Goal: Task Accomplishment & Management: Use online tool/utility

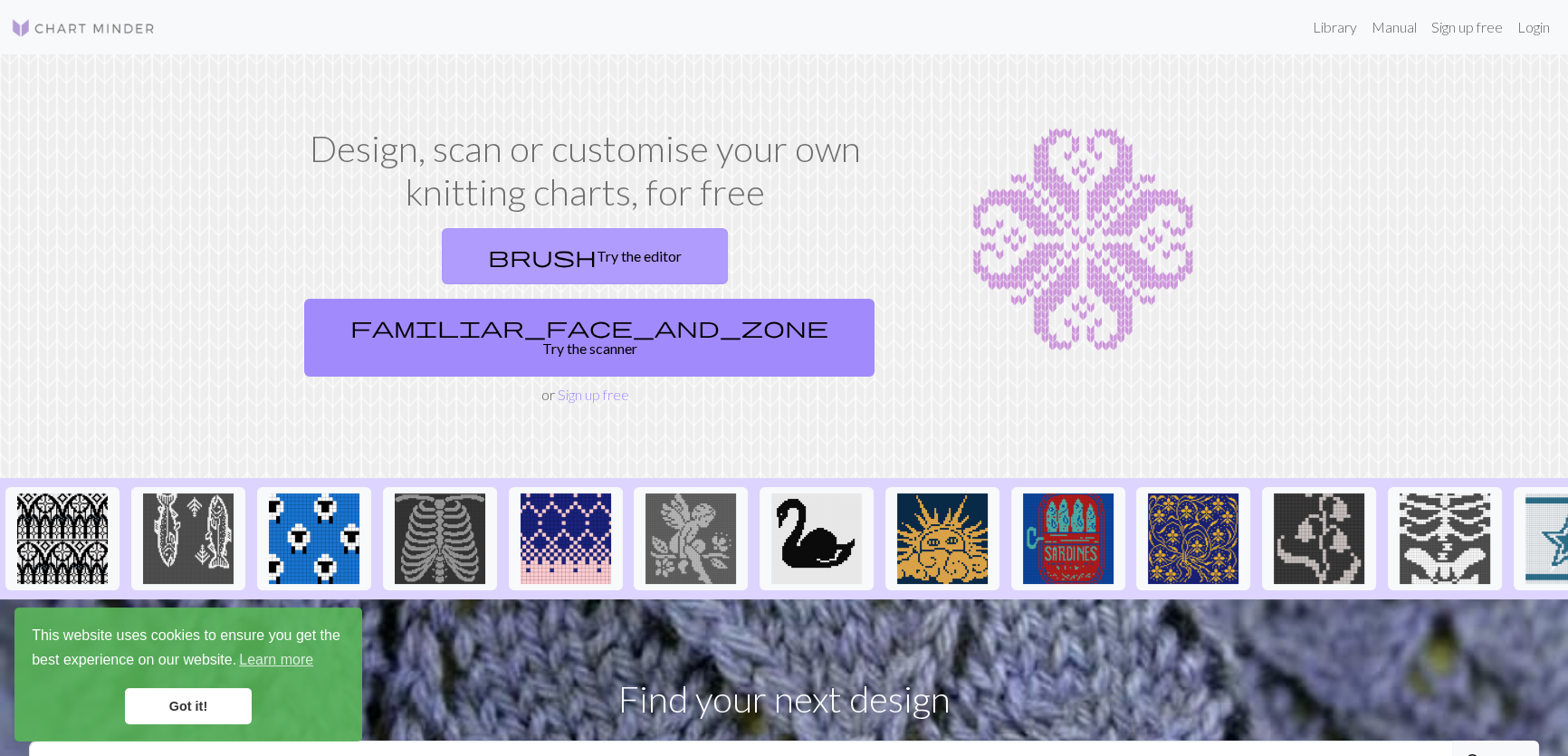
click at [442, 228] on link "brush Try the editor" at bounding box center [585, 256] width 286 height 56
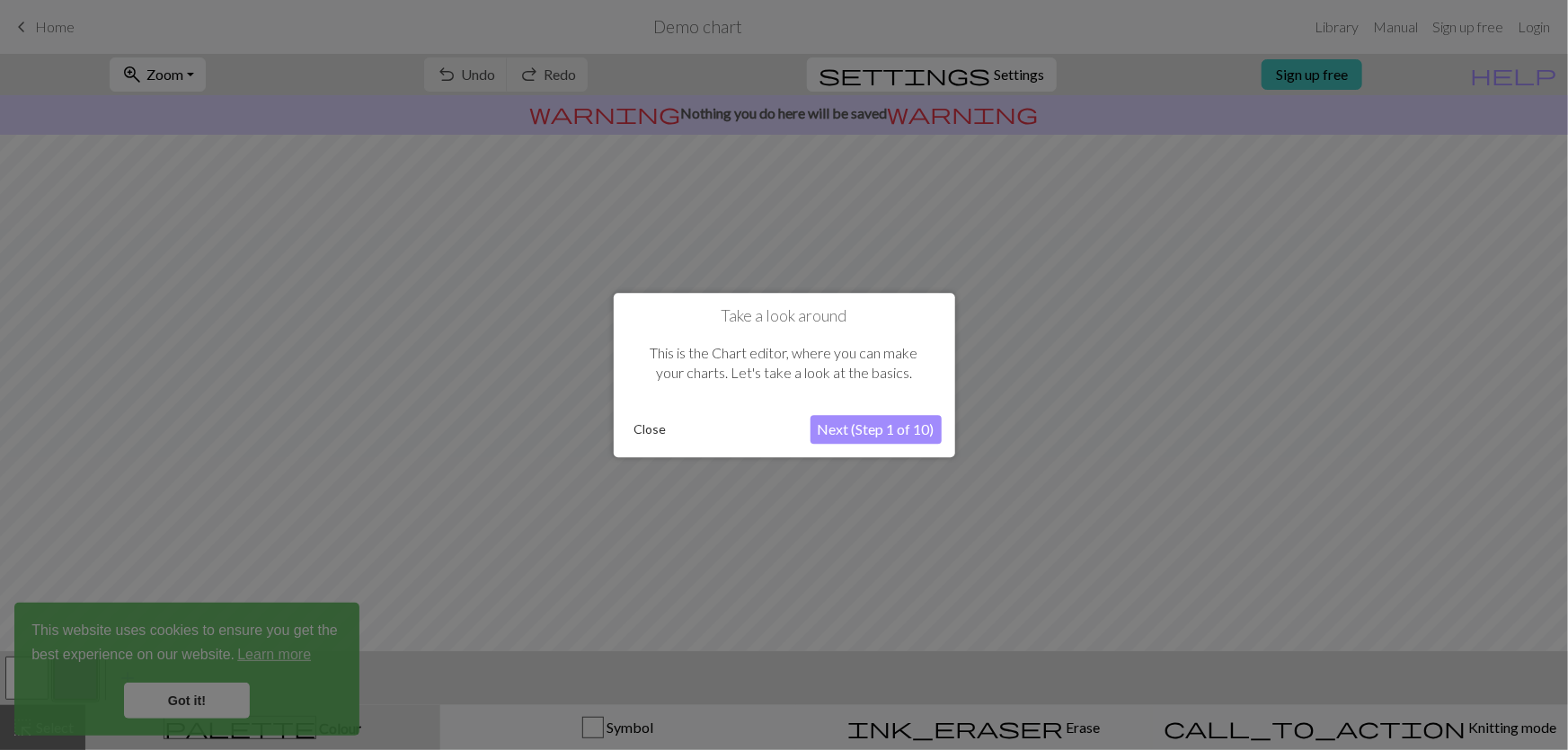
click at [862, 432] on button "Next (Step 1 of 10)" at bounding box center [876, 429] width 131 height 29
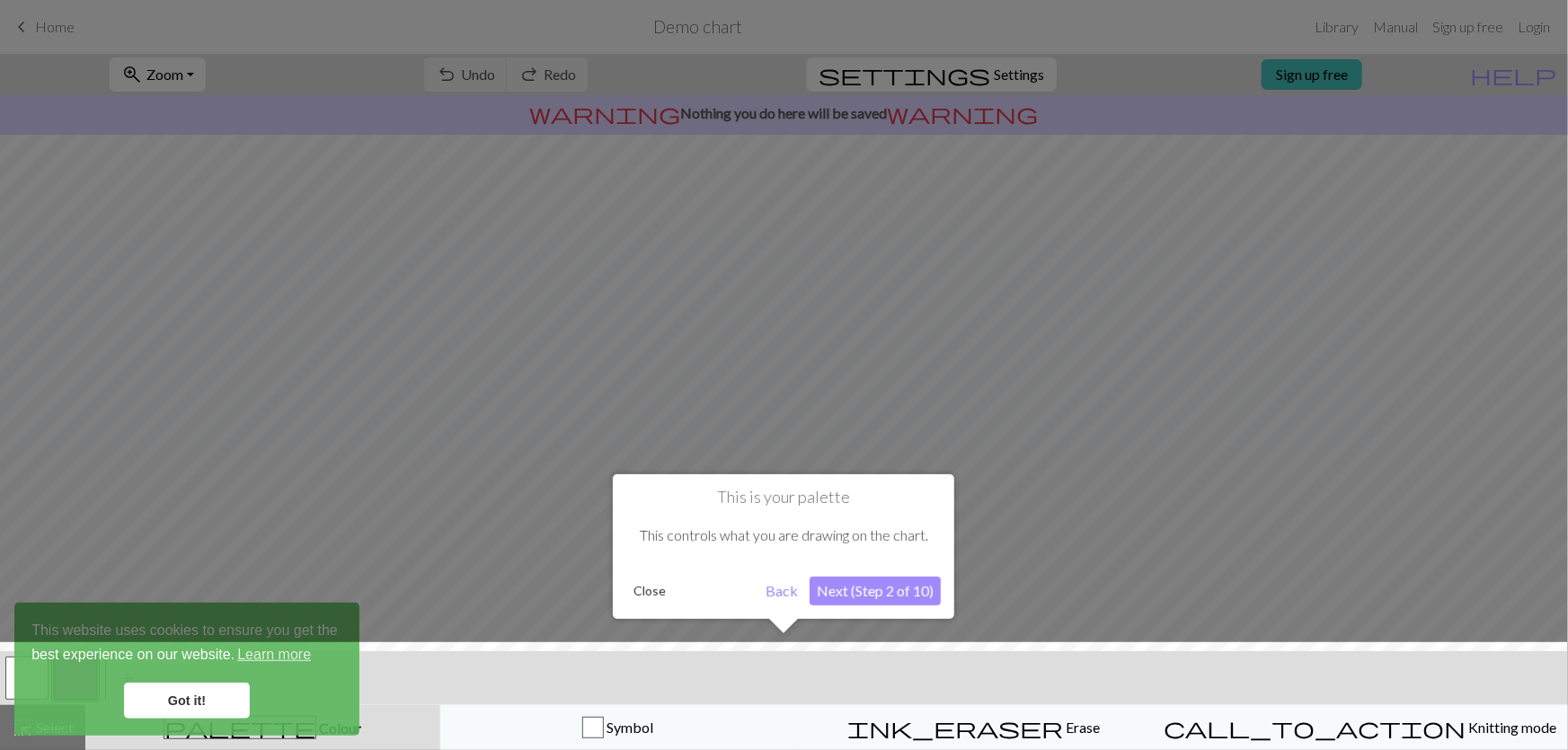
click at [872, 590] on button "Next (Step 2 of 10)" at bounding box center [875, 591] width 131 height 29
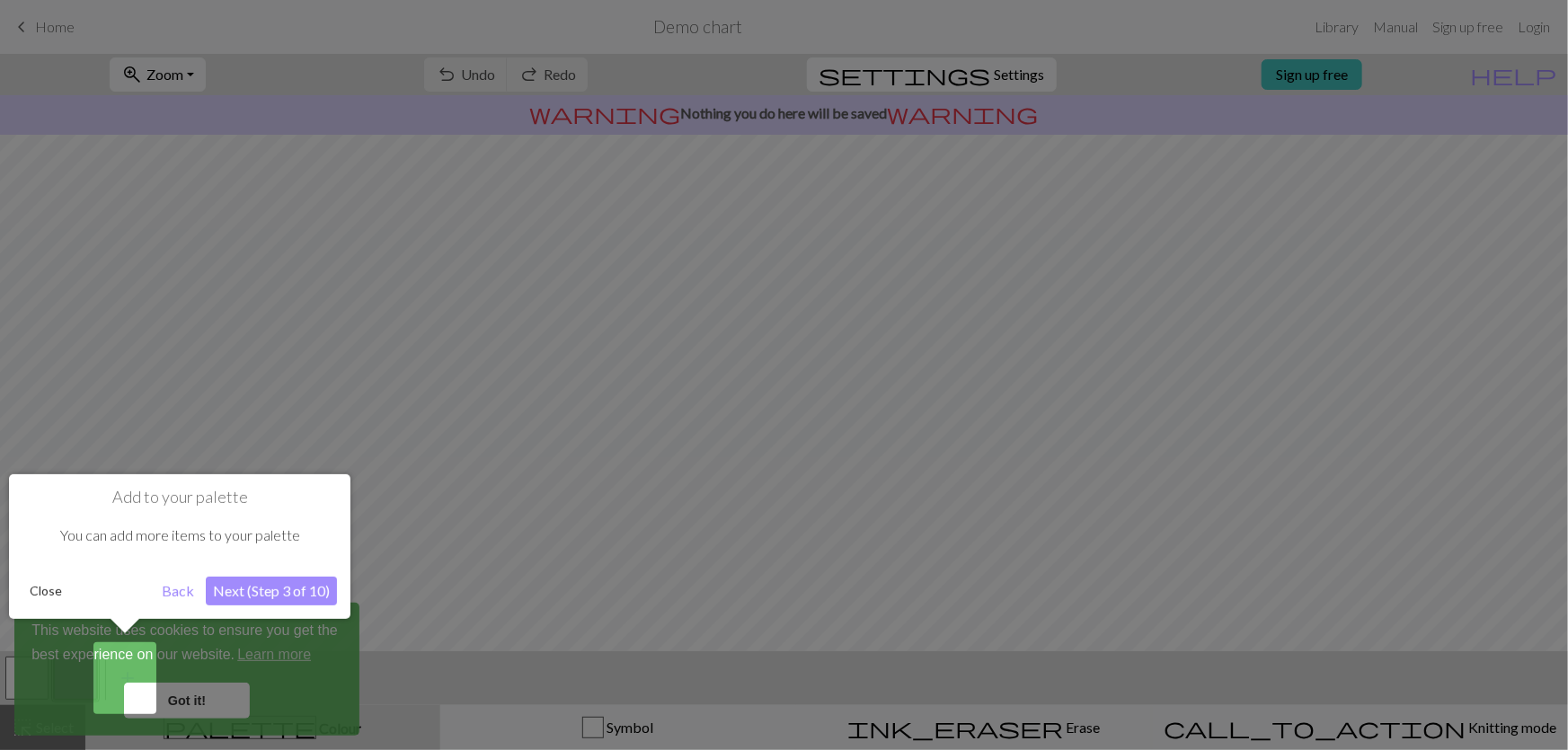
click at [243, 592] on button "Next (Step 3 of 10)" at bounding box center [271, 591] width 131 height 29
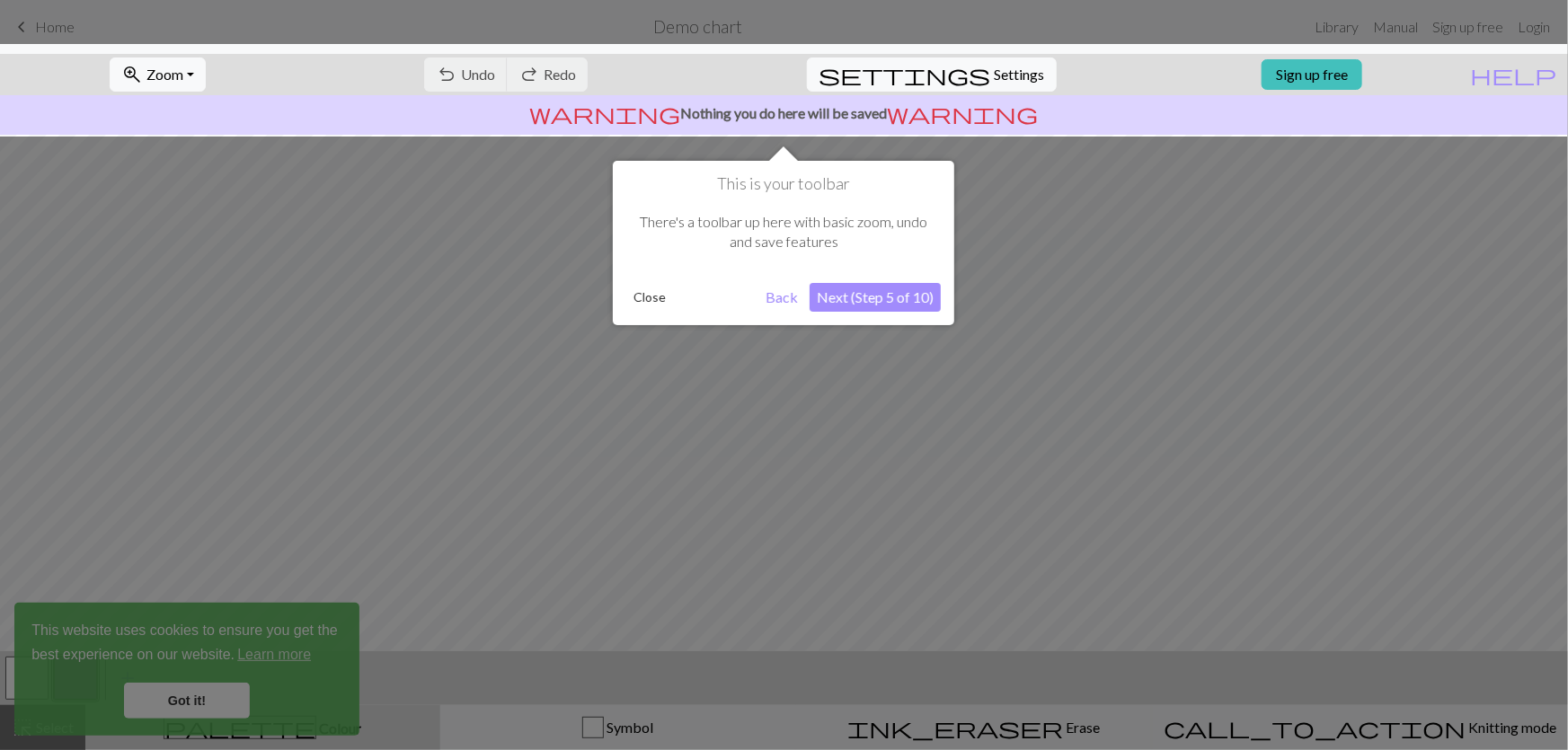
click at [899, 302] on button "Next (Step 5 of 10)" at bounding box center [875, 297] width 131 height 29
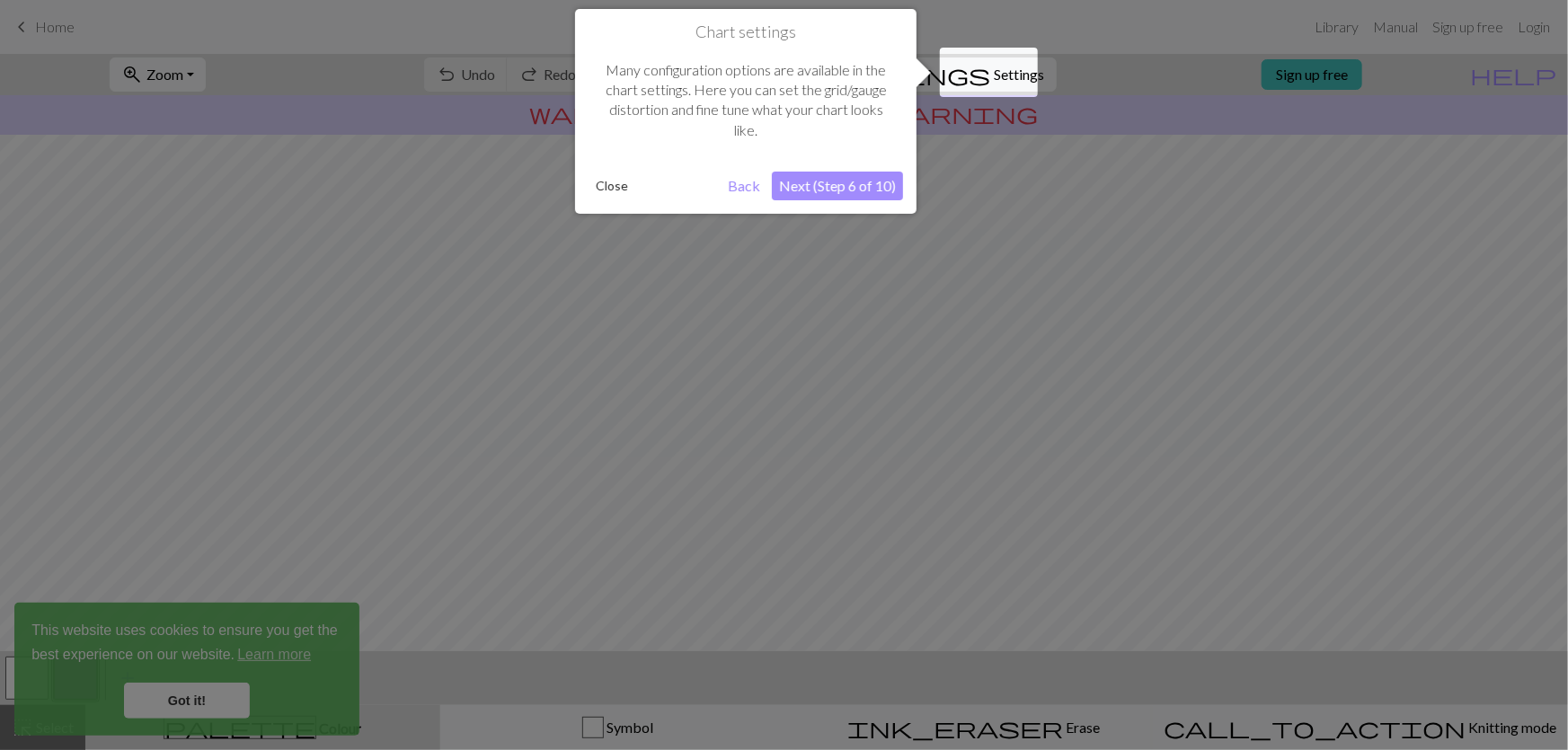
click at [847, 191] on button "Next (Step 6 of 10)" at bounding box center [837, 185] width 131 height 29
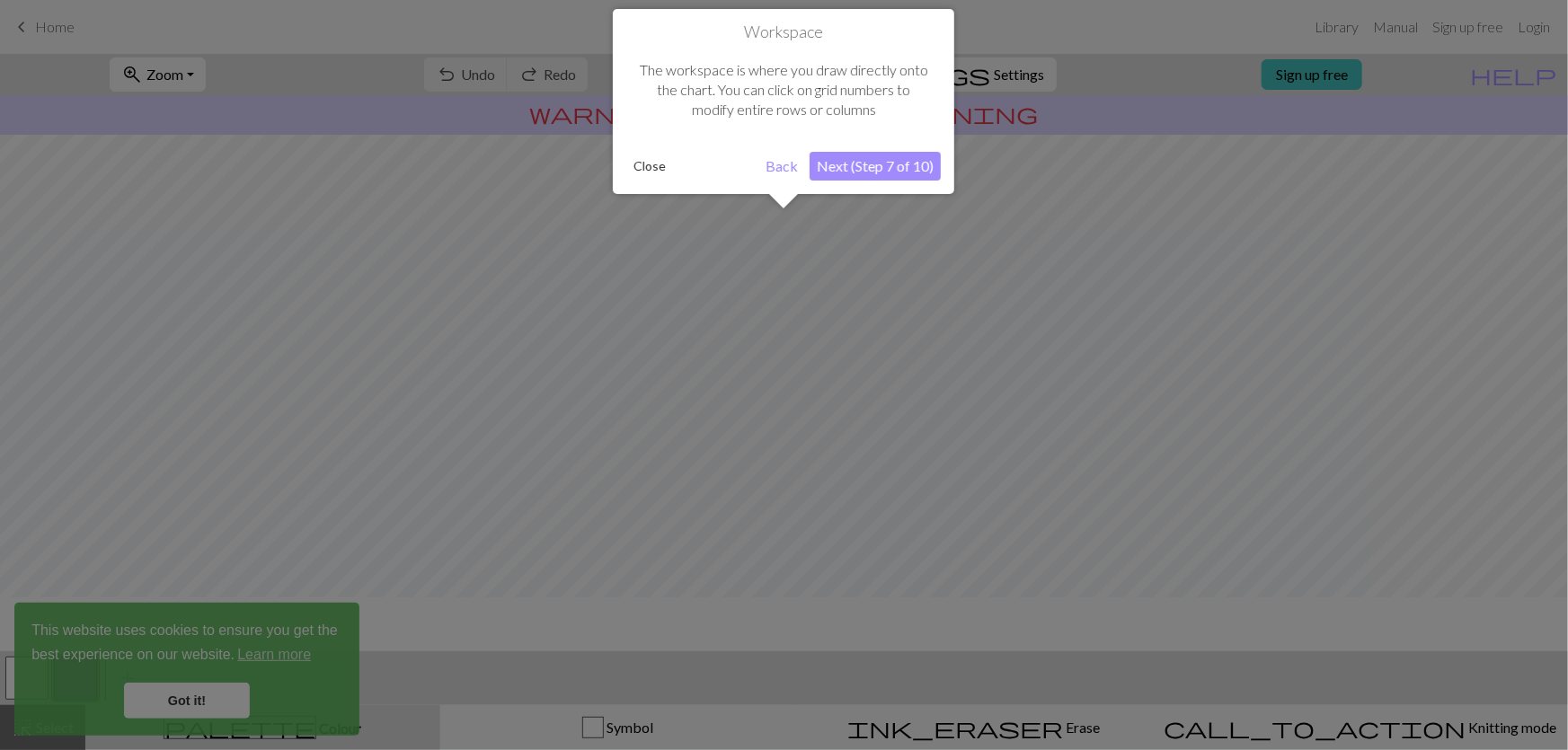
scroll to position [100, 0]
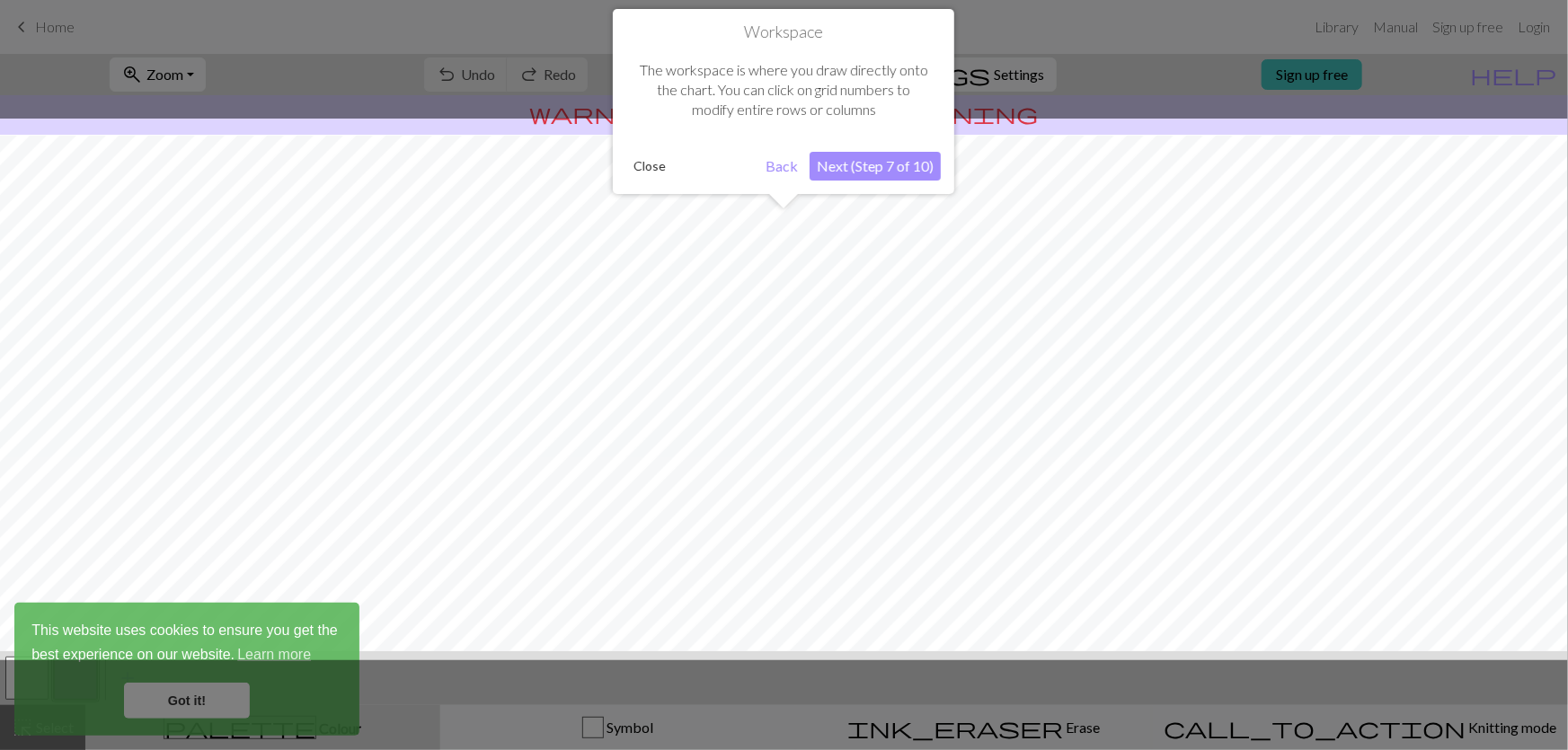
click at [859, 170] on button "Next (Step 7 of 10)" at bounding box center [875, 166] width 131 height 29
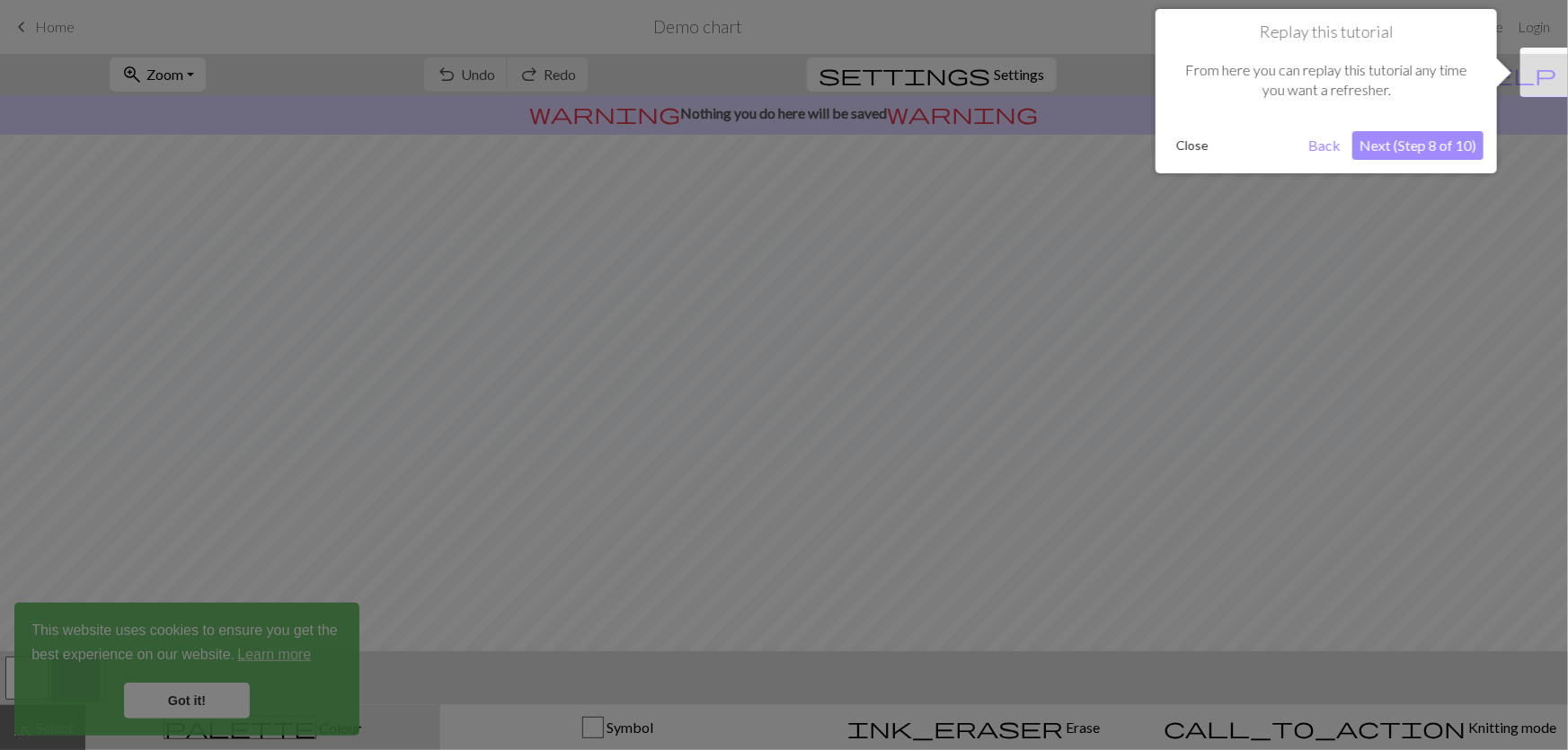
click at [1437, 152] on button "Next (Step 8 of 10)" at bounding box center [1418, 145] width 131 height 29
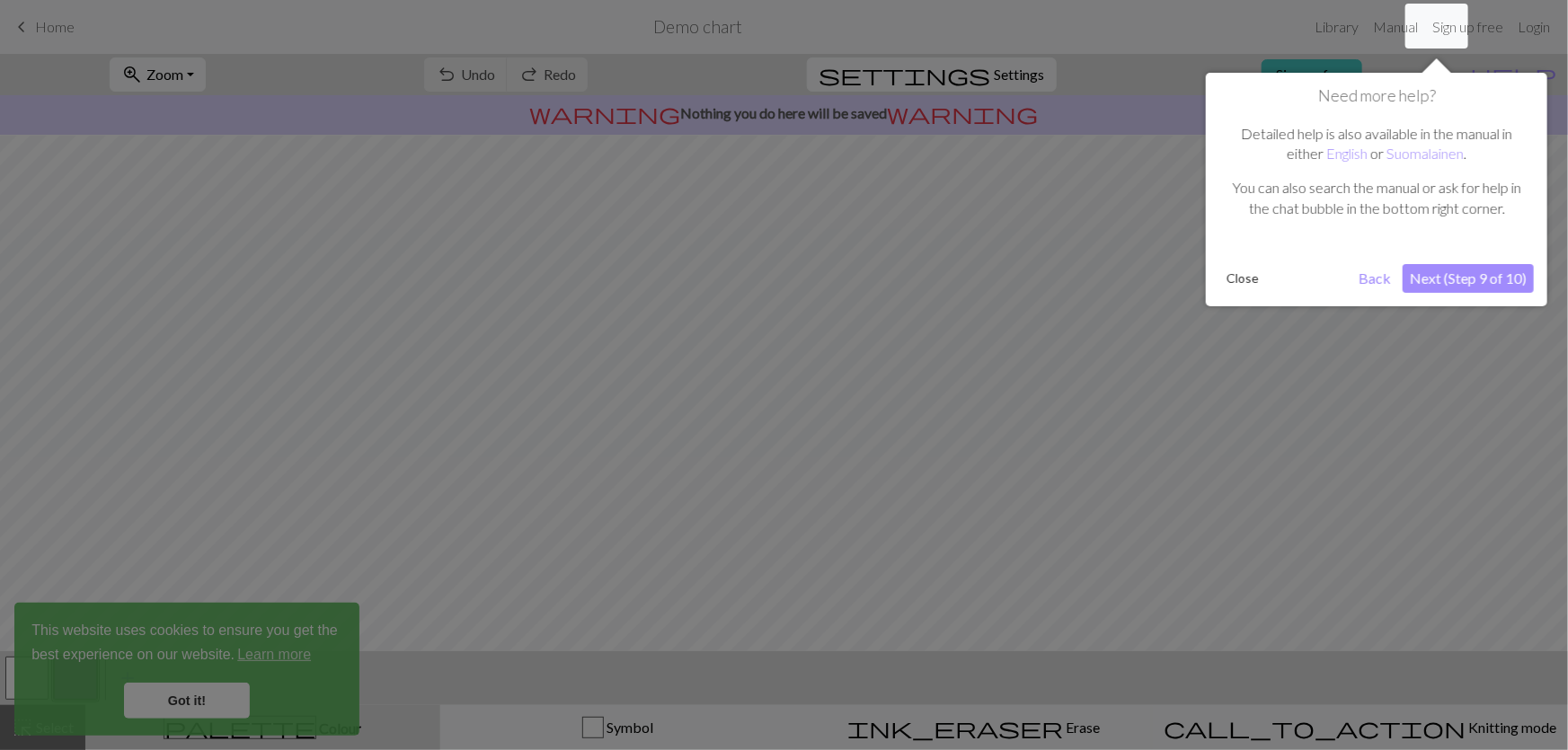
click at [1468, 271] on button "Next (Step 9 of 10)" at bounding box center [1468, 278] width 131 height 29
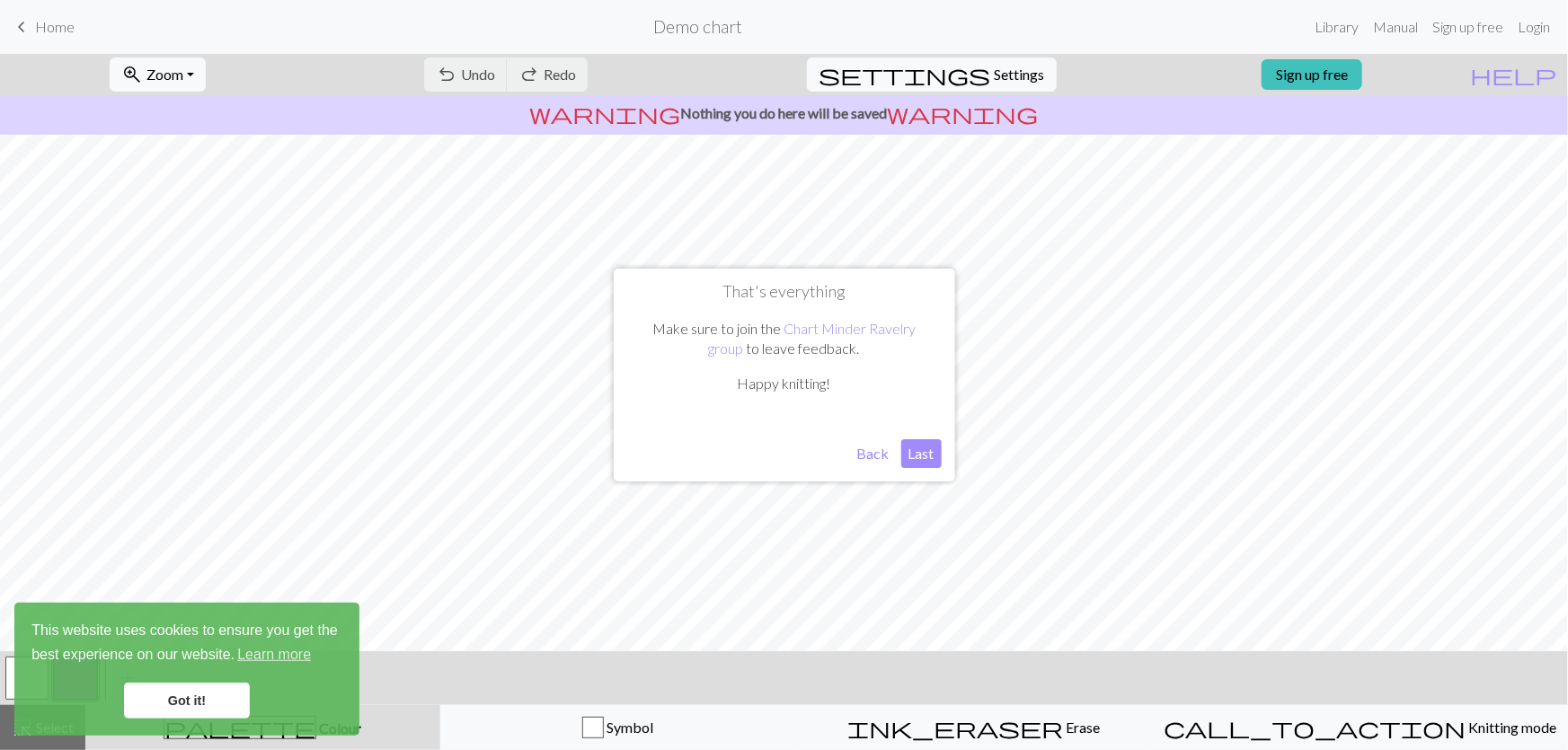
click at [910, 450] on button "Last" at bounding box center [921, 453] width 41 height 29
click at [995, 72] on span "Settings" at bounding box center [1020, 74] width 51 height 21
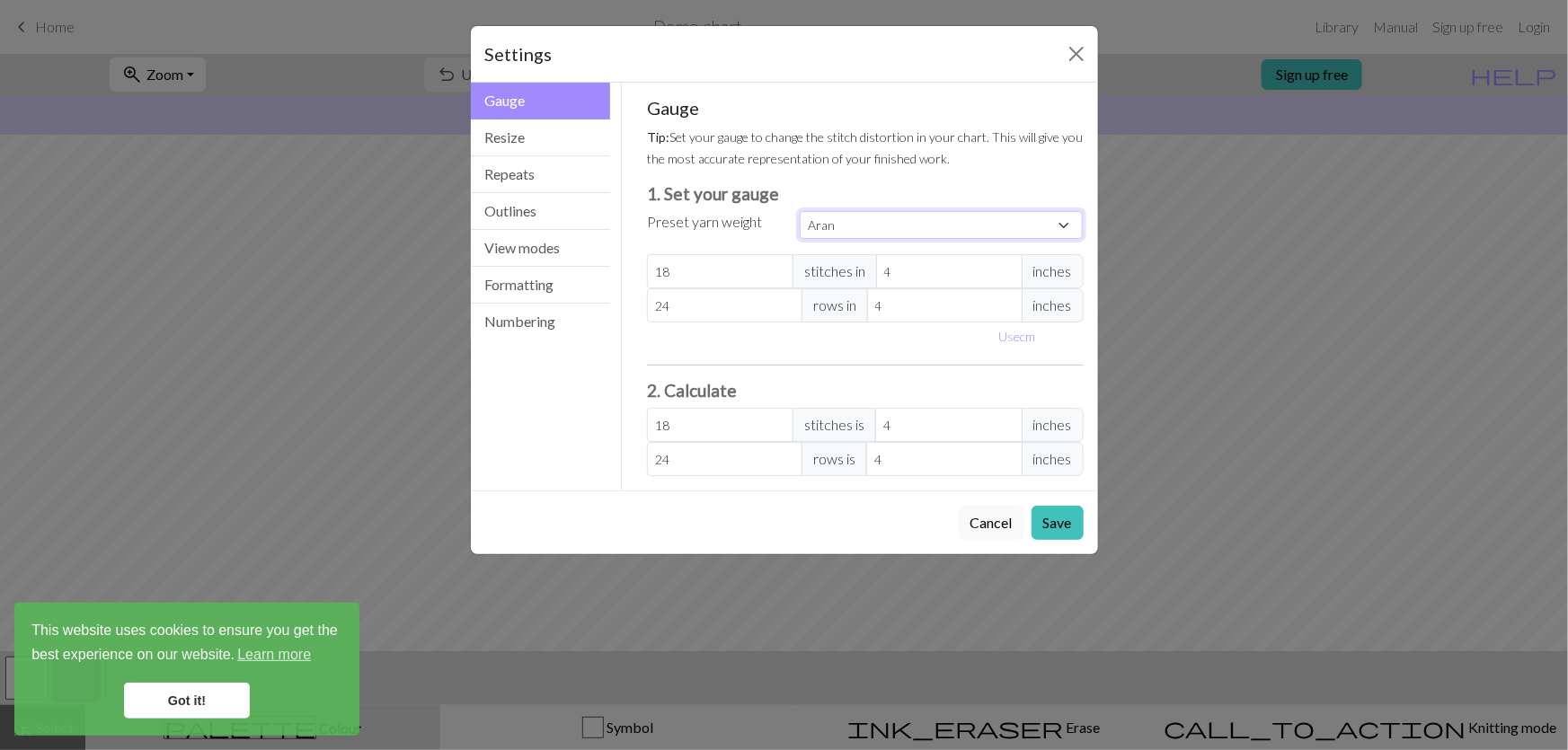
click at [845, 211] on select "Custom Square Lace Light Fingering Fingering Sport Double knit Worsted Aran Bul…" at bounding box center [942, 225] width 284 height 28
click at [860, 211] on select "Custom Square Lace Light Fingering Fingering Sport Double knit Worsted Aran Bul…" at bounding box center [942, 225] width 284 height 28
click at [880, 211] on select "Custom Square Lace Light Fingering Fingering Sport Double knit Worsted Aran Bul…" at bounding box center [942, 225] width 284 height 28
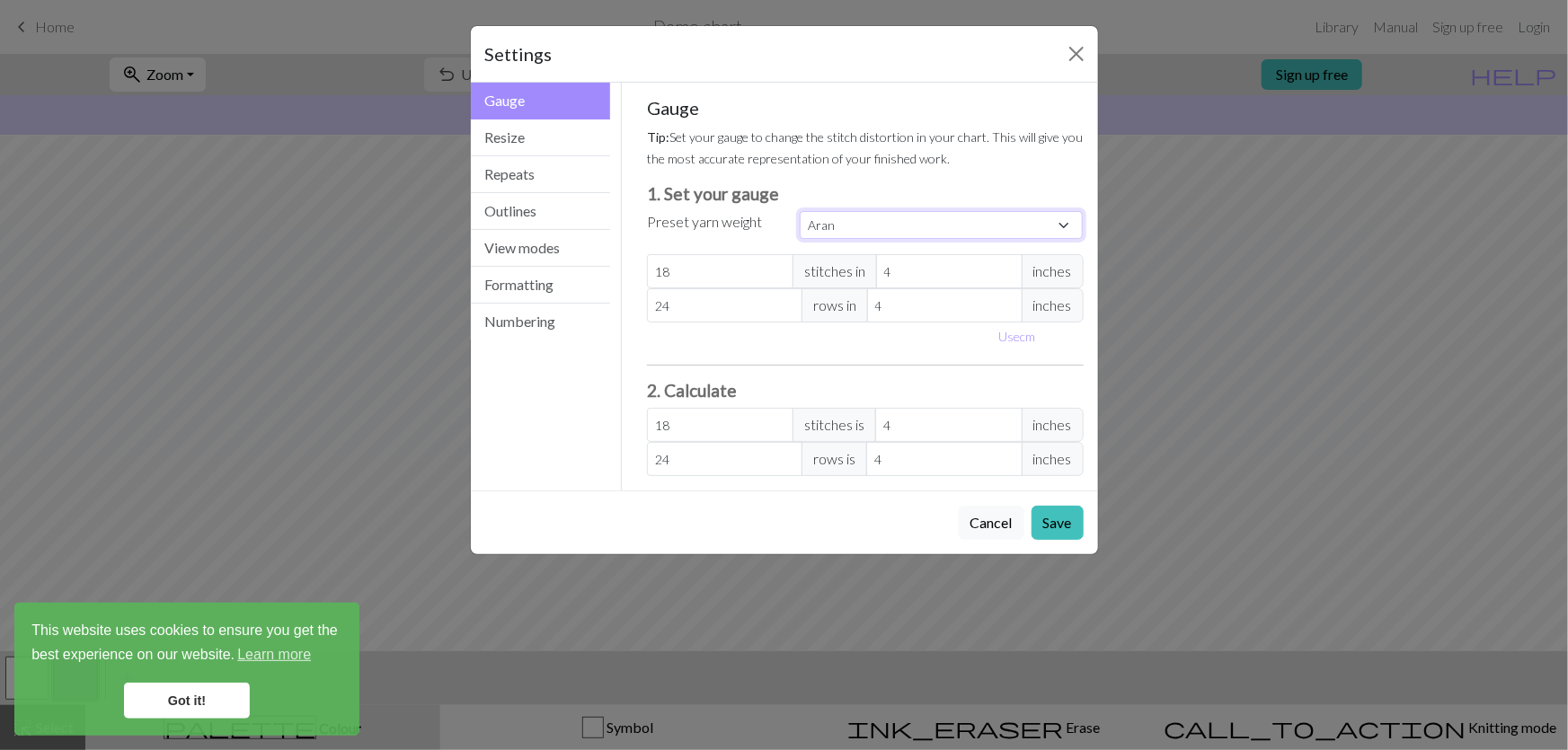
select select "bulky"
click at [800, 211] on select "Custom Square Lace Light Fingering Fingering Sport Double knit Worsted Aran Bul…" at bounding box center [942, 225] width 284 height 28
type input "14"
type input "19"
type input "14"
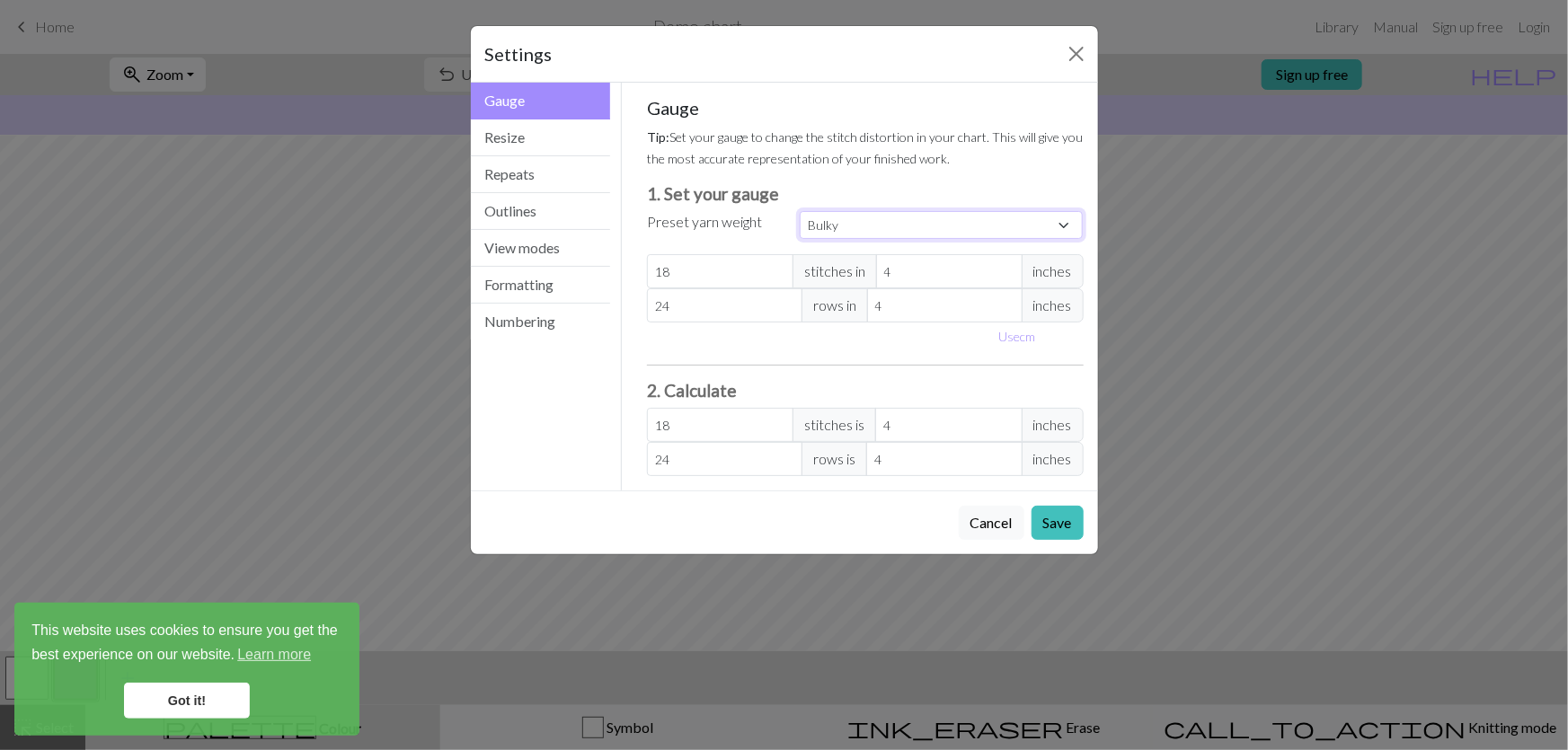
type input "19"
click at [1065, 506] on button "Save" at bounding box center [1058, 522] width 53 height 34
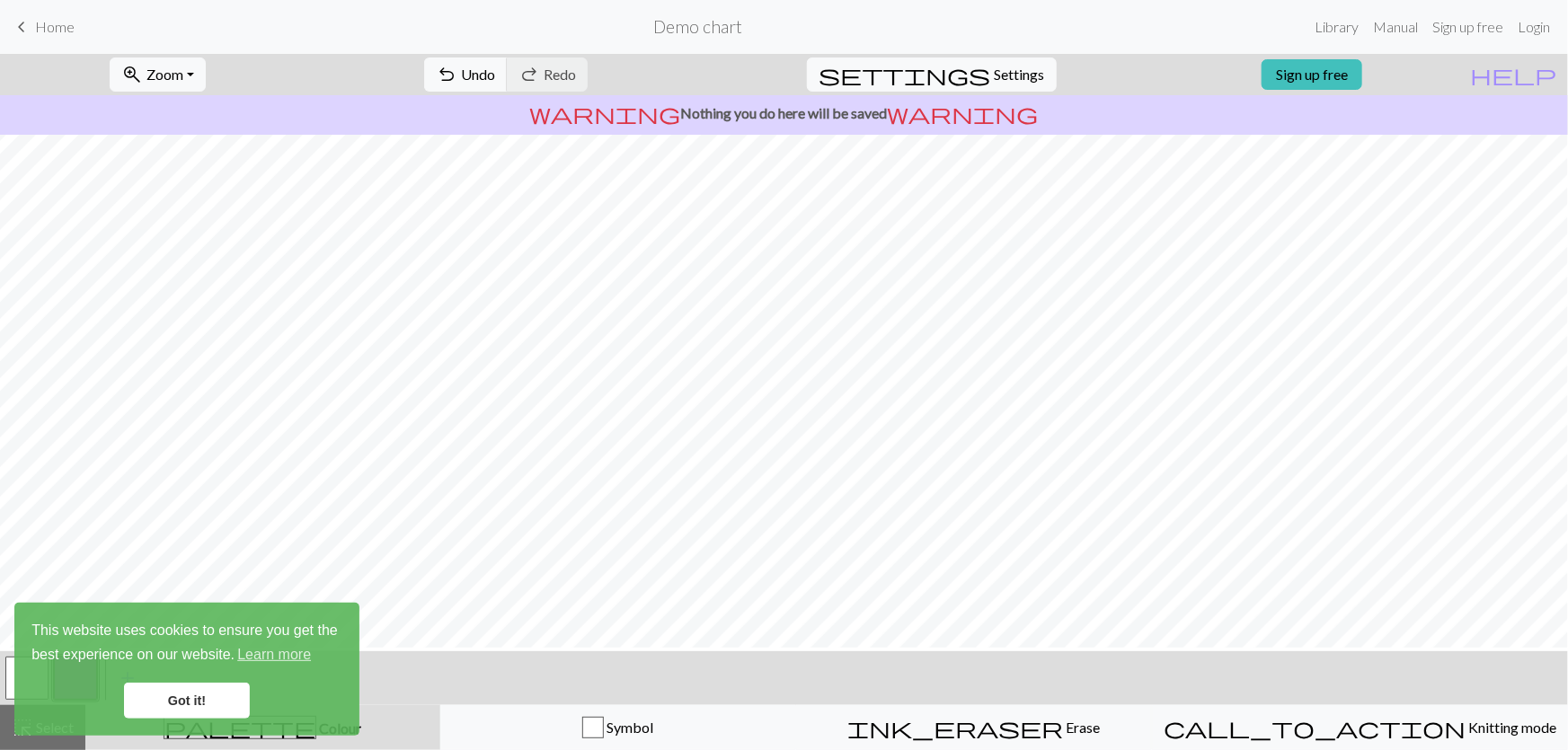
scroll to position [0, 0]
click at [1029, 56] on div "settings Settings" at bounding box center [931, 75] width 276 height 41
click at [1000, 63] on button "settings Settings" at bounding box center [931, 74] width 250 height 34
select select "bulky"
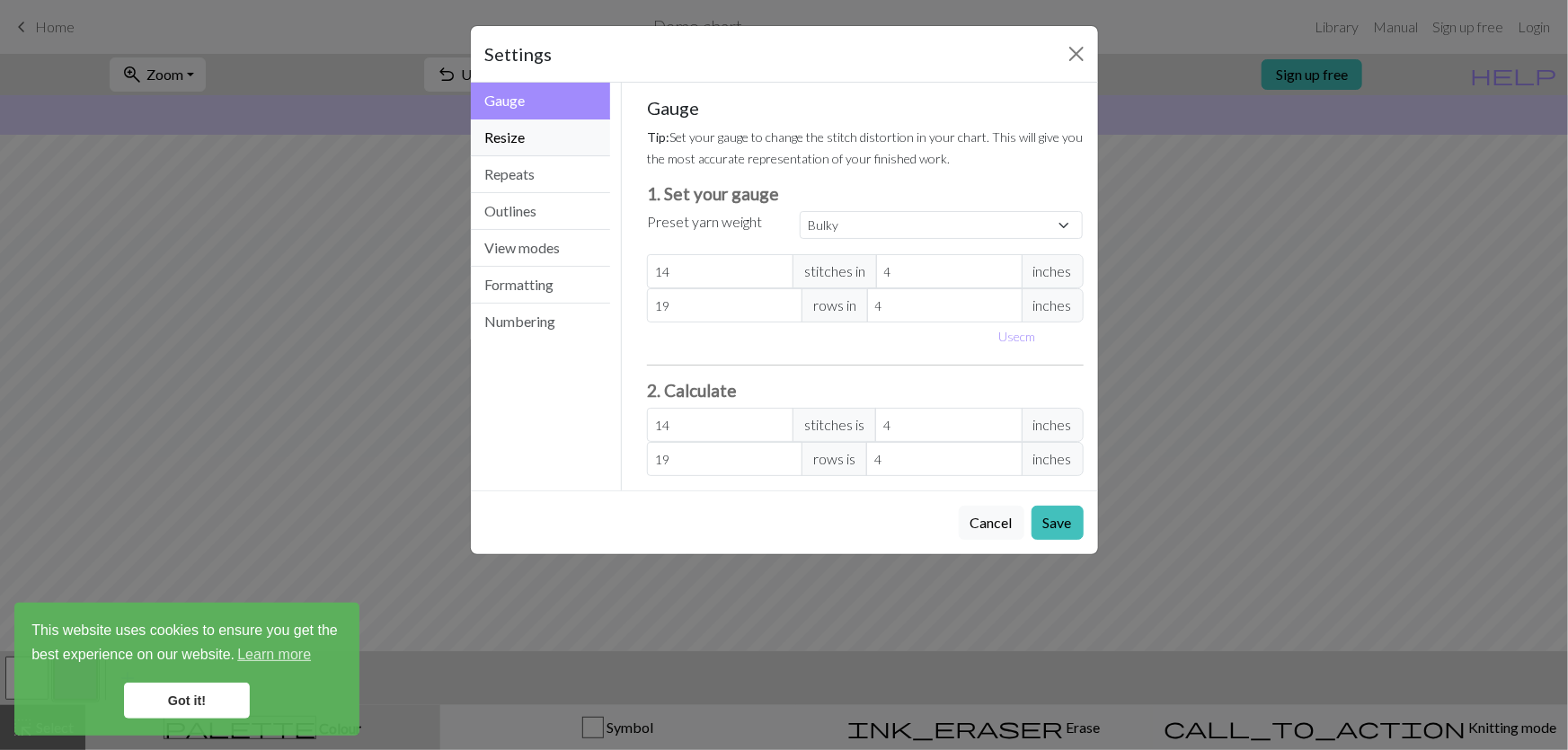
click at [566, 120] on button "Resize" at bounding box center [541, 138] width 140 height 37
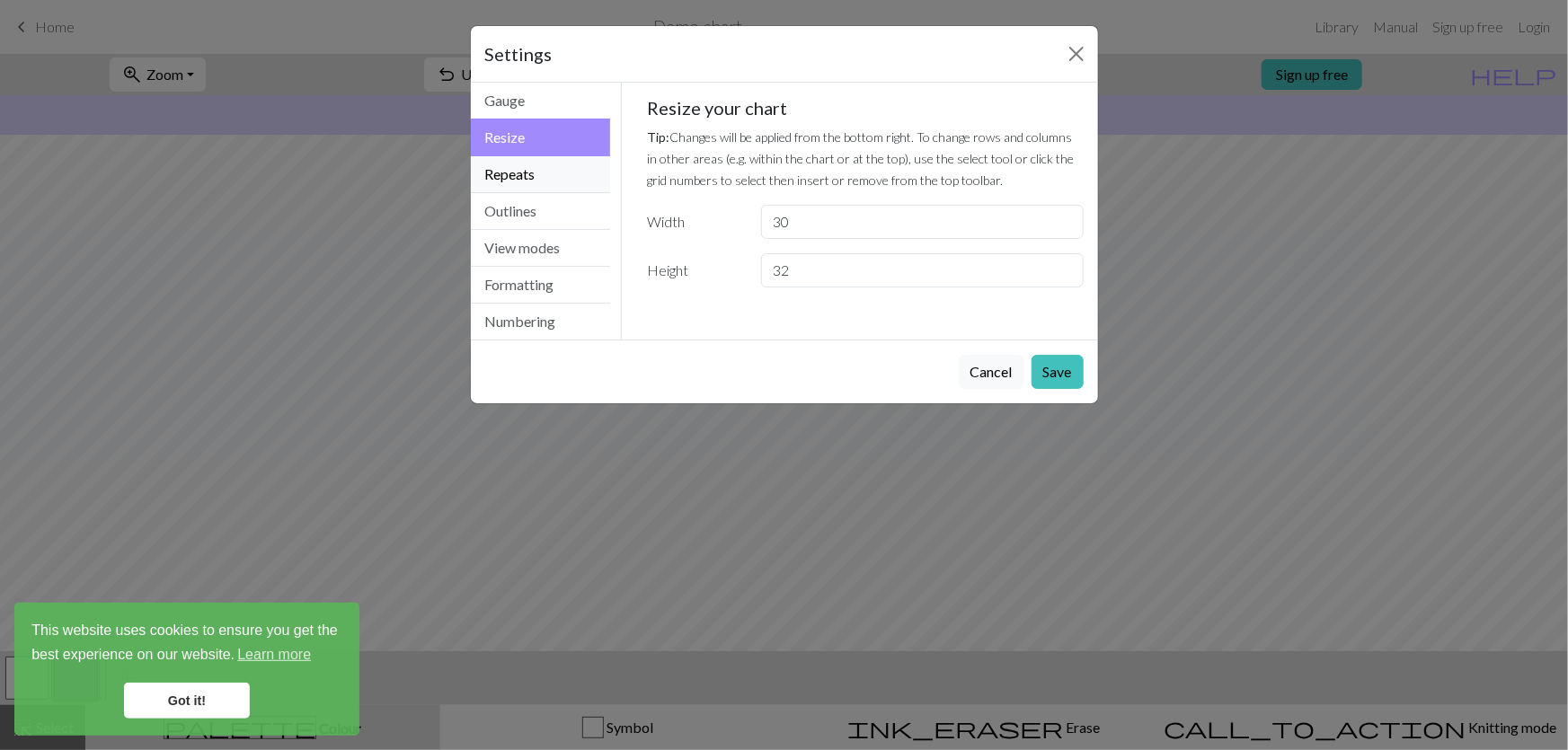
click at [547, 157] on button "Repeats" at bounding box center [541, 175] width 140 height 37
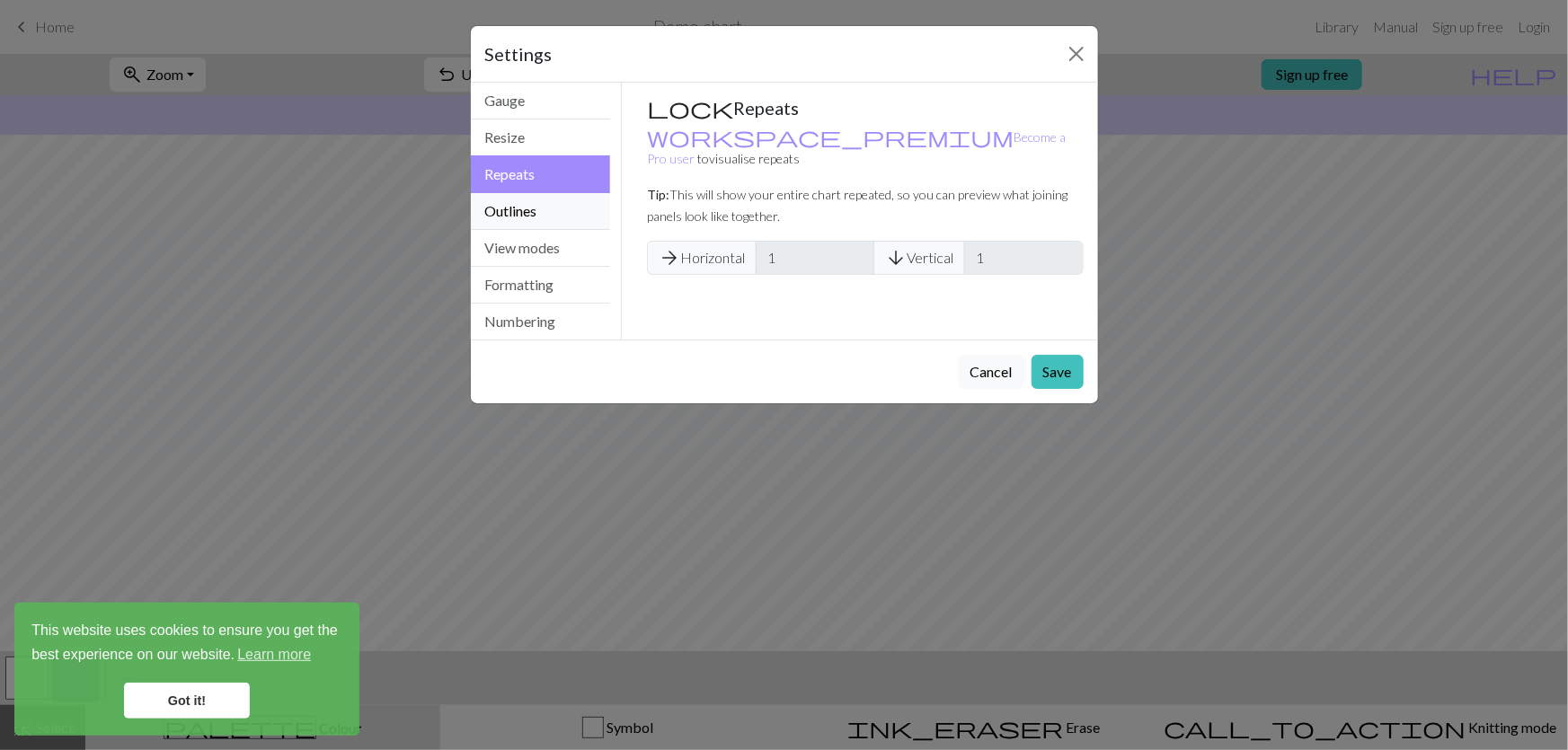
click at [544, 193] on button "Outlines" at bounding box center [541, 212] width 140 height 37
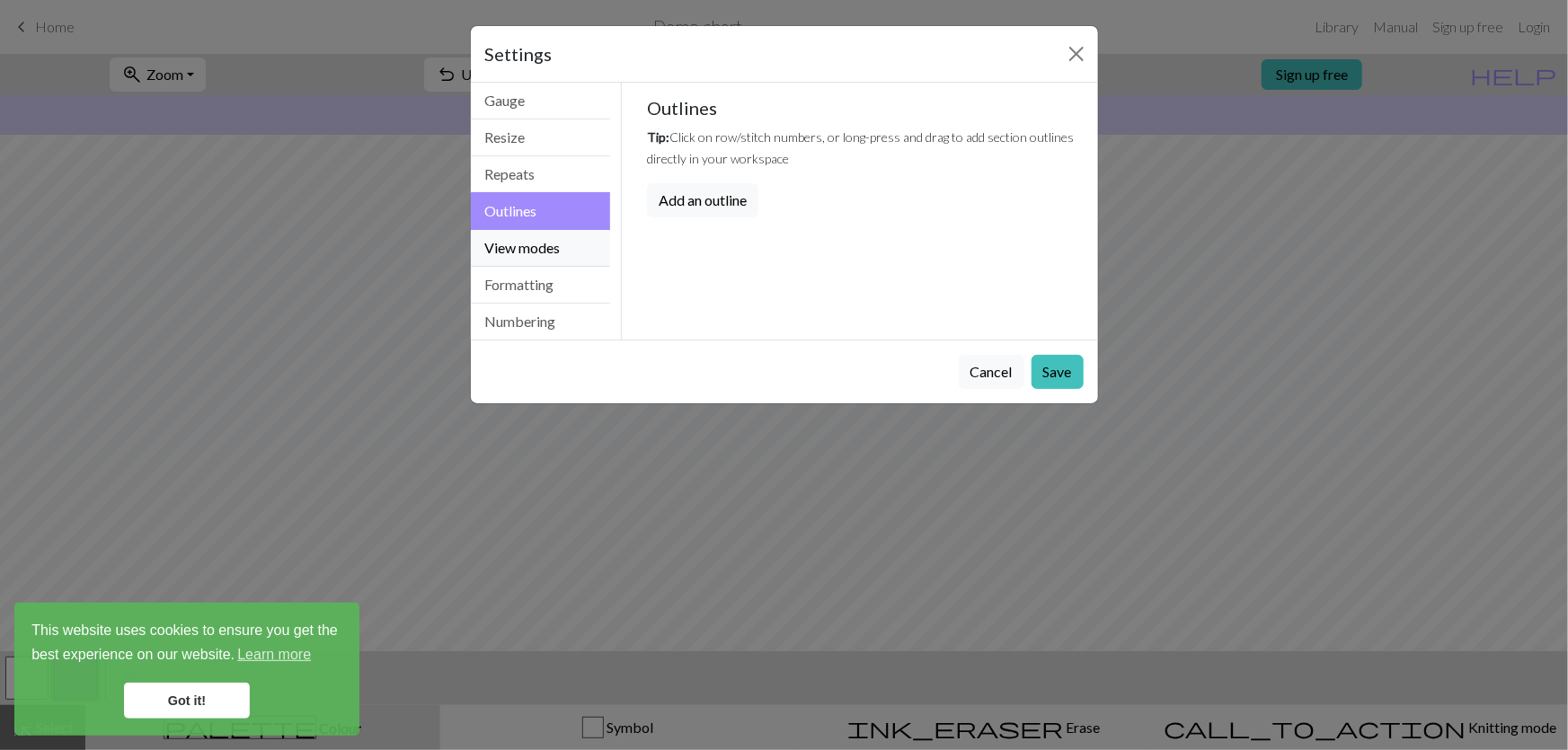
click at [528, 230] on button "View modes" at bounding box center [541, 249] width 140 height 37
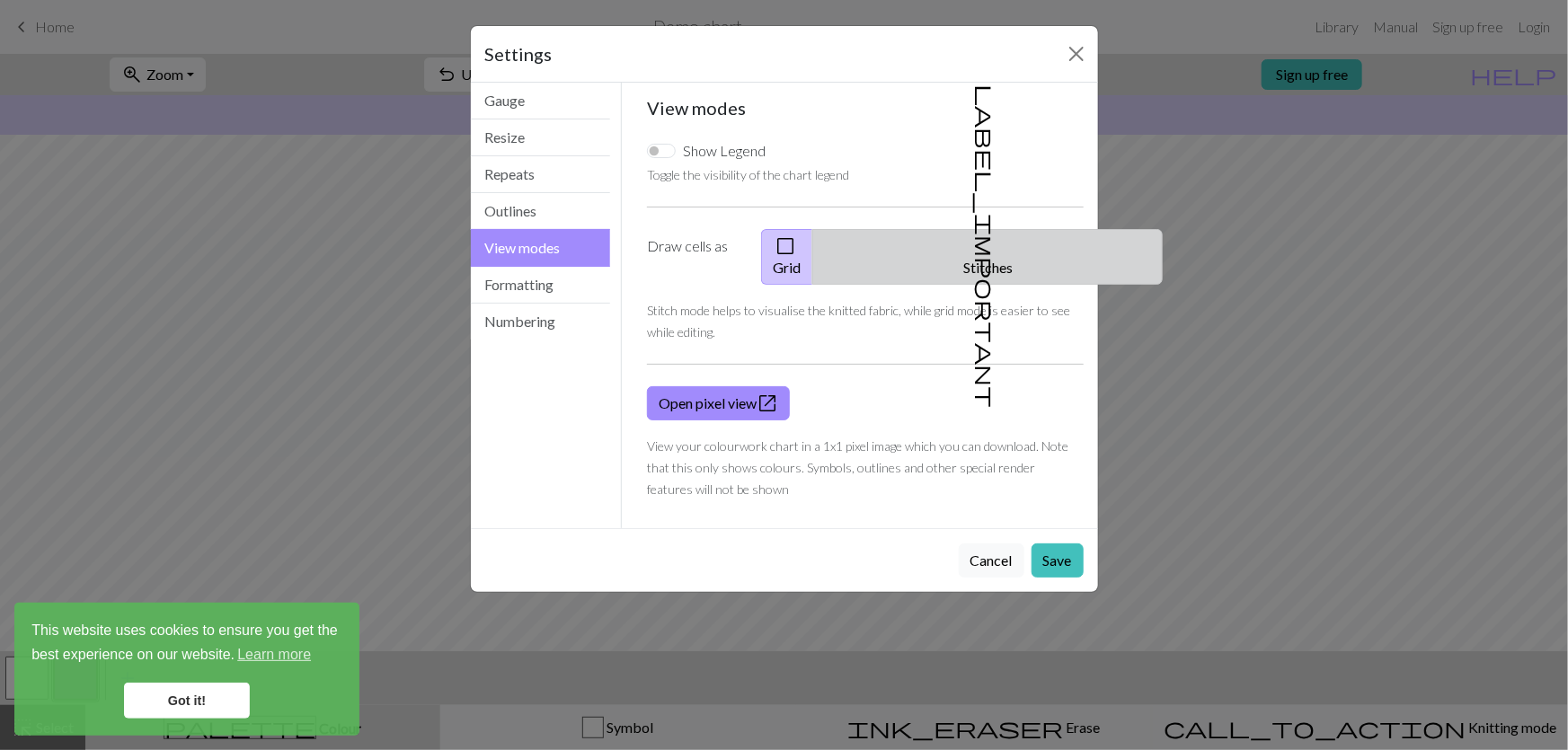
click at [1026, 229] on button "label_important Stitches" at bounding box center [988, 257] width 350 height 55
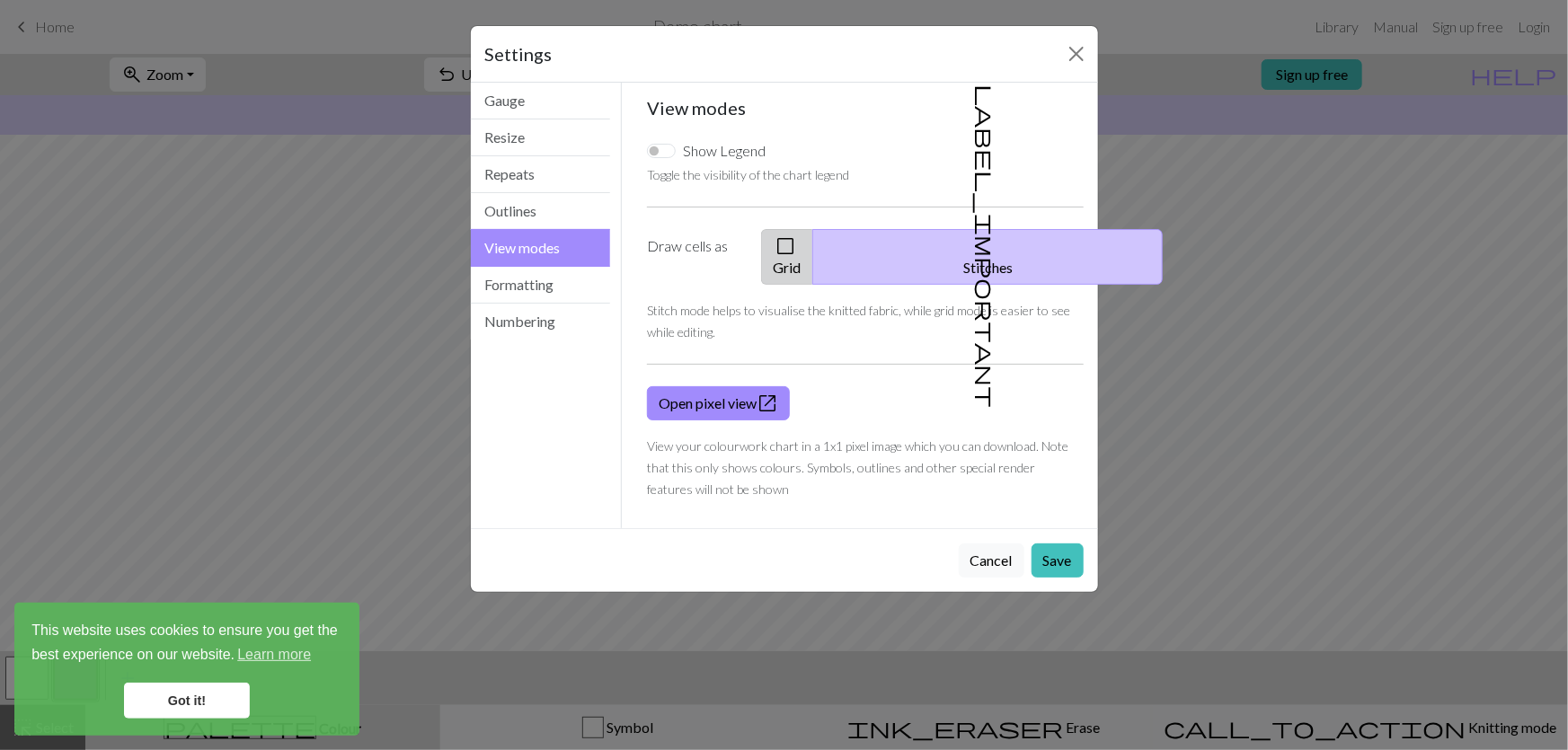
click at [813, 229] on button "check_box_outline_blank Grid" at bounding box center [787, 257] width 53 height 55
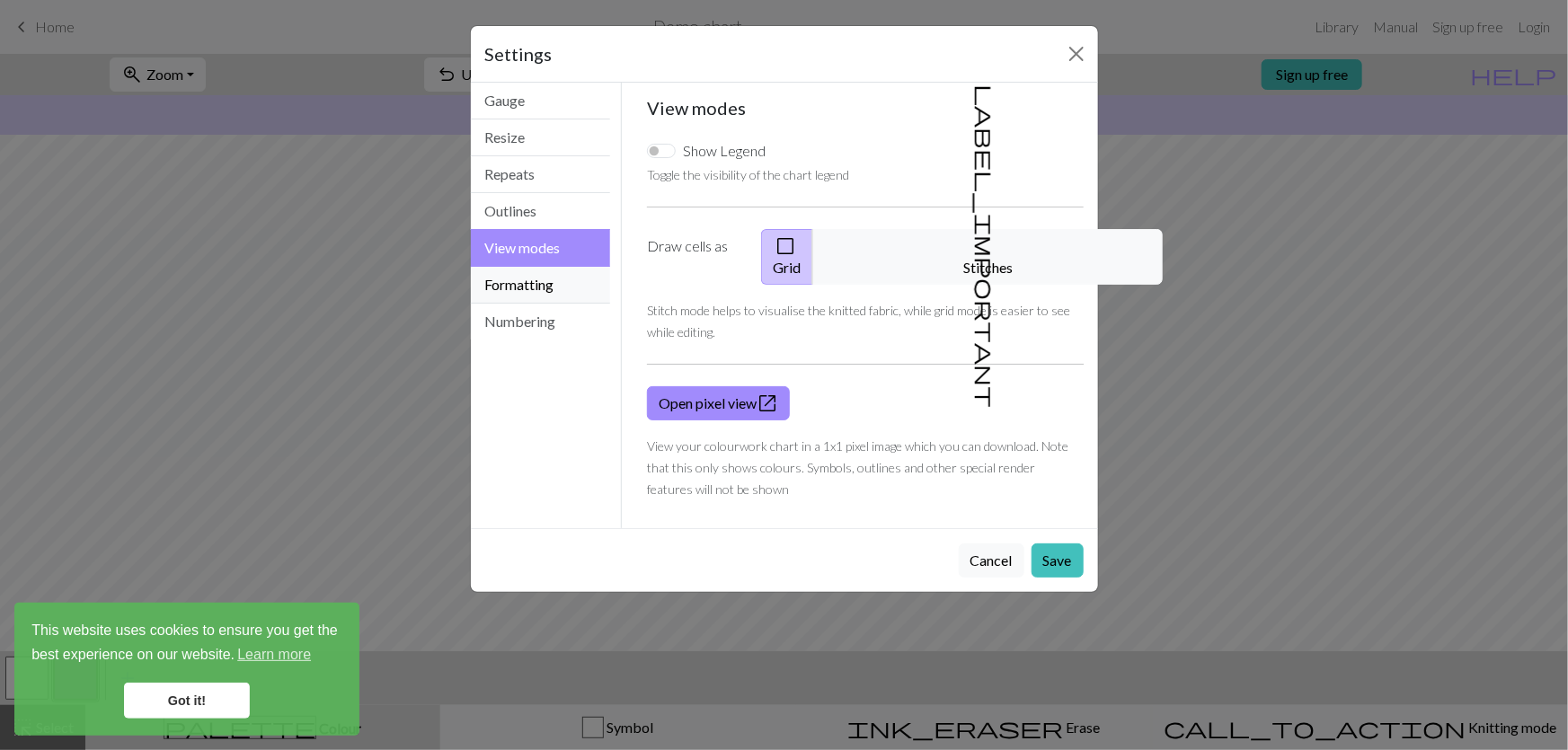
click at [537, 267] on button "Formatting" at bounding box center [541, 286] width 140 height 37
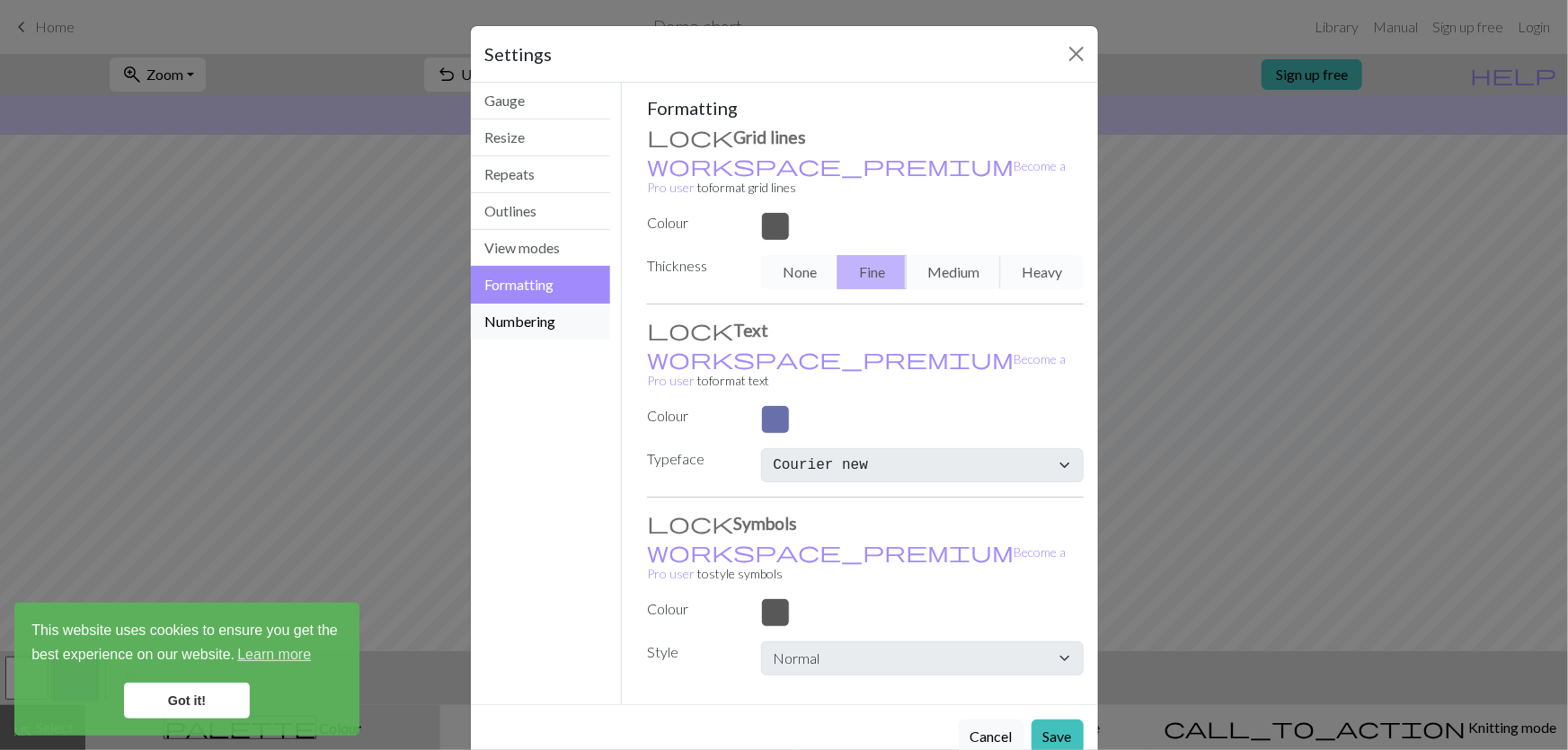
click at [529, 304] on button "Numbering" at bounding box center [541, 322] width 140 height 36
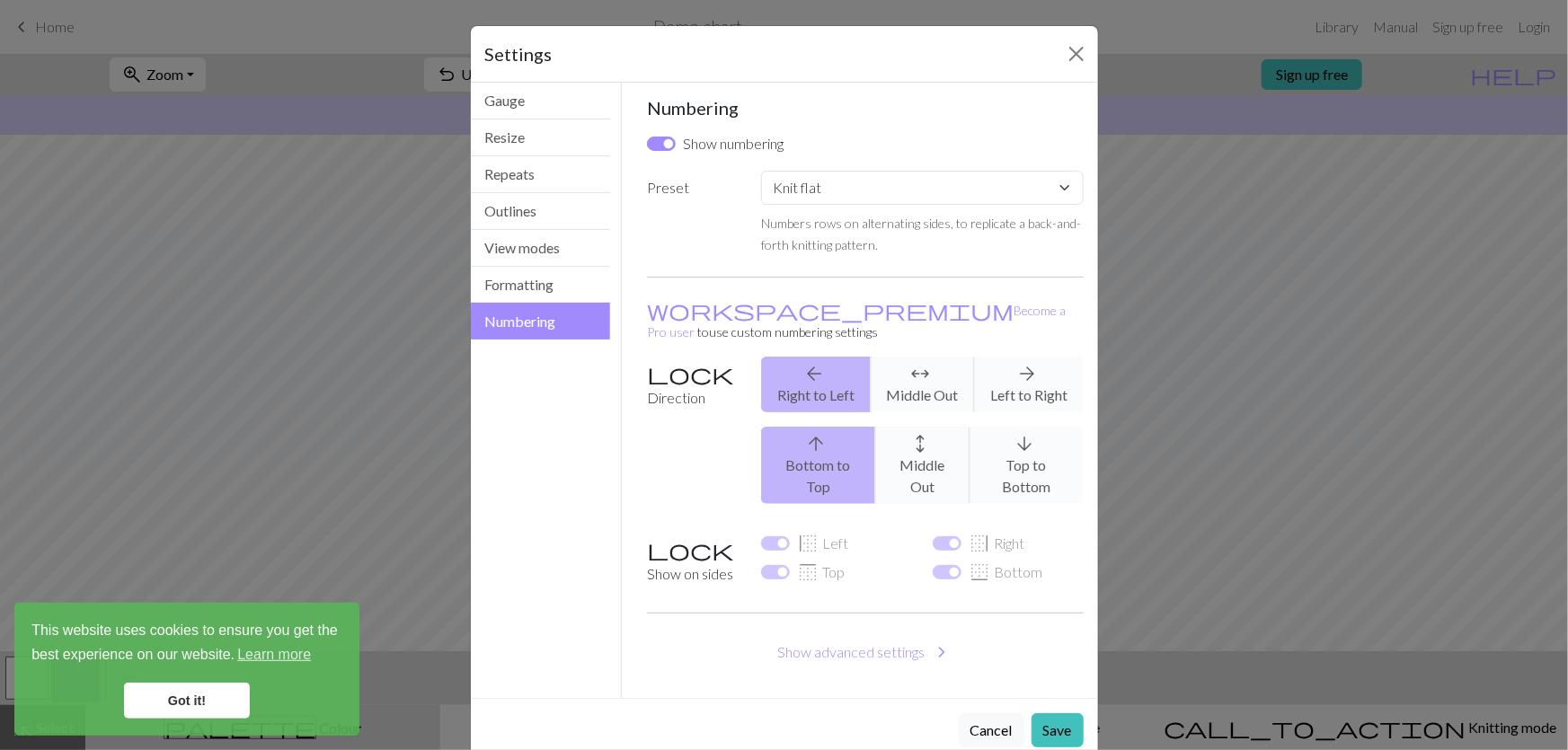
click at [948, 357] on div "arrow_back Right to Left arrows_outward Middle Out arrow_forward Left to Right" at bounding box center [921, 384] width 344 height 55
click at [913, 170] on select "Custom Knit flat Knit in the round Lace knitting Cross stitch" at bounding box center [921, 187] width 322 height 34
select select "lace"
click at [761, 170] on select "Custom Knit flat Knit in the round Lace knitting Cross stitch" at bounding box center [921, 187] width 322 height 34
checkbox input "false"
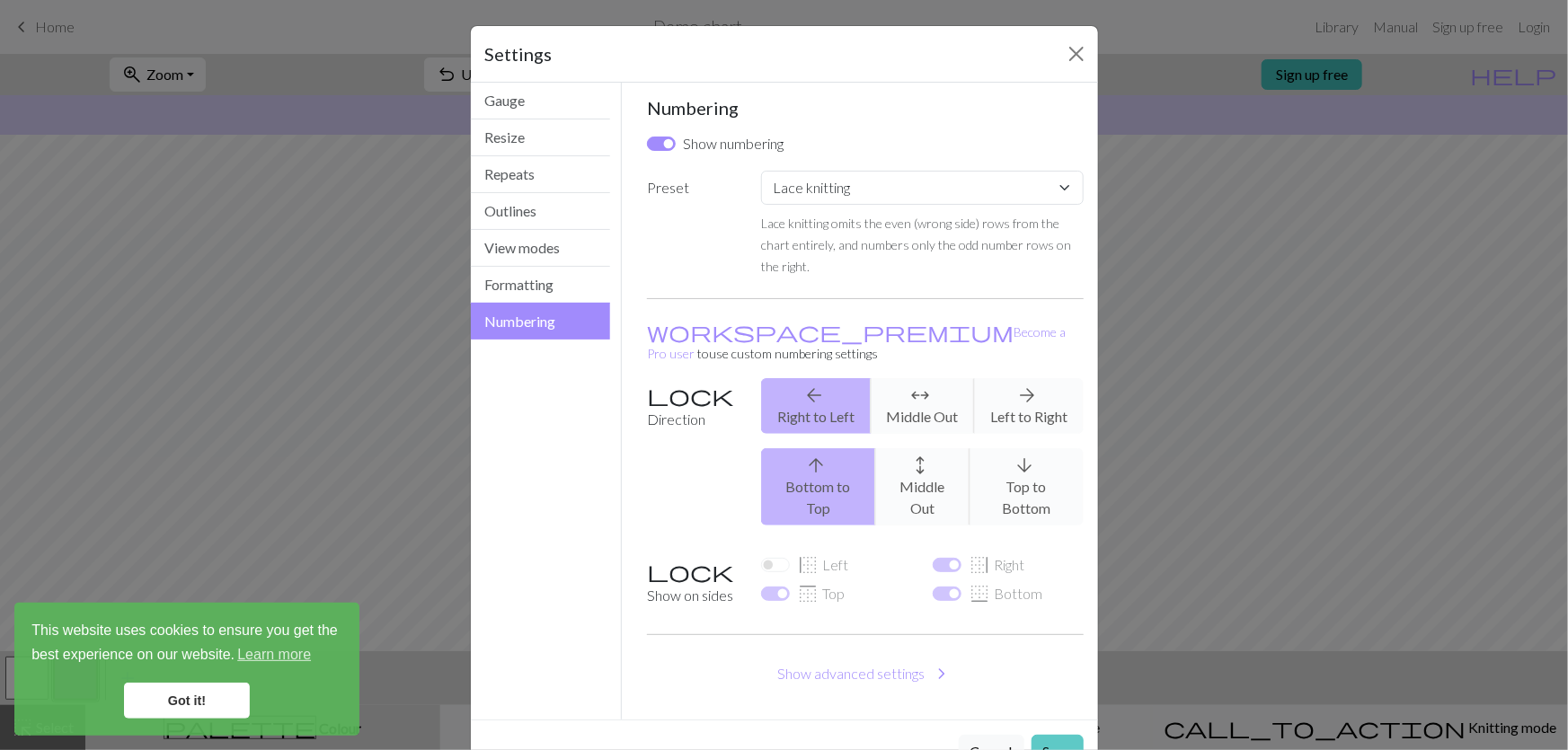
click at [1065, 735] on button "Save" at bounding box center [1058, 752] width 53 height 34
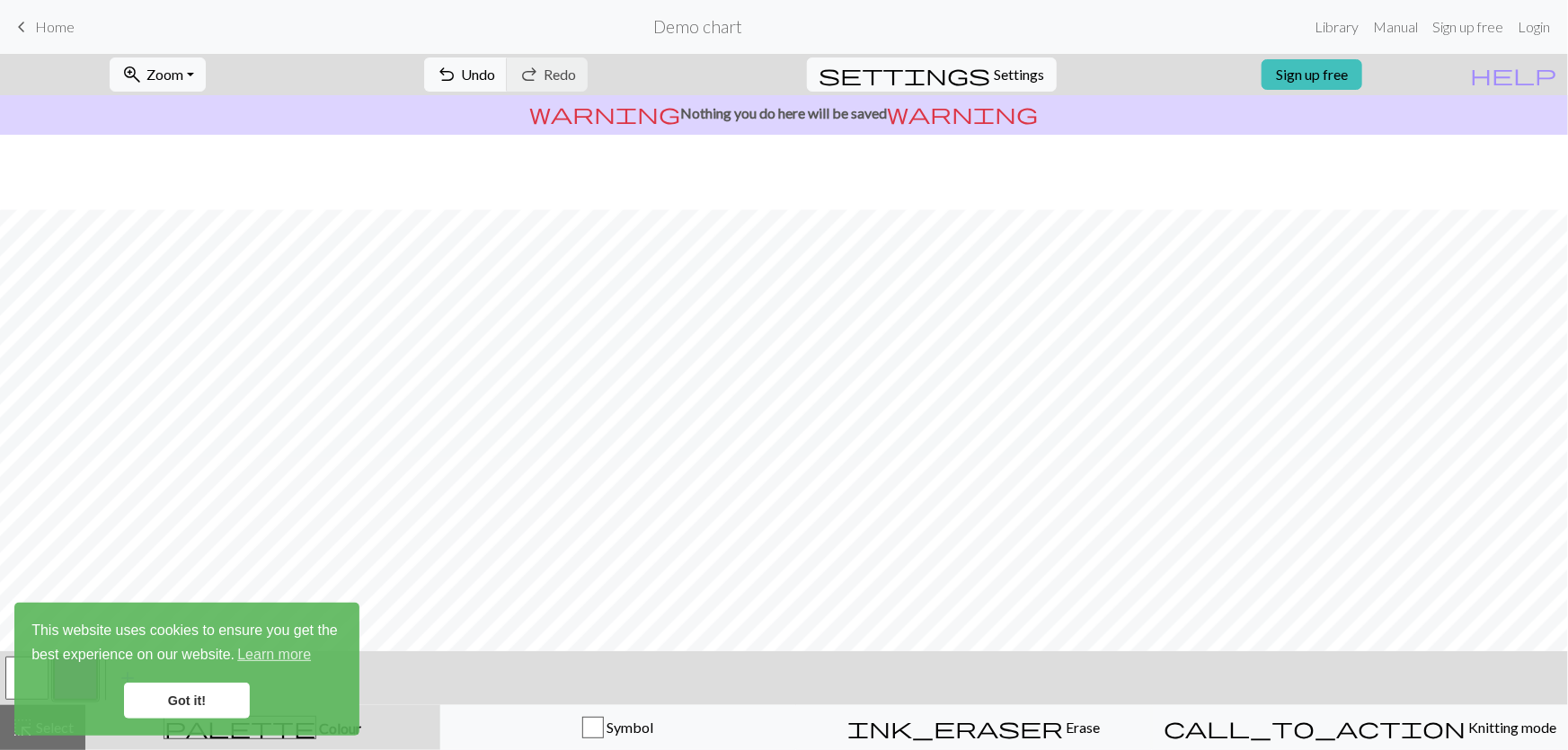
scroll to position [144, 0]
click at [184, 705] on link "Got it!" at bounding box center [187, 700] width 126 height 36
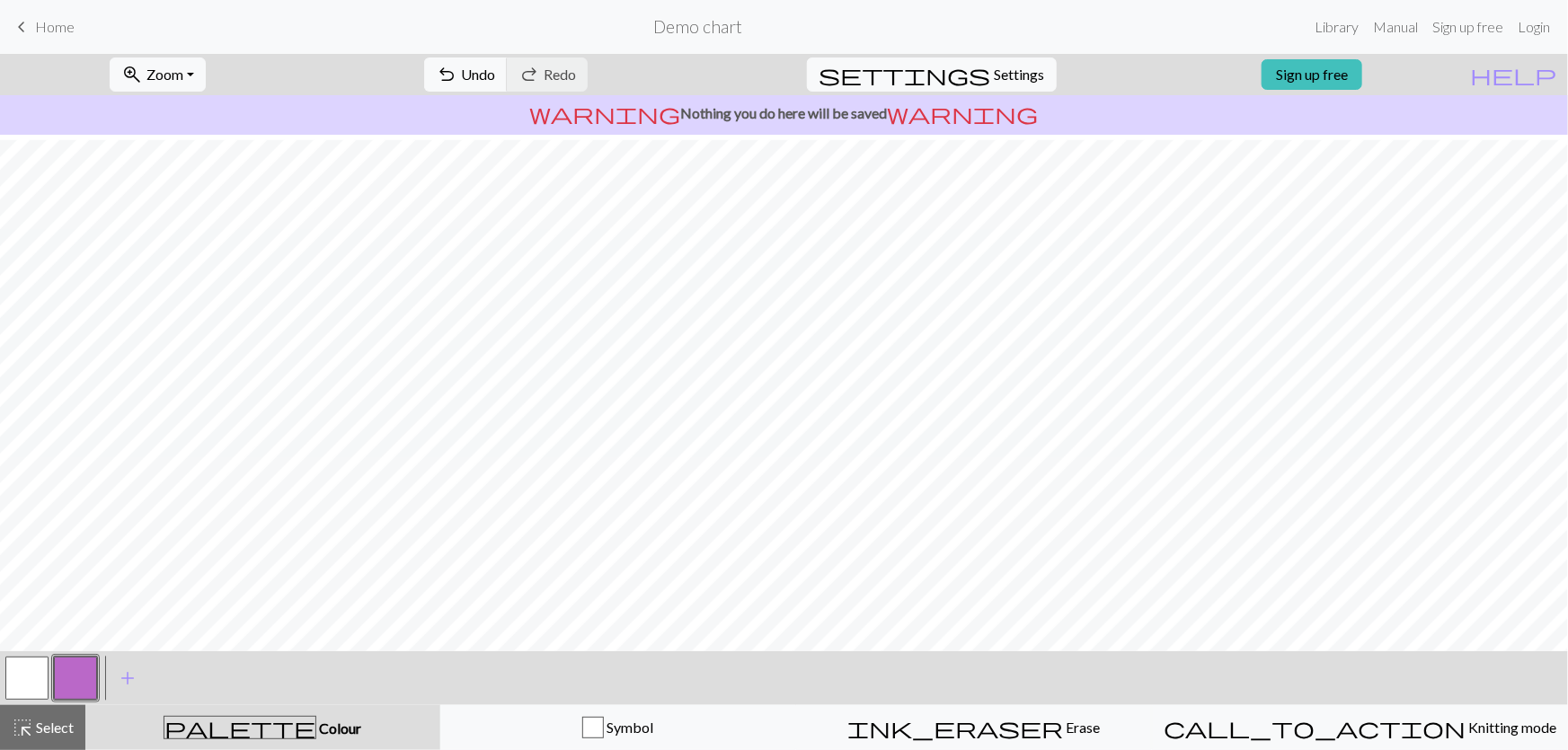
click at [38, 679] on button "button" at bounding box center [27, 678] width 43 height 43
click at [316, 729] on span "Colour" at bounding box center [338, 728] width 45 height 18
click at [39, 730] on span "Select" at bounding box center [53, 727] width 41 height 18
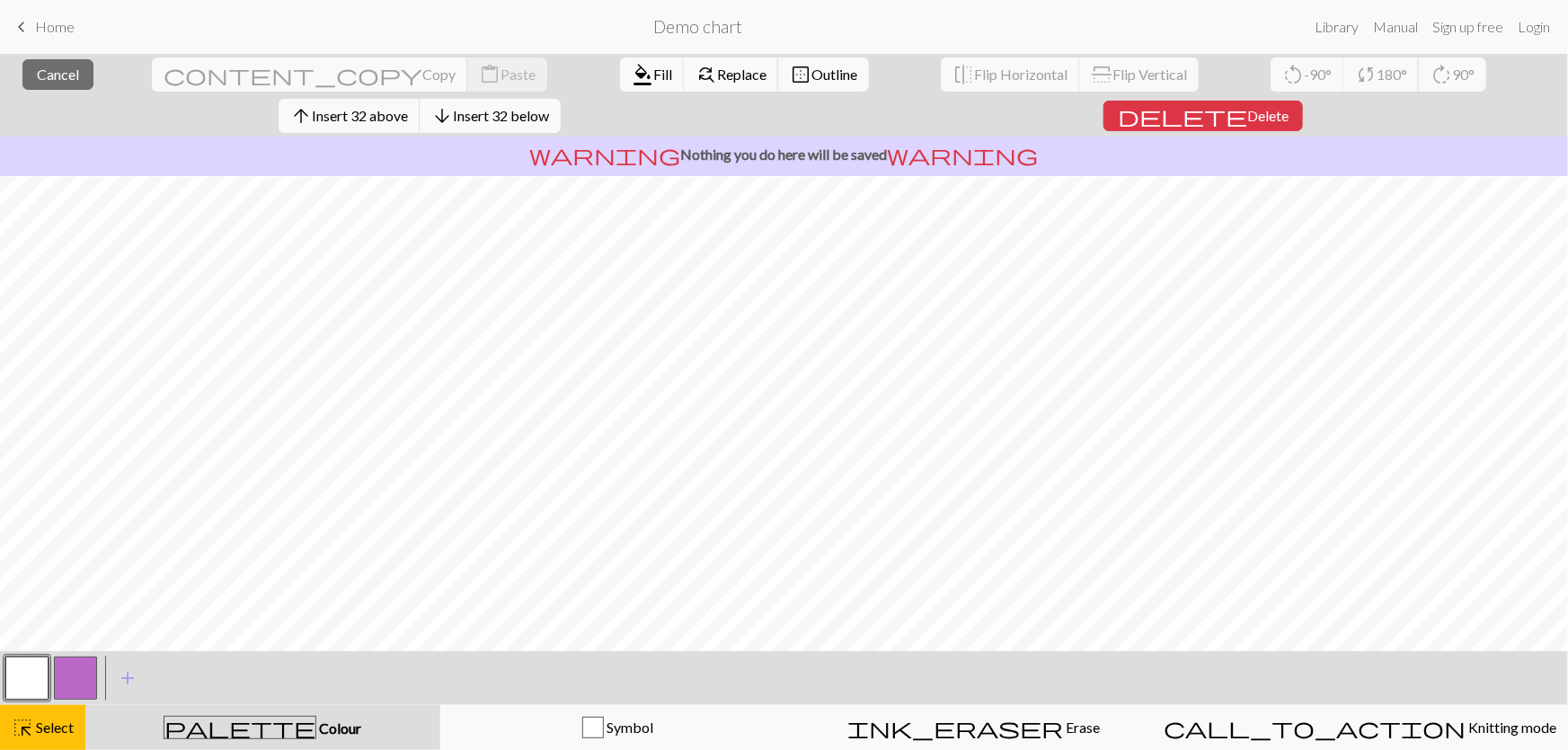
click at [37, 654] on div at bounding box center [27, 678] width 49 height 49
click at [30, 675] on button "button" at bounding box center [27, 678] width 43 height 43
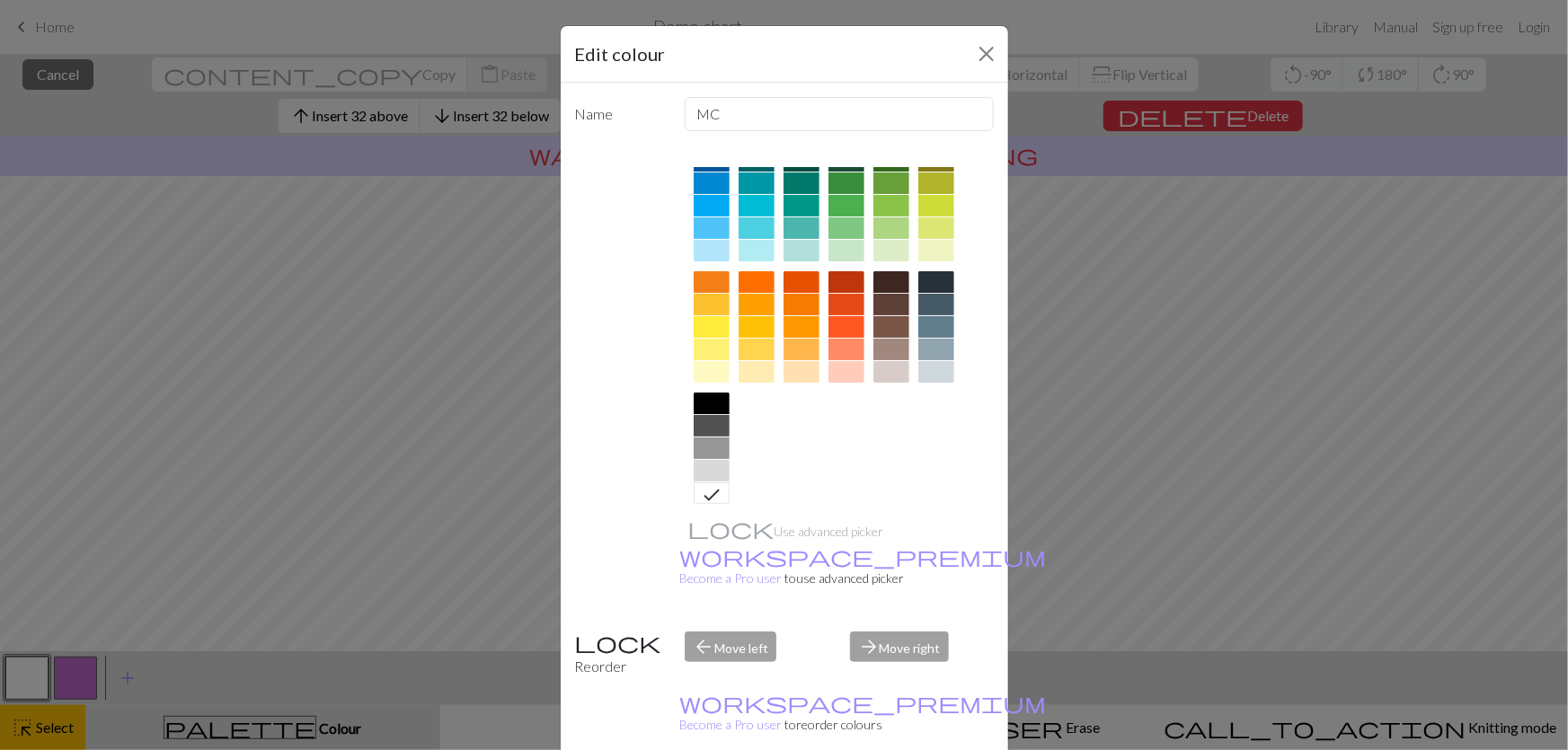
scroll to position [163, 0]
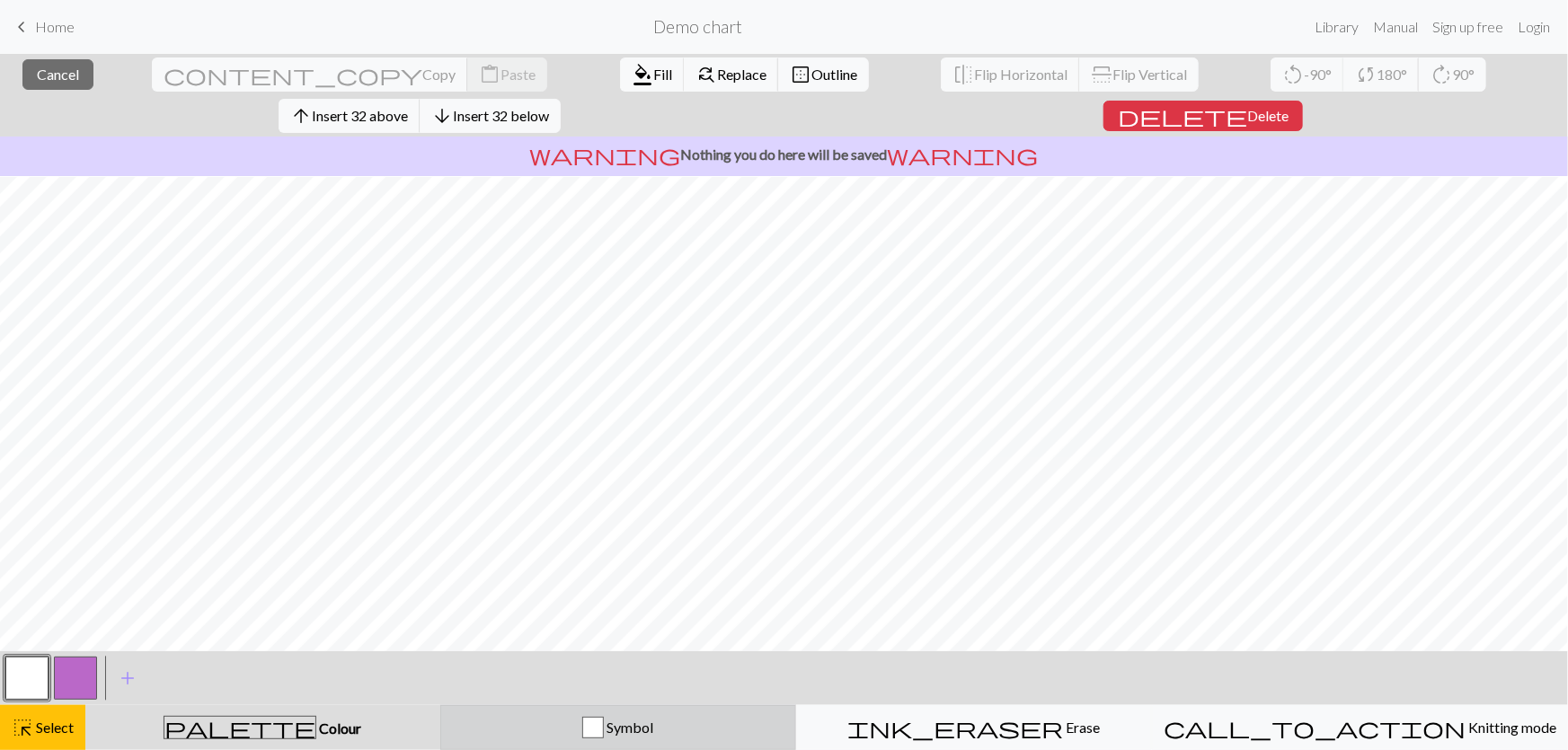
click at [713, 728] on div "Symbol" at bounding box center [618, 727] width 333 height 21
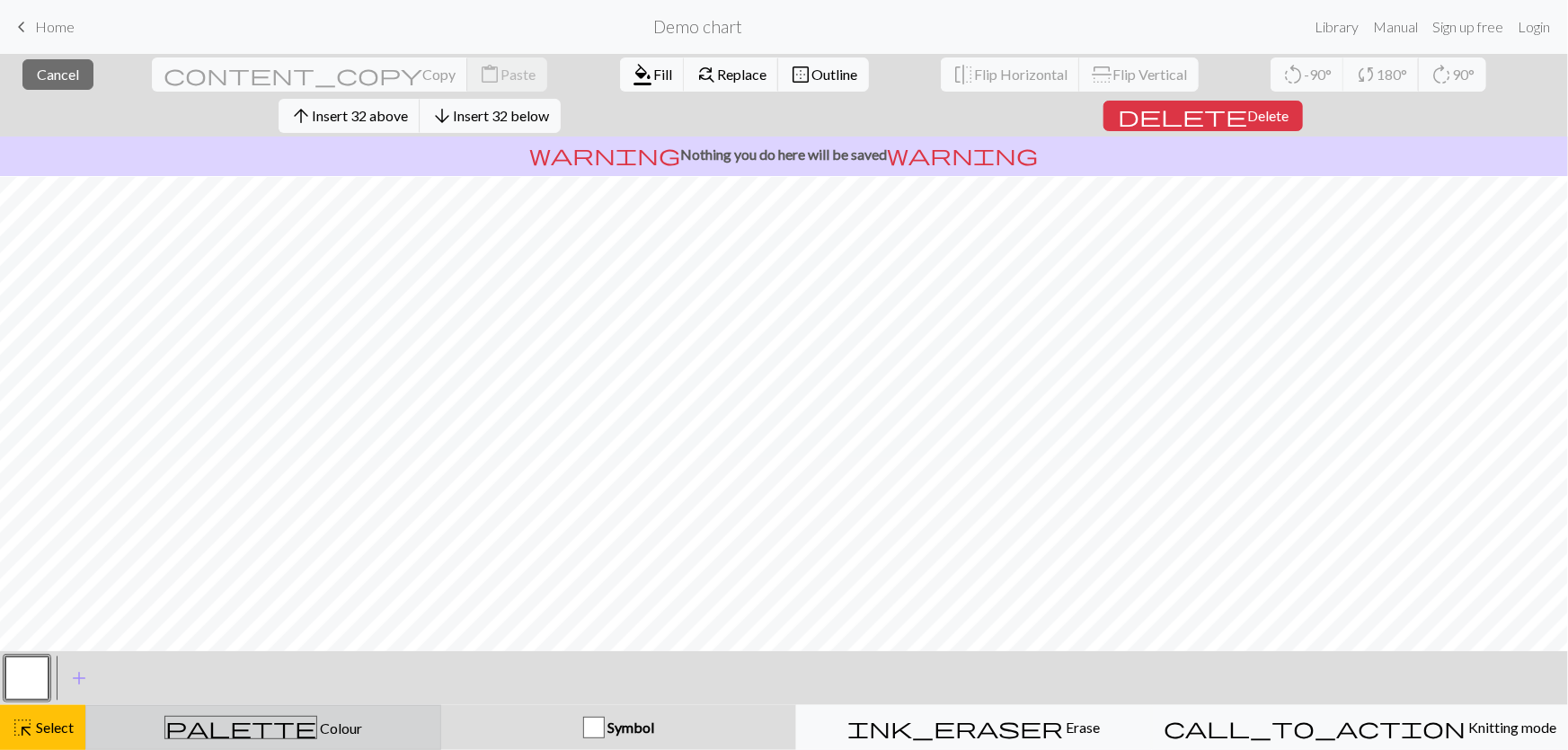
click at [131, 728] on div "palette Colour Colour" at bounding box center [263, 727] width 333 height 23
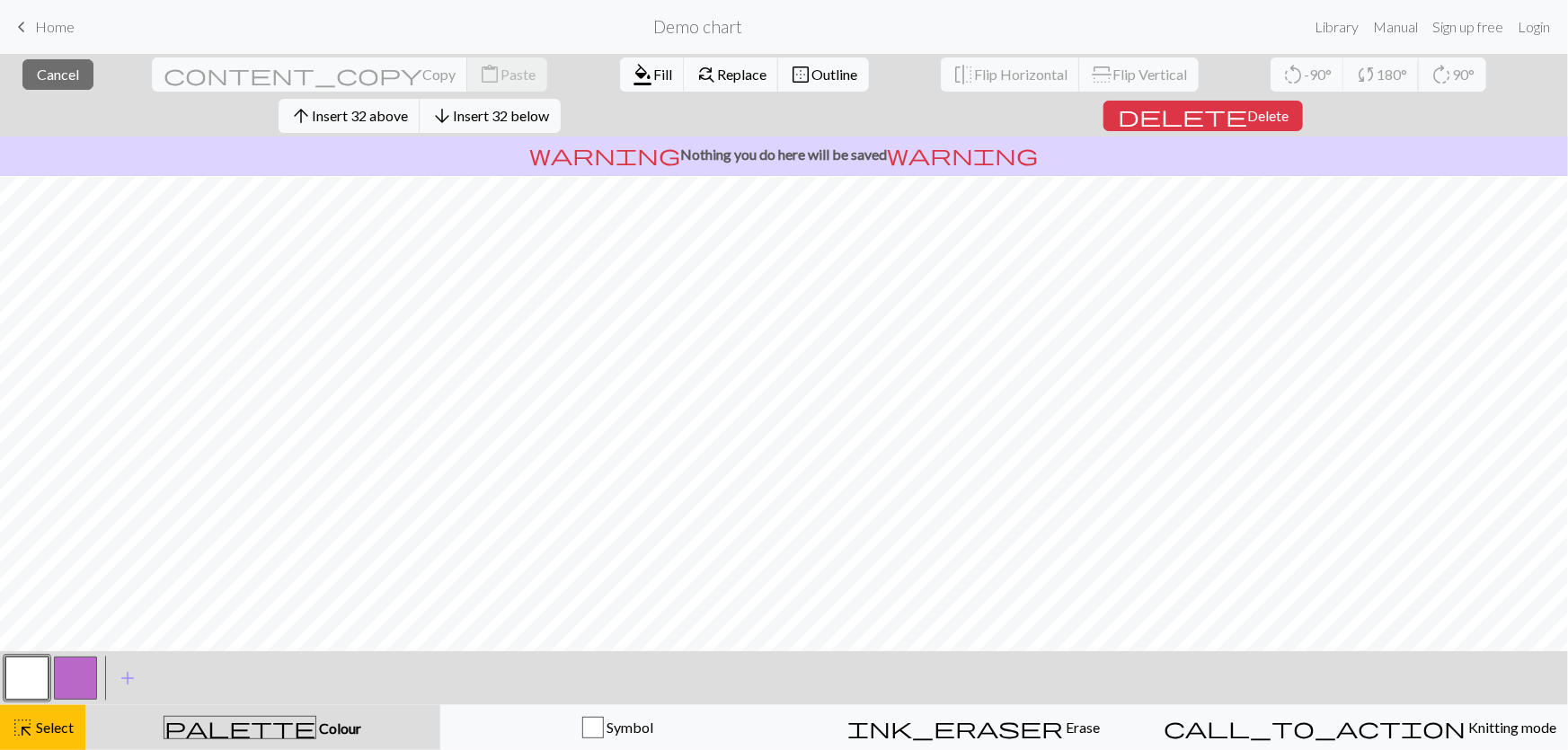
click at [28, 686] on button "button" at bounding box center [27, 678] width 43 height 43
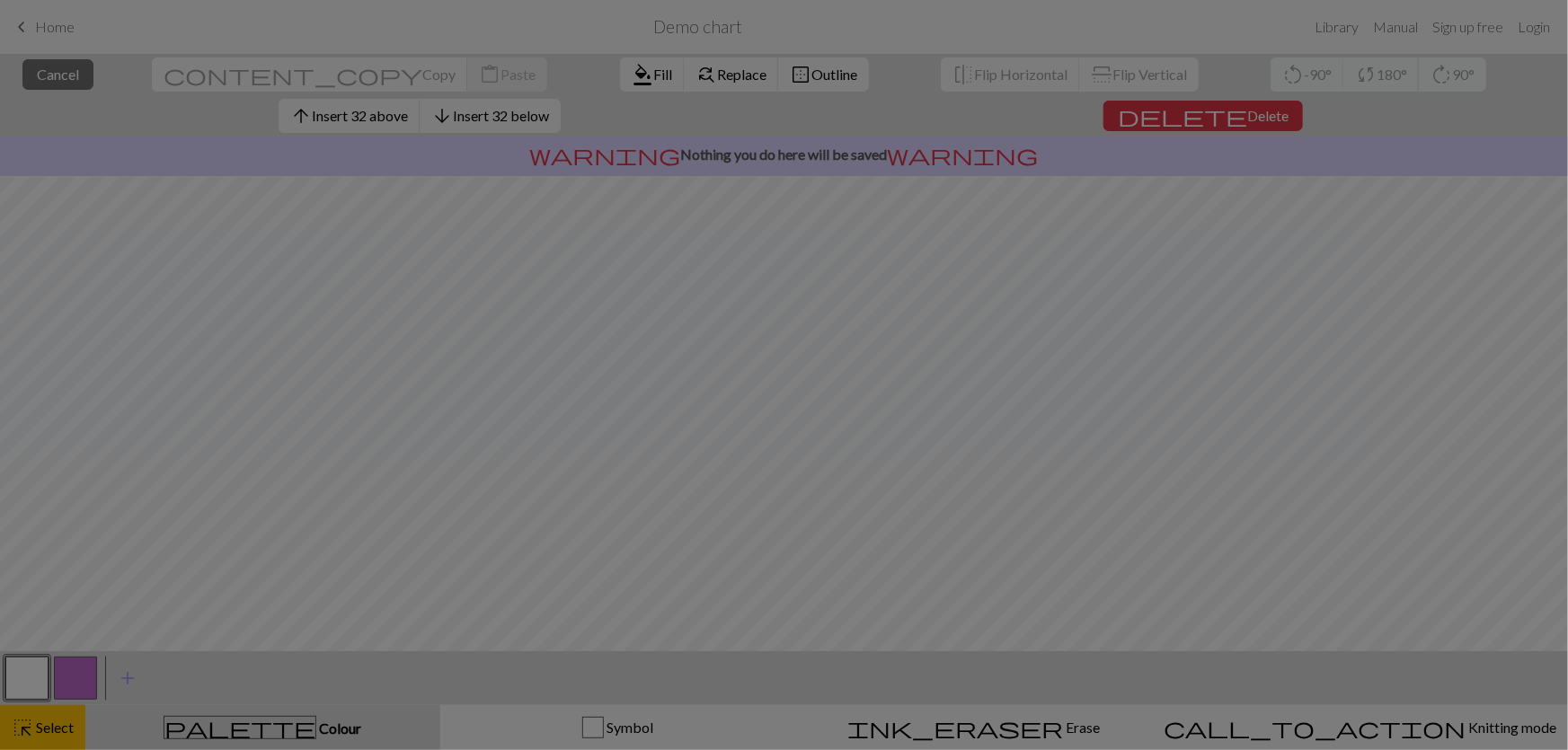
click at [75, 685] on div "Edit colour Name MC Use advanced picker workspace_premium Become a Pro user to …" at bounding box center [784, 375] width 1568 height 750
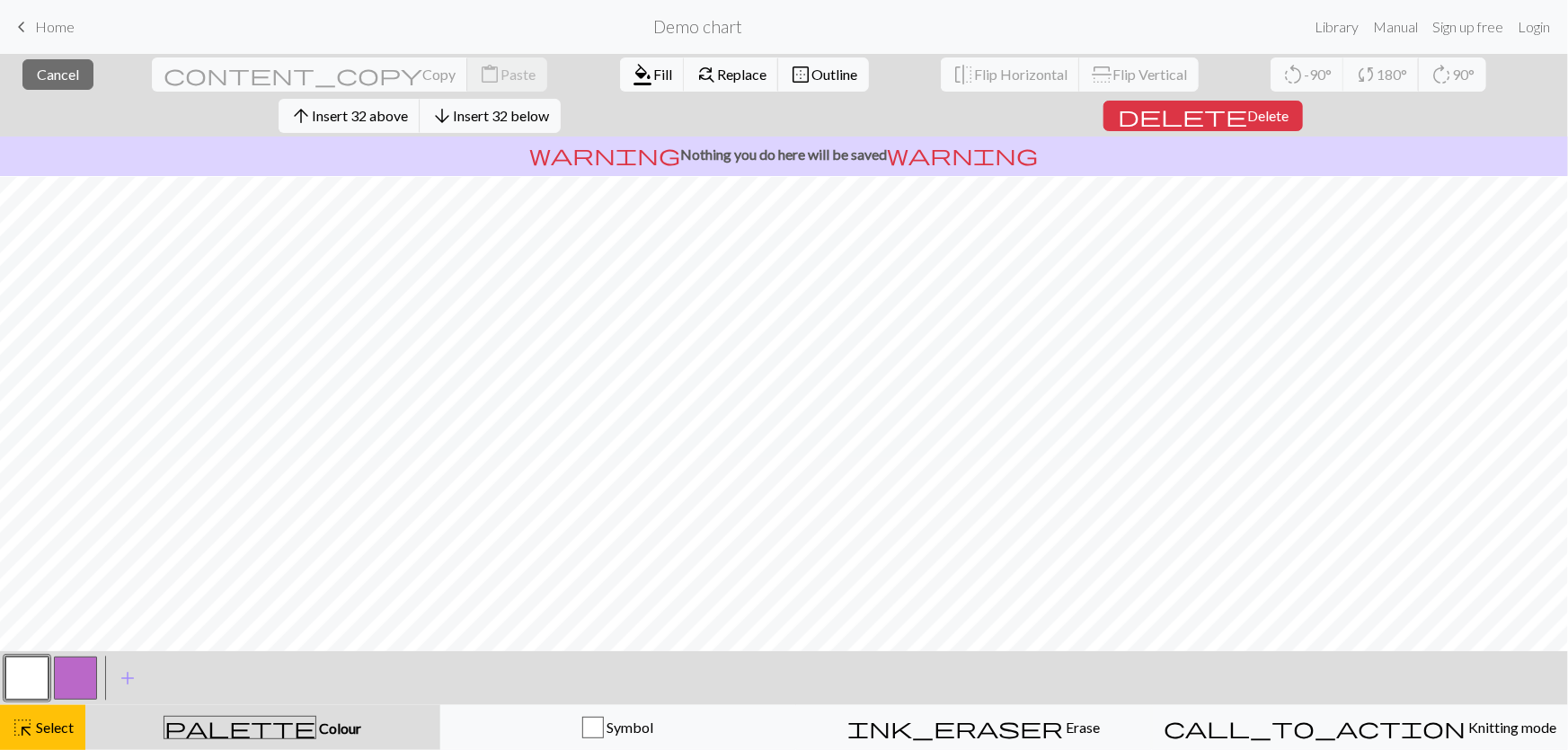
click at [73, 677] on button "button" at bounding box center [76, 678] width 43 height 43
click at [18, 675] on button "button" at bounding box center [27, 678] width 43 height 43
click at [18, 675] on div "Edit colour Name MC Use advanced picker workspace_premium Become a Pro user to …" at bounding box center [784, 375] width 1568 height 750
click at [464, 744] on button "Symbol" at bounding box center [618, 728] width 356 height 45
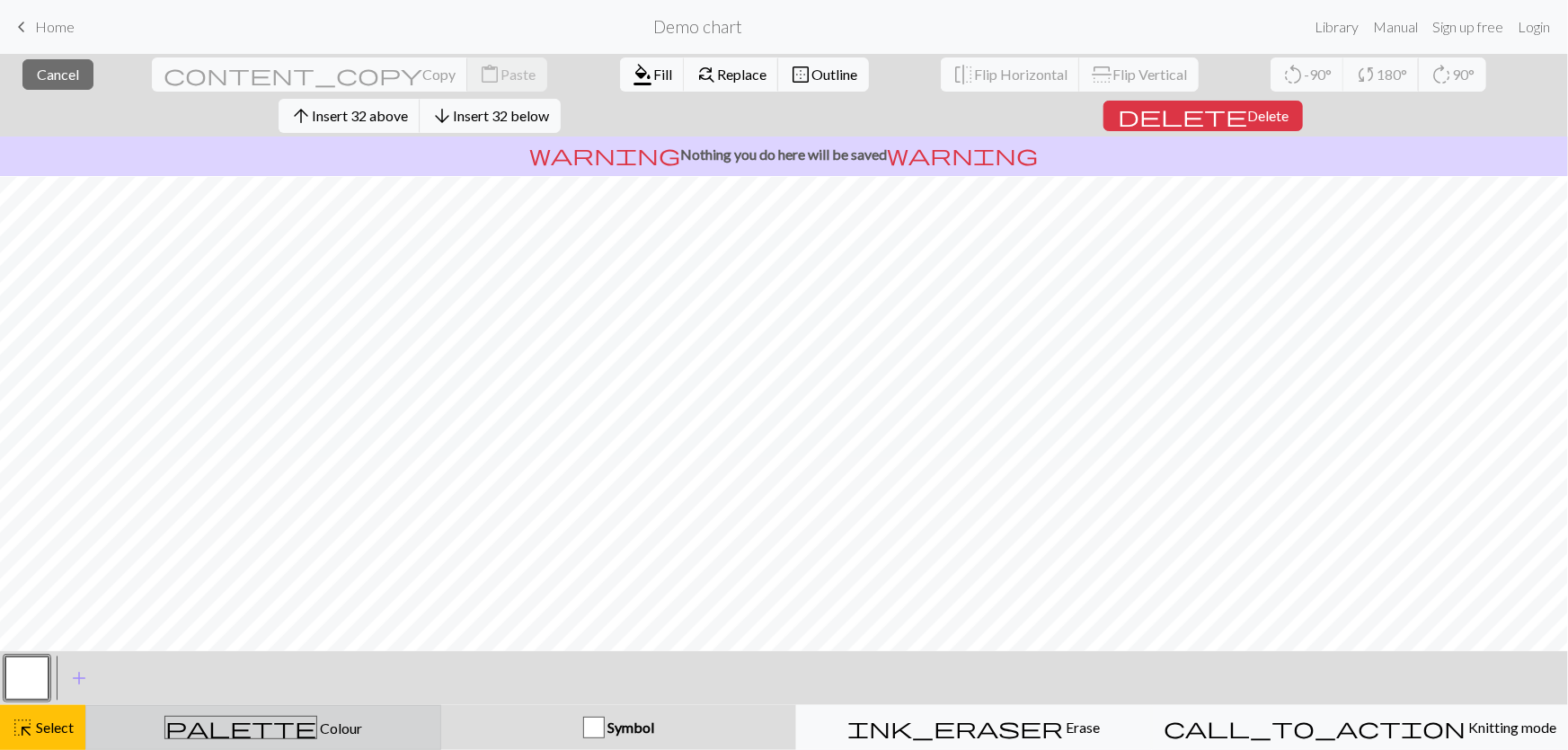
click at [183, 739] on div "palette Colour Colour" at bounding box center [263, 727] width 333 height 23
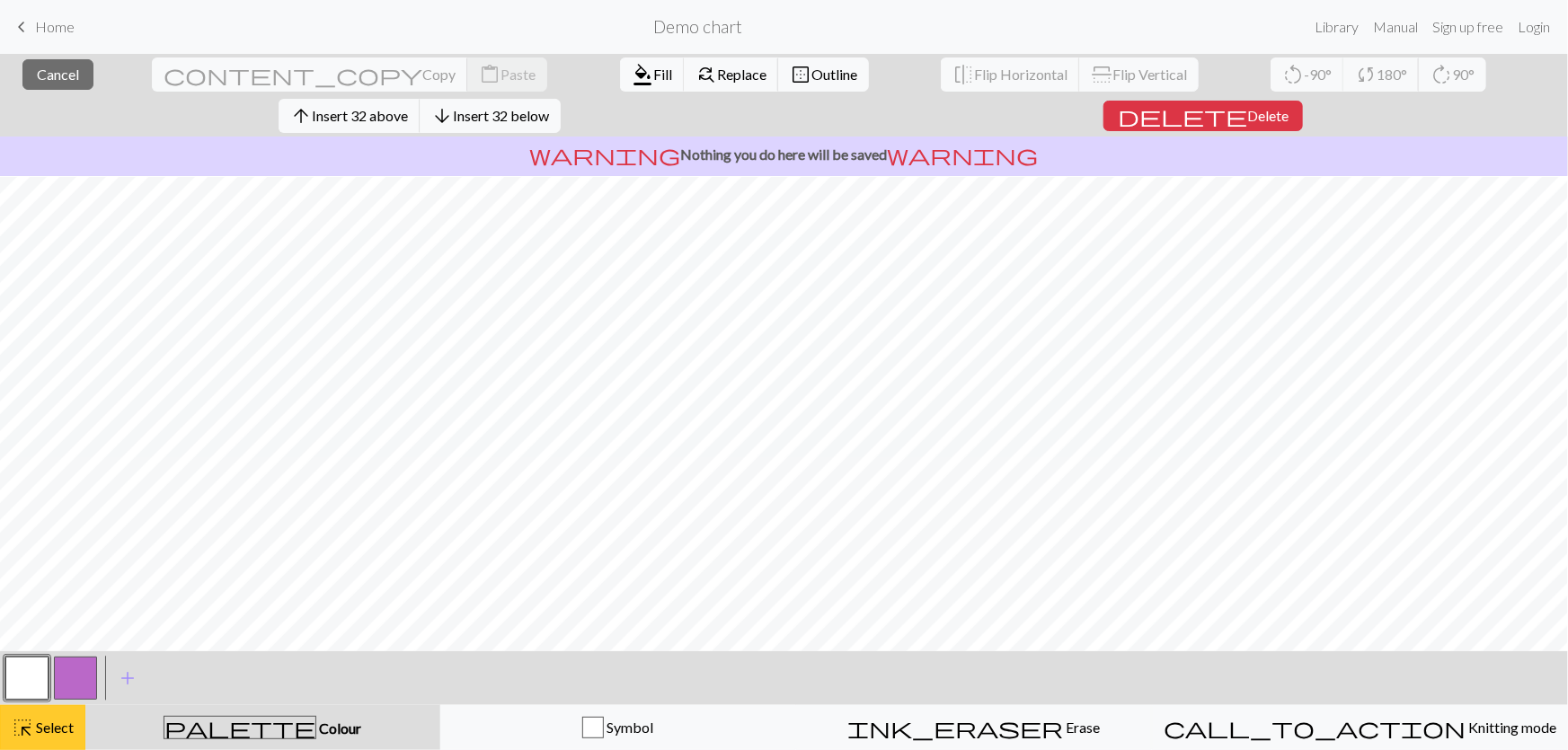
click at [0, 721] on button "highlight_alt Select Select" at bounding box center [42, 728] width 86 height 45
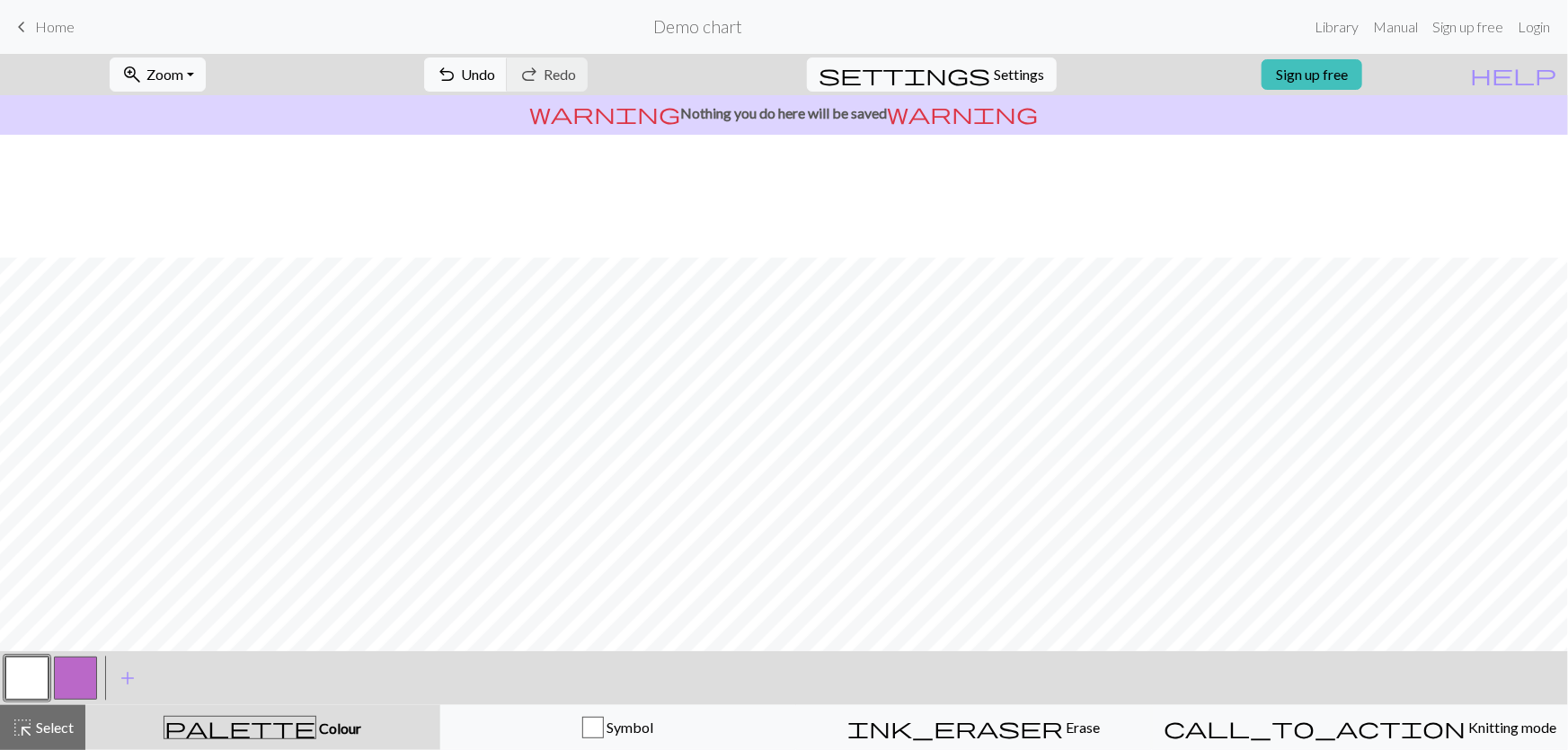
scroll to position [0, 0]
click at [205, 69] on button "zoom_in Zoom Zoom" at bounding box center [158, 74] width 96 height 34
click at [205, 72] on button "zoom_in Zoom Zoom" at bounding box center [158, 74] width 96 height 34
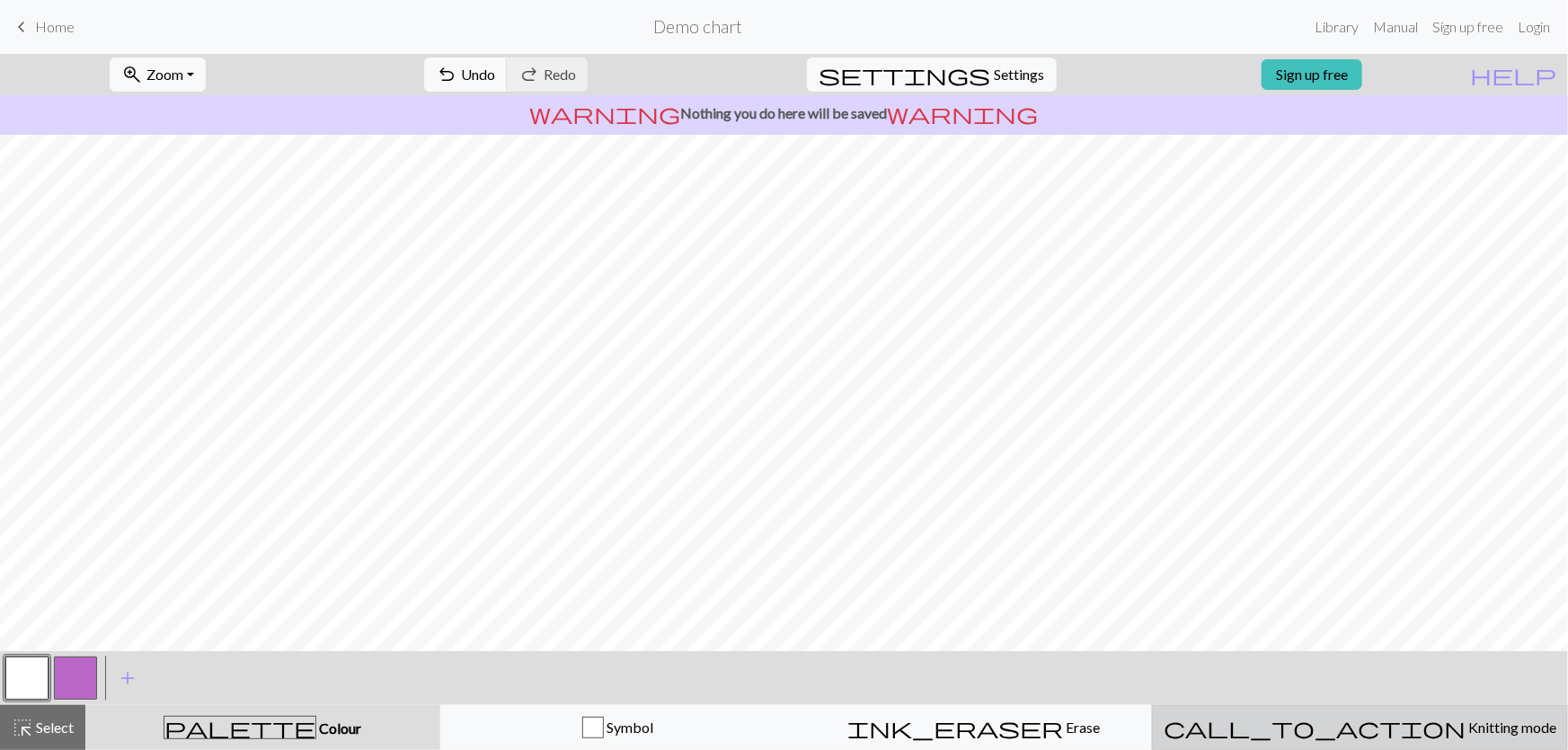
click at [1330, 743] on button "call_to_action Knitting mode Knitting mode" at bounding box center [1360, 728] width 416 height 45
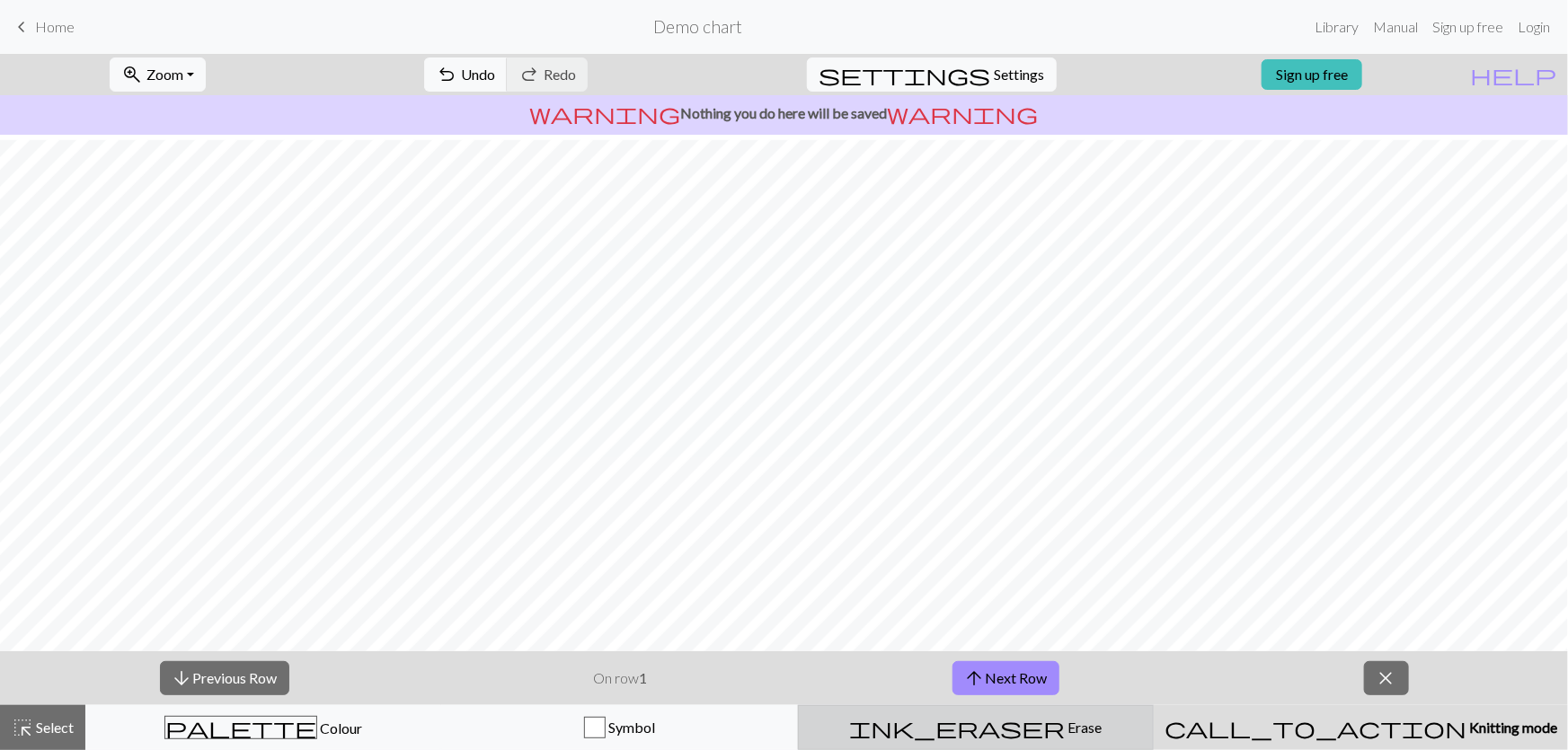
click at [1051, 741] on button "ink_eraser Erase Erase" at bounding box center [976, 728] width 356 height 45
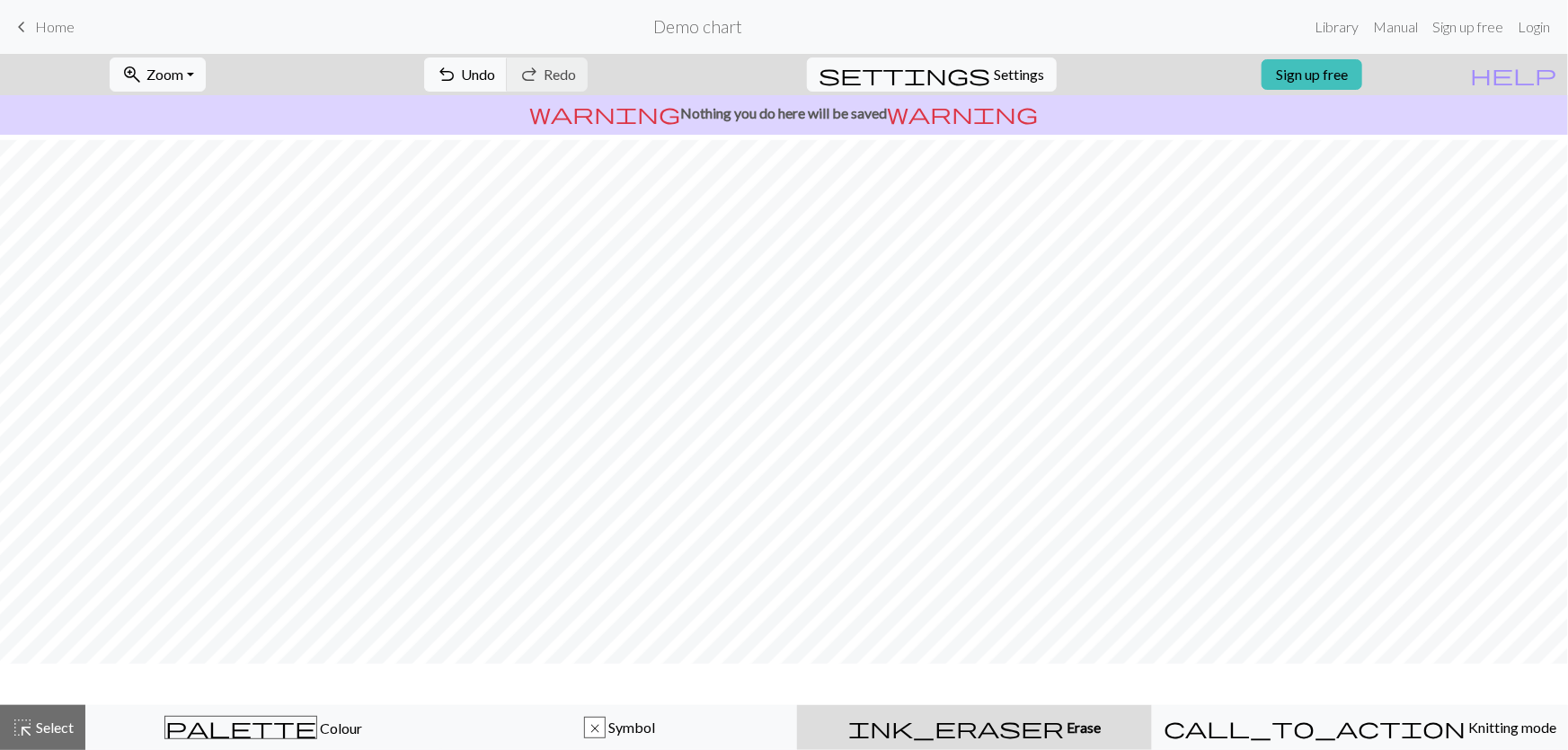
scroll to position [90, 0]
click at [457, 66] on span "undo" at bounding box center [446, 74] width 21 height 25
click at [495, 72] on span "Undo" at bounding box center [477, 74] width 34 height 18
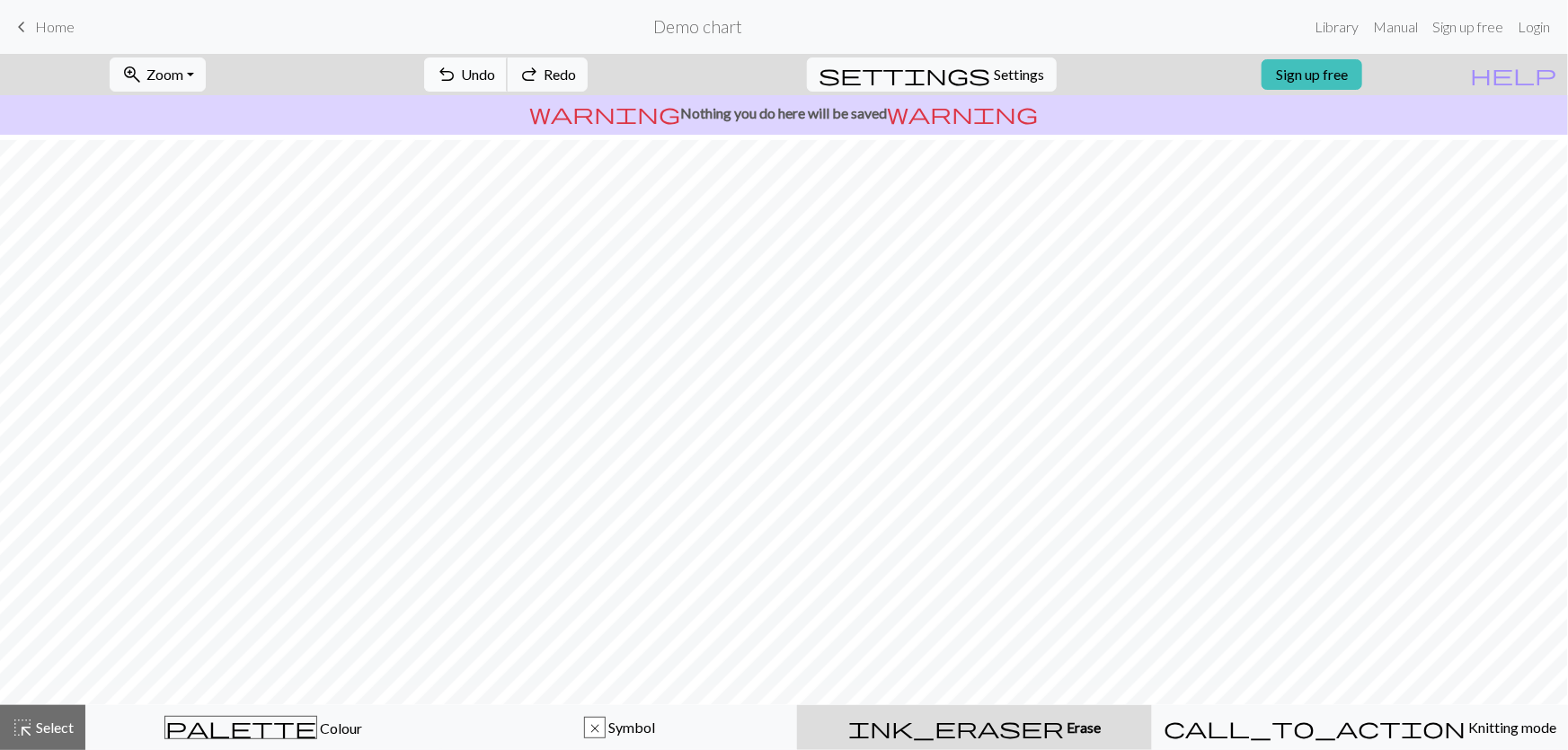
click at [495, 72] on span "Undo" at bounding box center [477, 74] width 34 height 18
click at [508, 66] on button "undo Undo Undo" at bounding box center [465, 74] width 84 height 34
click at [40, 718] on div "highlight_alt Select Select" at bounding box center [42, 727] width 62 height 21
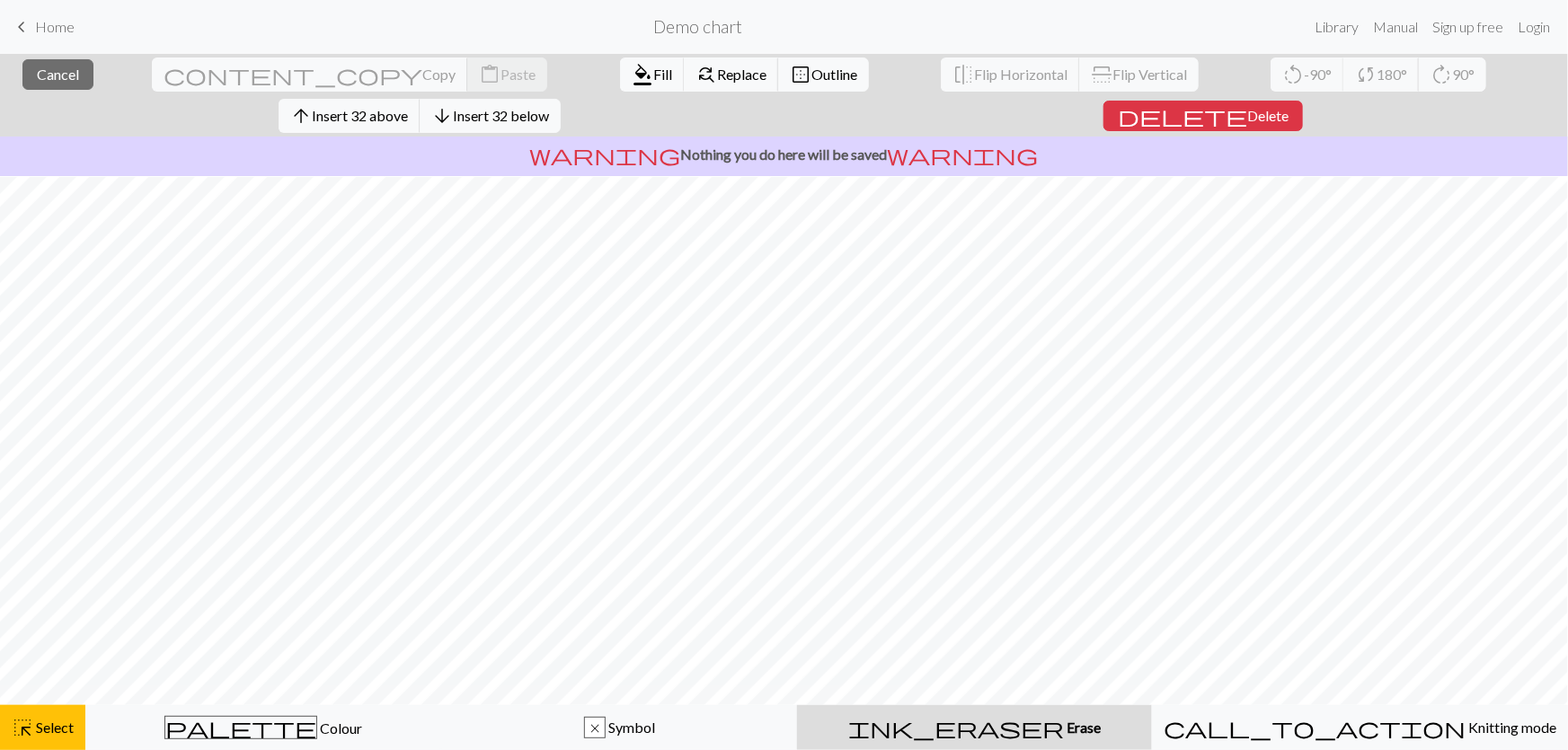
click at [964, 735] on div "ink_eraser Erase Erase" at bounding box center [975, 727] width 333 height 21
click at [1016, 720] on div "ink_eraser Erase Erase" at bounding box center [975, 727] width 333 height 21
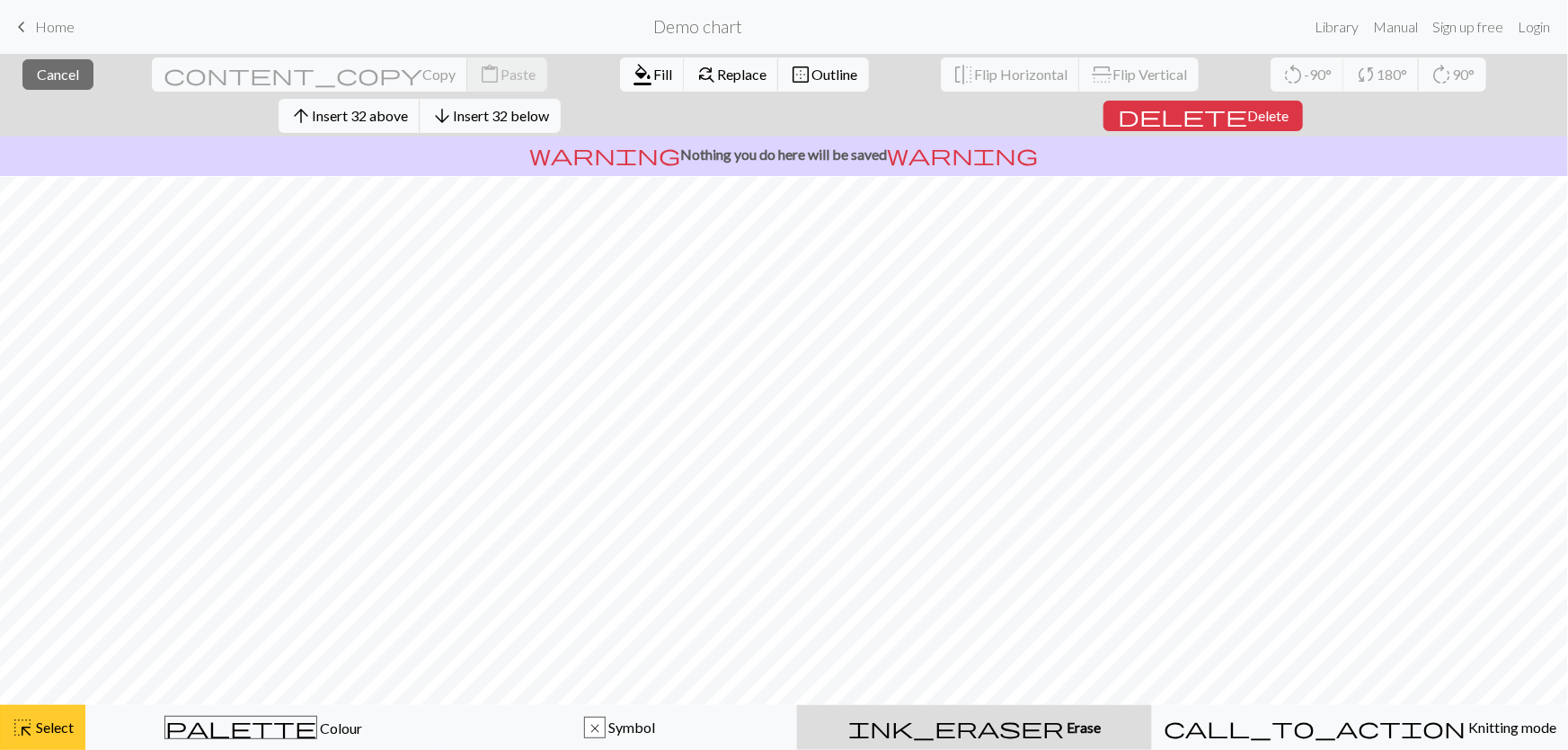
click at [26, 733] on span "highlight_alt" at bounding box center [22, 727] width 21 height 25
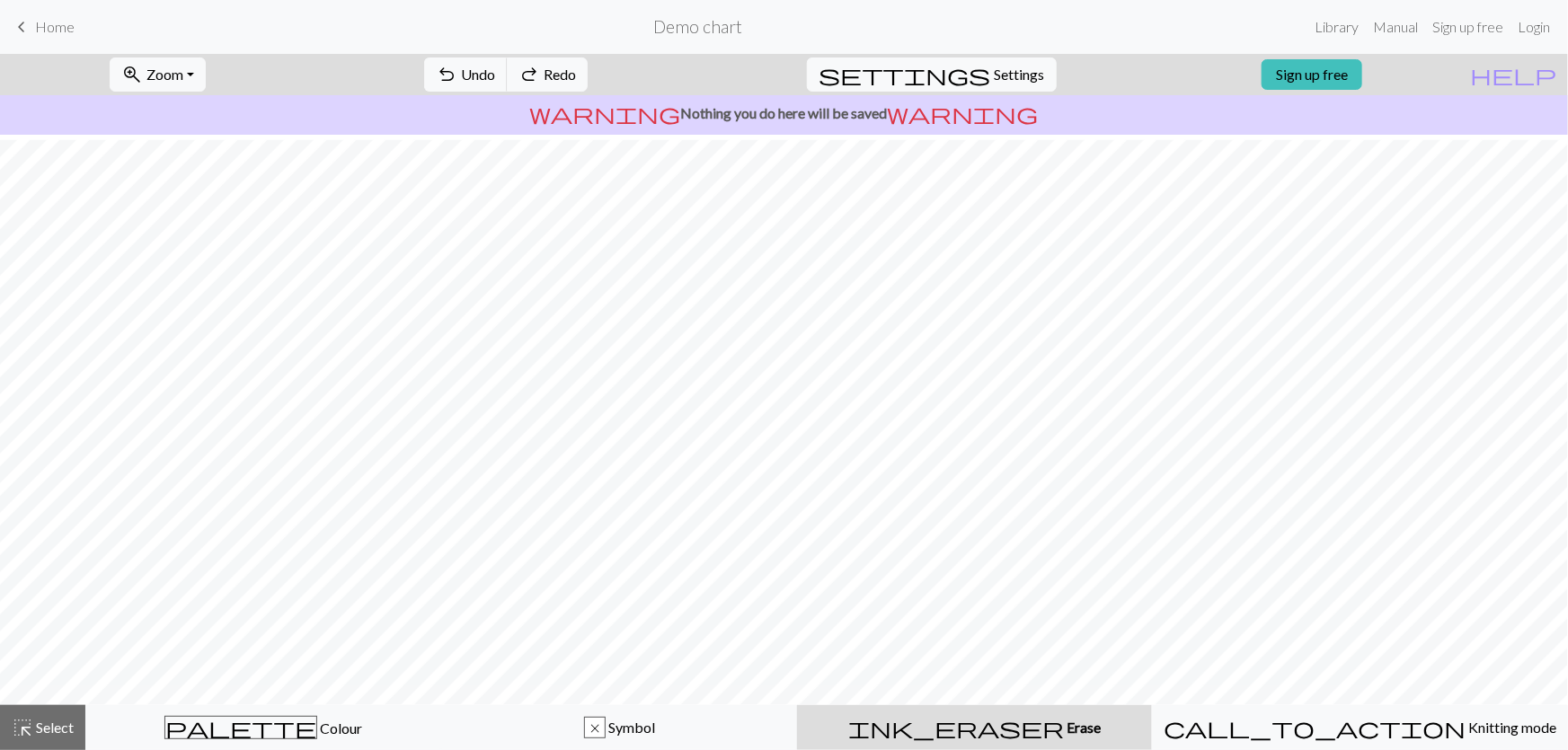
click at [965, 723] on div "ink_eraser Erase Erase" at bounding box center [975, 727] width 333 height 21
click at [495, 67] on span "Undo" at bounding box center [477, 74] width 34 height 18
click at [508, 66] on button "undo Undo Undo" at bounding box center [465, 74] width 84 height 34
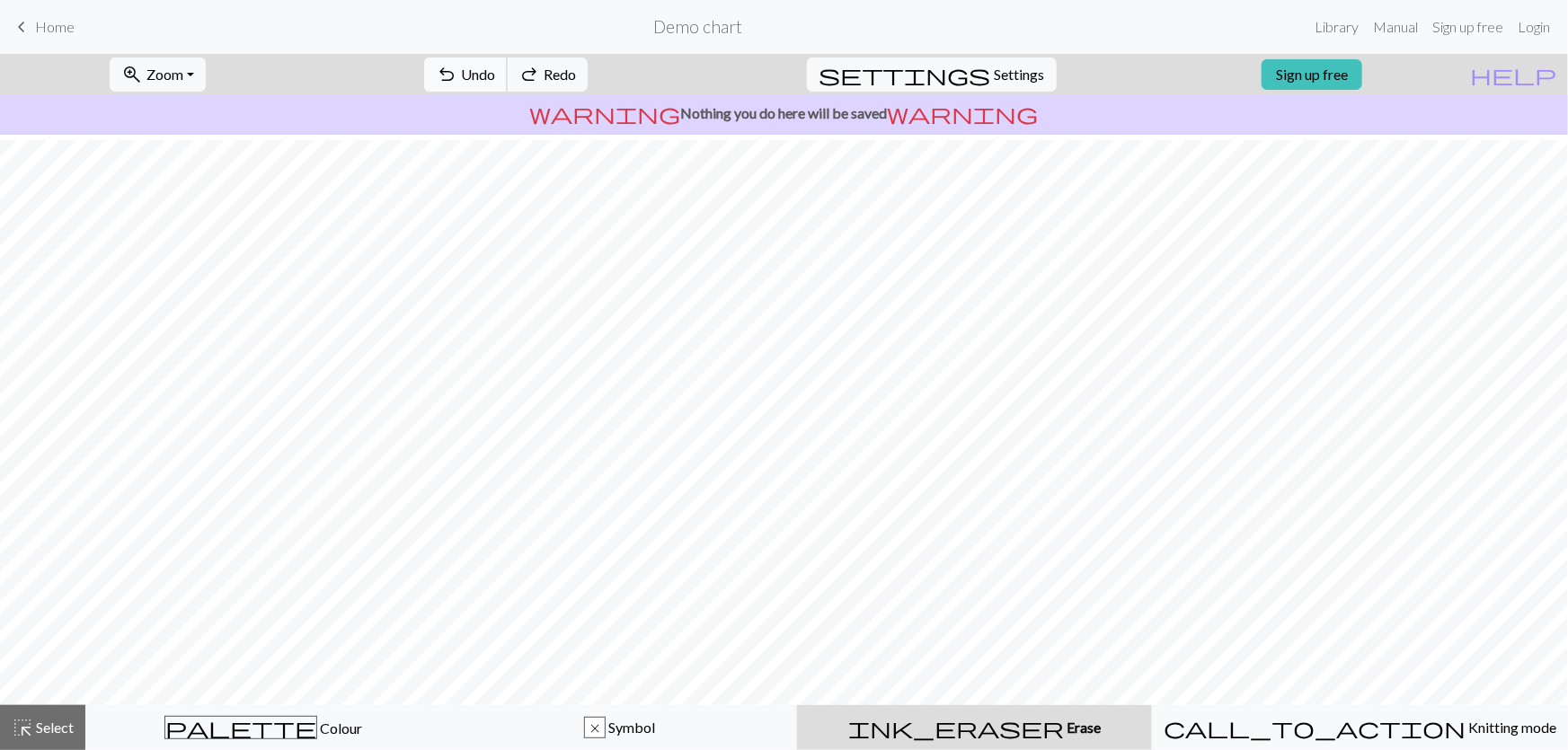
click at [508, 66] on button "undo Undo Undo" at bounding box center [465, 74] width 84 height 34
click at [495, 67] on span "Undo" at bounding box center [477, 74] width 34 height 18
click at [457, 64] on span "undo" at bounding box center [446, 74] width 21 height 25
click at [601, 54] on div "undo Undo Undo redo Redo Redo" at bounding box center [506, 75] width 191 height 41
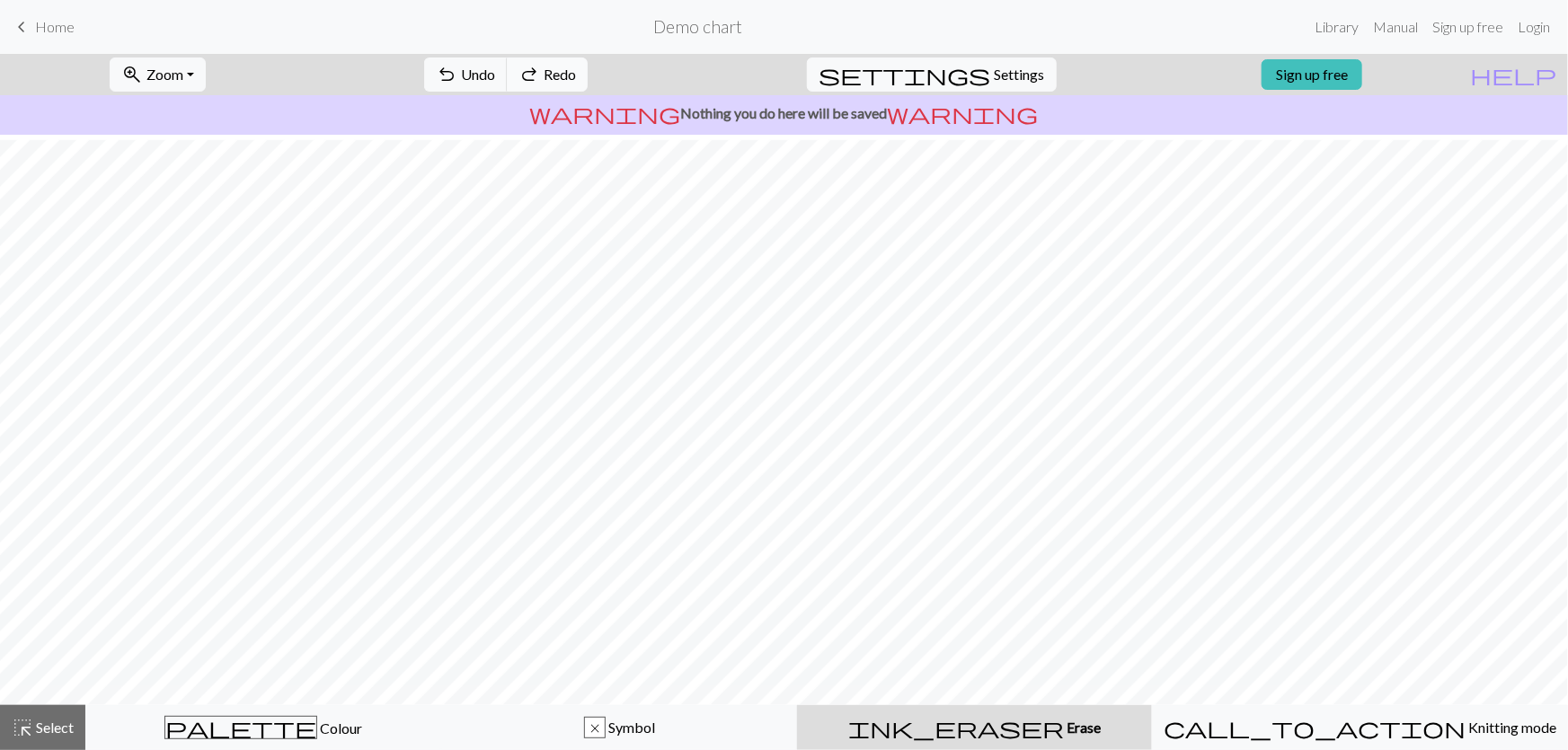
click at [588, 59] on button "redo Redo Redo" at bounding box center [547, 74] width 81 height 34
click at [267, 738] on div "palette Colour Colour" at bounding box center [263, 727] width 333 height 23
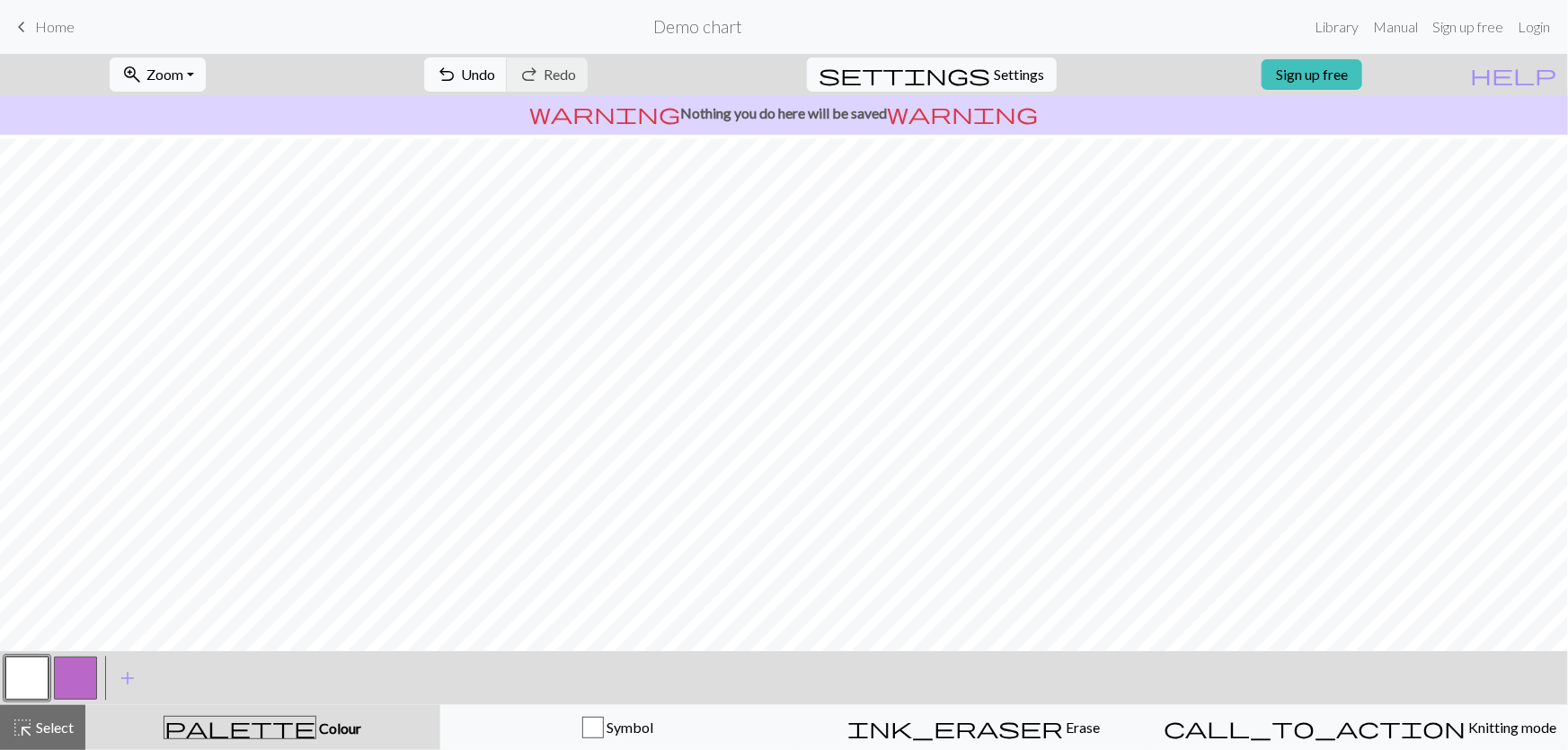
scroll to position [81, 0]
click at [976, 69] on span "settings" at bounding box center [904, 74] width 172 height 25
select select "bulky"
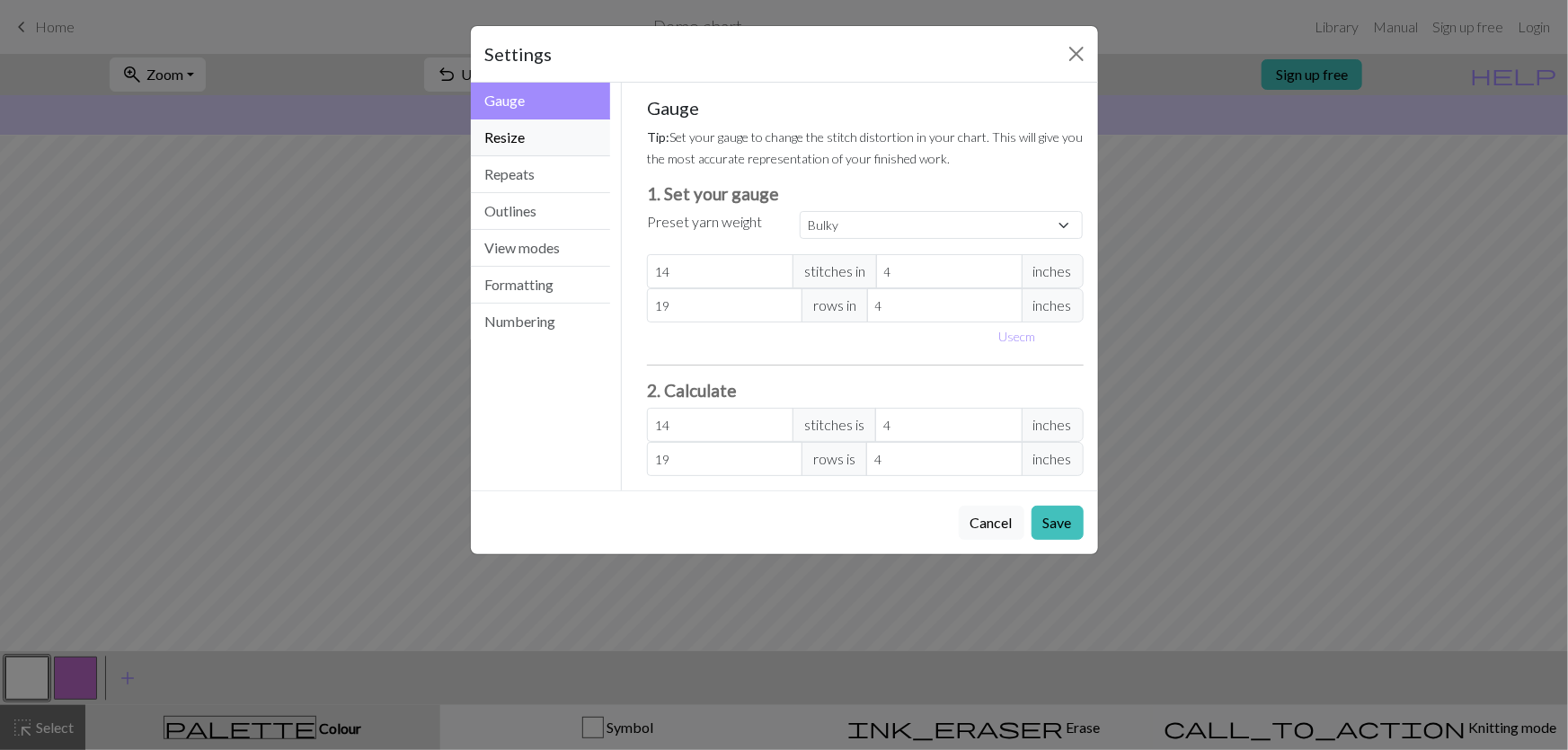
click at [496, 120] on button "Resize" at bounding box center [541, 138] width 140 height 37
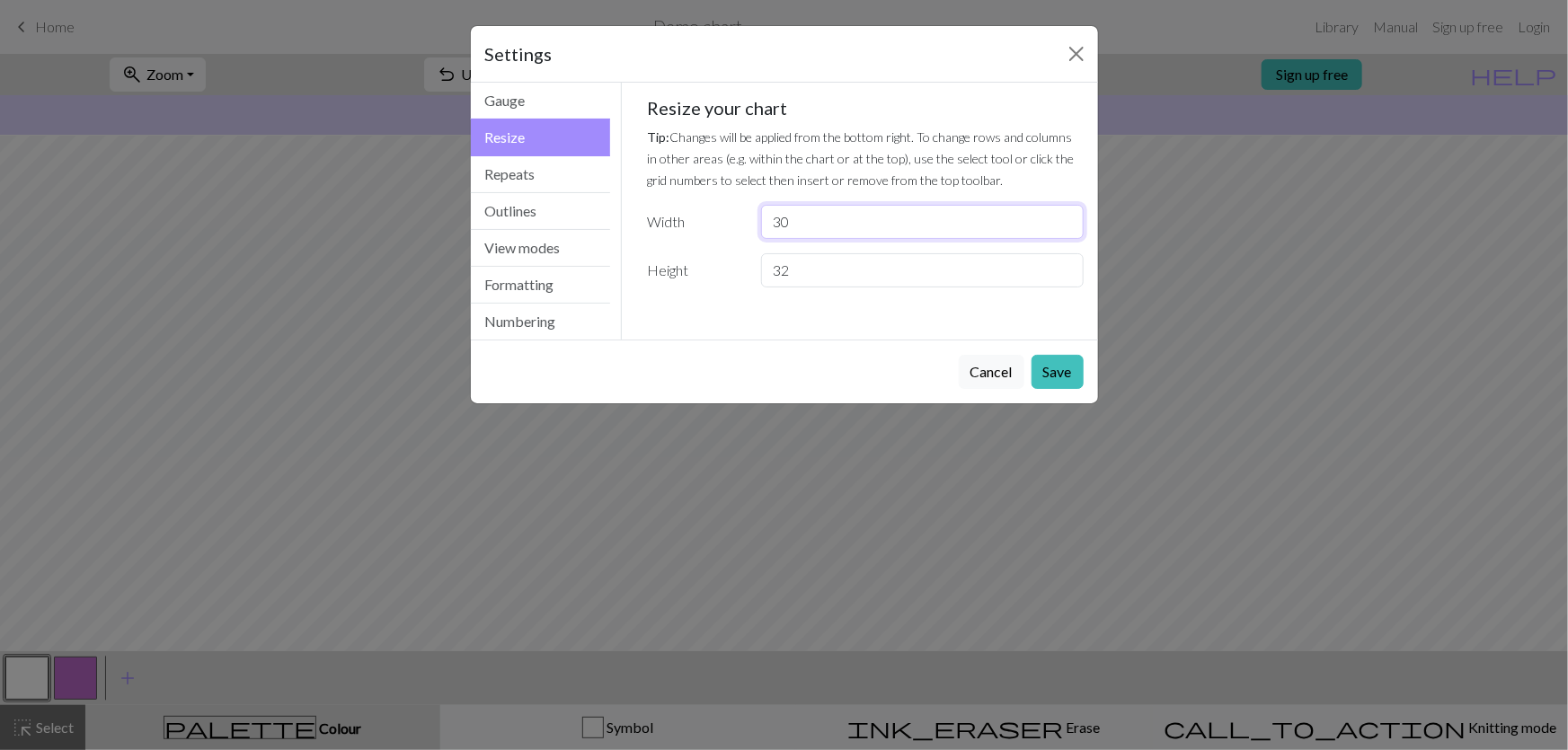
drag, startPoint x: 858, startPoint y: 163, endPoint x: 694, endPoint y: 165, distance: 164.0
click at [696, 205] on div "Width 30" at bounding box center [865, 221] width 458 height 34
type input "5"
type input "45"
drag, startPoint x: 812, startPoint y: 193, endPoint x: 801, endPoint y: 204, distance: 15.6
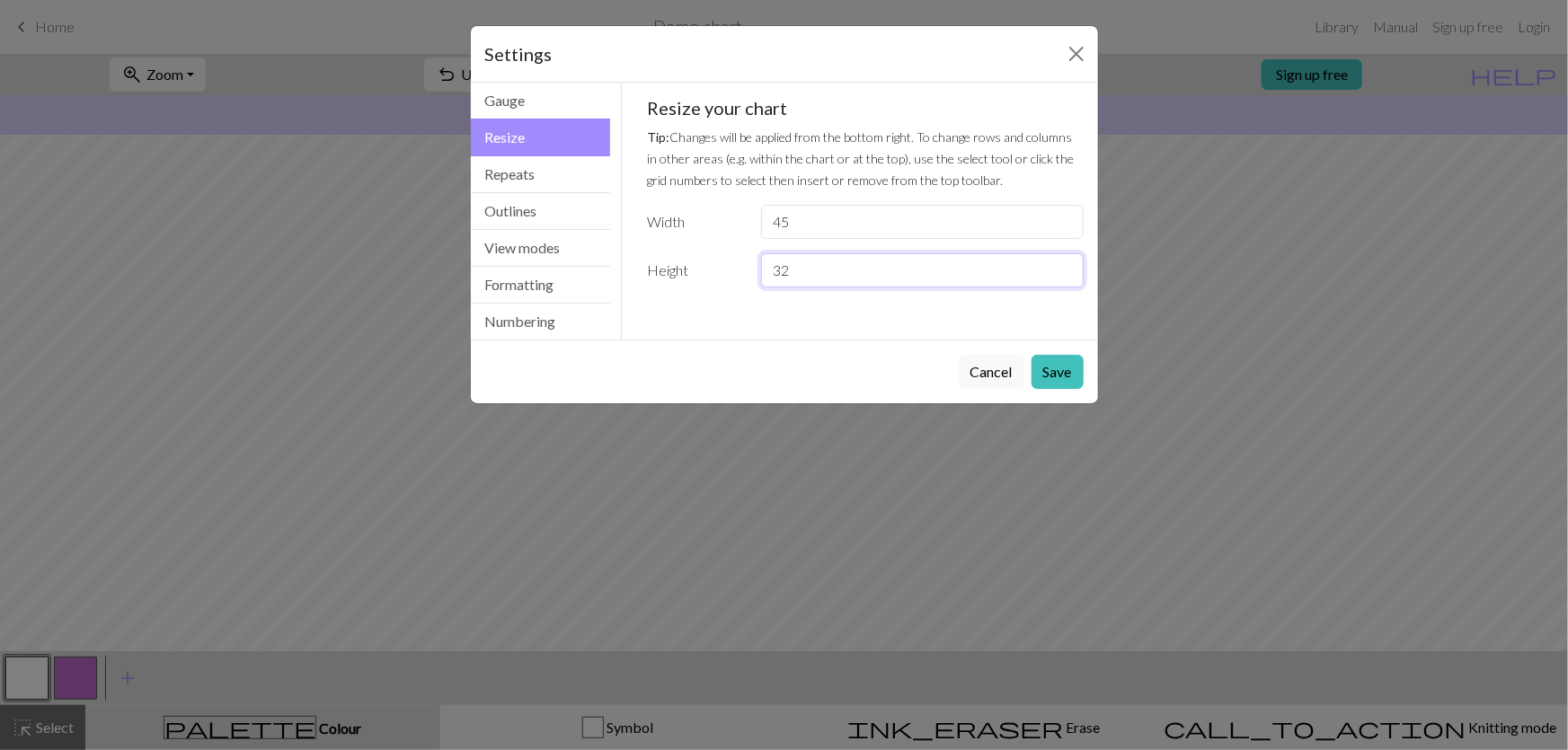
click at [807, 253] on input "32" at bounding box center [921, 270] width 322 height 34
click at [802, 253] on input "32" at bounding box center [921, 270] width 322 height 34
click at [801, 253] on input "32" at bounding box center [921, 270] width 322 height 34
drag, startPoint x: 801, startPoint y: 204, endPoint x: 699, endPoint y: 189, distance: 103.1
click at [705, 189] on div "Resize your chart Tip: Changes will be applied from the bottom right. To change…" at bounding box center [865, 192] width 437 height 191
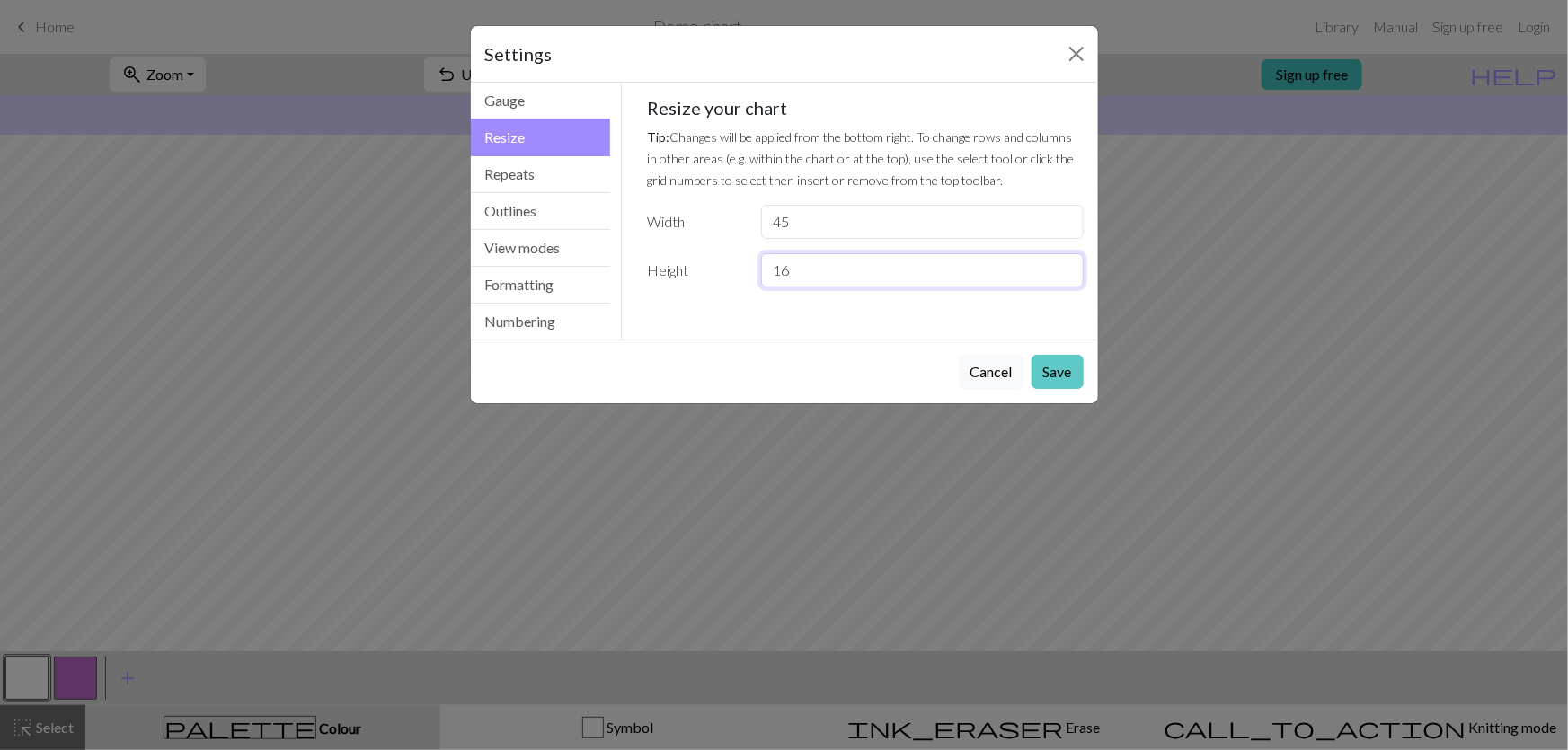
type input "16"
click at [1059, 355] on button "Save" at bounding box center [1058, 371] width 53 height 34
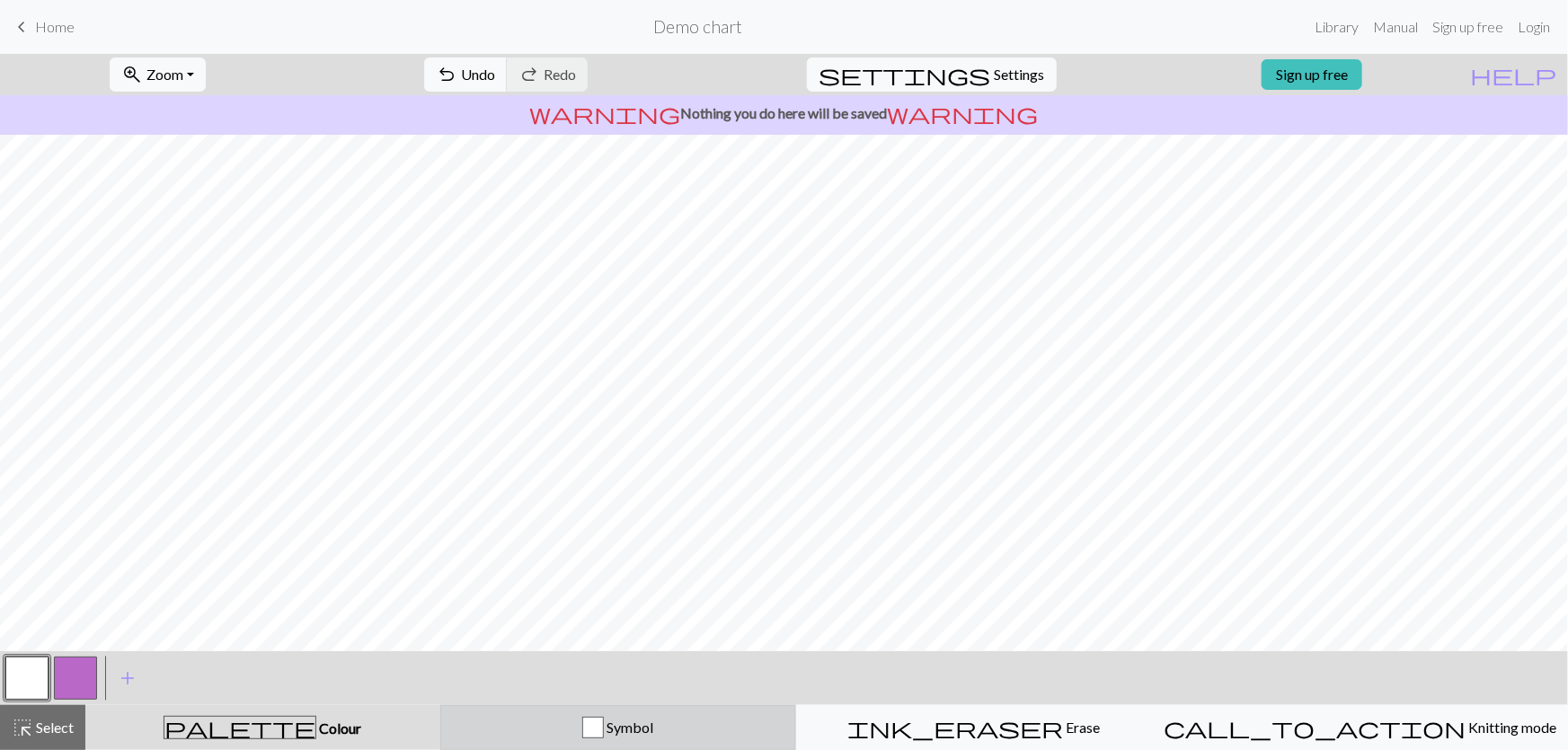
click at [647, 731] on span "Symbol" at bounding box center [628, 727] width 50 height 18
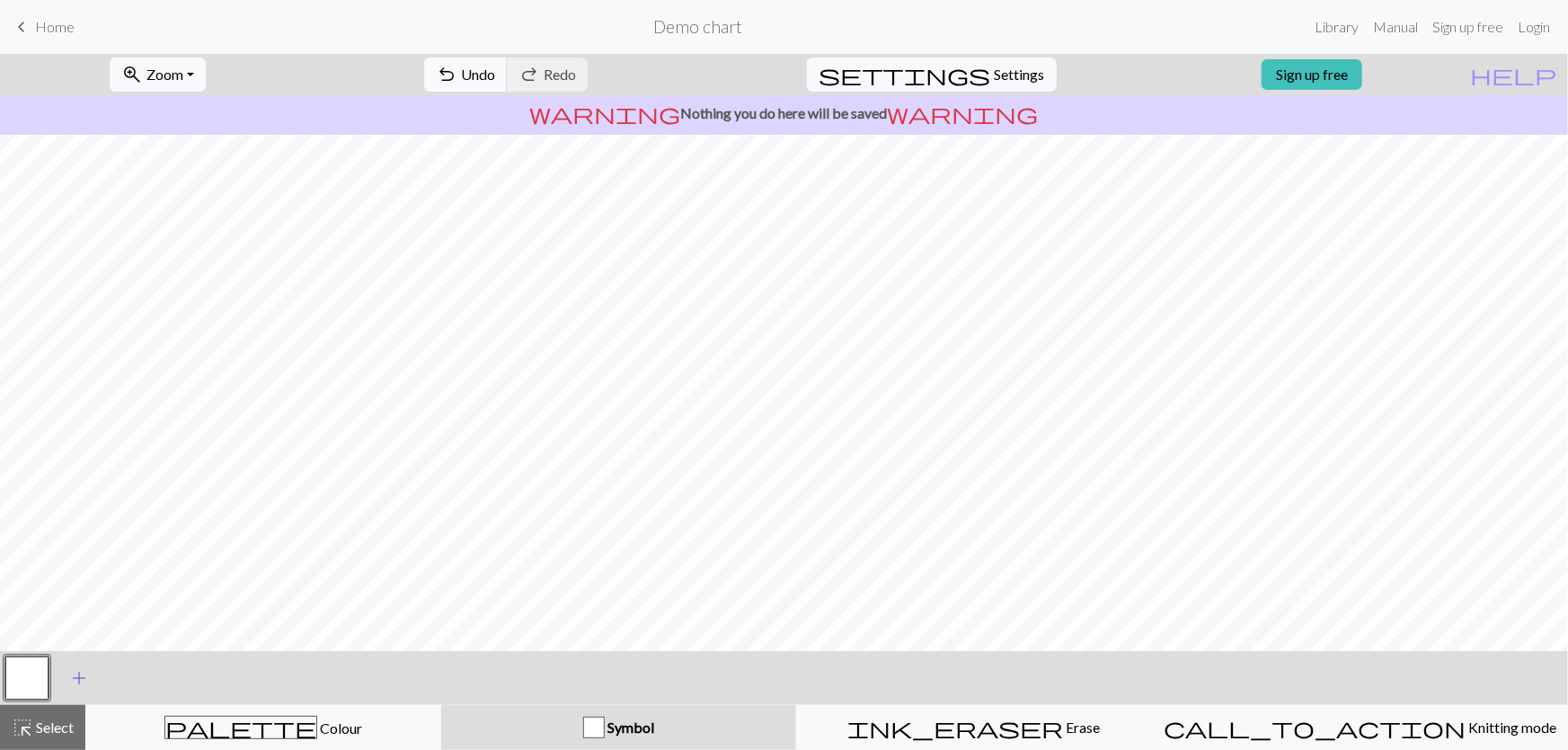
click at [76, 674] on span "add" at bounding box center [78, 678] width 21 height 25
click at [49, 674] on div at bounding box center [51, 678] width 97 height 49
click at [25, 677] on button "button" at bounding box center [27, 678] width 43 height 43
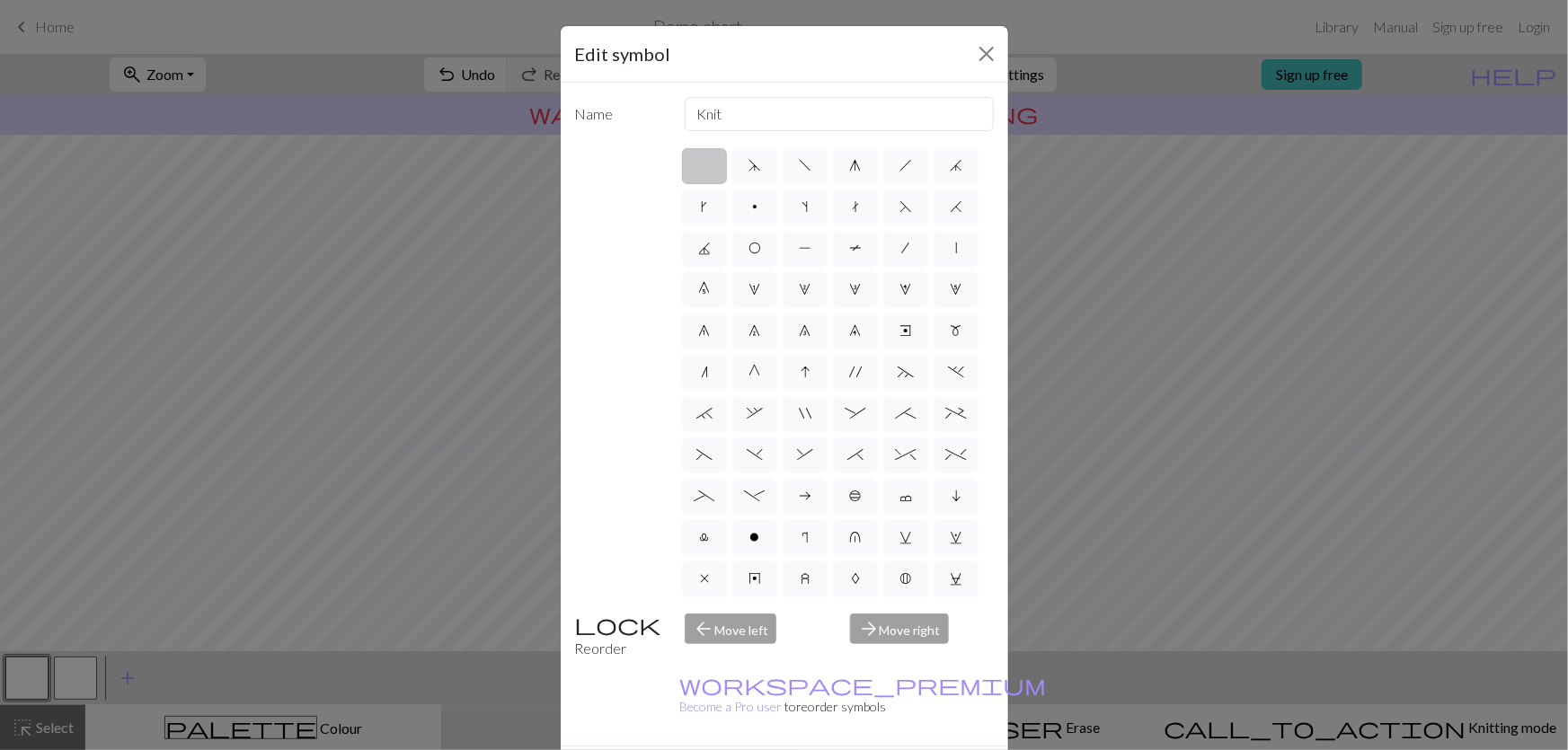
click at [954, 654] on span "X" at bounding box center [956, 662] width 12 height 15
click at [954, 650] on input "X" at bounding box center [956, 656] width 12 height 12
radio input "true"
type input "no stitch"
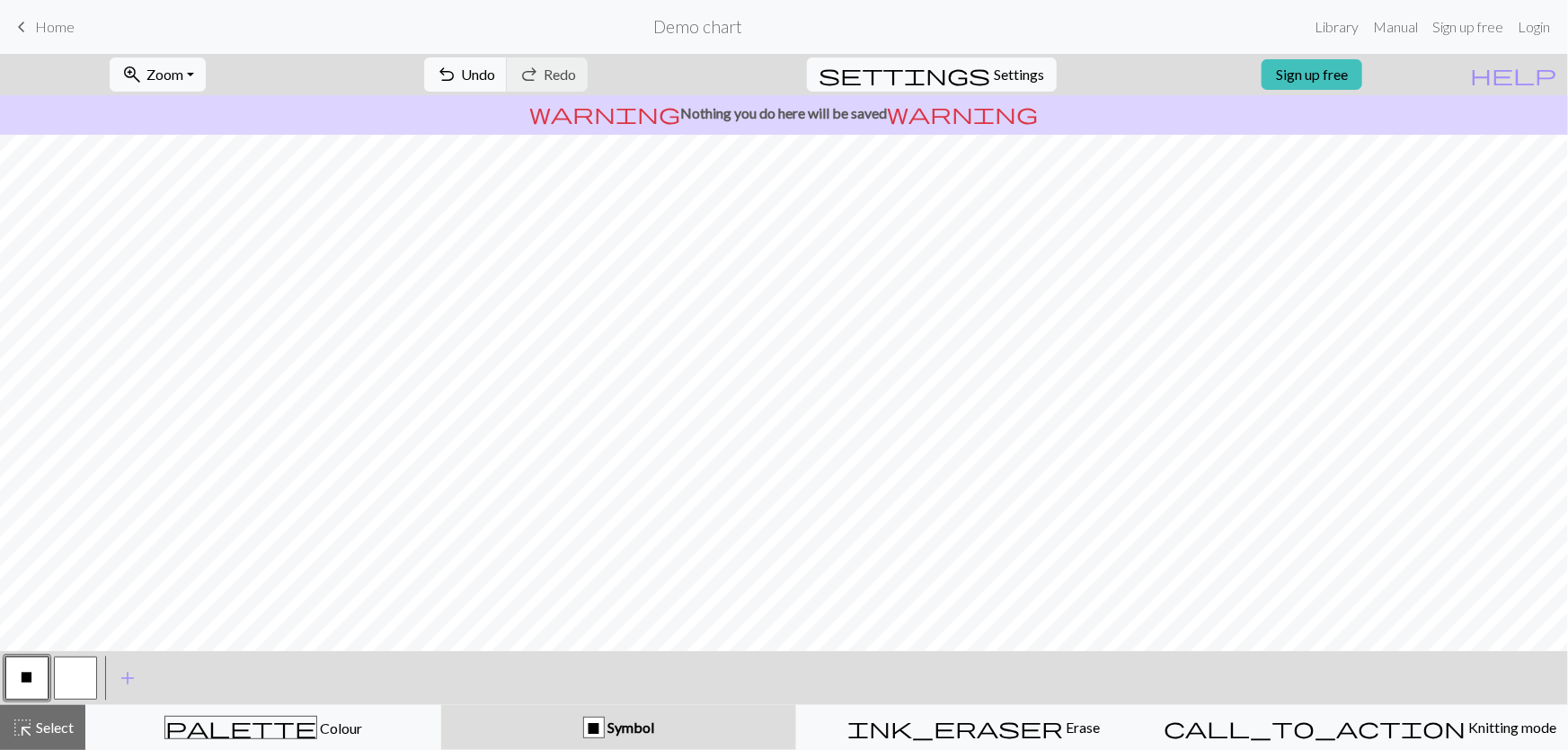
click at [79, 667] on button "button" at bounding box center [76, 678] width 43 height 43
click at [86, 669] on button "button" at bounding box center [76, 678] width 43 height 43
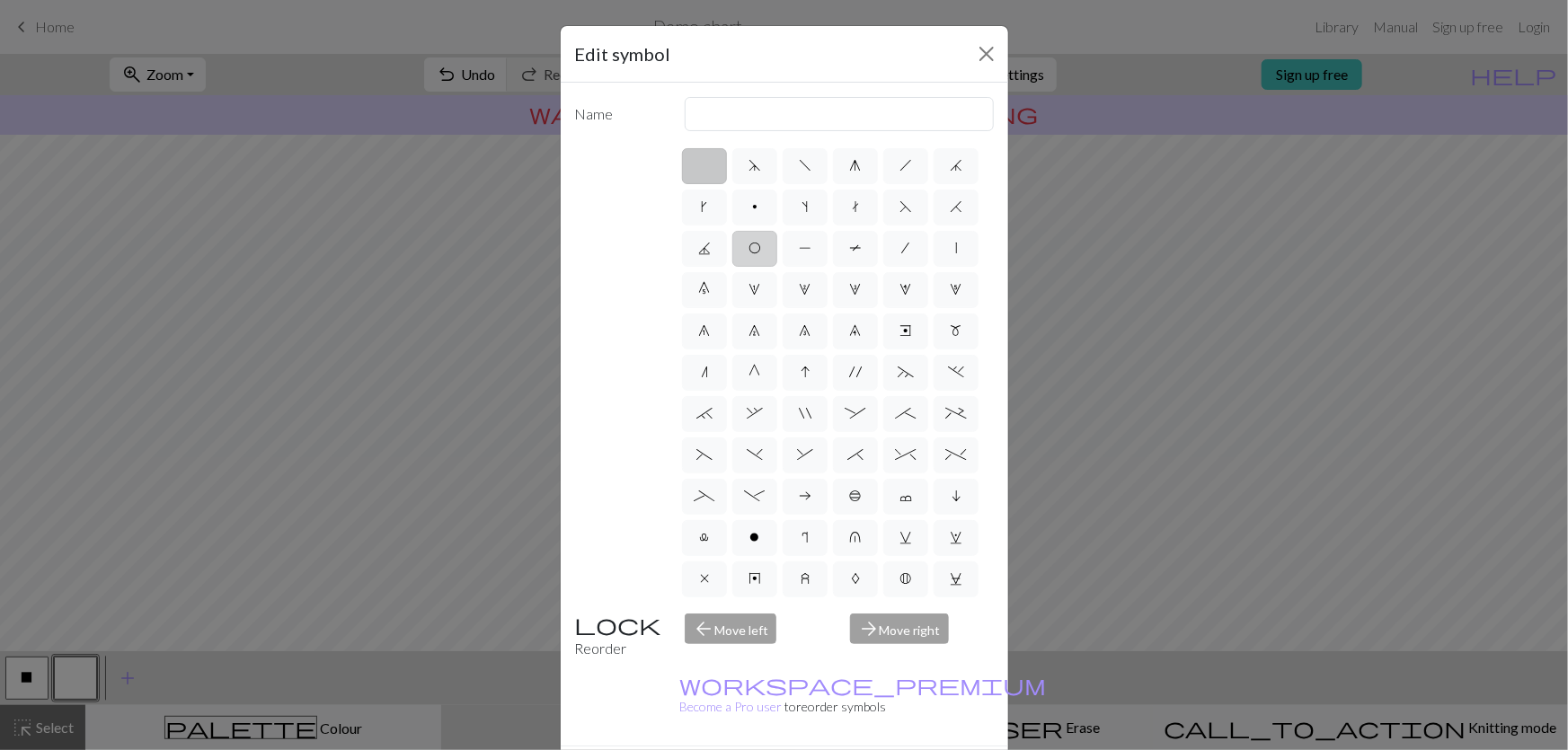
click at [748, 240] on span "O" at bounding box center [755, 248] width 13 height 15
click at [748, 237] on input "O" at bounding box center [754, 242] width 12 height 12
radio input "true"
type input "yo"
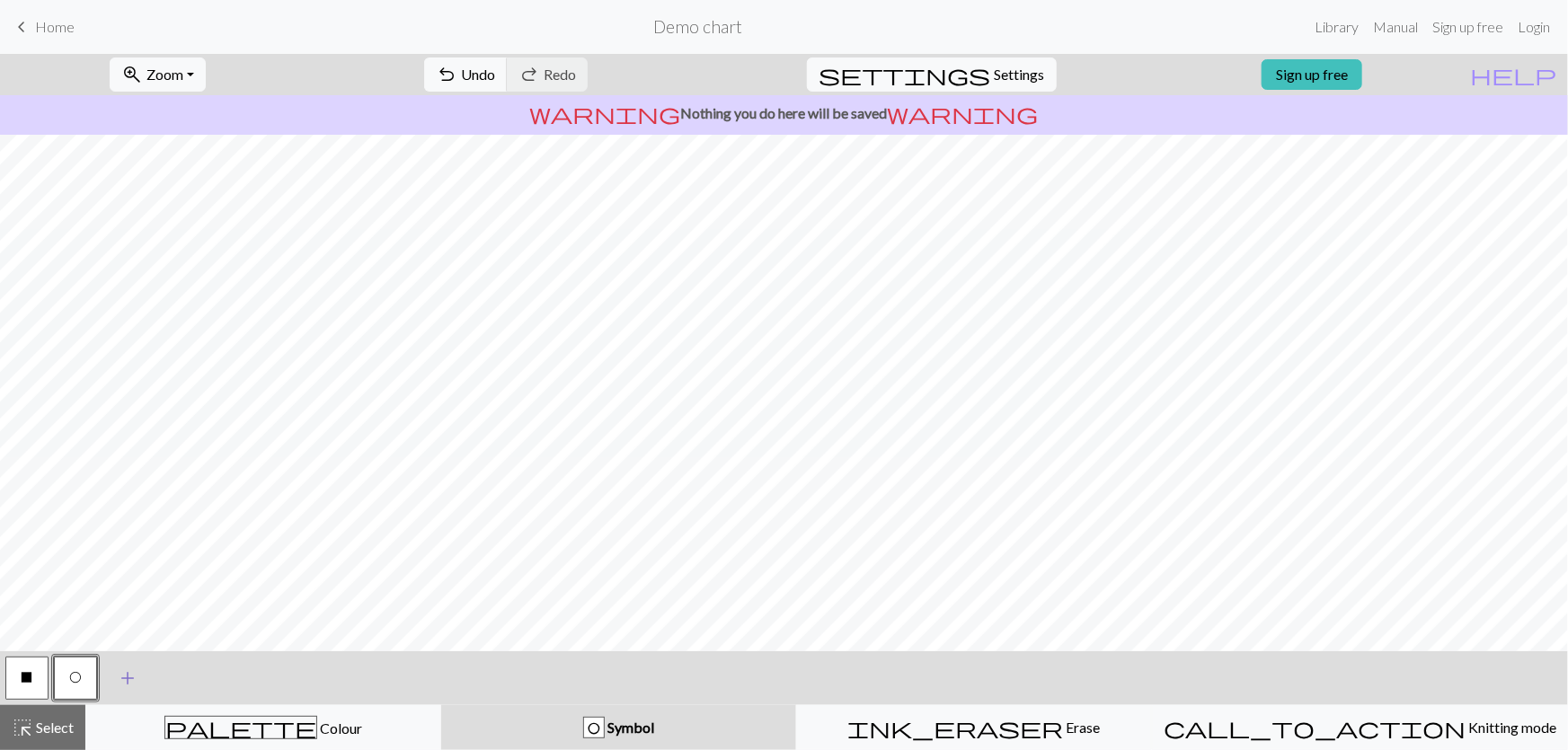
click at [134, 674] on span "add" at bounding box center [127, 678] width 21 height 25
click at [103, 684] on button "button" at bounding box center [123, 678] width 43 height 43
click at [114, 685] on button "button" at bounding box center [123, 678] width 43 height 43
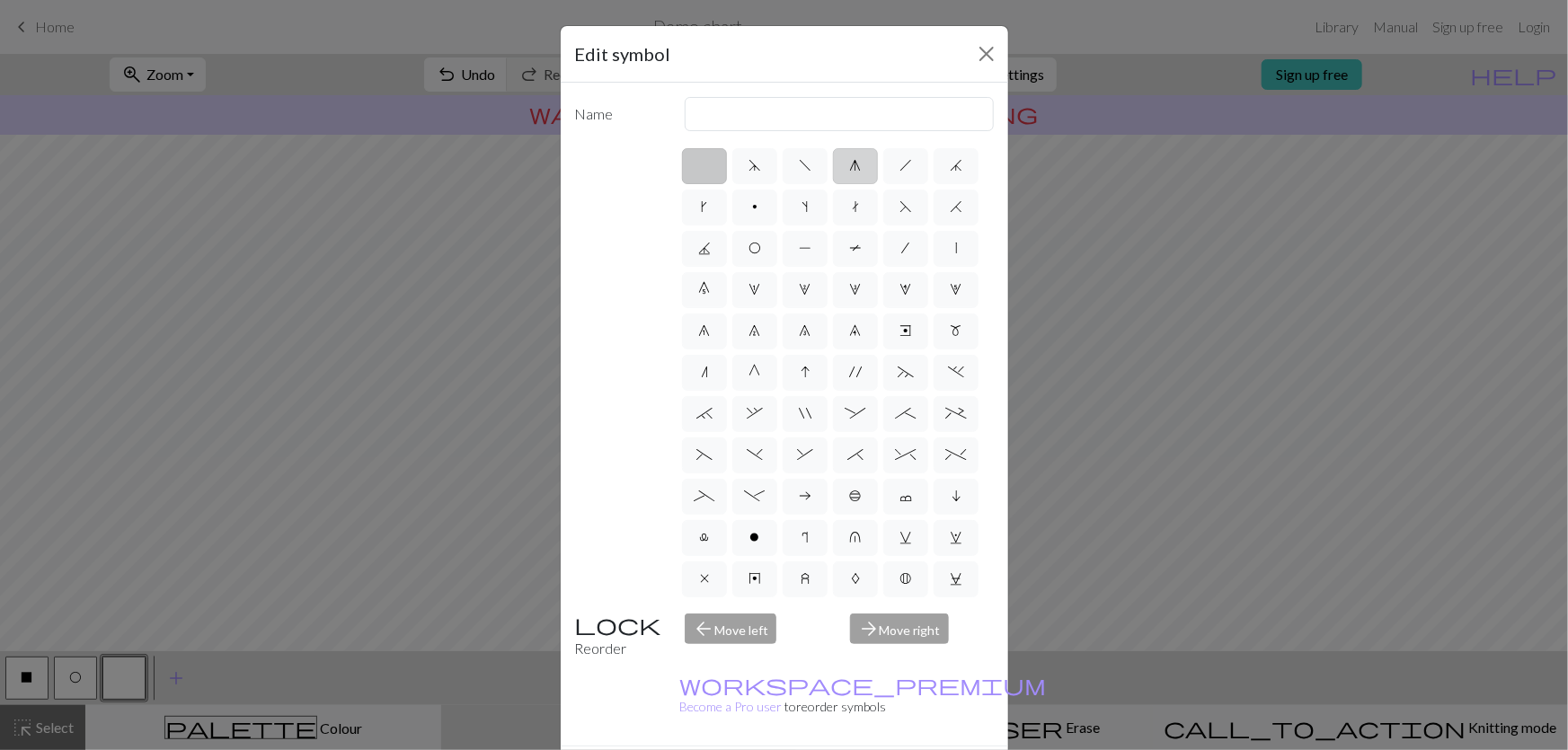
click at [855, 148] on label "g" at bounding box center [855, 166] width 45 height 36
click at [855, 155] on input "g" at bounding box center [856, 160] width 12 height 12
radio input "true"
type input "sk2p"
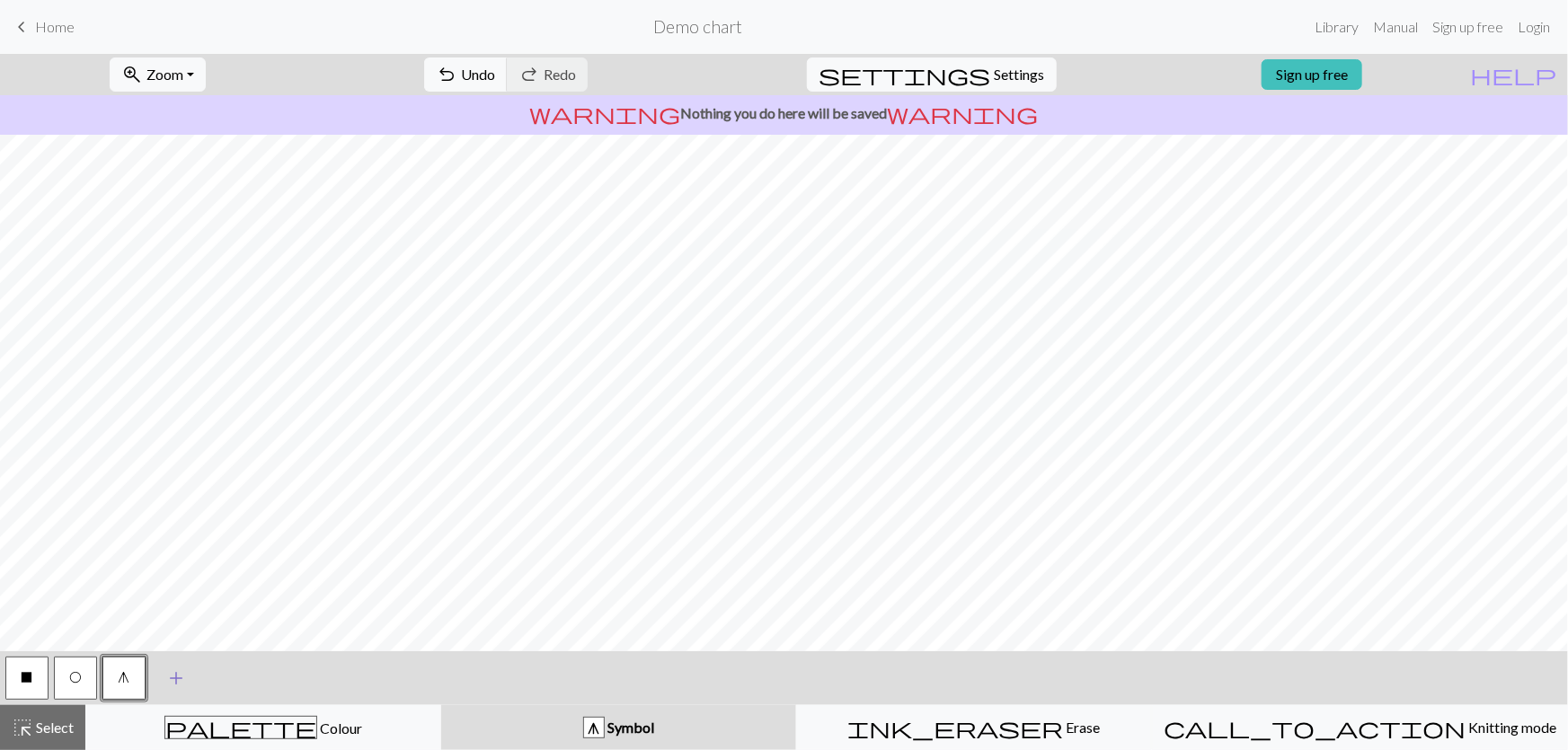
click at [165, 672] on span "add" at bounding box center [175, 678] width 21 height 25
click at [176, 683] on button "button" at bounding box center [172, 678] width 43 height 43
click at [179, 679] on button "button" at bounding box center [172, 678] width 43 height 43
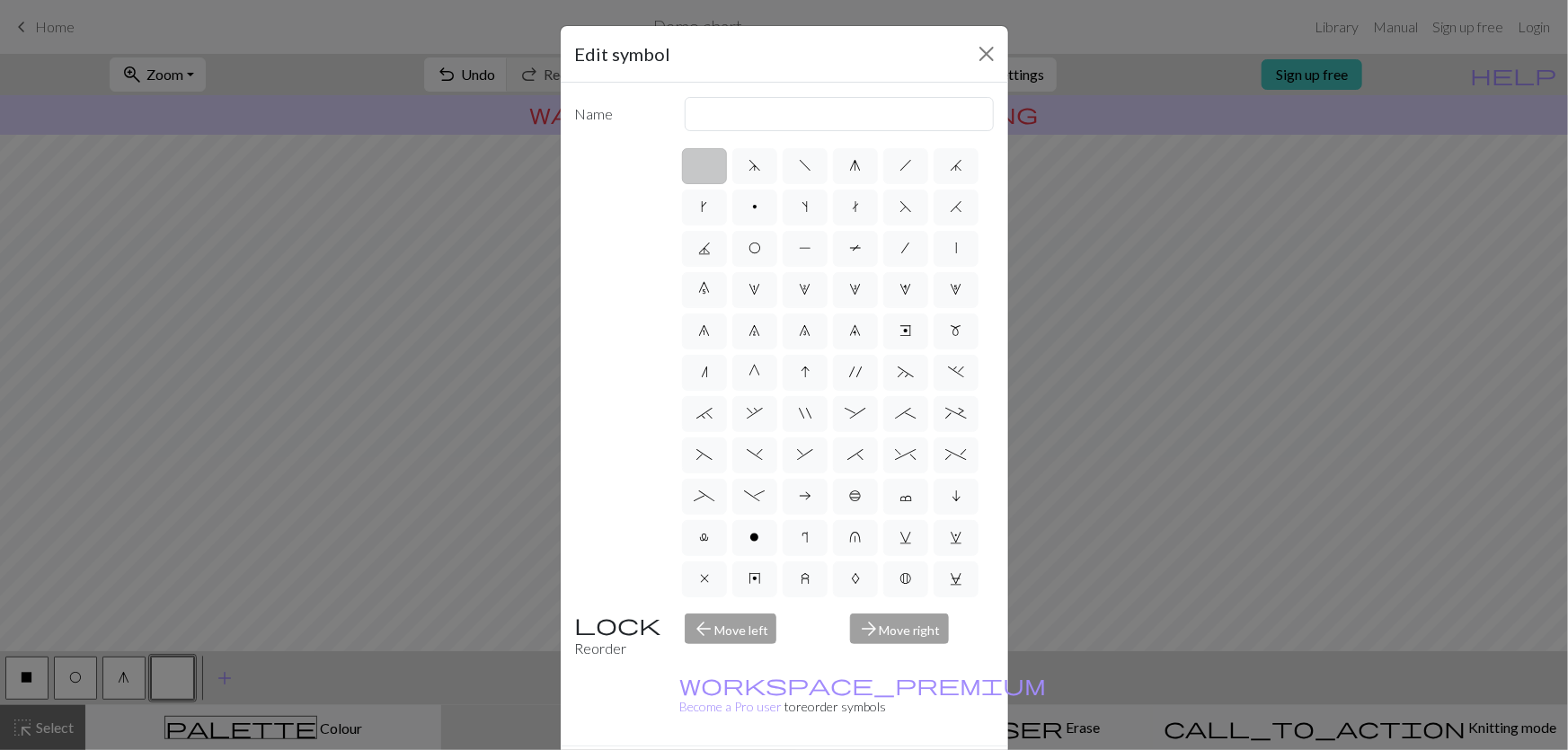
click at [962, 644] on label "X" at bounding box center [955, 662] width 45 height 36
click at [962, 650] on input "X" at bounding box center [956, 656] width 12 height 12
radio input "true"
type input "no stitch"
click at [709, 148] on label at bounding box center [704, 166] width 45 height 36
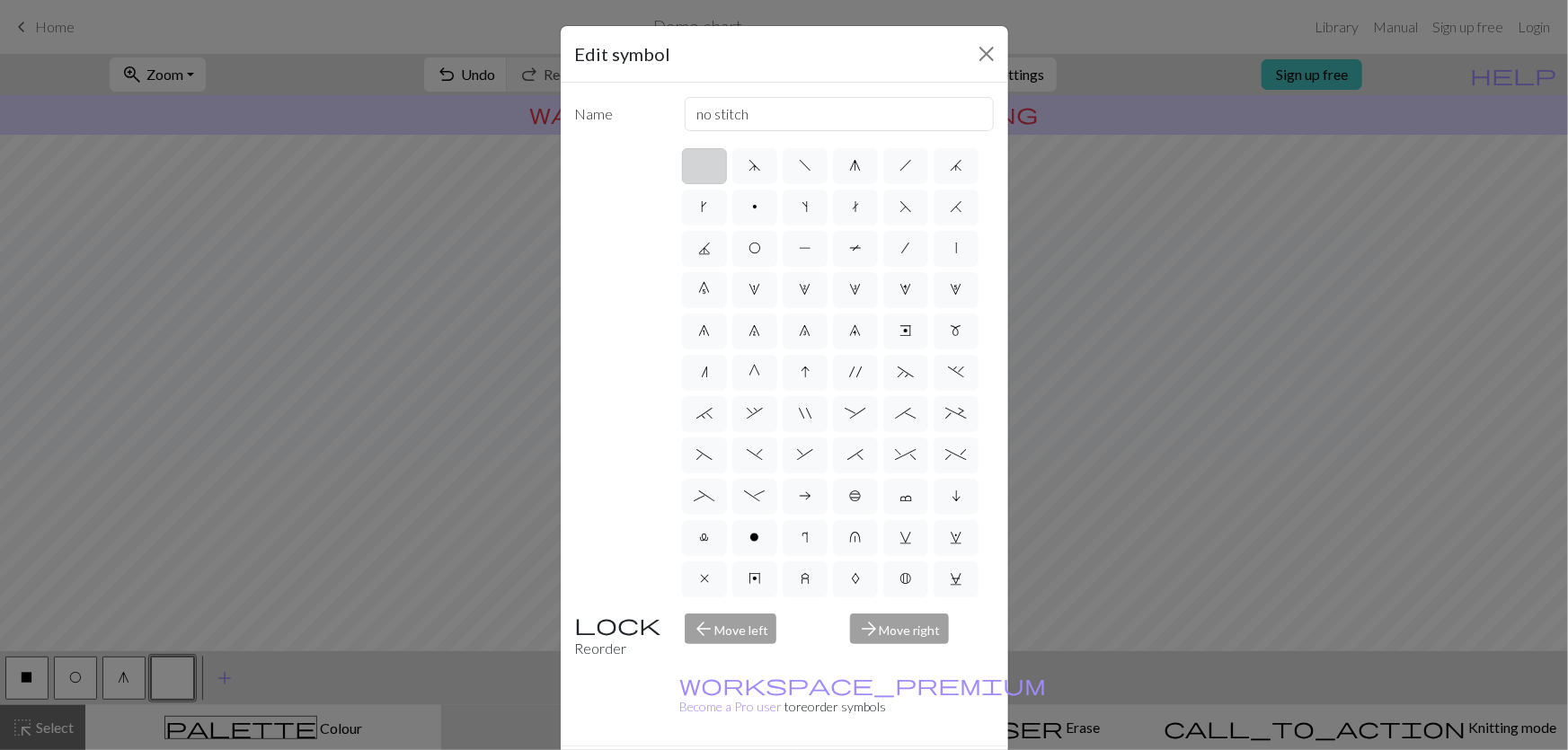
click at [709, 155] on input "radio" at bounding box center [710, 160] width 12 height 12
radio input "true"
type input "Knit"
click at [748, 148] on label "d" at bounding box center [755, 166] width 45 height 36
click at [748, 155] on input "d" at bounding box center [754, 160] width 12 height 12
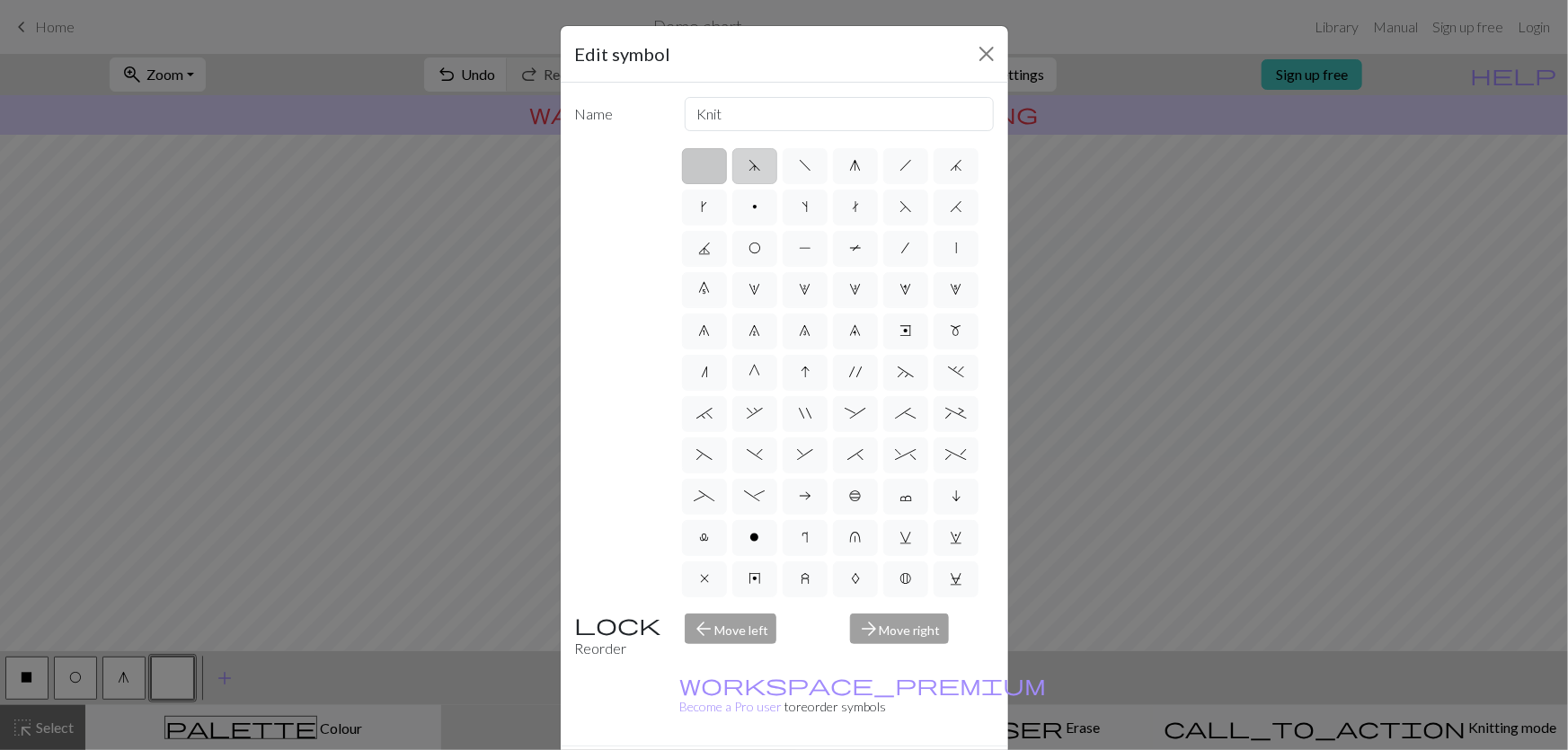
radio input "true"
type input "sk2p"
click at [796, 148] on label "f" at bounding box center [804, 166] width 45 height 36
click at [799, 155] on input "f" at bounding box center [804, 160] width 12 height 12
radio input "true"
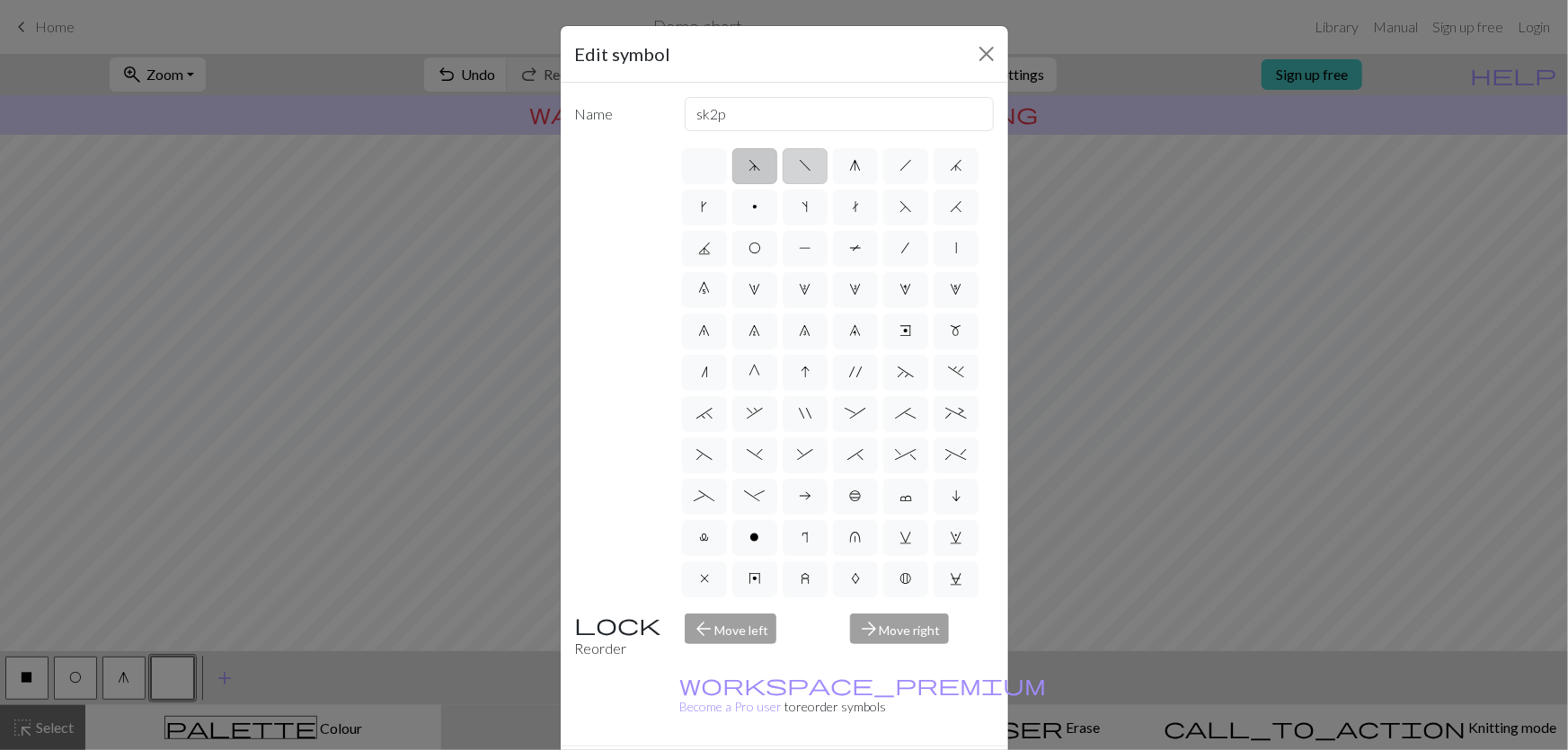
type input "left leaning decrease"
click at [909, 231] on label "/" at bounding box center [906, 249] width 45 height 36
click at [909, 237] on input "/" at bounding box center [907, 242] width 12 height 12
radio input "true"
type input "right leaning decrease"
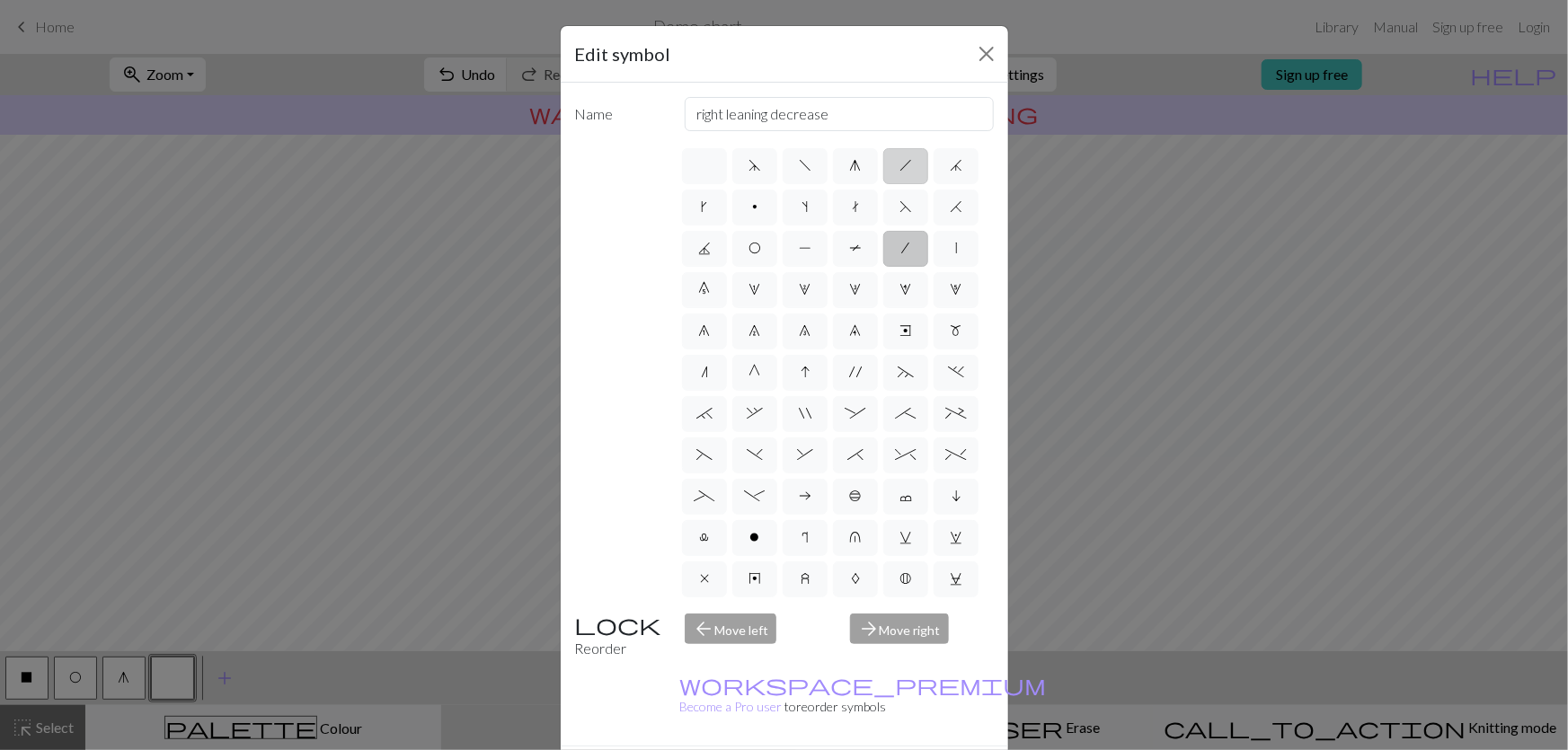
click at [896, 148] on label "h" at bounding box center [906, 166] width 45 height 36
click at [899, 155] on input "h" at bounding box center [905, 160] width 12 height 12
radio input "true"
click at [911, 231] on label "/" at bounding box center [906, 249] width 45 height 36
click at [911, 237] on input "/" at bounding box center [907, 242] width 12 height 12
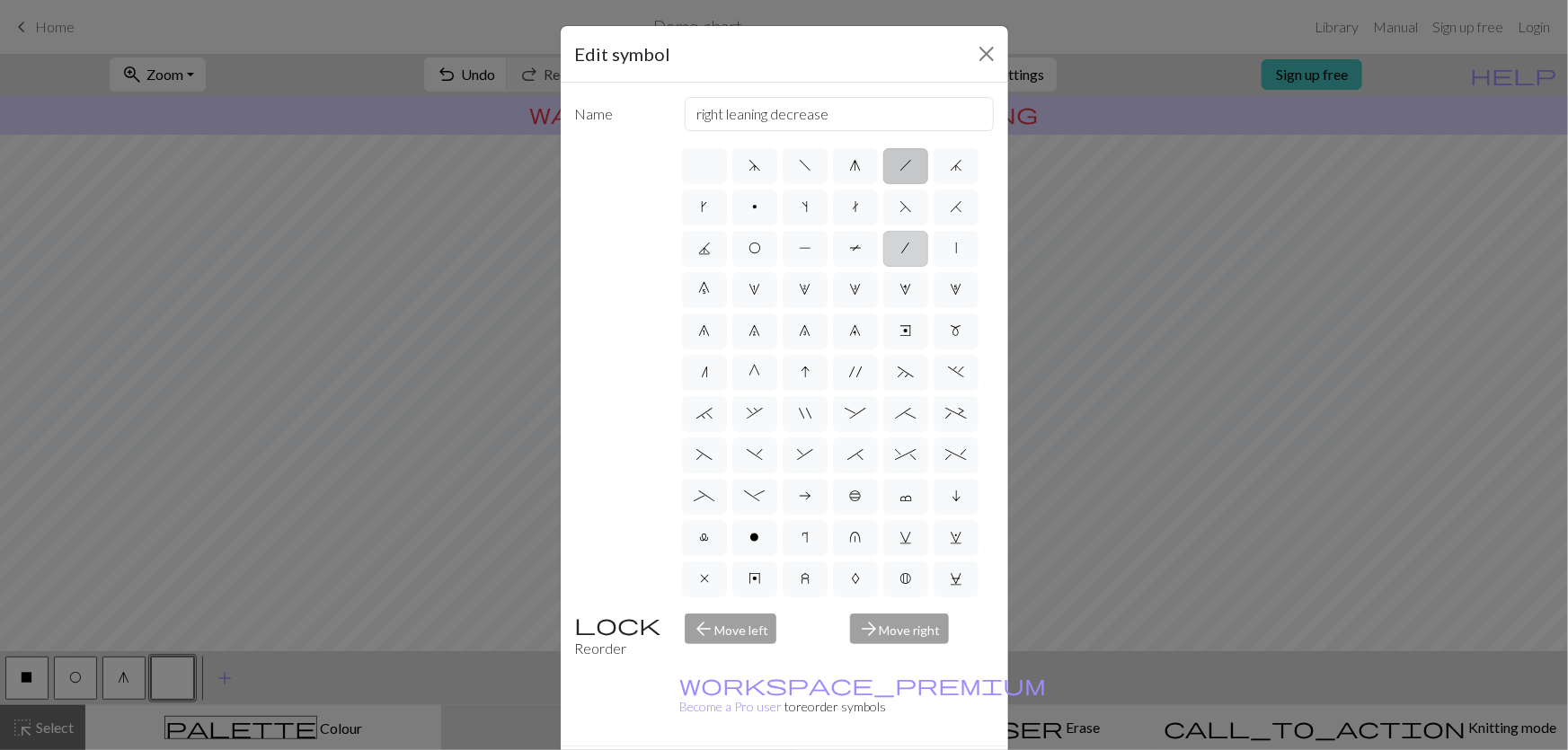
radio input "true"
click at [948, 231] on label "|" at bounding box center [955, 249] width 45 height 36
click at [955, 237] on input "|" at bounding box center [961, 242] width 12 height 12
radio input "true"
type input "slip stitch"
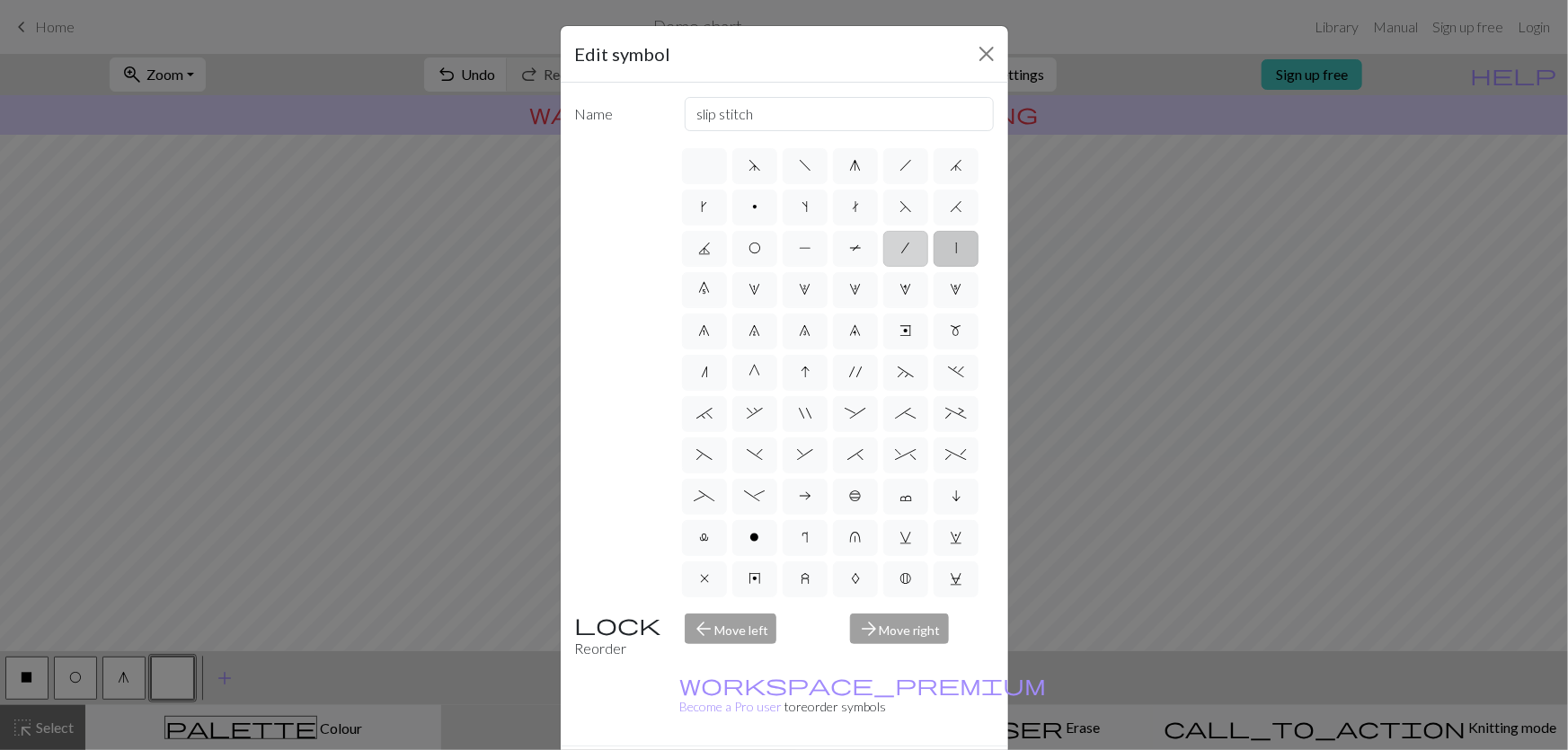
click at [914, 231] on label "/" at bounding box center [906, 249] width 45 height 36
click at [914, 237] on input "/" at bounding box center [907, 242] width 12 height 12
radio input "true"
type input "right leaning decrease"
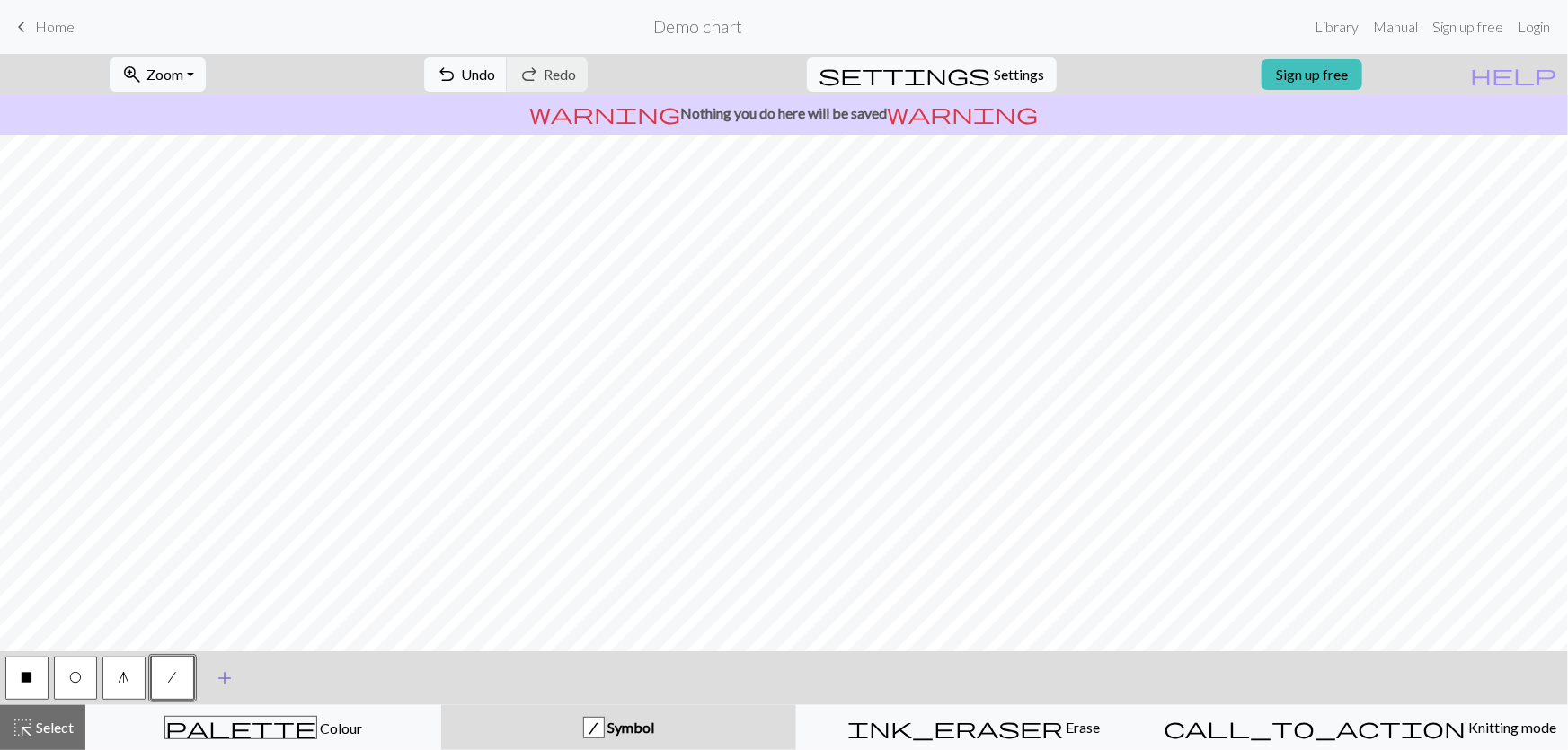
click at [221, 674] on span "add" at bounding box center [224, 678] width 21 height 25
click at [220, 692] on button "button" at bounding box center [221, 678] width 43 height 43
click at [231, 682] on button "button" at bounding box center [221, 678] width 43 height 43
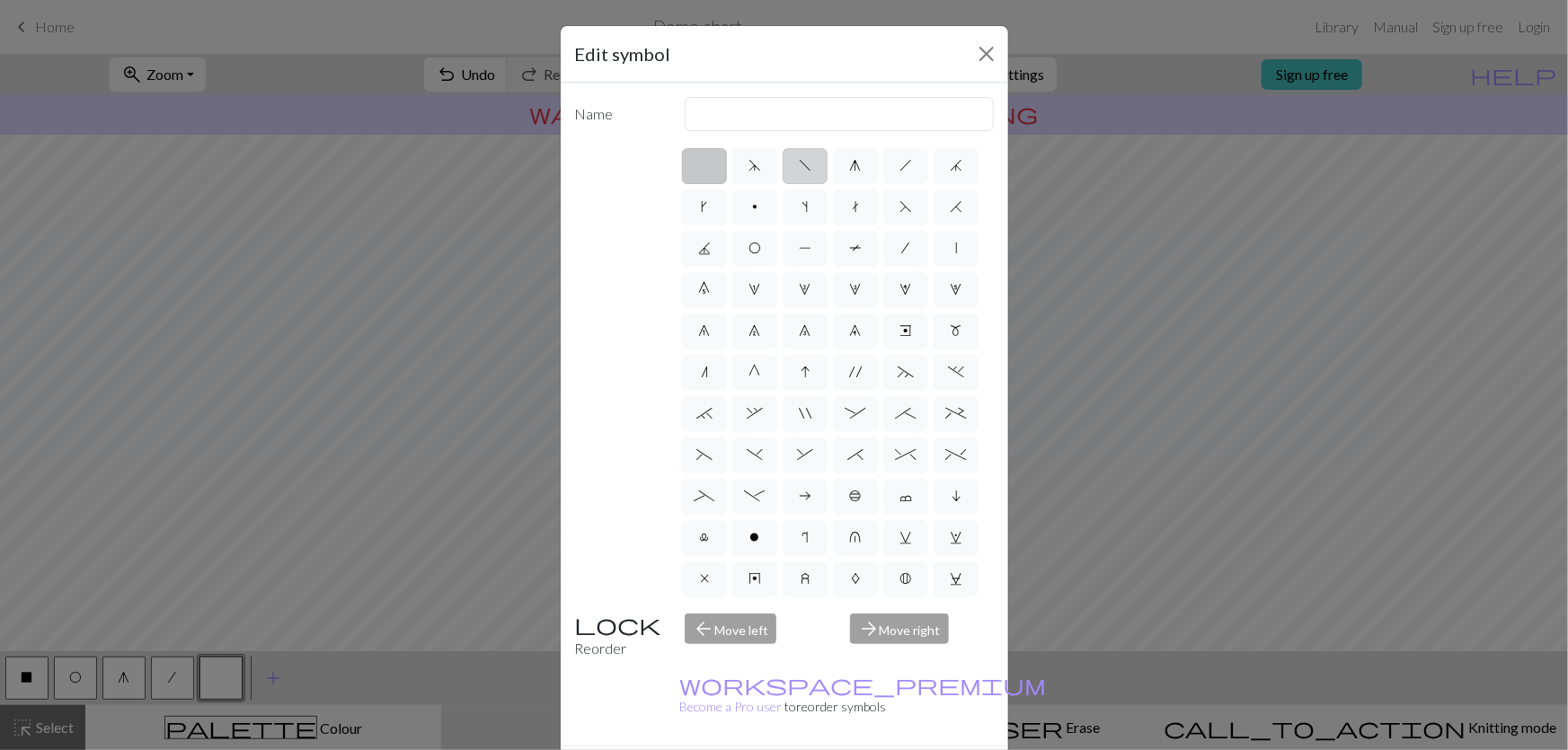
click at [806, 158] on span "f" at bounding box center [805, 166] width 13 height 15
click at [806, 155] on input "f" at bounding box center [804, 160] width 12 height 12
radio input "true"
type input "left leaning decrease"
click at [852, 365] on span "'" at bounding box center [856, 372] width 13 height 15
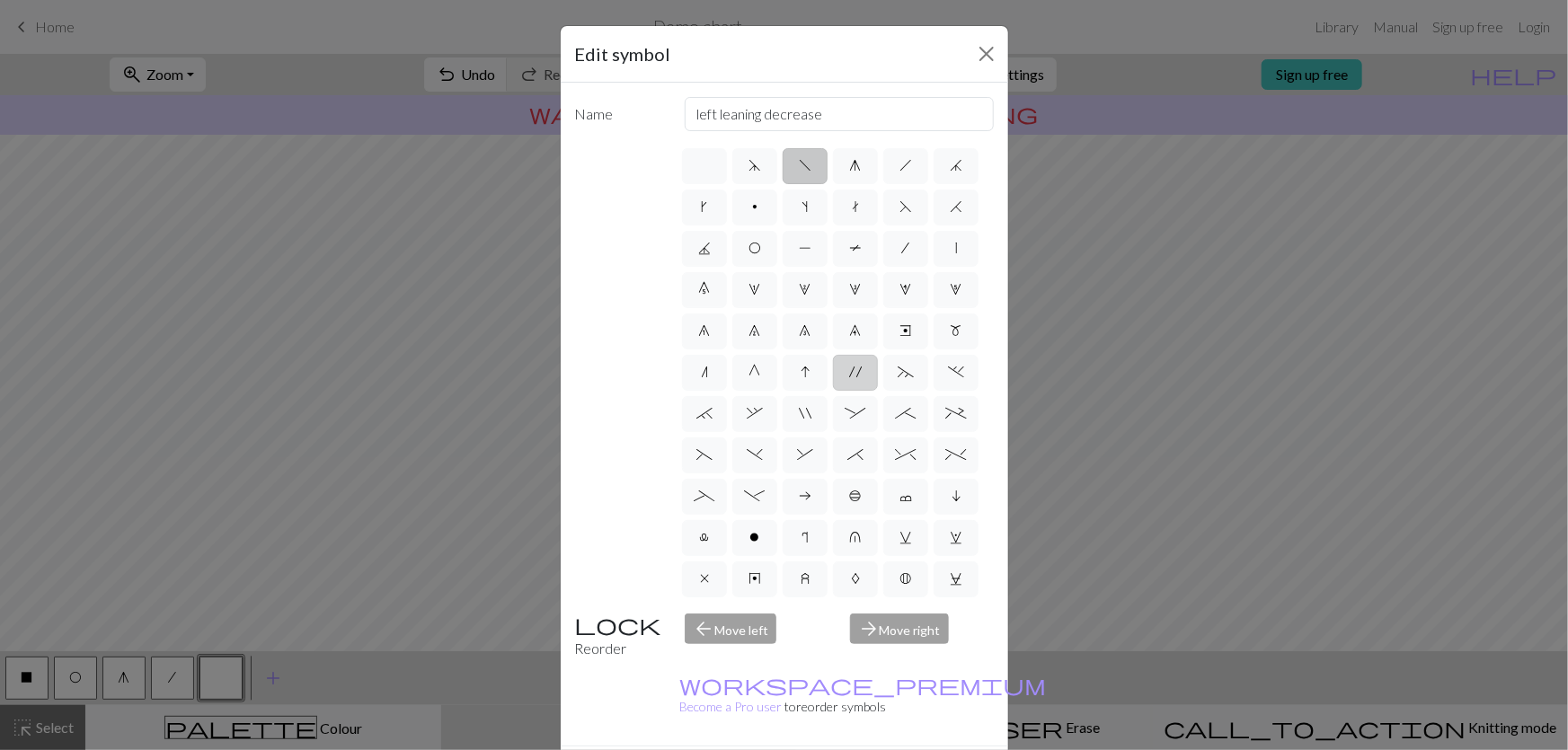
click at [852, 361] on input "'" at bounding box center [855, 367] width 12 height 12
radio input "true"
type input "cable extra"
click at [788, 148] on label "f" at bounding box center [804, 166] width 45 height 36
click at [799, 155] on input "f" at bounding box center [804, 160] width 12 height 12
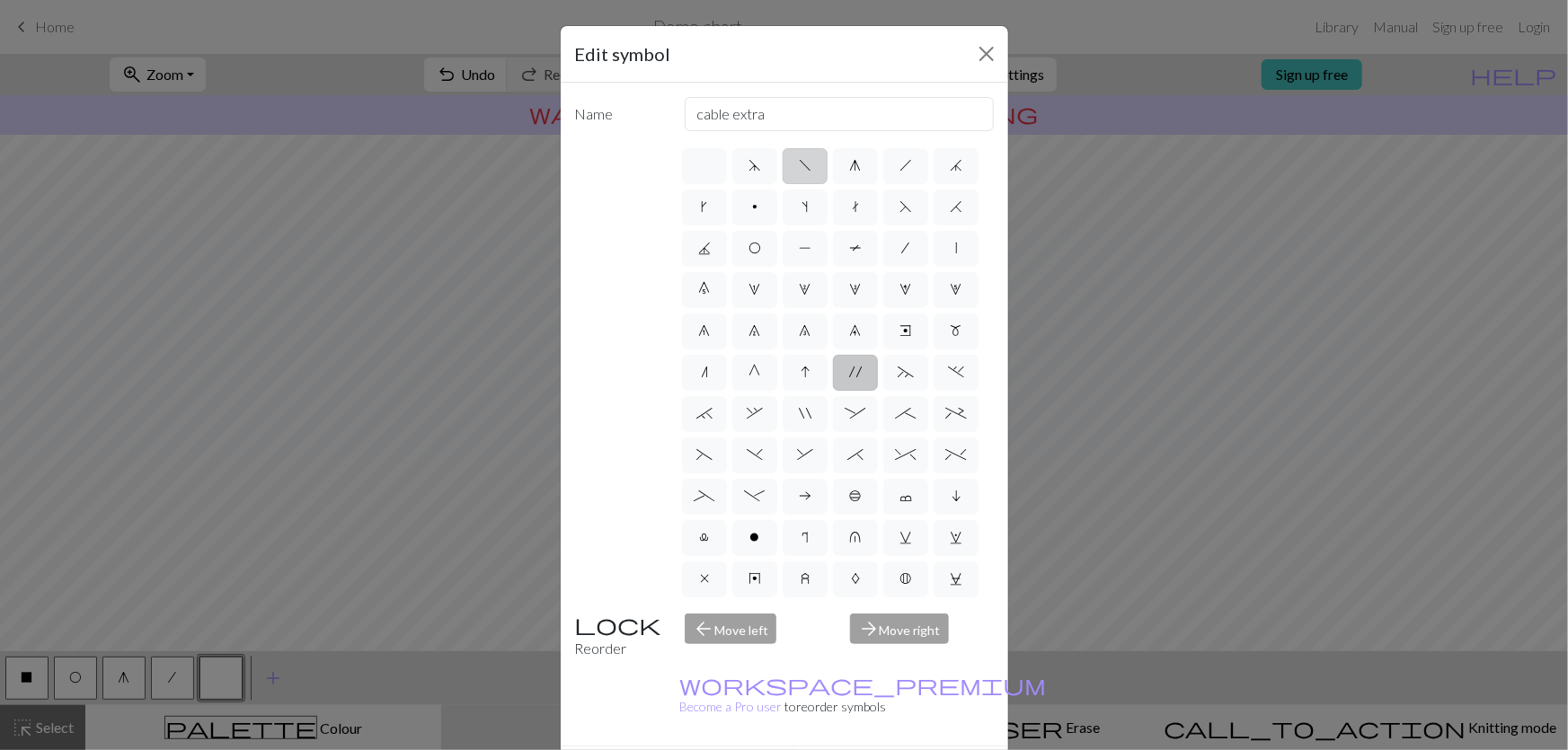
radio input "true"
type input "left leaning decrease"
click at [705, 644] on label "R" at bounding box center [704, 662] width 45 height 36
click at [705, 650] on input "R" at bounding box center [704, 656] width 12 height 12
radio input "true"
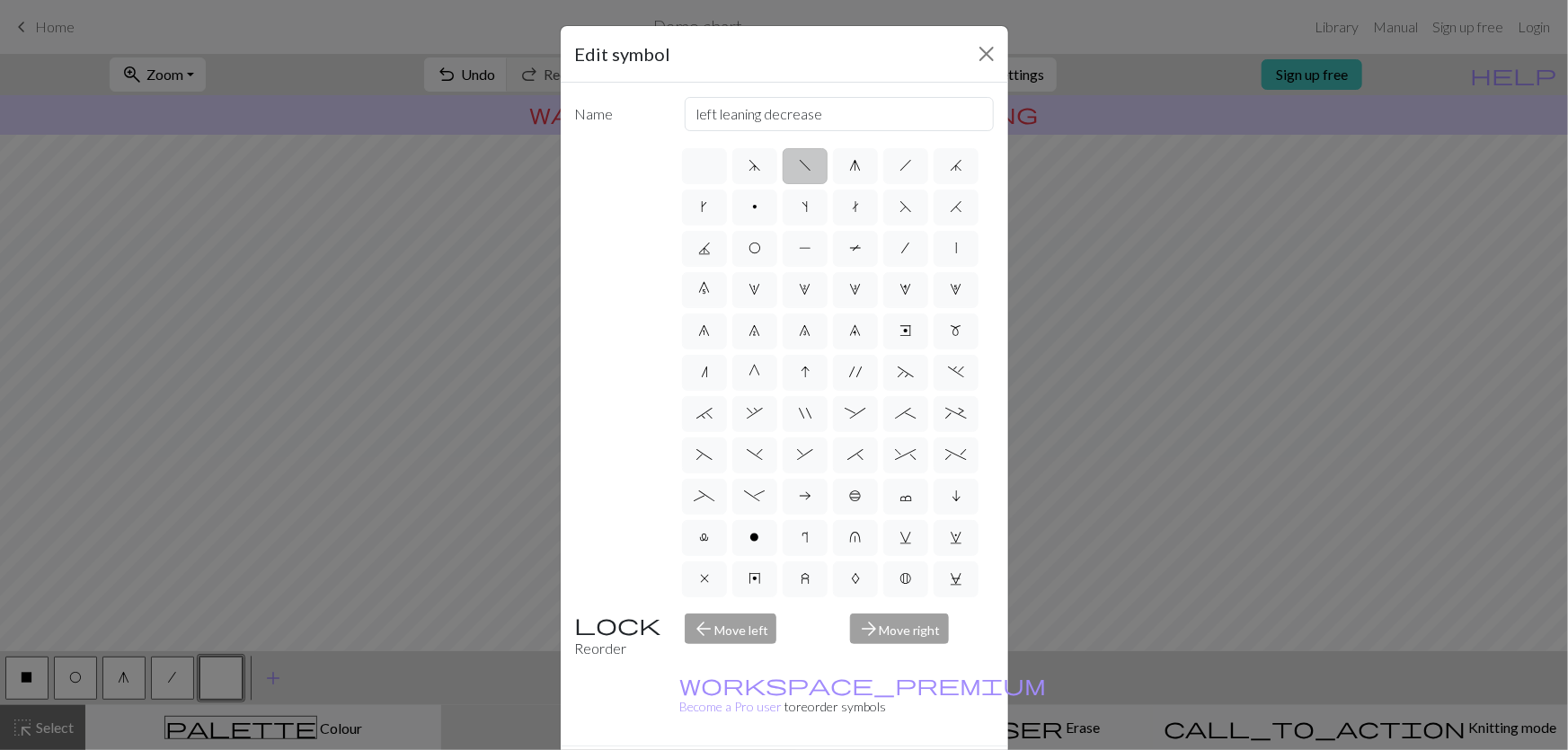
type input "purl by wrapping yarn over"
click at [741, 686] on label "<" at bounding box center [755, 703] width 45 height 36
click at [750, 692] on input "<" at bounding box center [755, 697] width 12 height 12
radio input "true"
type input "twisted knit"
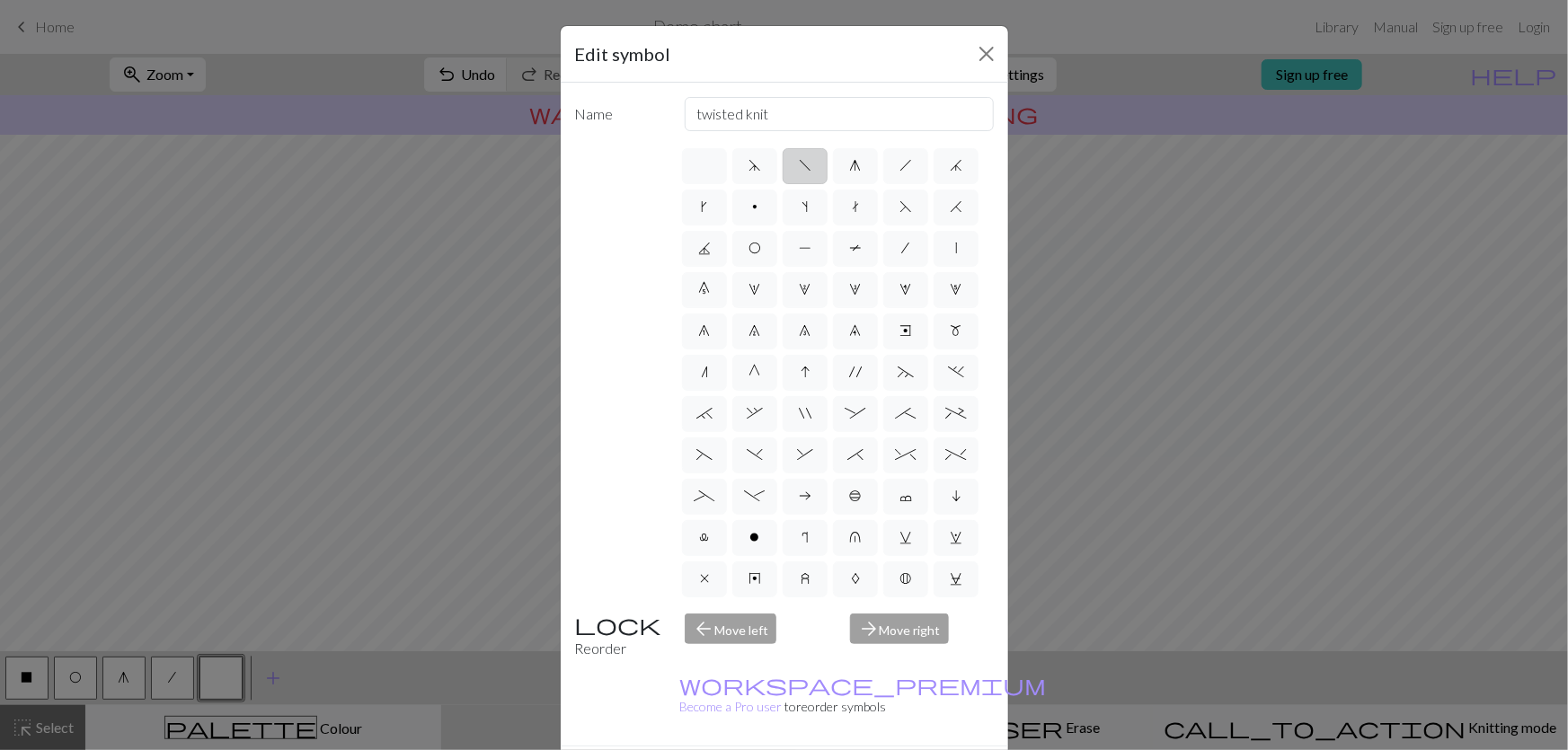
click at [790, 148] on label "f" at bounding box center [804, 166] width 45 height 36
click at [799, 155] on input "f" at bounding box center [804, 160] width 12 height 12
radio input "true"
type input "left leaning decrease"
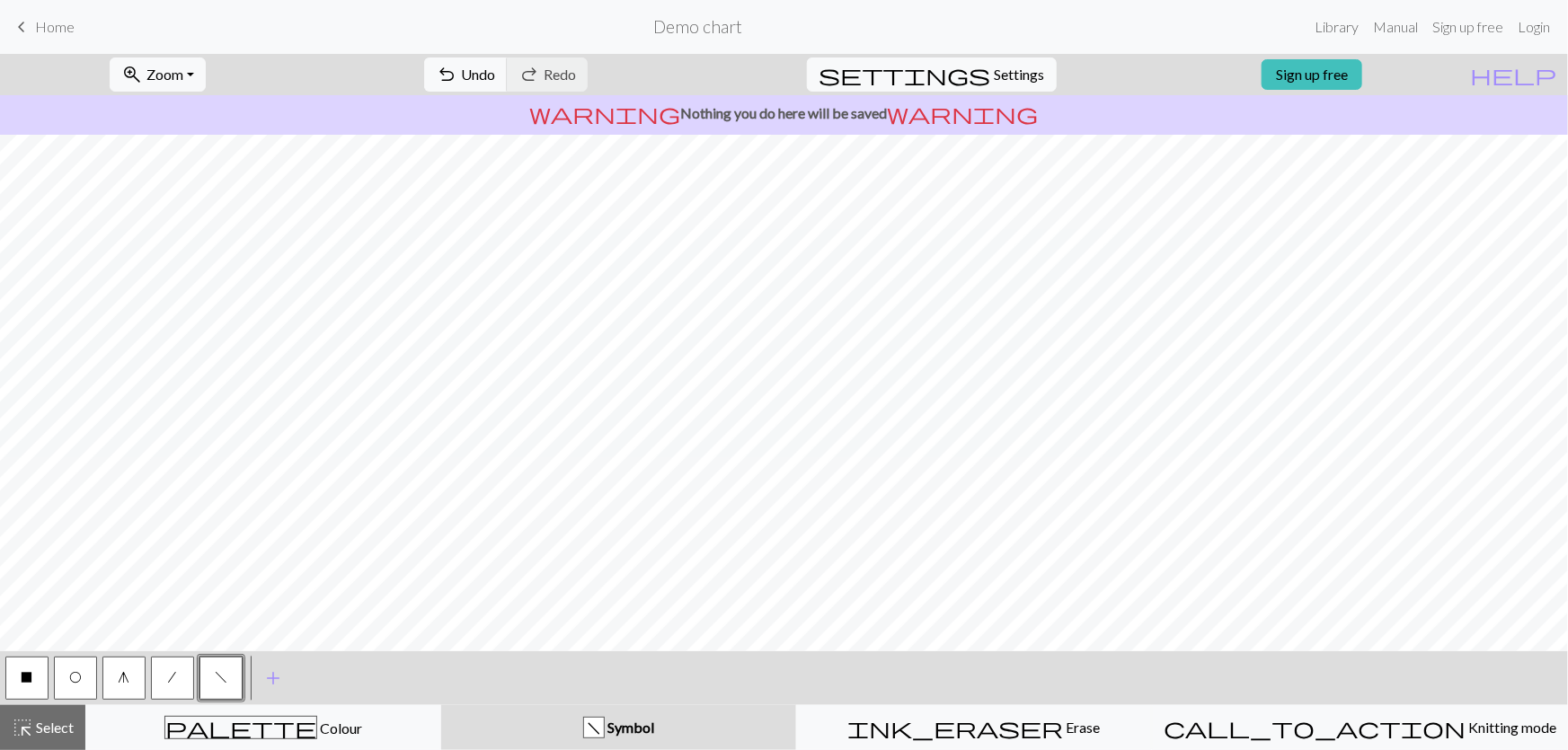
click at [26, 686] on button "X" at bounding box center [27, 678] width 43 height 43
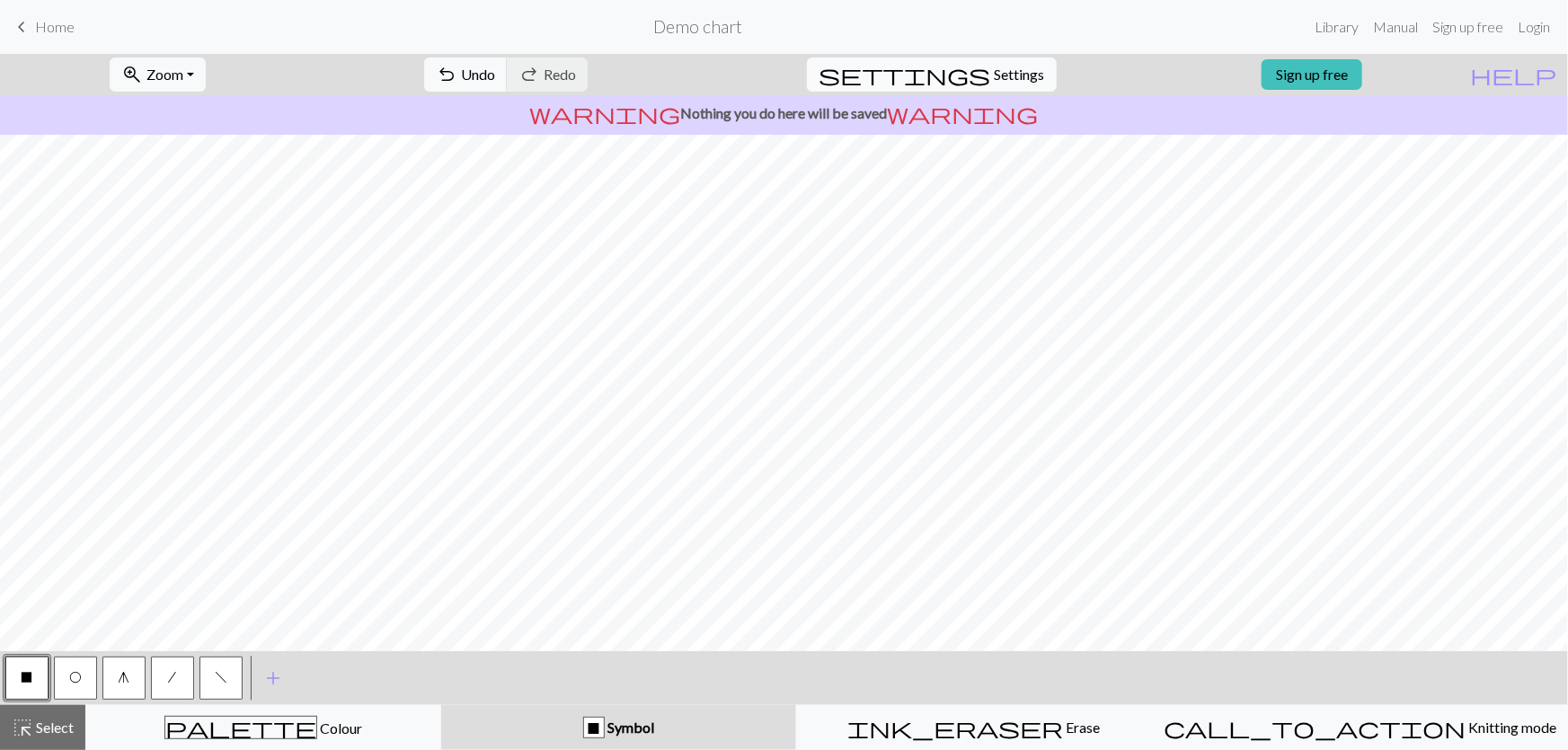
click at [995, 76] on span "Settings" at bounding box center [1020, 74] width 51 height 21
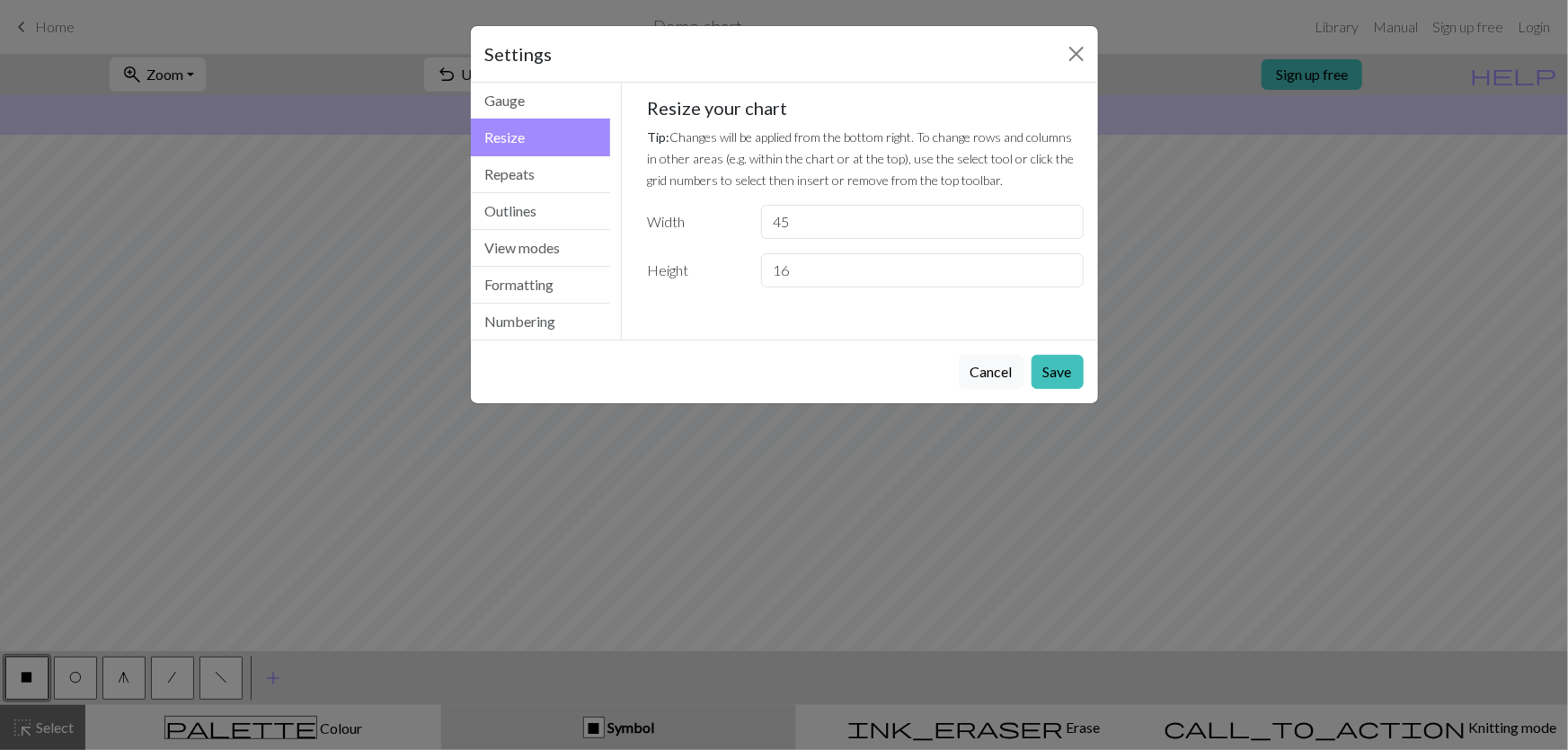
click at [512, 119] on button "Resize" at bounding box center [541, 137] width 140 height 38
click at [795, 205] on input "45" at bounding box center [921, 221] width 322 height 34
type input "46"
click at [1071, 355] on button "Save" at bounding box center [1058, 371] width 53 height 34
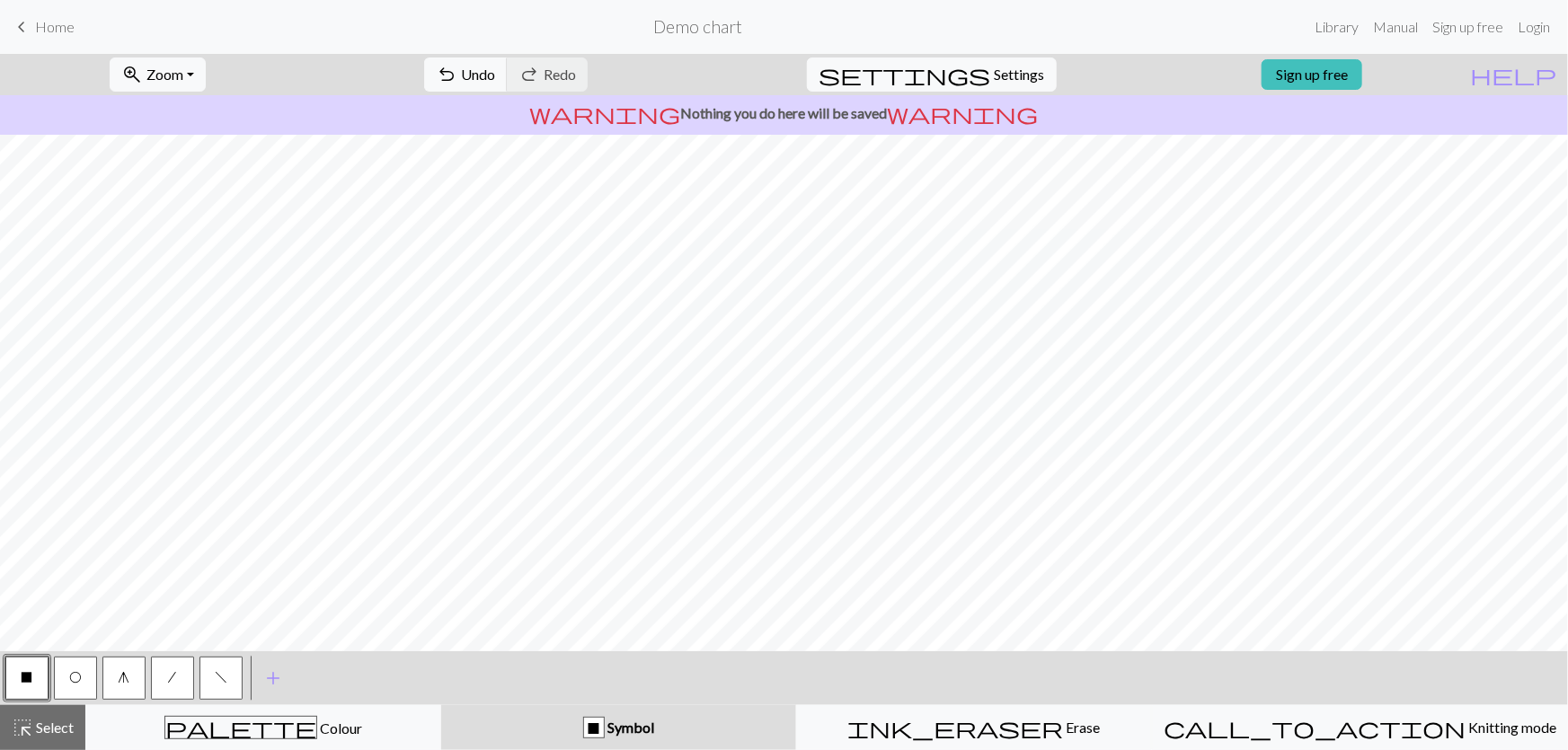
click at [122, 678] on span "g" at bounding box center [124, 678] width 12 height 15
click at [43, 673] on button "X" at bounding box center [27, 678] width 43 height 43
click at [29, 692] on button "X" at bounding box center [27, 678] width 43 height 43
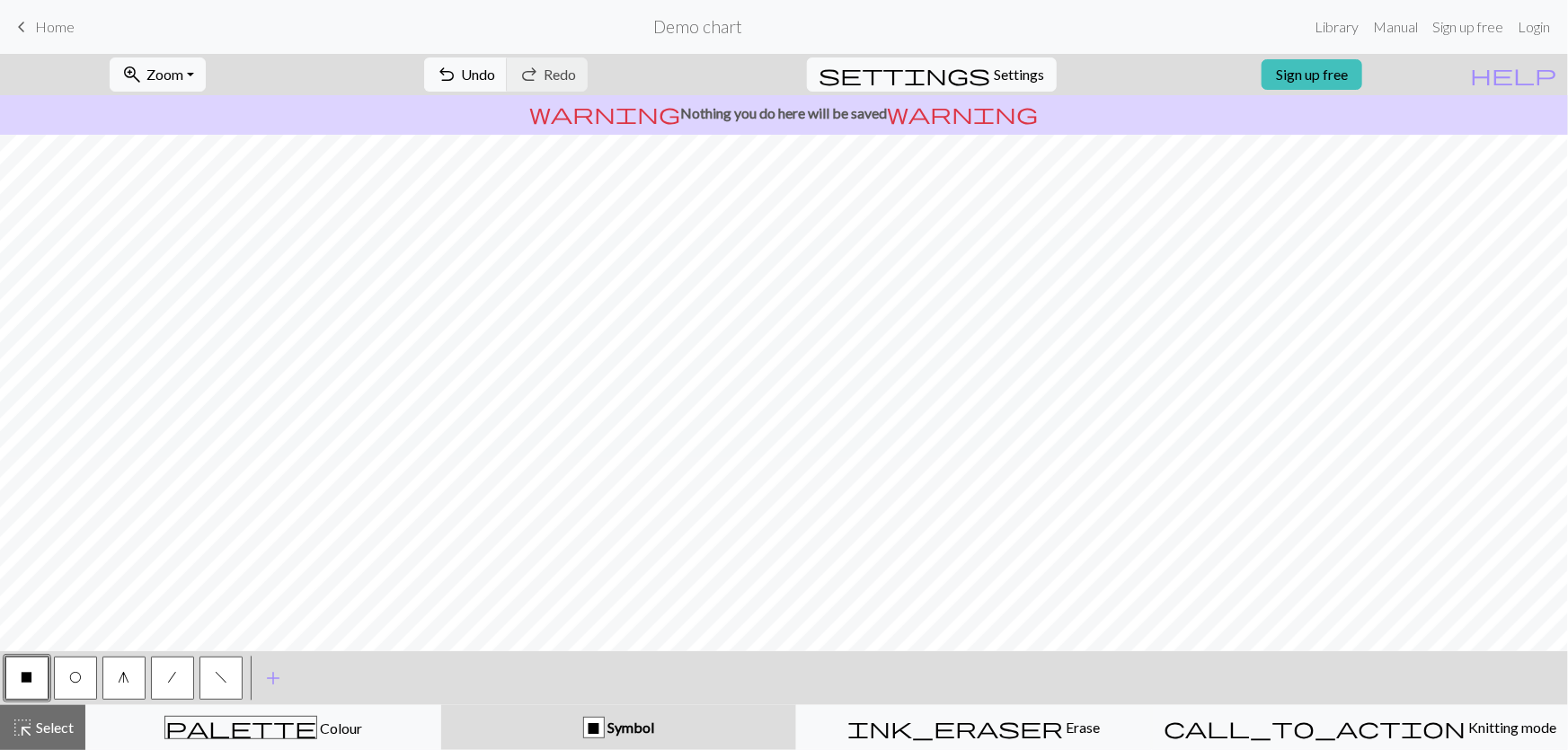
click at [124, 675] on span "g" at bounding box center [124, 678] width 12 height 15
click at [29, 676] on span "X" at bounding box center [27, 678] width 12 height 15
click at [76, 685] on button "O" at bounding box center [76, 678] width 43 height 43
click at [18, 676] on button "X" at bounding box center [27, 678] width 43 height 43
click at [508, 65] on button "undo Undo Undo" at bounding box center [465, 74] width 84 height 34
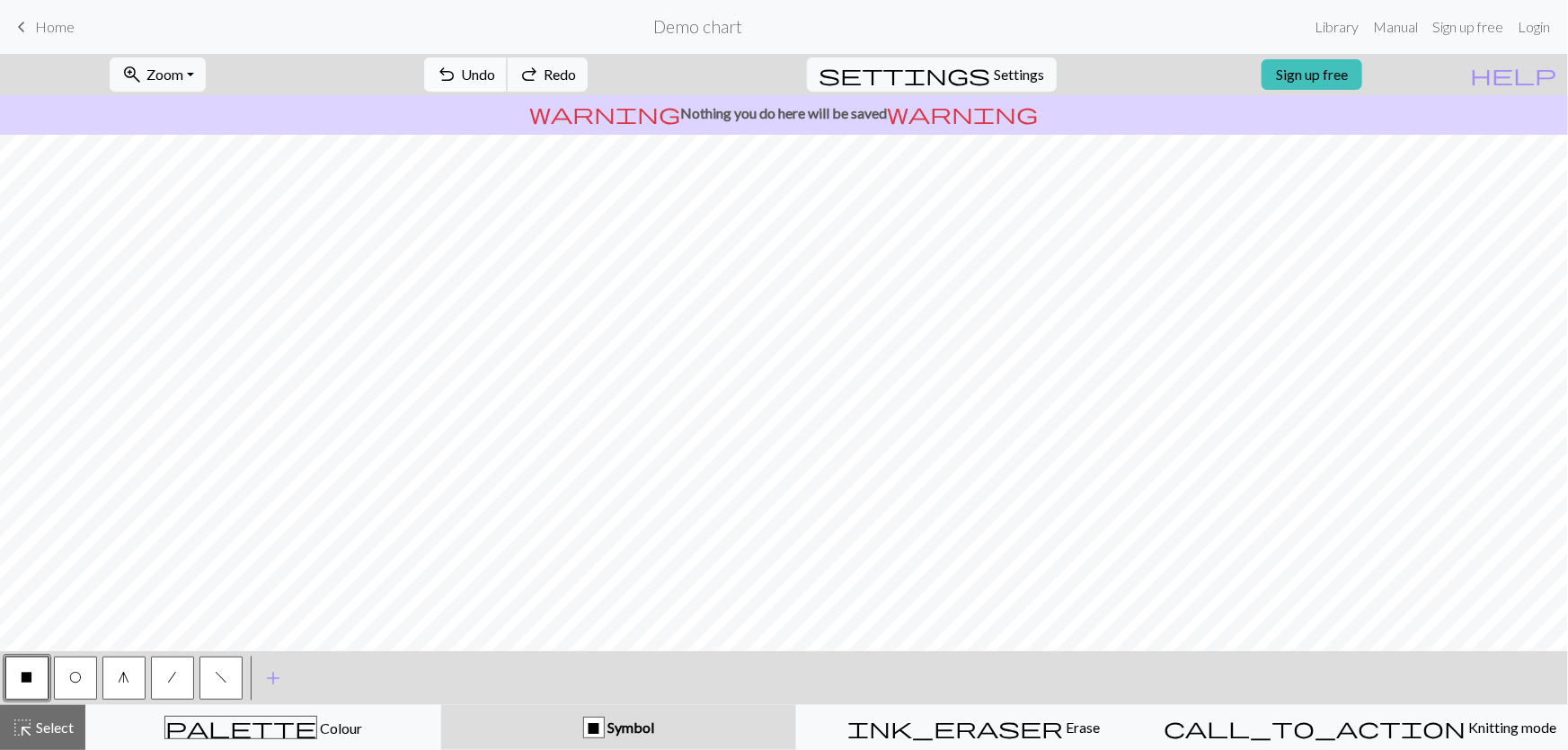
click at [508, 65] on button "undo Undo Undo" at bounding box center [465, 74] width 84 height 34
click at [508, 66] on button "undo Undo Undo" at bounding box center [465, 74] width 84 height 34
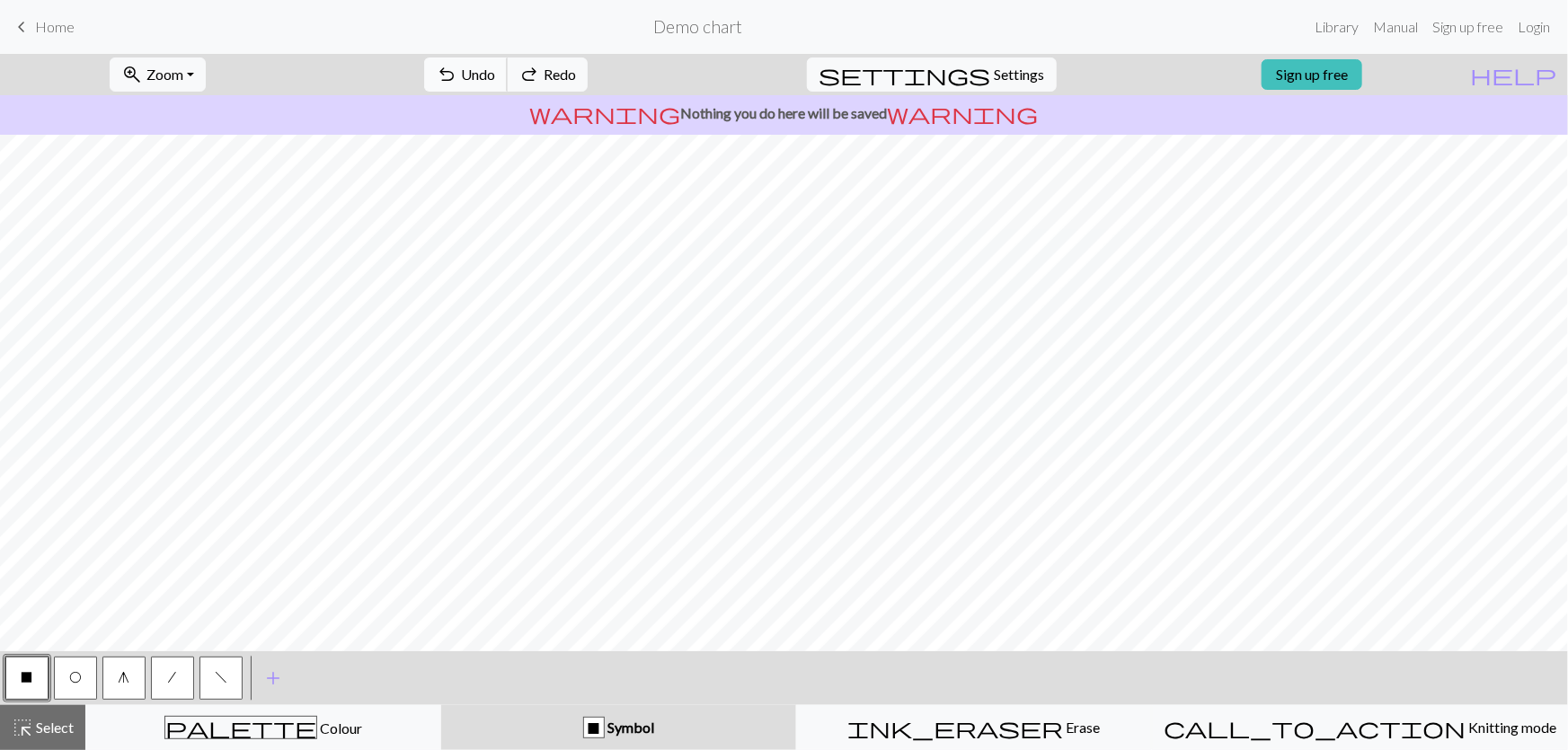
click at [508, 66] on button "undo Undo Undo" at bounding box center [465, 74] width 84 height 34
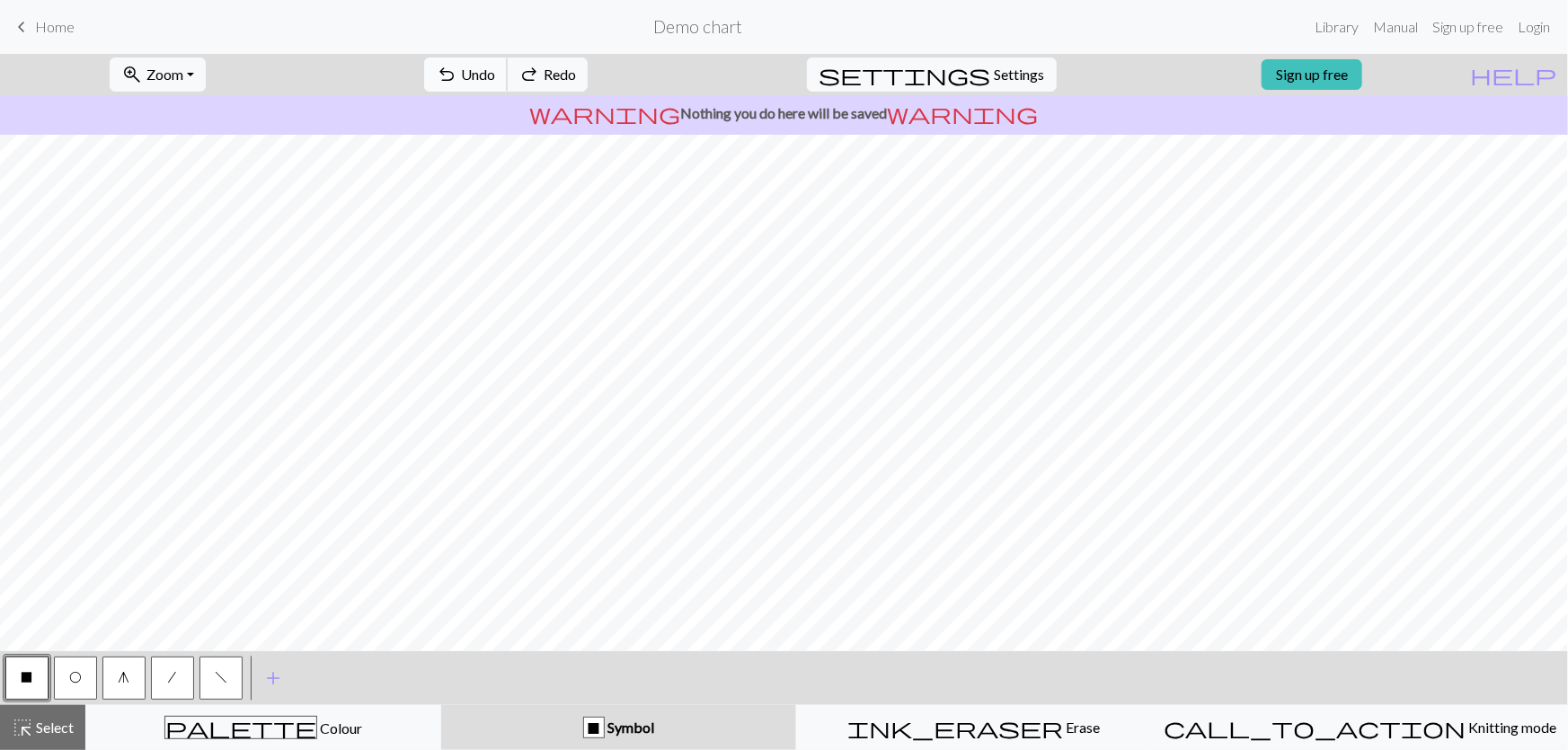
click at [495, 71] on span "Undo" at bounding box center [477, 74] width 34 height 18
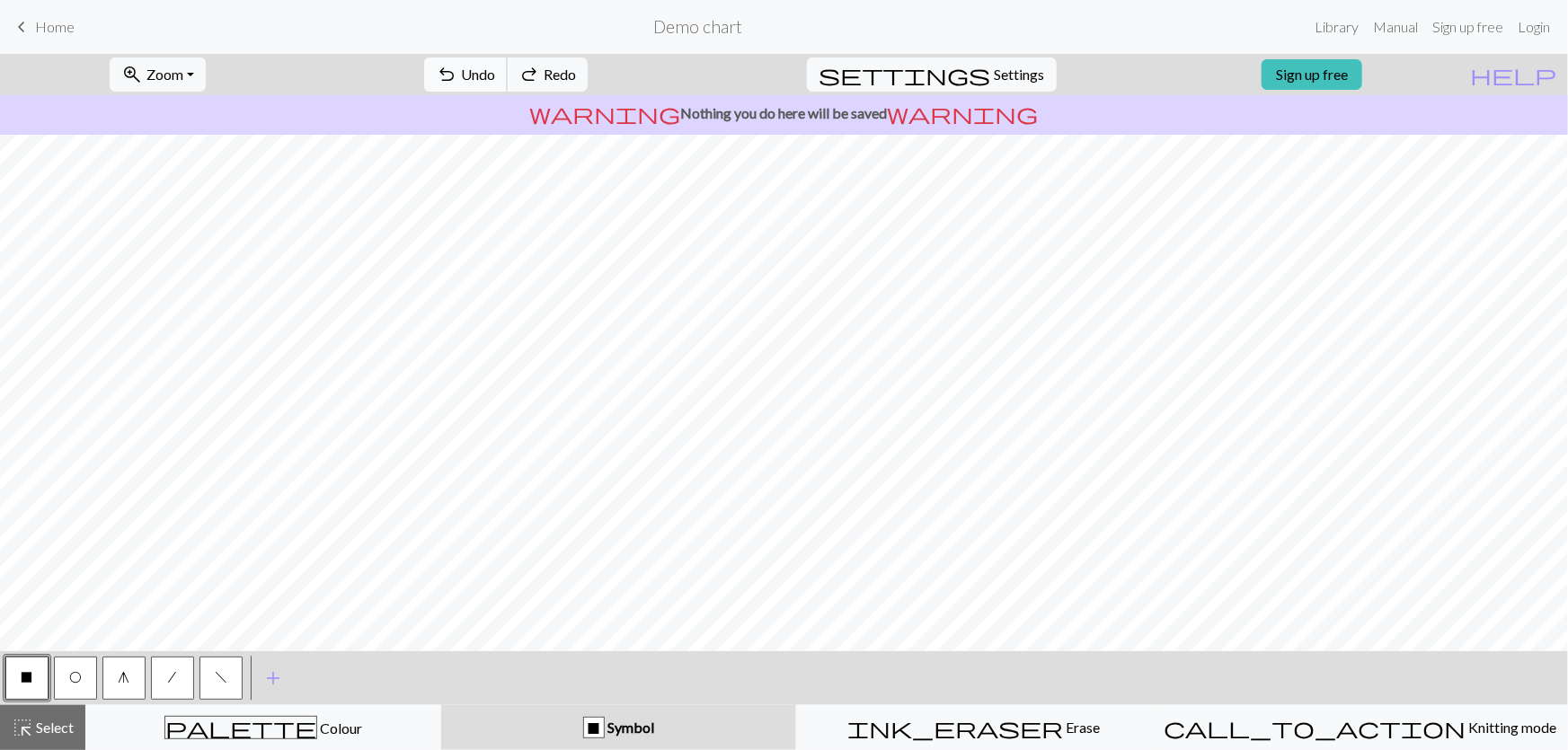
click at [495, 71] on span "Undo" at bounding box center [477, 74] width 34 height 18
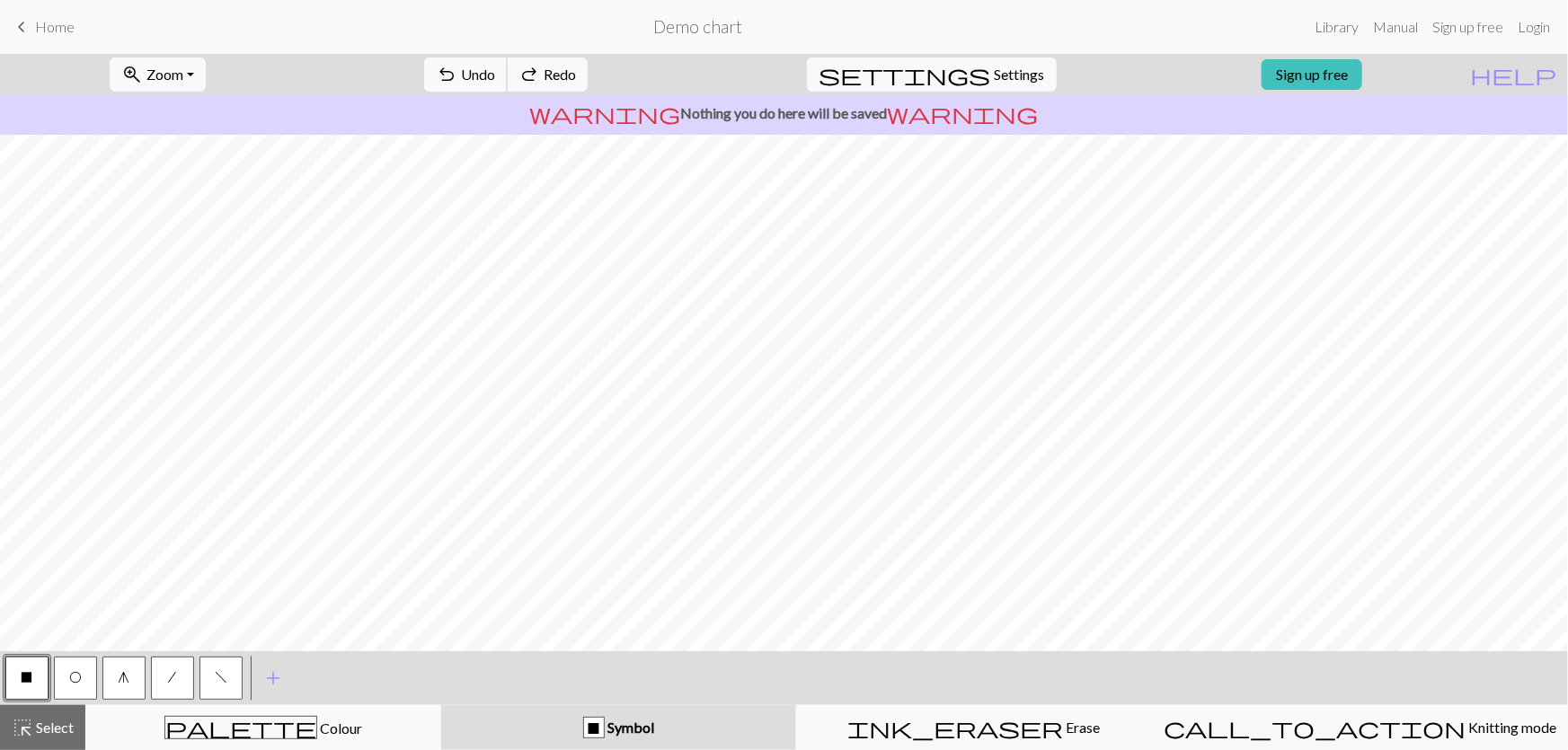
click at [495, 74] on span "Undo" at bounding box center [477, 74] width 34 height 18
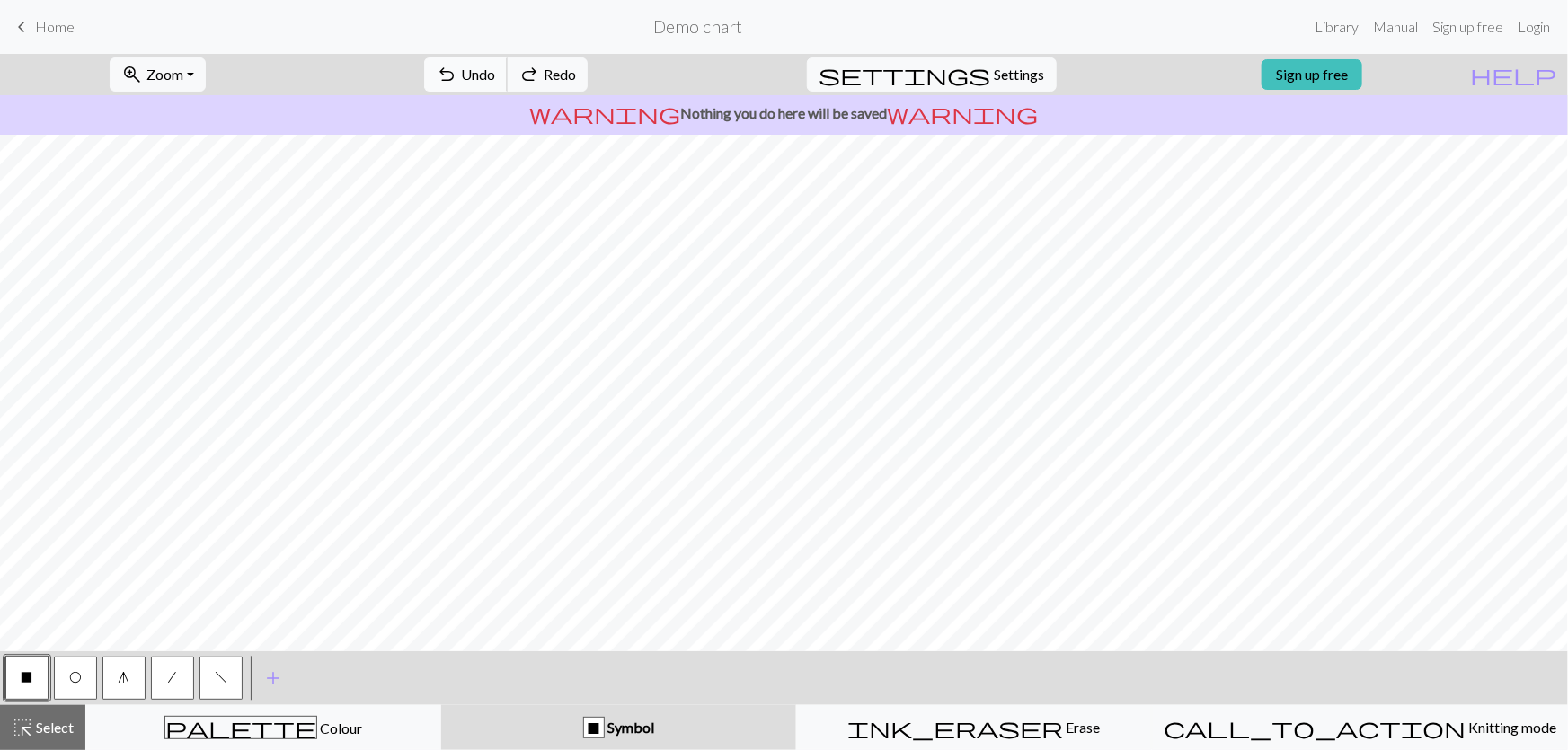
click at [495, 74] on span "Undo" at bounding box center [477, 74] width 34 height 18
click at [172, 682] on span "/" at bounding box center [172, 678] width 8 height 15
drag, startPoint x: 73, startPoint y: 684, endPoint x: 82, endPoint y: 680, distance: 9.8
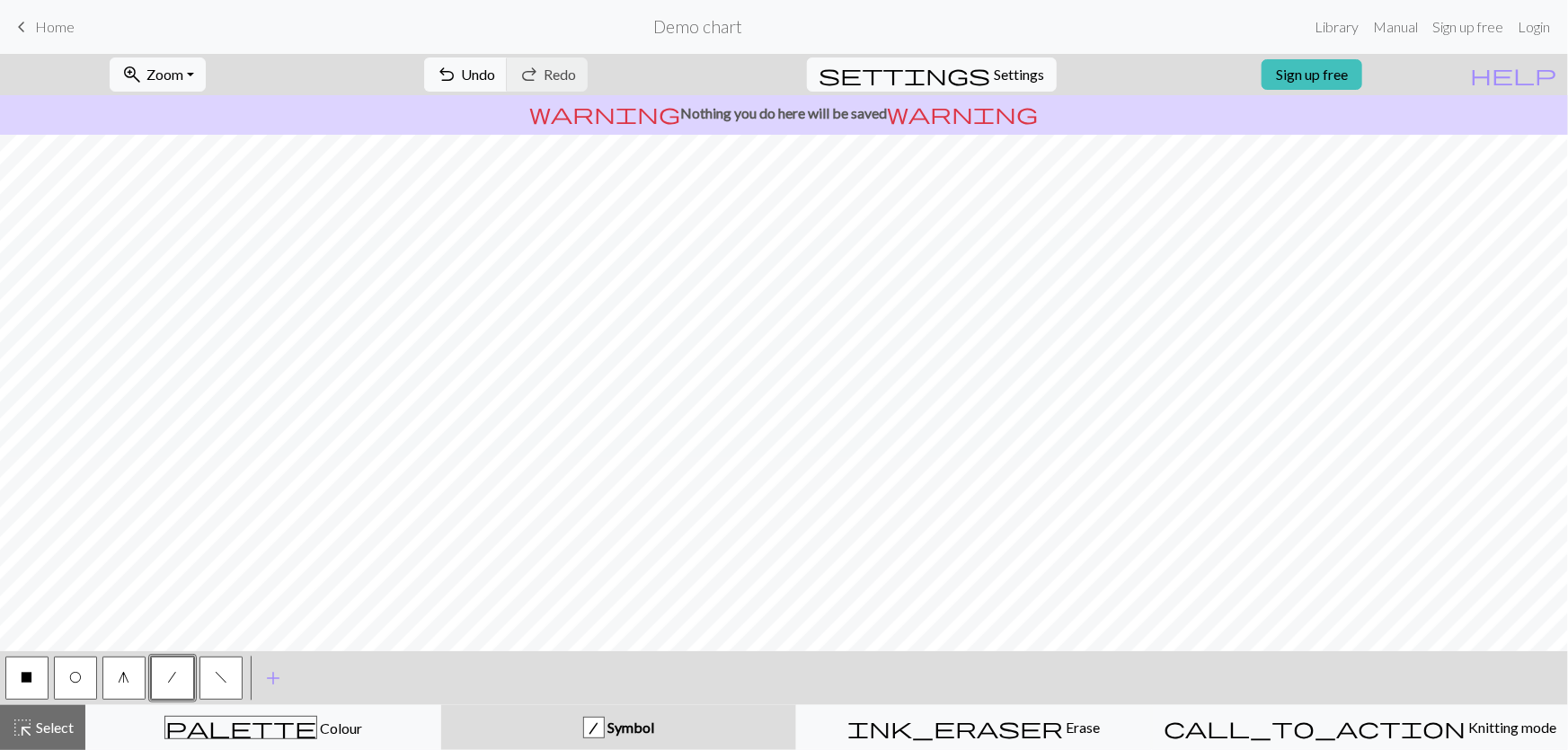
click at [74, 684] on button "O" at bounding box center [76, 678] width 43 height 43
click at [218, 681] on span "f" at bounding box center [221, 678] width 13 height 15
click at [85, 683] on button "O" at bounding box center [76, 678] width 43 height 43
click at [39, 678] on button "X" at bounding box center [27, 678] width 43 height 43
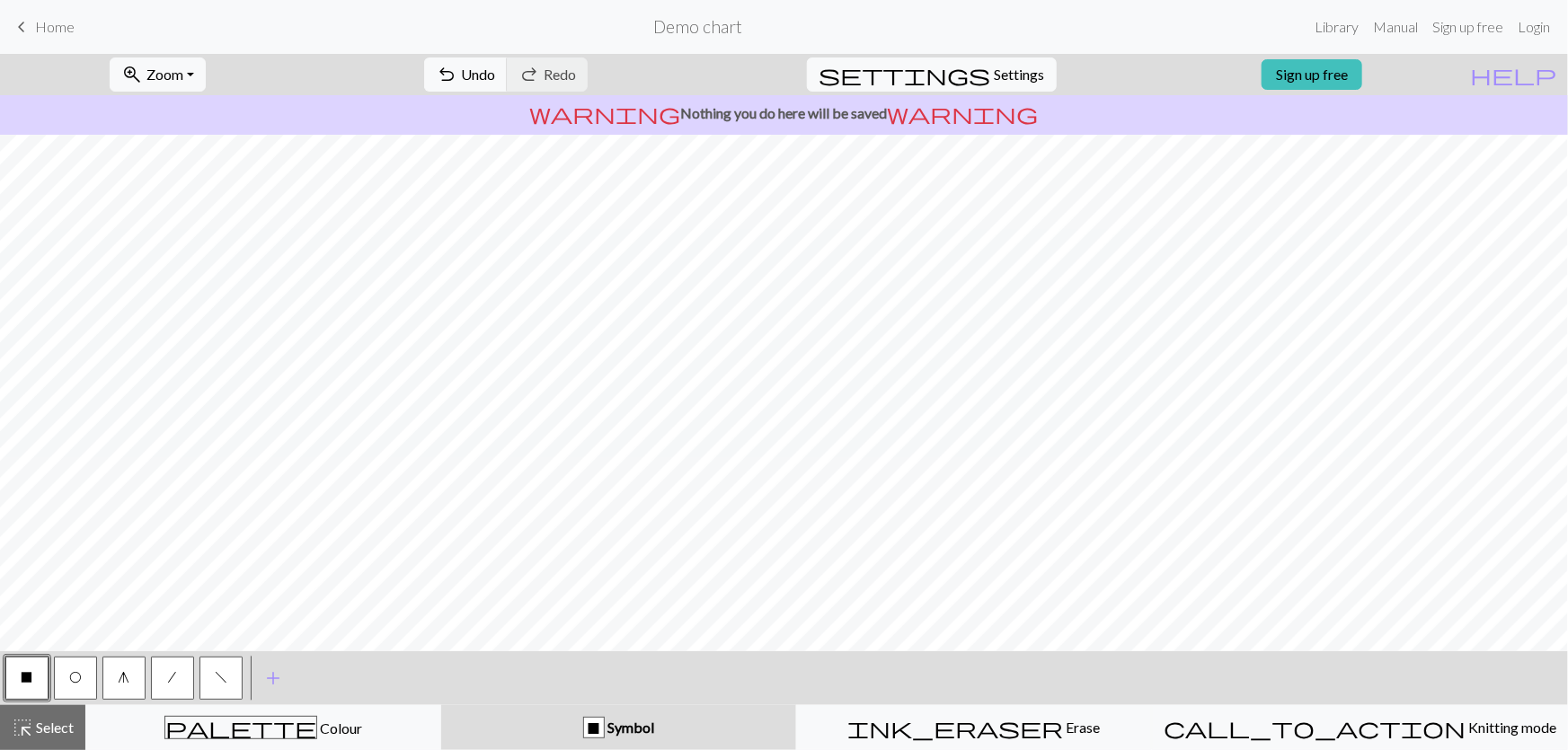
click at [174, 674] on span "/" at bounding box center [172, 678] width 8 height 15
click at [18, 683] on button "X" at bounding box center [27, 678] width 43 height 43
click at [84, 671] on button "O" at bounding box center [76, 678] width 43 height 43
click at [495, 70] on span "Undo" at bounding box center [477, 74] width 34 height 18
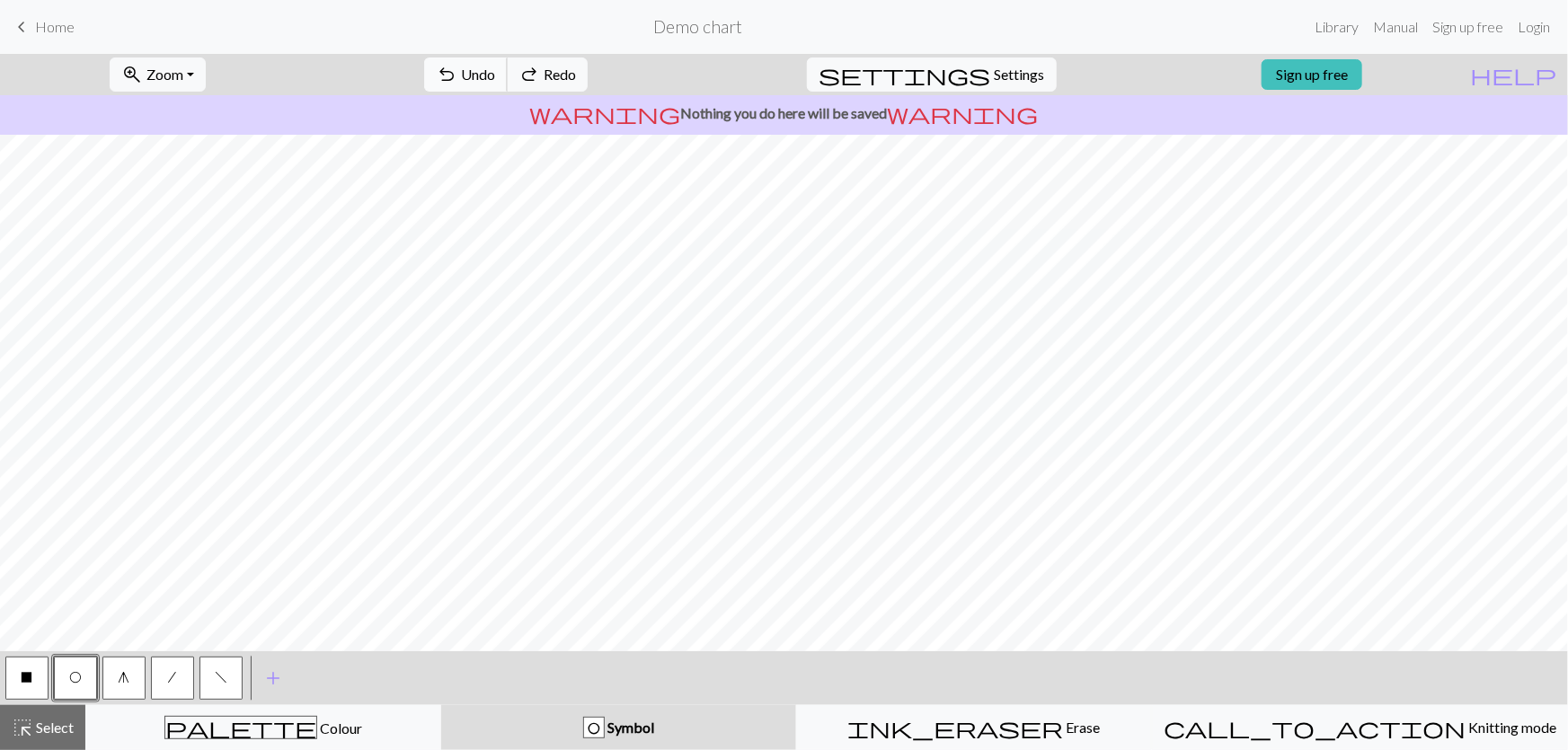
click at [495, 70] on span "Undo" at bounding box center [477, 74] width 34 height 18
click at [576, 76] on span "Redo" at bounding box center [559, 74] width 32 height 18
click at [576, 76] on span "Redo" at bounding box center [559, 74] width 32 height 18
click at [36, 683] on button "X" at bounding box center [27, 678] width 43 height 43
click at [81, 683] on button "O" at bounding box center [76, 678] width 43 height 43
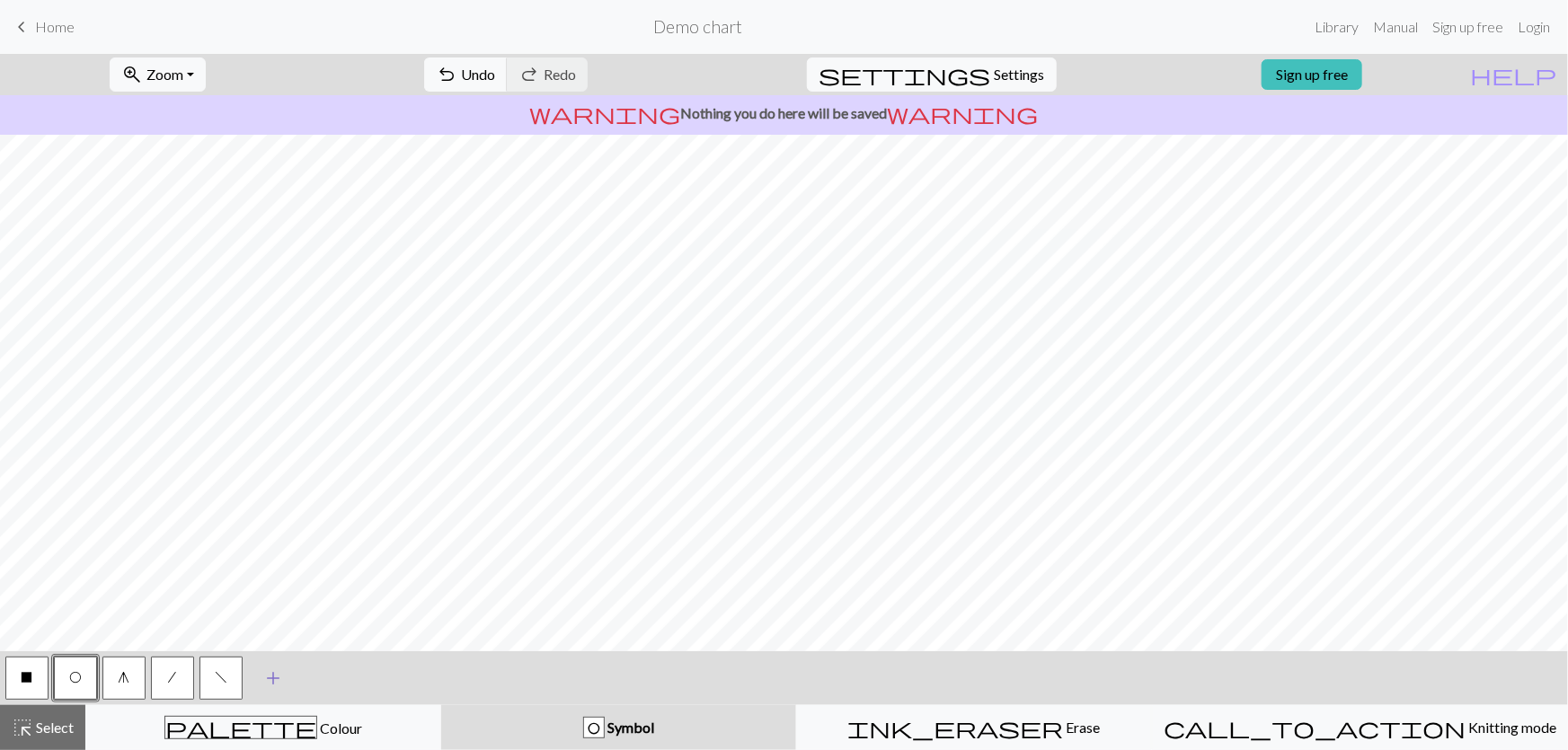
drag, startPoint x: 239, startPoint y: 677, endPoint x: 257, endPoint y: 662, distance: 23.4
click at [239, 676] on button "f" at bounding box center [221, 678] width 43 height 43
click at [166, 674] on button "/" at bounding box center [172, 678] width 43 height 43
click at [167, 674] on button "/" at bounding box center [172, 678] width 43 height 43
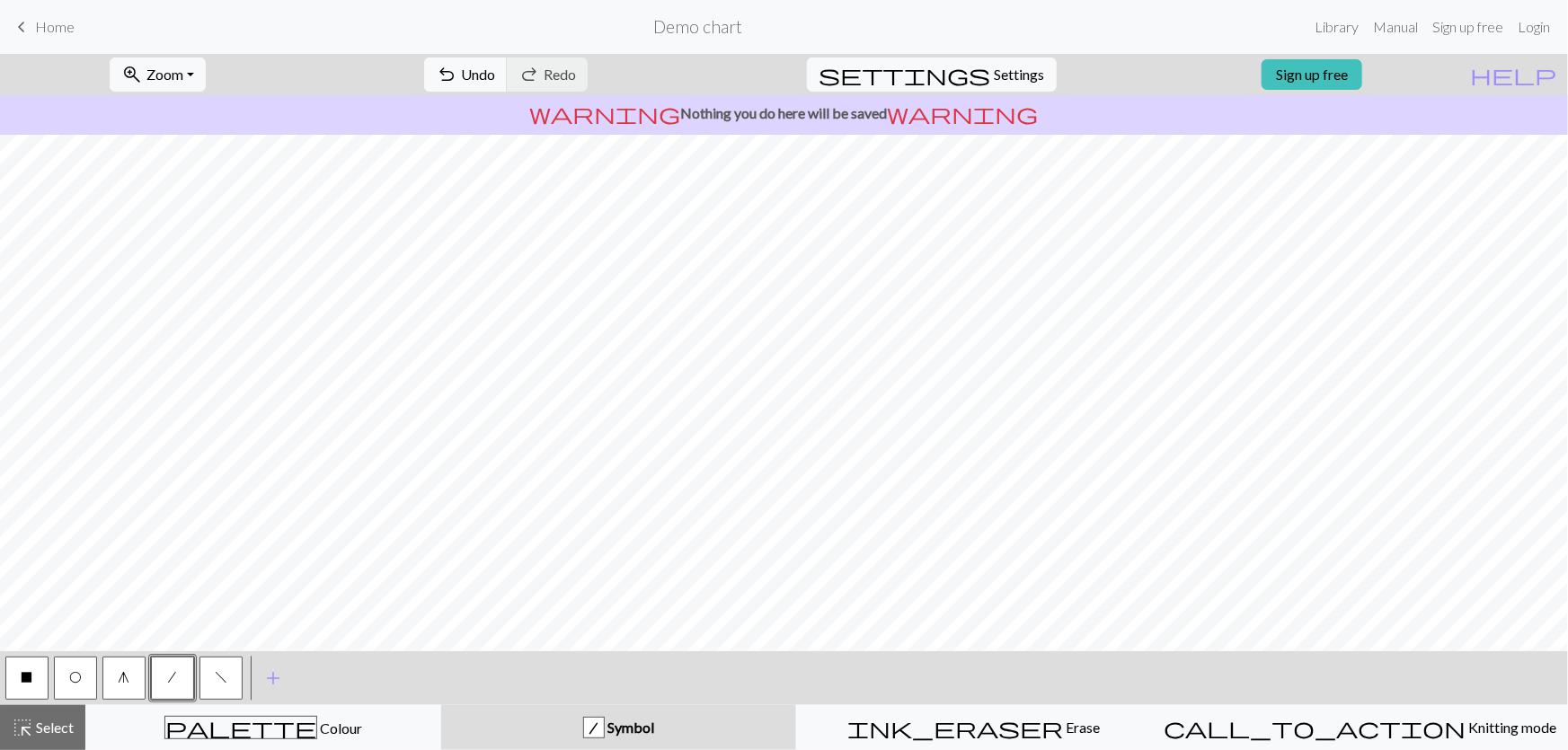
click at [223, 682] on span "f" at bounding box center [221, 678] width 13 height 15
click at [65, 676] on button "O" at bounding box center [76, 678] width 43 height 43
click at [223, 680] on span "f" at bounding box center [221, 678] width 13 height 15
click at [88, 674] on button "O" at bounding box center [76, 678] width 43 height 43
click at [189, 692] on button "/" at bounding box center [172, 678] width 43 height 43
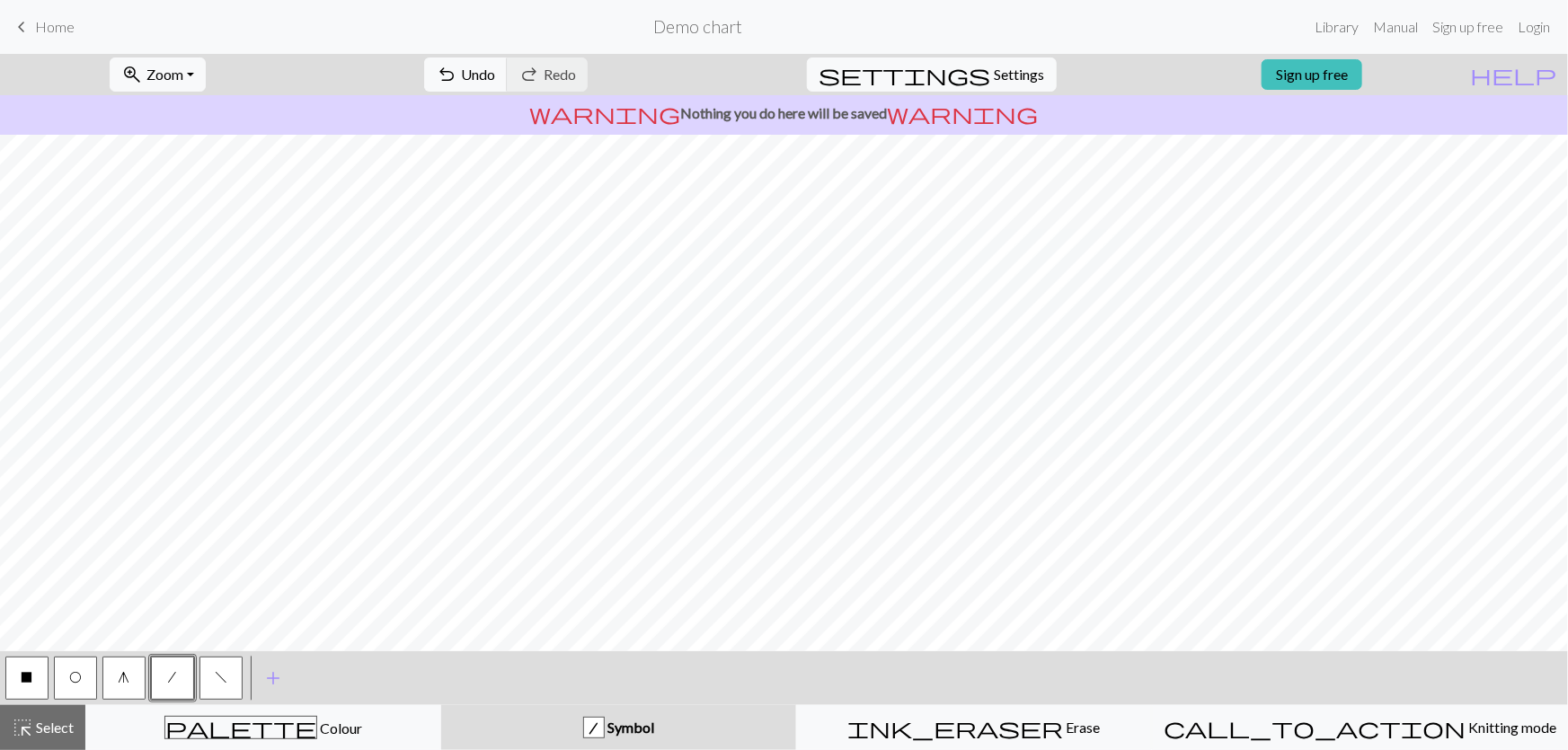
click at [212, 676] on button "f" at bounding box center [221, 678] width 43 height 43
drag, startPoint x: 163, startPoint y: 679, endPoint x: 173, endPoint y: 676, distance: 10.4
click at [164, 679] on button "/" at bounding box center [172, 678] width 43 height 43
click at [76, 680] on span "O" at bounding box center [76, 678] width 13 height 15
click at [37, 678] on button "X" at bounding box center [27, 678] width 43 height 43
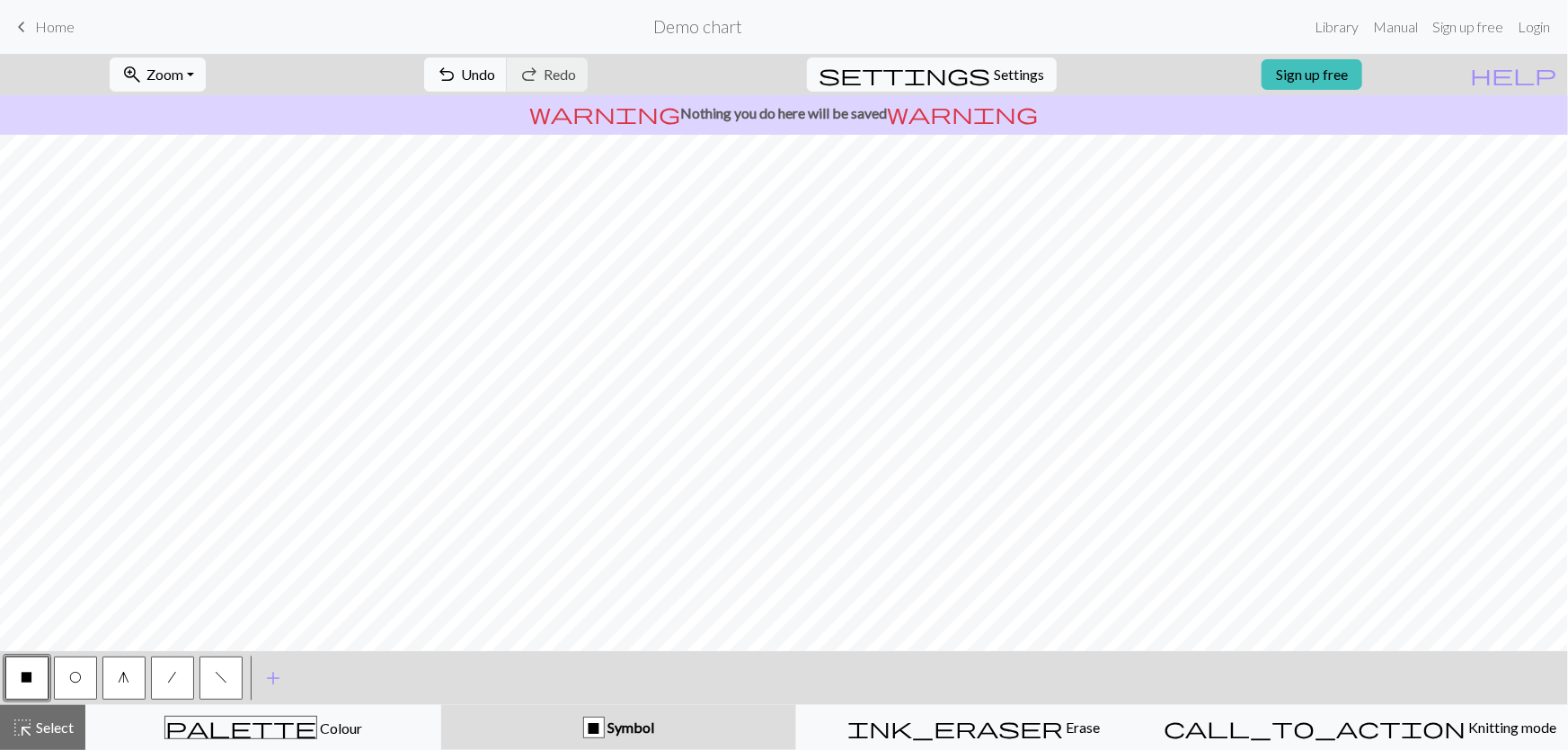
click at [88, 670] on button "O" at bounding box center [76, 678] width 43 height 43
click at [221, 676] on span "f" at bounding box center [221, 678] width 13 height 15
click at [76, 674] on span "O" at bounding box center [76, 678] width 13 height 15
click at [111, 692] on button "g" at bounding box center [123, 678] width 43 height 43
click at [77, 670] on button "O" at bounding box center [76, 678] width 43 height 43
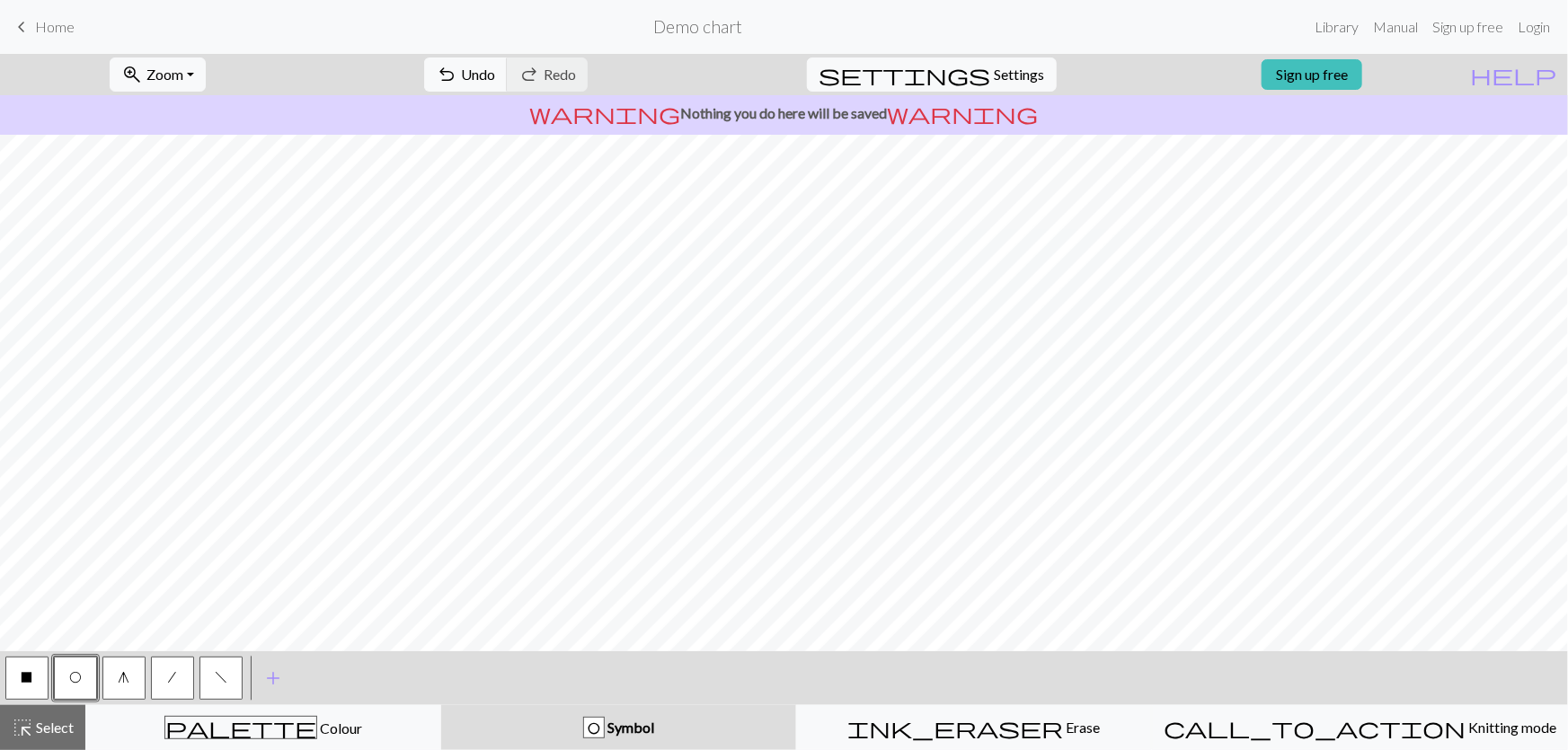
click at [16, 681] on button "X" at bounding box center [27, 678] width 43 height 43
click at [123, 685] on button "g" at bounding box center [123, 678] width 43 height 43
click at [77, 674] on span "O" at bounding box center [76, 678] width 13 height 15
click at [18, 690] on button "X" at bounding box center [27, 678] width 43 height 43
click at [980, 65] on button "settings Settings" at bounding box center [931, 74] width 250 height 34
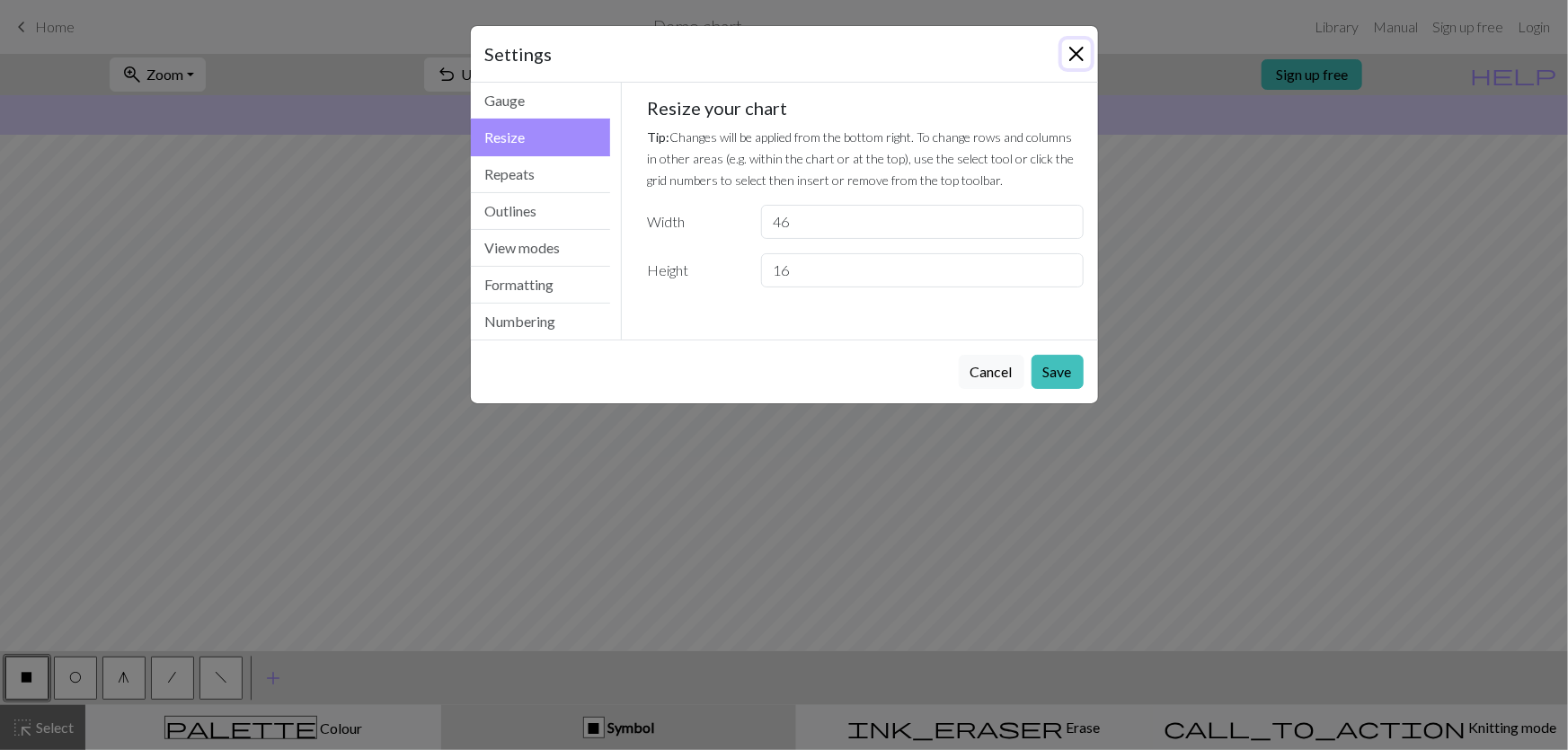
click at [1082, 40] on button "Close" at bounding box center [1076, 53] width 29 height 29
click at [1082, 35] on div "Settings" at bounding box center [784, 53] width 627 height 56
click at [1082, 83] on div "Gauge Tip: Set your gauge to change the stitch distortion in your chart. This w…" at bounding box center [865, 200] width 465 height 234
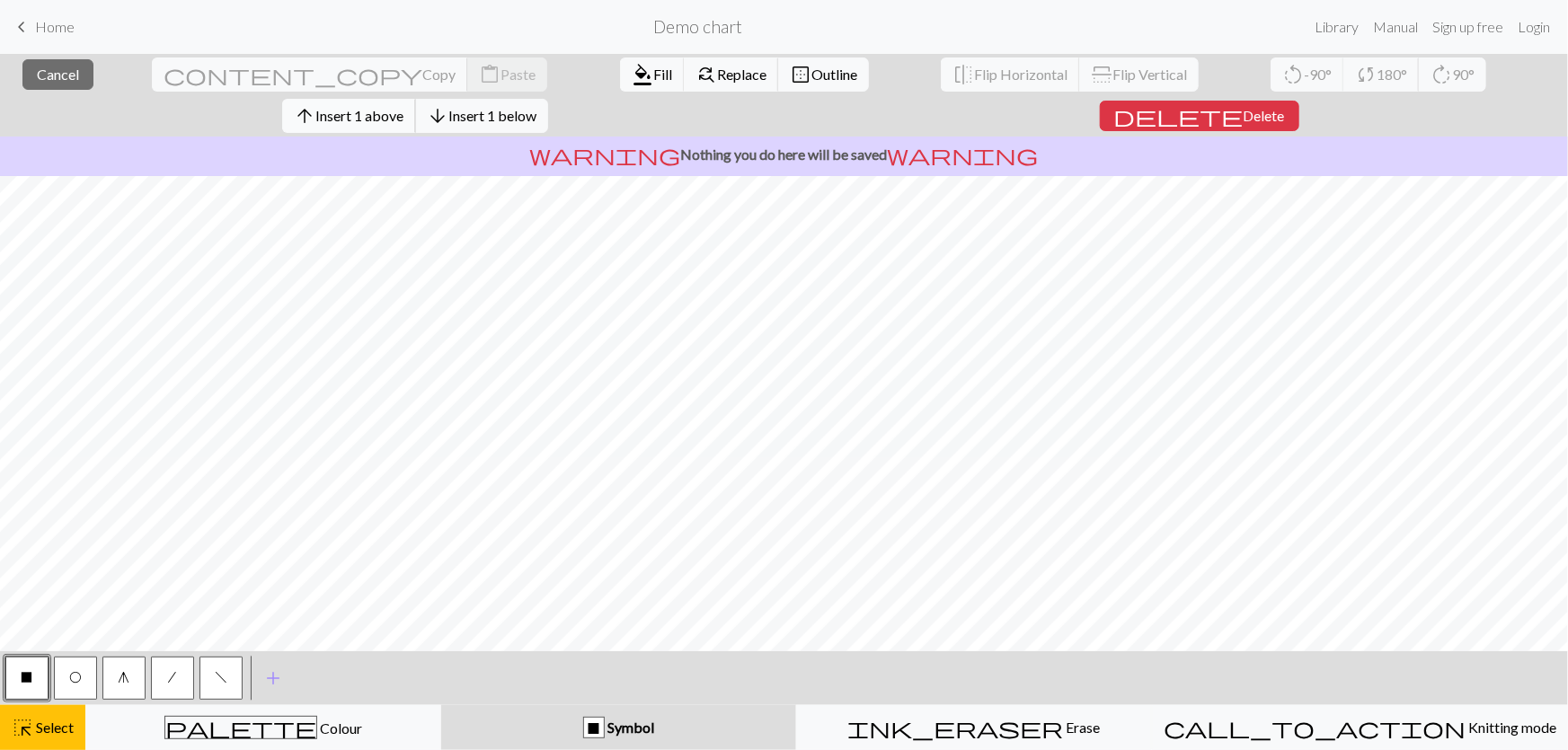
click at [404, 107] on span "Insert 1 above" at bounding box center [359, 115] width 88 height 18
click at [562, 95] on div "arrow_upward Insert 1 above arrow_downward Insert 1 below" at bounding box center [415, 115] width 293 height 41
click at [404, 107] on span "Insert 1 above" at bounding box center [359, 115] width 88 height 18
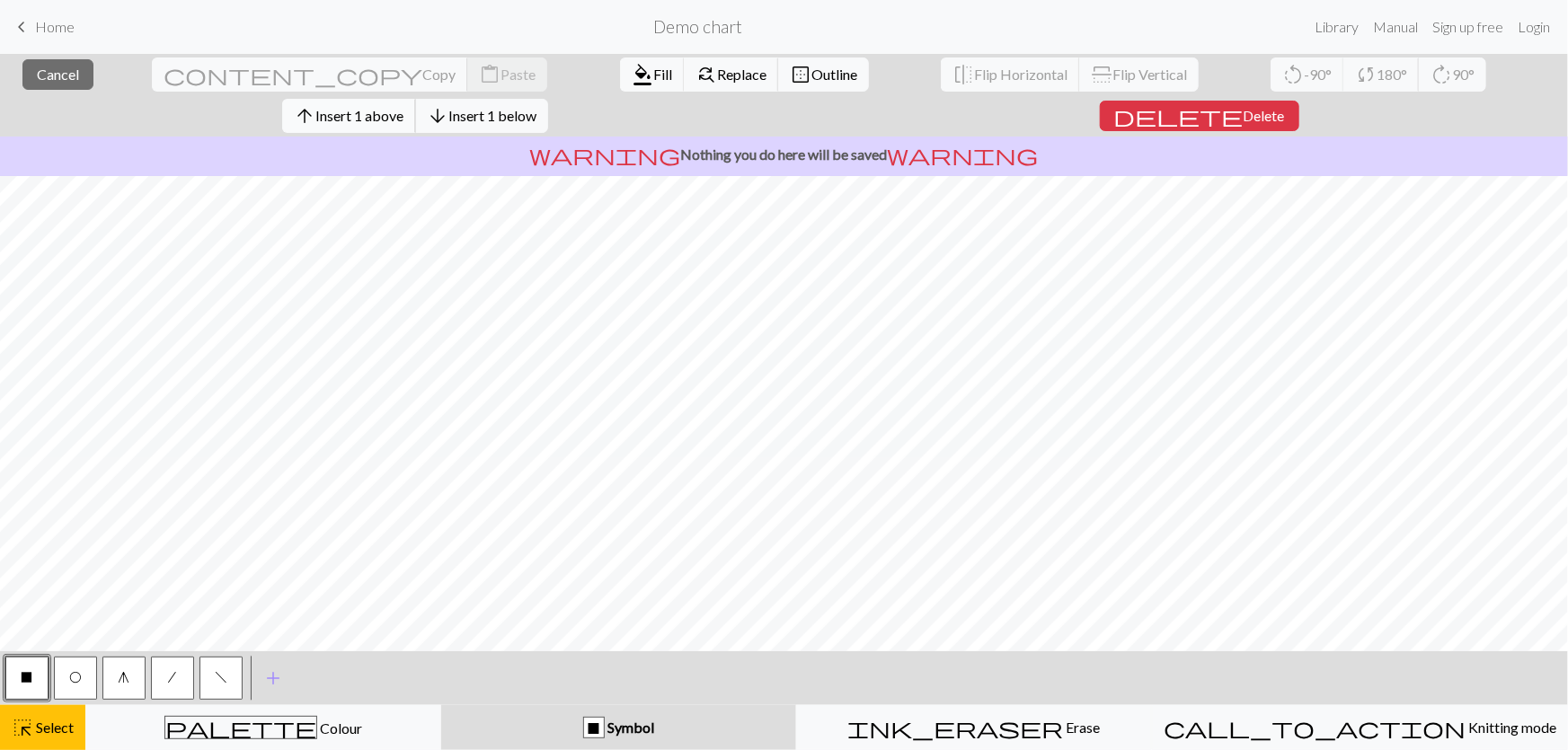
click at [416, 99] on button "arrow_upward Insert 1 above" at bounding box center [348, 115] width 134 height 34
click at [404, 107] on span "Insert 1 above" at bounding box center [359, 115] width 88 height 18
click at [416, 99] on button "arrow_upward Insert 1 above" at bounding box center [348, 115] width 134 height 34
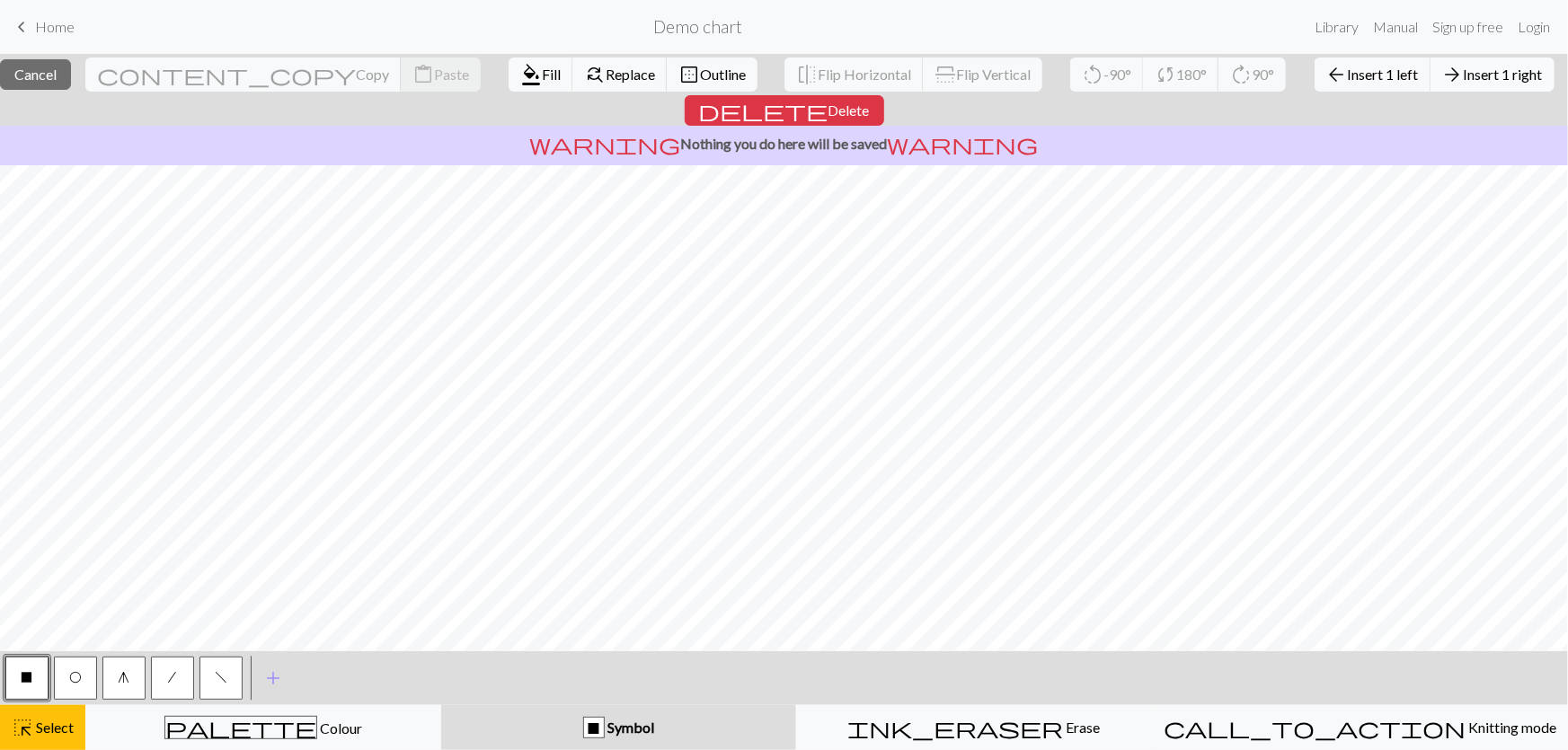
click at [1464, 74] on span "Insert 1 right" at bounding box center [1504, 74] width 79 height 18
click at [1464, 79] on span "Insert 1 right" at bounding box center [1504, 74] width 79 height 18
click at [1348, 68] on span "Insert 1 left" at bounding box center [1383, 74] width 71 height 18
click at [1327, 69] on span "arrow_back" at bounding box center [1337, 74] width 21 height 25
click at [1348, 77] on span "Insert 1 left" at bounding box center [1383, 74] width 71 height 18
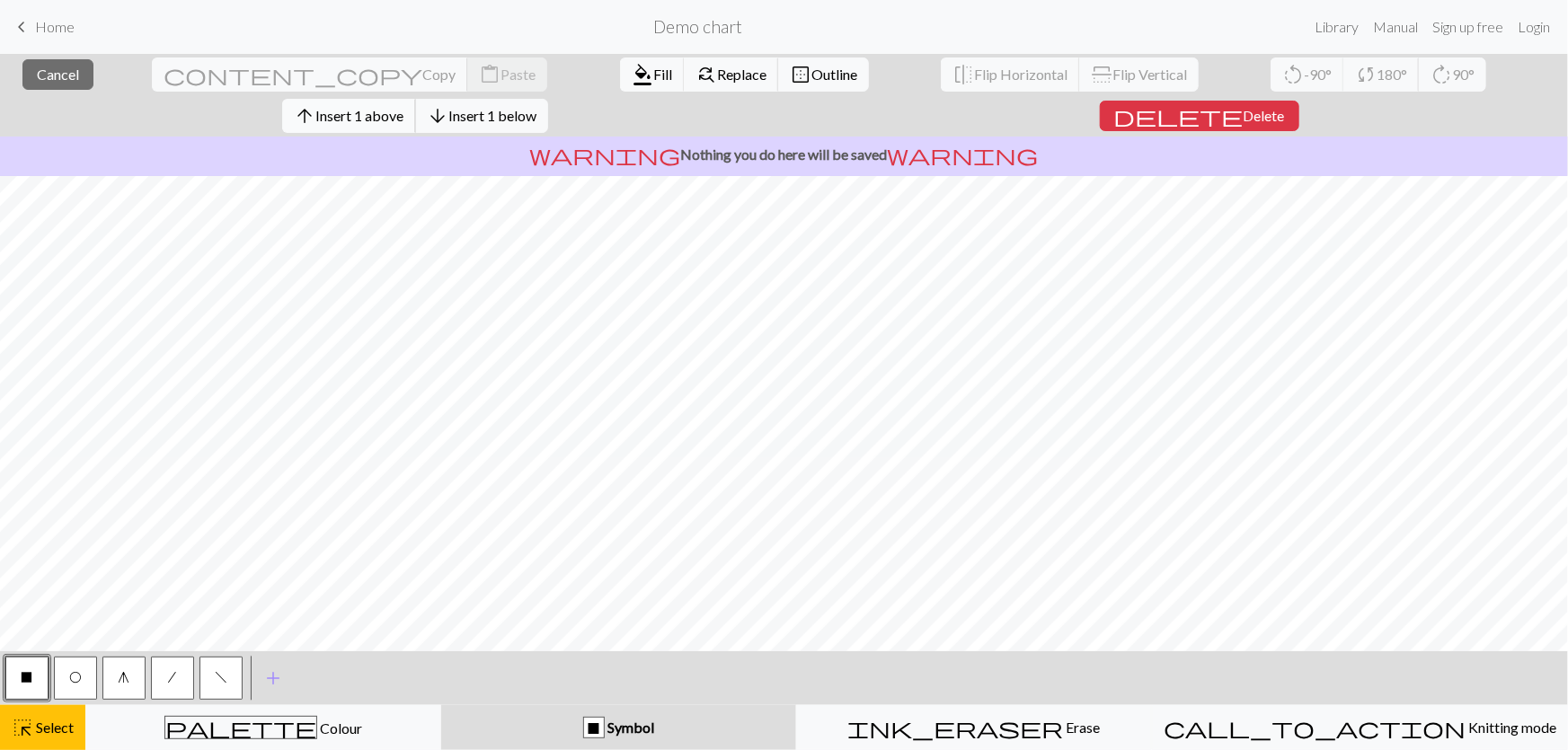
click at [404, 107] on span "Insert 1 above" at bounding box center [359, 115] width 88 height 18
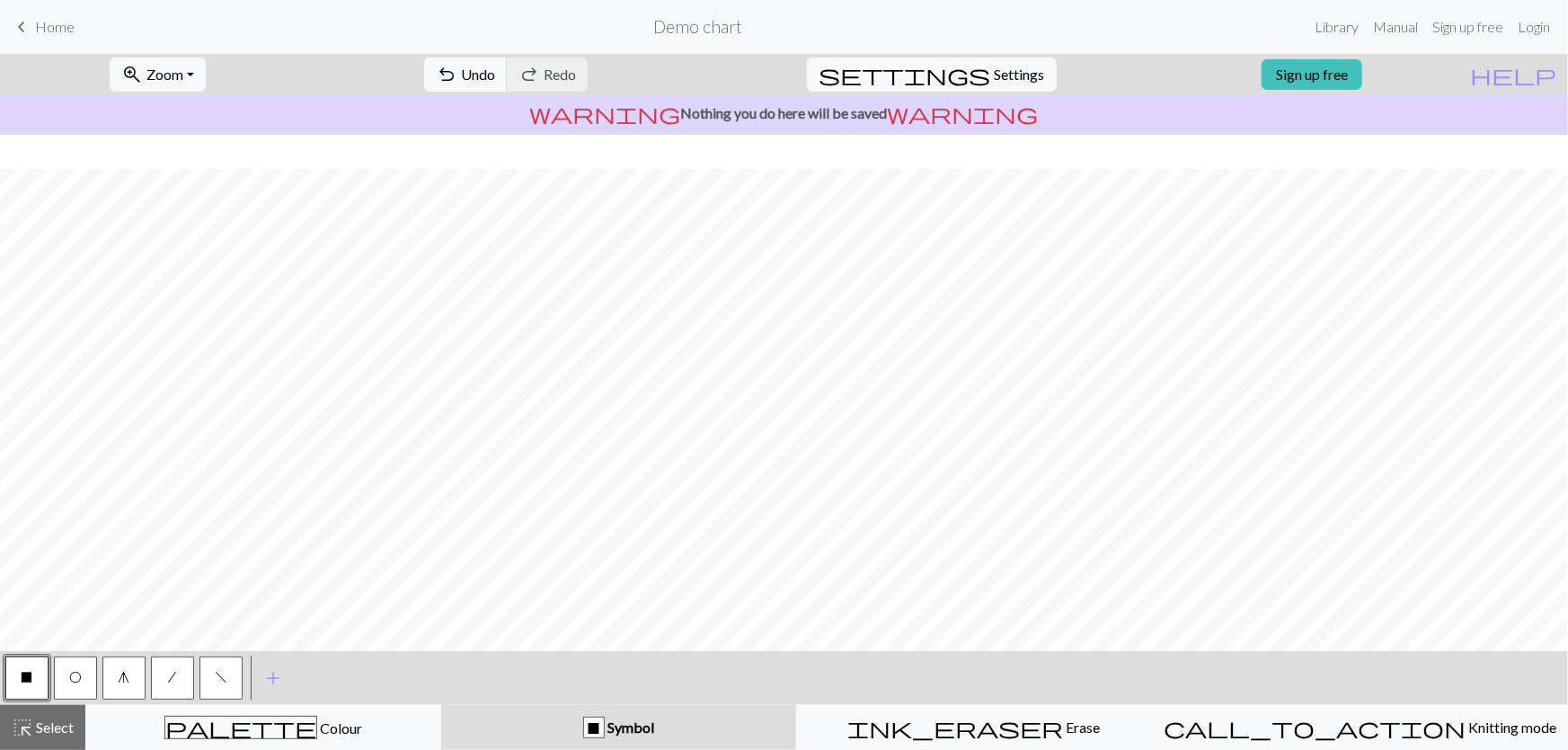
scroll to position [36, 0]
click at [21, 679] on button "X" at bounding box center [27, 678] width 43 height 43
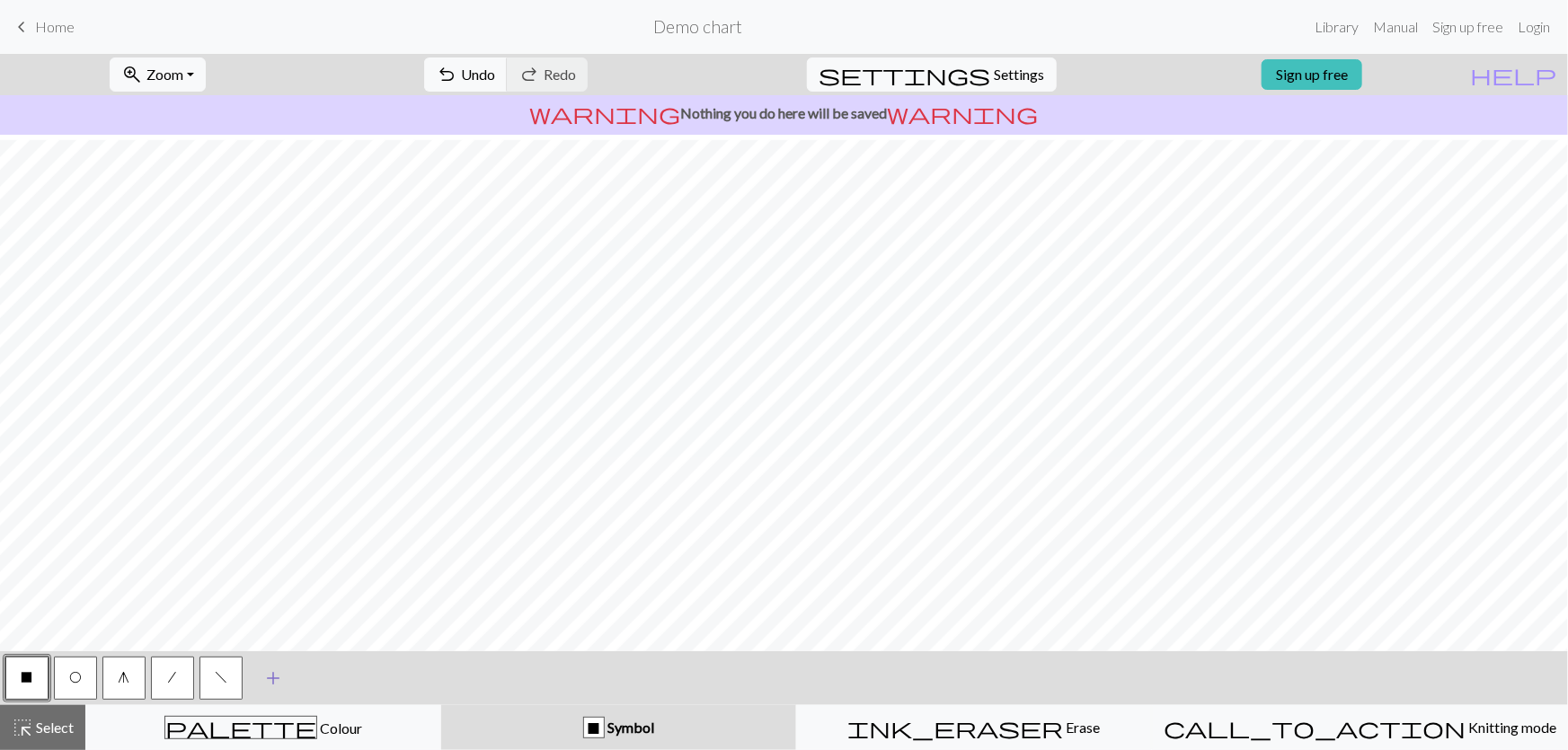
click at [283, 674] on button "add Add a symbol" at bounding box center [273, 678] width 45 height 45
click at [273, 674] on button "button" at bounding box center [269, 678] width 43 height 43
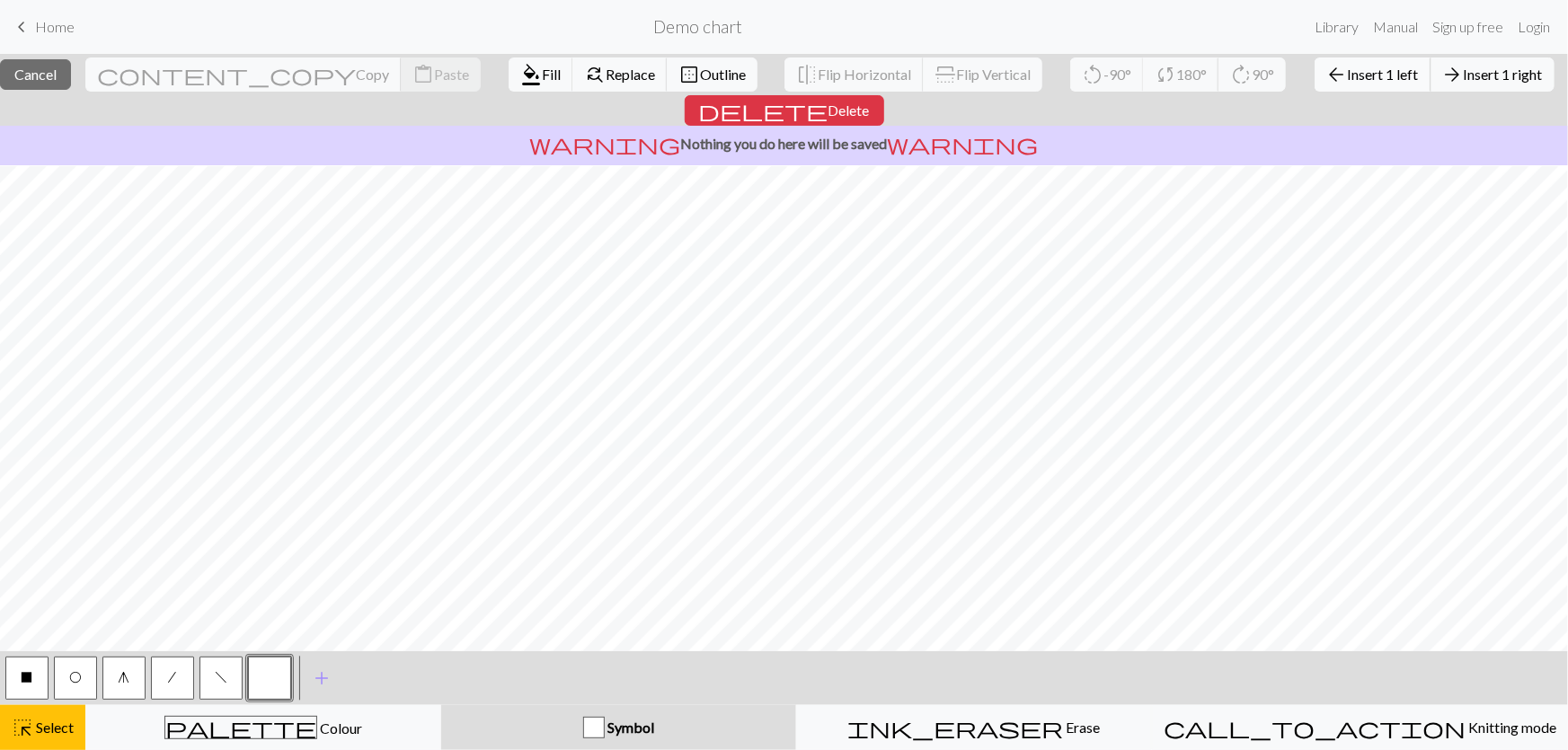
click at [1315, 63] on button "arrow_back Insert 1 left" at bounding box center [1373, 74] width 117 height 34
click at [1348, 75] on span "Insert 1 left" at bounding box center [1383, 74] width 71 height 18
click at [1348, 67] on span "Insert 1 left" at bounding box center [1383, 74] width 71 height 18
click at [1348, 74] on span "Insert 1 left" at bounding box center [1383, 74] width 71 height 18
click at [1464, 70] on span "Insert 1 right" at bounding box center [1504, 74] width 79 height 18
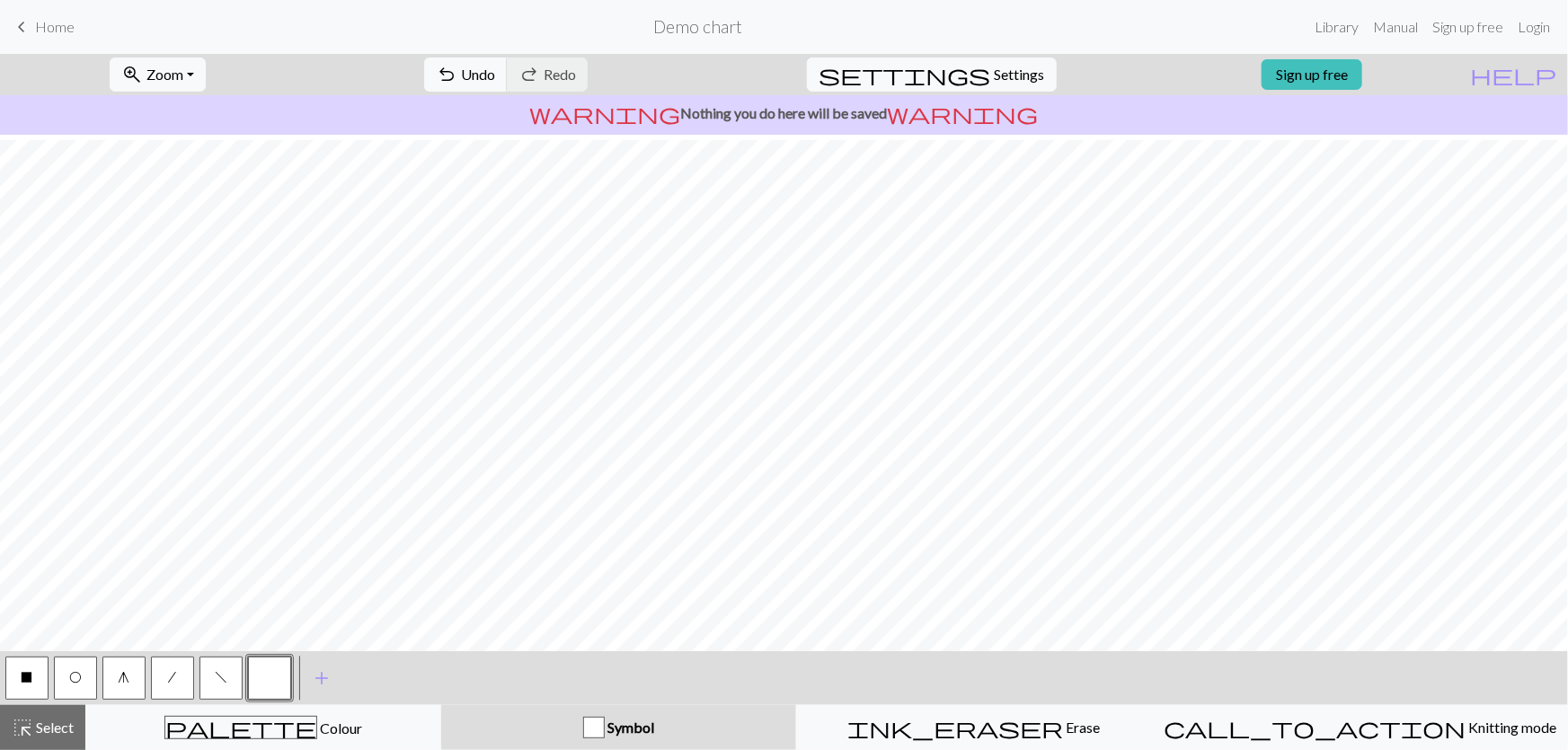
click at [1363, 70] on link "Sign up free" at bounding box center [1311, 74] width 100 height 30
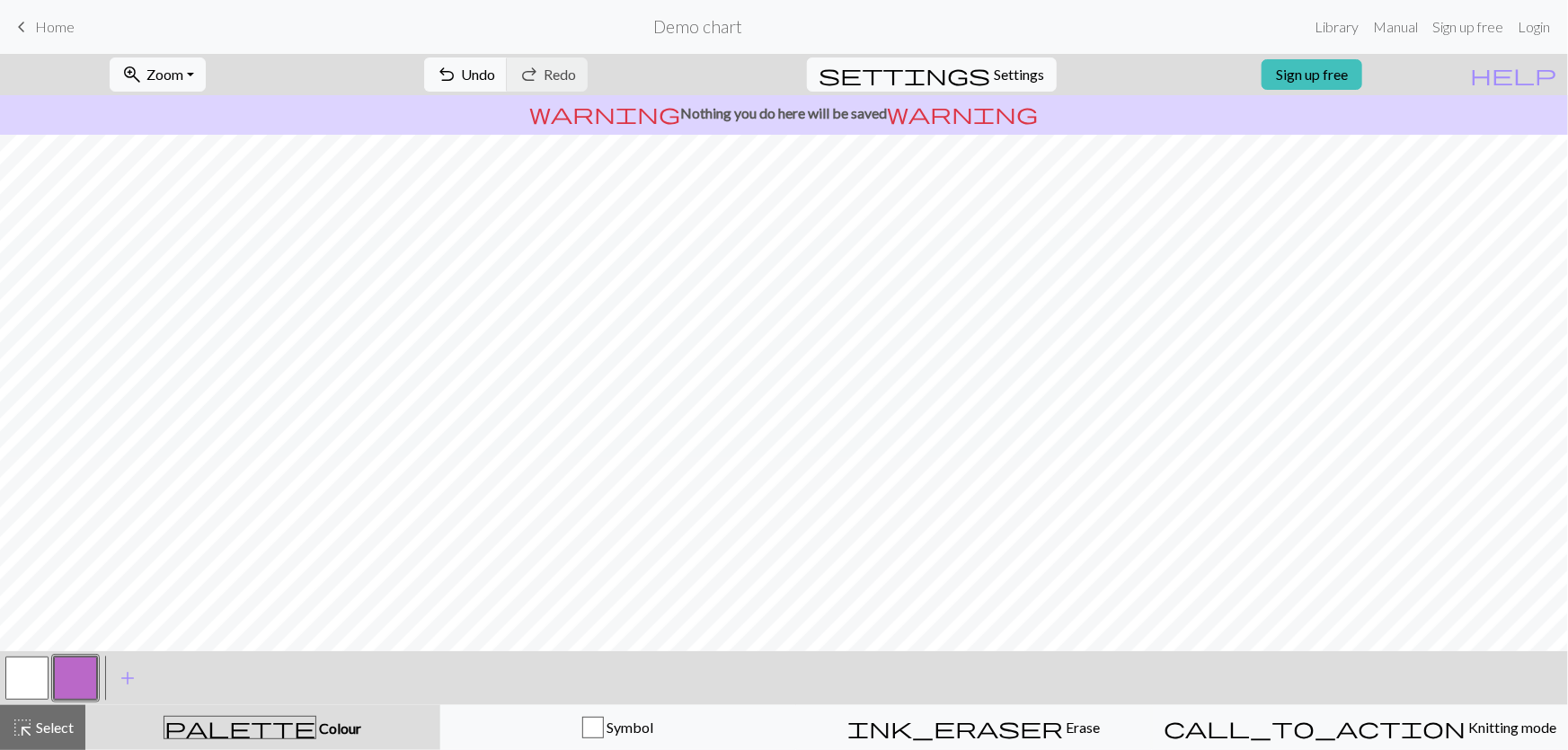
click at [888, 100] on span "warning" at bounding box center [964, 112] width 151 height 25
click at [1485, 29] on link "Sign up free" at bounding box center [1468, 27] width 86 height 36
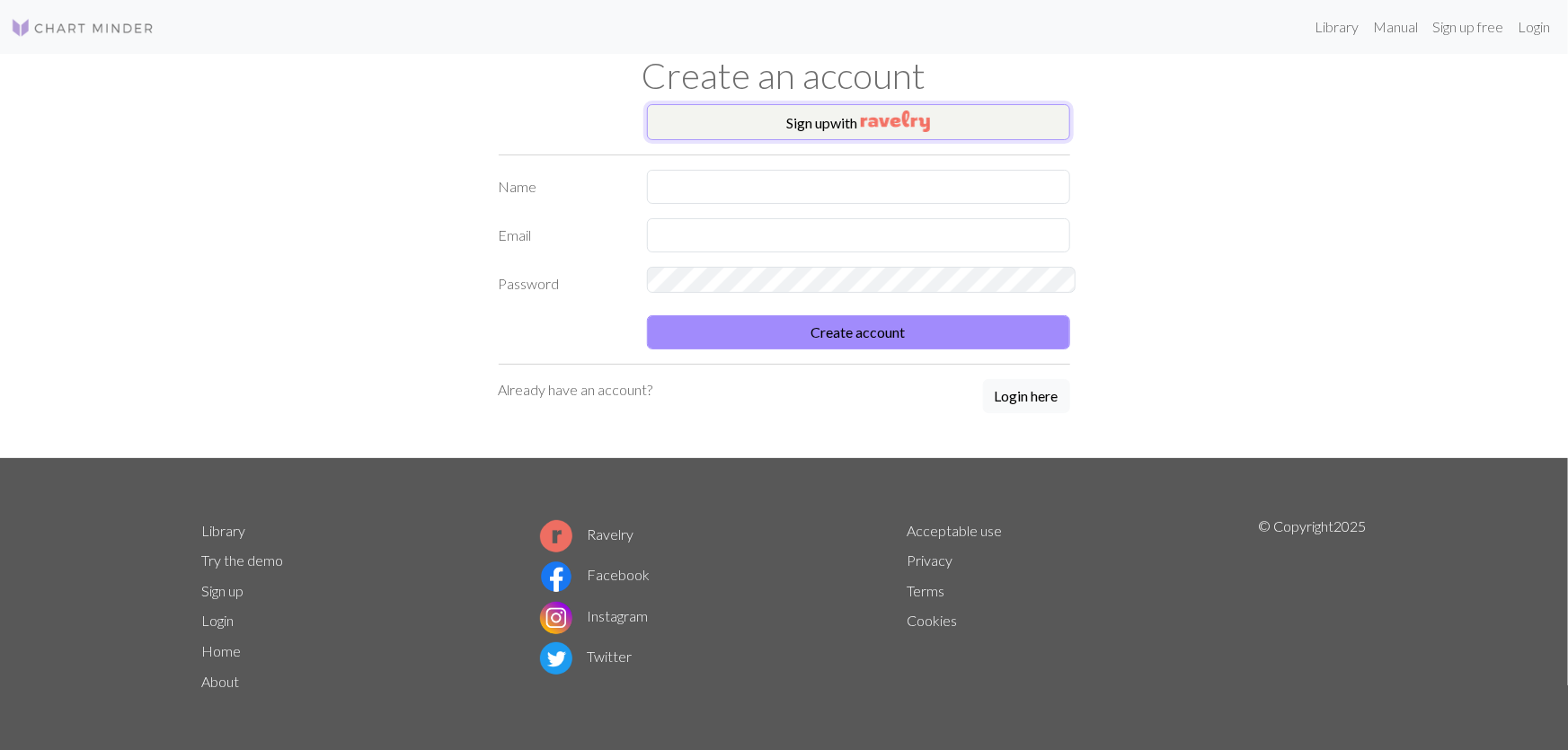
click at [889, 111] on img "button" at bounding box center [895, 121] width 69 height 21
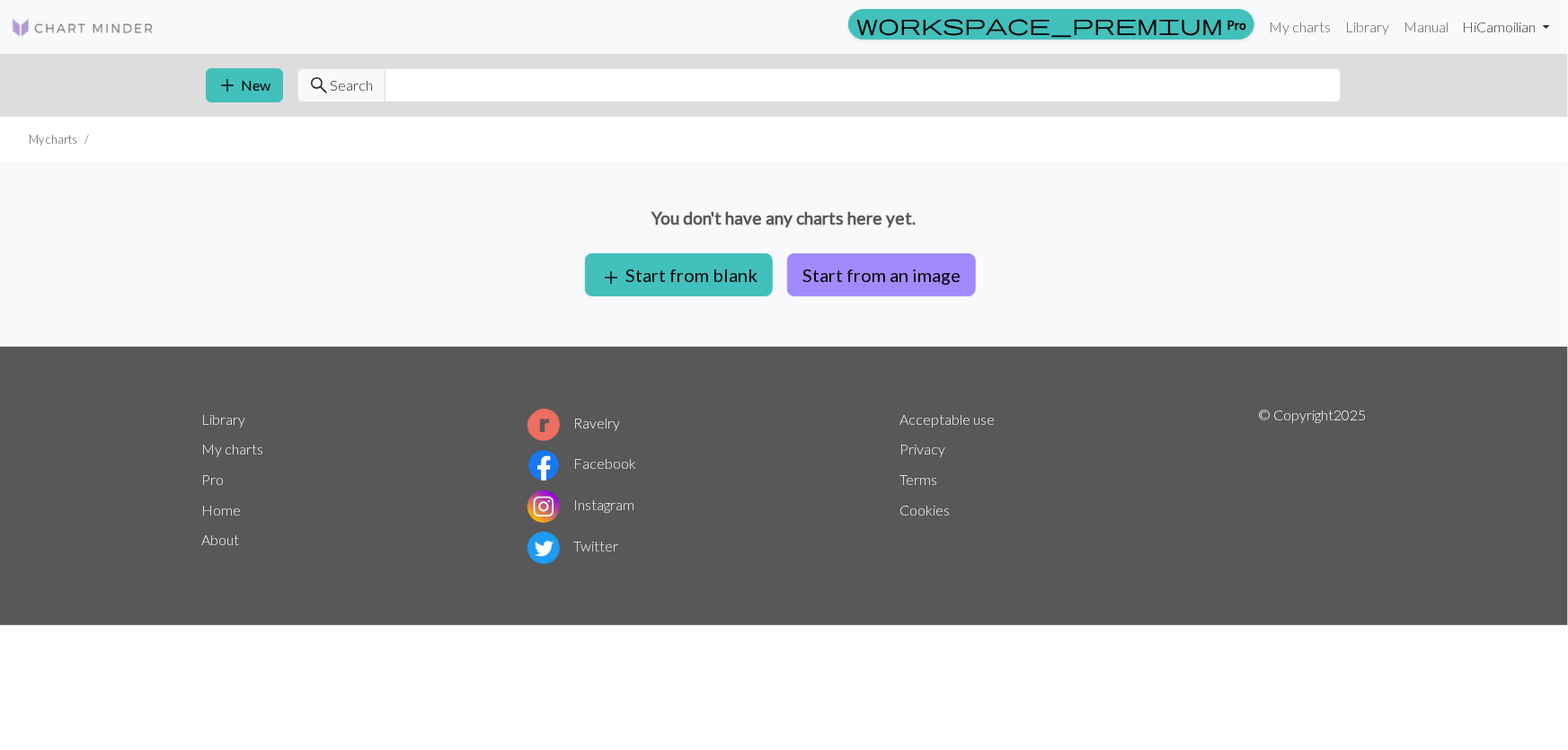
click at [1549, 31] on link "Hi Camoilian" at bounding box center [1506, 27] width 101 height 36
click at [1527, 23] on link "Hi Camoilian" at bounding box center [1506, 27] width 101 height 36
click at [1397, 24] on link "Library" at bounding box center [1366, 27] width 58 height 36
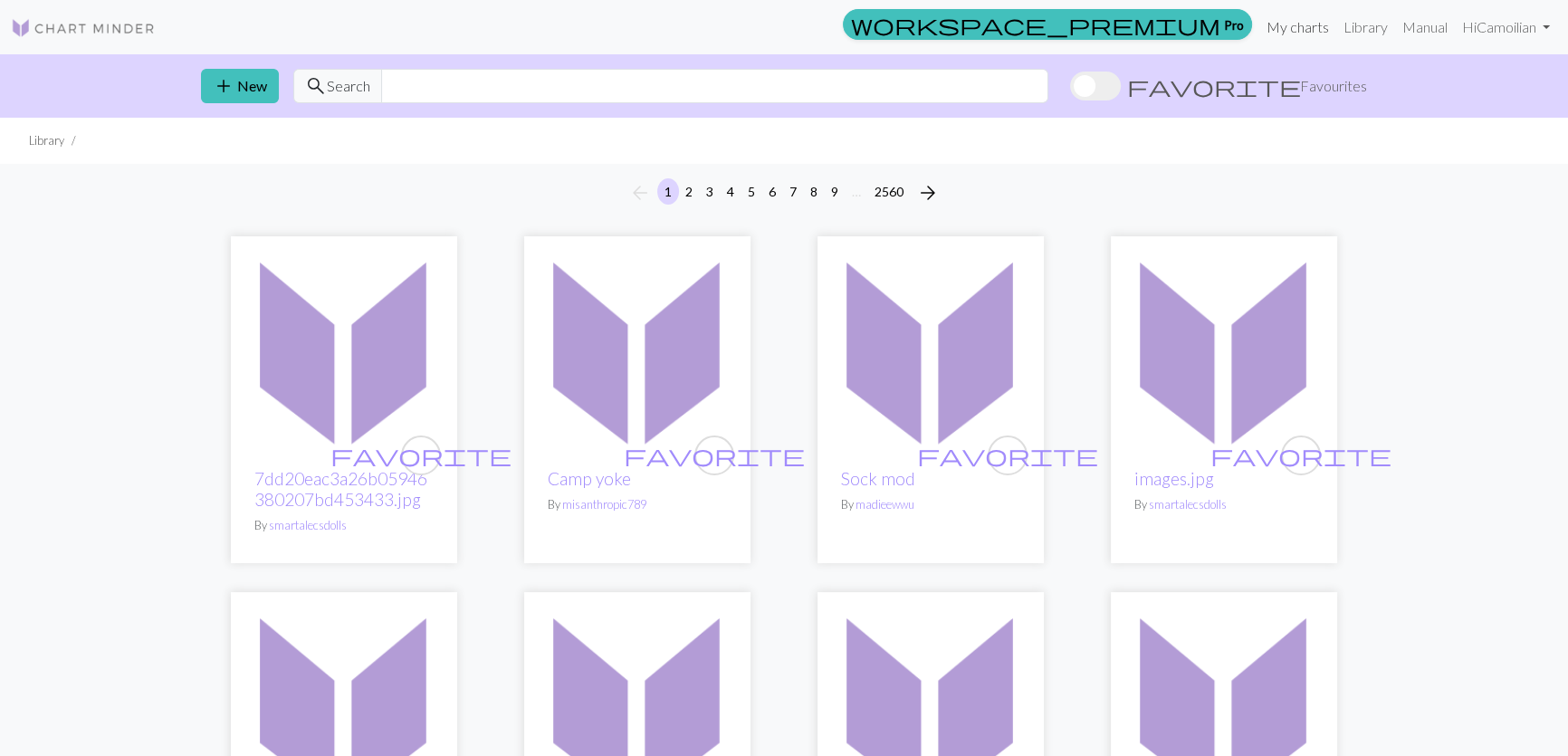
click at [1337, 23] on link "My charts" at bounding box center [1298, 27] width 77 height 36
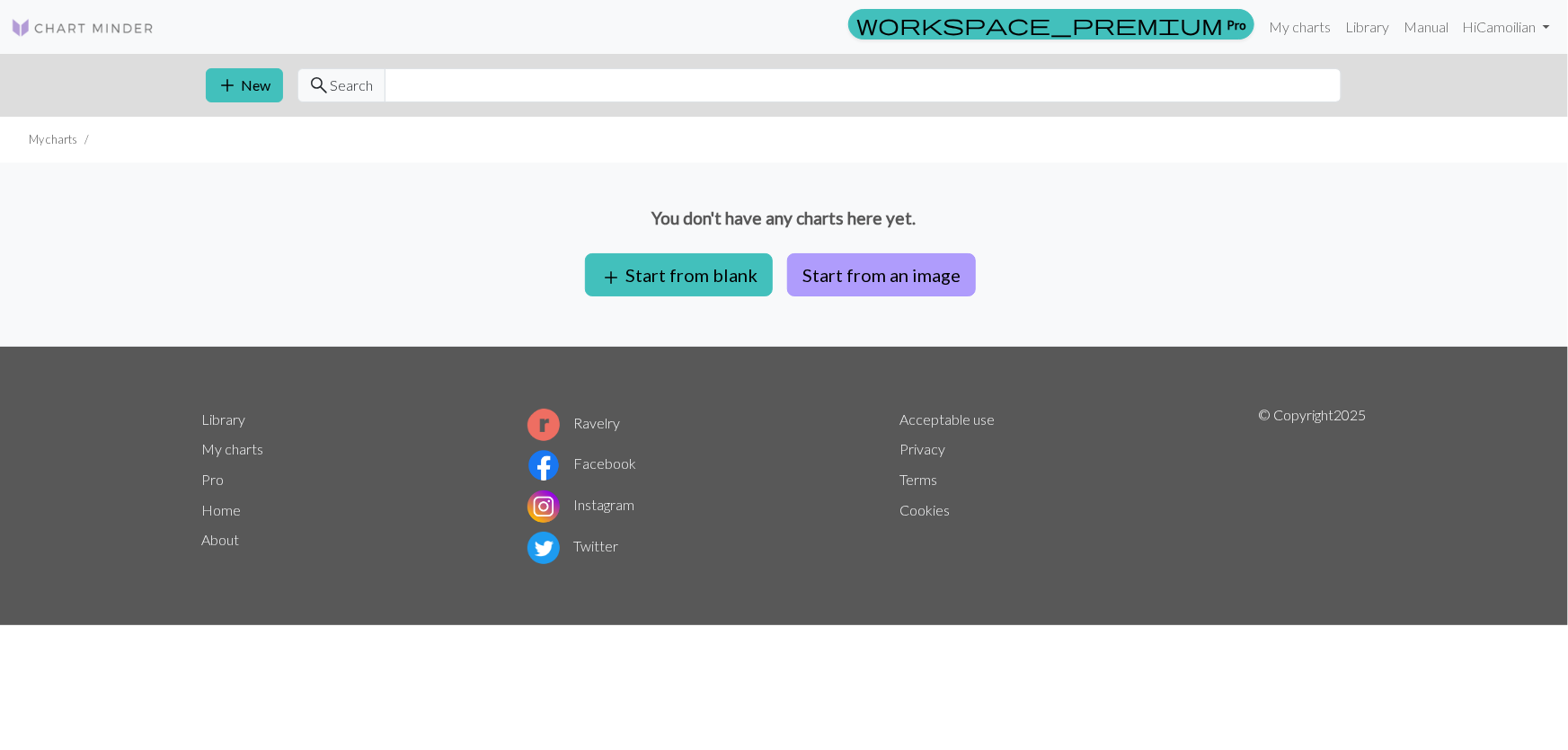
click at [836, 253] on button "Start from an image" at bounding box center [881, 275] width 189 height 43
click at [755, 253] on button "add Start from blank" at bounding box center [679, 275] width 188 height 43
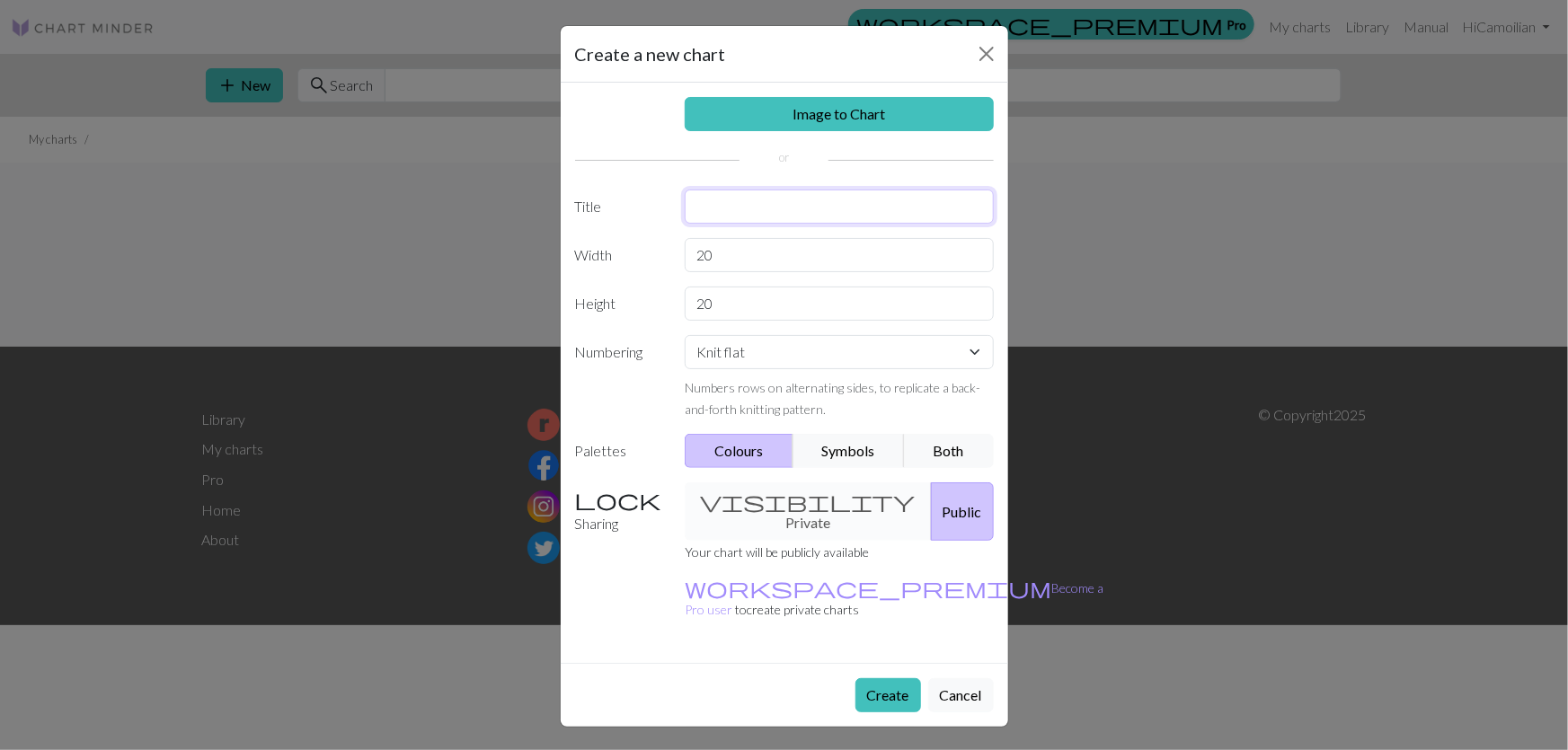
click at [775, 190] on input "text" at bounding box center [839, 206] width 310 height 34
type input "D"
type input "Chevrons +Diamonds"
click at [732, 335] on select "Knit flat Knit in the round Lace knitting Cross stitch" at bounding box center [839, 352] width 310 height 34
select select "lace"
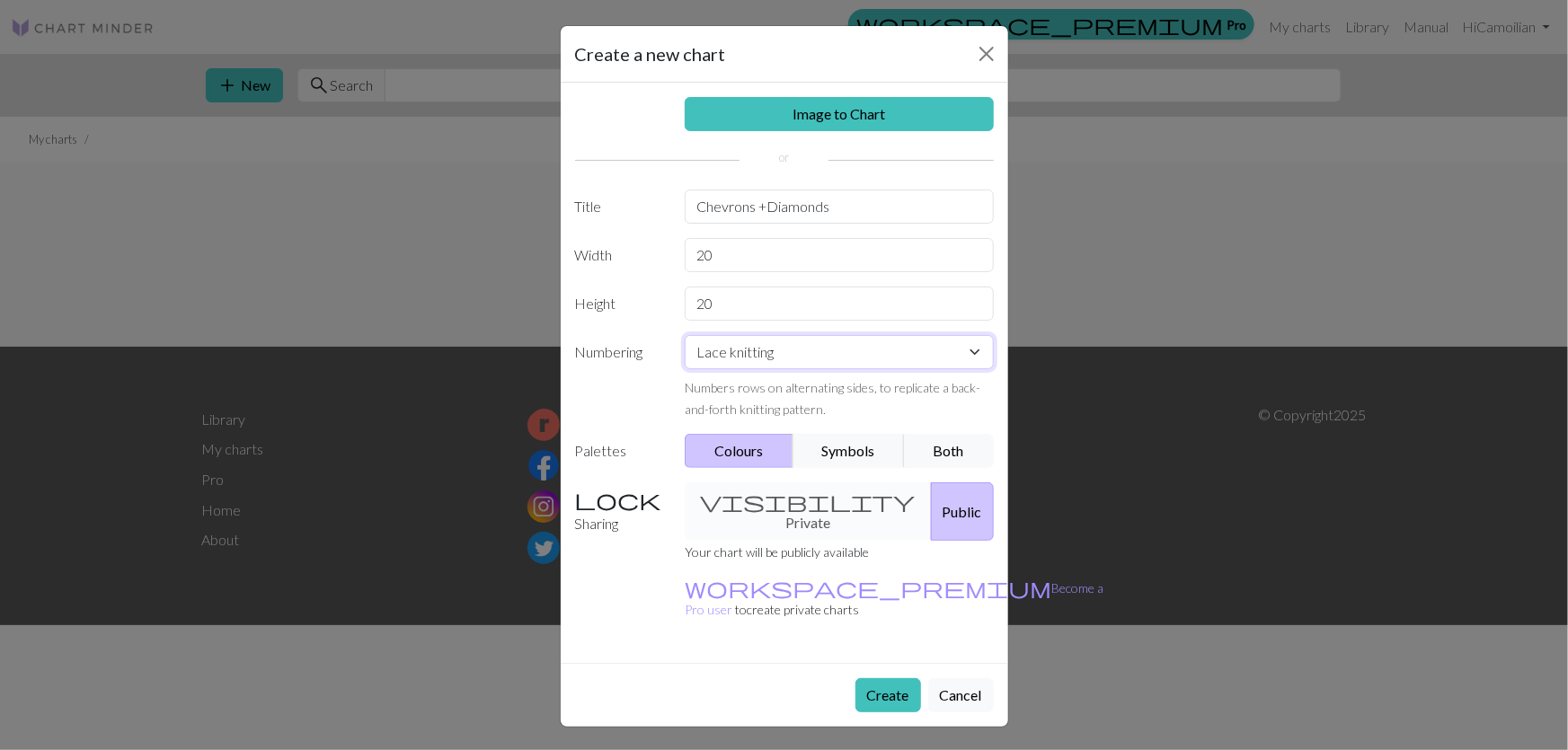
click at [685, 335] on select "Knit flat Knit in the round Lace knitting Cross stitch" at bounding box center [839, 352] width 310 height 34
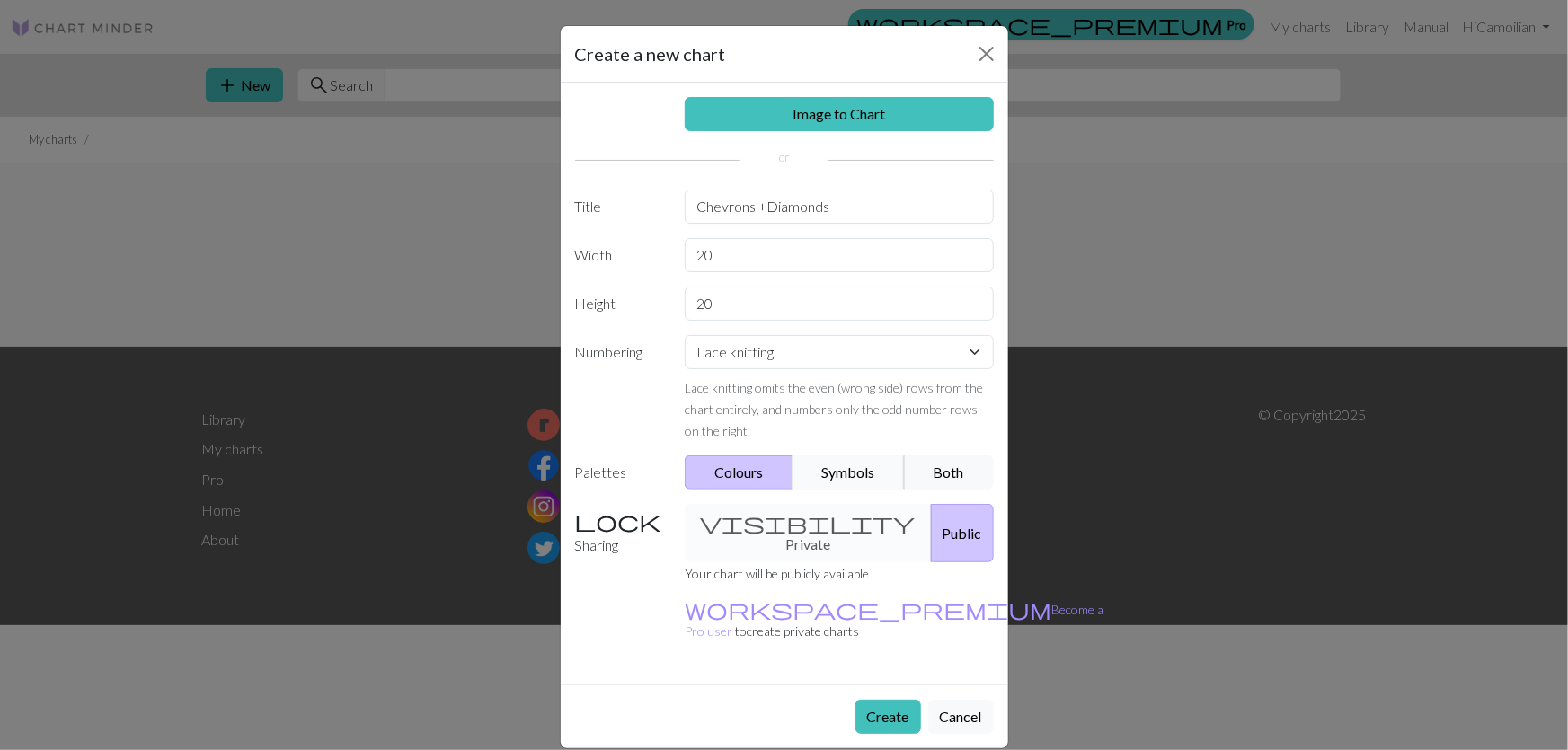
click at [835, 455] on button "Symbols" at bounding box center [848, 472] width 113 height 34
click at [813, 504] on div "visibility Private Public" at bounding box center [838, 533] width 331 height 58
drag, startPoint x: 724, startPoint y: 180, endPoint x: 632, endPoint y: 189, distance: 92.4
click at [634, 238] on div "Width 20" at bounding box center [784, 254] width 440 height 34
type input "60"
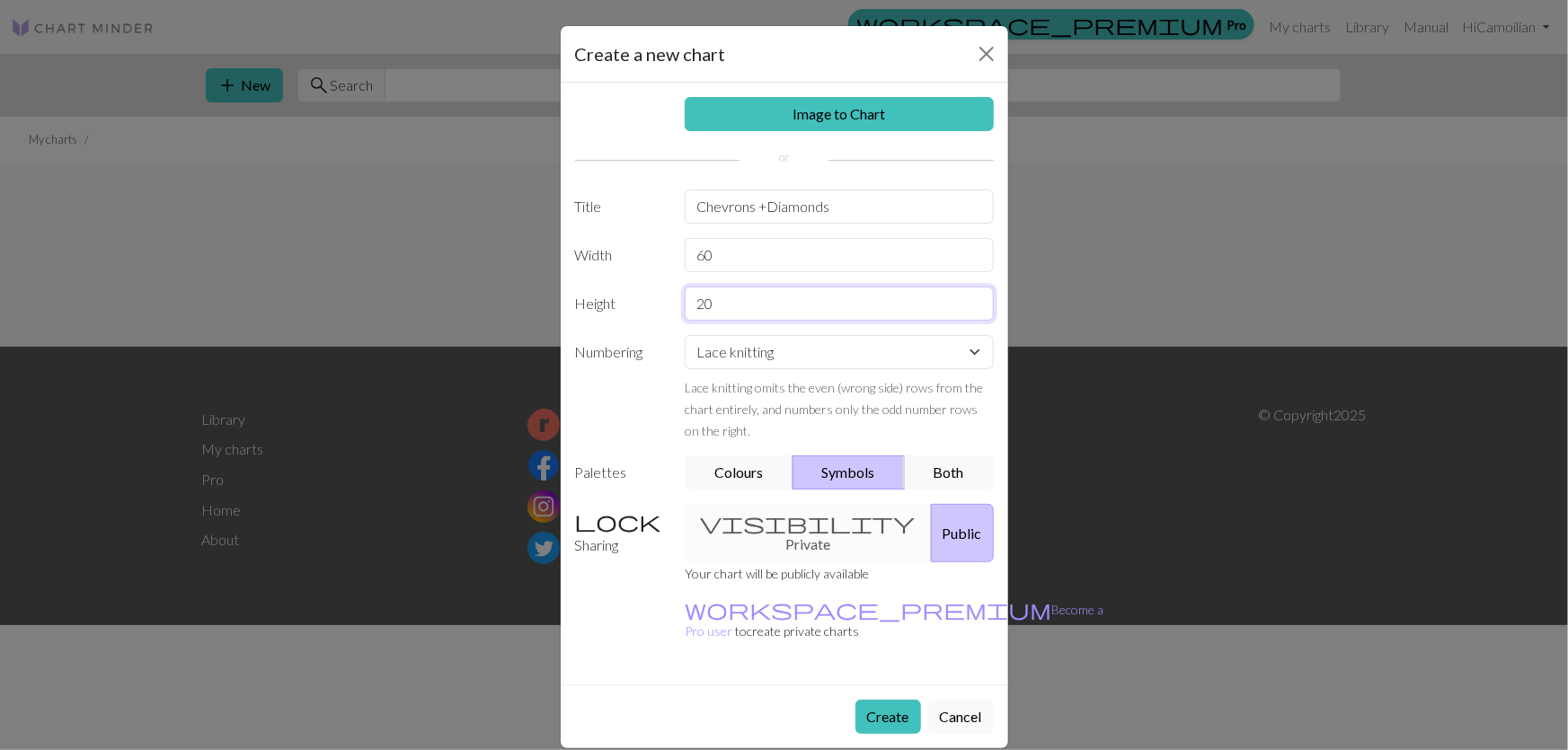
drag, startPoint x: 704, startPoint y: 235, endPoint x: 650, endPoint y: 234, distance: 54.0
click at [650, 287] on div "Height 20" at bounding box center [784, 303] width 440 height 34
type input "40"
click at [916, 700] on button "Create" at bounding box center [887, 717] width 65 height 34
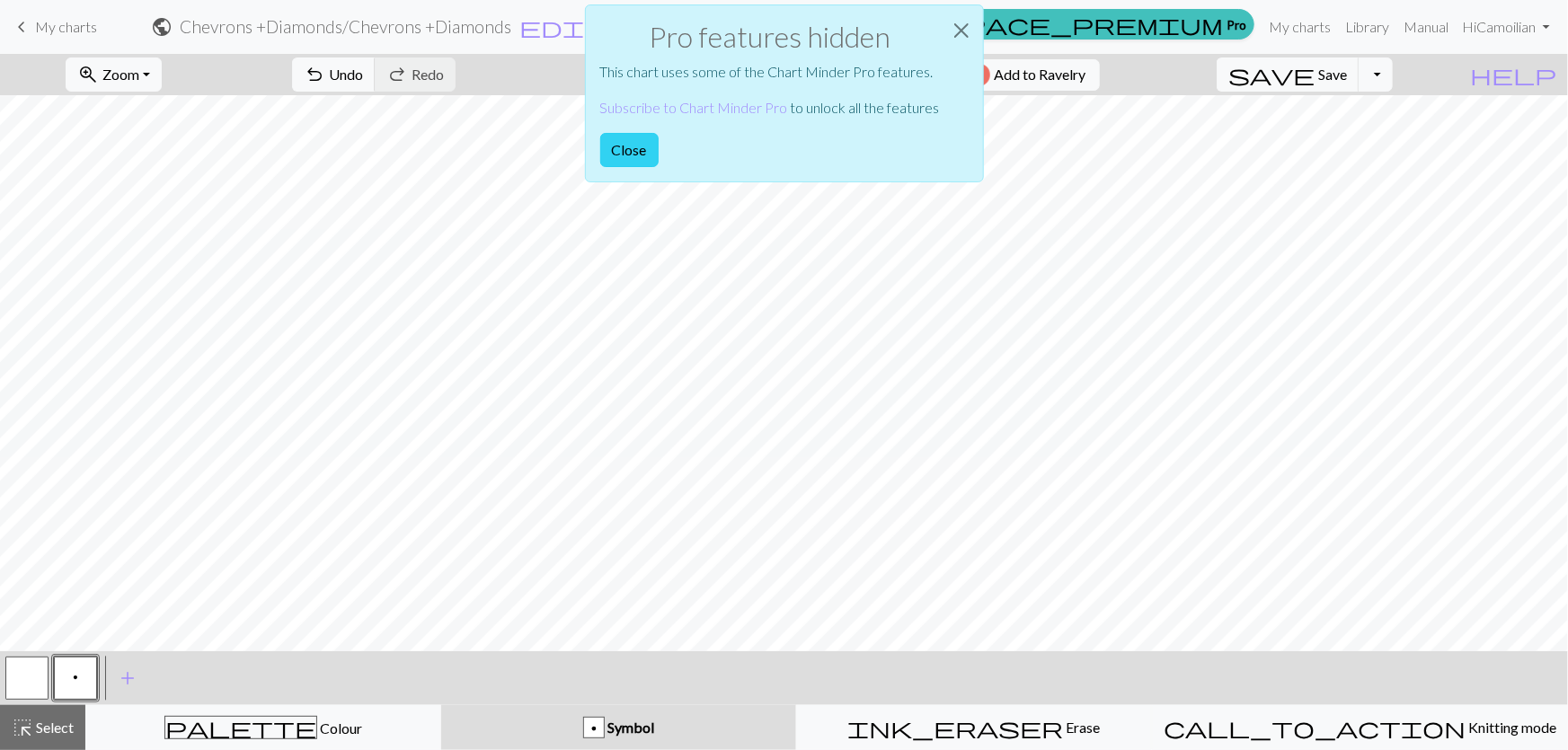
click at [659, 133] on button "Close" at bounding box center [629, 149] width 58 height 34
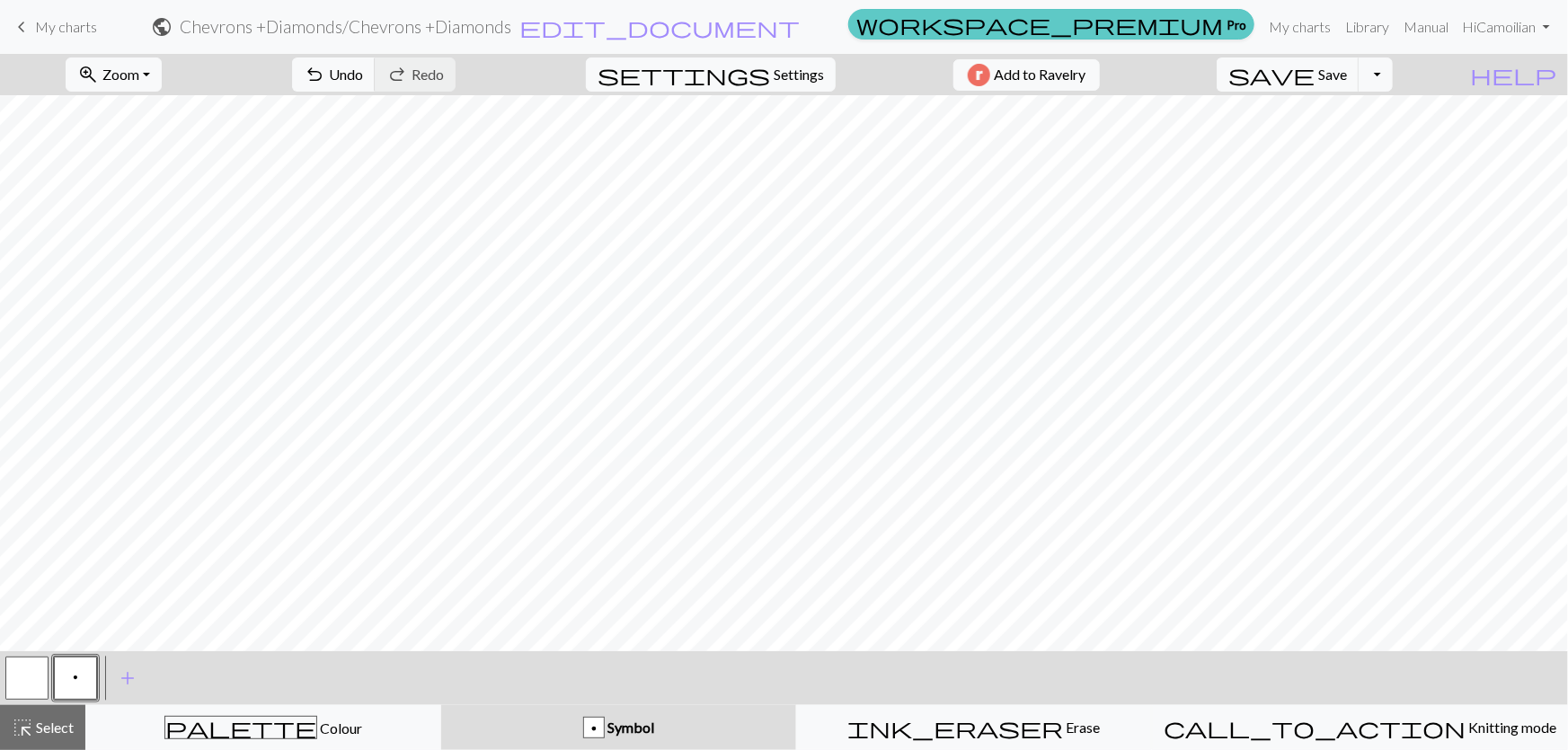
click at [1255, 35] on link "workspace_premium Pro" at bounding box center [1051, 24] width 406 height 30
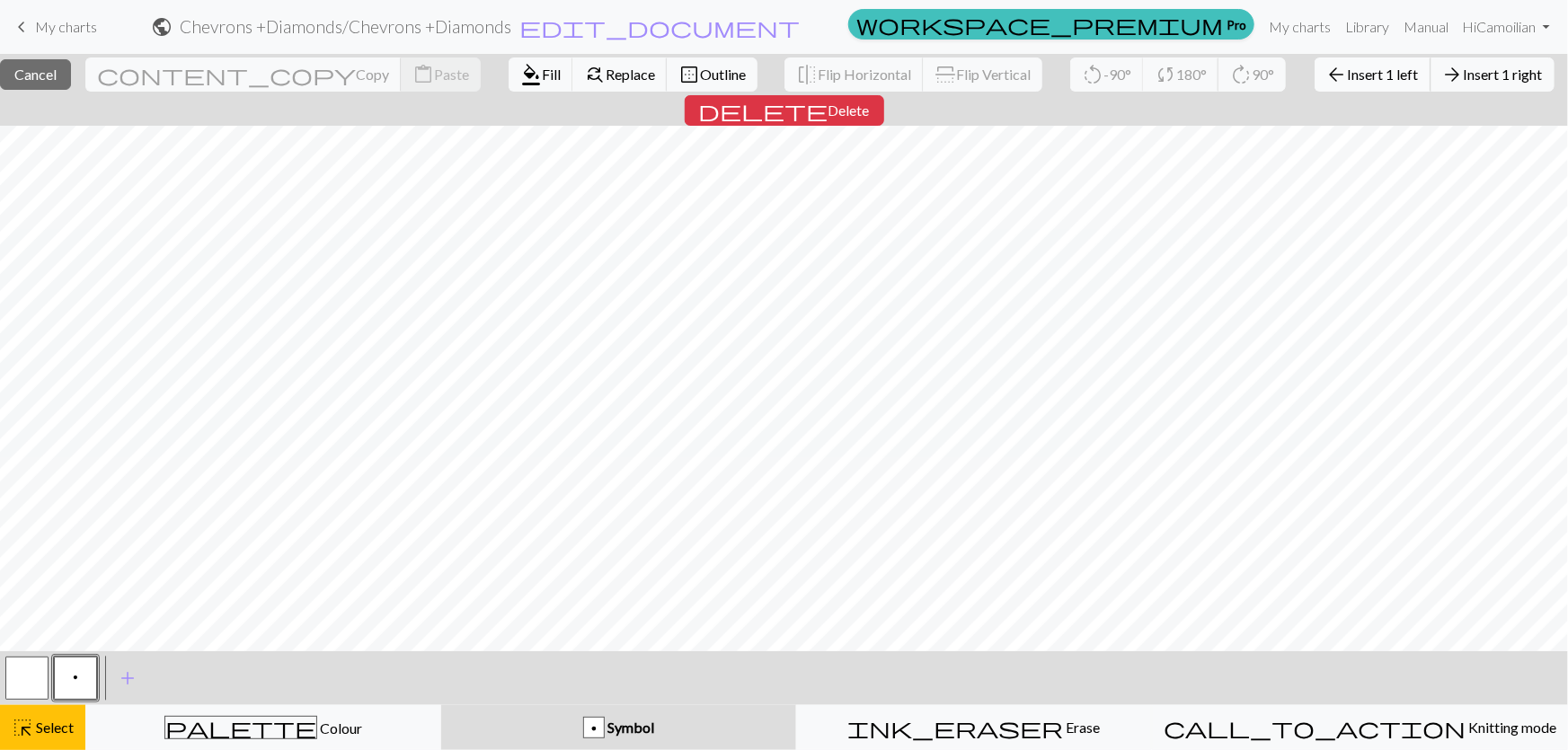
click at [1315, 65] on button "arrow_back Insert 1 left" at bounding box center [1373, 74] width 117 height 34
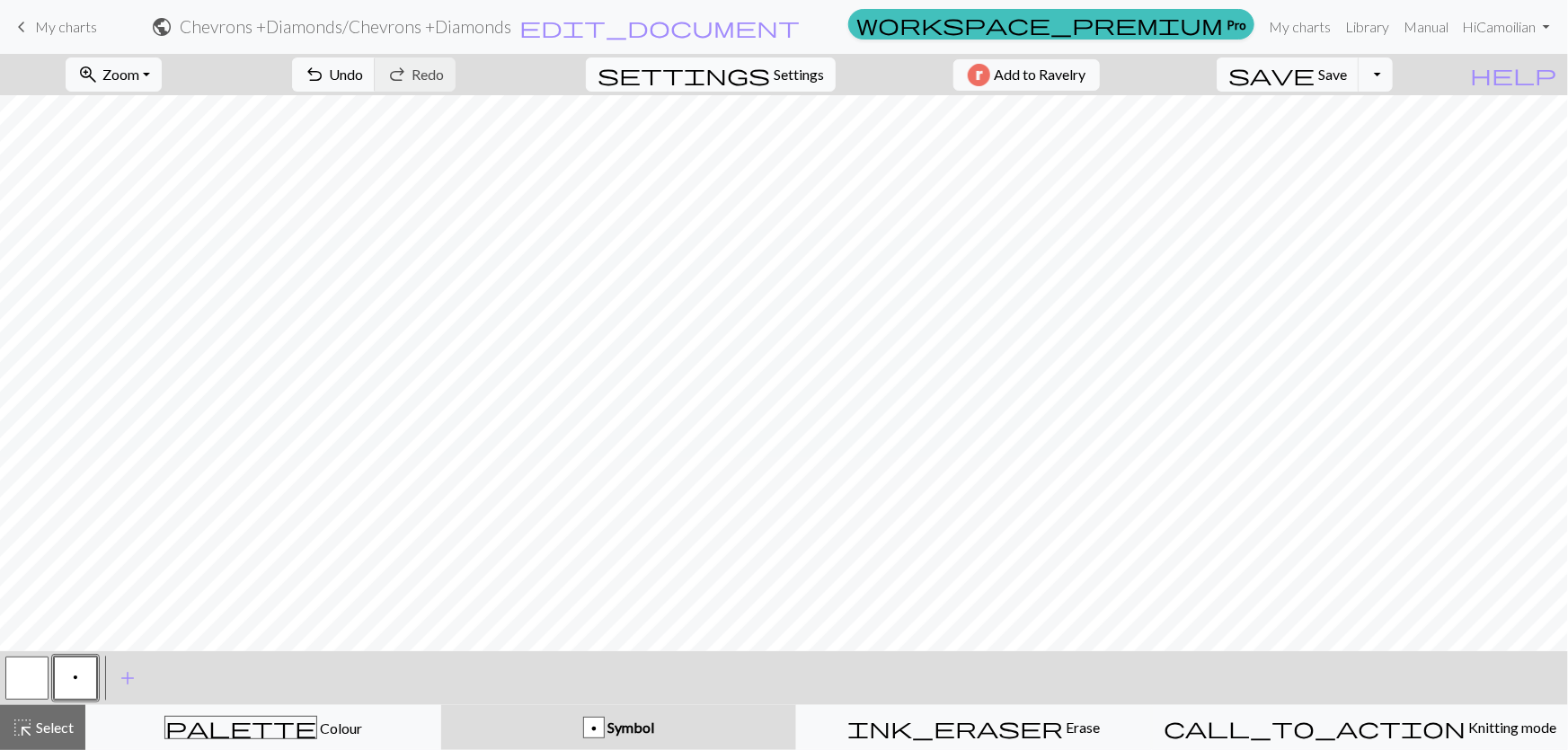
click at [787, 73] on span "Settings" at bounding box center [799, 74] width 51 height 21
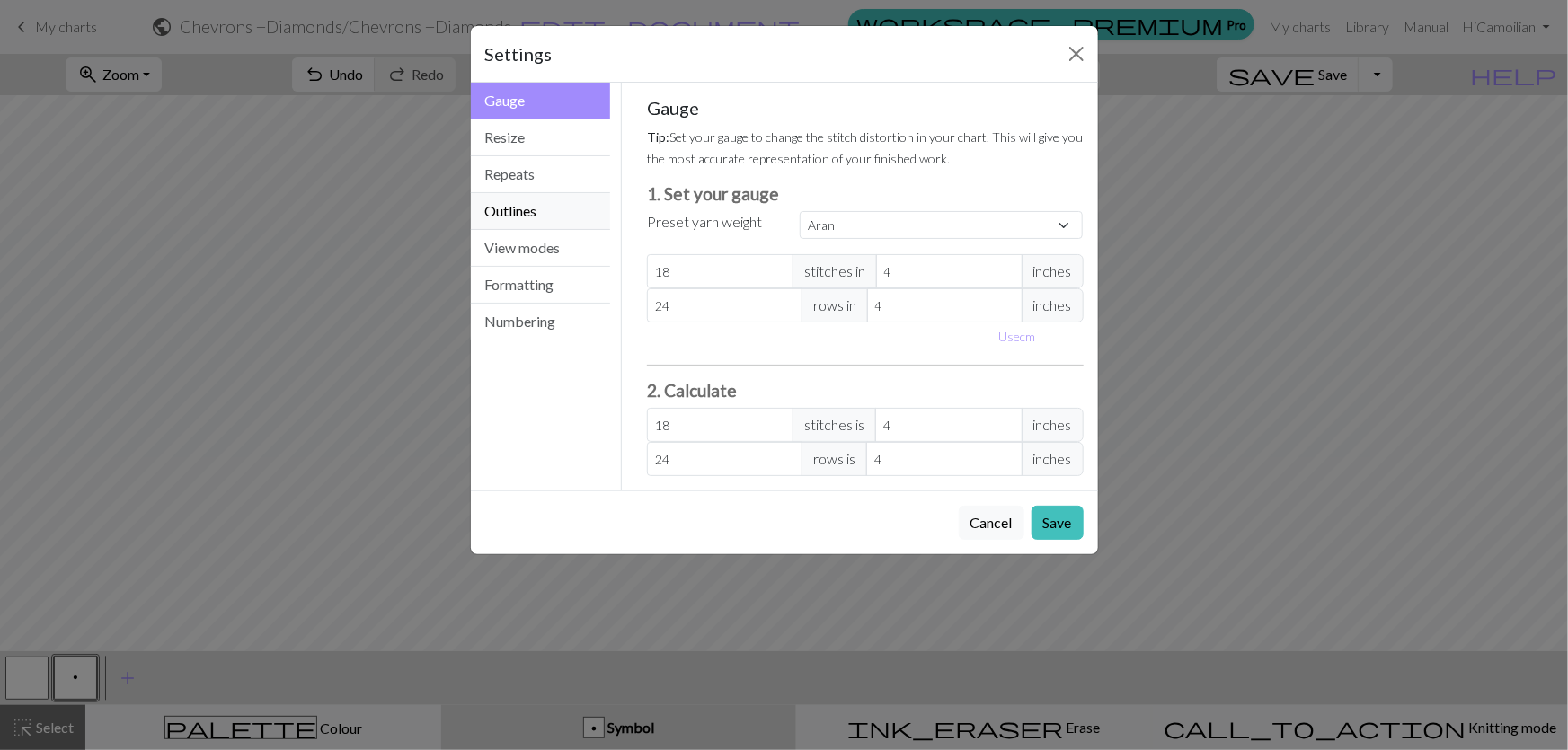
click at [542, 193] on button "Outlines" at bounding box center [541, 212] width 140 height 37
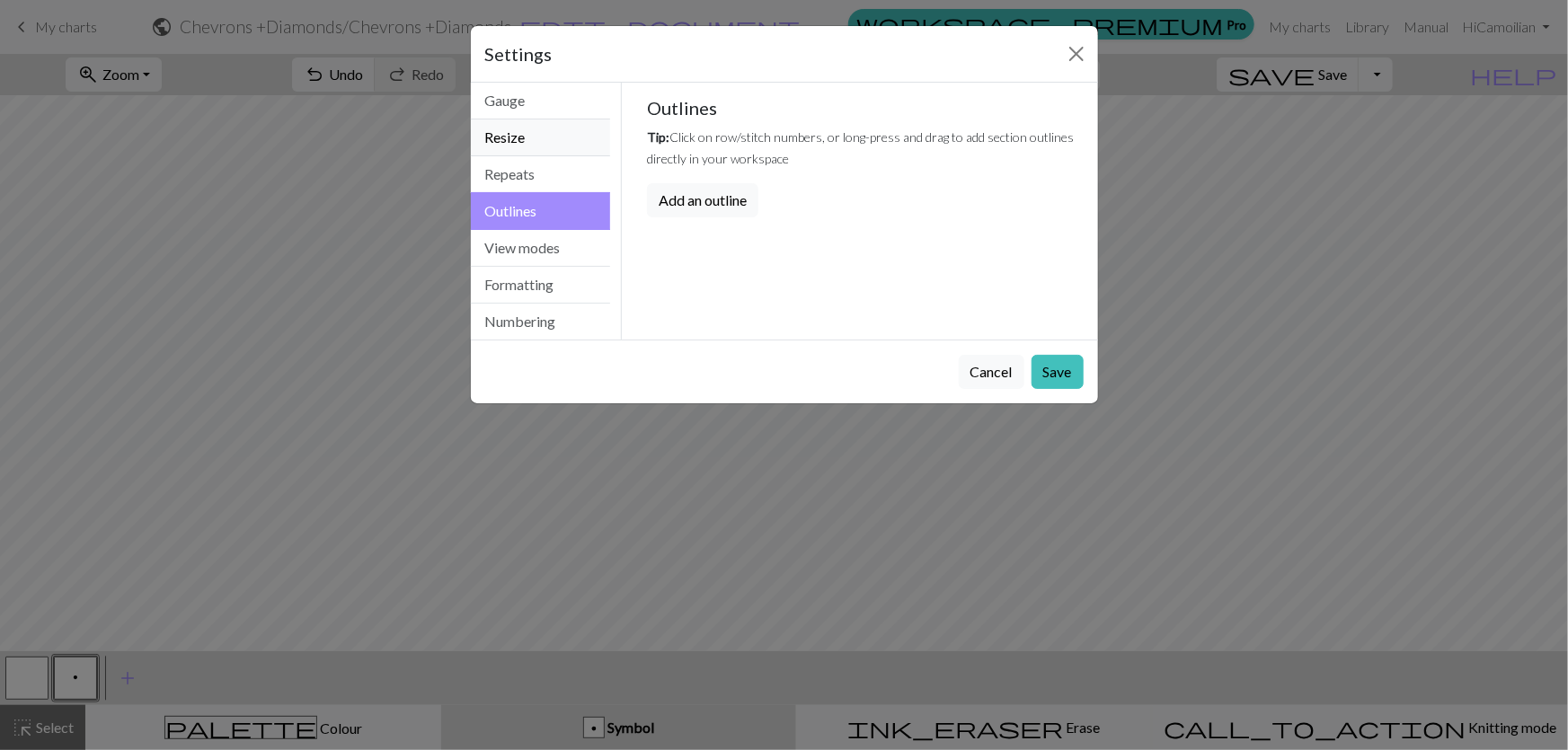
click at [491, 120] on button "Resize" at bounding box center [541, 138] width 140 height 37
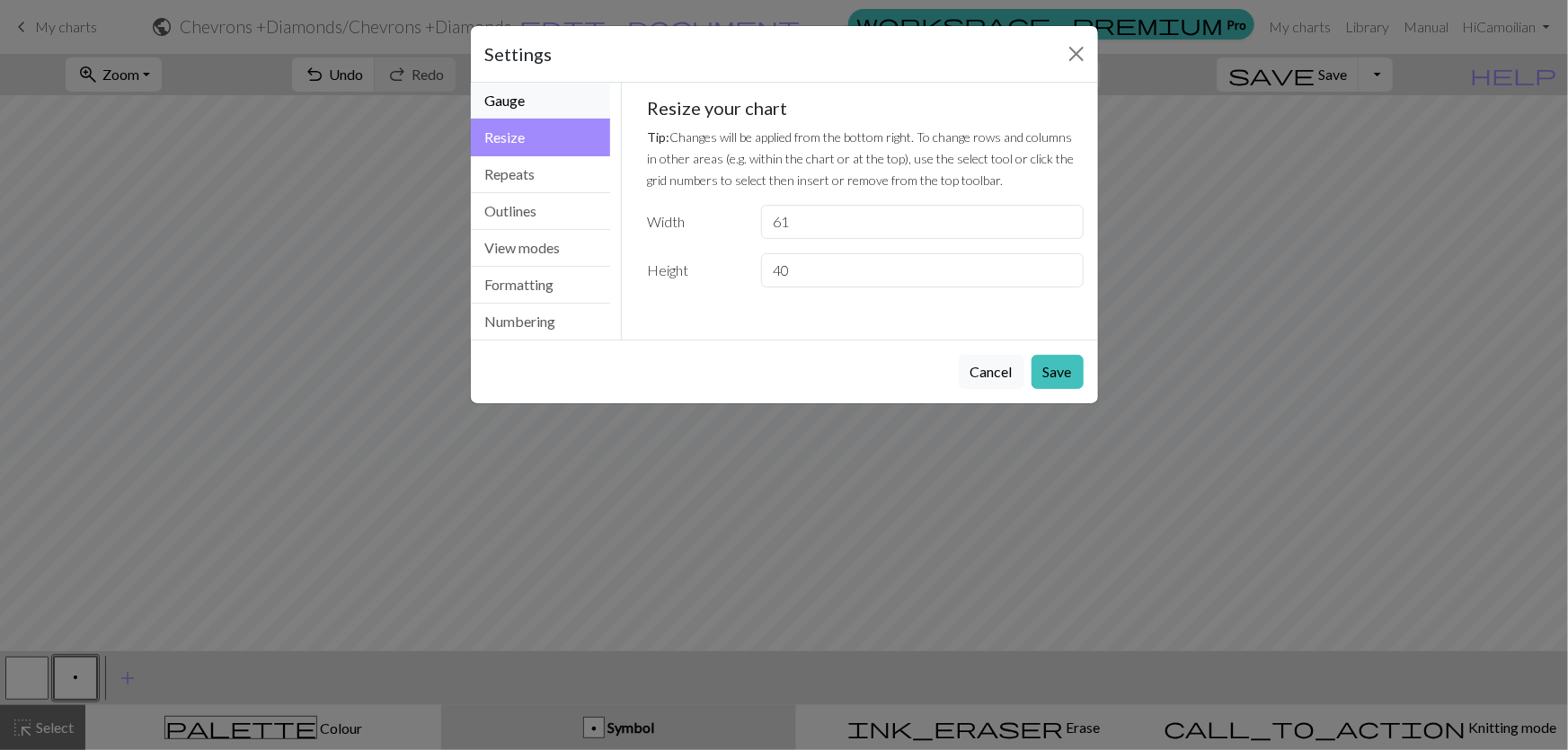
click at [552, 83] on button "Gauge" at bounding box center [541, 101] width 140 height 37
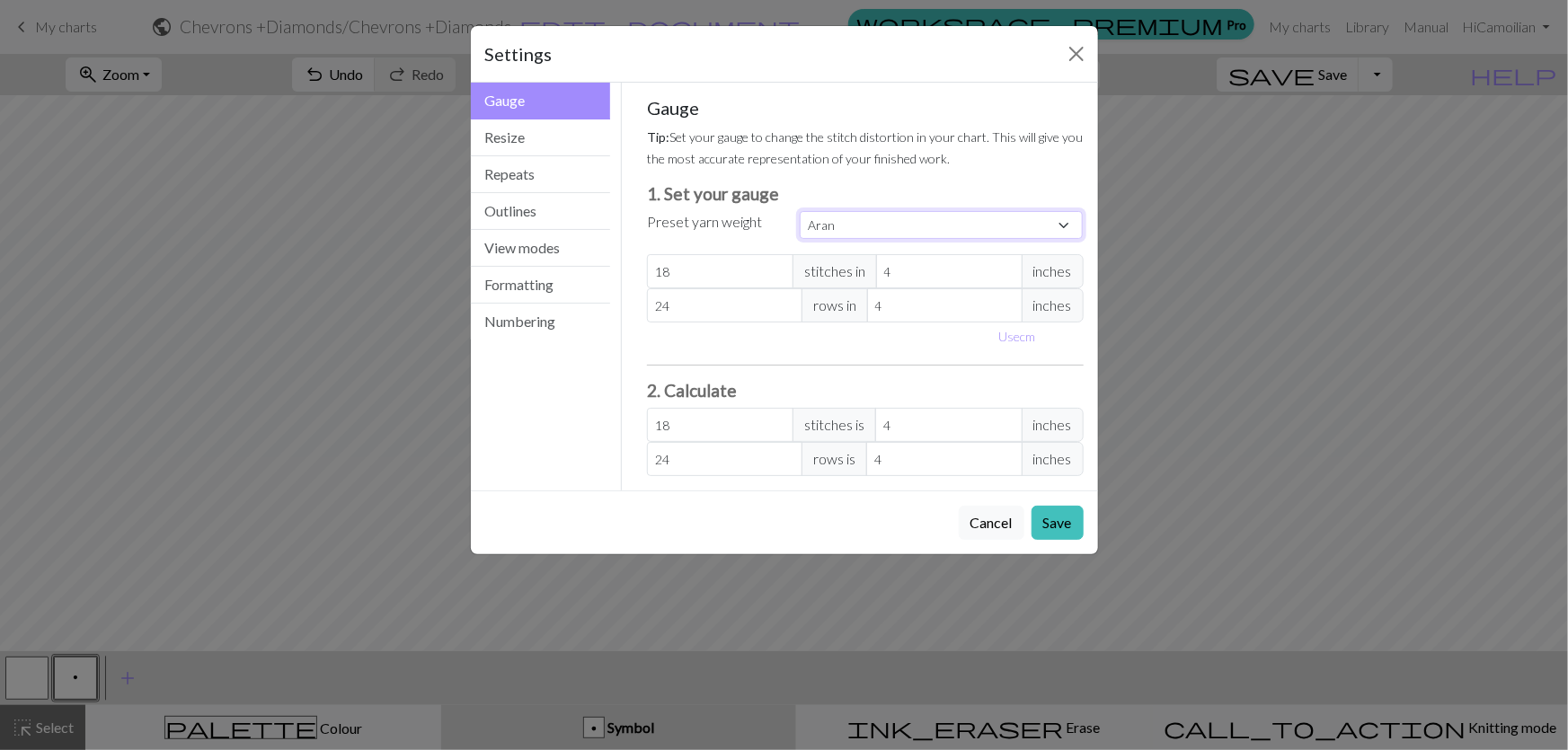
click at [977, 211] on select "Custom Square Lace Light Fingering Fingering Sport Double knit Worsted Aran Bul…" at bounding box center [942, 225] width 284 height 28
select select "bulky"
click at [800, 211] on select "Custom Square Lace Light Fingering Fingering Sport Double knit Worsted Aran Bul…" at bounding box center [942, 225] width 284 height 28
type input "14"
type input "19"
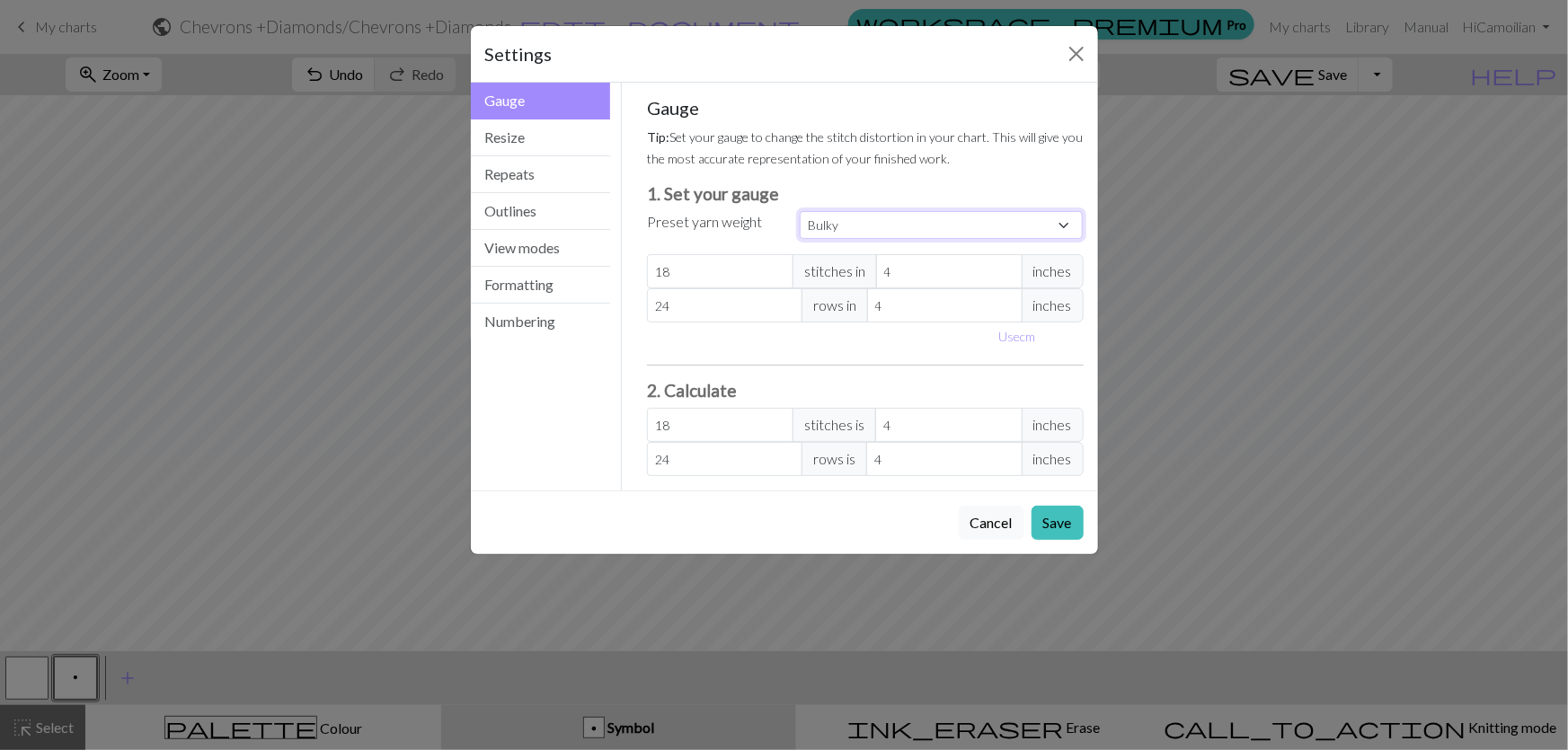
type input "14"
type input "19"
click at [1065, 506] on button "Save" at bounding box center [1058, 522] width 53 height 34
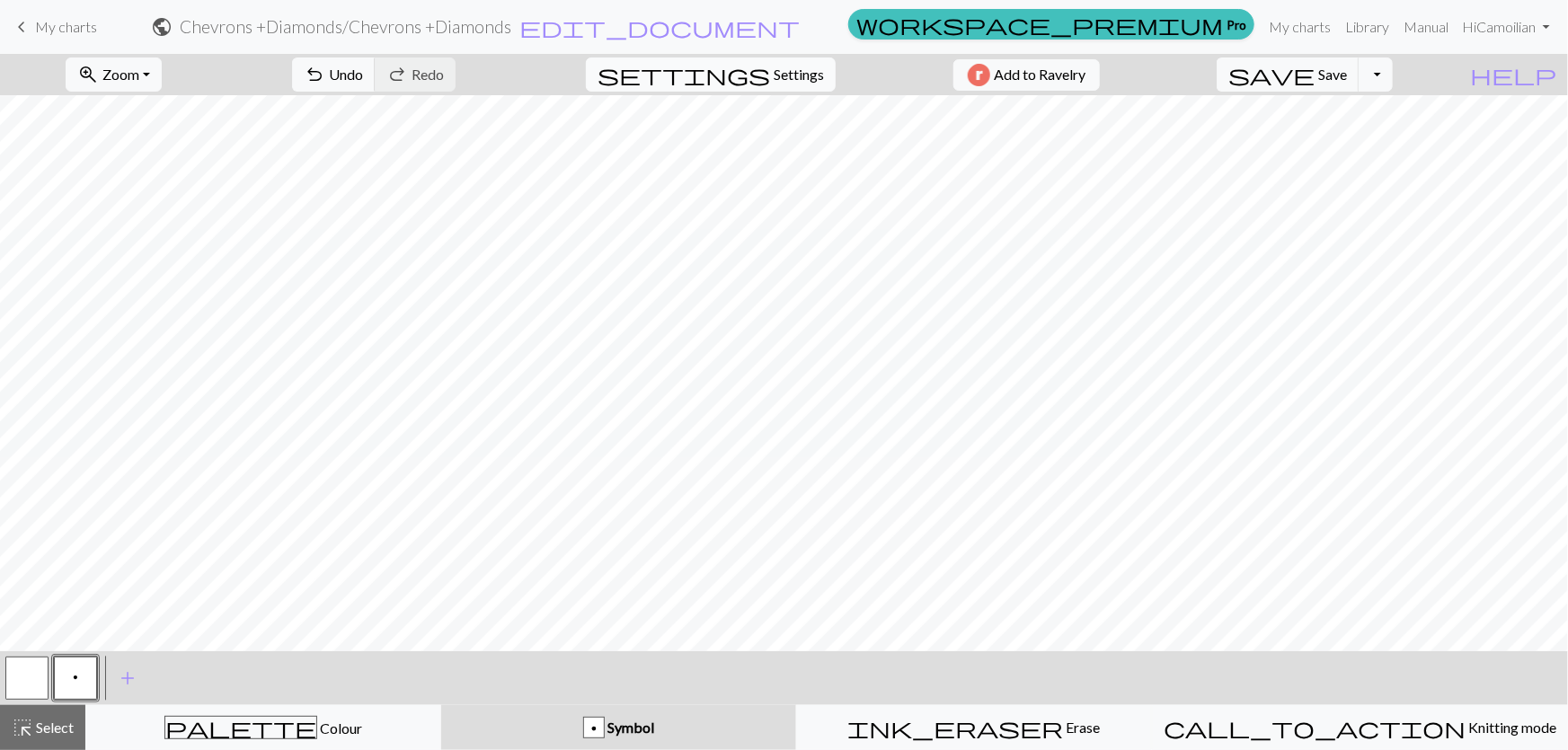
click at [784, 66] on span "Settings" at bounding box center [799, 74] width 51 height 21
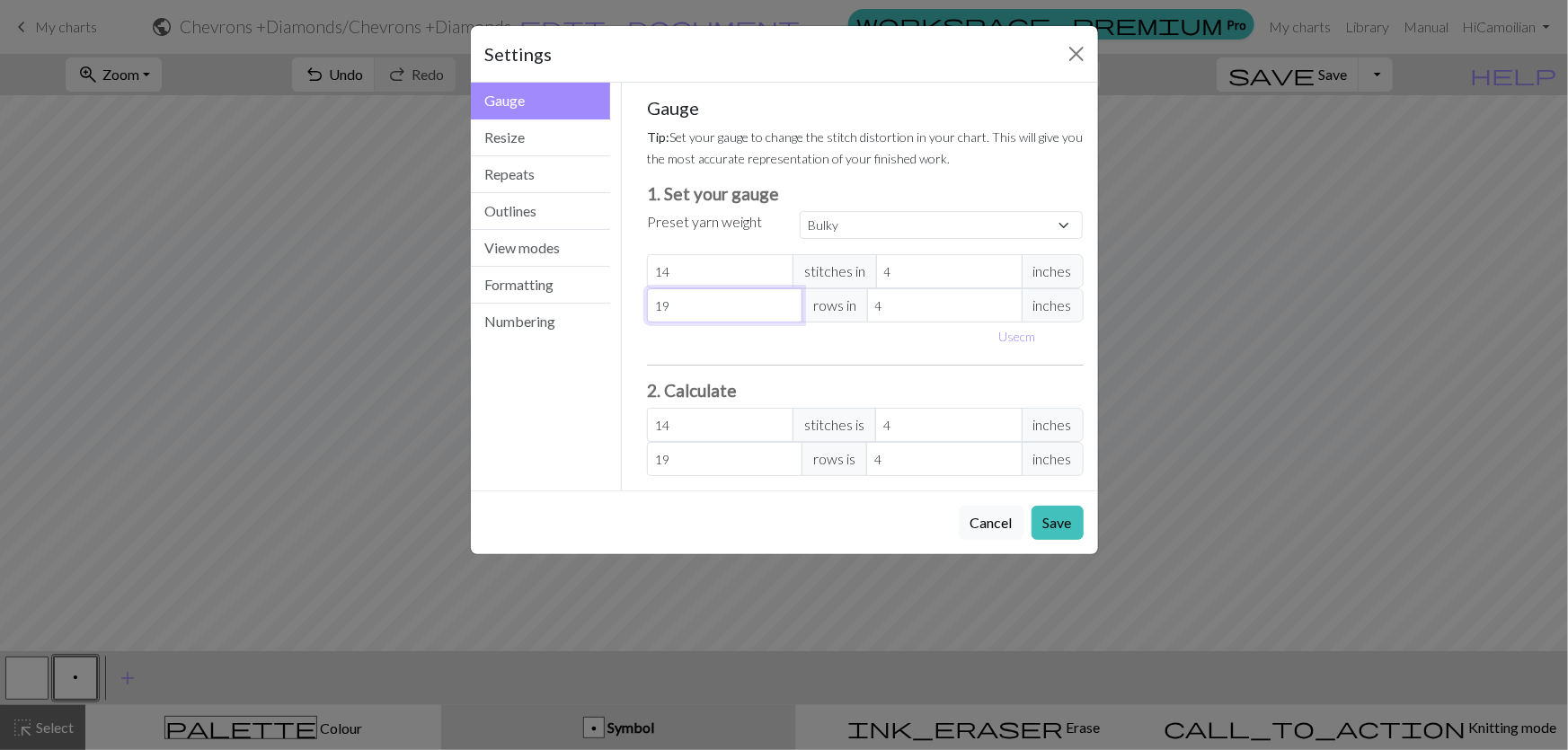
select select "custom"
type input "18"
click at [802, 288] on input "18" at bounding box center [724, 305] width 156 height 34
type input "17"
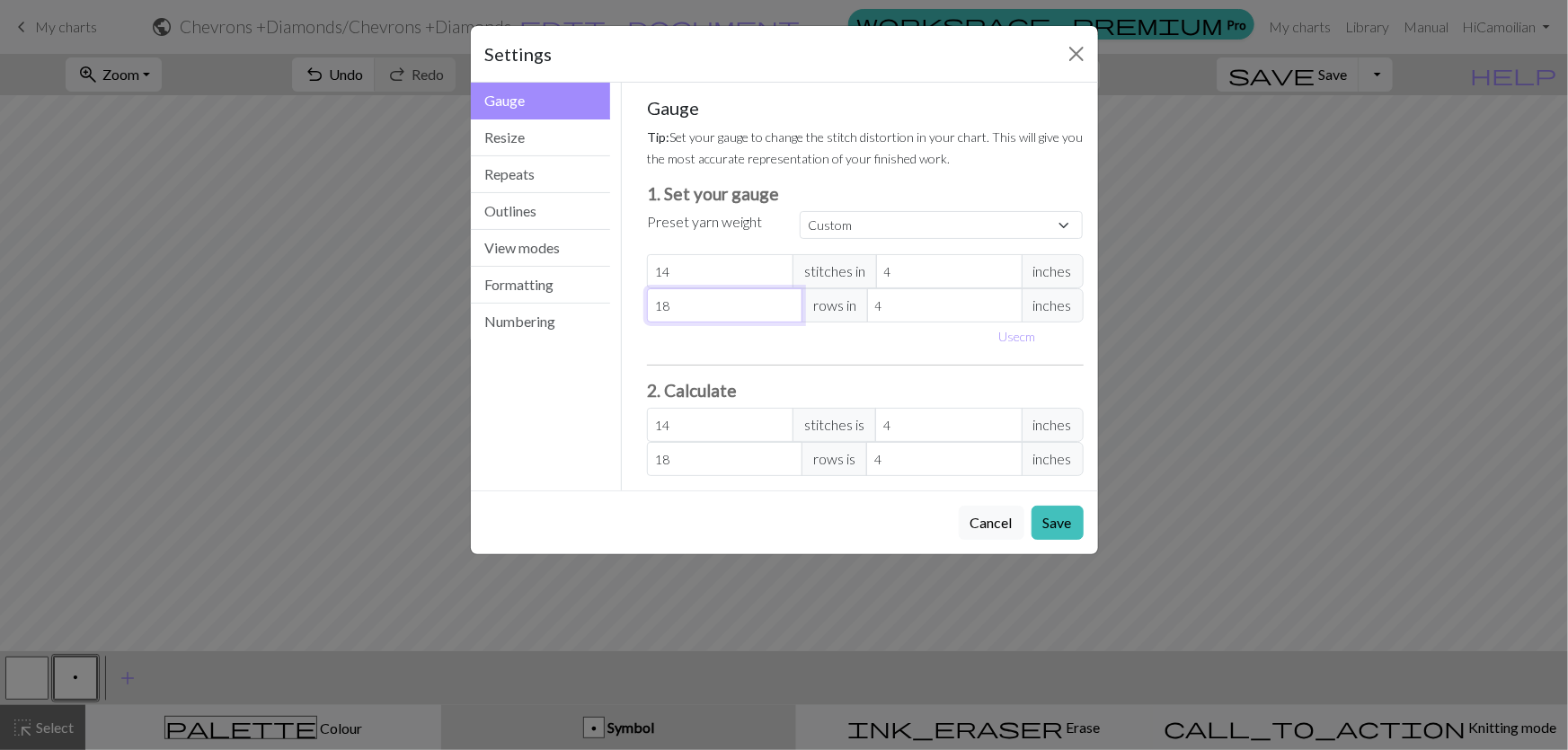
type input "17"
click at [802, 288] on input "17" at bounding box center [724, 305] width 156 height 34
click at [1061, 506] on button "Save" at bounding box center [1058, 522] width 53 height 34
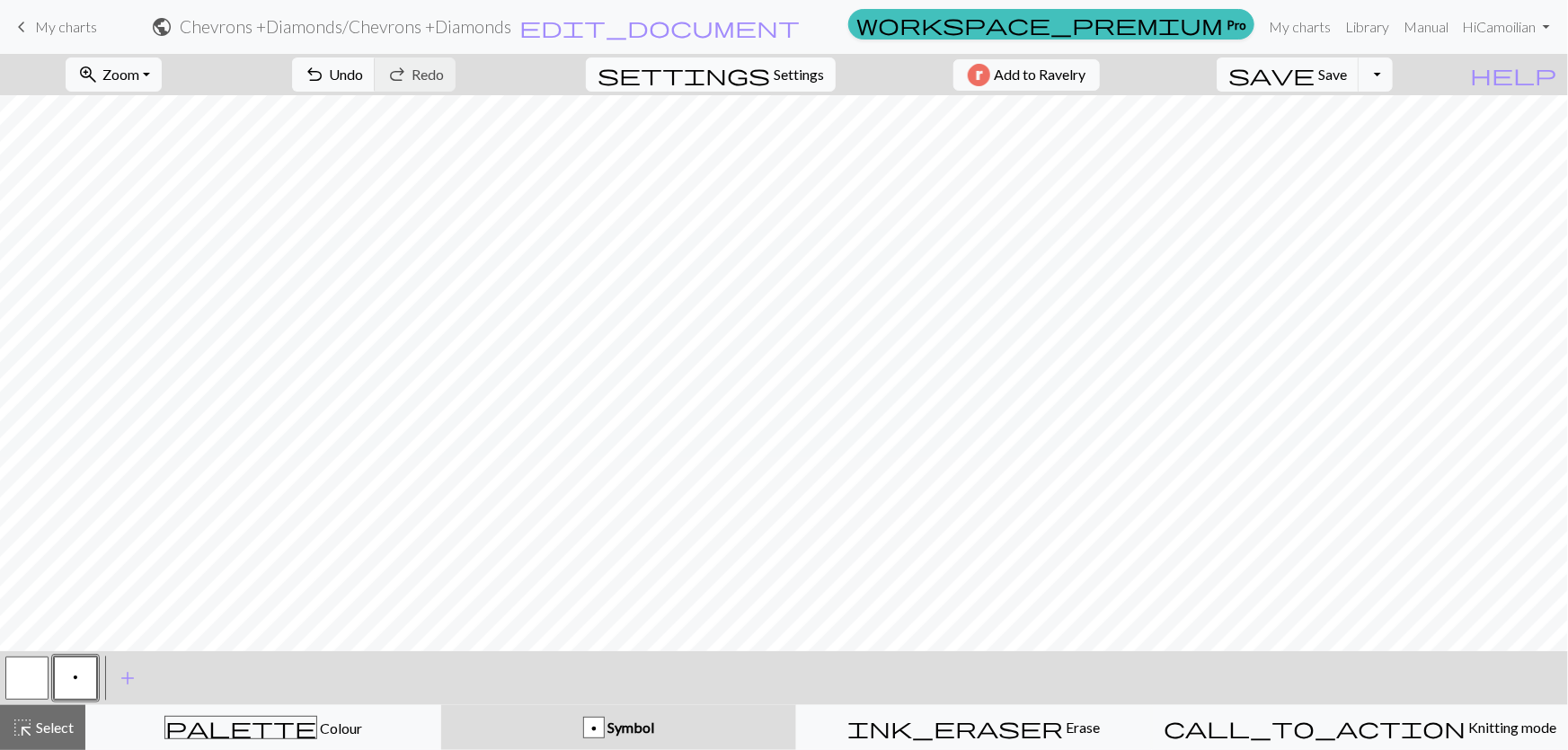
click at [774, 77] on span "Settings" at bounding box center [799, 74] width 51 height 21
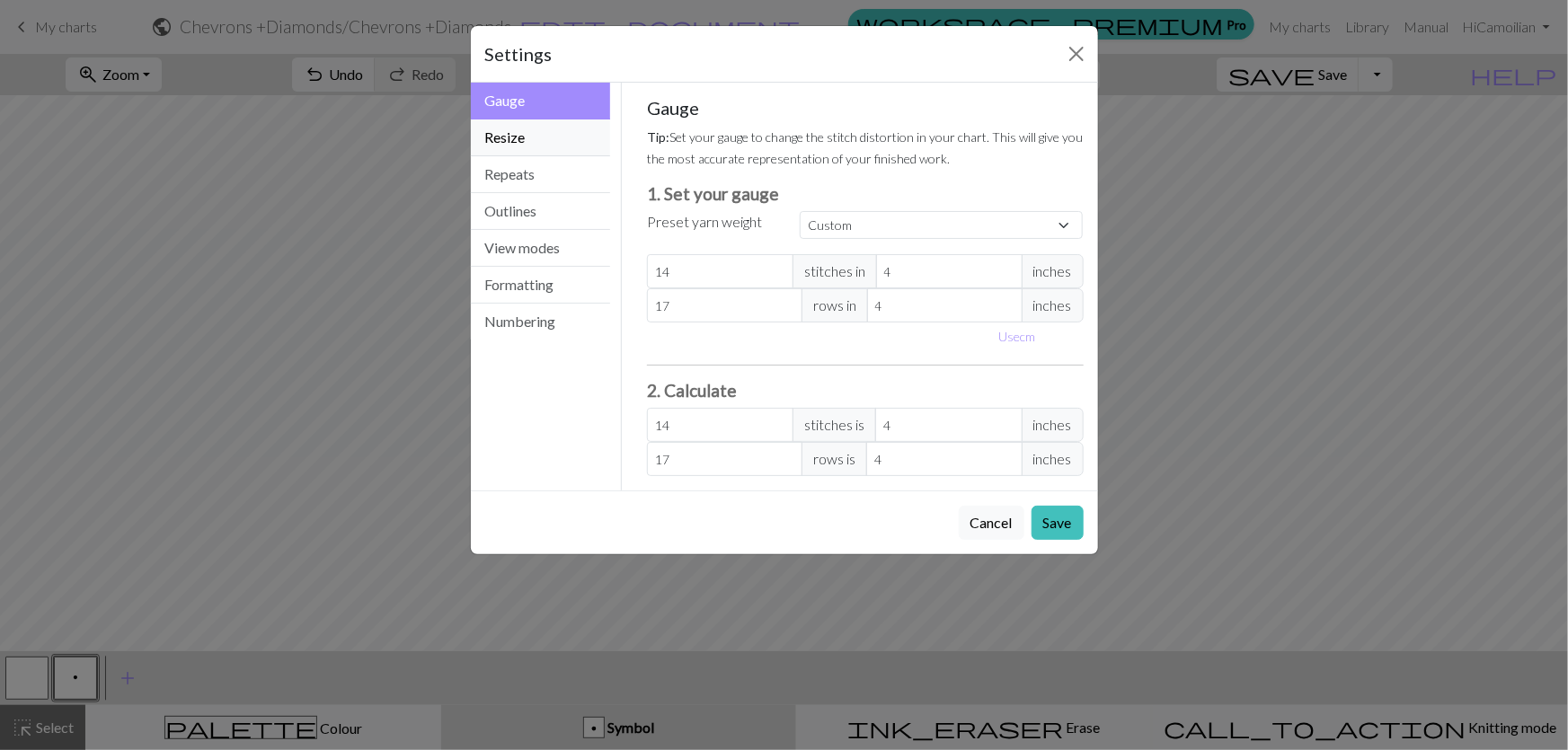
click at [503, 120] on button "Resize" at bounding box center [541, 138] width 140 height 37
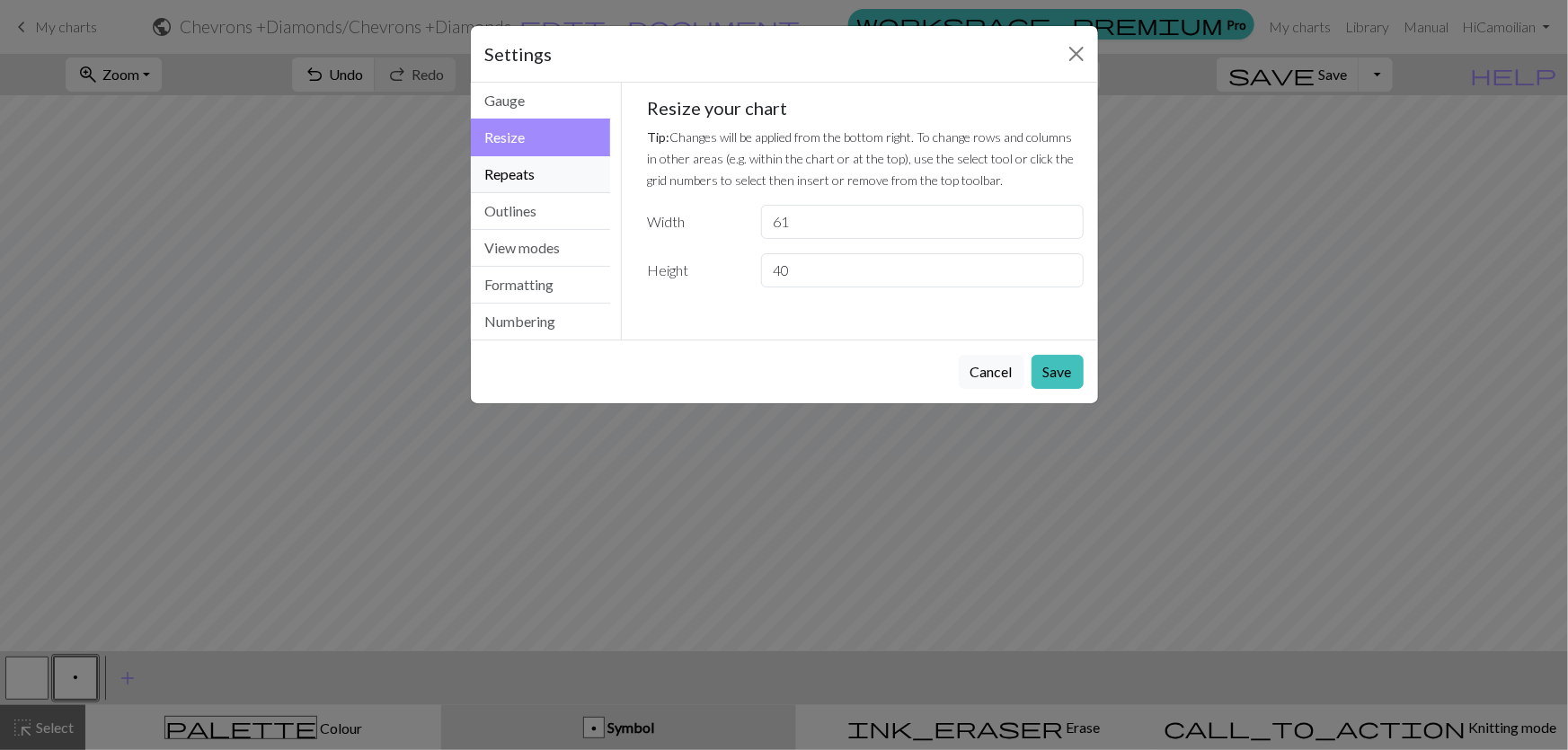
click at [520, 157] on button "Repeats" at bounding box center [541, 175] width 140 height 37
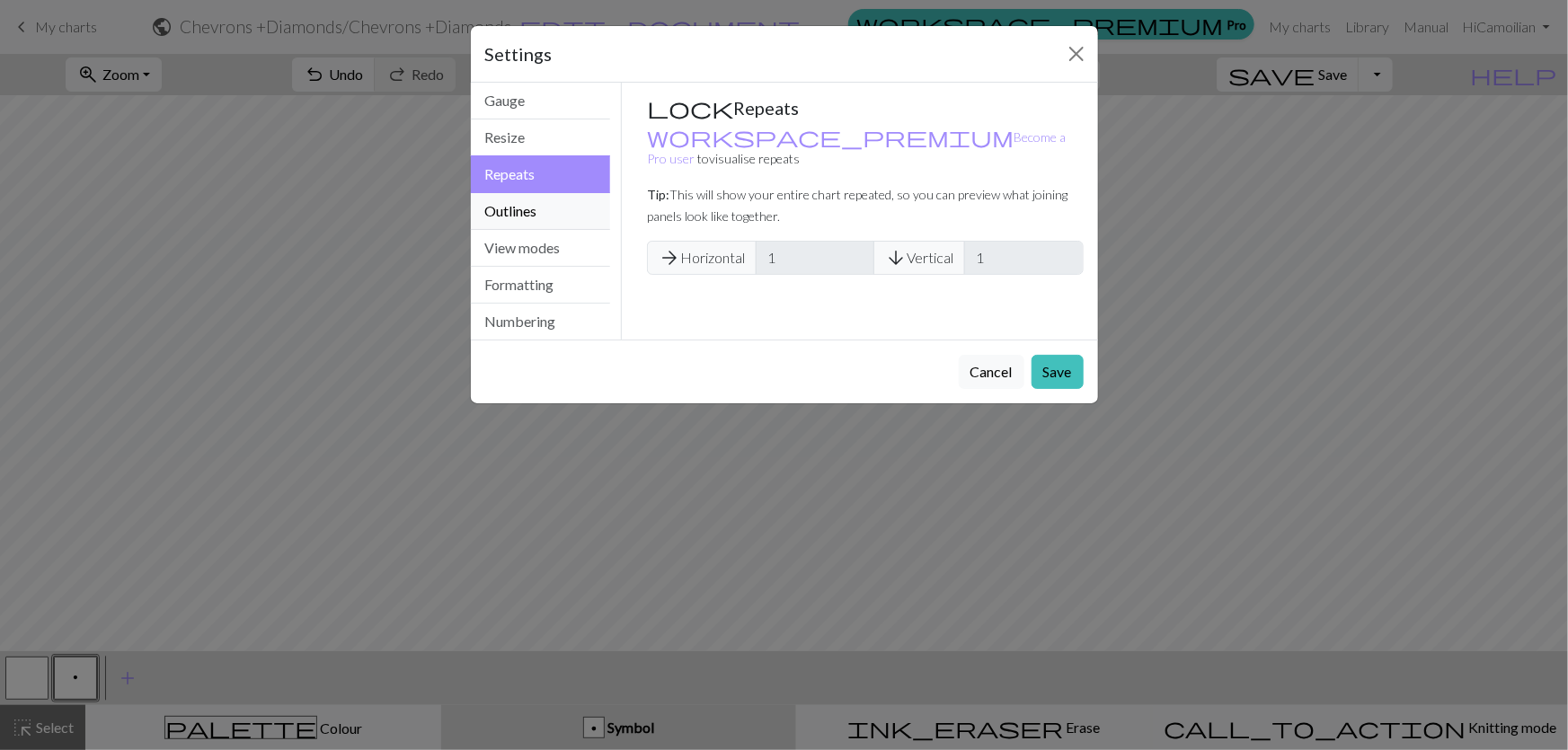
click at [532, 193] on button "Outlines" at bounding box center [541, 212] width 140 height 37
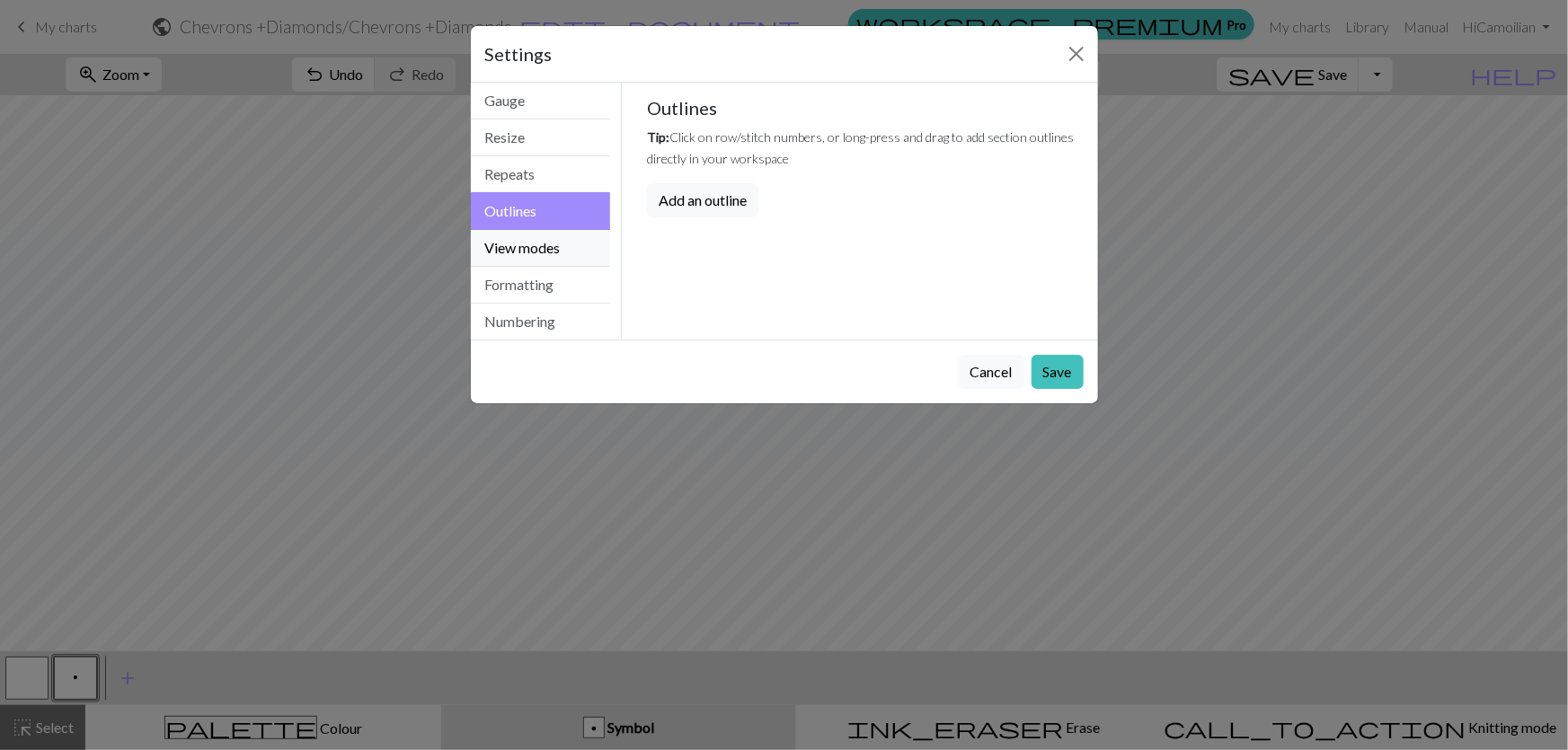
click at [527, 230] on button "View modes" at bounding box center [541, 249] width 140 height 37
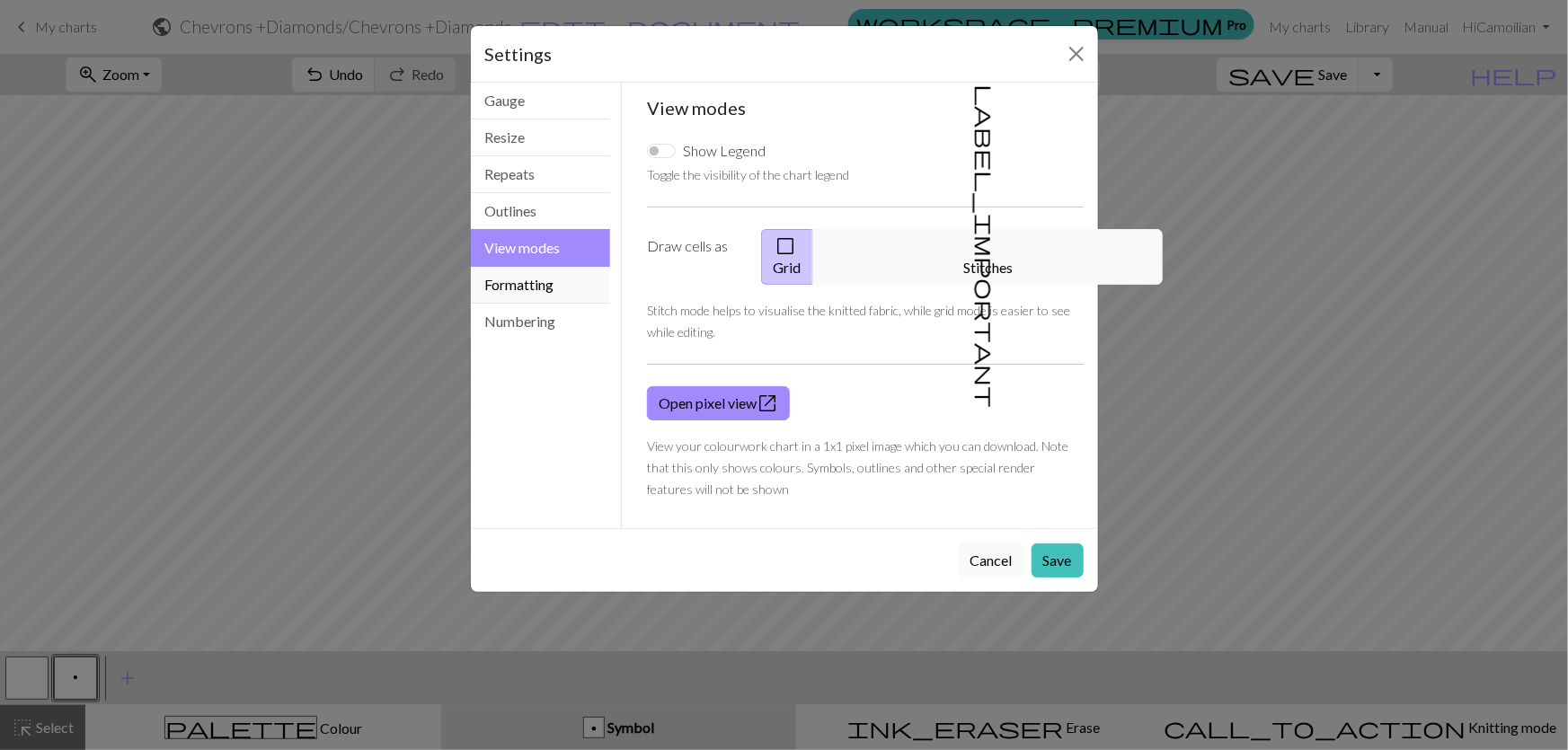
click at [501, 267] on button "Formatting" at bounding box center [541, 286] width 140 height 37
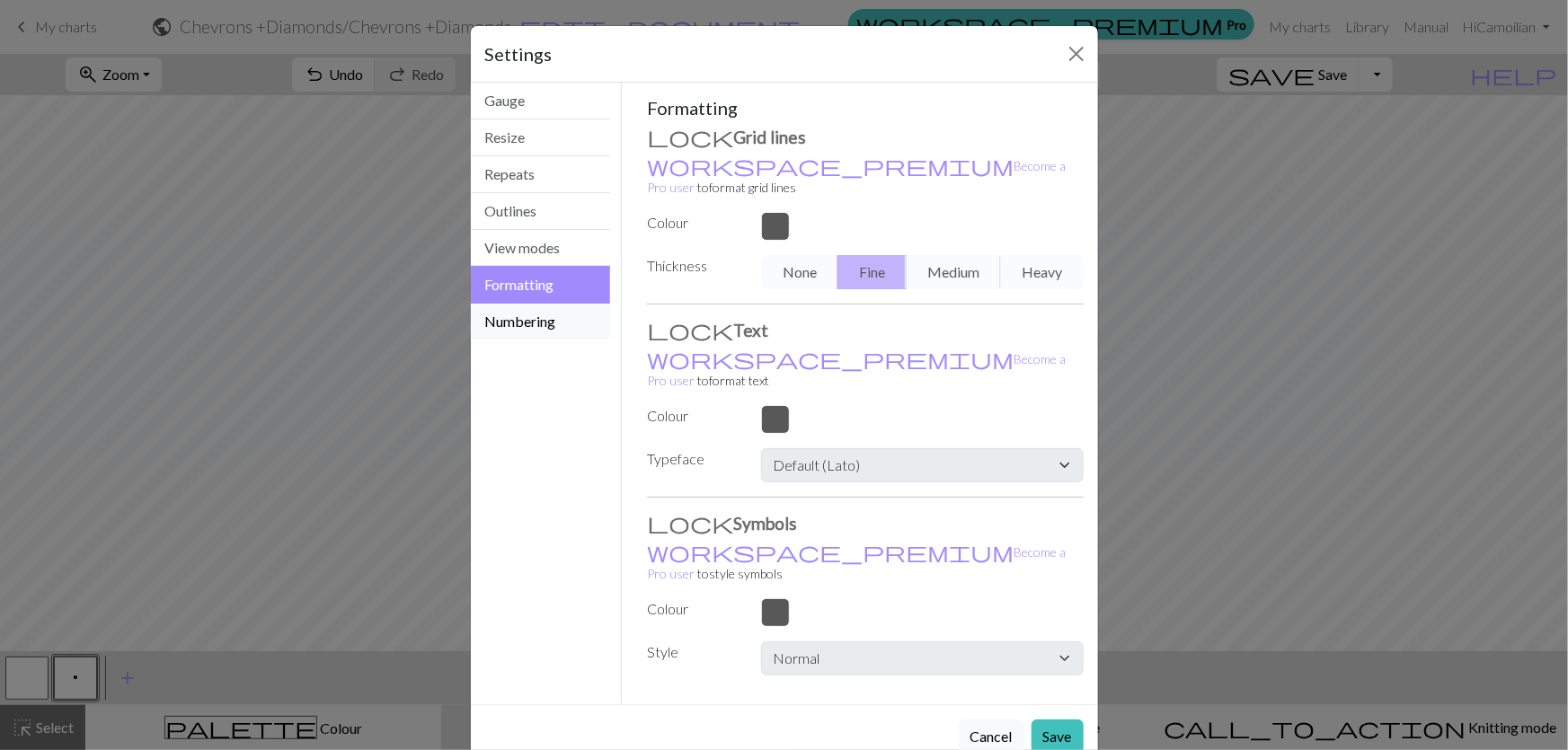
click at [517, 304] on button "Numbering" at bounding box center [541, 322] width 140 height 36
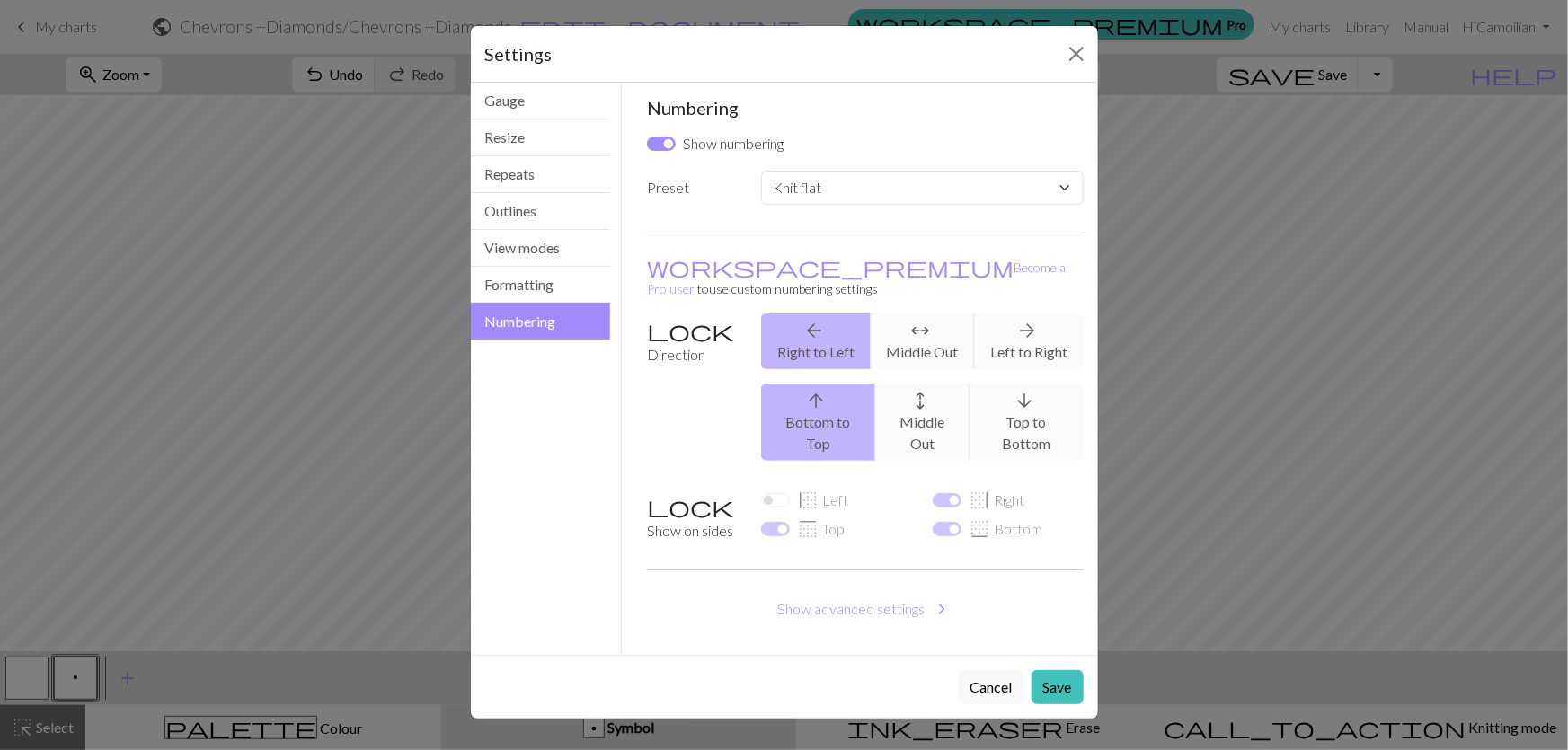
click at [945, 313] on div "arrow_back Right to Left arrows_outward Middle Out arrow_forward Left to Right" at bounding box center [921, 341] width 344 height 55
click at [897, 414] on div "Numbering Show numbering Preset Custom Knit flat Knit in the round Lace knittin…" at bounding box center [865, 369] width 437 height 544
click at [897, 416] on div "Numbering Show numbering Preset Custom Knit flat Knit in the round Lace knittin…" at bounding box center [865, 369] width 437 height 544
click at [797, 517] on span "border_top" at bounding box center [807, 529] width 21 height 25
click at [928, 519] on div "border_bottom Bottom" at bounding box center [1008, 533] width 171 height 29
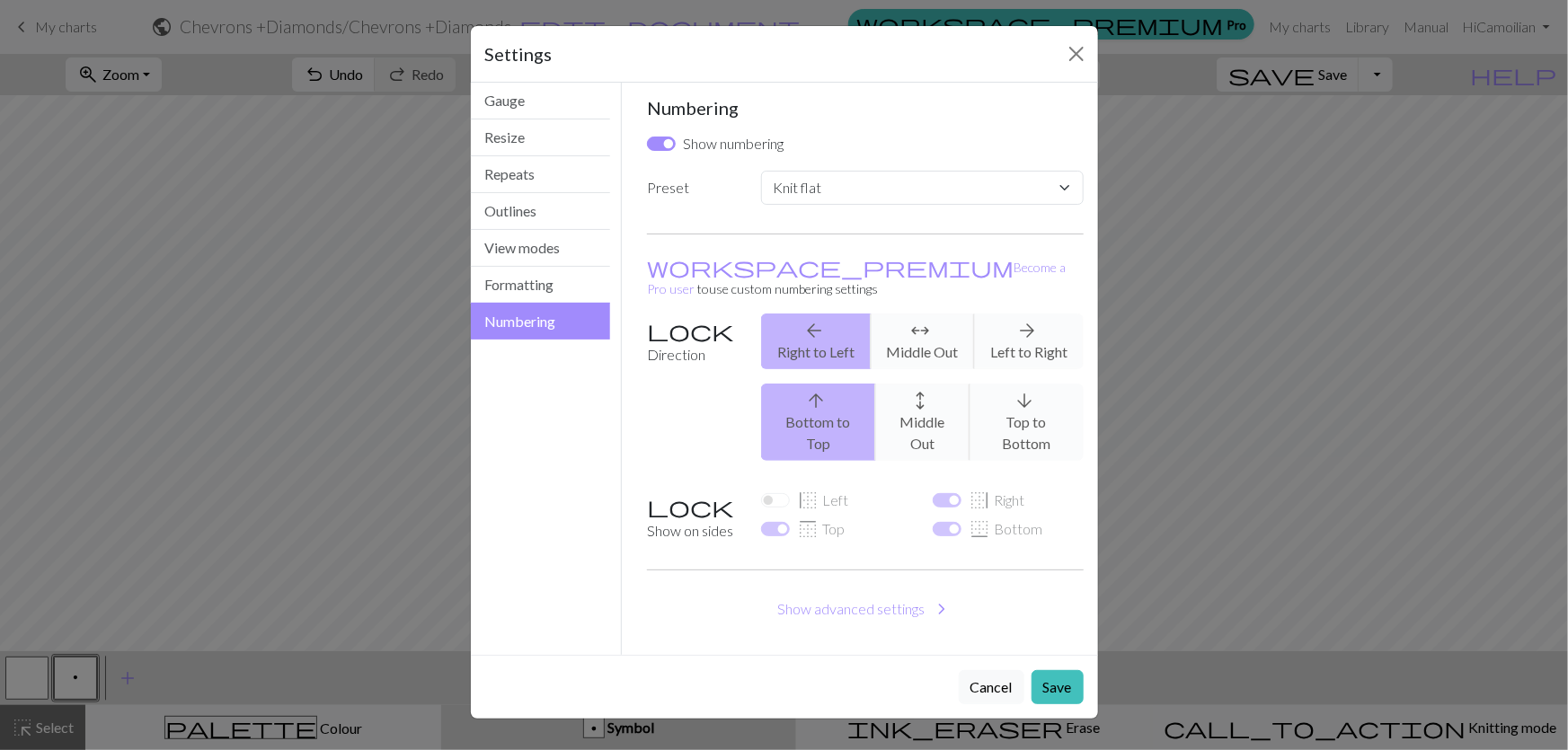
click at [942, 519] on div "border_bottom Bottom" at bounding box center [1007, 529] width 150 height 21
click at [831, 170] on select "Custom Knit flat Knit in the round Lace knitting Cross stitch" at bounding box center [921, 187] width 322 height 34
drag, startPoint x: 831, startPoint y: 144, endPoint x: 812, endPoint y: 141, distance: 19.2
click at [831, 170] on select "Custom Knit flat Knit in the round Lace knitting Cross stitch" at bounding box center [921, 187] width 322 height 34
click at [697, 133] on label "Show numbering" at bounding box center [732, 143] width 100 height 21
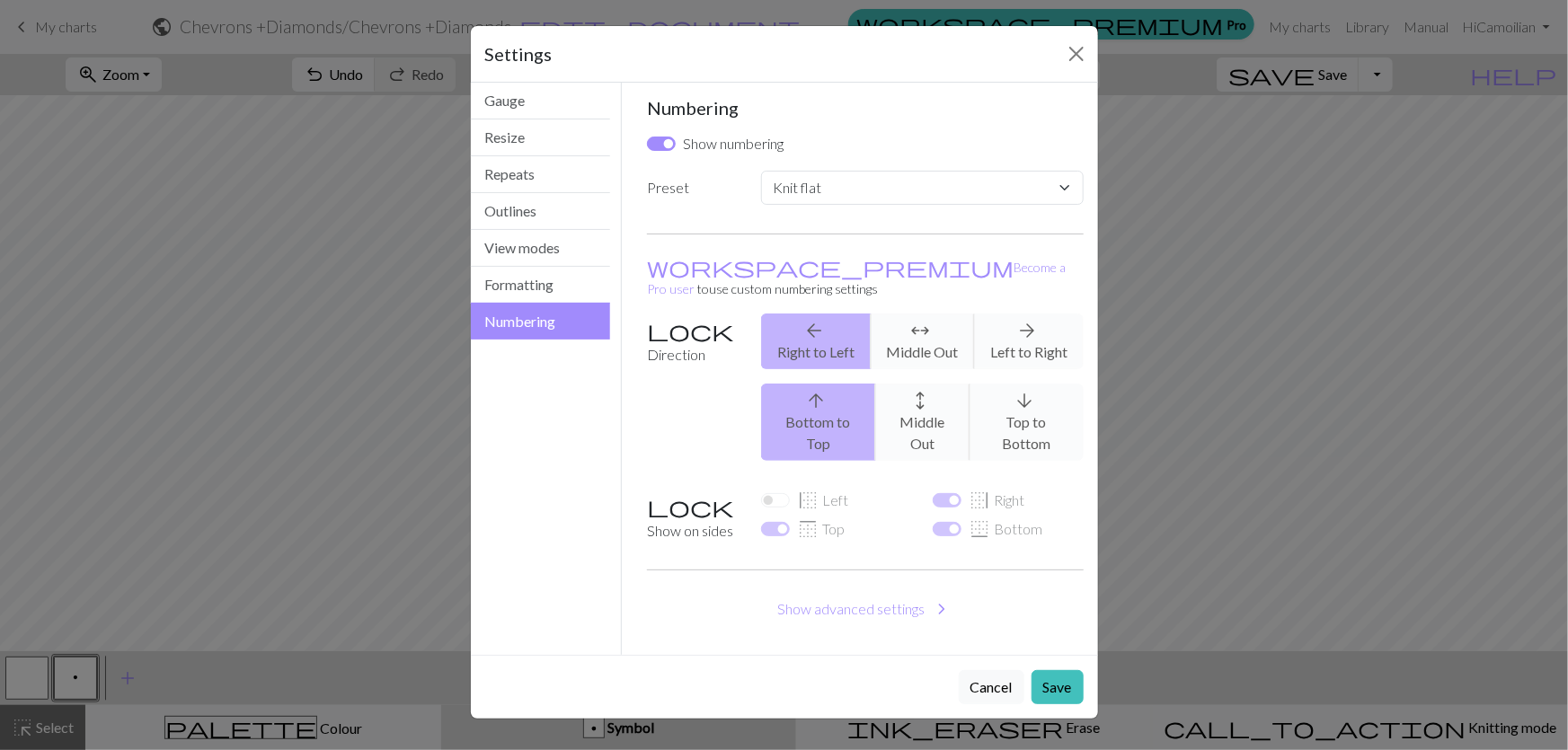
click at [675, 136] on input "Show numbering" at bounding box center [661, 144] width 29 height 15
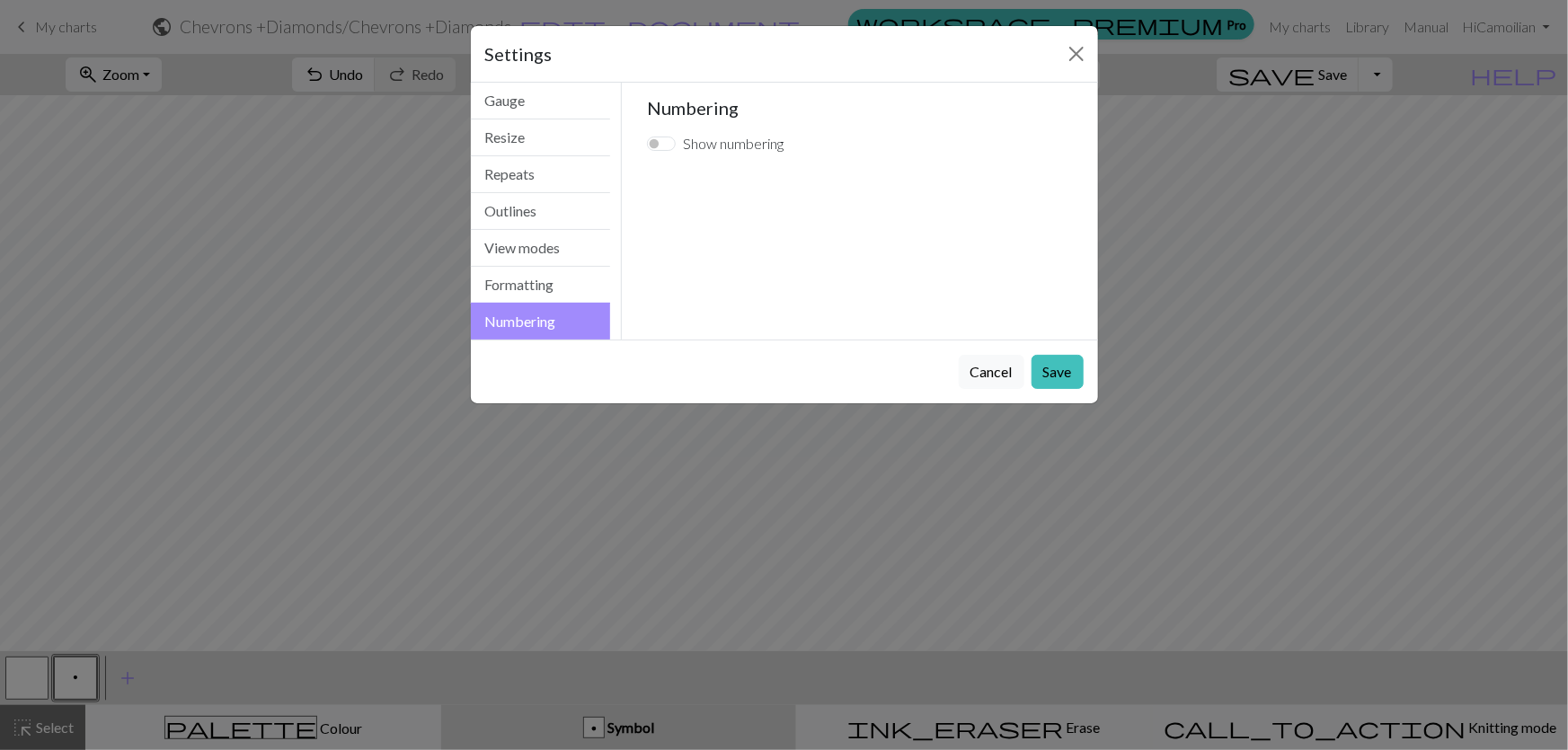
click at [683, 133] on label "Show numbering" at bounding box center [732, 143] width 100 height 21
click at [673, 136] on input "Show numbering" at bounding box center [661, 144] width 29 height 15
checkbox input "true"
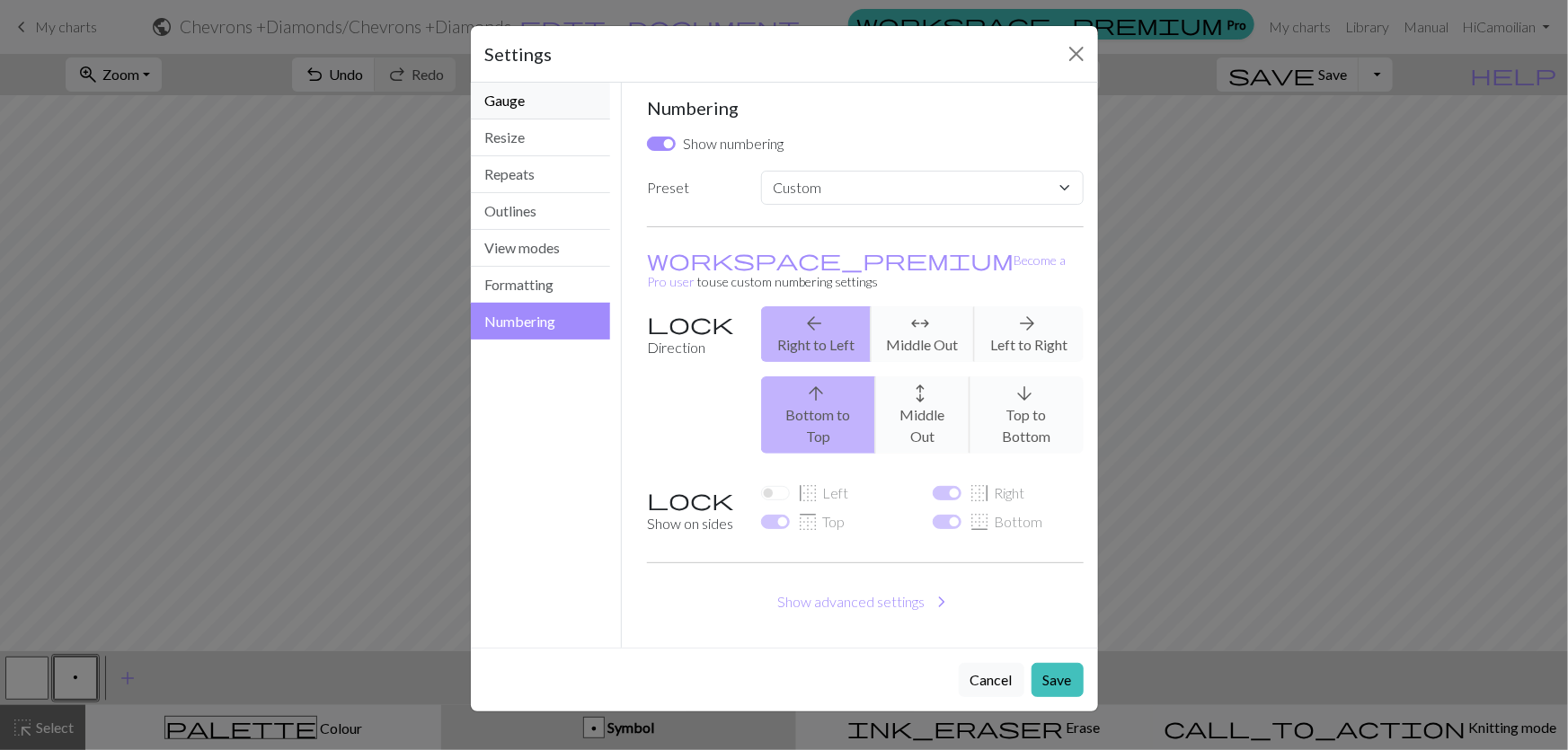
click at [544, 83] on button "Gauge" at bounding box center [541, 101] width 140 height 37
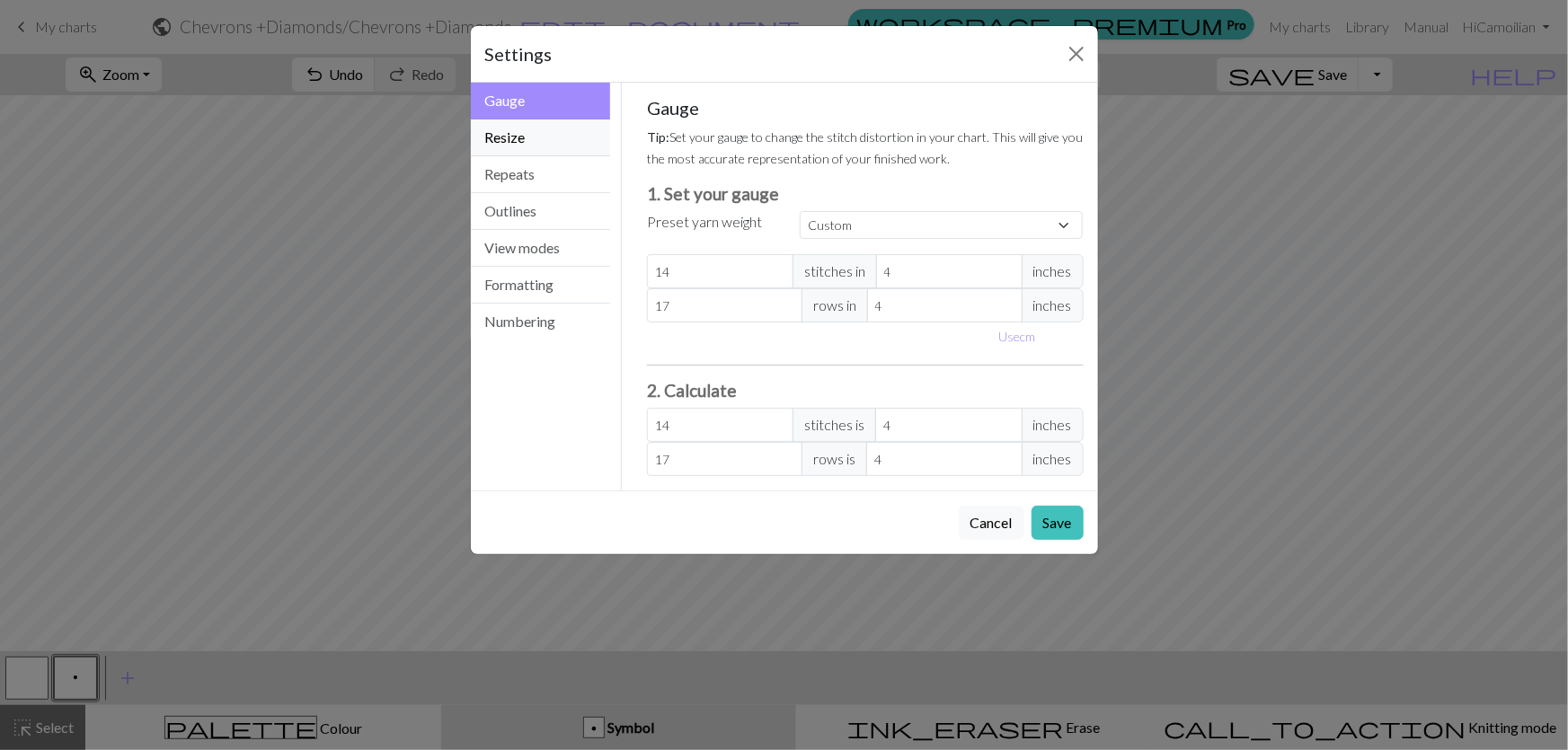
click at [559, 120] on button "Resize" at bounding box center [541, 138] width 140 height 37
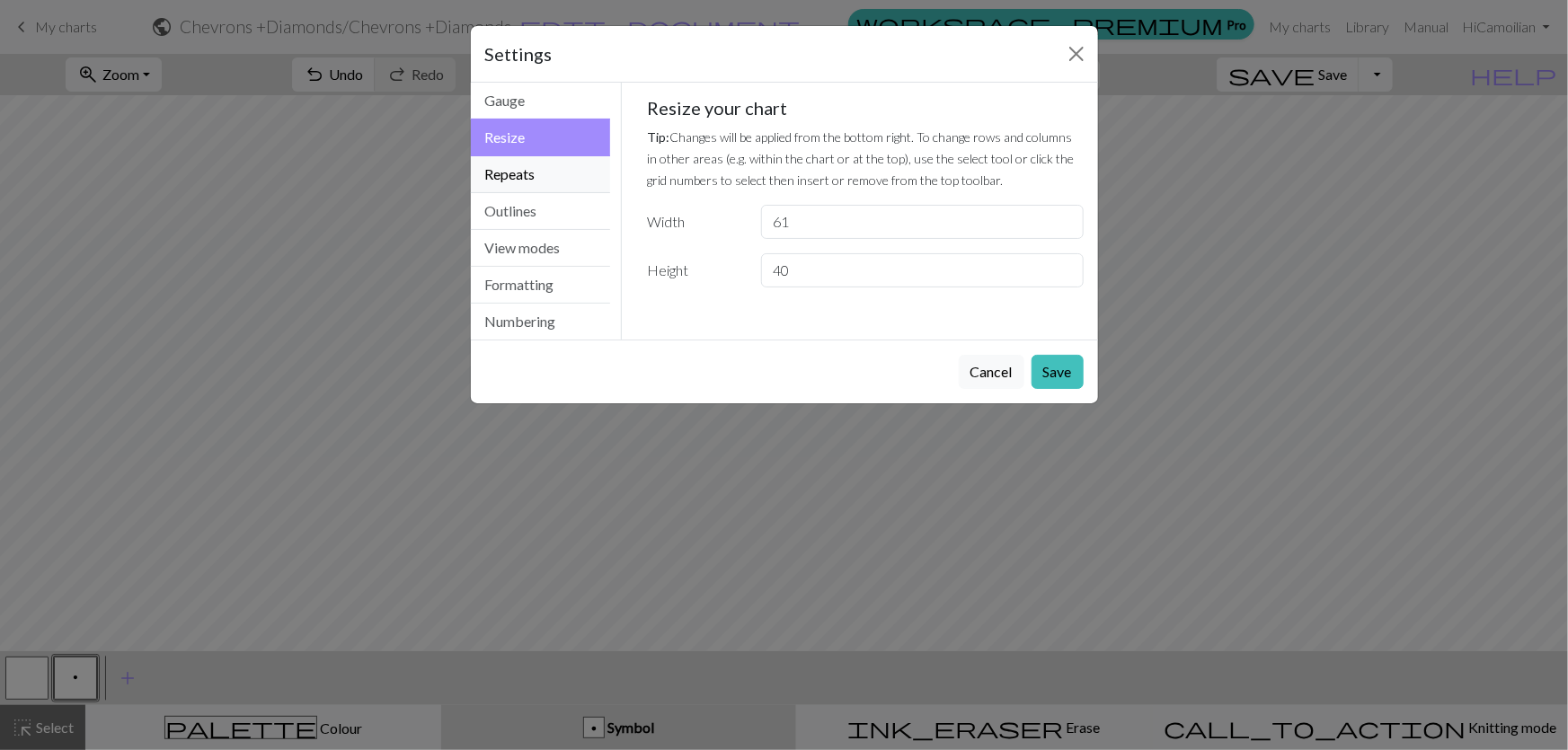
click at [508, 157] on button "Repeats" at bounding box center [541, 175] width 140 height 37
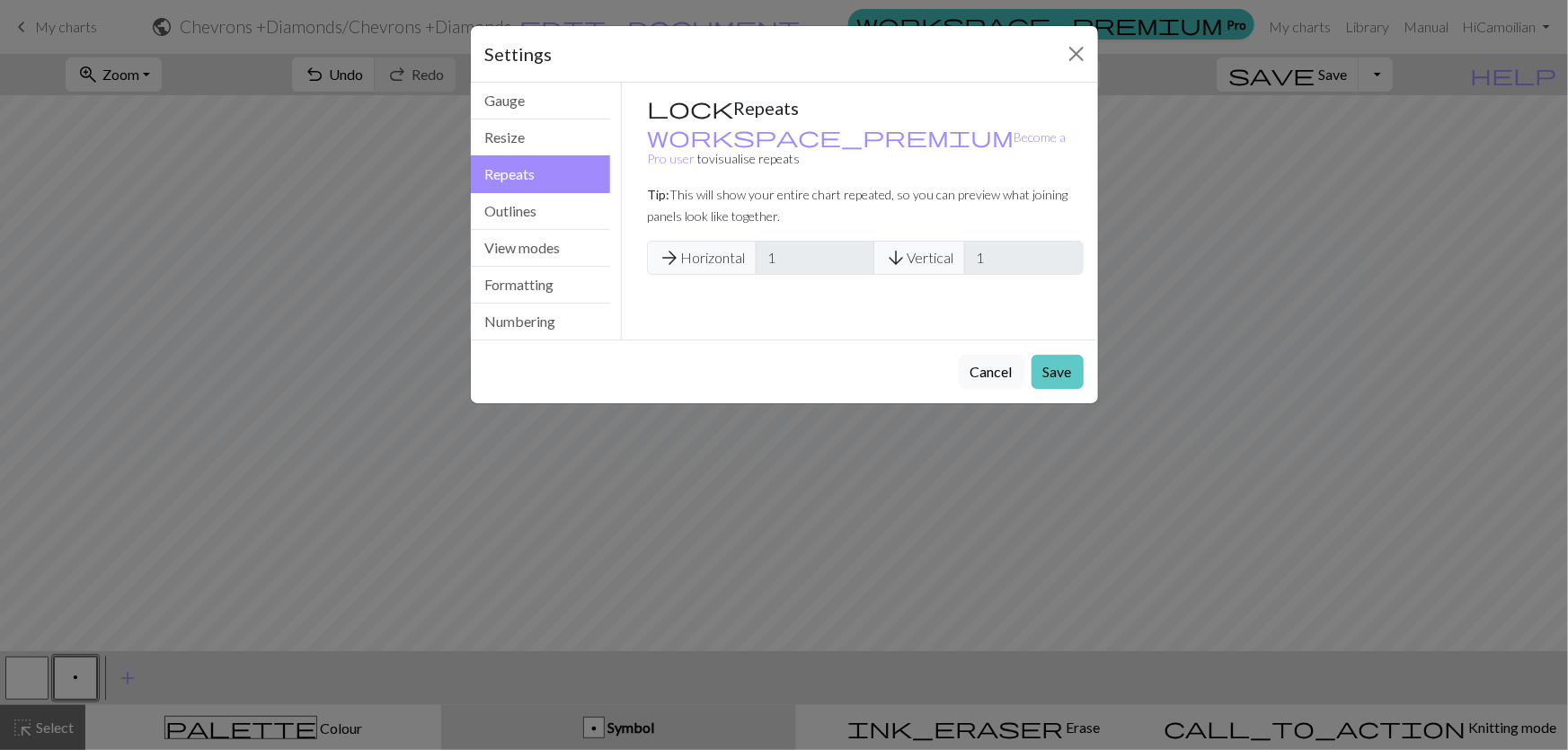
click at [1083, 355] on button "Save" at bounding box center [1058, 371] width 53 height 34
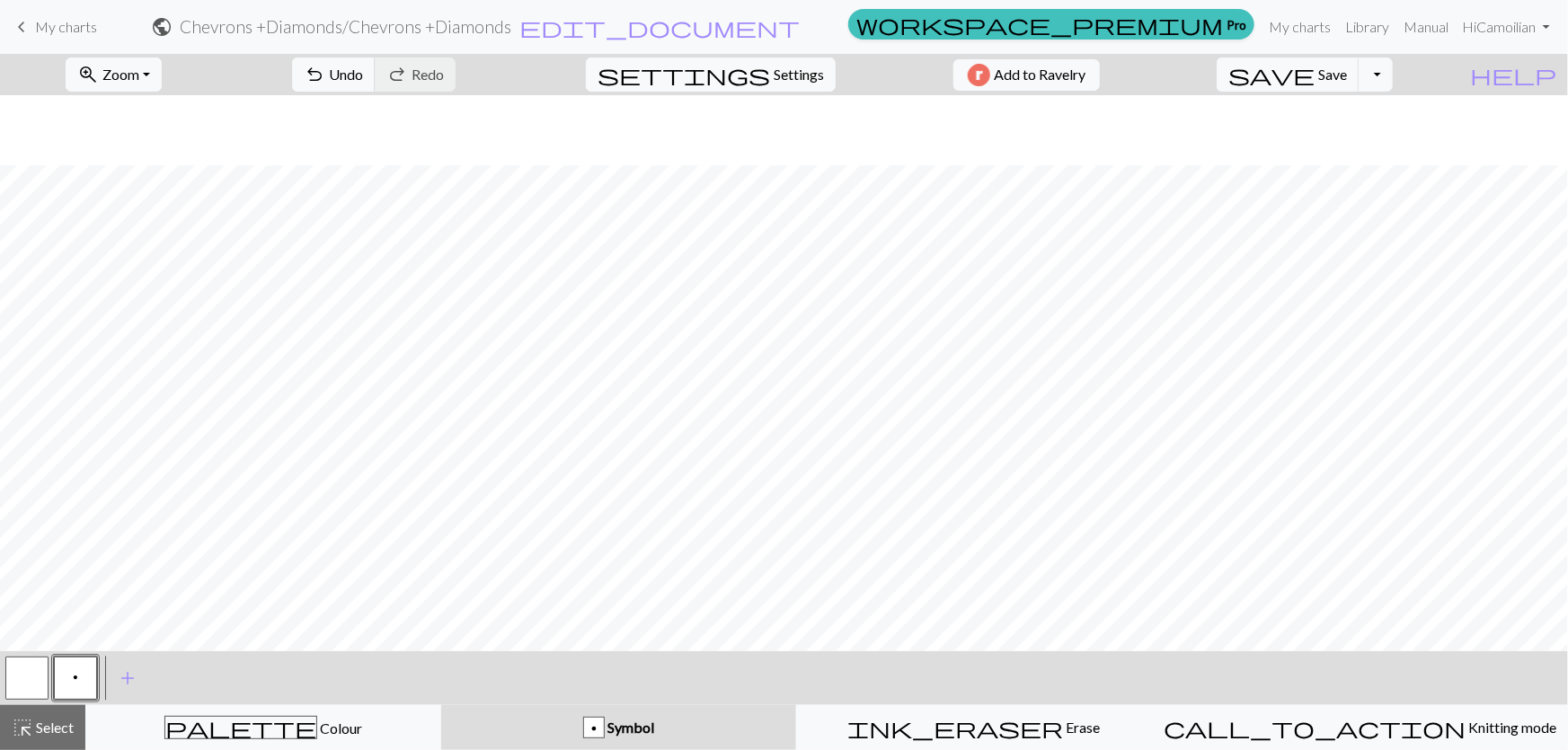
scroll to position [252, 0]
click at [65, 677] on button "p" at bounding box center [76, 678] width 43 height 43
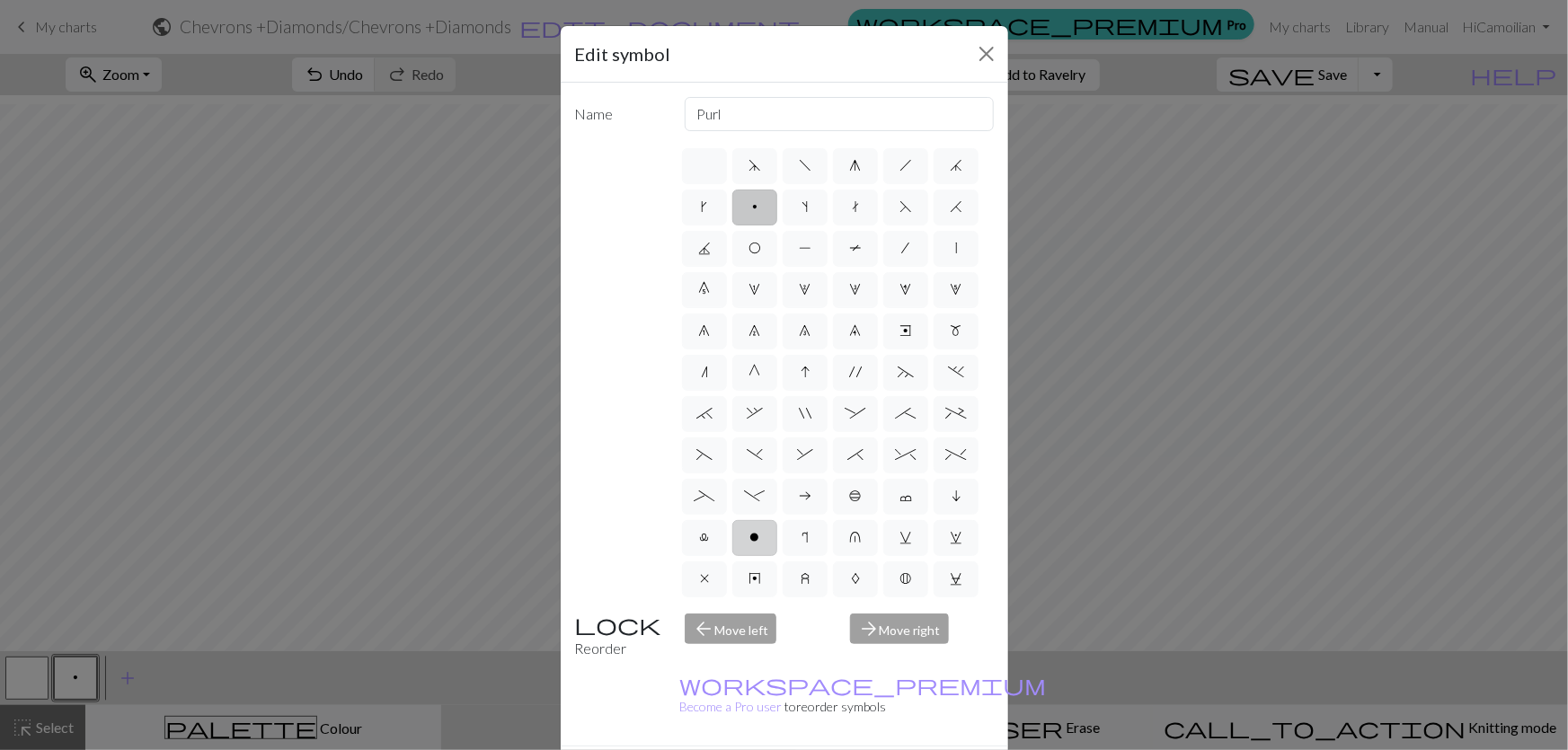
click at [756, 521] on label "o" at bounding box center [755, 538] width 45 height 36
click at [756, 527] on input "o" at bounding box center [755, 533] width 12 height 12
radio input "true"
type input "purl"
click at [954, 654] on span "X" at bounding box center [956, 662] width 12 height 15
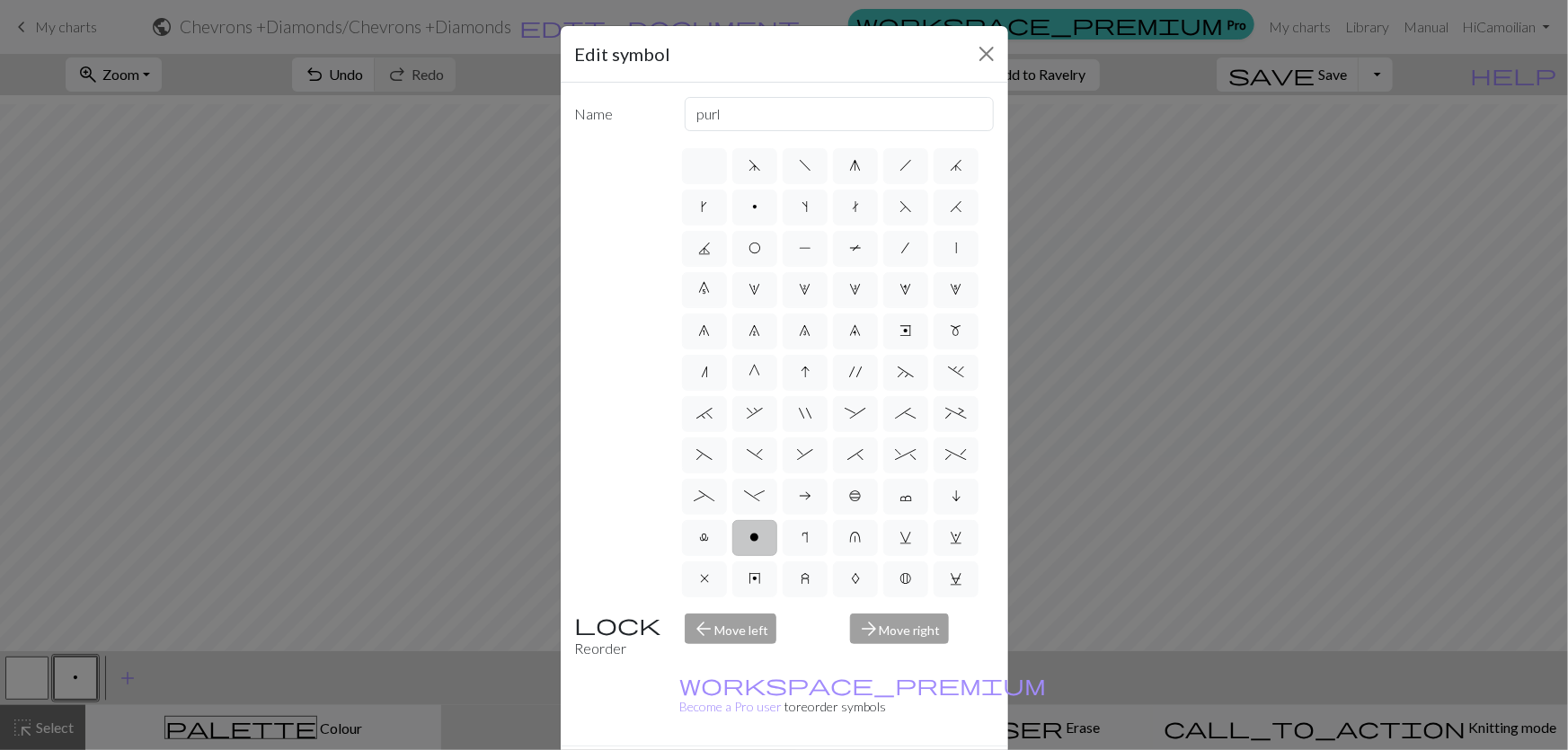
click at [954, 650] on input "X" at bounding box center [956, 656] width 12 height 12
radio input "true"
type input "no stitch"
click at [697, 148] on label at bounding box center [704, 166] width 45 height 36
click at [705, 155] on input "radio" at bounding box center [710, 160] width 12 height 12
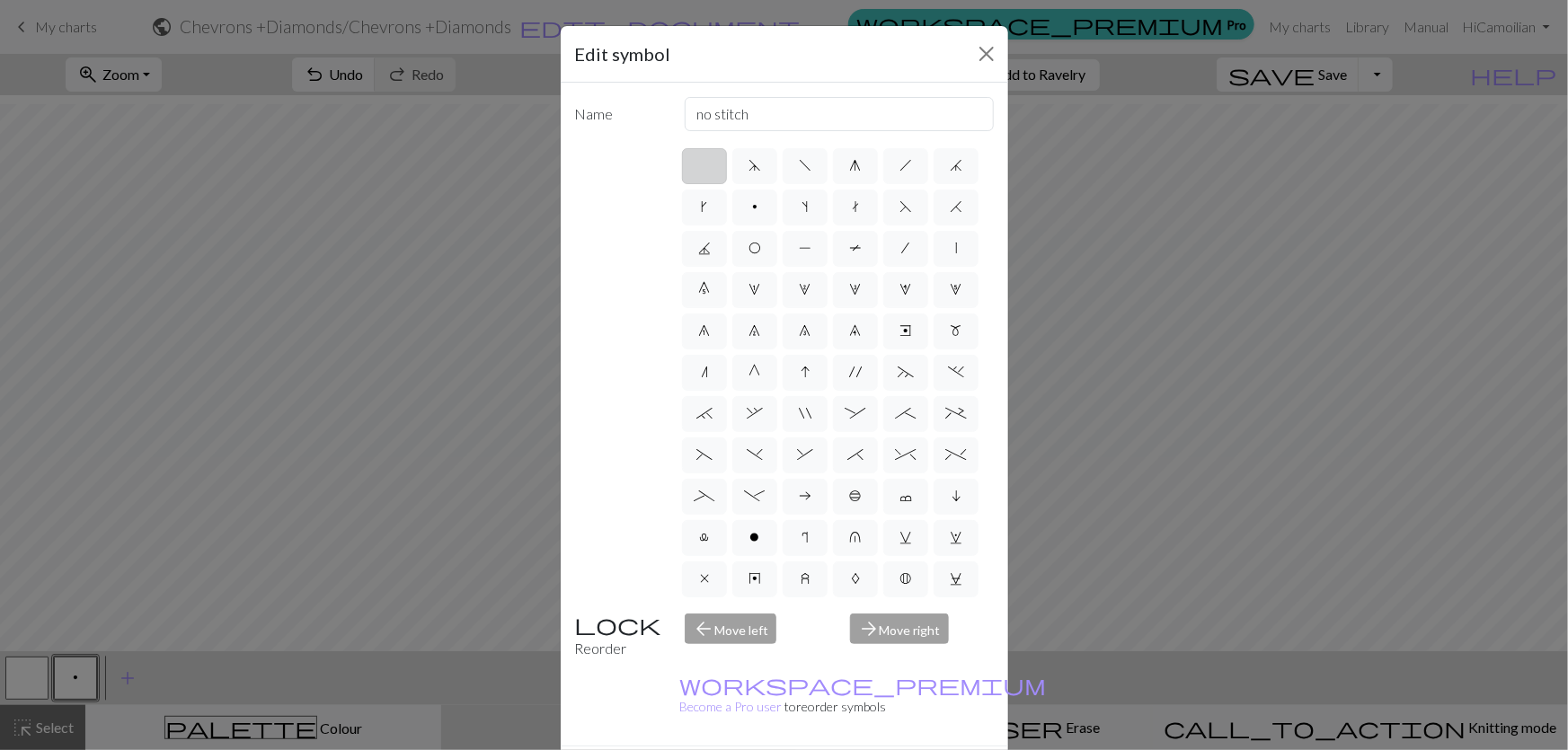
radio input "true"
type input "Knit"
click at [763, 231] on label "O" at bounding box center [755, 249] width 45 height 36
click at [760, 237] on input "O" at bounding box center [754, 242] width 12 height 12
radio input "true"
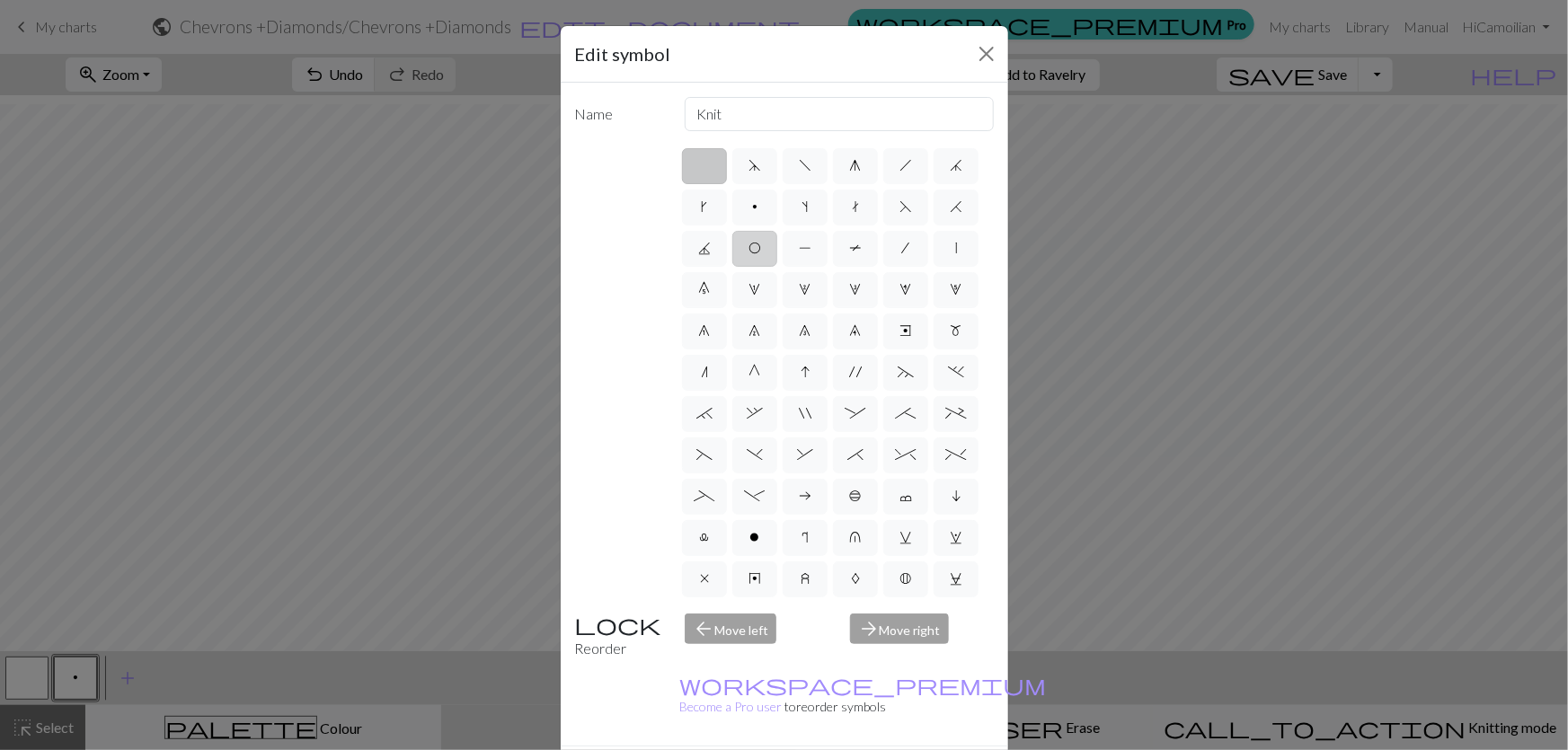
type input "yo"
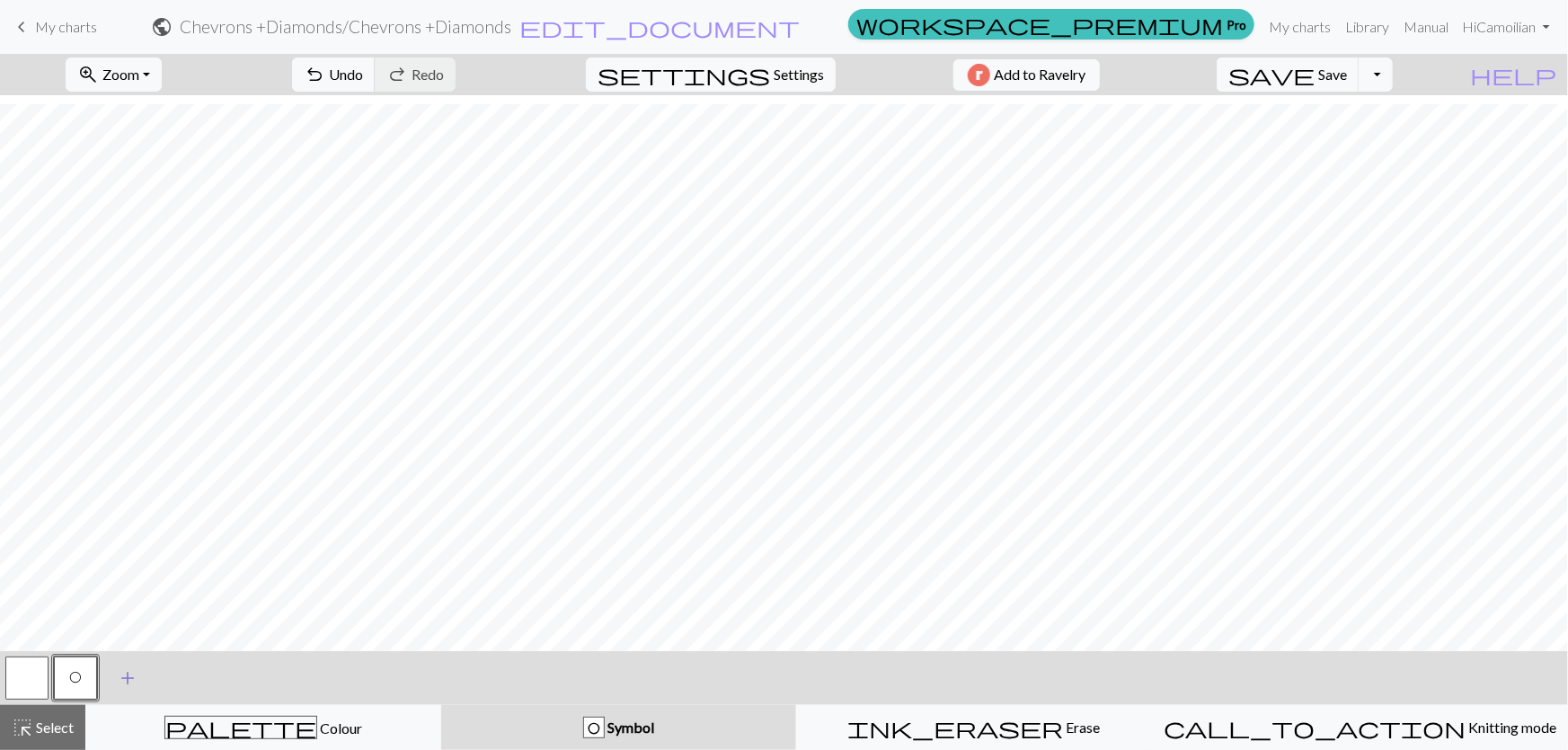
click at [127, 677] on span "add" at bounding box center [127, 678] width 21 height 25
click at [122, 677] on button "button" at bounding box center [123, 678] width 43 height 43
click at [120, 683] on button "button" at bounding box center [123, 678] width 43 height 43
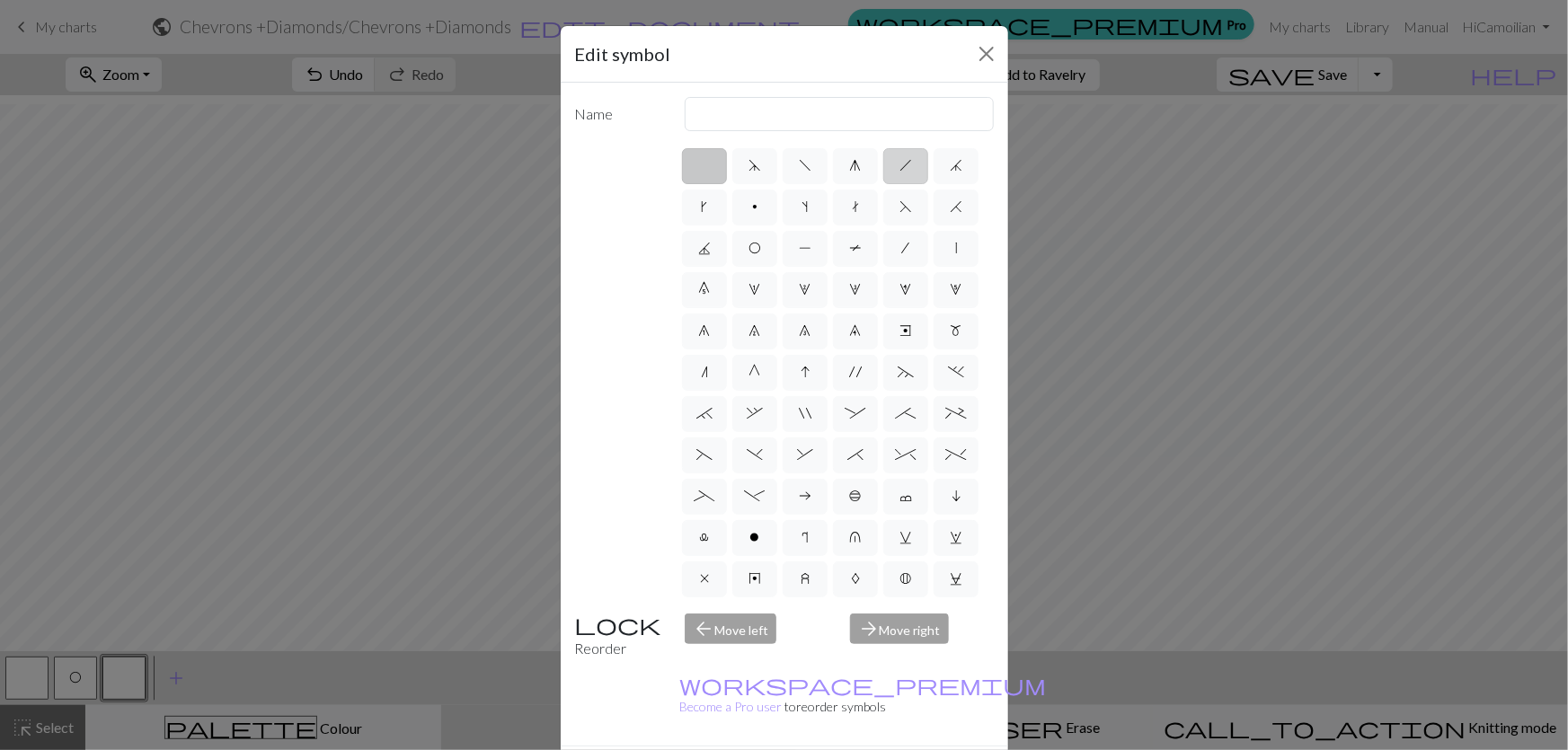
click at [895, 148] on label "h" at bounding box center [906, 166] width 45 height 36
click at [899, 155] on input "h" at bounding box center [905, 160] width 12 height 12
radio input "true"
type input "right leaning decrease"
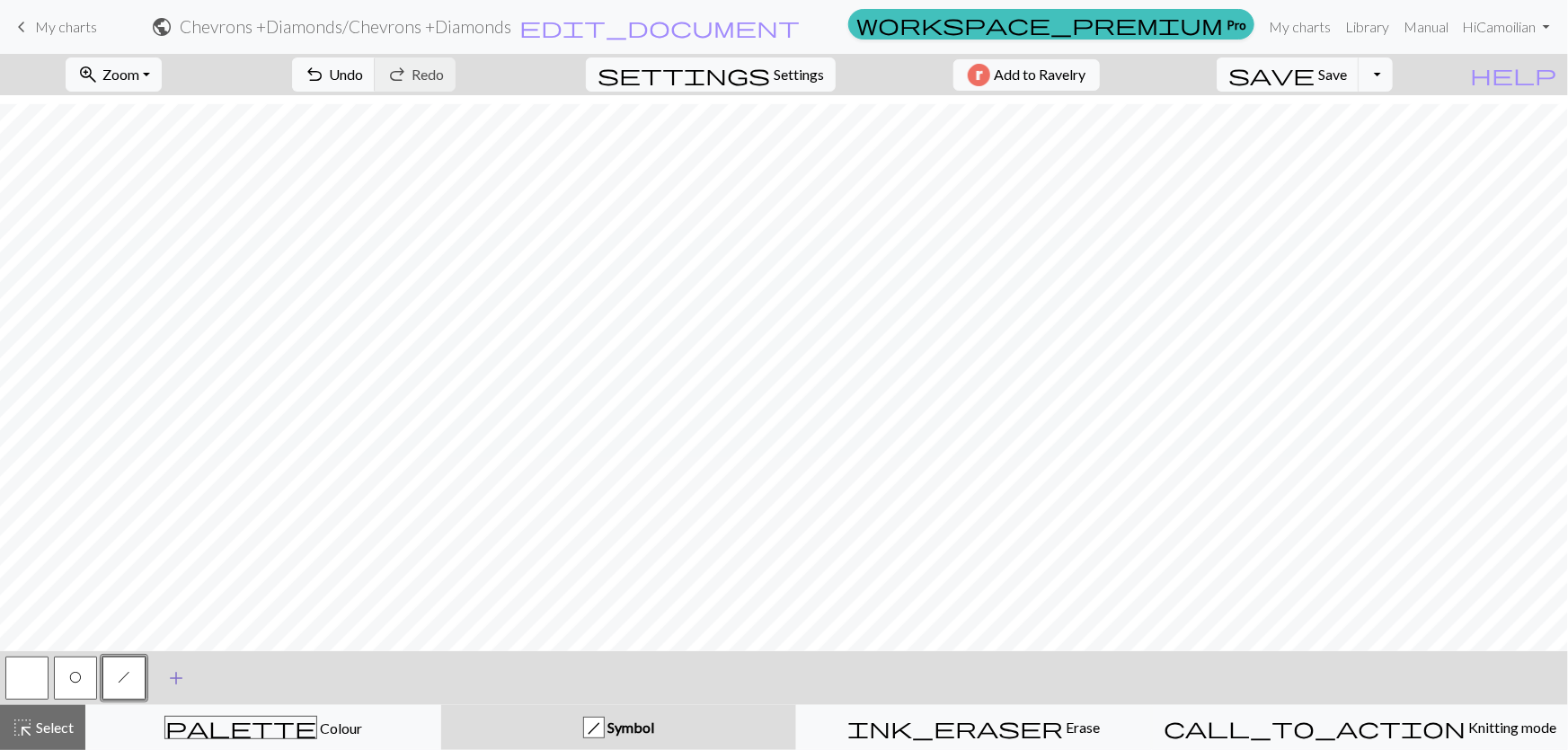
click at [175, 679] on span "add" at bounding box center [175, 678] width 21 height 25
click at [227, 673] on span "add" at bounding box center [224, 678] width 21 height 25
click at [175, 680] on button "button" at bounding box center [172, 678] width 43 height 43
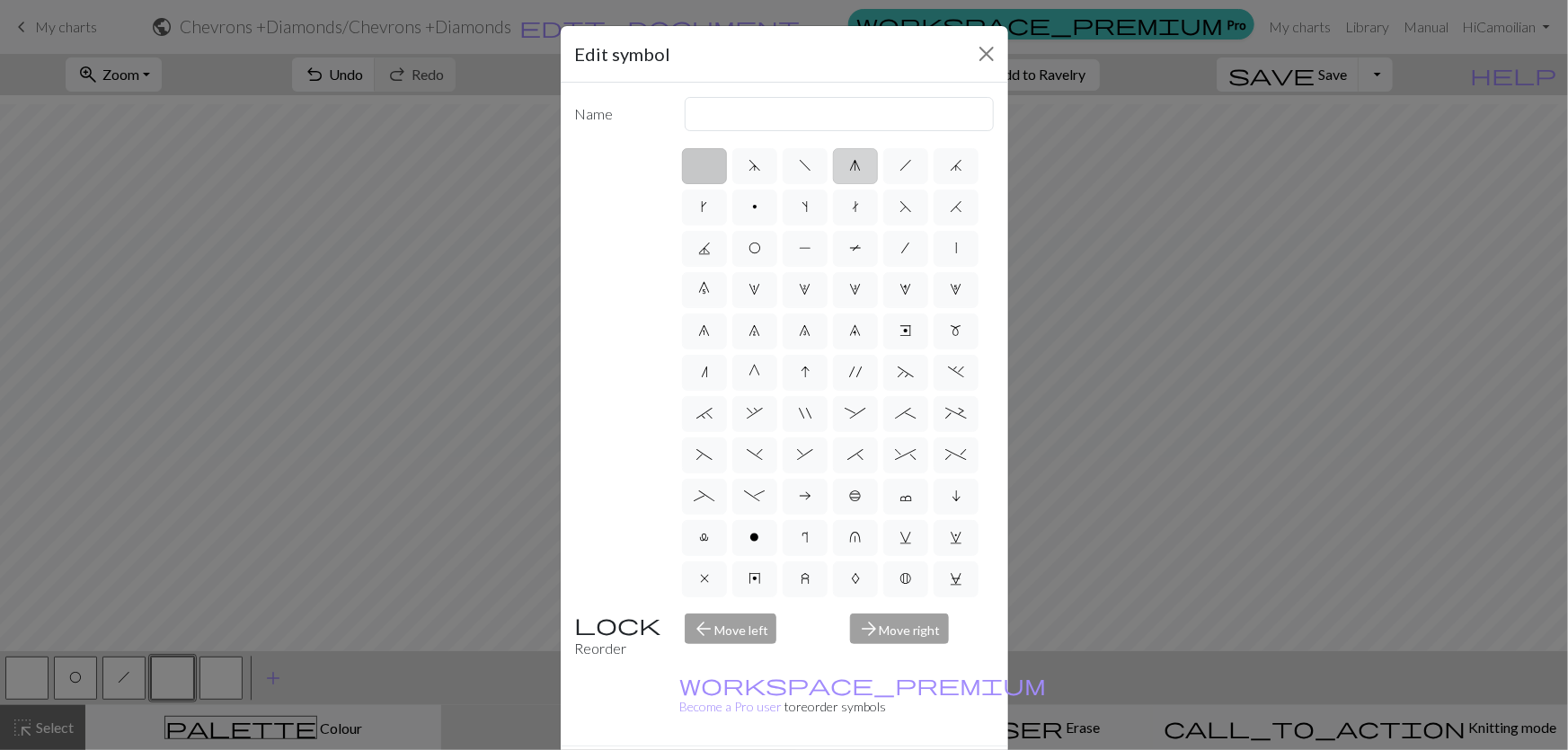
click at [853, 148] on label "g" at bounding box center [855, 166] width 45 height 36
click at [853, 155] on input "g" at bounding box center [856, 160] width 12 height 12
radio input "true"
type input "sk2p"
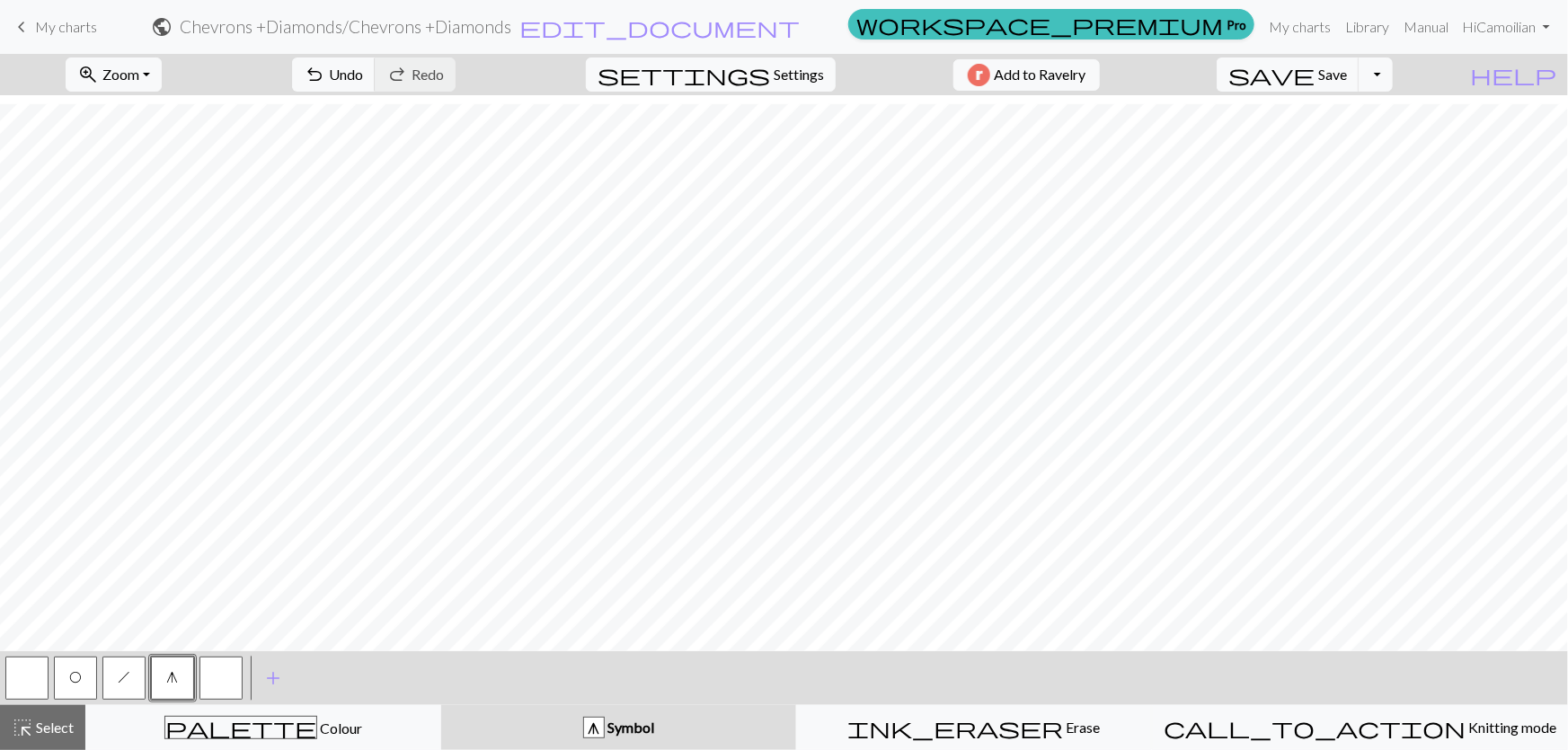
click at [228, 677] on button "button" at bounding box center [221, 678] width 43 height 43
click at [208, 687] on button "button" at bounding box center [221, 678] width 43 height 43
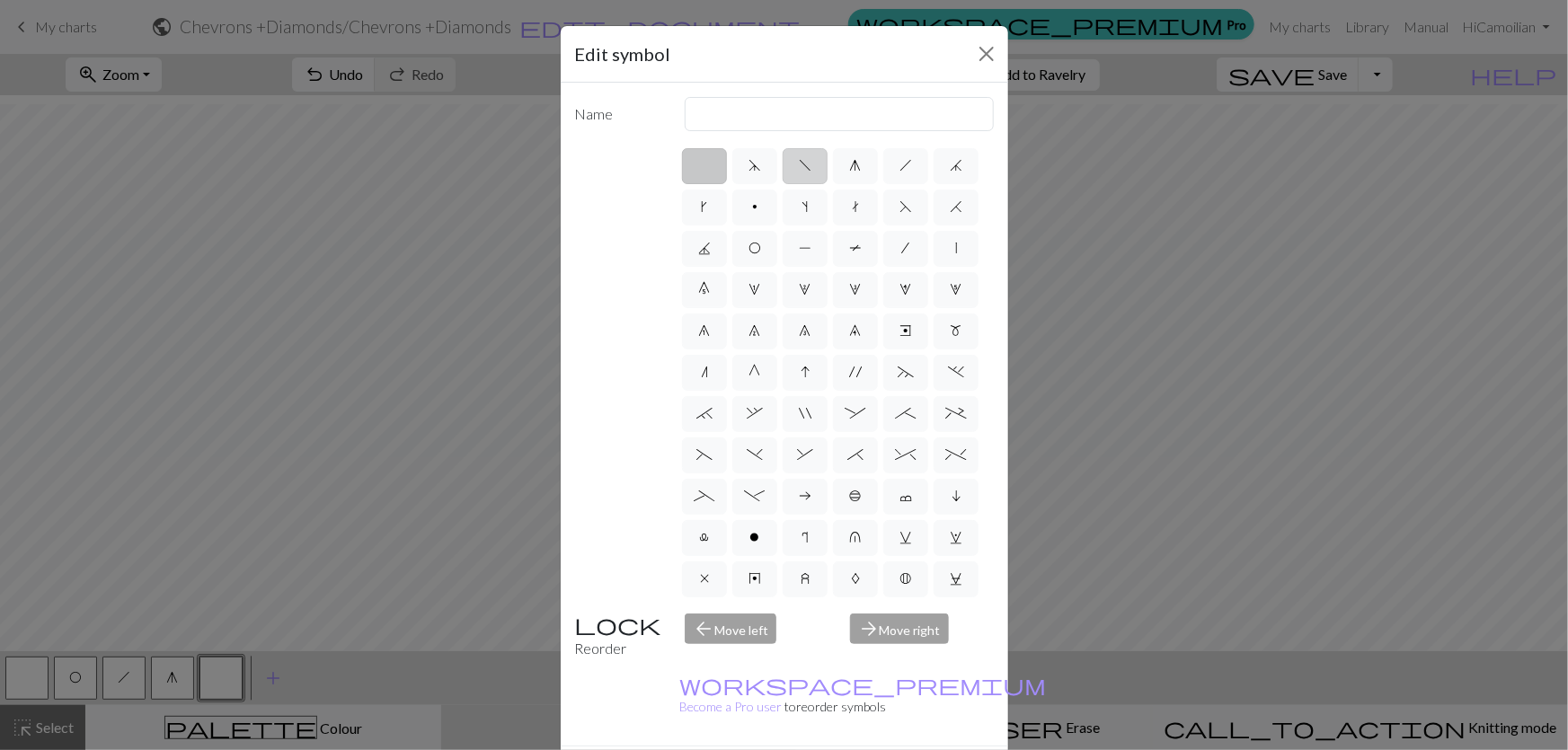
click at [805, 158] on span "f" at bounding box center [805, 166] width 13 height 15
click at [805, 155] on input "f" at bounding box center [804, 160] width 12 height 12
radio input "true"
type input "left leaning decrease"
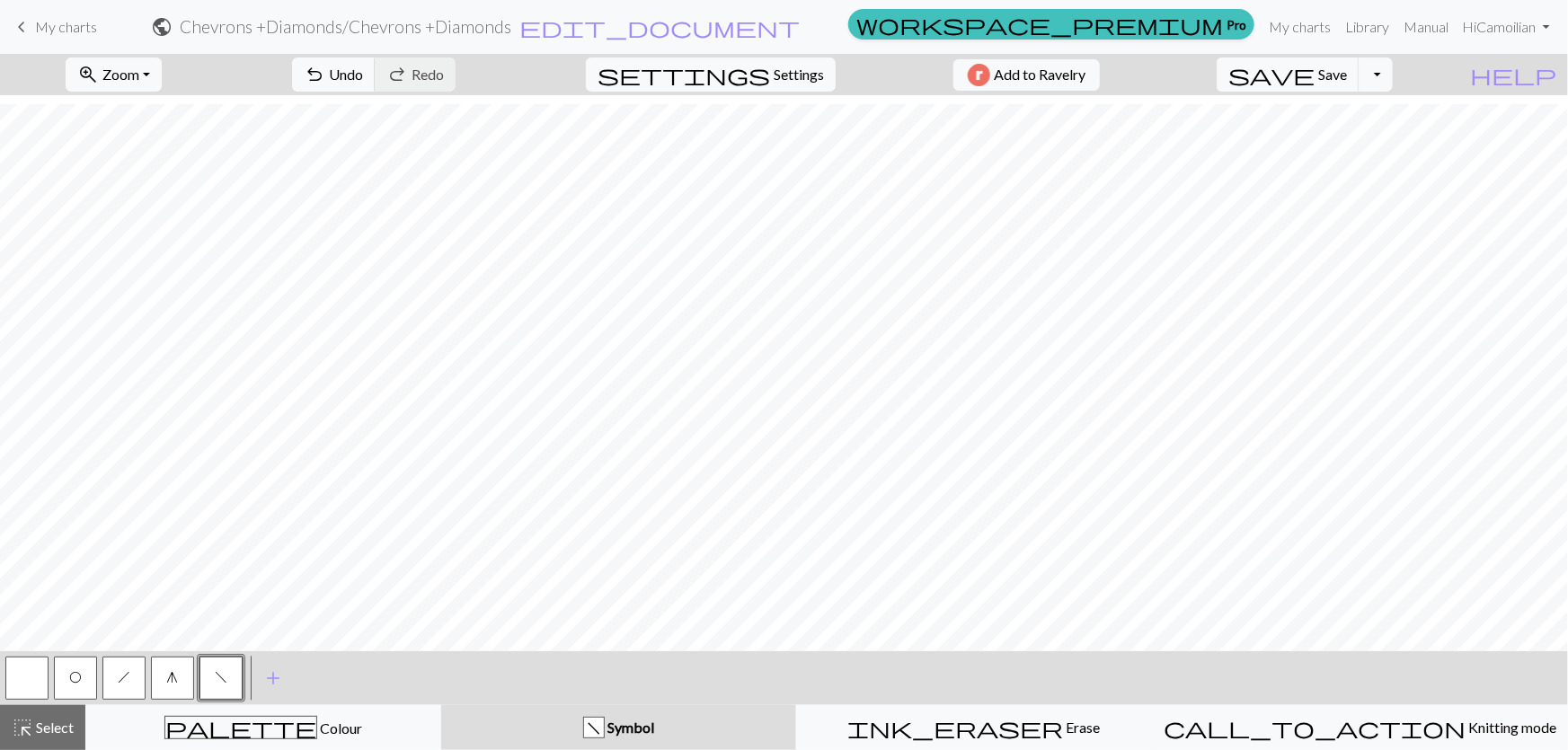
click at [73, 680] on span "O" at bounding box center [76, 678] width 13 height 15
click at [129, 675] on button "h" at bounding box center [123, 678] width 43 height 43
click at [71, 670] on button "O" at bounding box center [76, 678] width 43 height 43
click at [234, 674] on button "f" at bounding box center [221, 678] width 43 height 43
drag, startPoint x: 0, startPoint y: 675, endPoint x: 12, endPoint y: 675, distance: 12.0
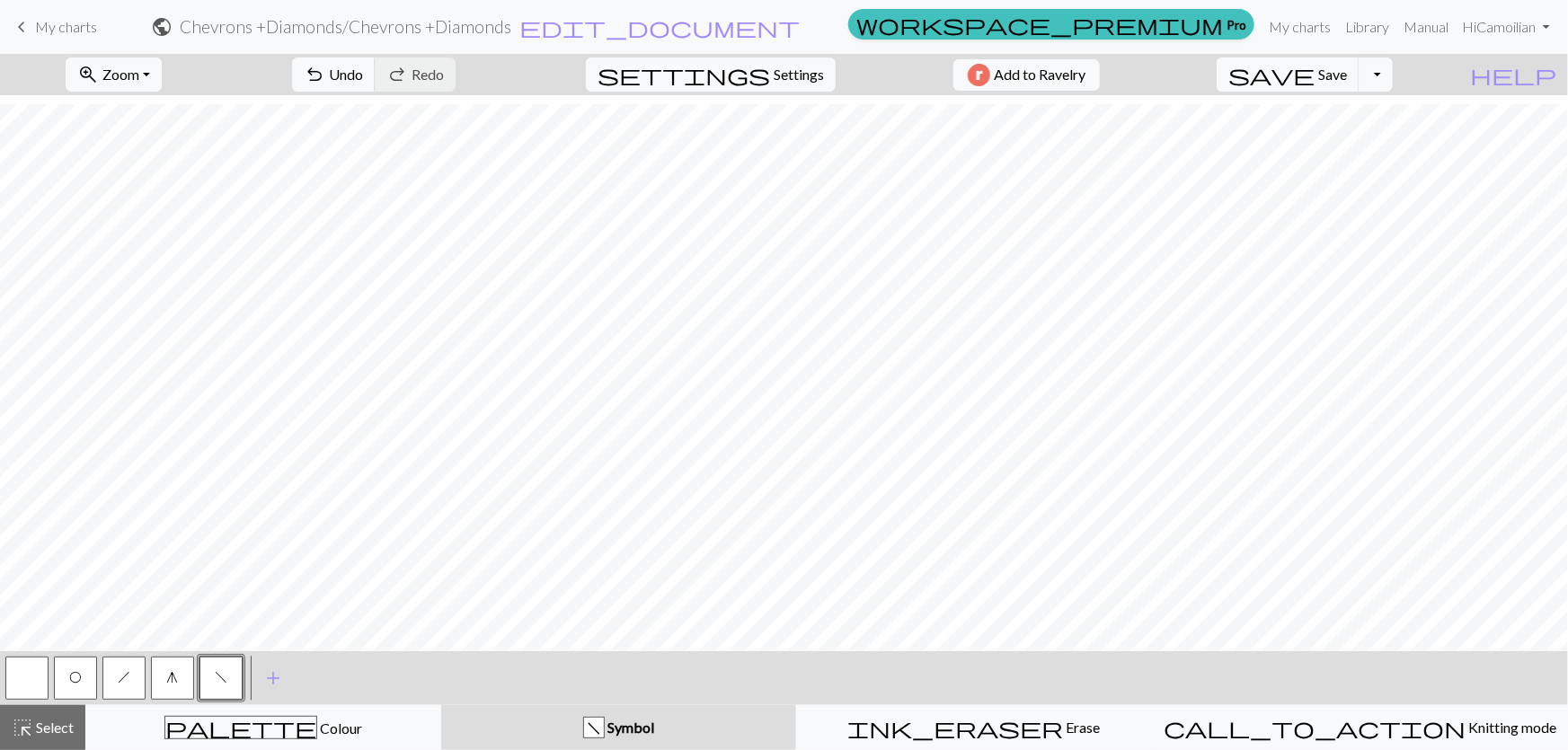
click at [2, 675] on div "< O h g f > add Add a symbol" at bounding box center [784, 678] width 1568 height 54
drag, startPoint x: 18, startPoint y: 675, endPoint x: 37, endPoint y: 669, distance: 19.9
click at [19, 675] on button "button" at bounding box center [27, 678] width 43 height 43
click at [123, 675] on span "h" at bounding box center [124, 678] width 13 height 15
click at [219, 681] on span "f" at bounding box center [221, 678] width 13 height 15
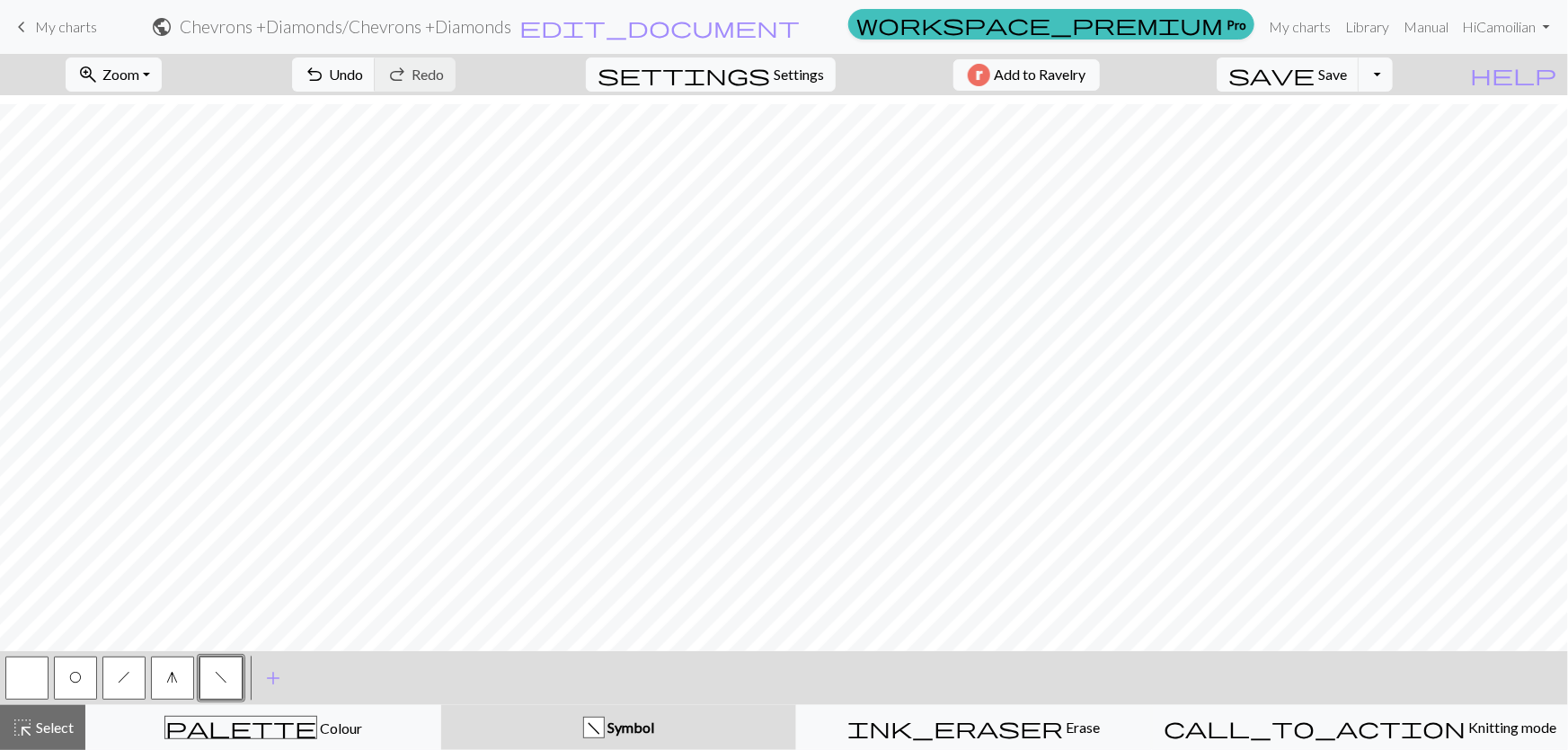
drag, startPoint x: 171, startPoint y: 671, endPoint x: 184, endPoint y: 665, distance: 14.3
click at [172, 671] on button "g" at bounding box center [172, 678] width 43 height 43
click at [263, 676] on span "add" at bounding box center [273, 678] width 21 height 25
click at [263, 676] on button "button" at bounding box center [269, 678] width 43 height 43
click at [279, 697] on button "button" at bounding box center [269, 678] width 43 height 43
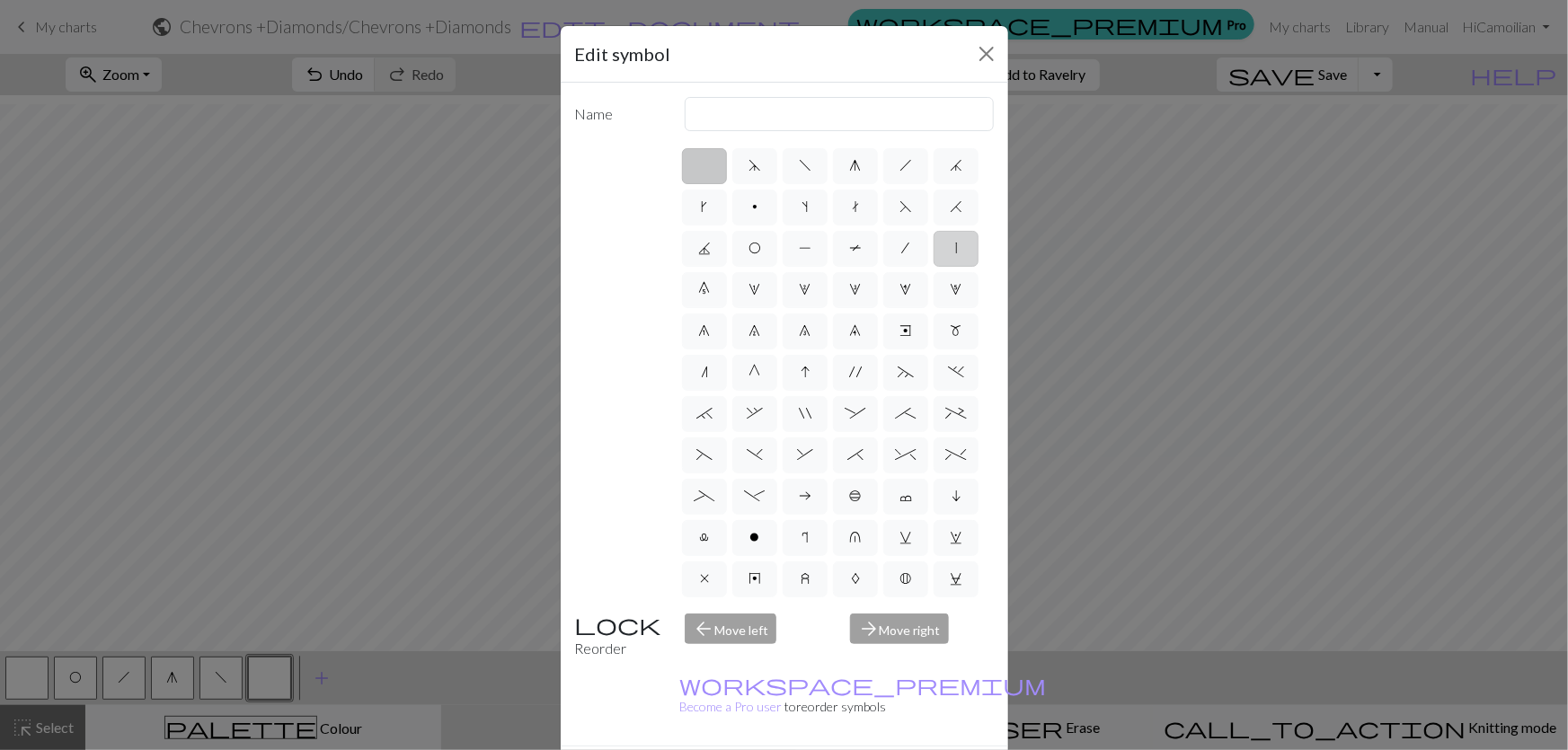
click at [950, 231] on label "|" at bounding box center [955, 249] width 45 height 36
click at [955, 237] on input "|" at bounding box center [961, 242] width 12 height 12
radio input "true"
type input "slip stitch"
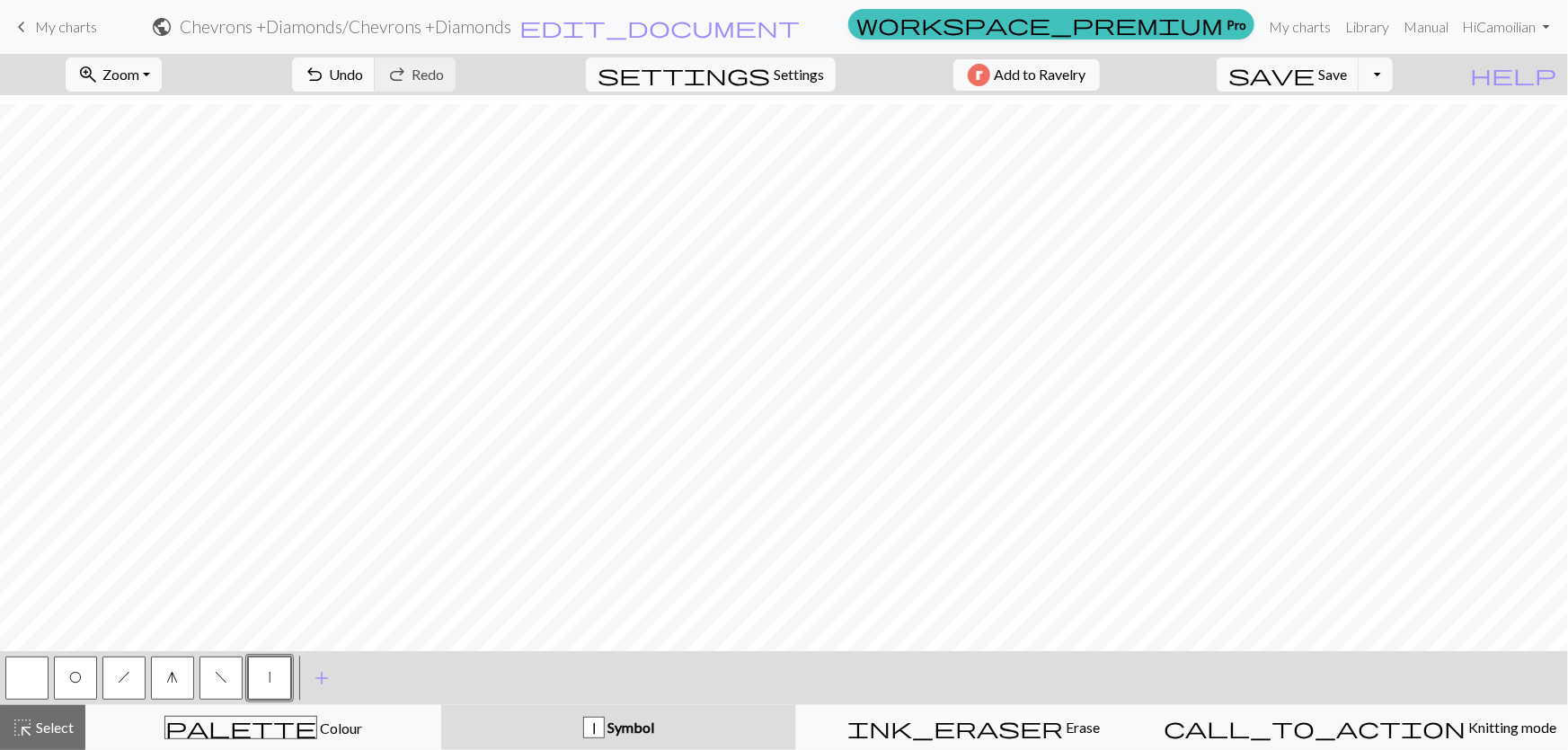
click at [75, 682] on span "O" at bounding box center [76, 678] width 13 height 15
click at [270, 680] on button "|" at bounding box center [269, 678] width 43 height 43
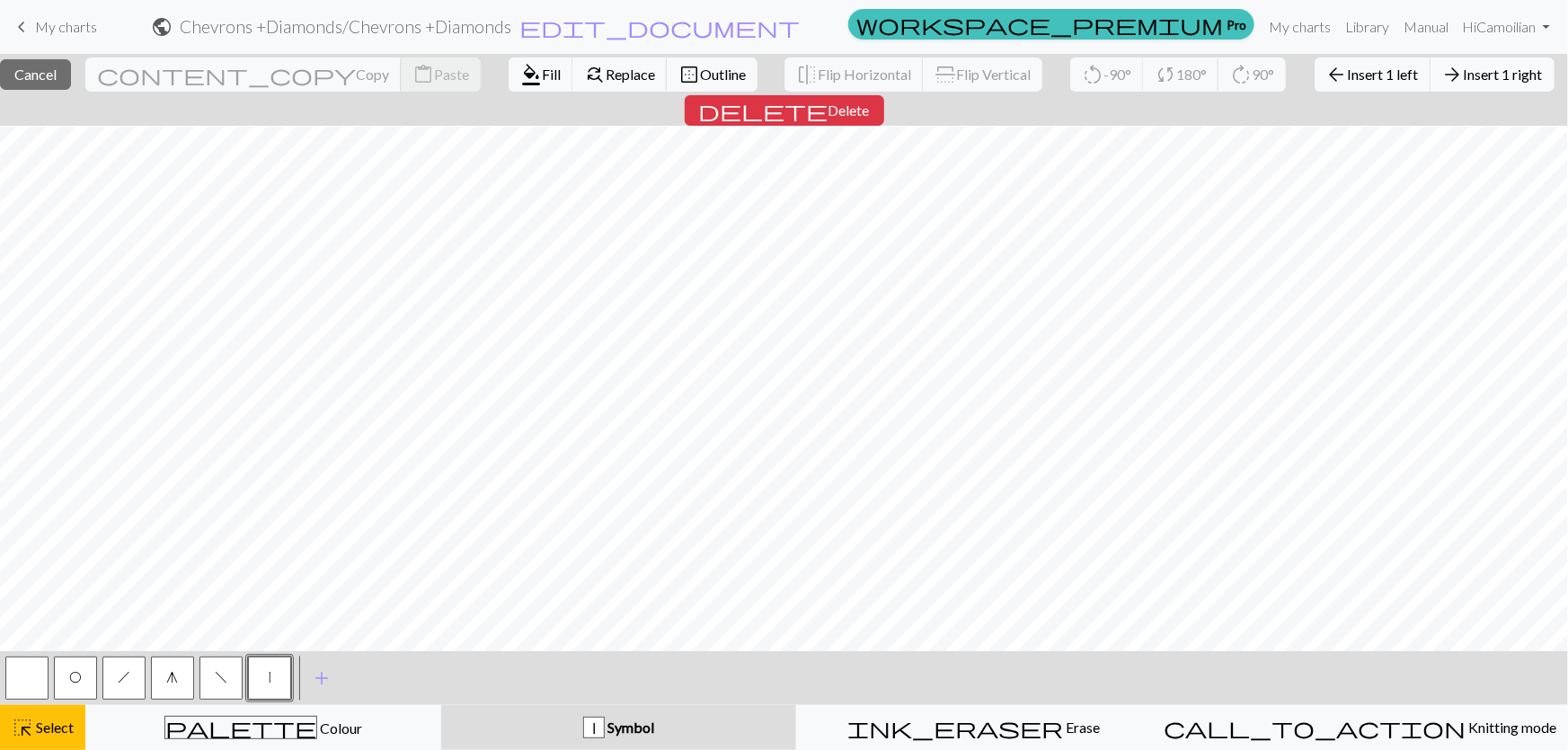
click at [1431, 82] on button "arrow_forward Insert 1 right" at bounding box center [1492, 74] width 124 height 34
click at [1464, 79] on span "Insert 1 right" at bounding box center [1504, 74] width 79 height 18
click at [1464, 80] on span "Insert 1 right" at bounding box center [1504, 74] width 79 height 18
click at [1327, 65] on span "arrow_back" at bounding box center [1337, 74] width 21 height 25
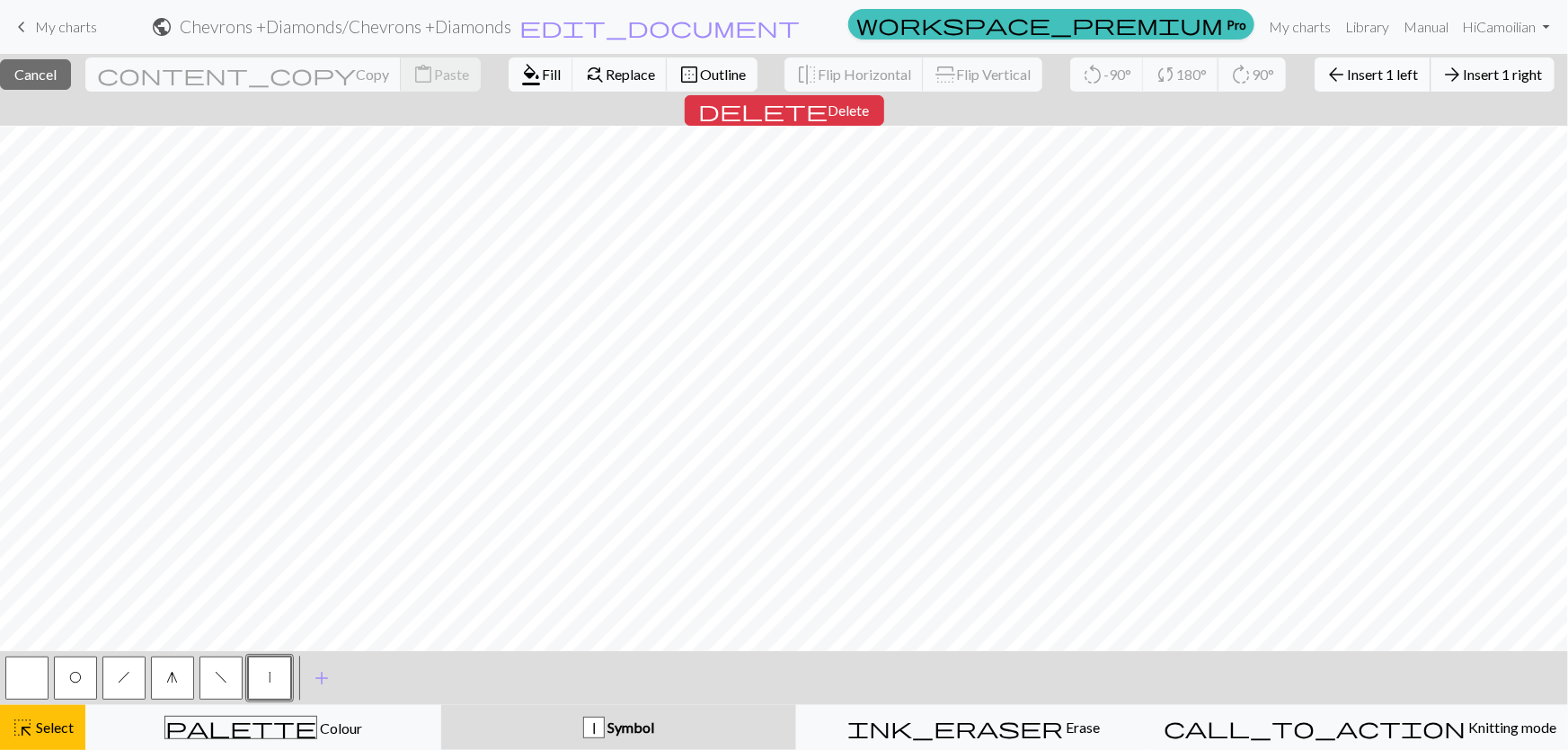
click at [1348, 68] on span "Insert 1 left" at bounding box center [1383, 74] width 71 height 18
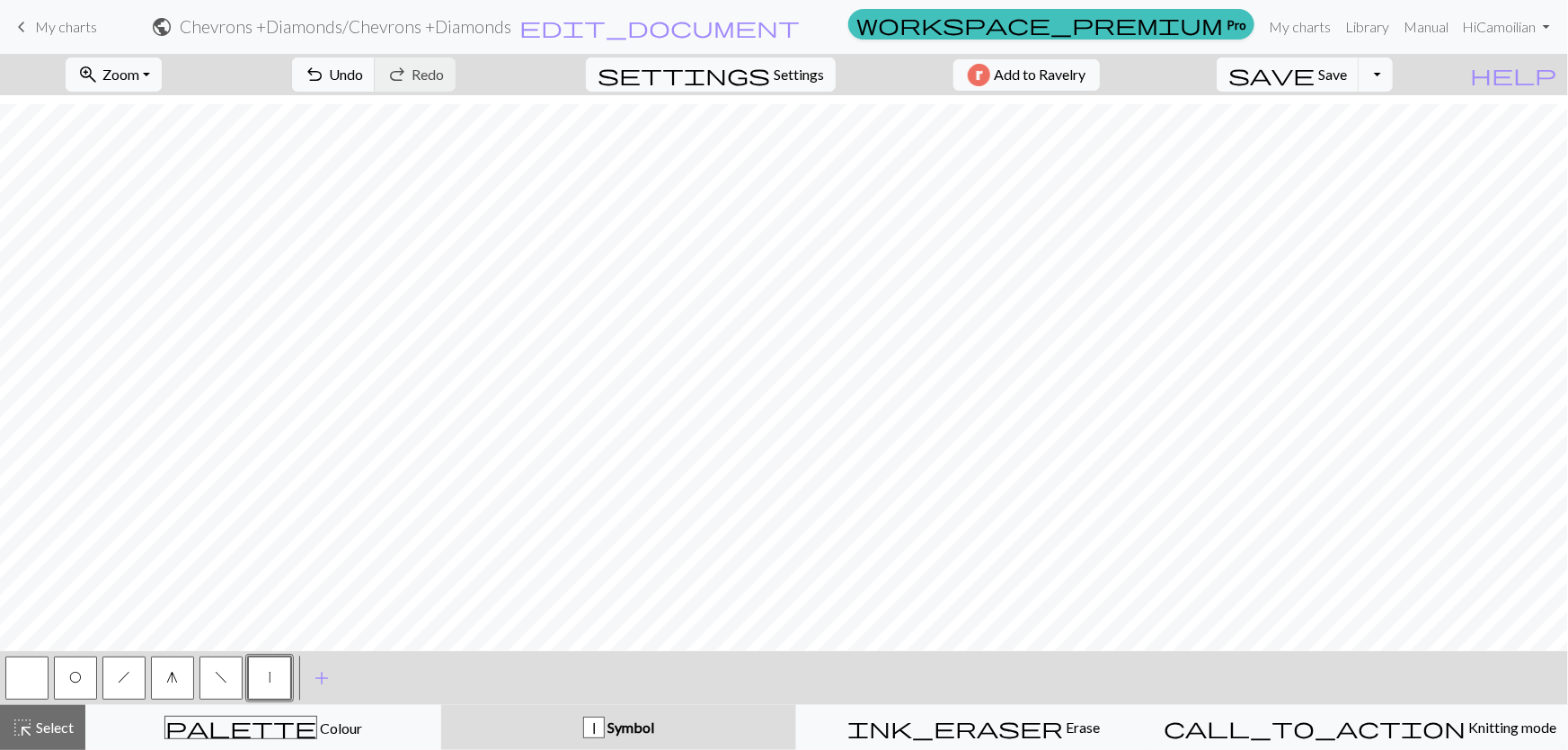
click at [78, 681] on span "O" at bounding box center [76, 678] width 13 height 15
click at [275, 678] on button "|" at bounding box center [269, 678] width 43 height 43
click at [86, 675] on button "O" at bounding box center [76, 678] width 43 height 43
click at [133, 675] on button "h" at bounding box center [123, 678] width 43 height 43
click at [35, 676] on button "button" at bounding box center [27, 678] width 43 height 43
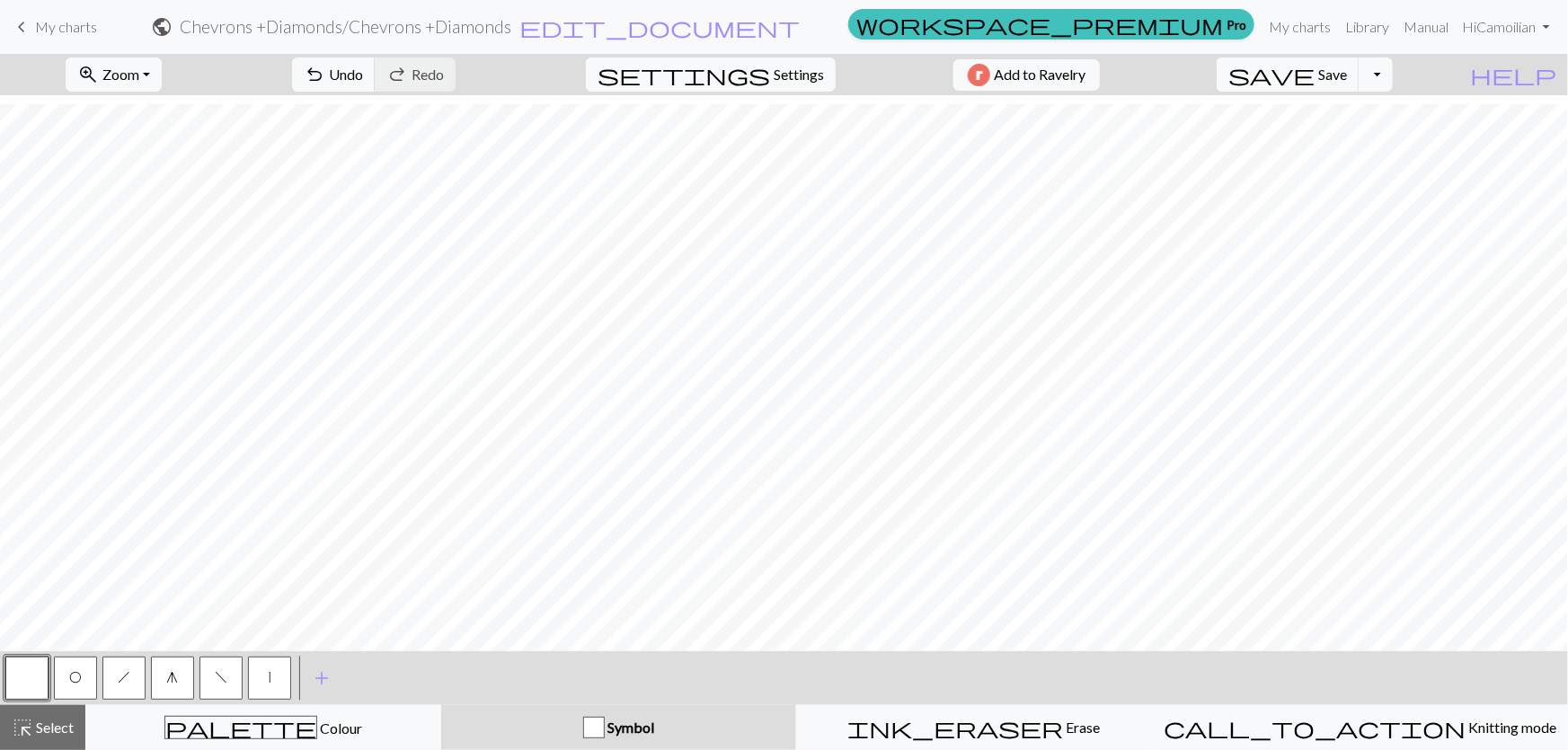
click at [128, 683] on button "h" at bounding box center [123, 678] width 43 height 43
click at [322, 673] on span "add" at bounding box center [321, 678] width 21 height 25
click at [316, 684] on button "button" at bounding box center [318, 678] width 43 height 43
click at [319, 684] on button "button" at bounding box center [318, 678] width 43 height 43
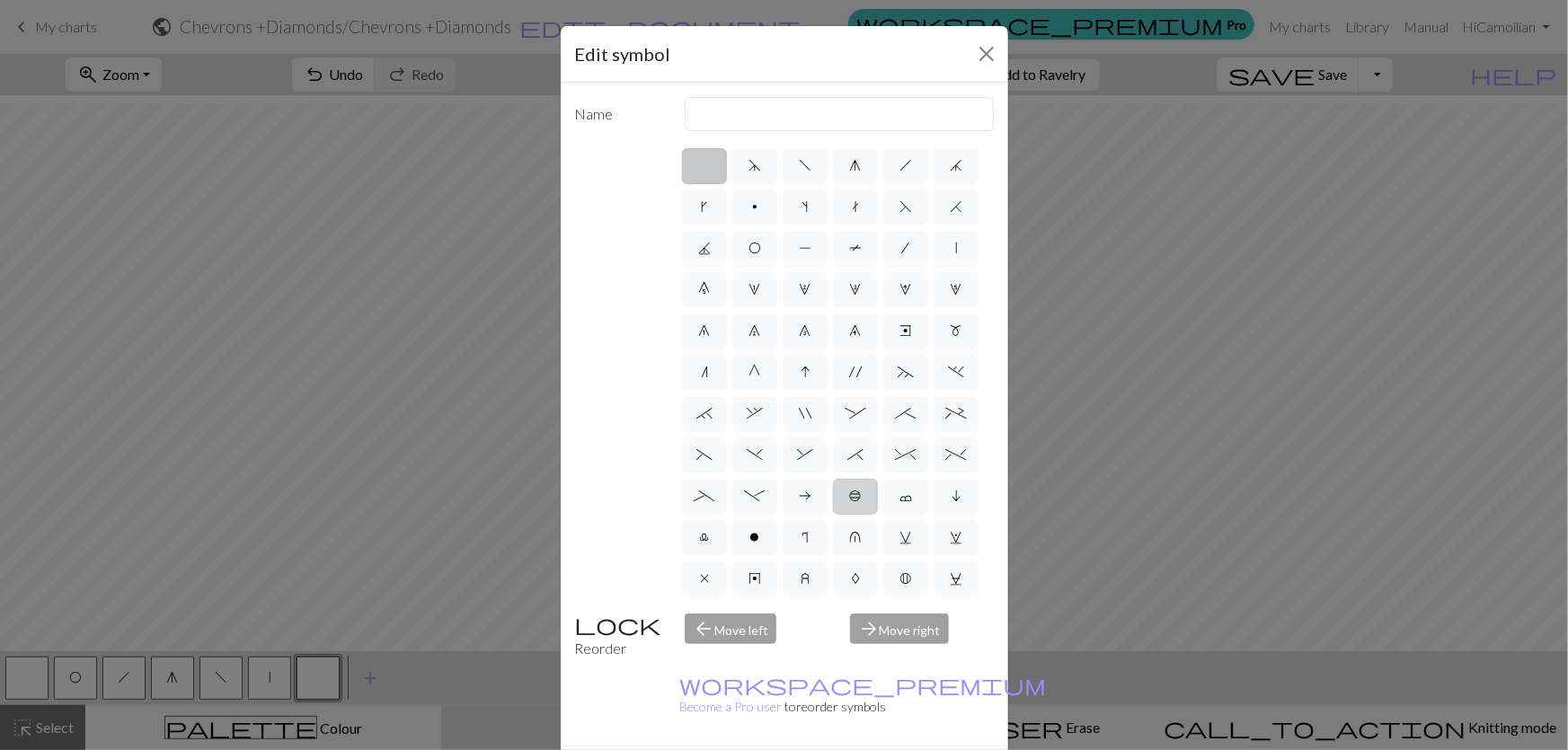
click at [855, 489] on span "b" at bounding box center [856, 497] width 13 height 15
click at [855, 486] on input "b" at bounding box center [855, 491] width 12 height 12
radio input "true"
type input "Peppercorn"
click at [907, 571] on span "B" at bounding box center [906, 579] width 12 height 15
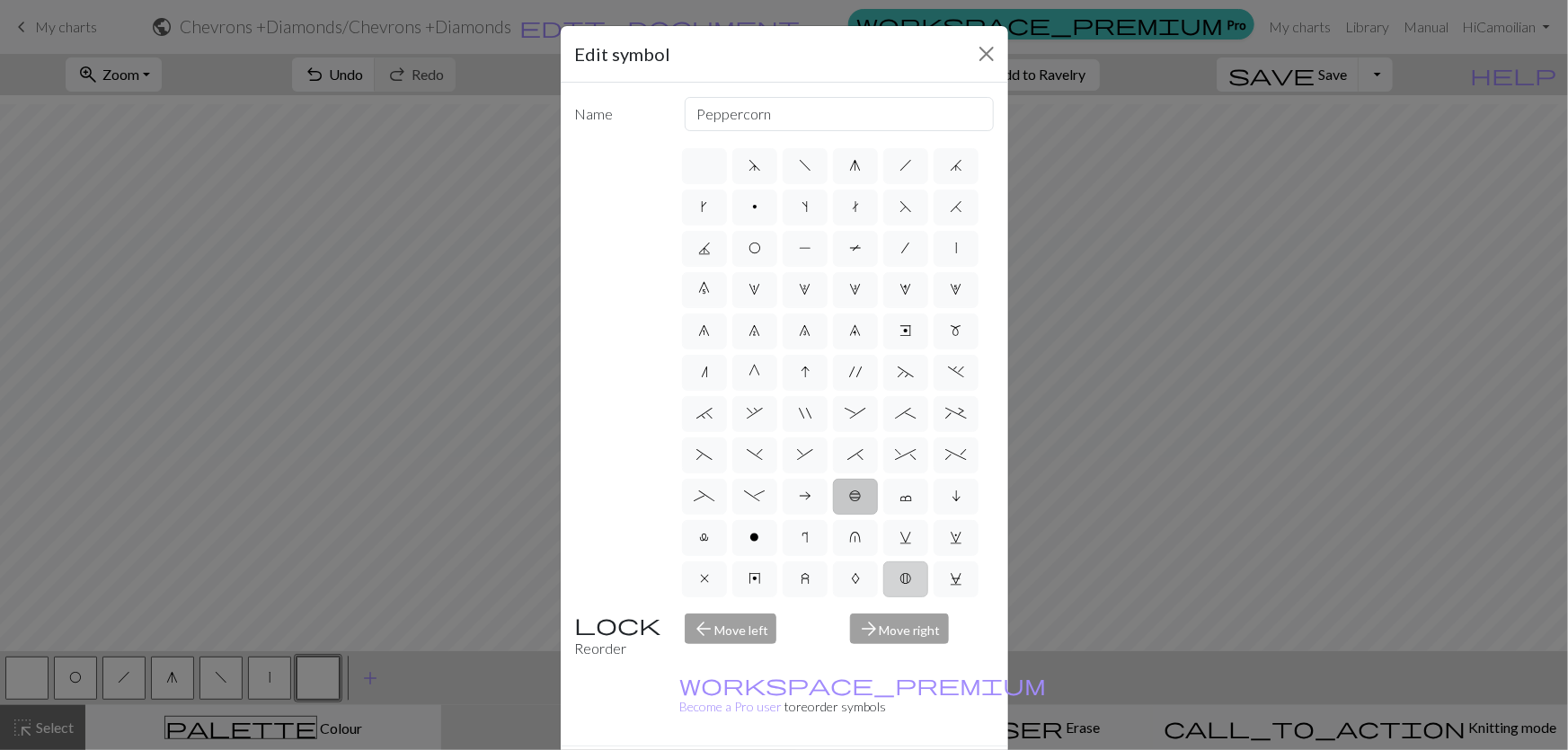
click at [907, 568] on input "B" at bounding box center [906, 573] width 12 height 12
radio input "true"
type input "Bobble"
click at [752, 654] on span "S" at bounding box center [755, 662] width 13 height 15
click at [752, 650] on input "S" at bounding box center [754, 656] width 12 height 12
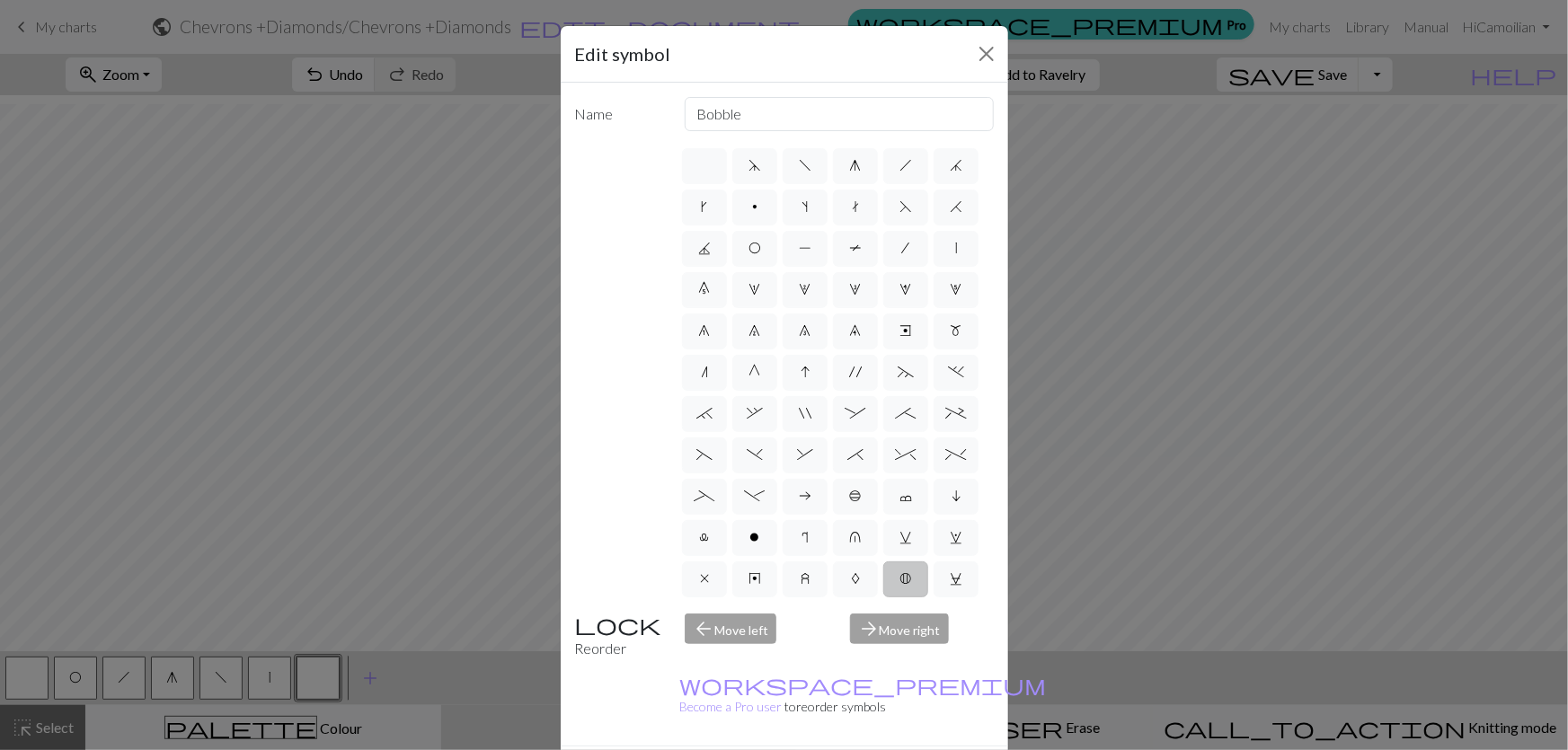
radio input "true"
type input "p2tog tbl"
click at [710, 686] on label "Y" at bounding box center [704, 703] width 45 height 36
click at [710, 692] on input "Y" at bounding box center [705, 697] width 12 height 12
radio input "true"
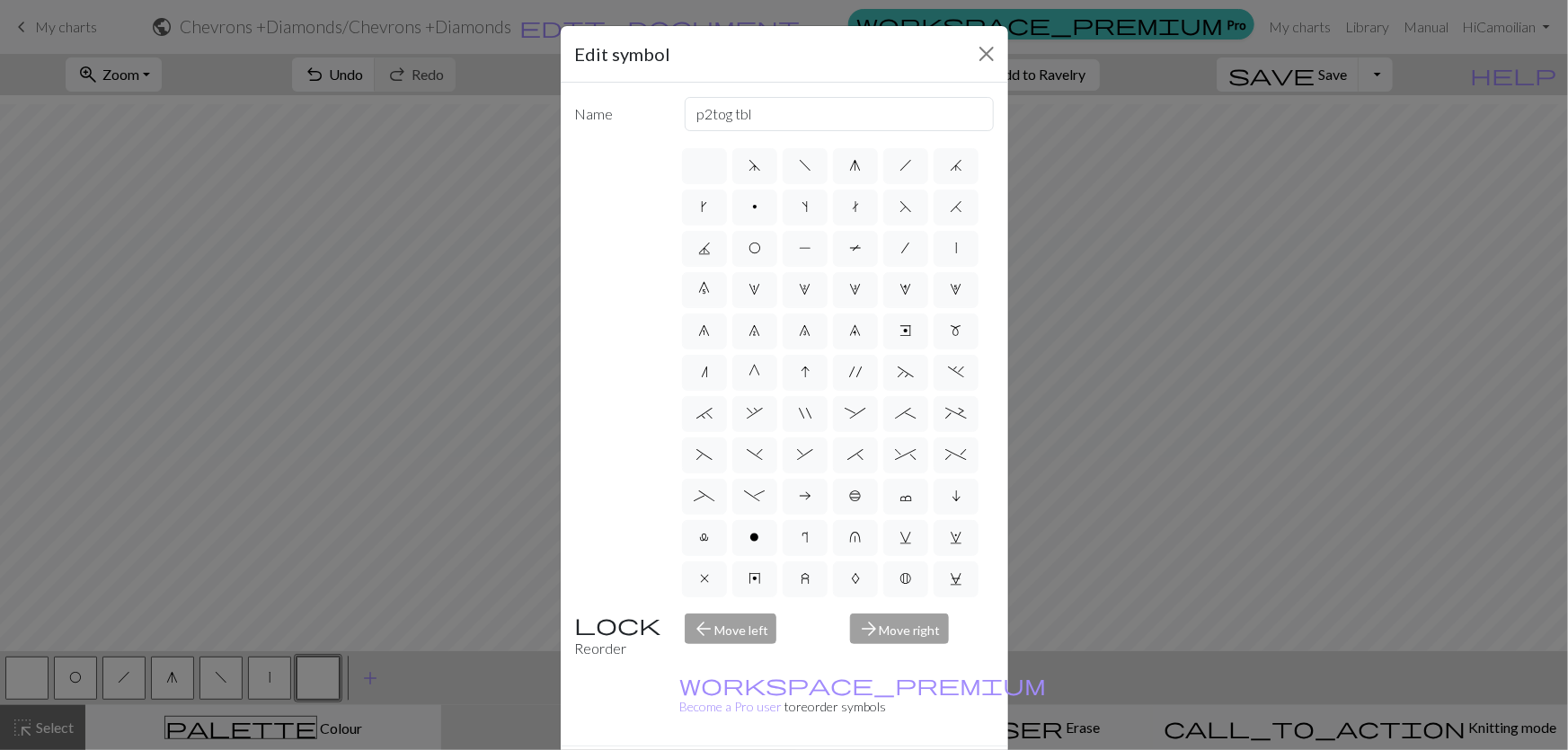
type input "place bead"
click at [954, 644] on label "X" at bounding box center [955, 662] width 45 height 36
click at [954, 650] on input "X" at bounding box center [956, 656] width 12 height 12
radio input "true"
type input "no stitch"
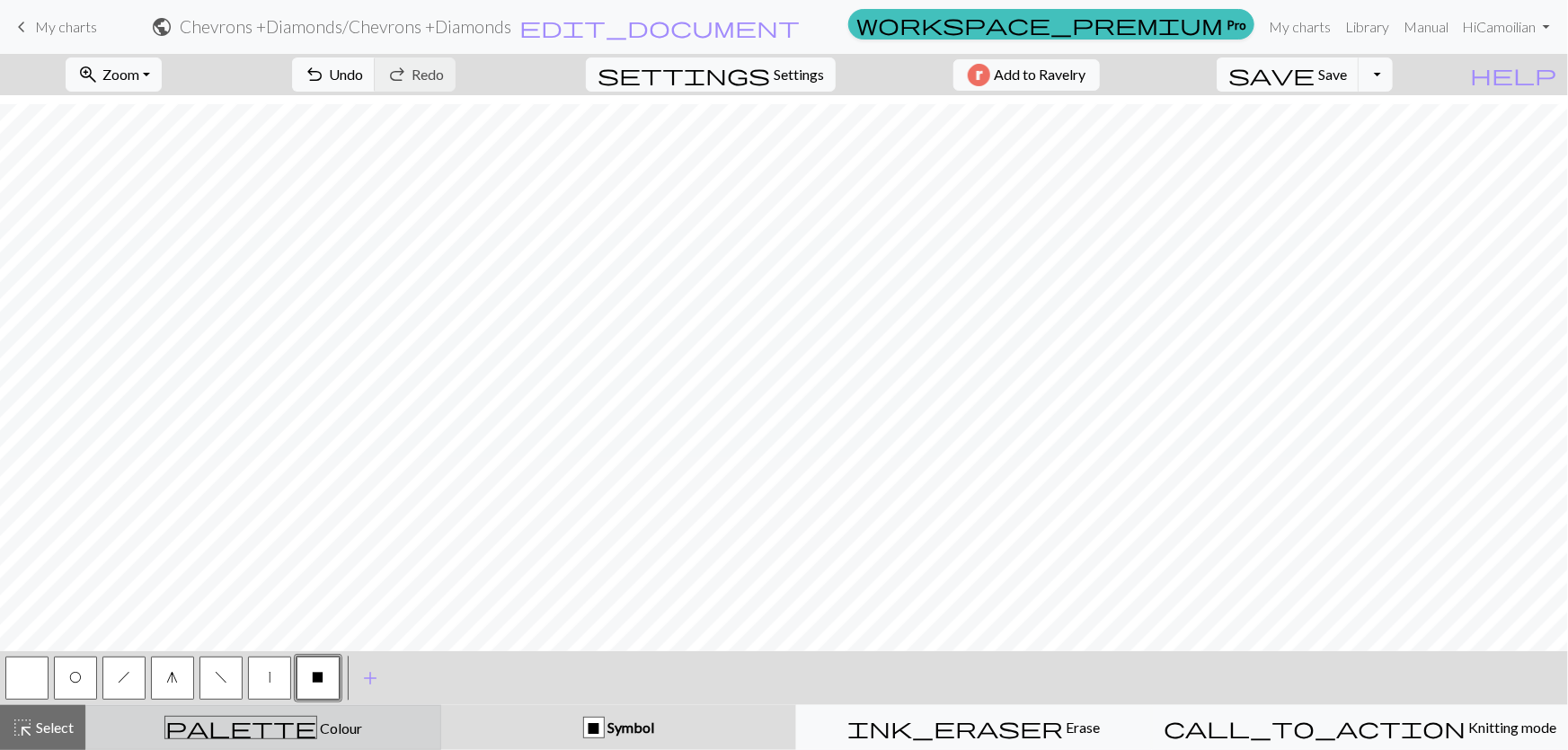
click at [317, 725] on span "Colour" at bounding box center [339, 728] width 45 height 18
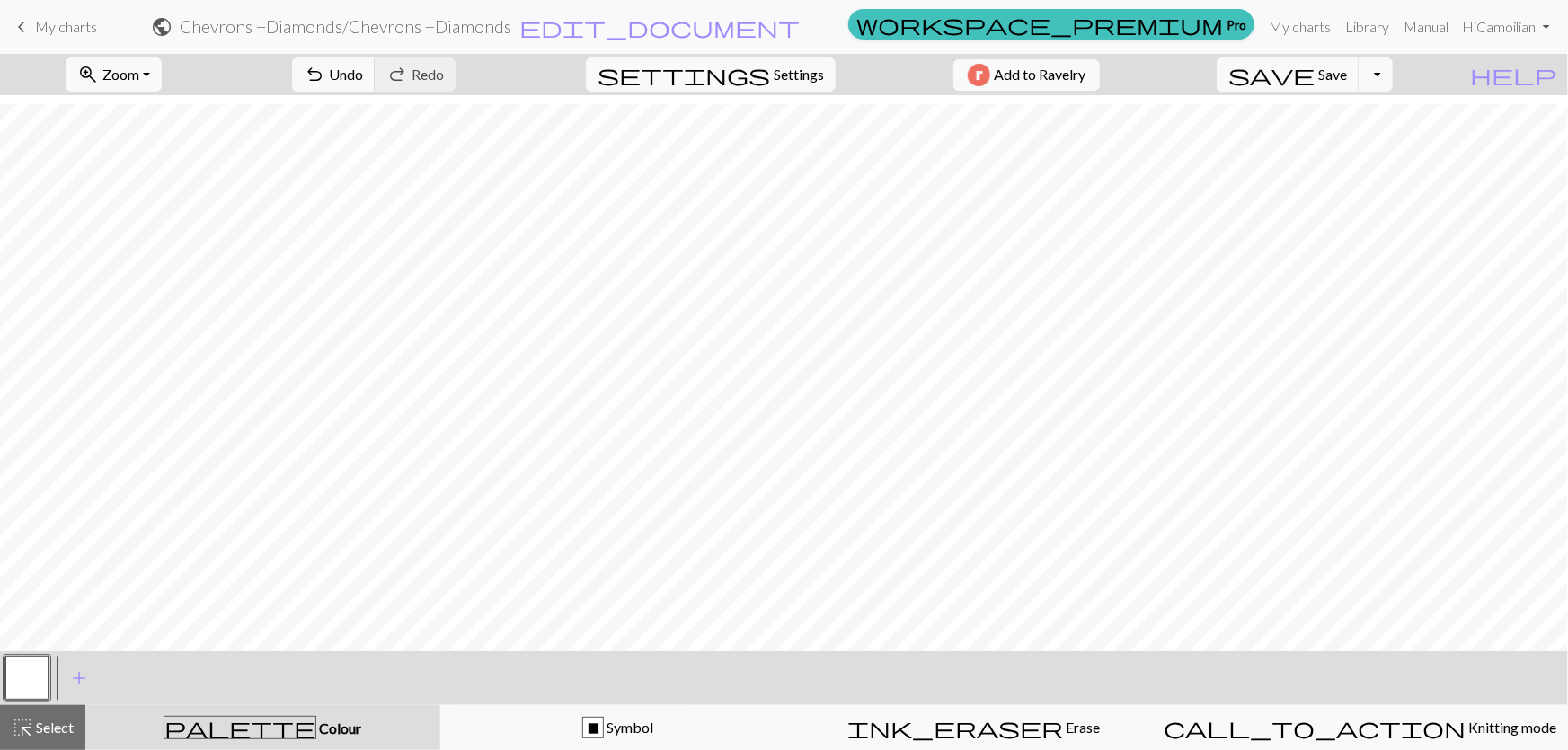
click at [30, 674] on button "button" at bounding box center [27, 678] width 43 height 43
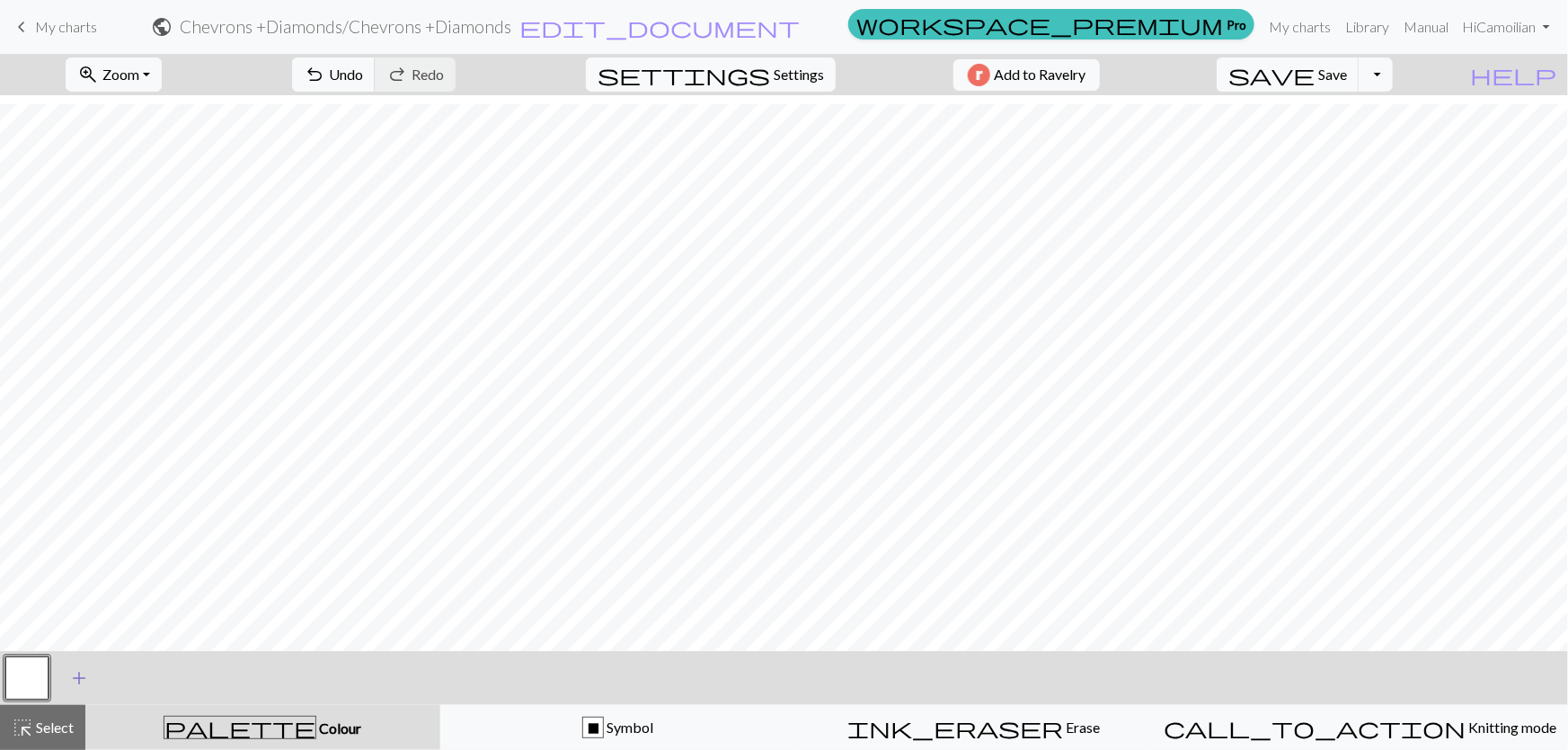
click at [87, 674] on span "add" at bounding box center [78, 678] width 21 height 25
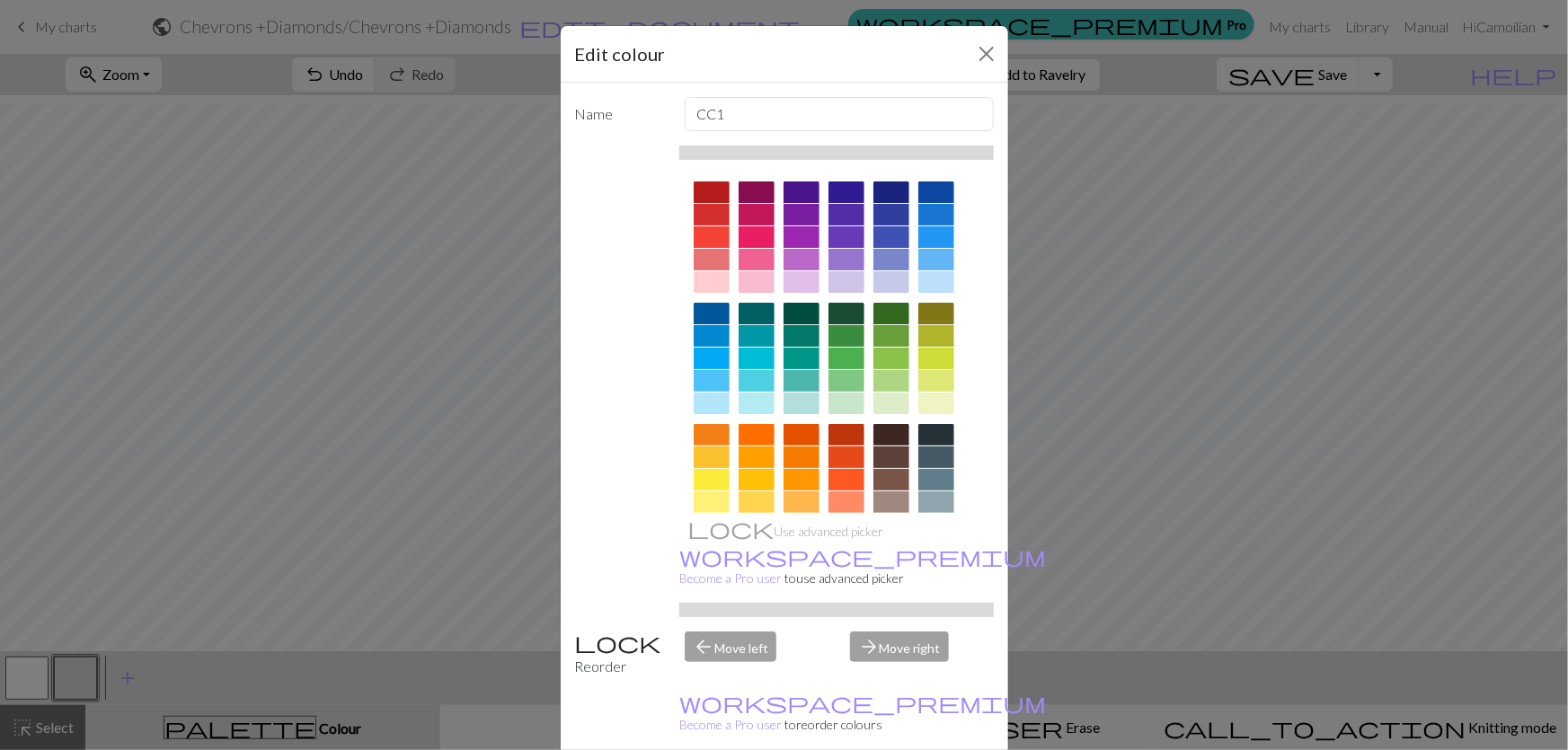
click at [72, 678] on div "Edit colour Name CC1 Use advanced picker workspace_premium Become a Pro user to…" at bounding box center [784, 375] width 1568 height 750
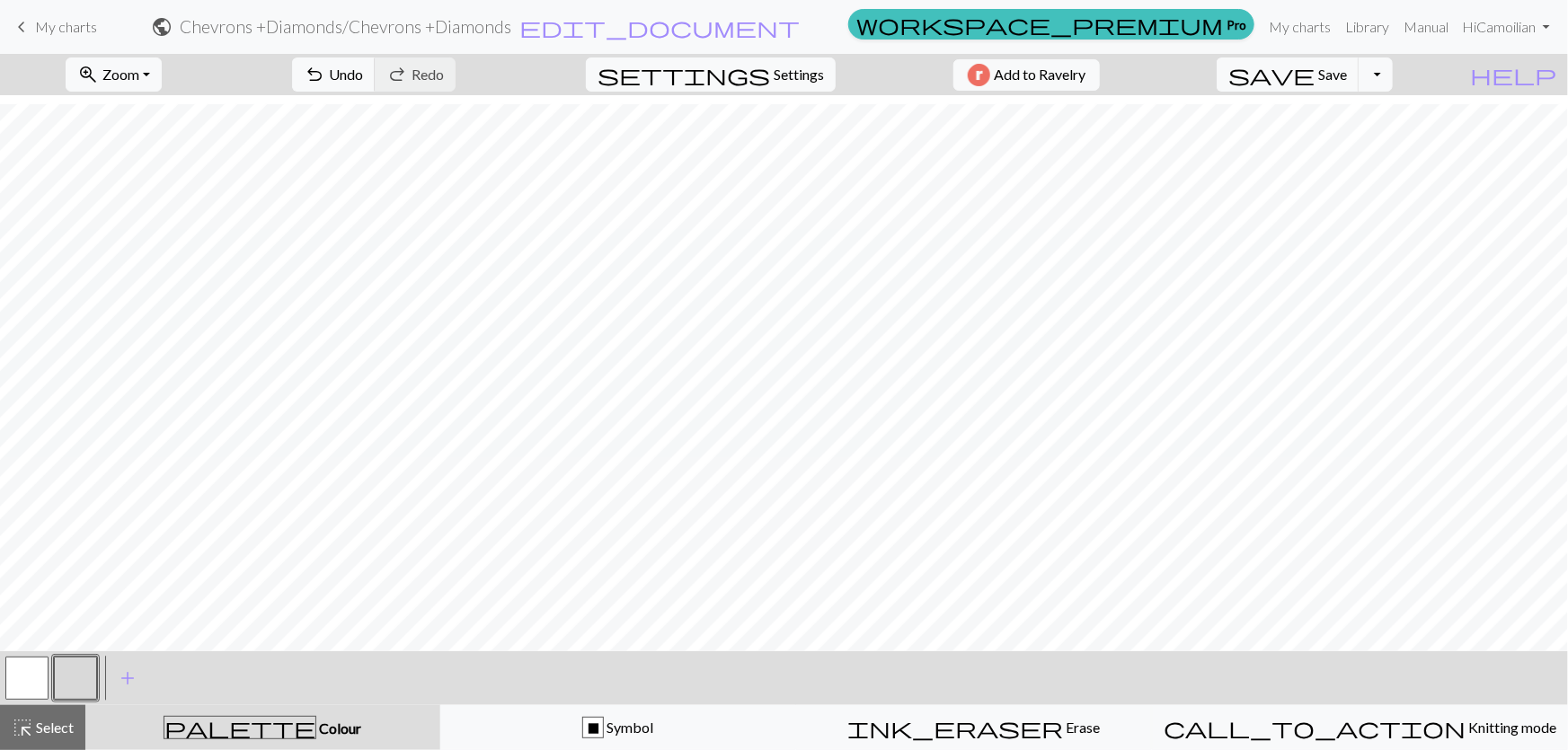
click at [78, 671] on button "button" at bounding box center [76, 678] width 43 height 43
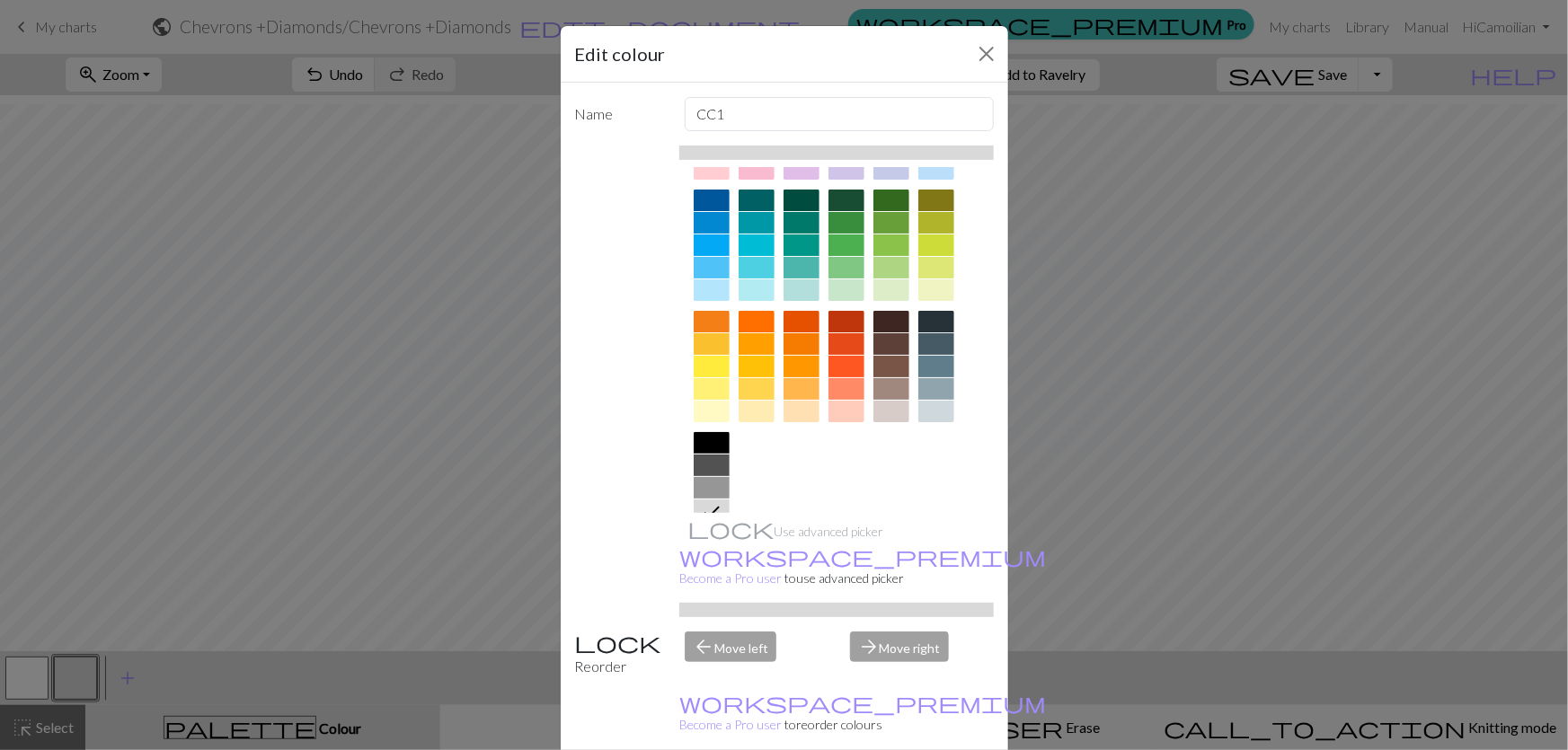
scroll to position [0, 0]
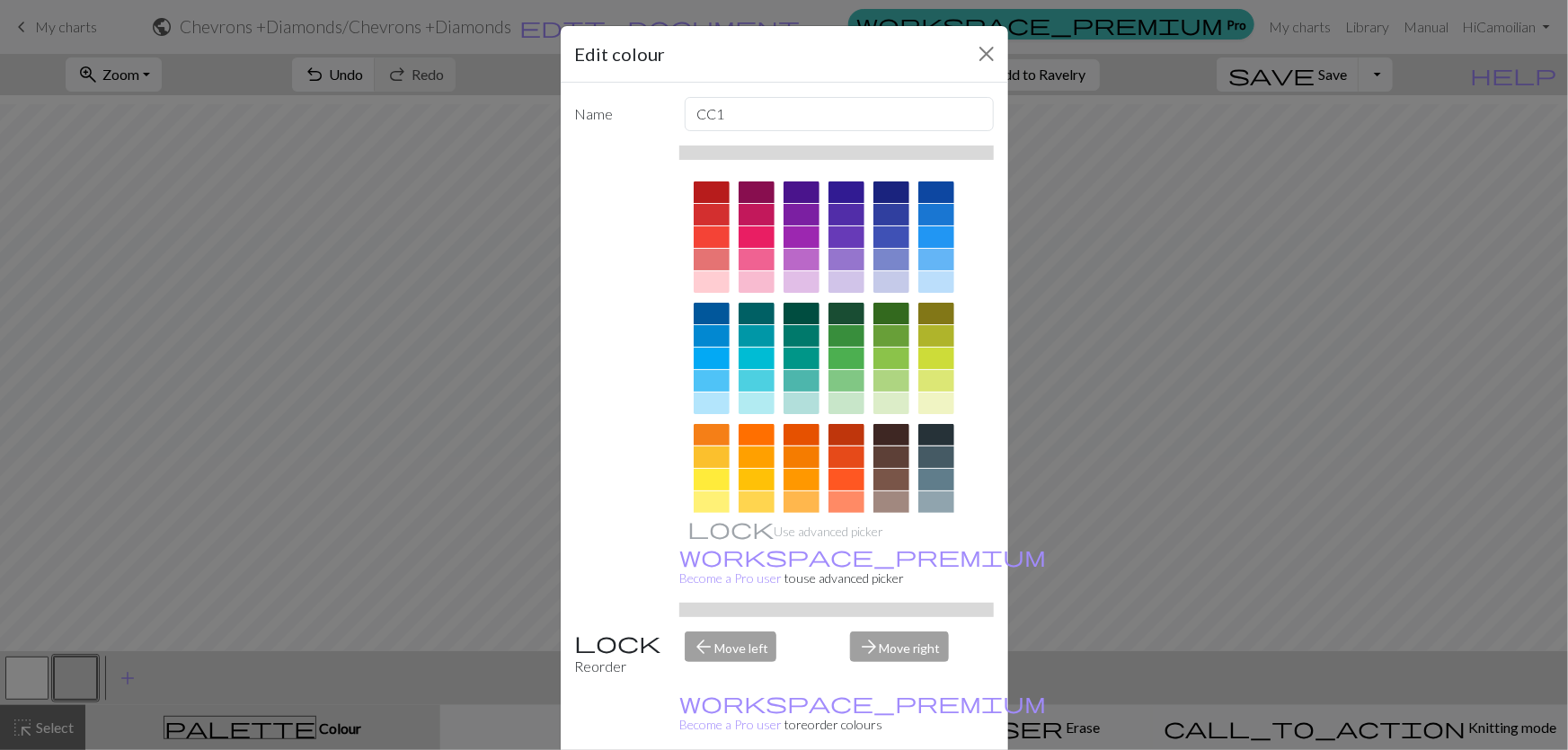
click at [884, 249] on div at bounding box center [891, 259] width 36 height 21
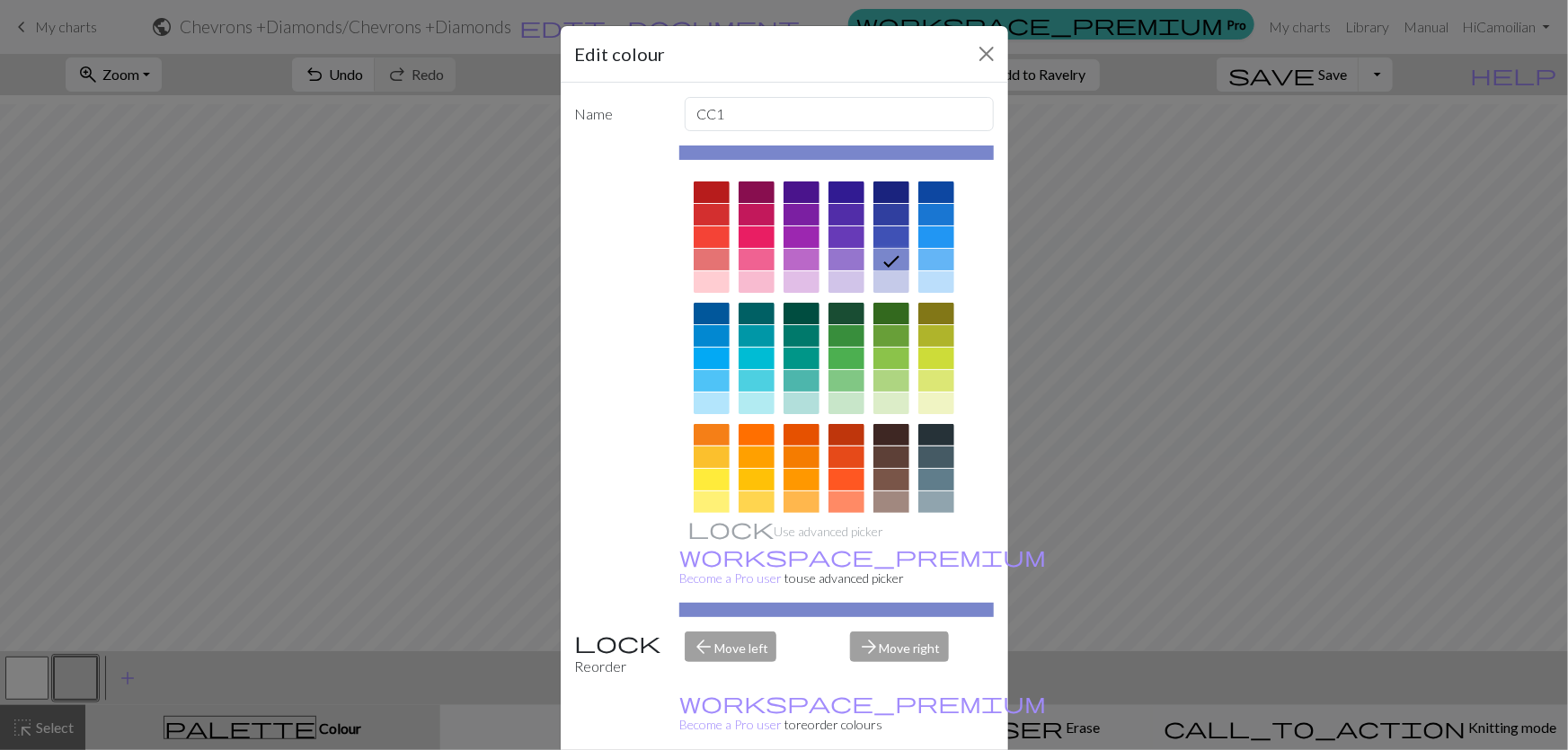
click at [758, 393] on div at bounding box center [756, 403] width 36 height 21
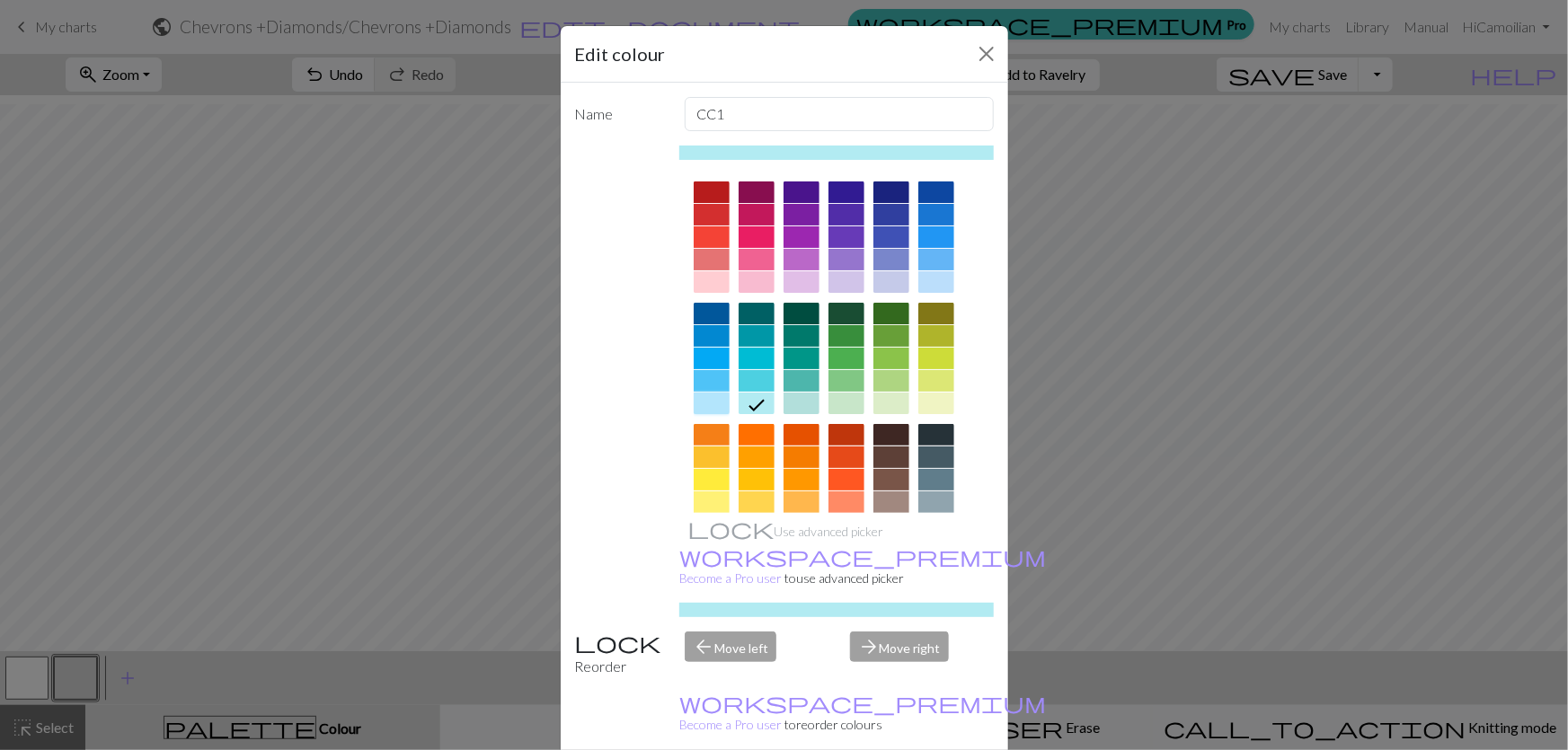
click at [694, 393] on div at bounding box center [711, 403] width 36 height 21
click at [940, 272] on div at bounding box center [936, 282] width 36 height 21
click at [943, 249] on div at bounding box center [936, 259] width 36 height 21
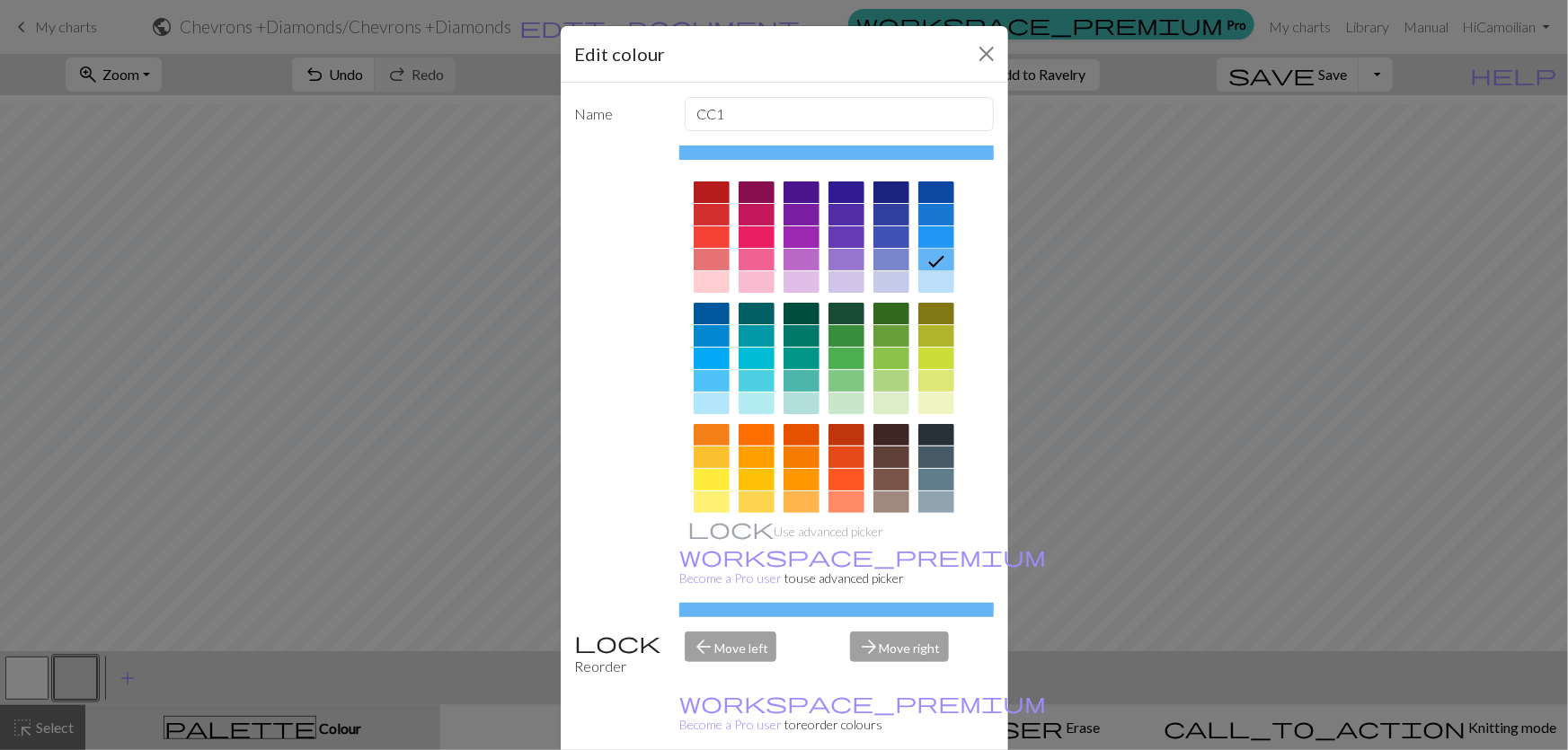
click at [895, 272] on div at bounding box center [891, 282] width 36 height 21
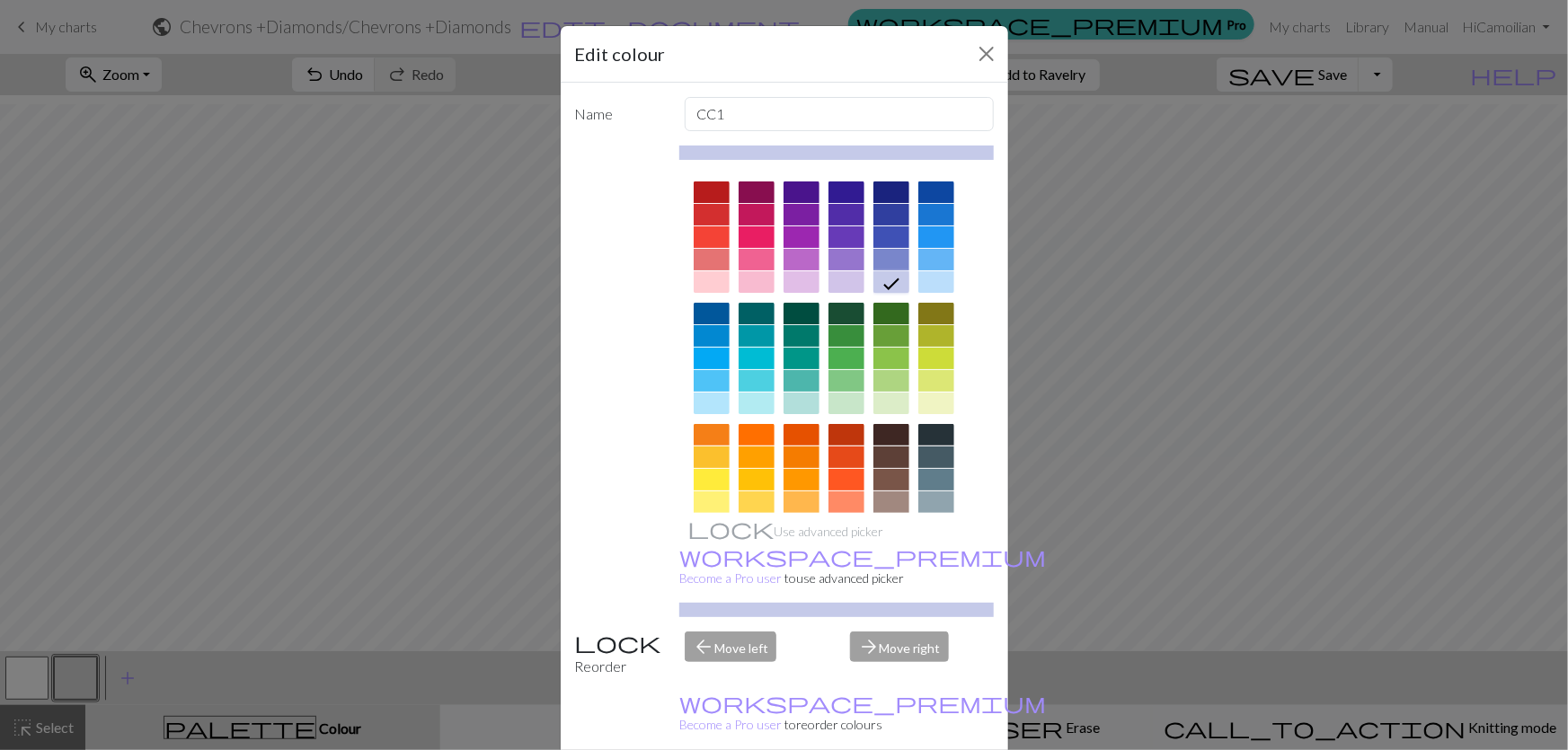
click at [885, 249] on div at bounding box center [891, 259] width 36 height 21
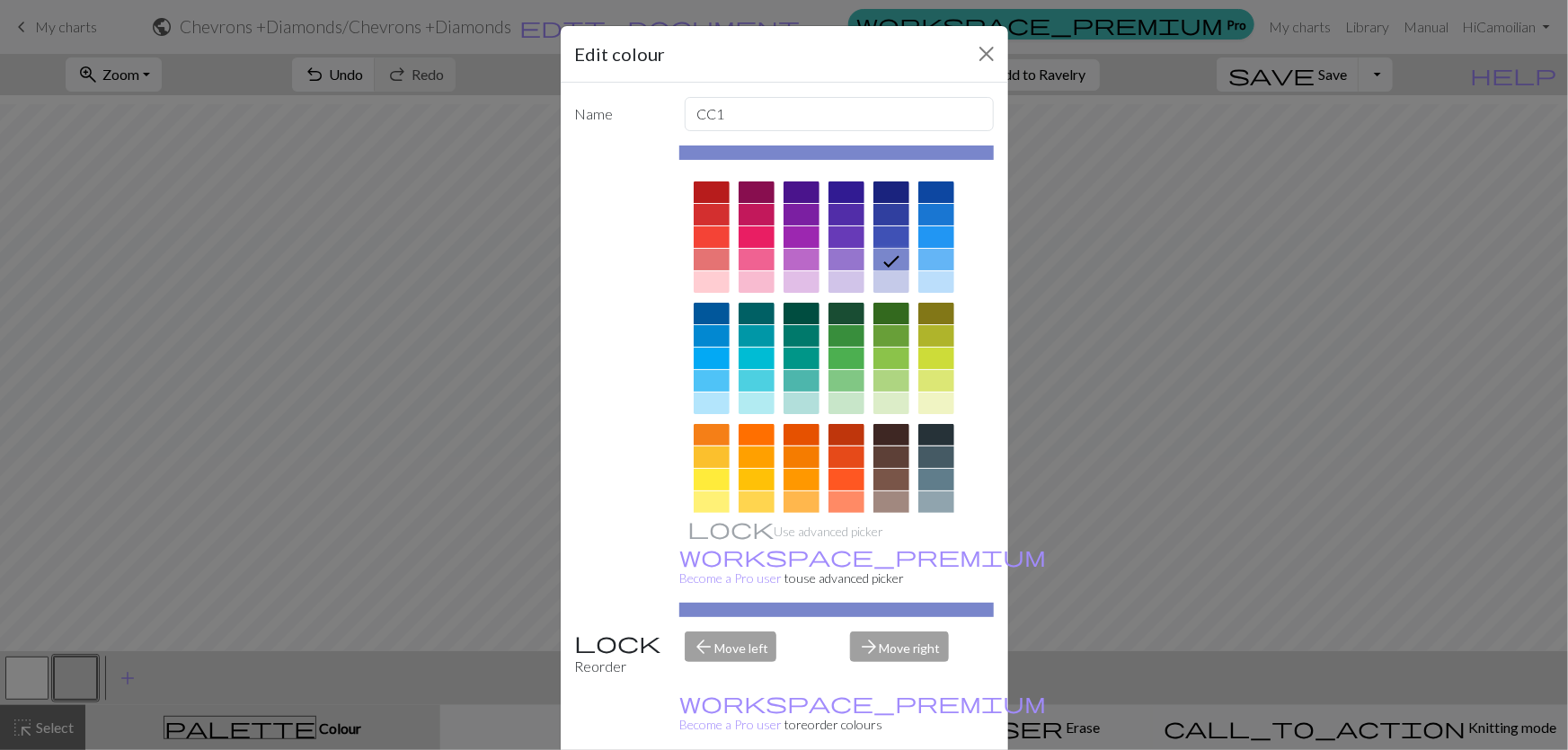
click at [949, 182] on div at bounding box center [936, 192] width 36 height 21
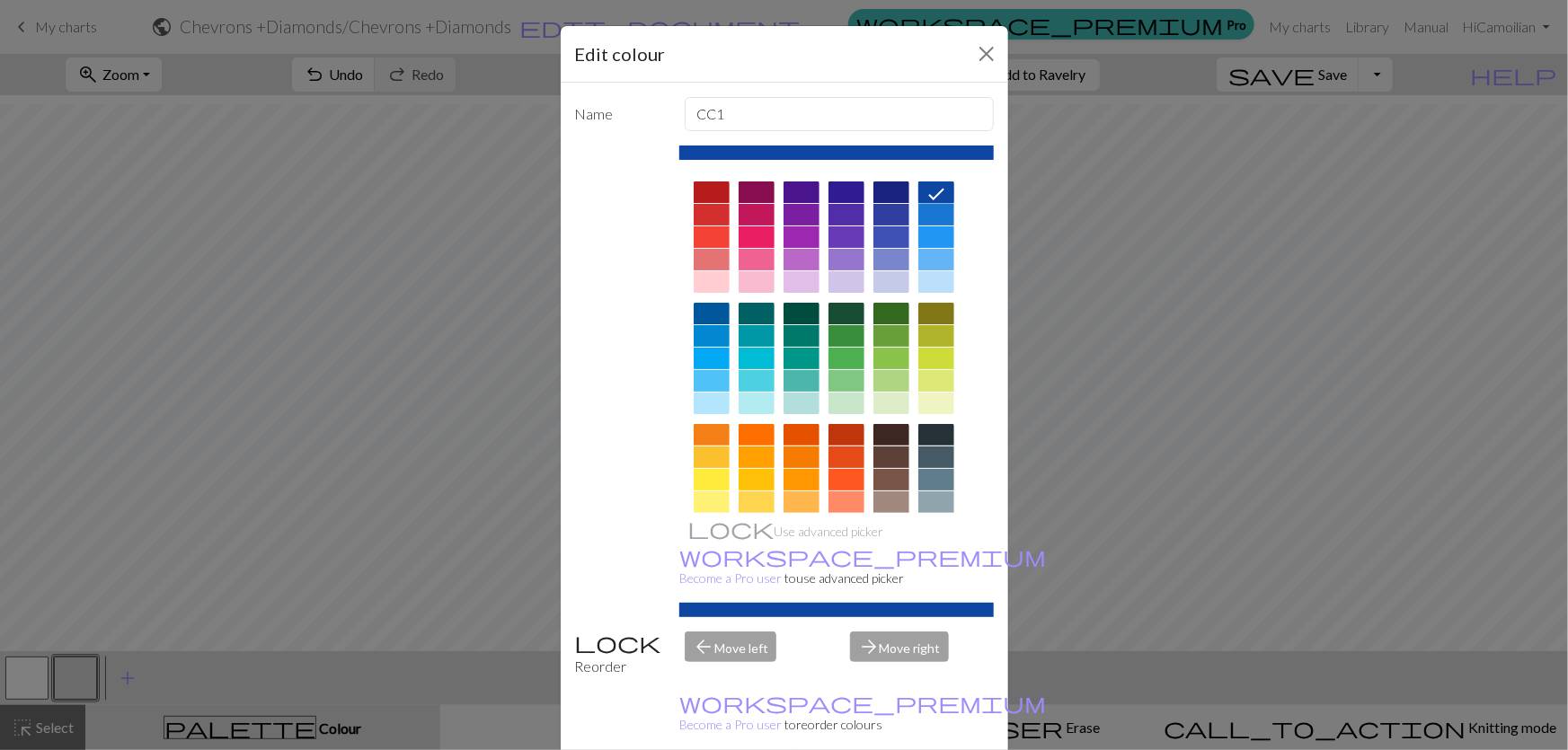
click at [942, 204] on div at bounding box center [936, 214] width 36 height 21
click at [935, 227] on div at bounding box center [936, 237] width 36 height 21
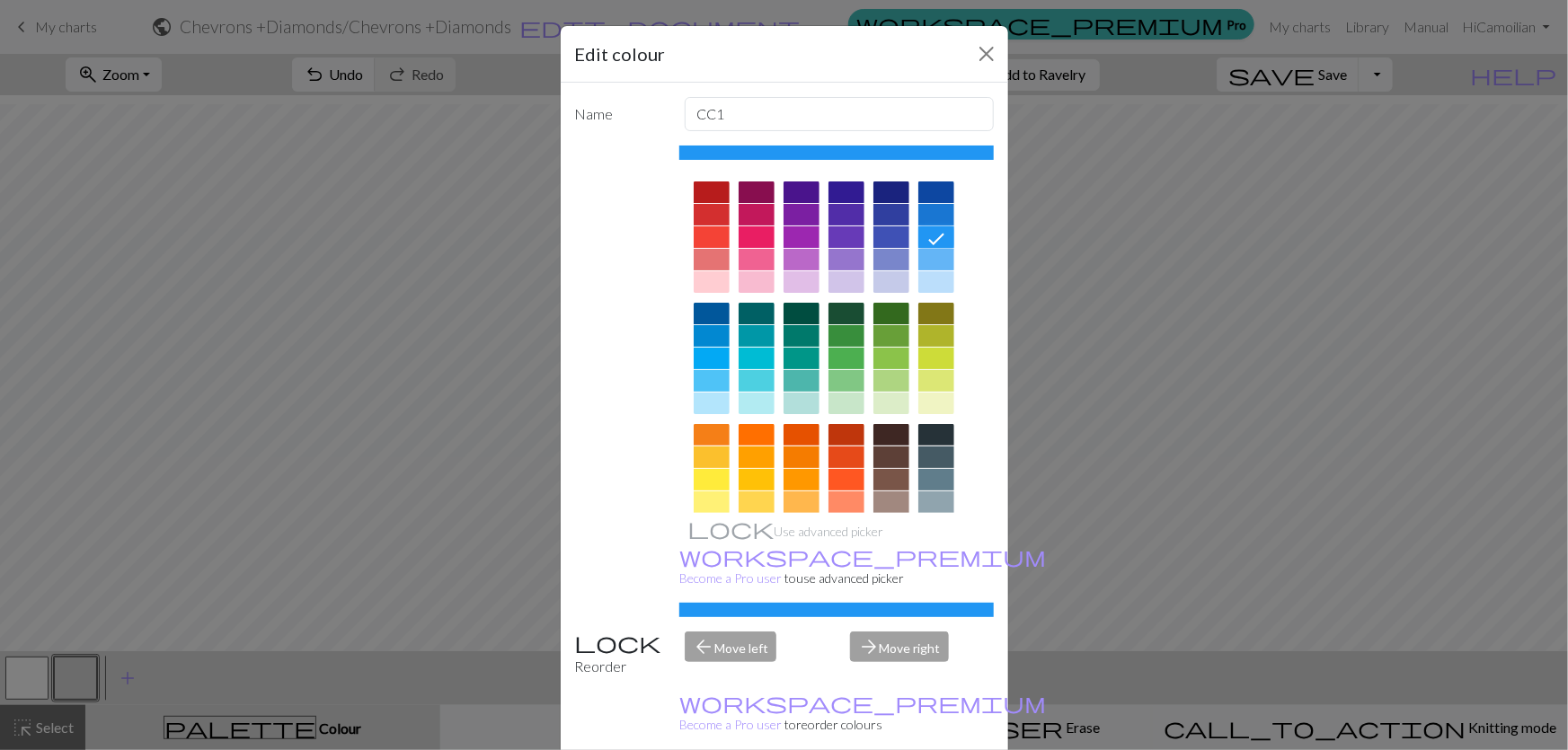
click at [895, 227] on div at bounding box center [891, 237] width 36 height 21
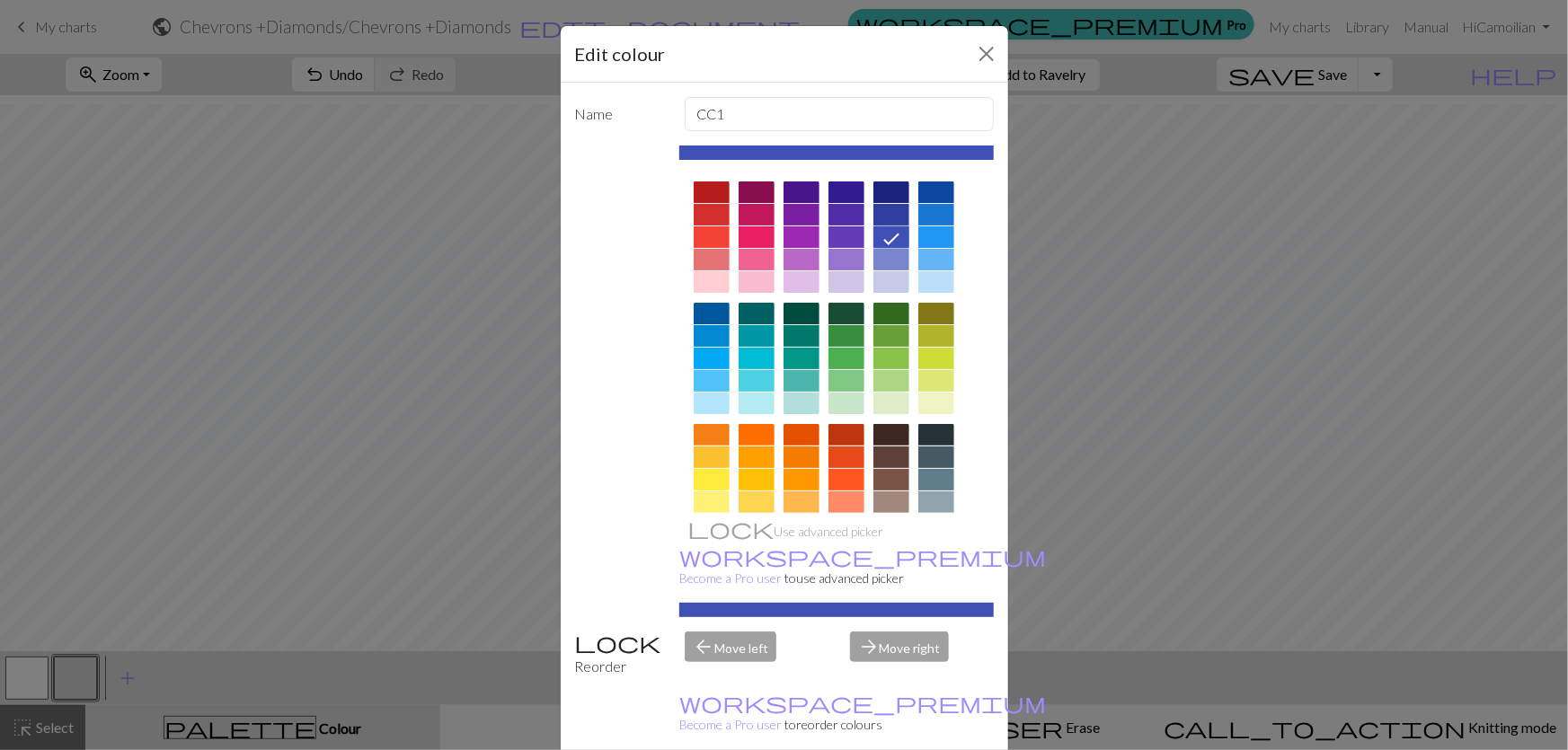
click at [892, 204] on div at bounding box center [891, 214] width 36 height 21
click at [892, 205] on icon at bounding box center [891, 216] width 21 height 21
click at [887, 227] on div at bounding box center [891, 237] width 36 height 21
click at [889, 249] on div at bounding box center [891, 259] width 36 height 21
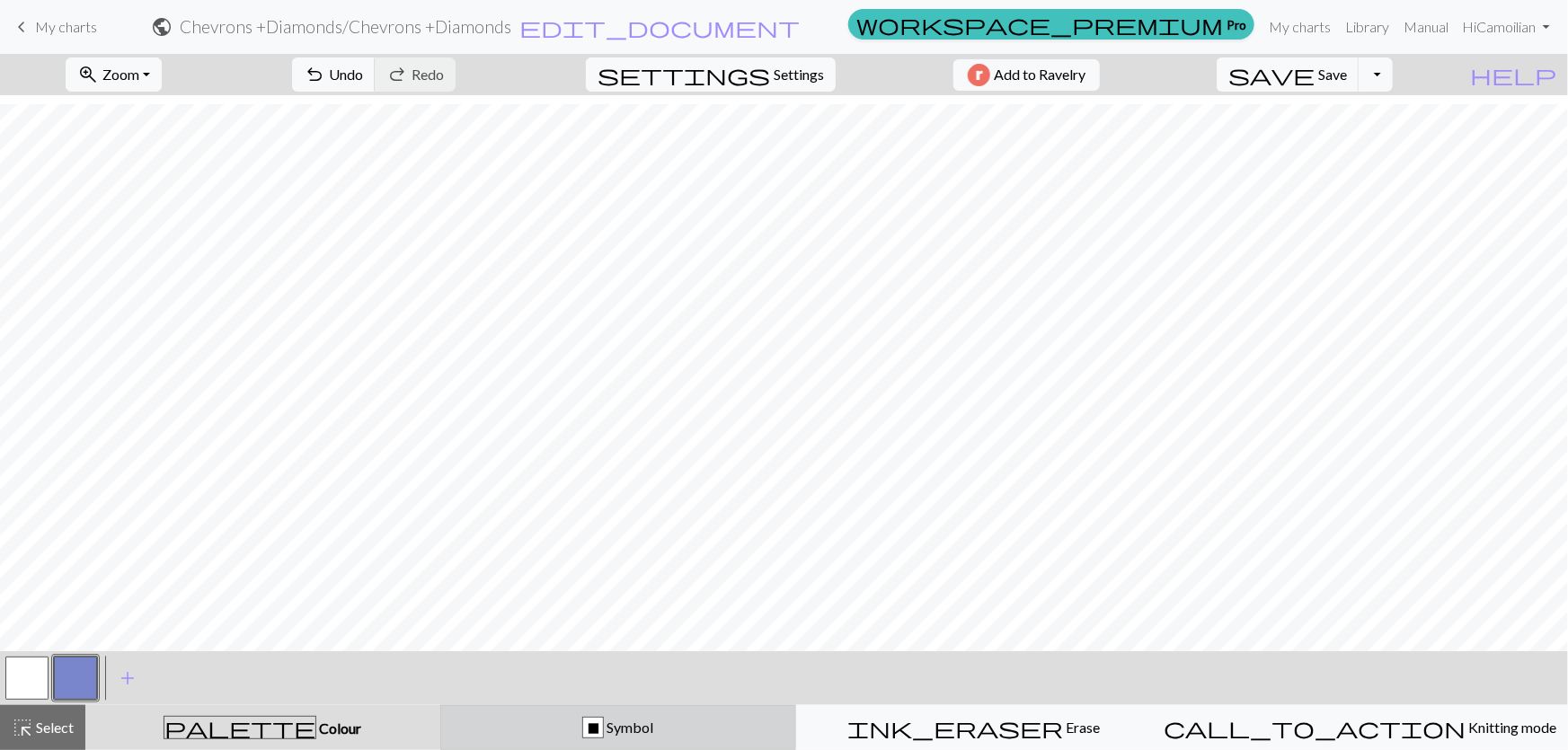
click at [699, 736] on div "X Symbol" at bounding box center [618, 727] width 333 height 21
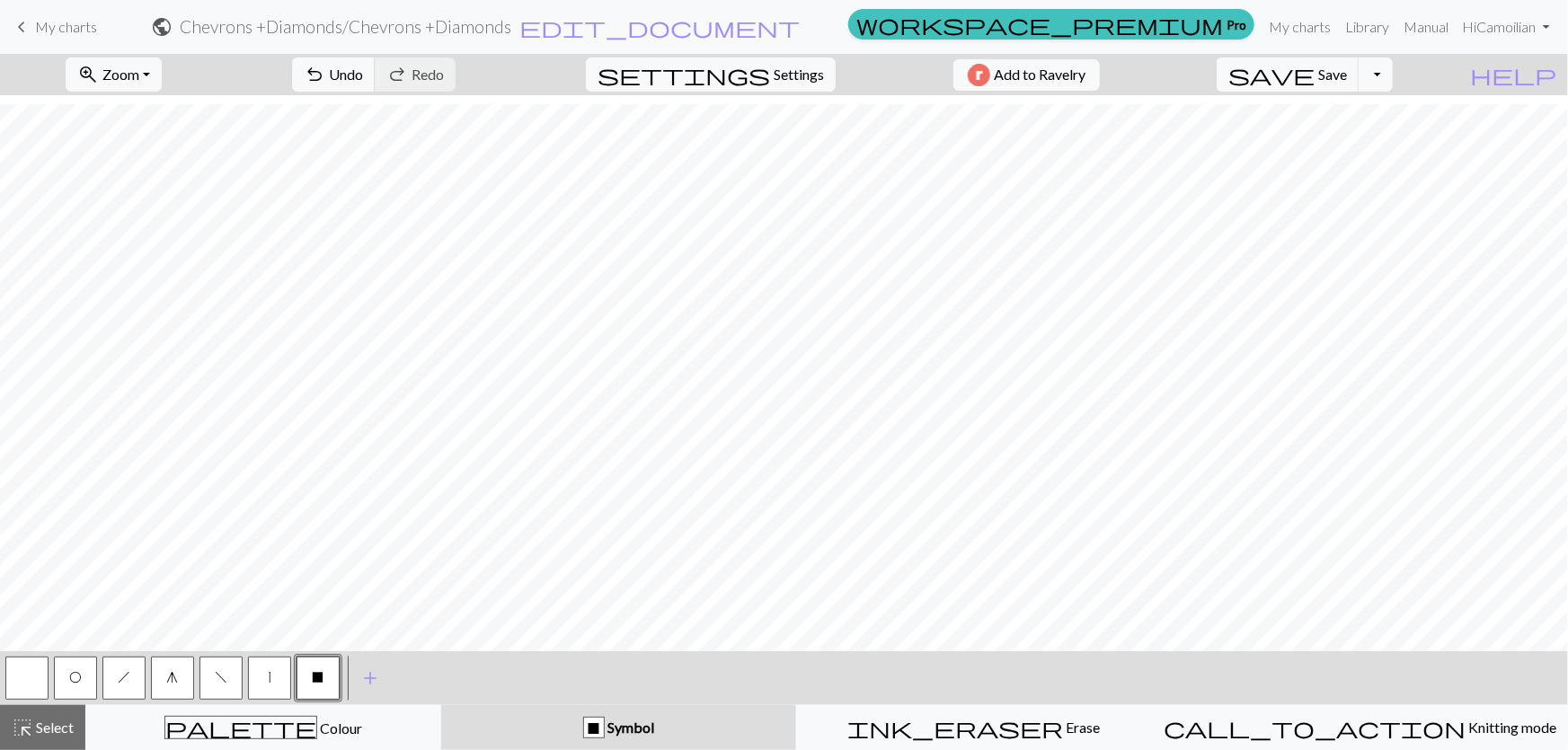
click at [176, 674] on span "g" at bounding box center [172, 678] width 12 height 15
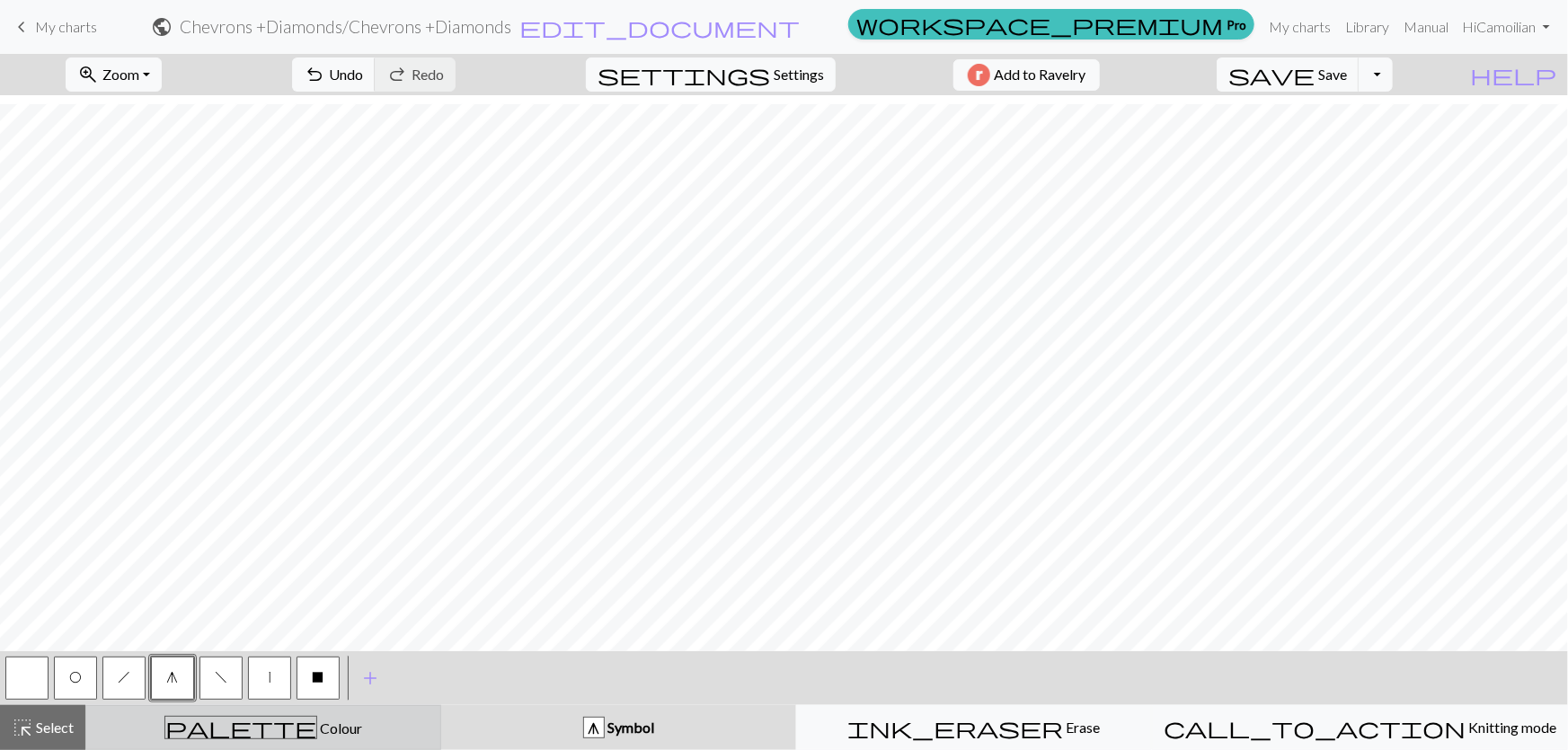
click at [317, 732] on span "Colour" at bounding box center [339, 728] width 45 height 18
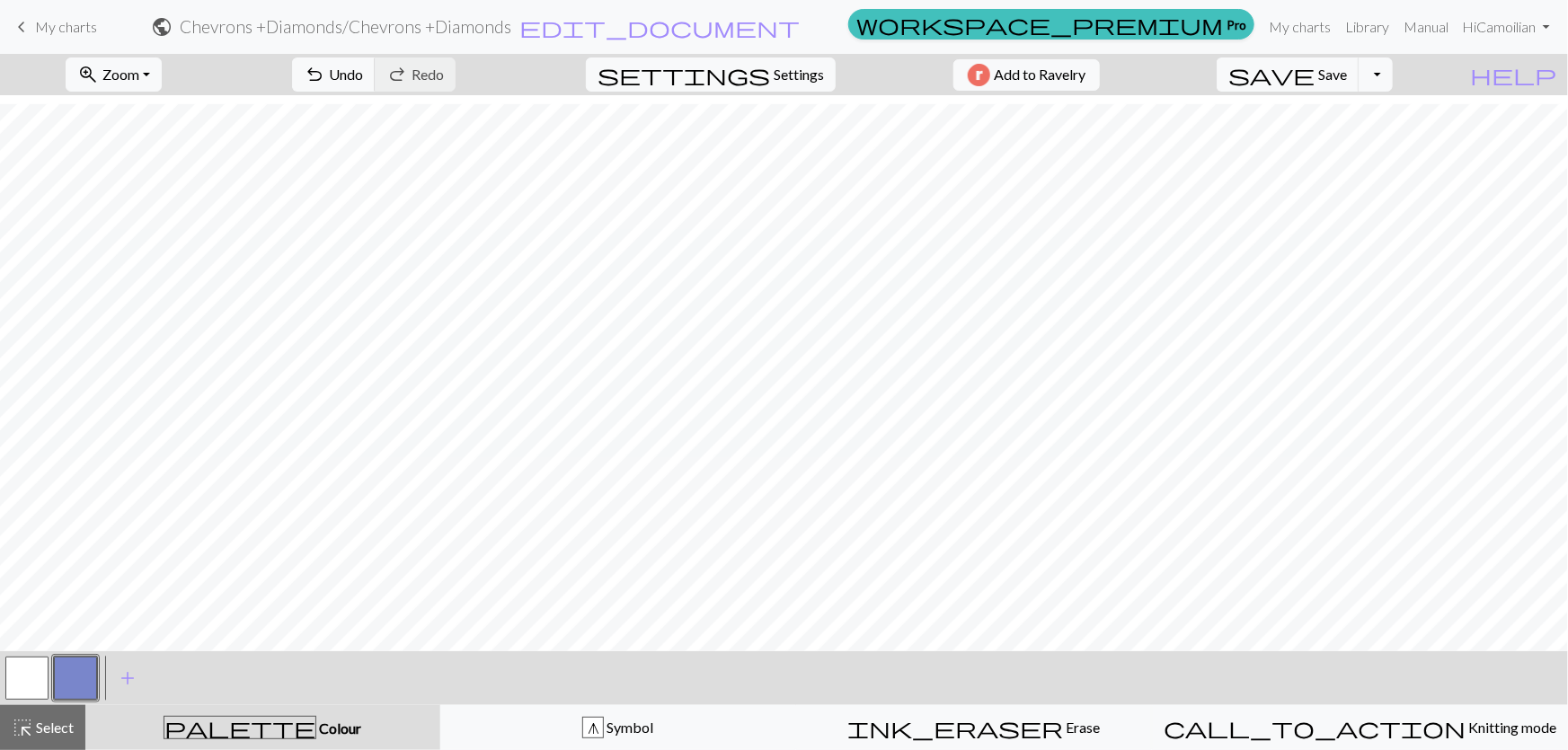
click at [66, 675] on button "button" at bounding box center [76, 678] width 43 height 43
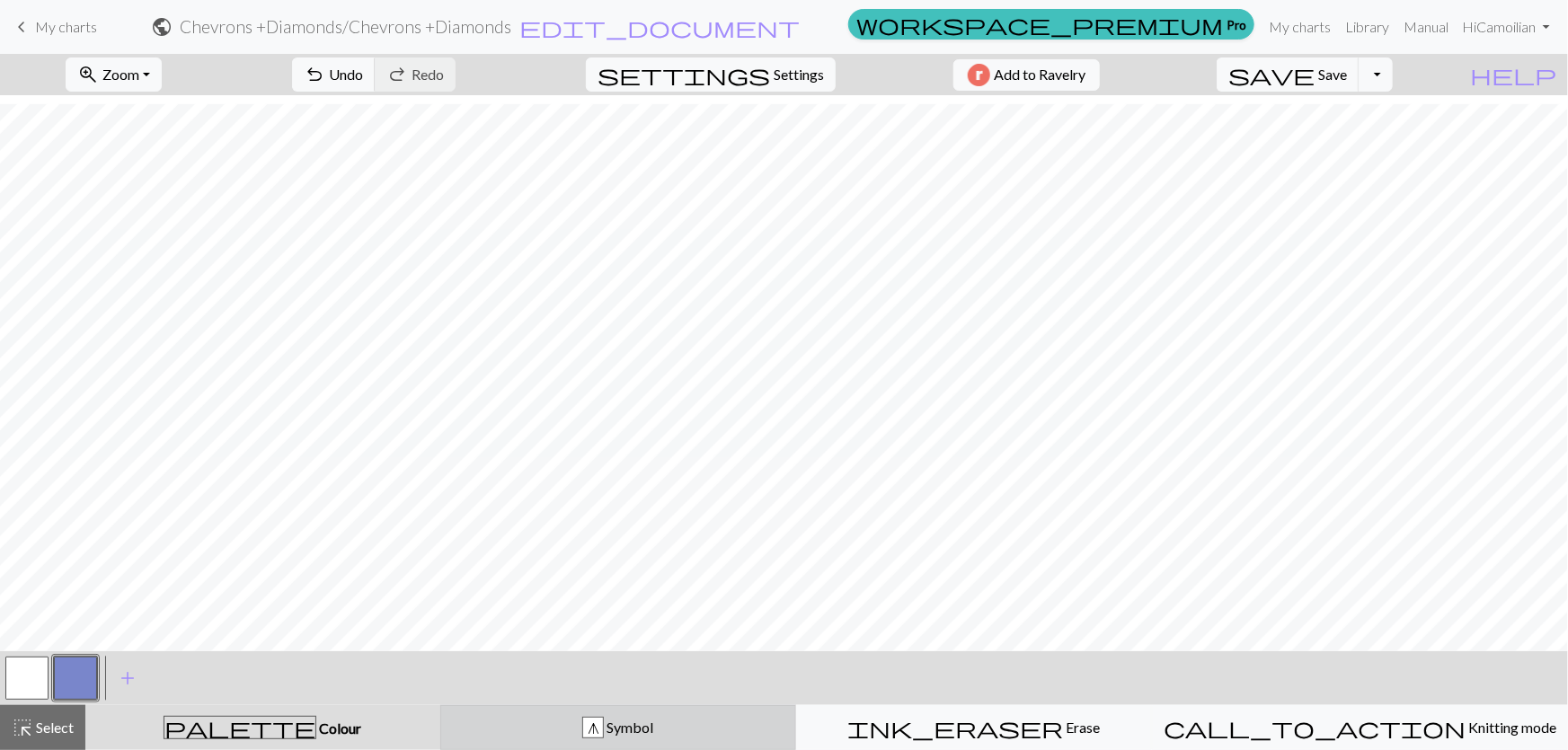
click at [709, 728] on div "g Symbol" at bounding box center [618, 727] width 333 height 21
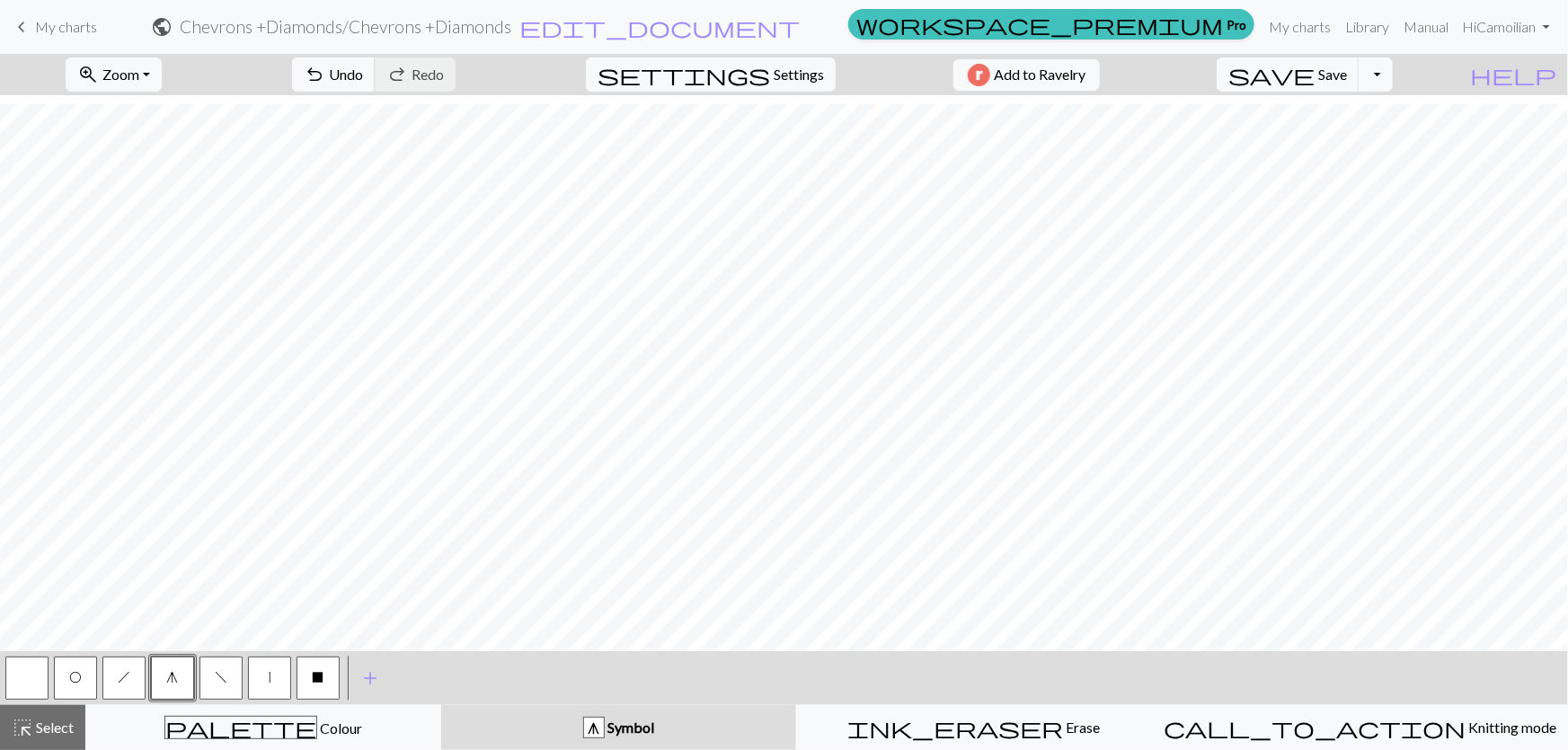
click at [114, 686] on button "h" at bounding box center [123, 678] width 43 height 43
click at [78, 684] on button "O" at bounding box center [76, 678] width 43 height 43
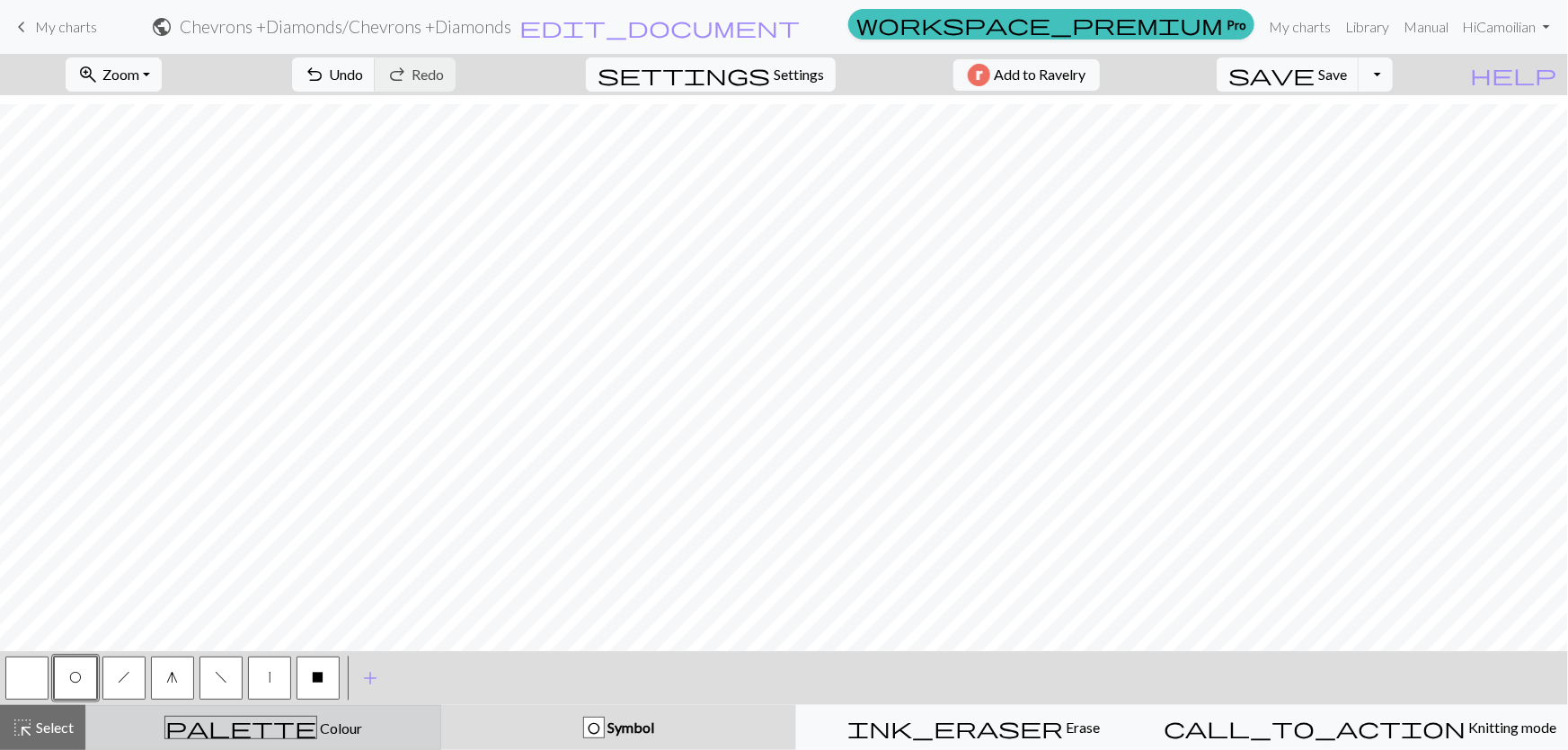
click at [317, 725] on span "Colour" at bounding box center [339, 728] width 45 height 18
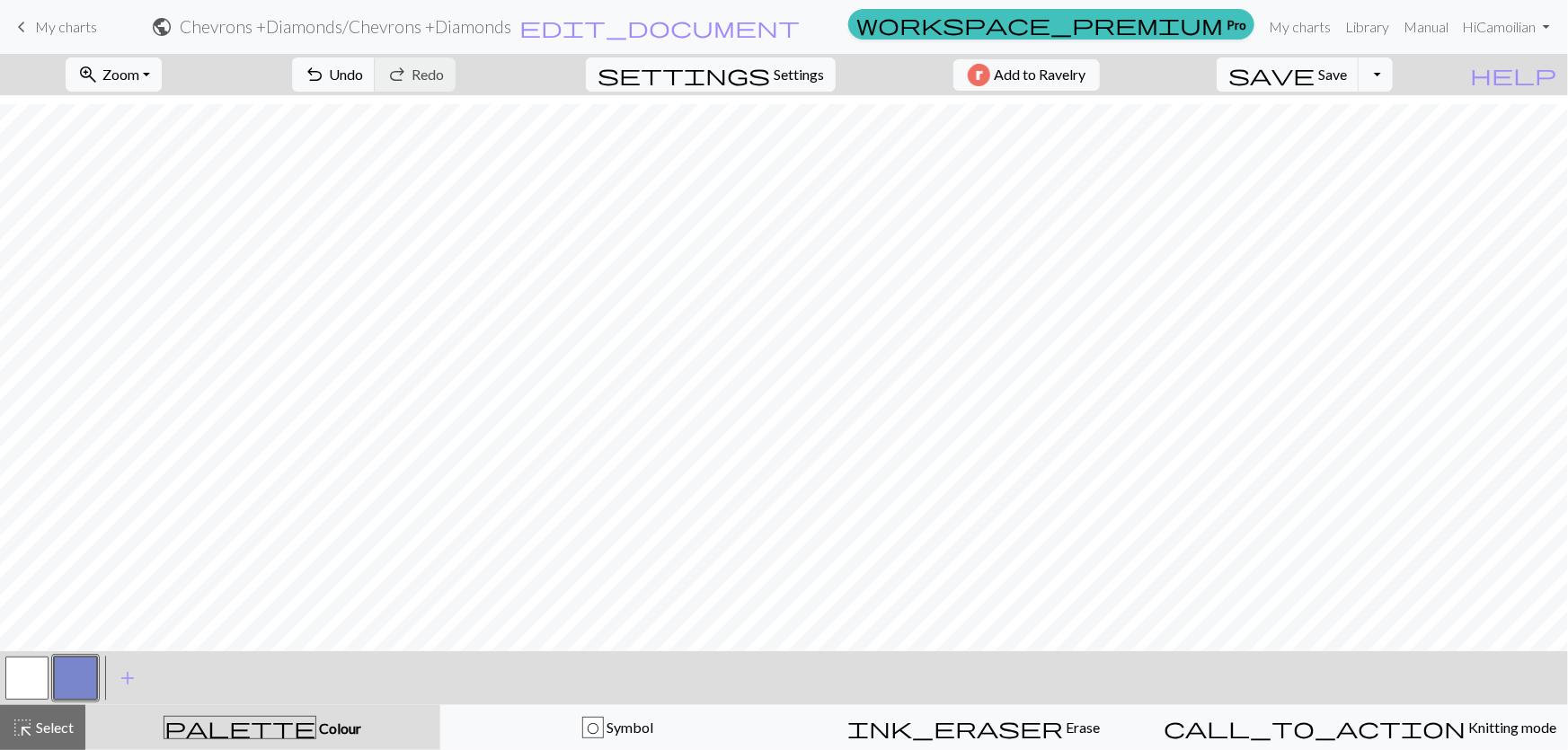
click at [70, 671] on button "button" at bounding box center [76, 678] width 43 height 43
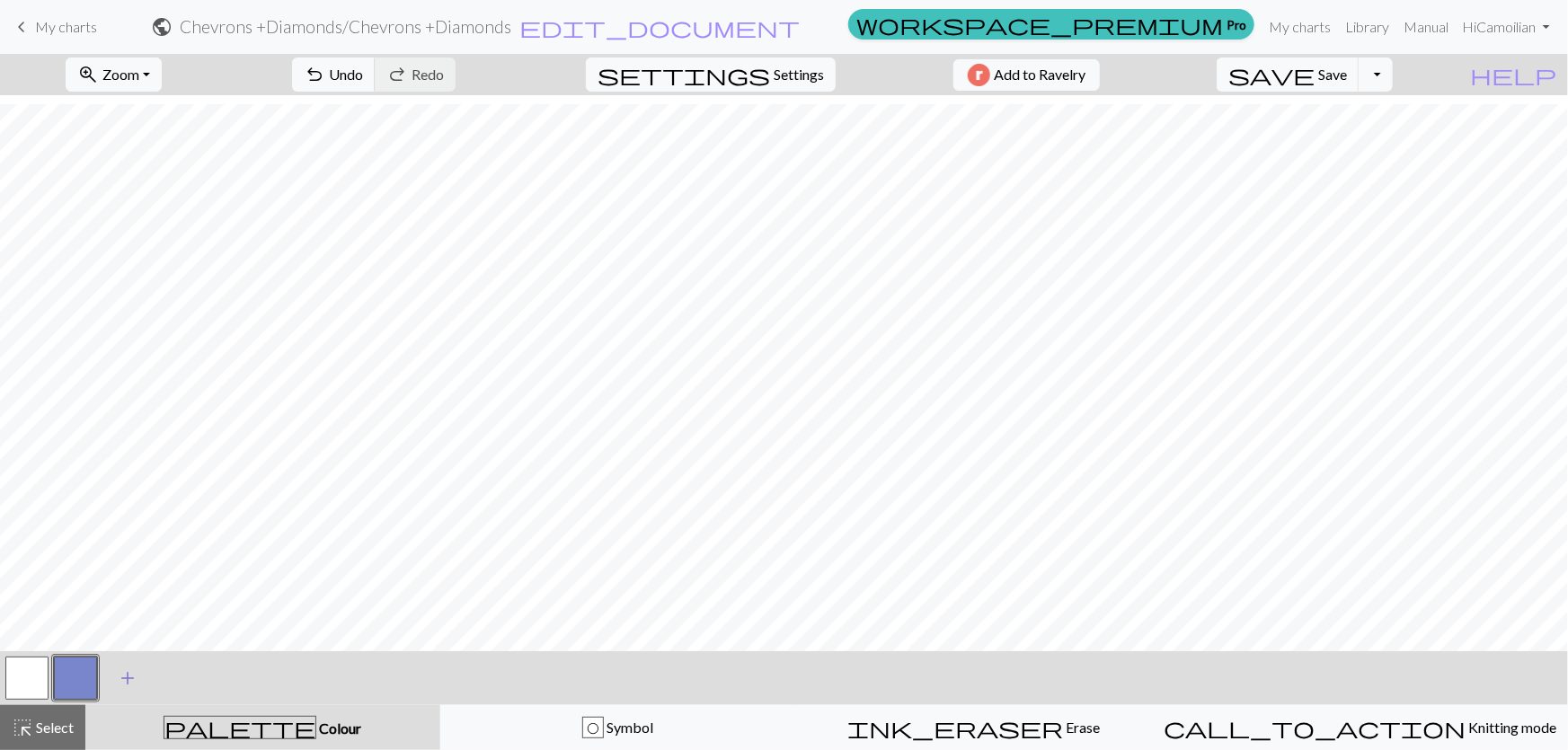
click at [109, 674] on button "add Add a colour" at bounding box center [127, 678] width 45 height 45
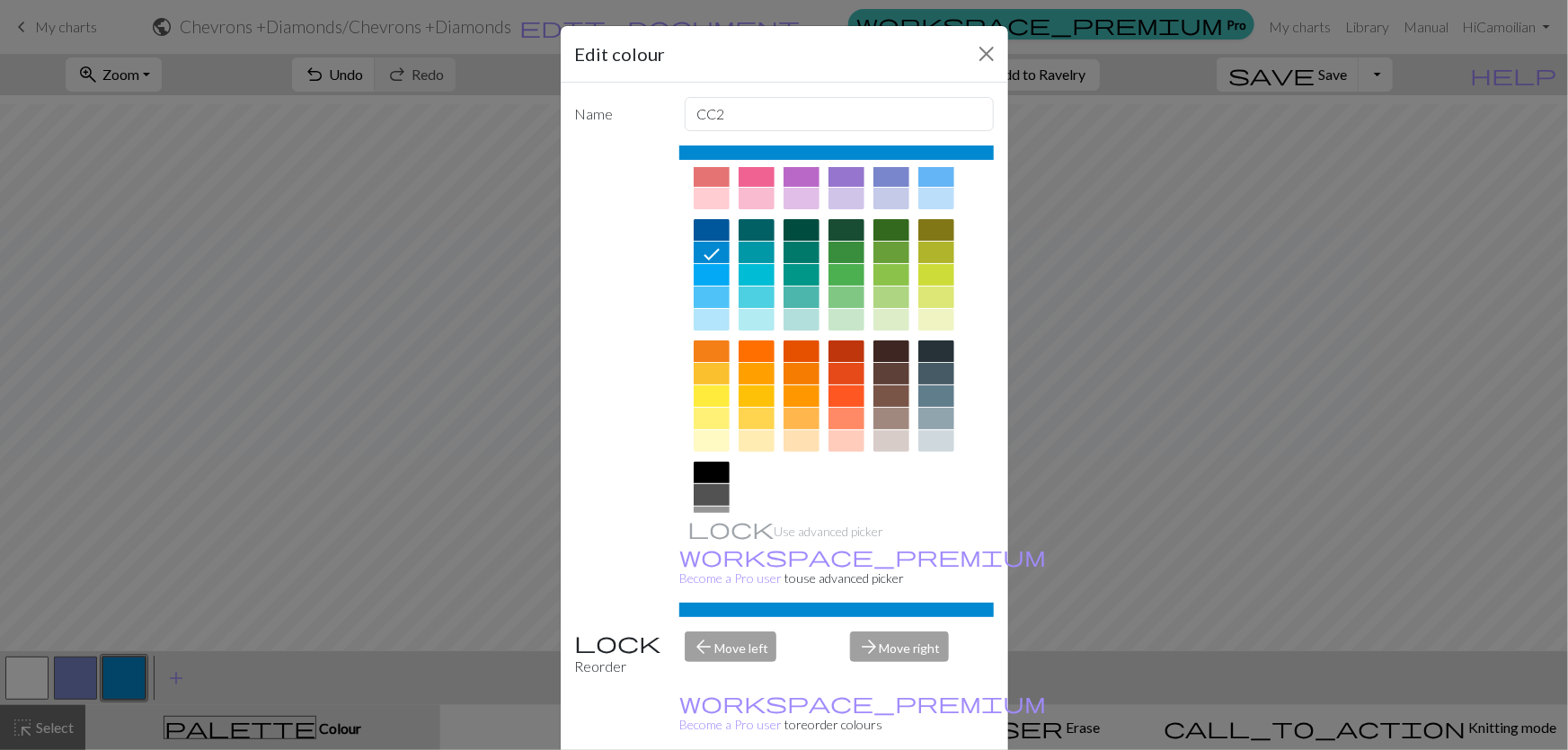
scroll to position [81, 0]
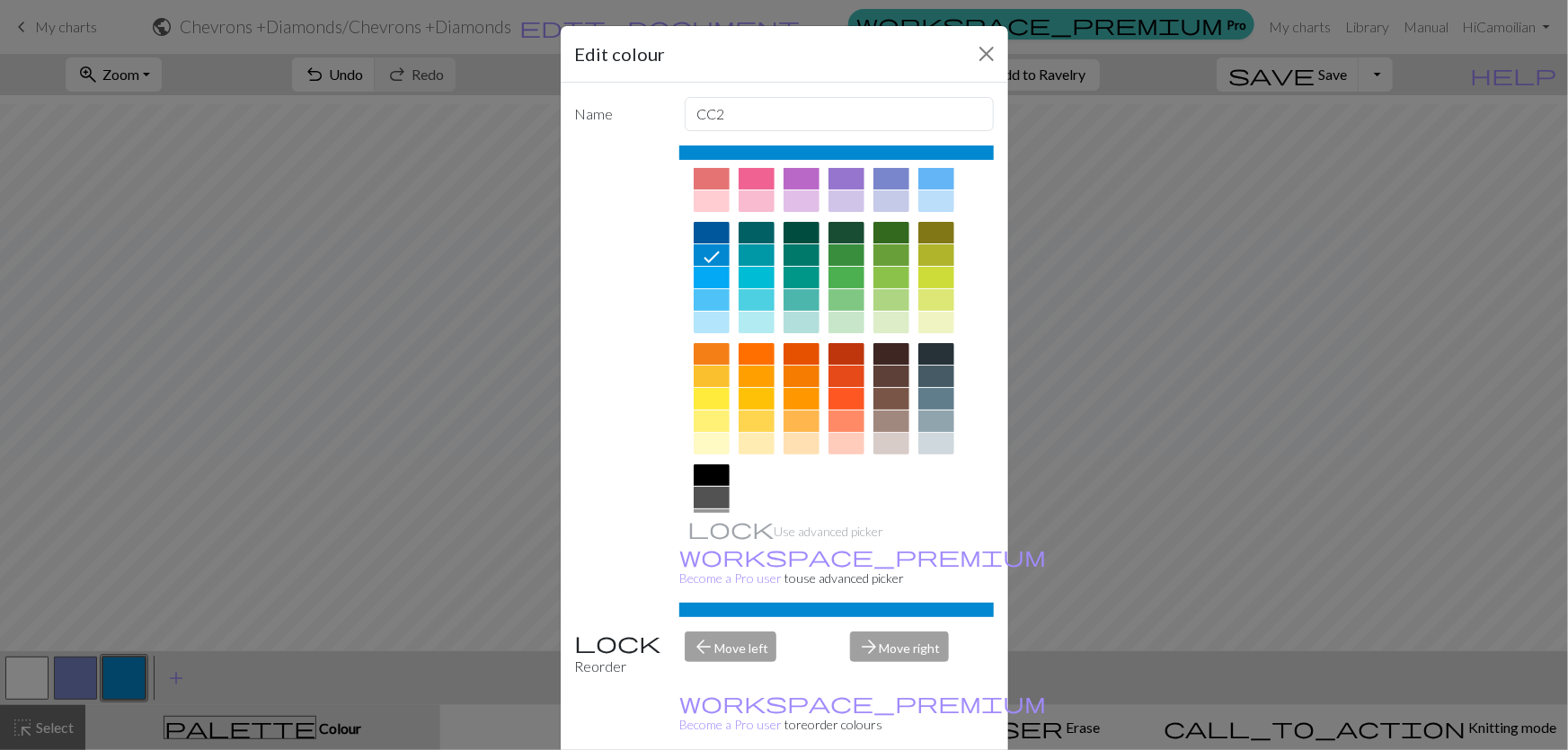
click at [935, 388] on div at bounding box center [936, 398] width 36 height 21
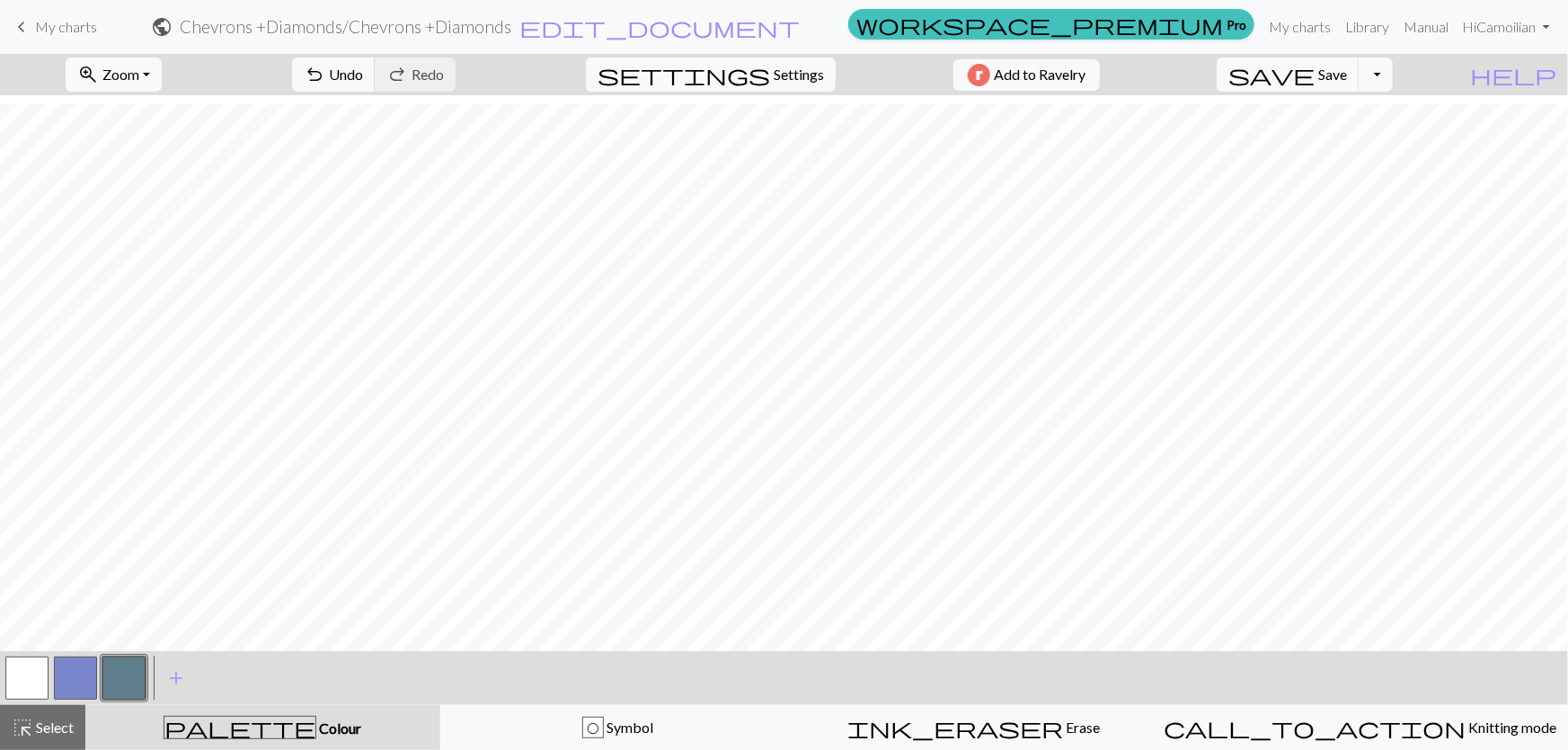
click at [39, 674] on button "button" at bounding box center [27, 678] width 43 height 43
click at [81, 680] on button "button" at bounding box center [76, 678] width 43 height 43
click at [326, 739] on div "palette Colour Colour" at bounding box center [263, 727] width 333 height 23
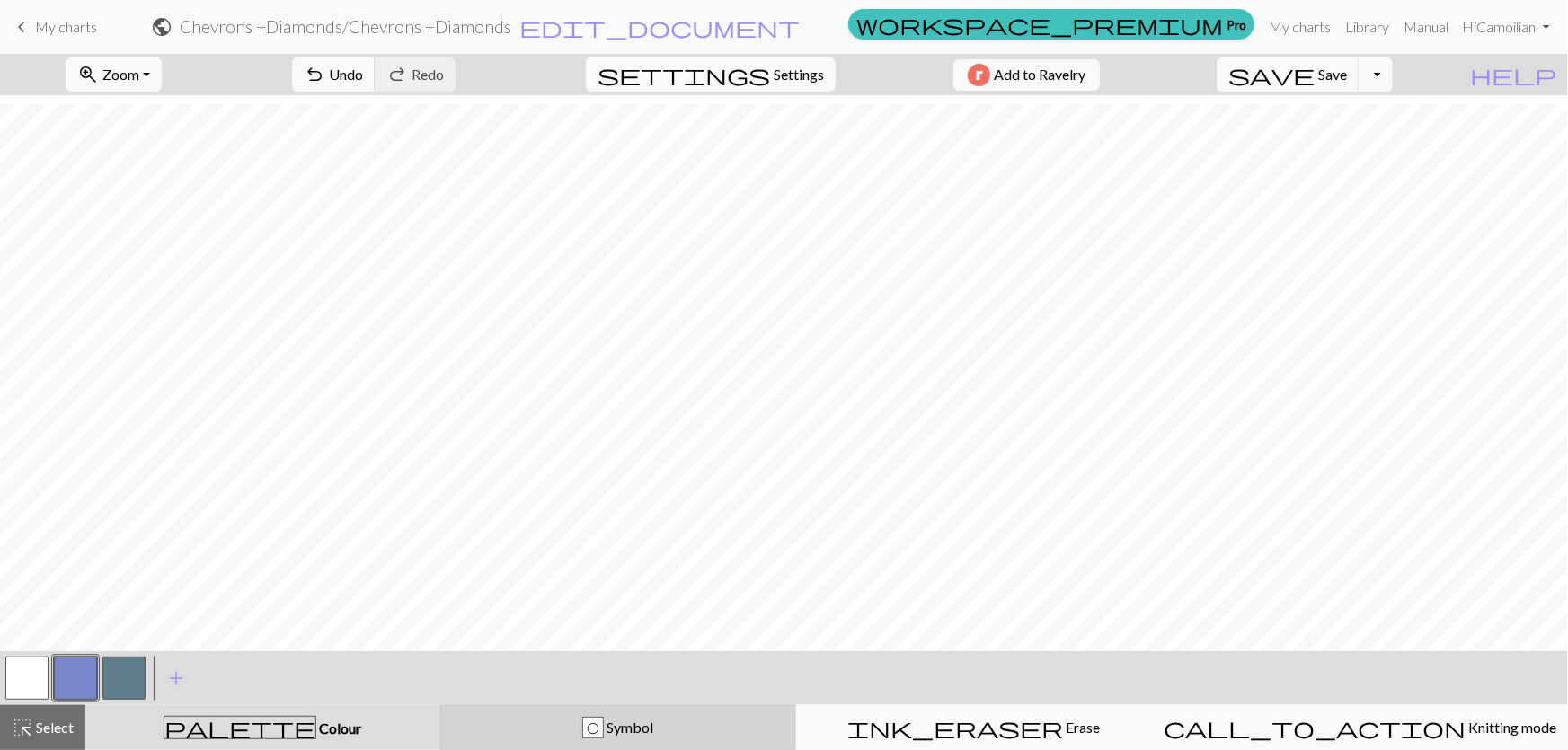
click at [512, 723] on div "O Symbol" at bounding box center [618, 727] width 333 height 21
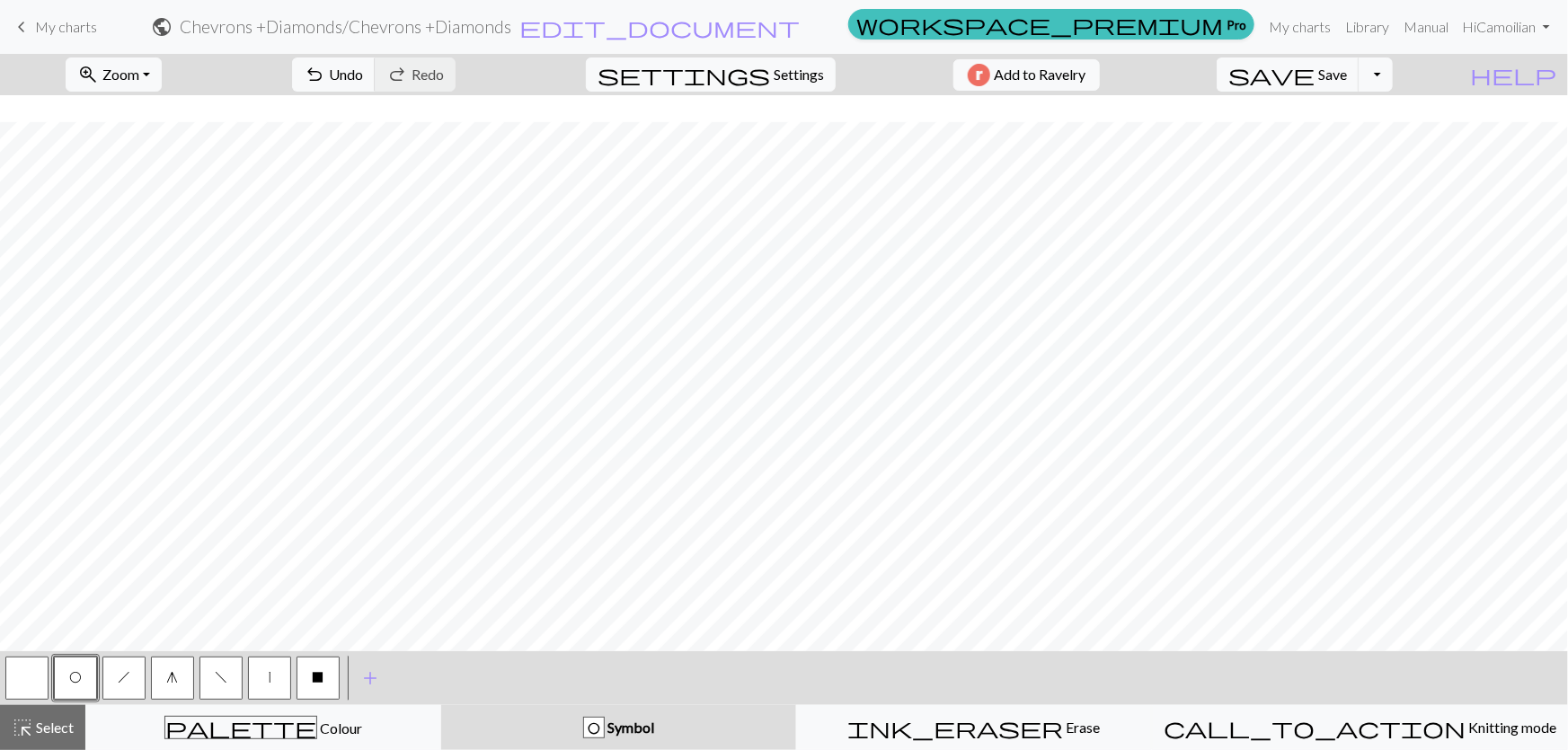
scroll to position [252, 0]
click at [131, 686] on button "h" at bounding box center [123, 678] width 43 height 43
click at [234, 682] on button "f" at bounding box center [221, 678] width 43 height 43
click at [129, 677] on button "h" at bounding box center [123, 678] width 43 height 43
click at [227, 675] on button "f" at bounding box center [221, 678] width 43 height 43
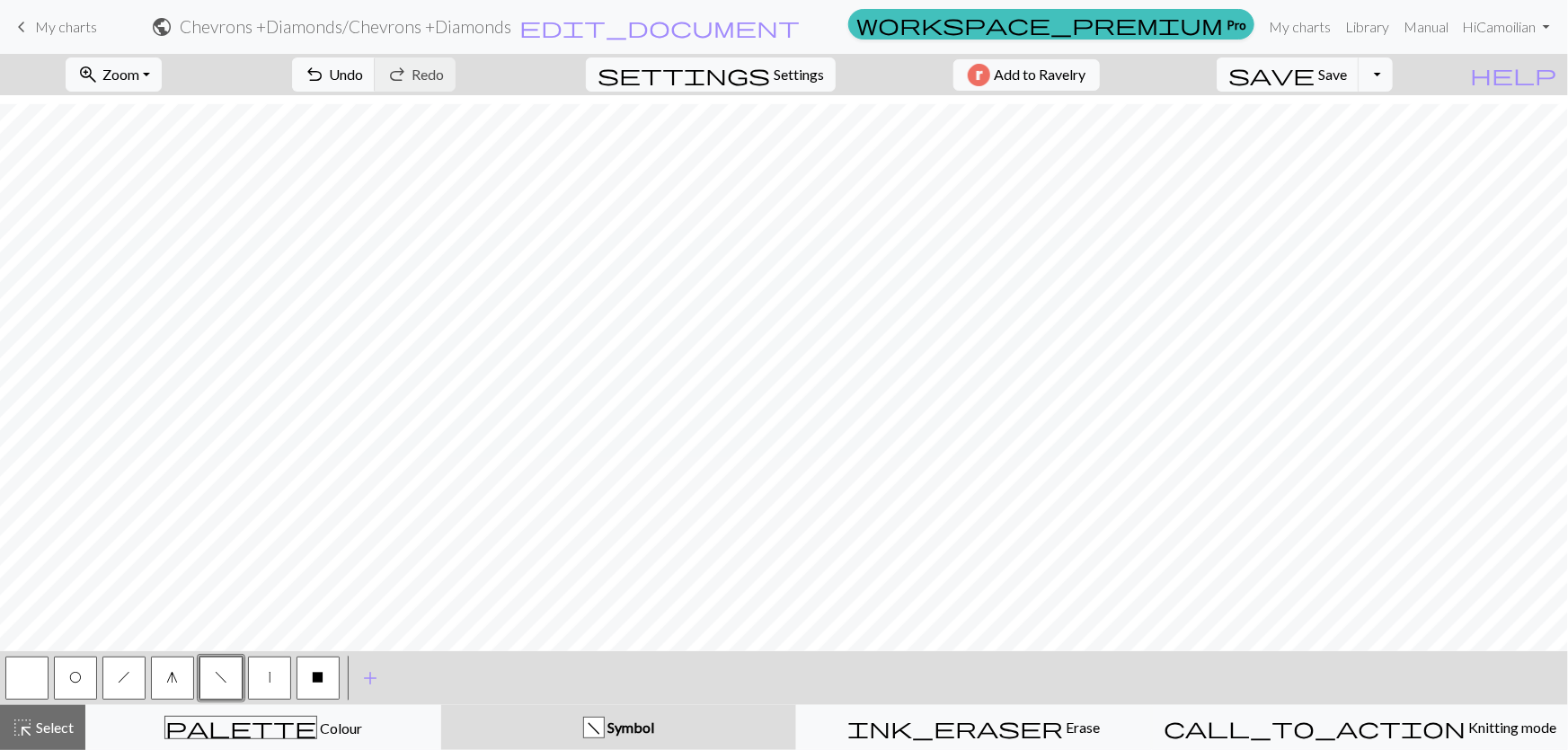
click at [224, 680] on span "f" at bounding box center [221, 678] width 13 height 15
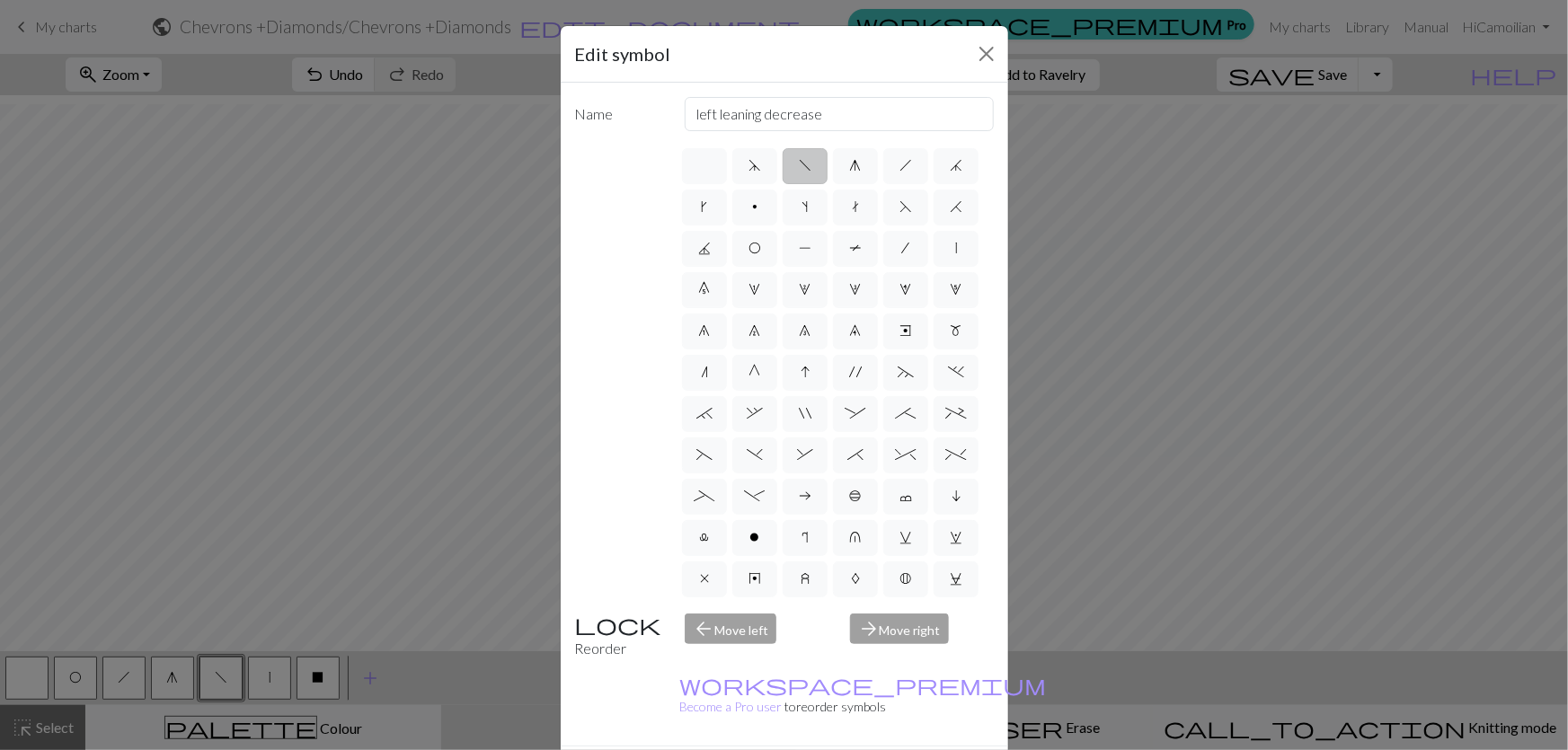
drag, startPoint x: 926, startPoint y: 678, endPoint x: 891, endPoint y: 674, distance: 35.2
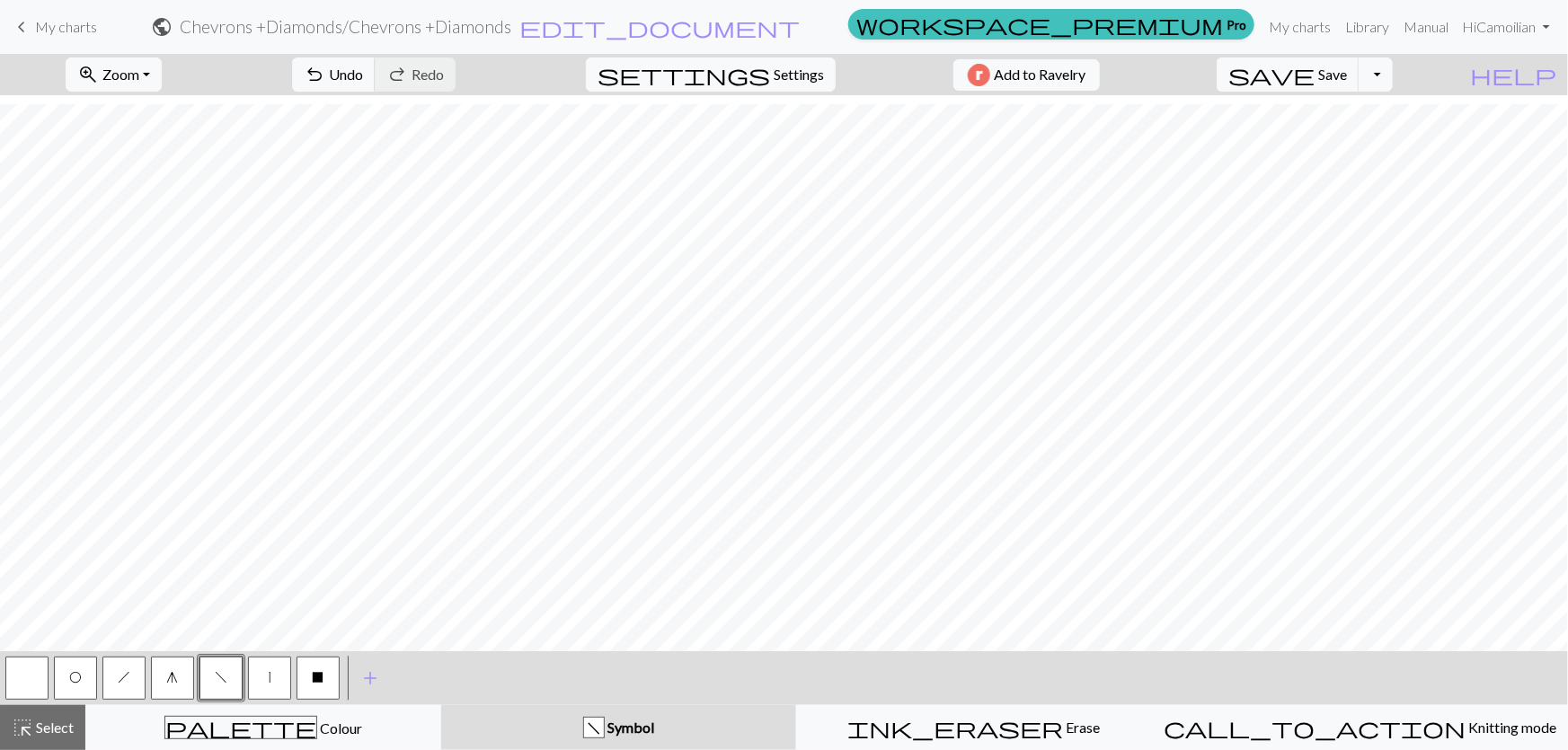
click at [135, 676] on button "h" at bounding box center [123, 678] width 43 height 43
click at [83, 683] on button "O" at bounding box center [76, 678] width 43 height 43
click at [133, 686] on button "h" at bounding box center [123, 678] width 43 height 43
click at [76, 679] on span "O" at bounding box center [76, 678] width 13 height 15
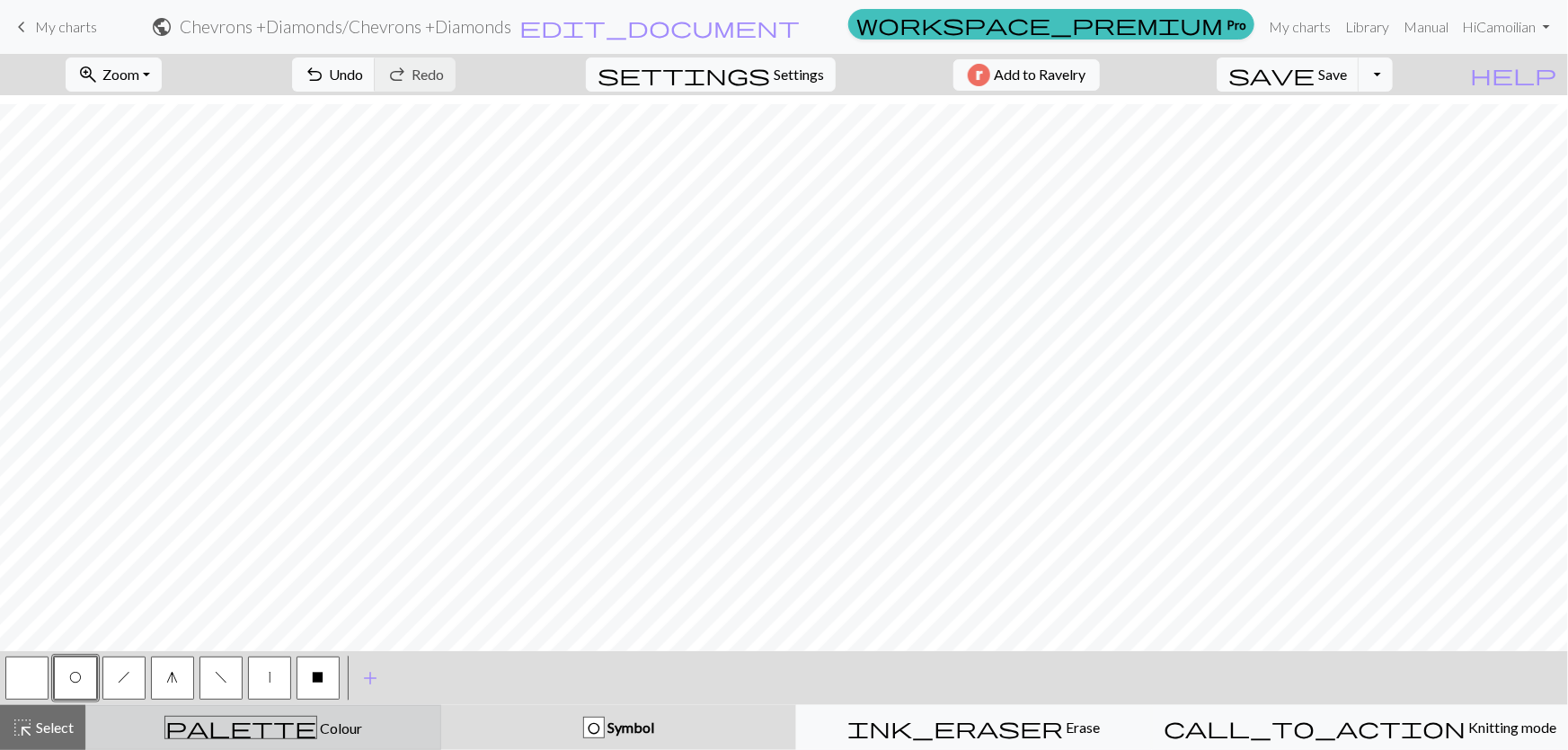
click at [252, 743] on button "palette Colour Colour" at bounding box center [263, 728] width 356 height 45
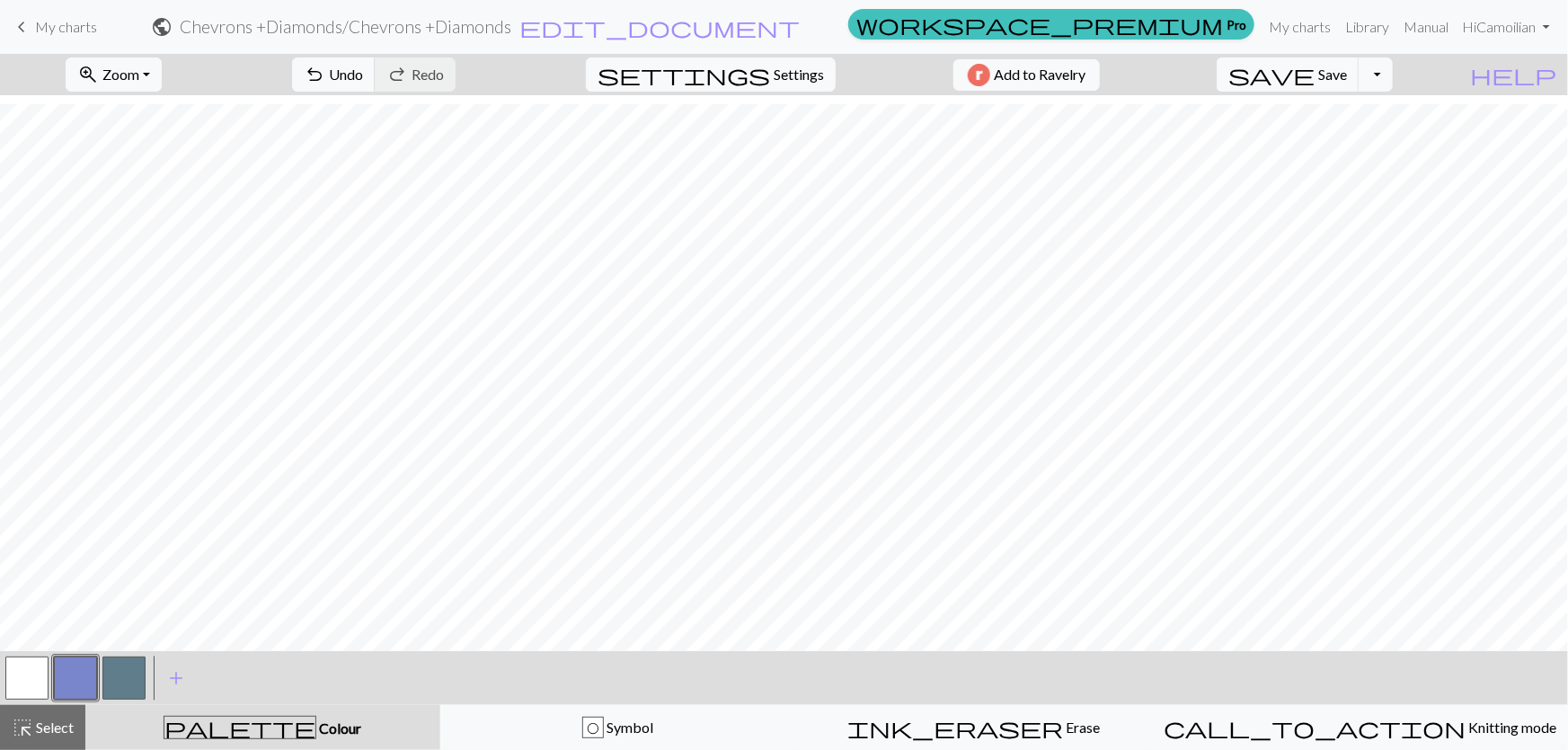
click at [32, 690] on button "button" at bounding box center [27, 678] width 43 height 43
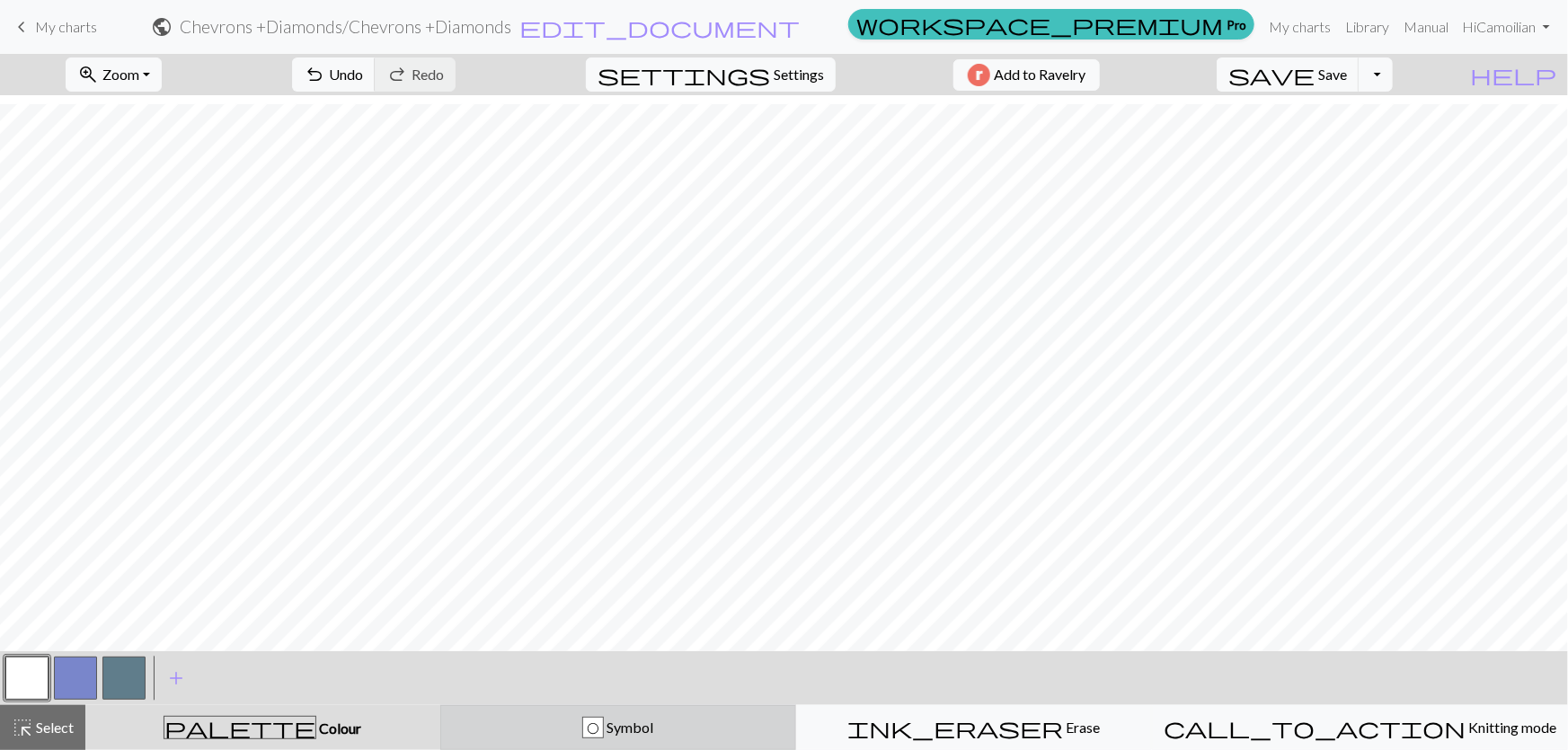
click at [603, 724] on div "O" at bounding box center [592, 728] width 19 height 21
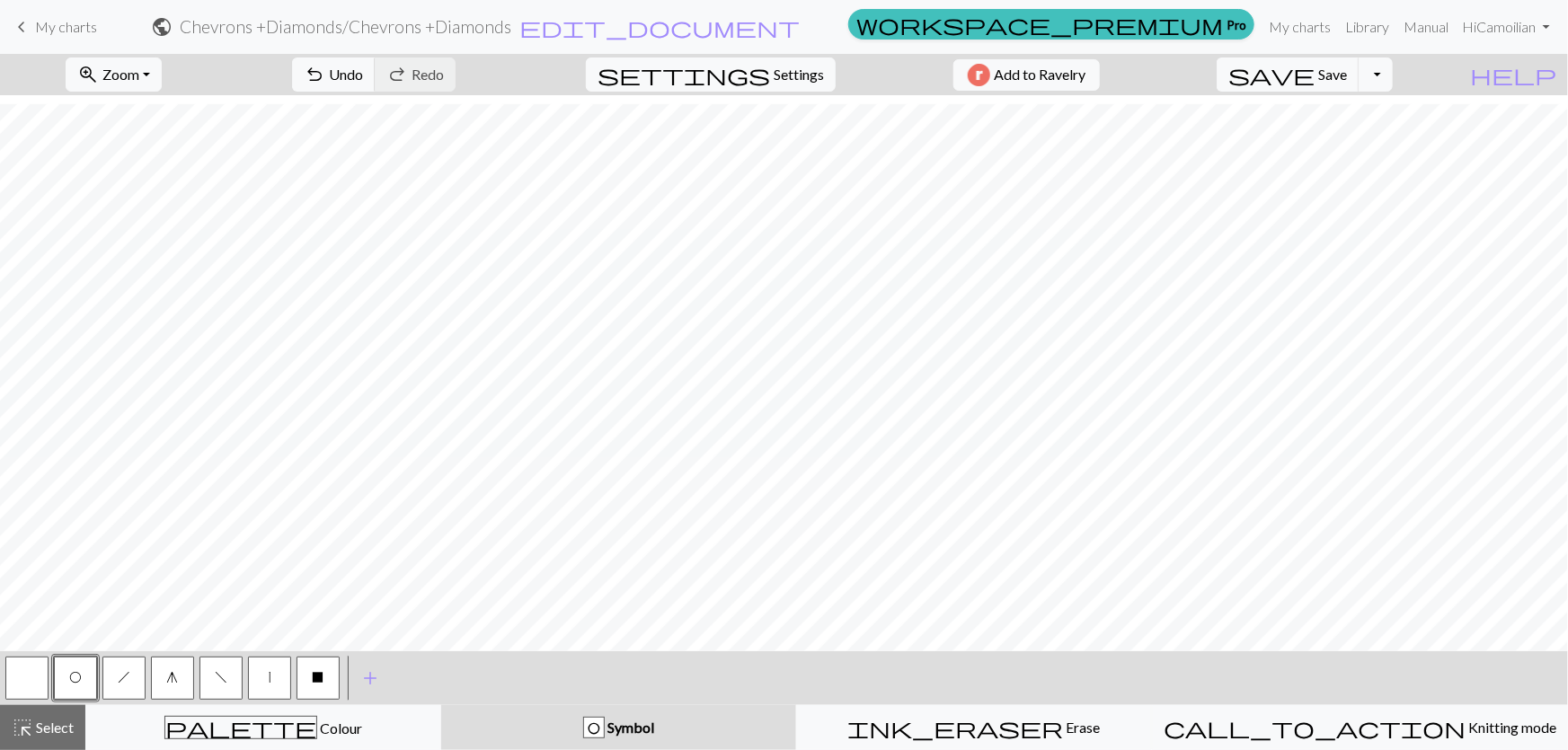
click at [28, 681] on button "button" at bounding box center [27, 678] width 43 height 43
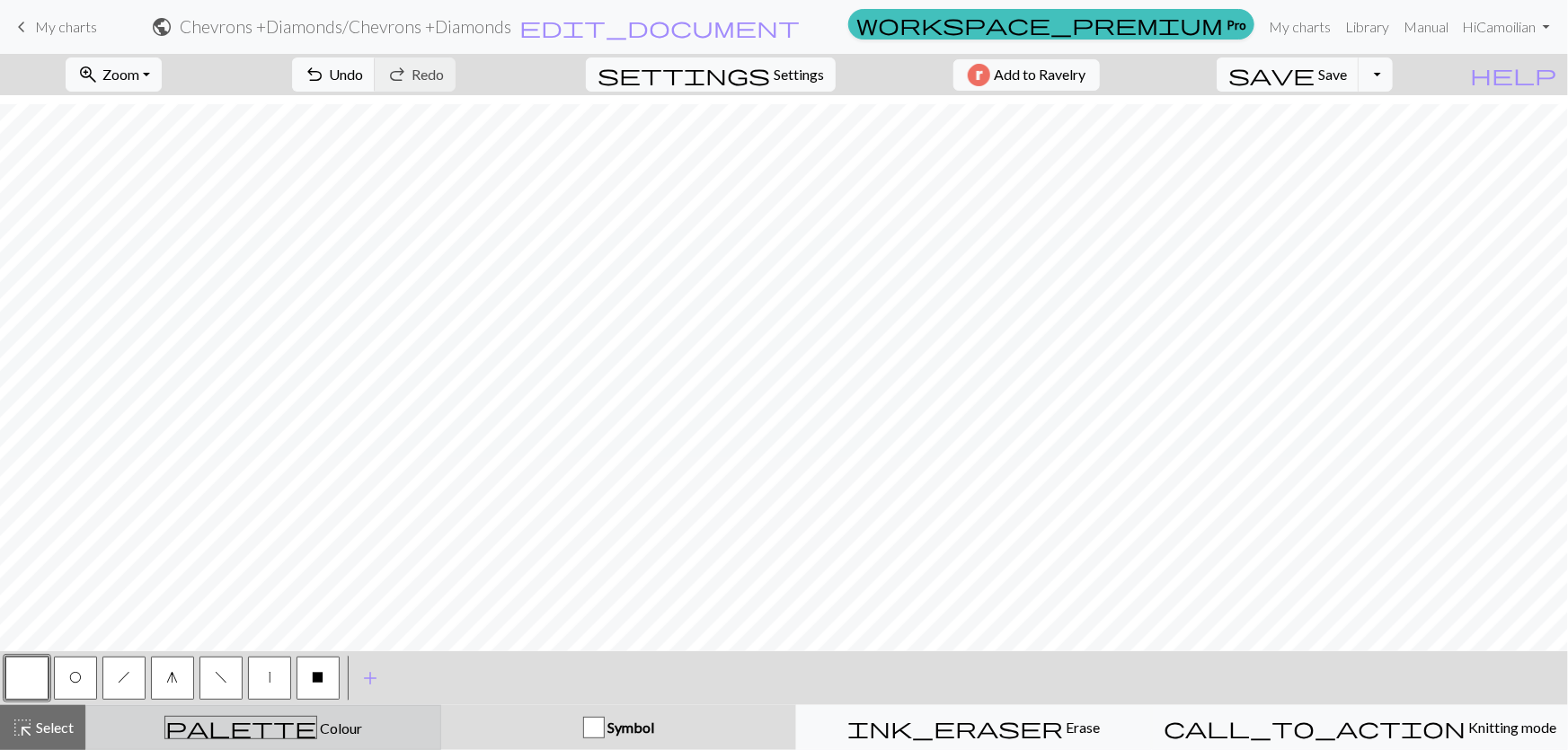
click at [210, 727] on div "palette Colour Colour" at bounding box center [263, 727] width 333 height 23
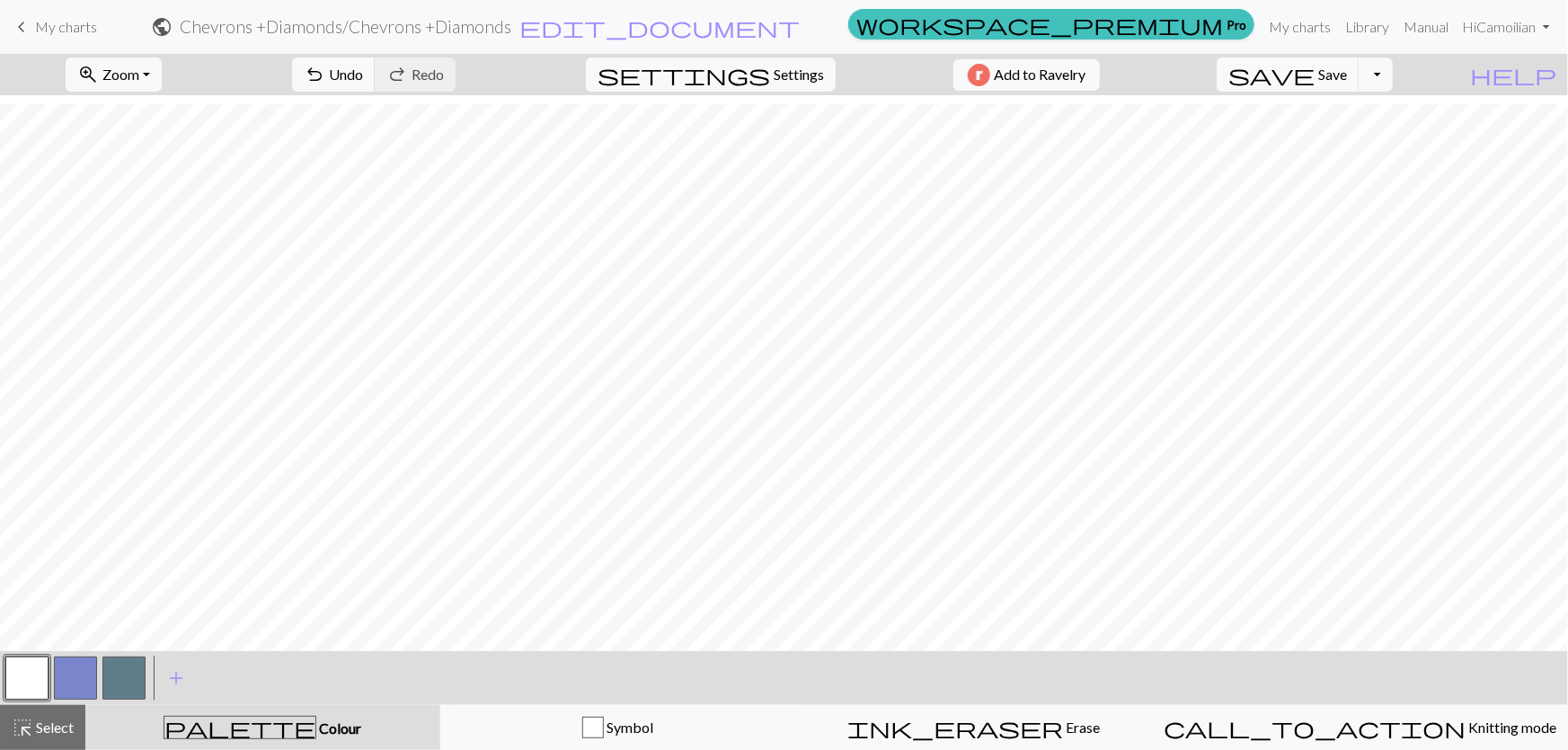
click at [61, 686] on button "button" at bounding box center [76, 678] width 43 height 43
click at [26, 680] on button "button" at bounding box center [27, 678] width 43 height 43
click at [81, 689] on button "button" at bounding box center [76, 678] width 43 height 43
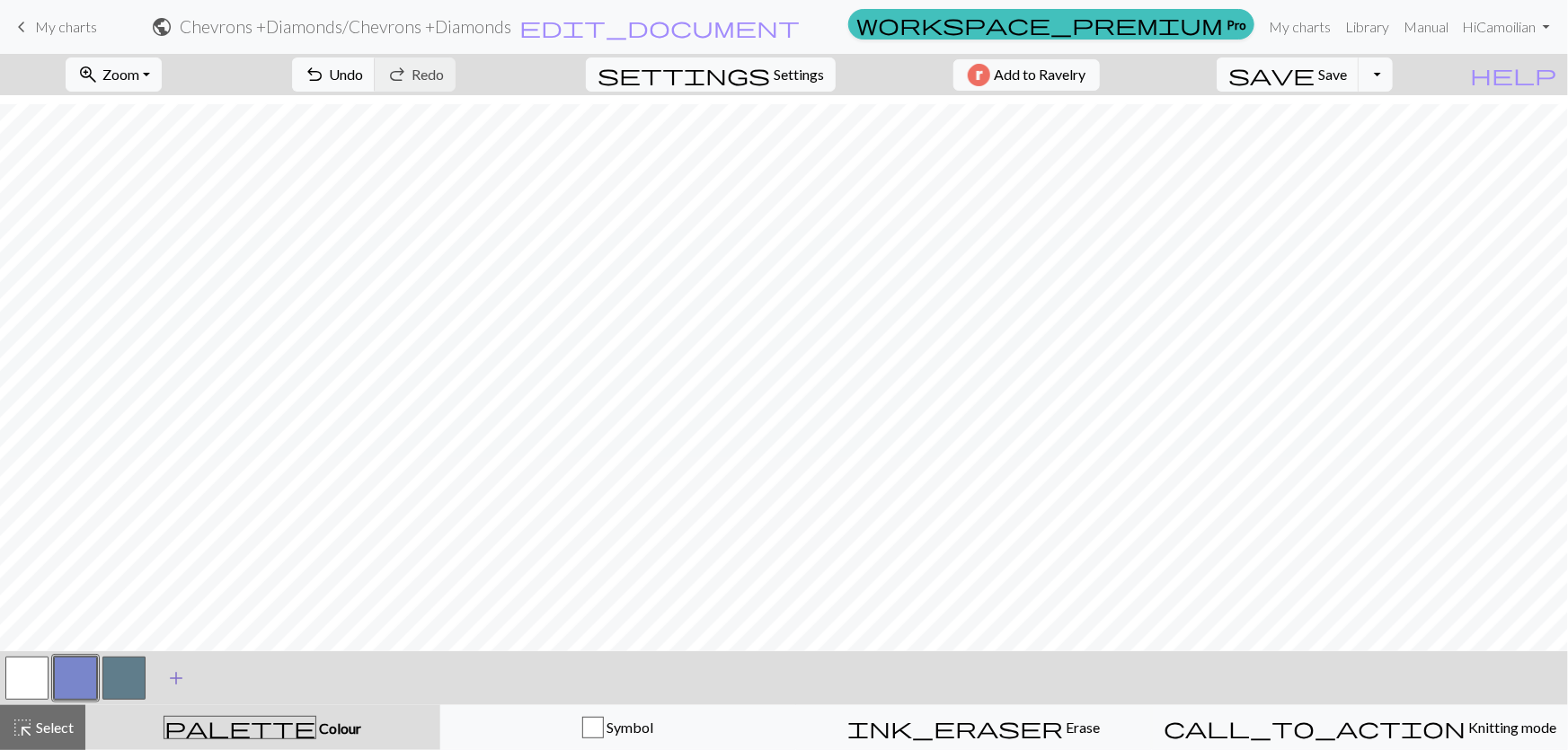
click at [175, 677] on span "add" at bounding box center [175, 678] width 21 height 25
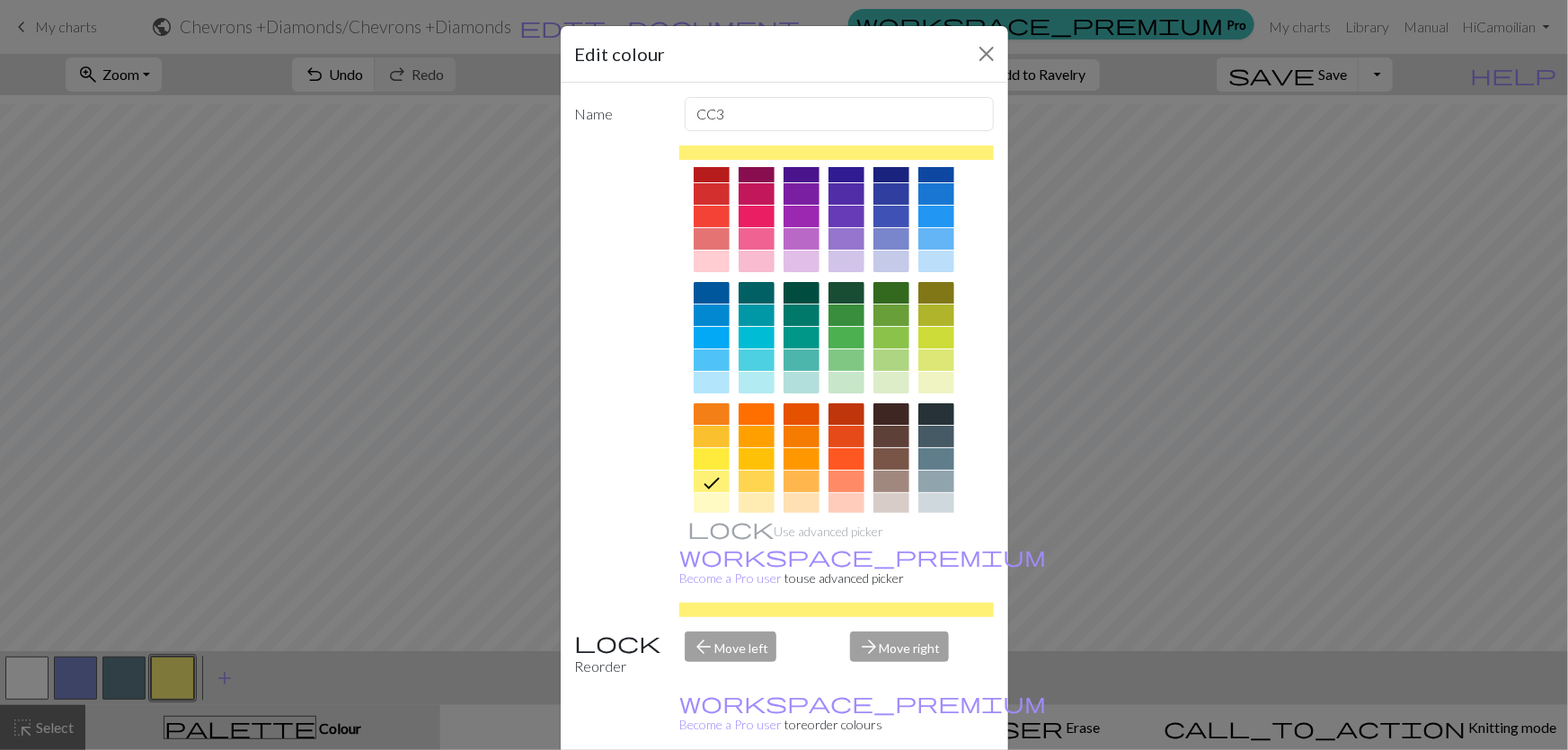
scroll to position [0, 0]
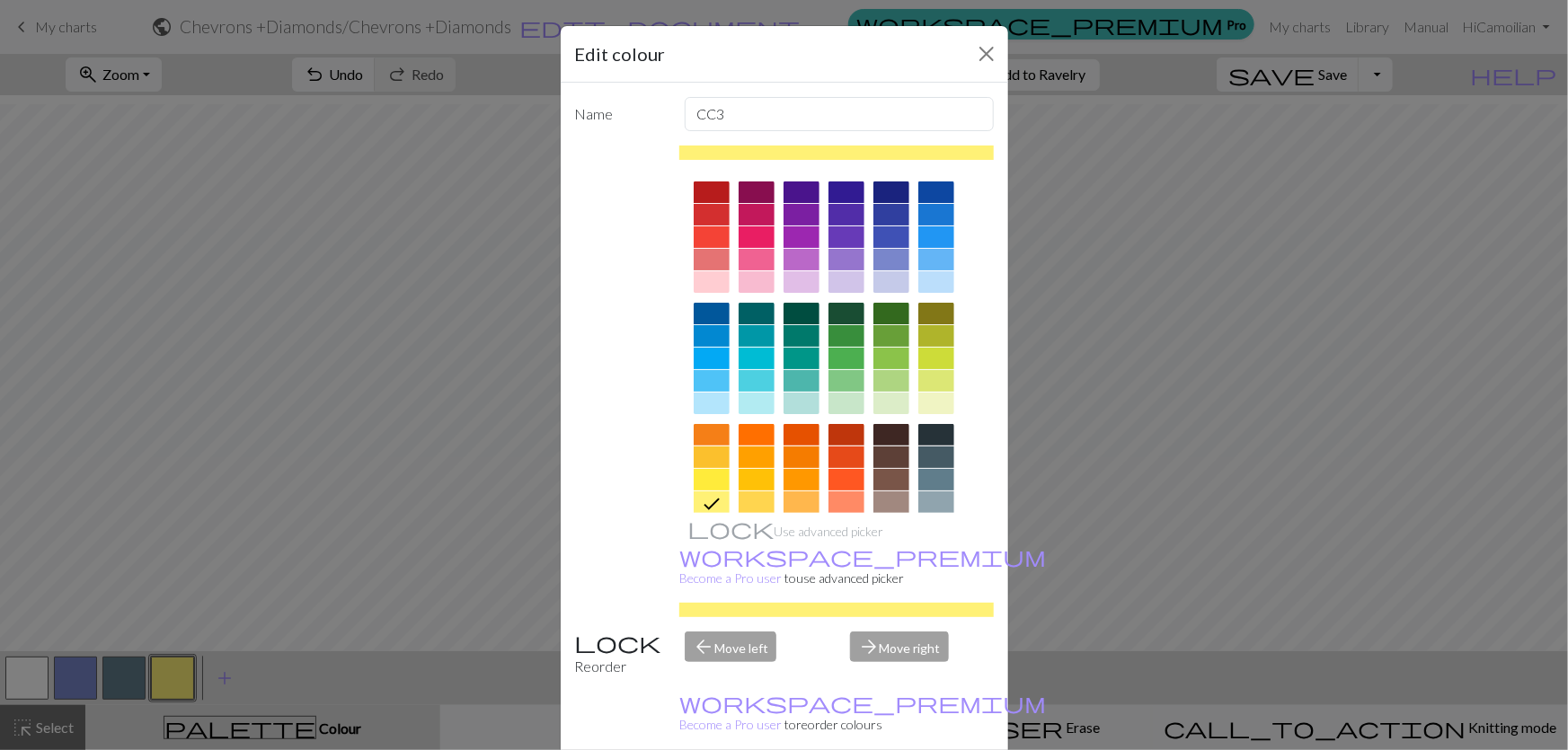
click at [792, 393] on div at bounding box center [801, 403] width 36 height 21
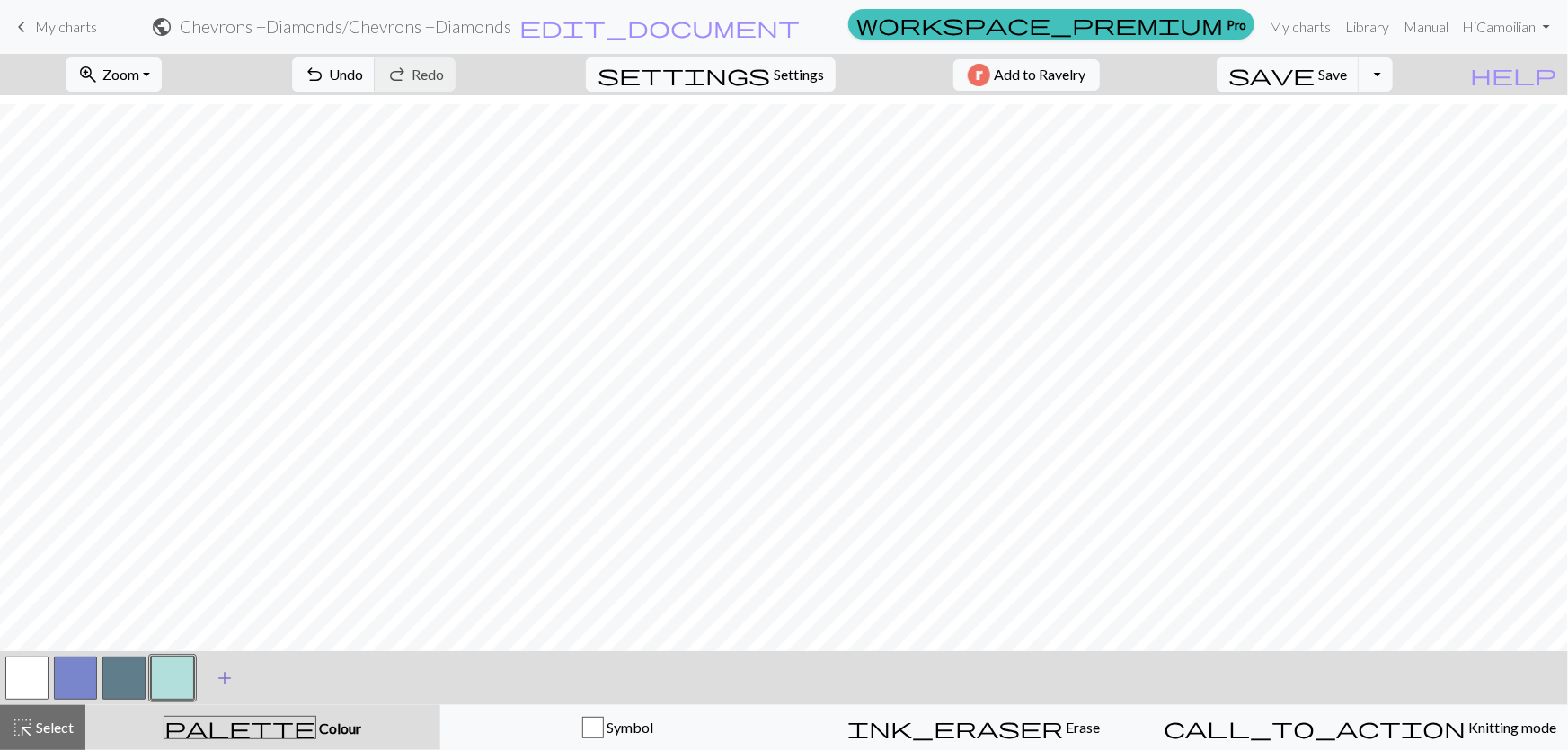
click at [225, 674] on span "add" at bounding box center [224, 678] width 21 height 25
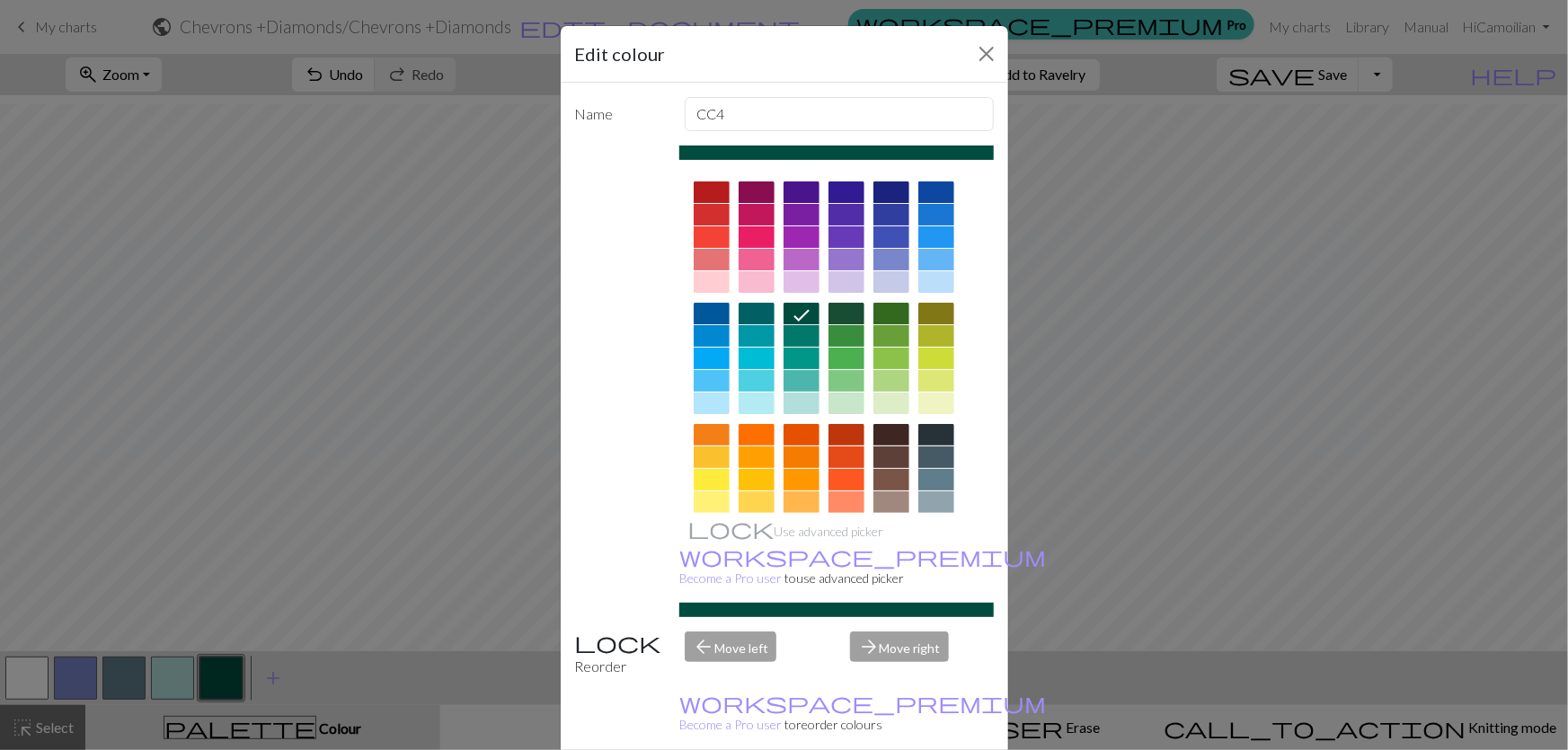
click at [750, 272] on div at bounding box center [756, 282] width 36 height 21
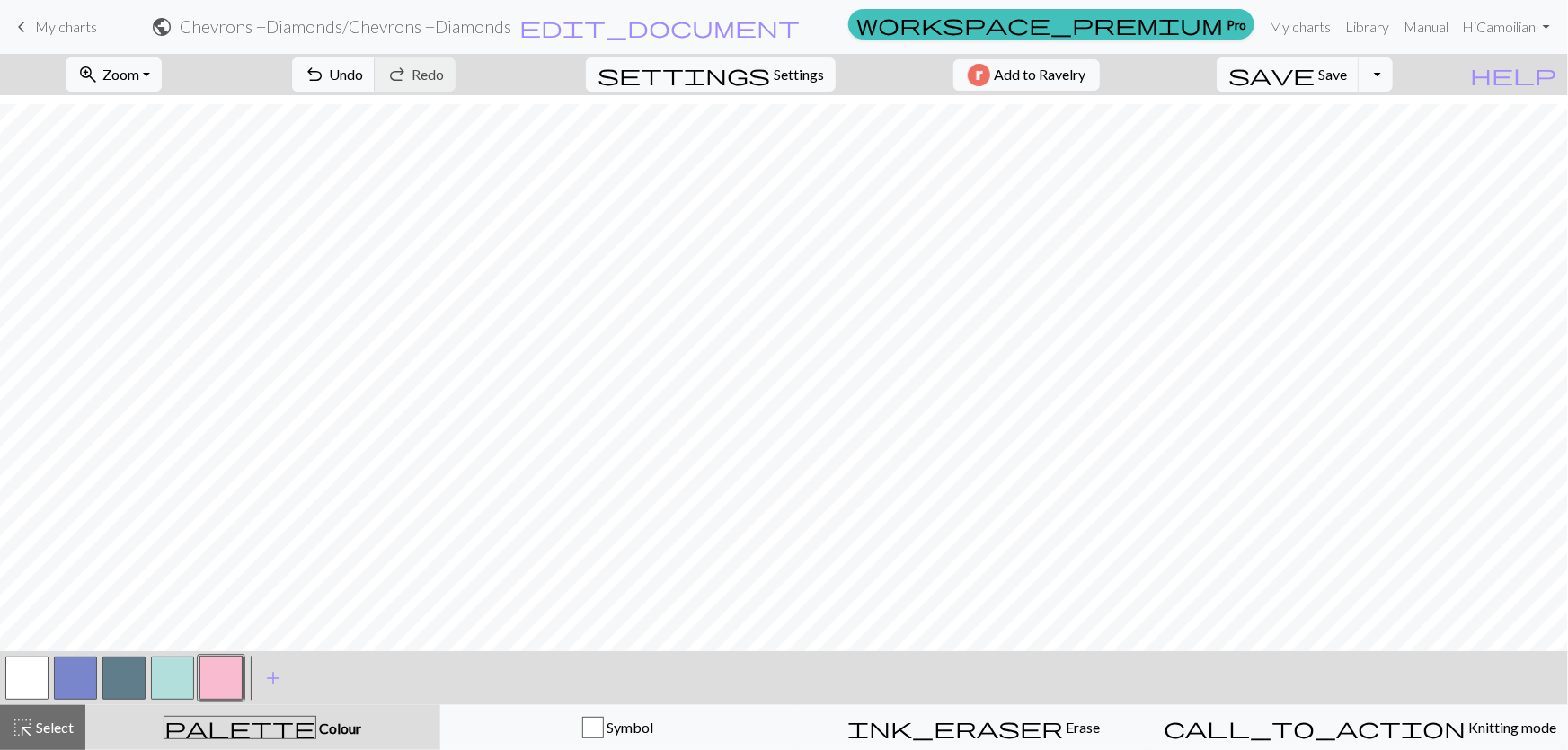
click at [162, 679] on button "button" at bounding box center [172, 678] width 43 height 43
click at [232, 679] on button "button" at bounding box center [221, 678] width 43 height 43
click at [215, 677] on button "button" at bounding box center [221, 678] width 43 height 43
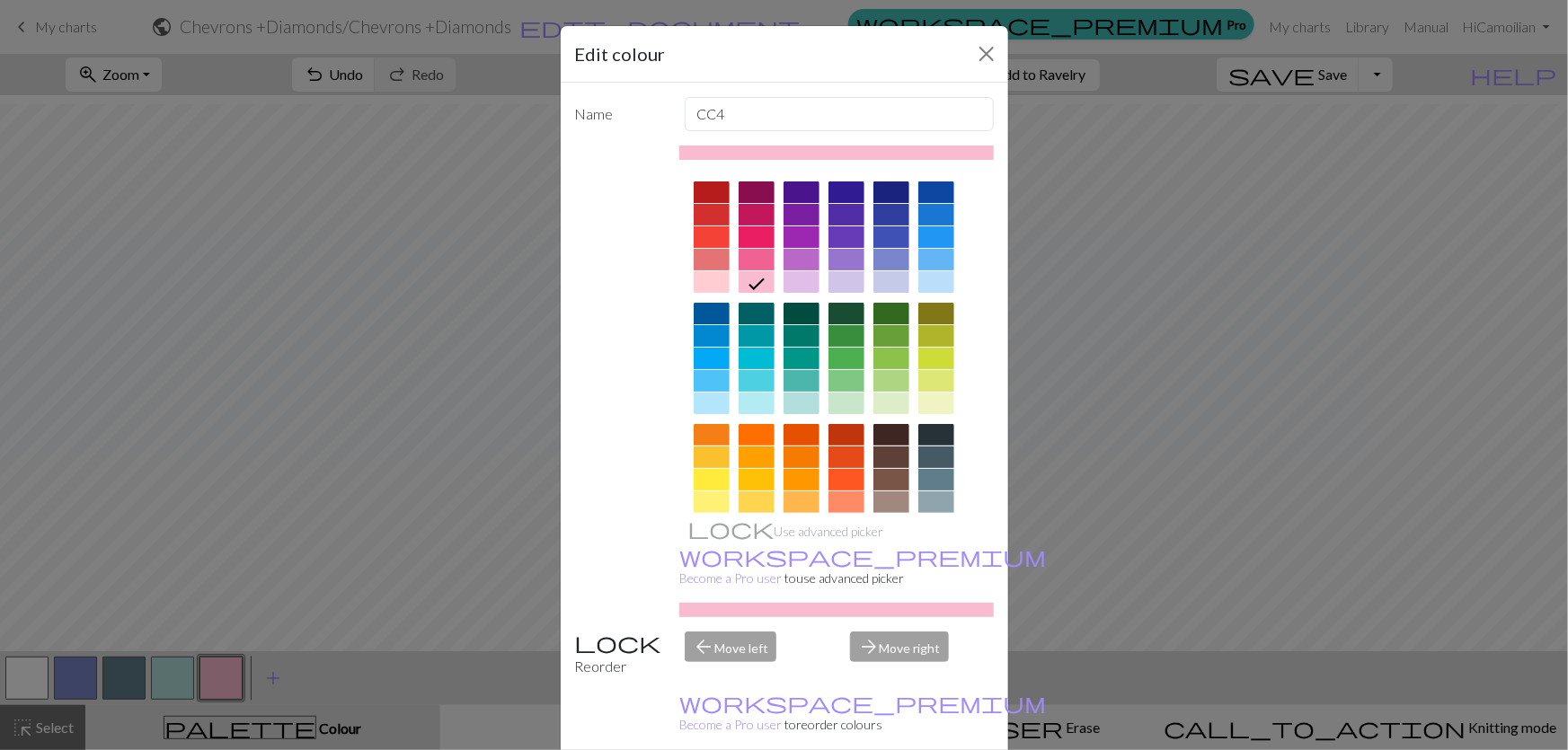
click at [783, 272] on div at bounding box center [801, 282] width 36 height 21
click at [765, 272] on div at bounding box center [756, 282] width 36 height 21
click at [699, 272] on div at bounding box center [711, 282] width 36 height 21
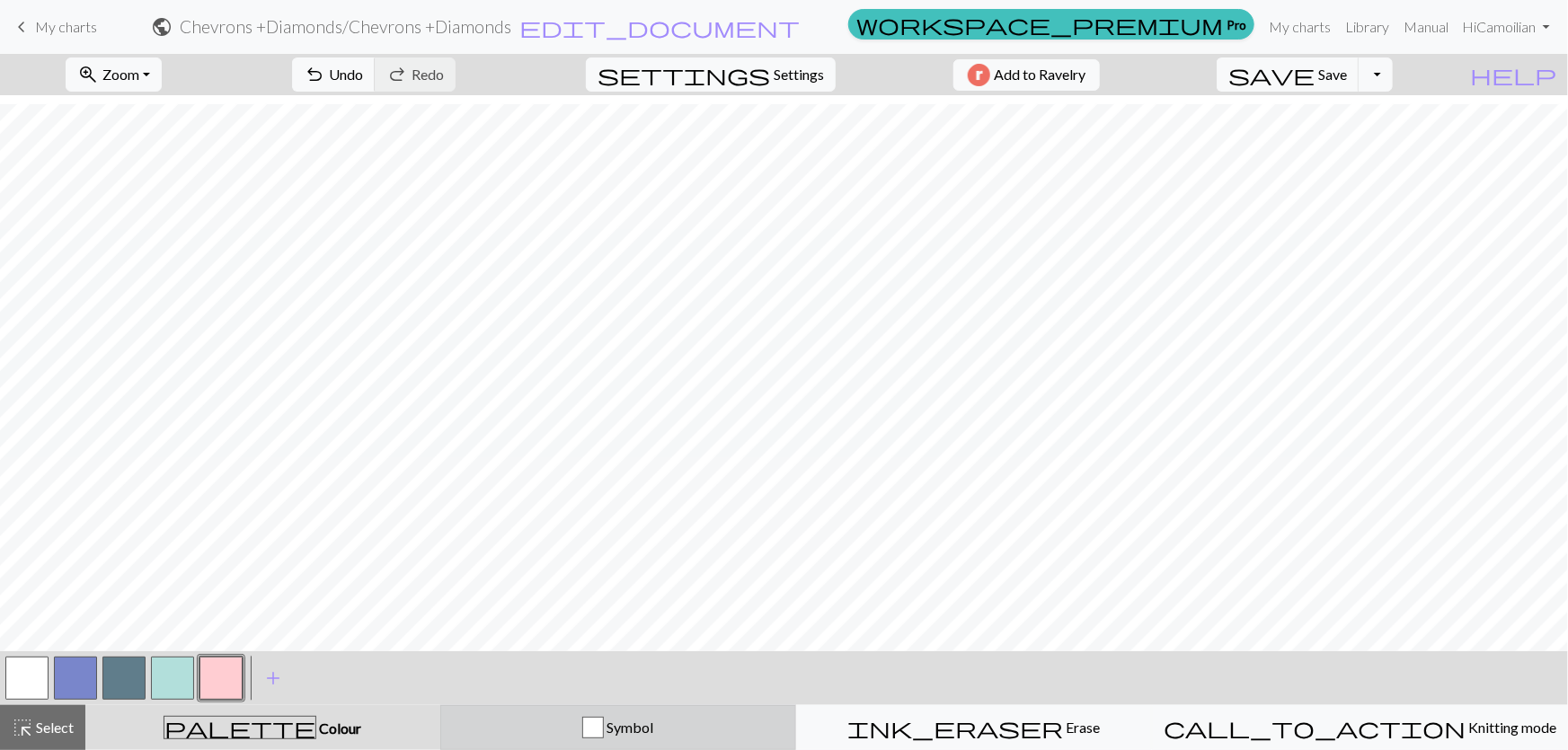
click at [543, 726] on div "Symbol" at bounding box center [618, 727] width 333 height 21
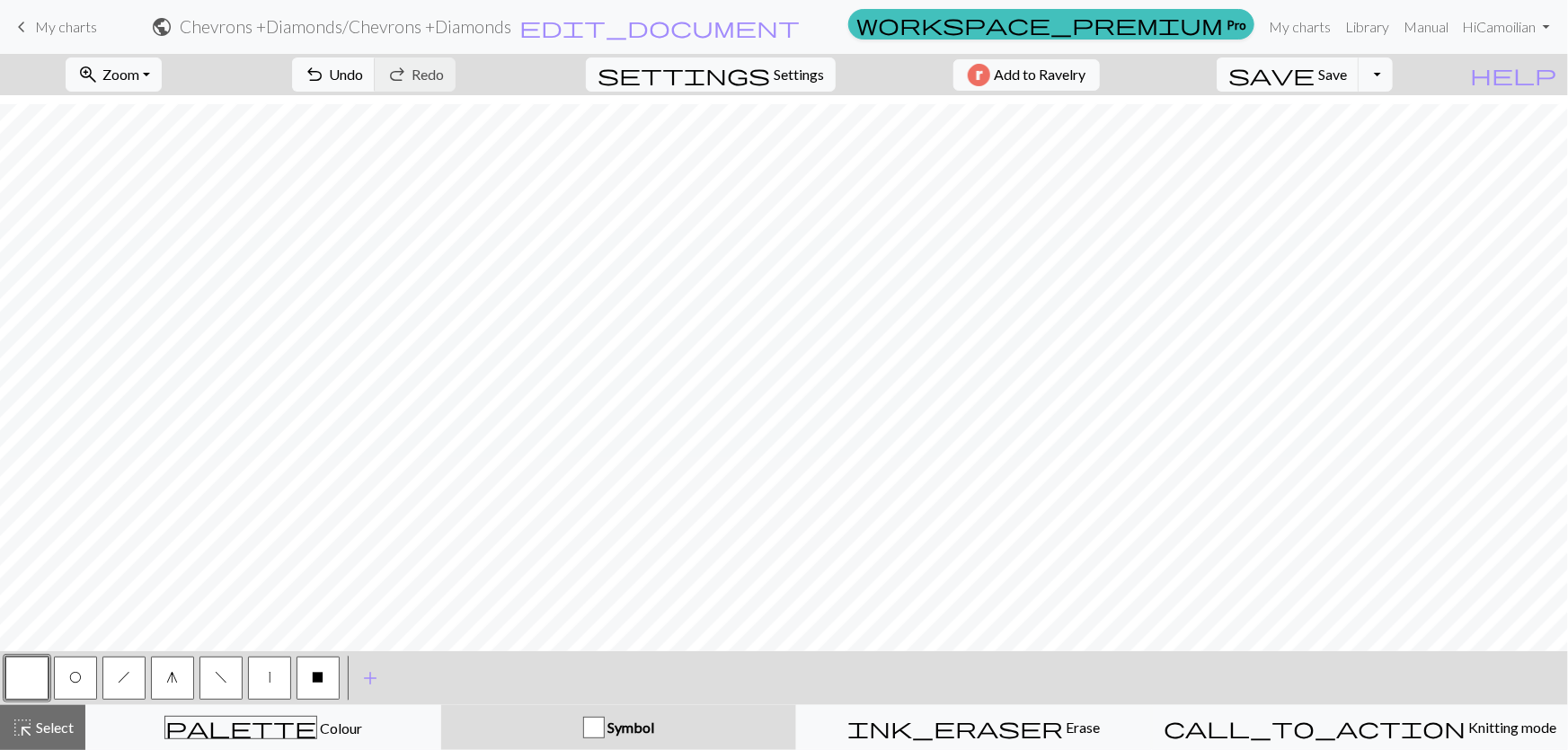
click at [74, 676] on span "O" at bounding box center [76, 678] width 13 height 15
click at [132, 673] on button "h" at bounding box center [123, 678] width 43 height 43
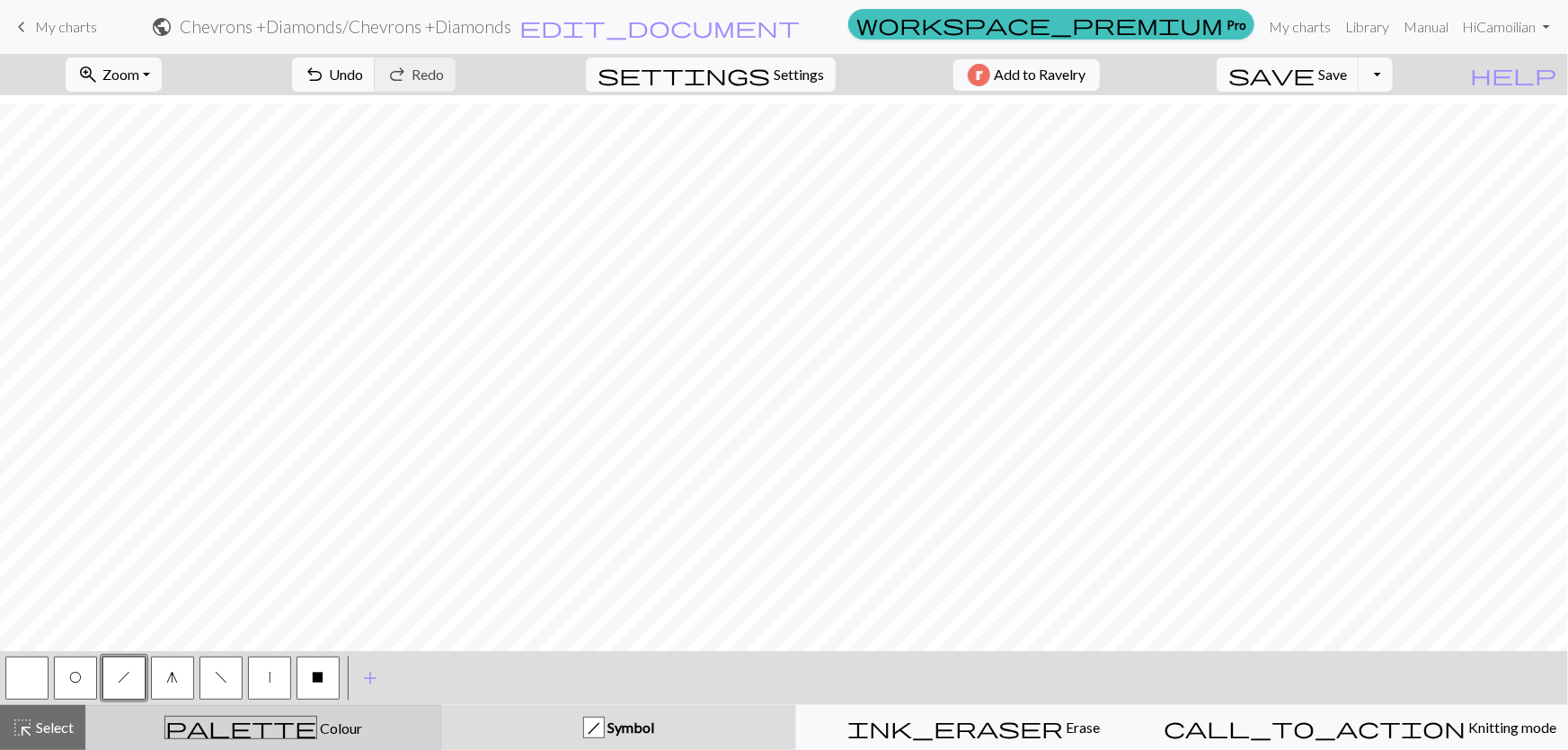
click at [190, 720] on div "palette Colour Colour" at bounding box center [263, 727] width 333 height 23
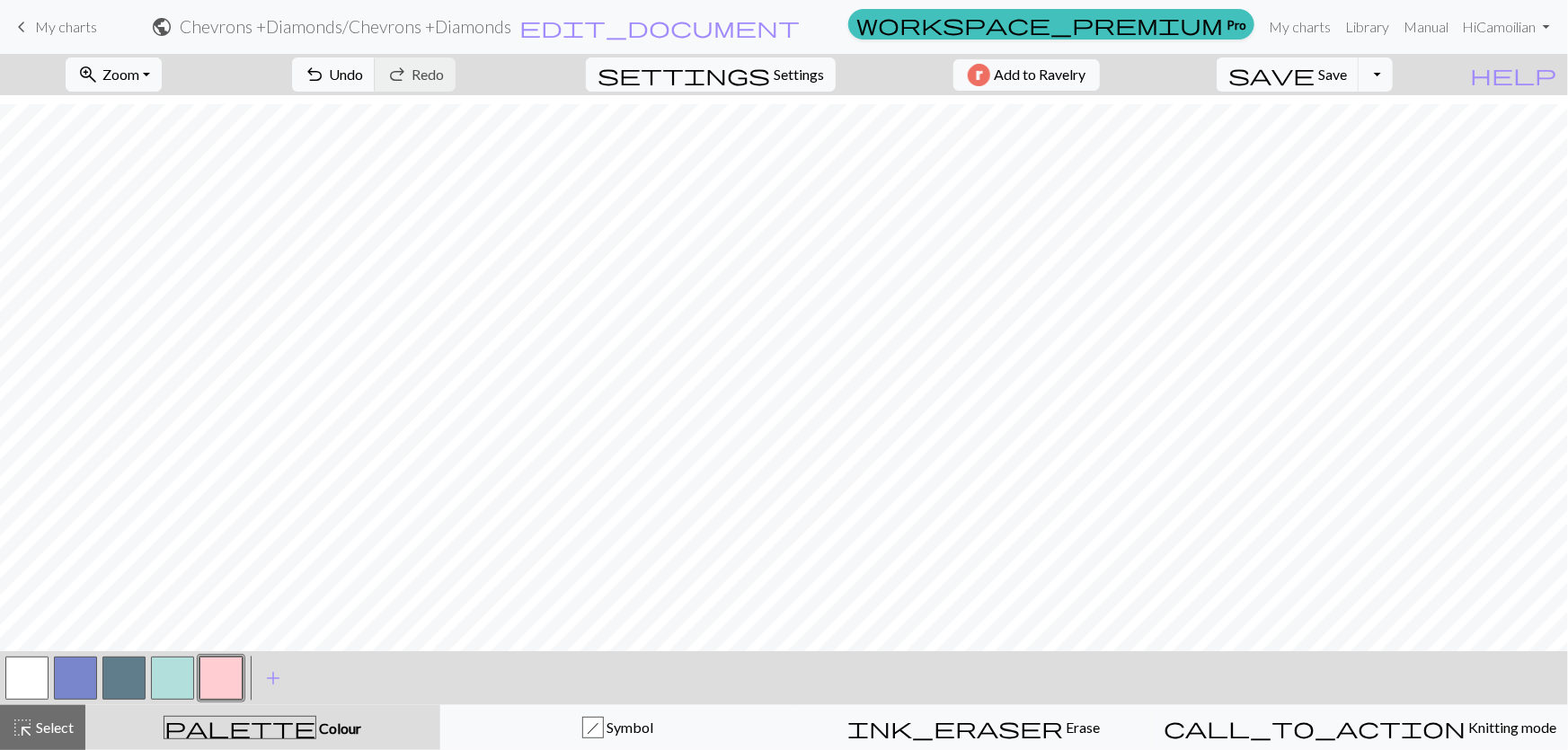
click at [179, 674] on button "button" at bounding box center [172, 678] width 43 height 43
click at [71, 674] on button "button" at bounding box center [76, 678] width 43 height 43
click at [81, 691] on button "button" at bounding box center [76, 678] width 43 height 43
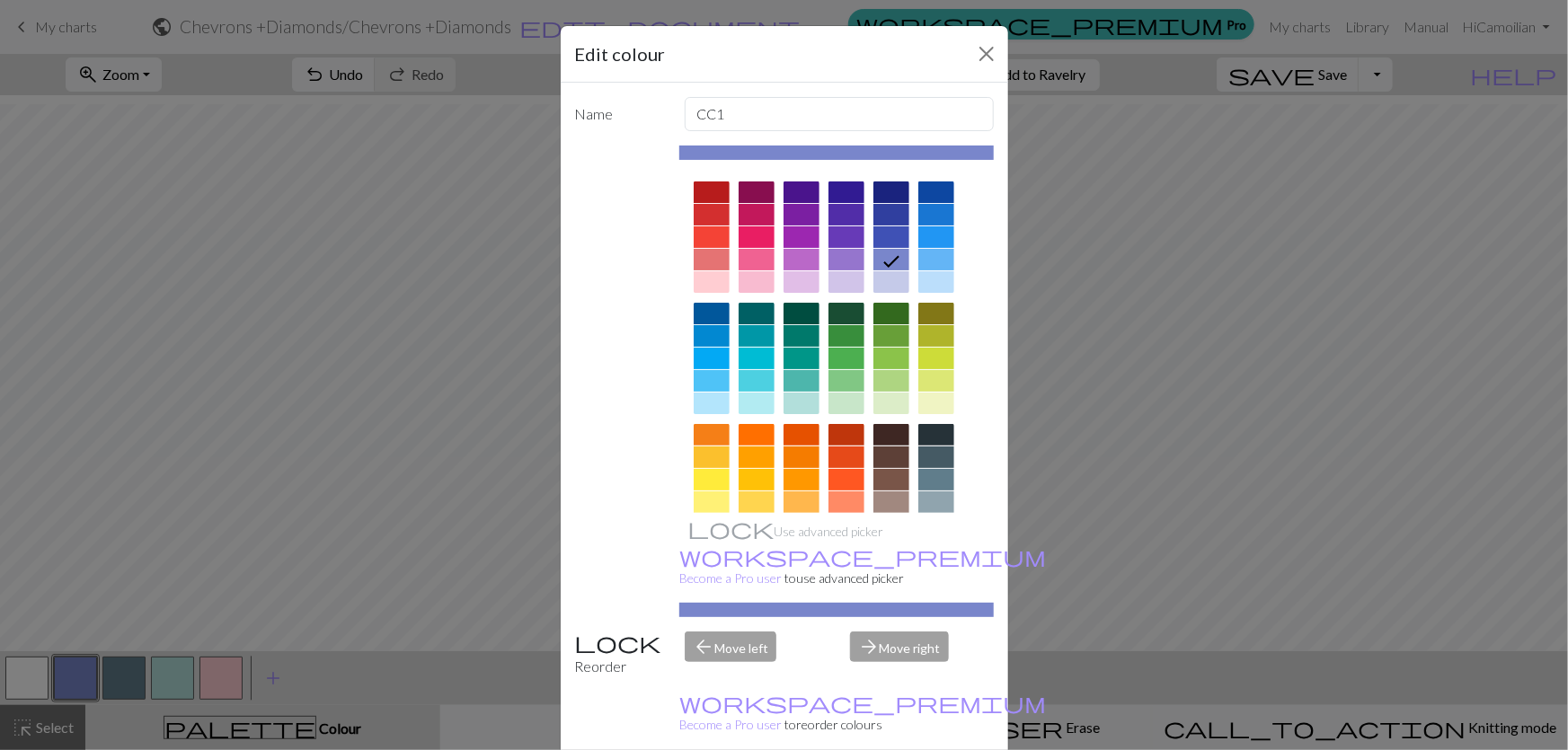
click at [887, 272] on div at bounding box center [891, 282] width 36 height 21
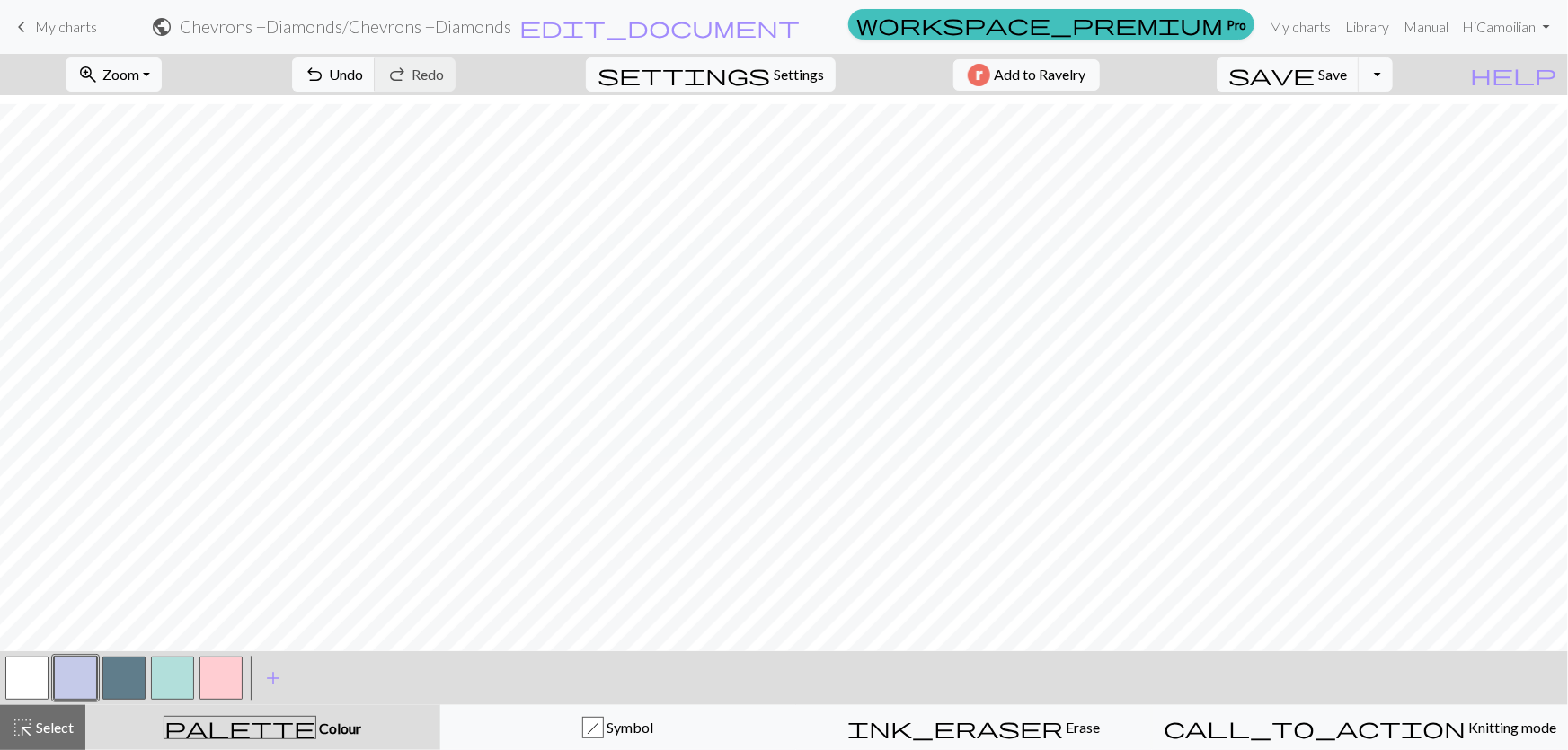
click at [73, 679] on button "button" at bounding box center [76, 678] width 43 height 43
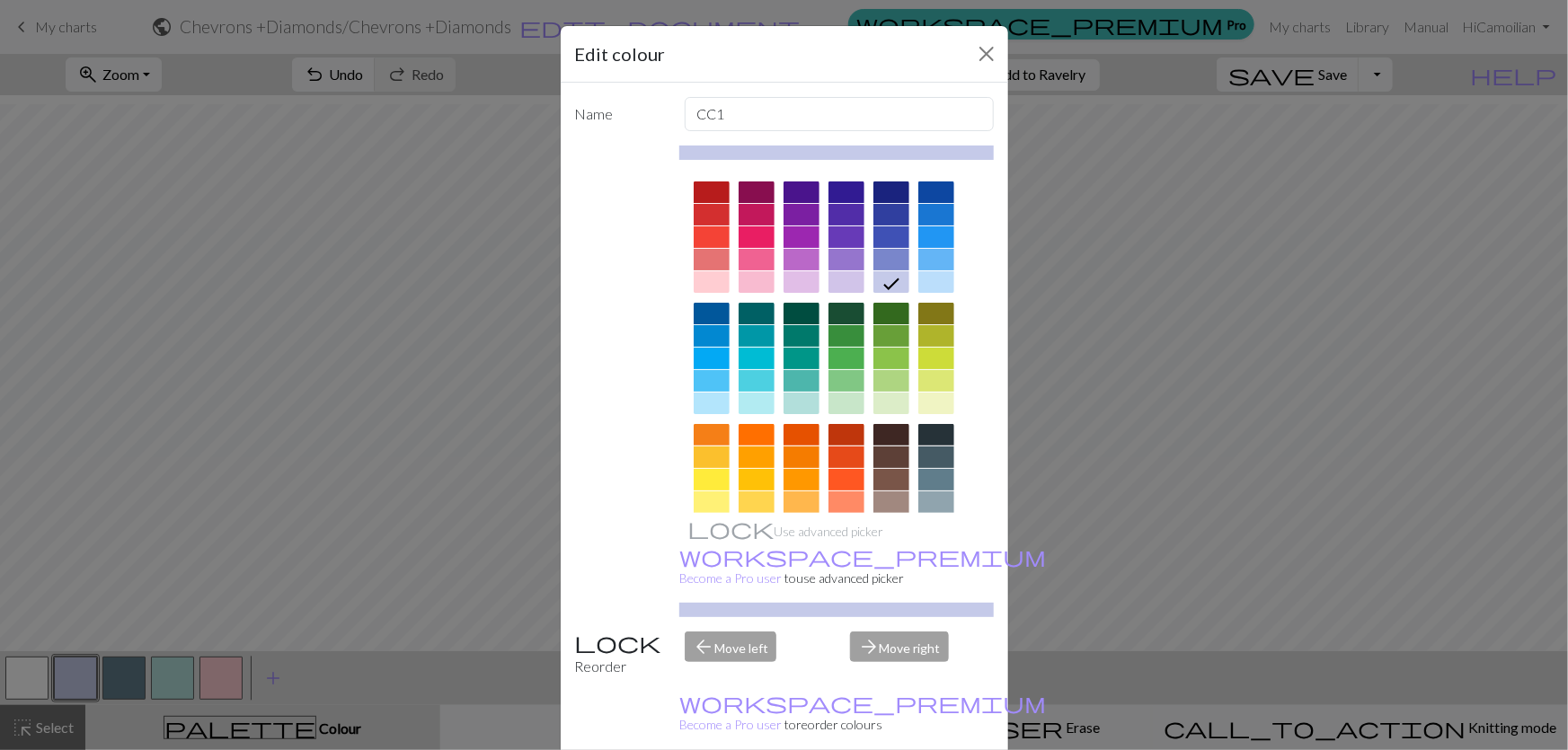
click at [943, 272] on div at bounding box center [936, 282] width 36 height 21
drag, startPoint x: 921, startPoint y: 661, endPoint x: 868, endPoint y: 656, distance: 53.2
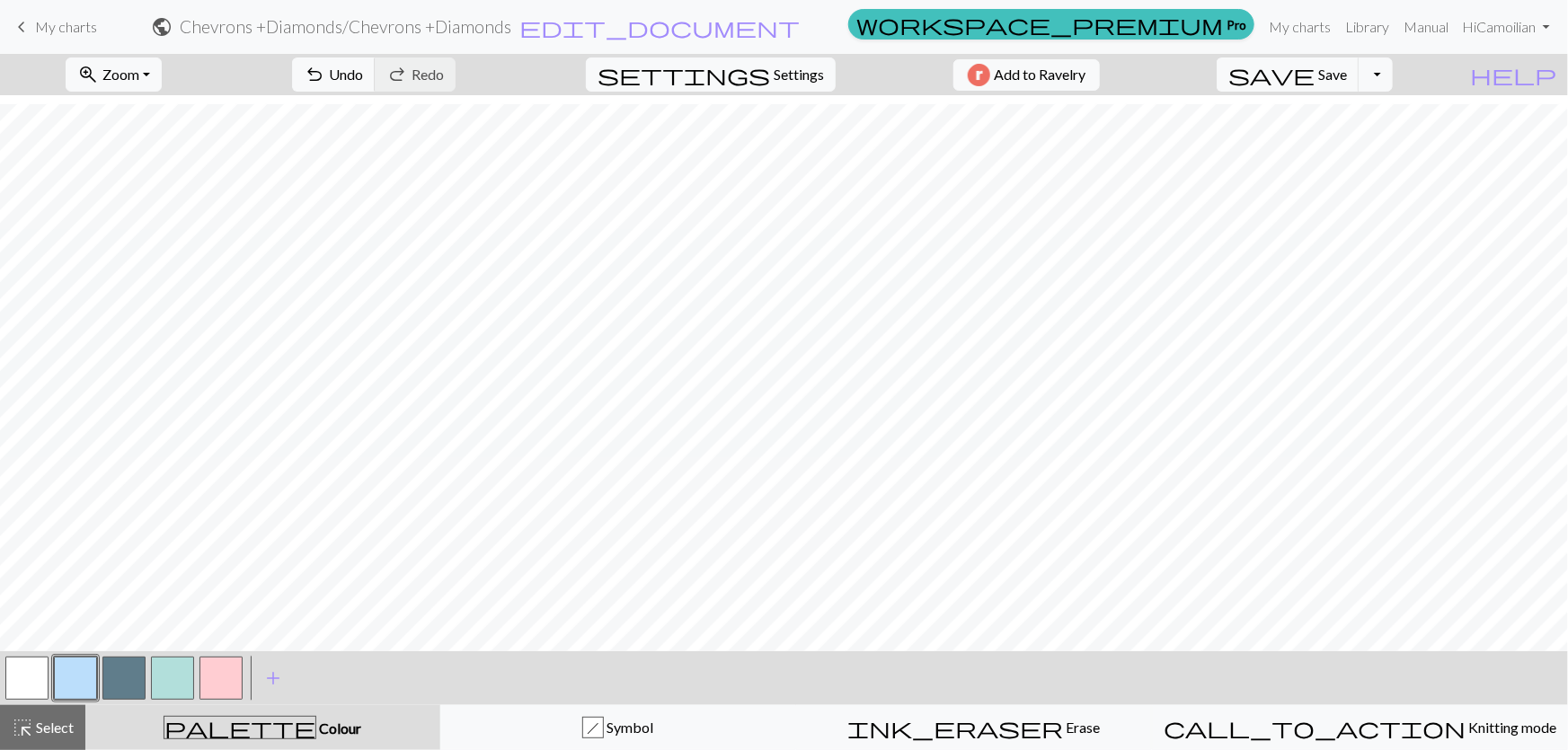
click at [74, 678] on button "button" at bounding box center [76, 678] width 43 height 43
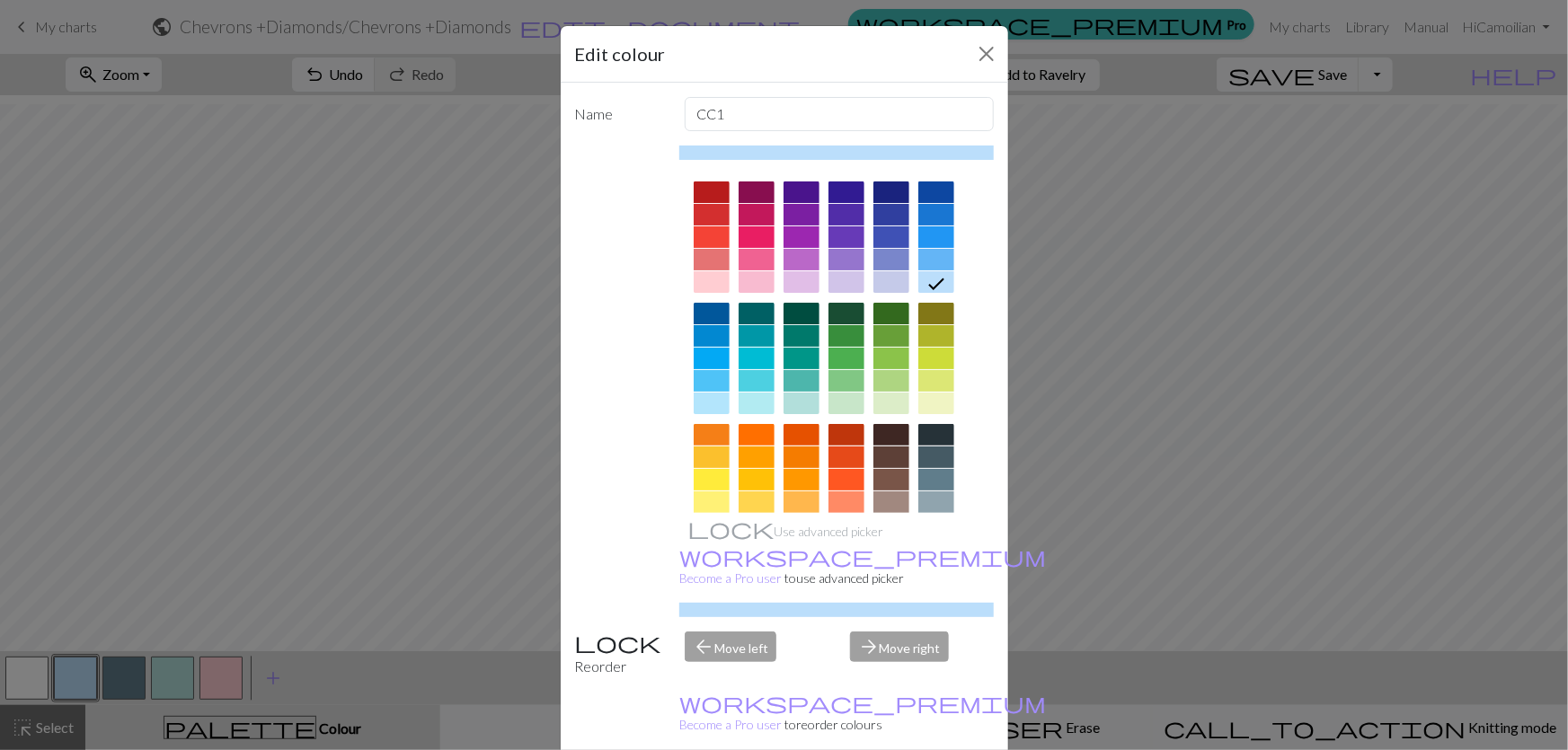
click at [704, 393] on div at bounding box center [711, 403] width 36 height 21
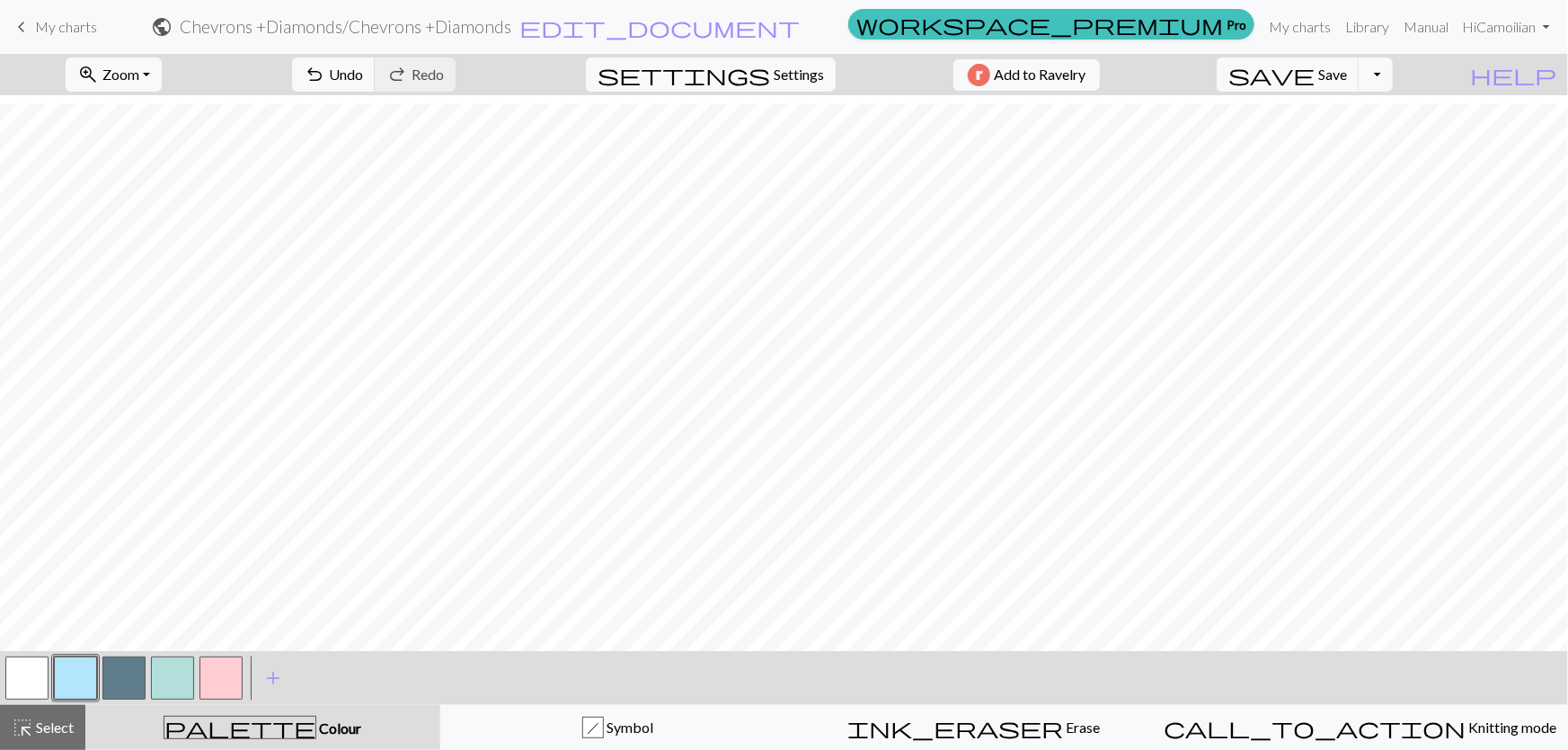
click at [70, 674] on button "button" at bounding box center [76, 678] width 43 height 43
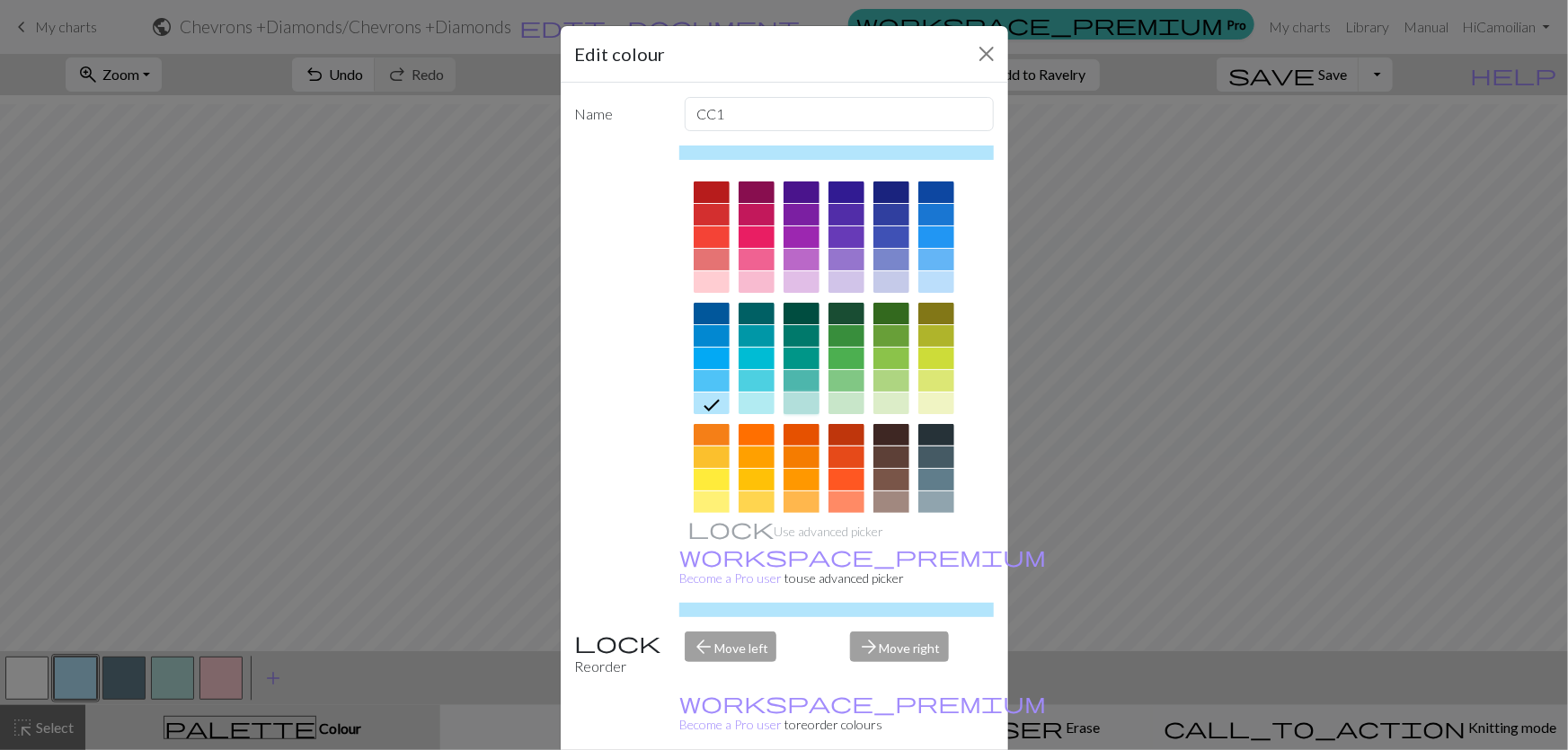
click at [794, 393] on div at bounding box center [801, 403] width 36 height 21
click at [756, 393] on div at bounding box center [756, 403] width 36 height 21
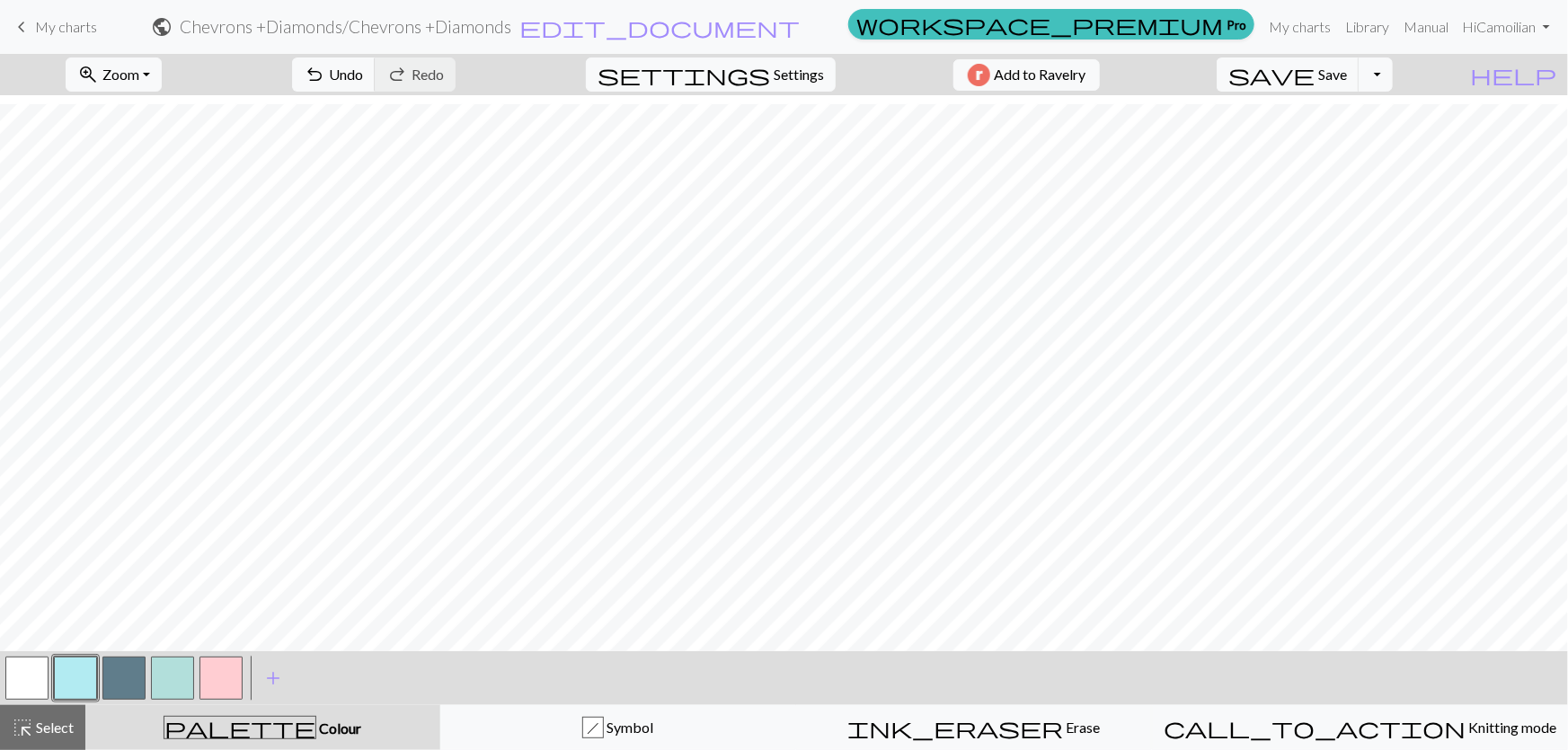
click at [91, 683] on button "button" at bounding box center [76, 678] width 43 height 43
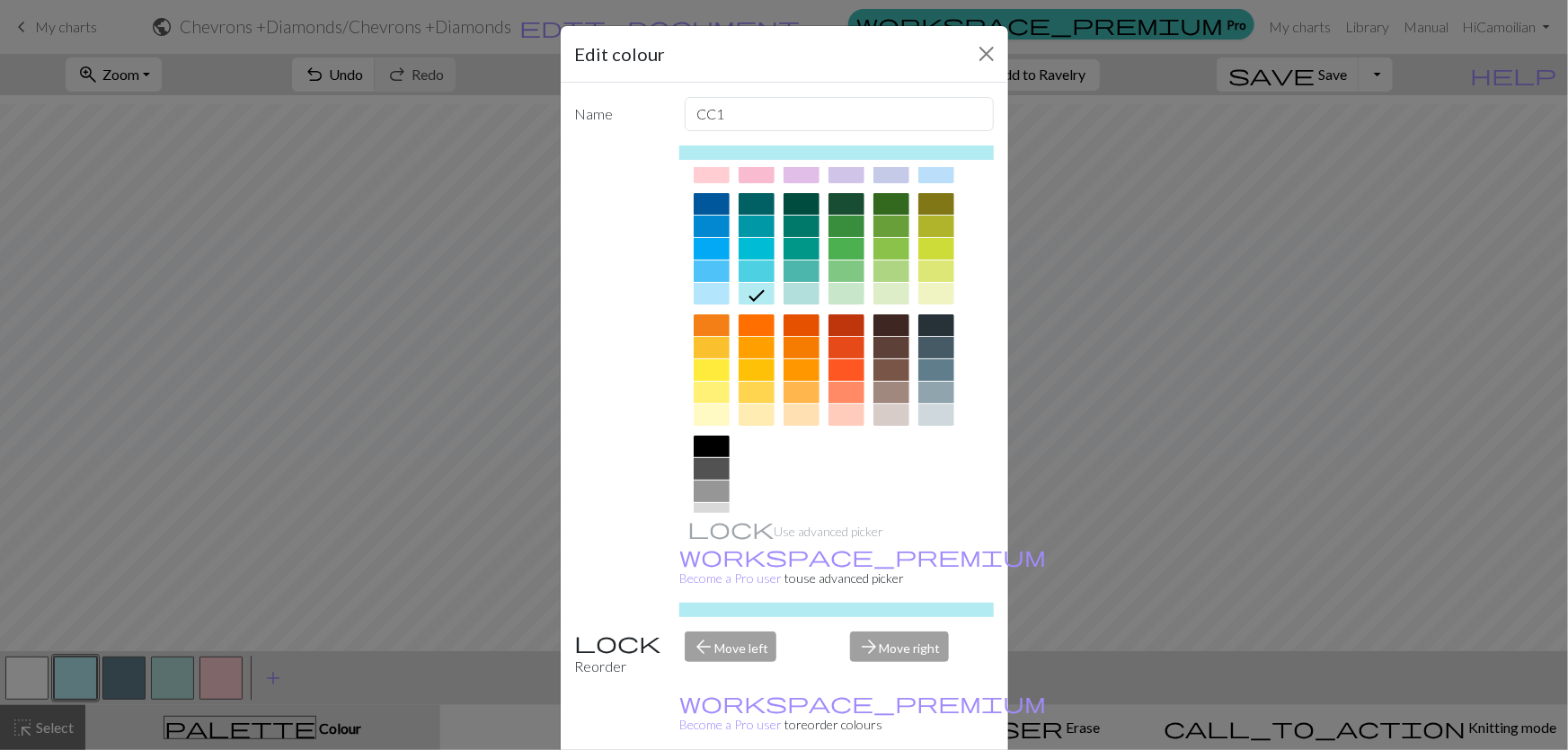
scroll to position [163, 0]
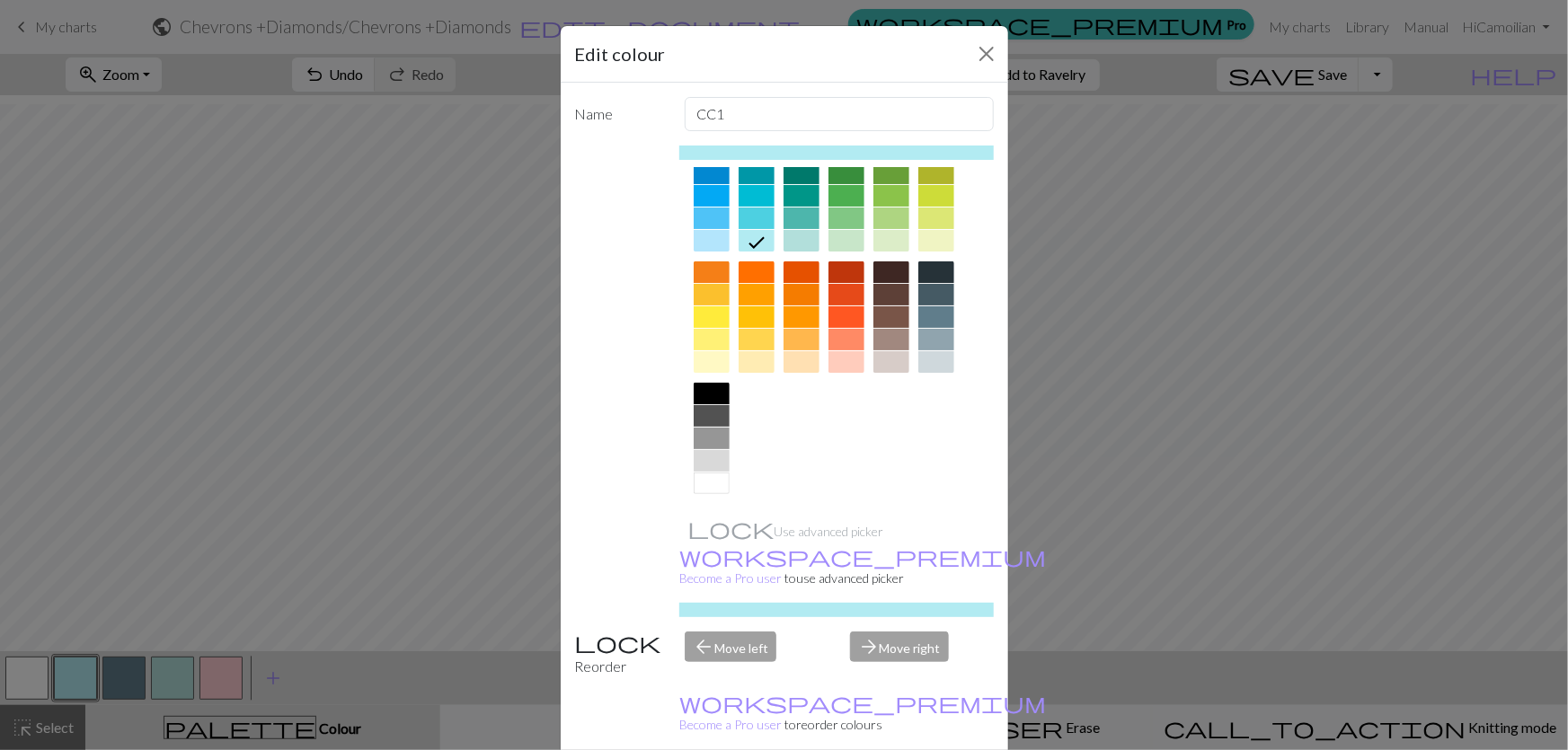
click at [944, 351] on div at bounding box center [936, 361] width 36 height 21
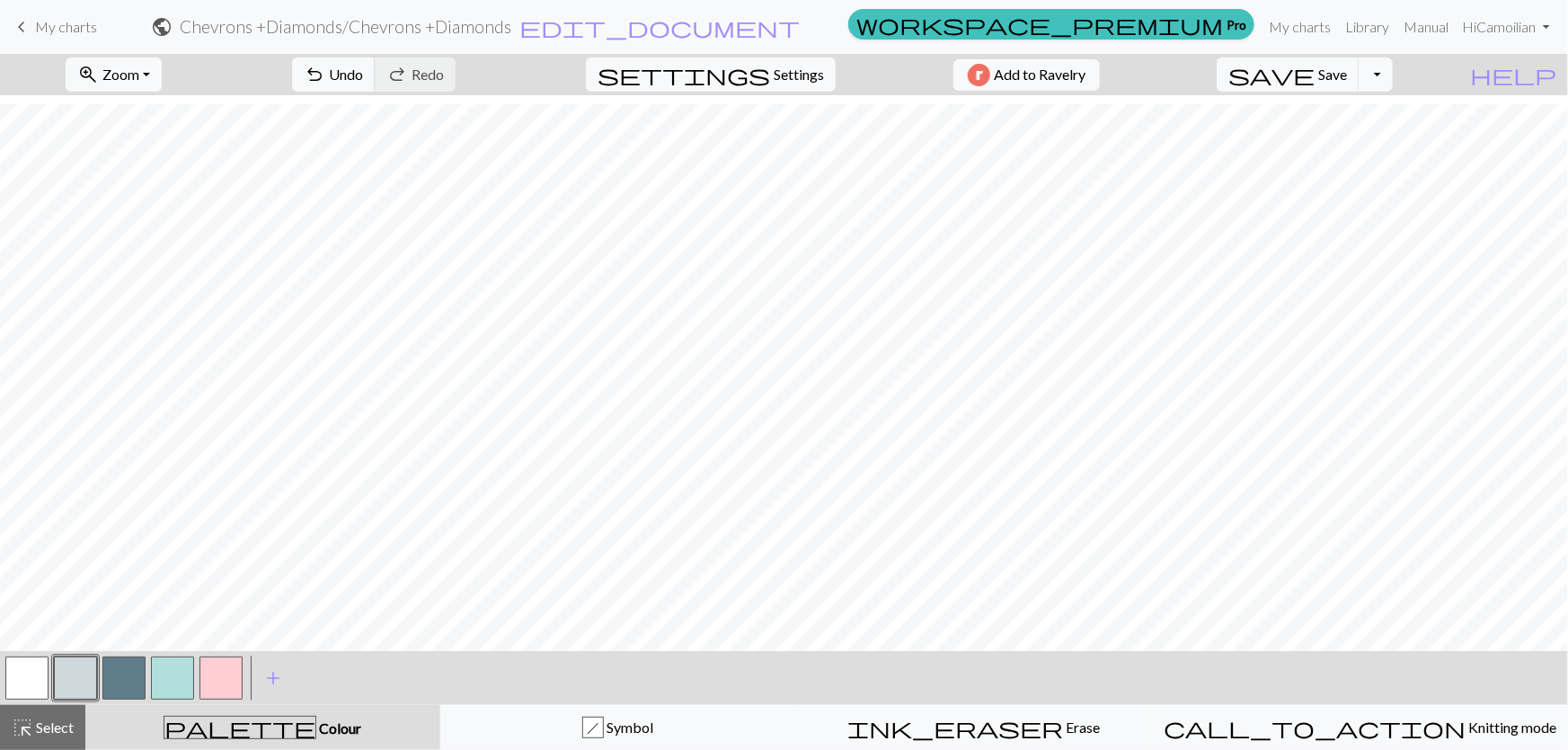
click at [63, 680] on button "button" at bounding box center [76, 678] width 43 height 43
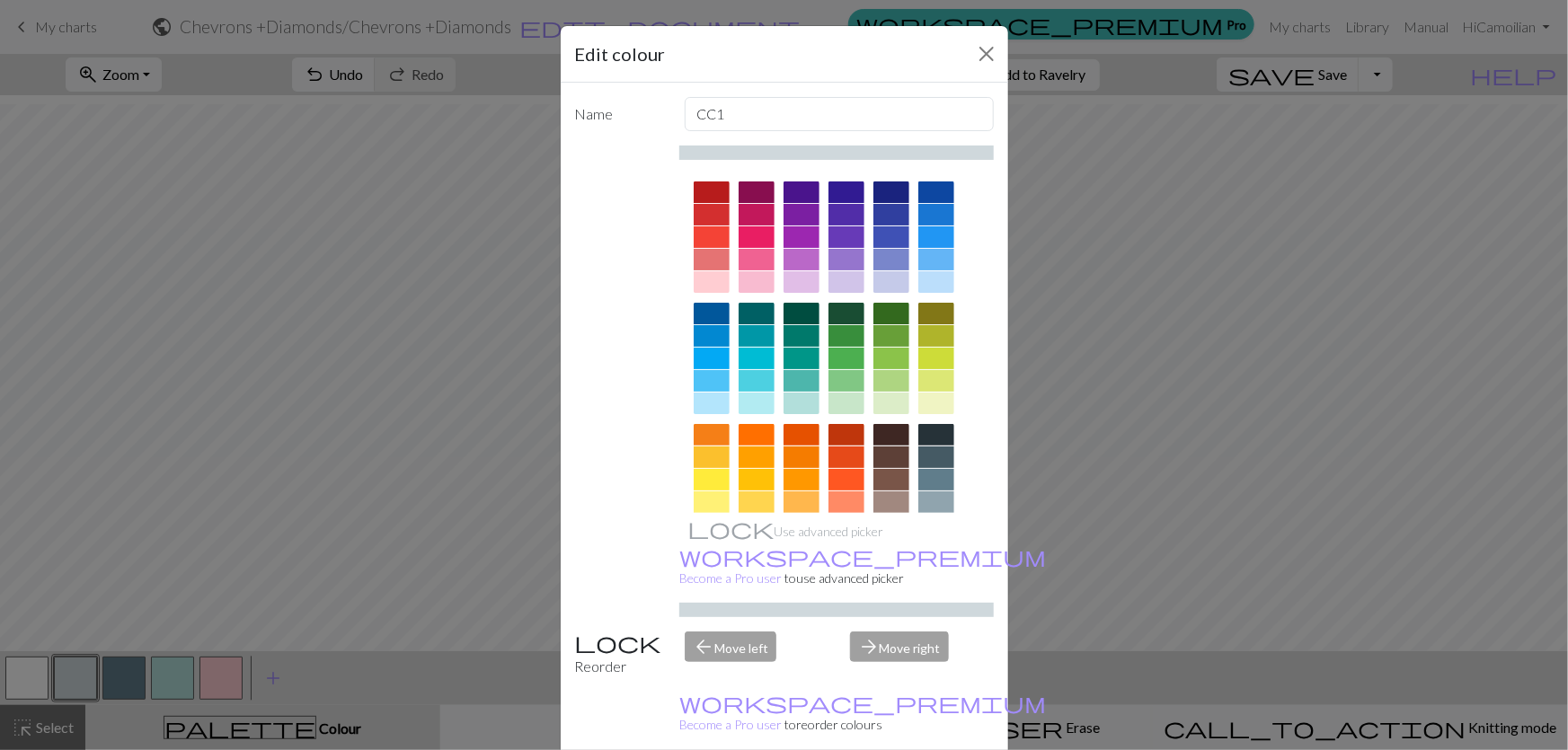
click at [940, 272] on div at bounding box center [936, 282] width 36 height 21
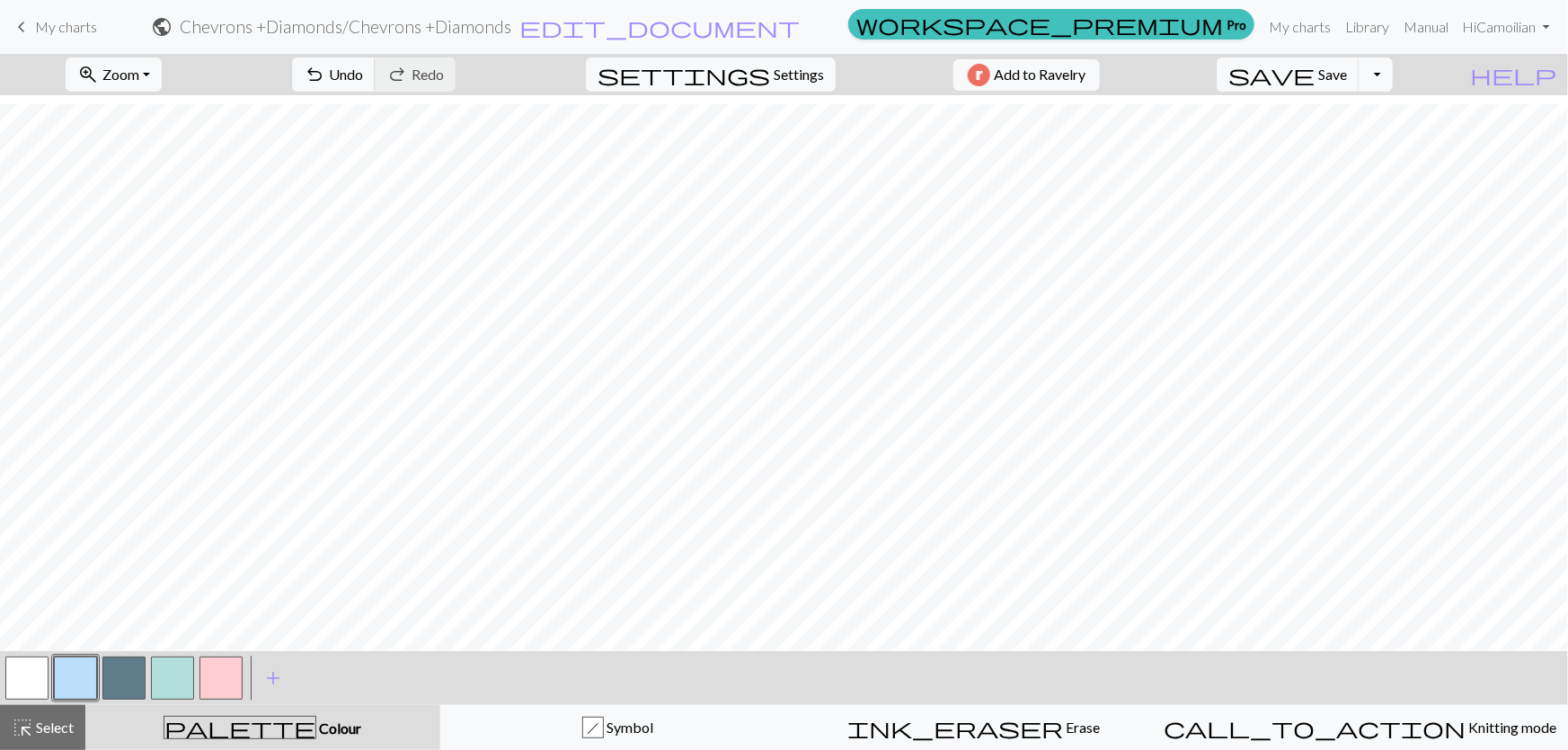
click at [71, 686] on button "button" at bounding box center [76, 678] width 43 height 43
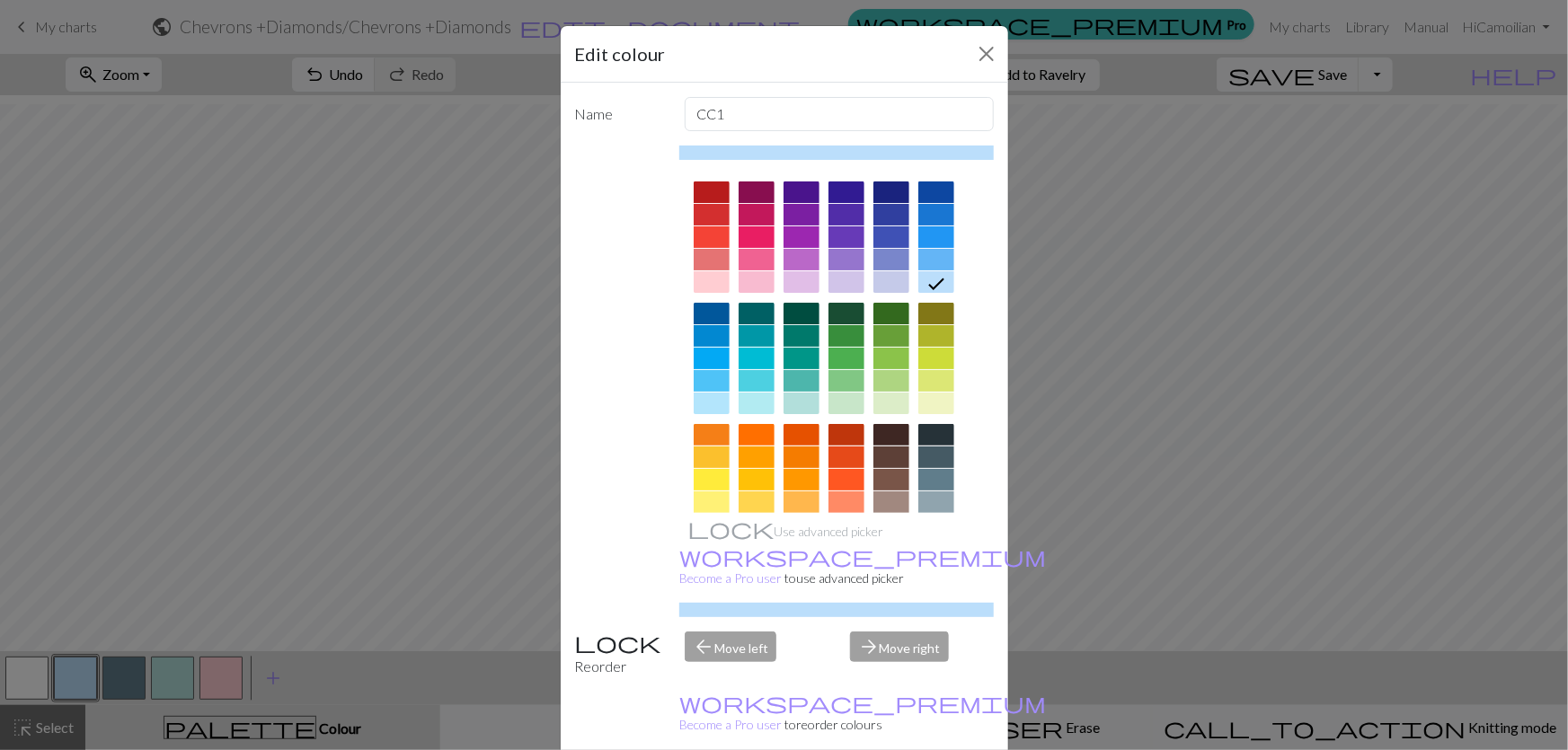
click at [927, 249] on div at bounding box center [936, 259] width 36 height 21
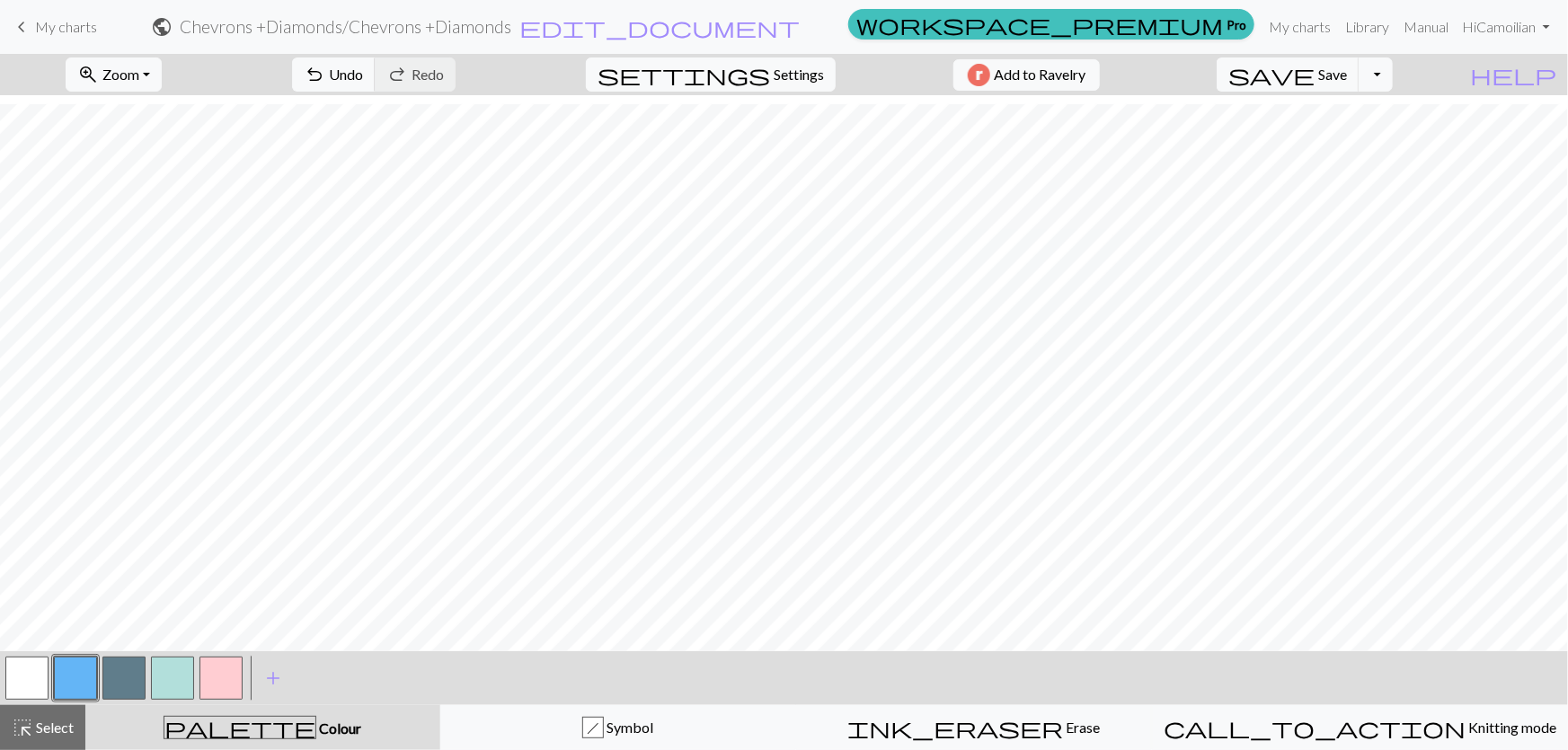
click at [88, 676] on button "button" at bounding box center [76, 678] width 43 height 43
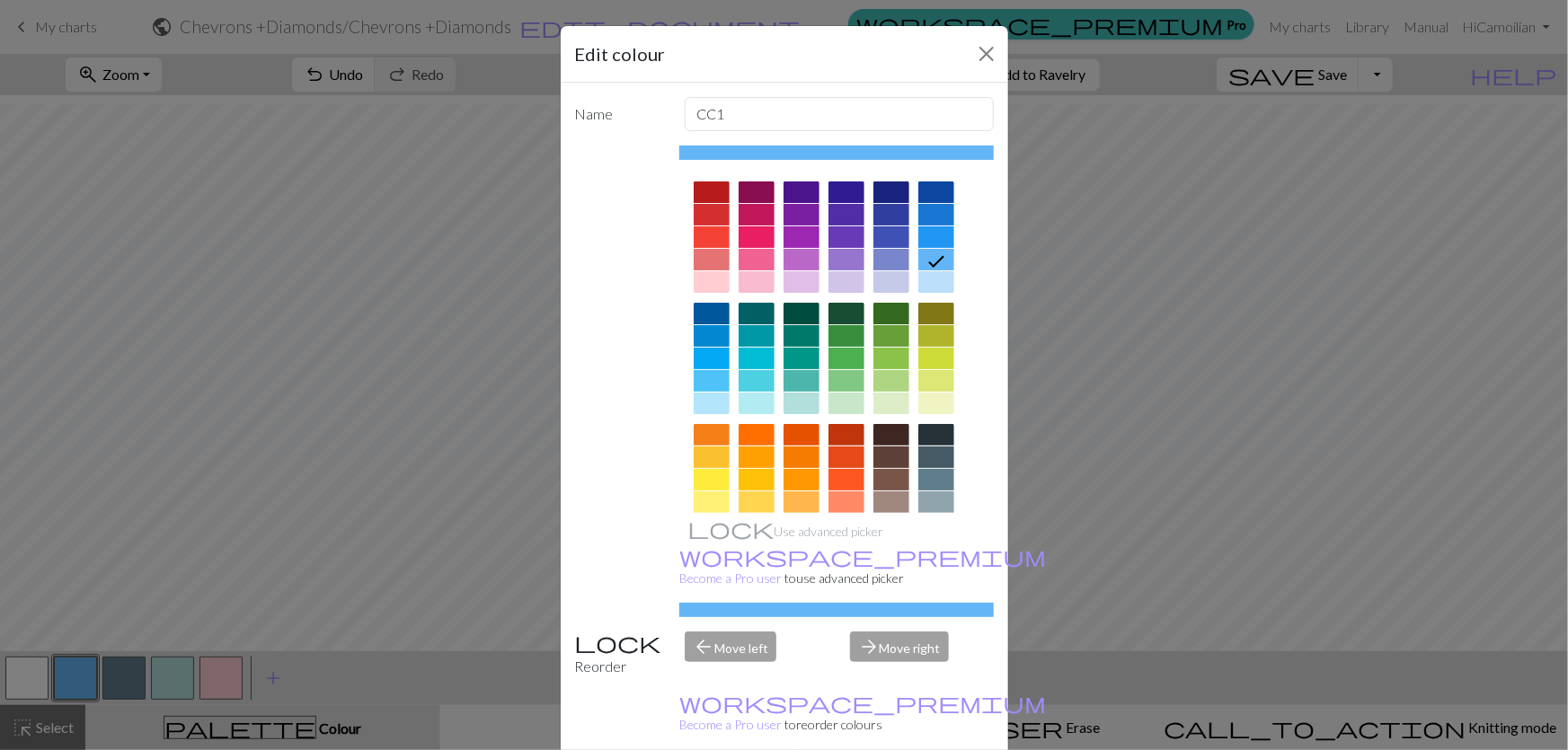
click at [709, 370] on div at bounding box center [711, 381] width 36 height 21
click at [932, 249] on div at bounding box center [936, 259] width 36 height 21
click at [696, 370] on div at bounding box center [711, 381] width 36 height 21
click at [937, 249] on div at bounding box center [936, 259] width 36 height 21
click at [895, 249] on div at bounding box center [891, 259] width 36 height 21
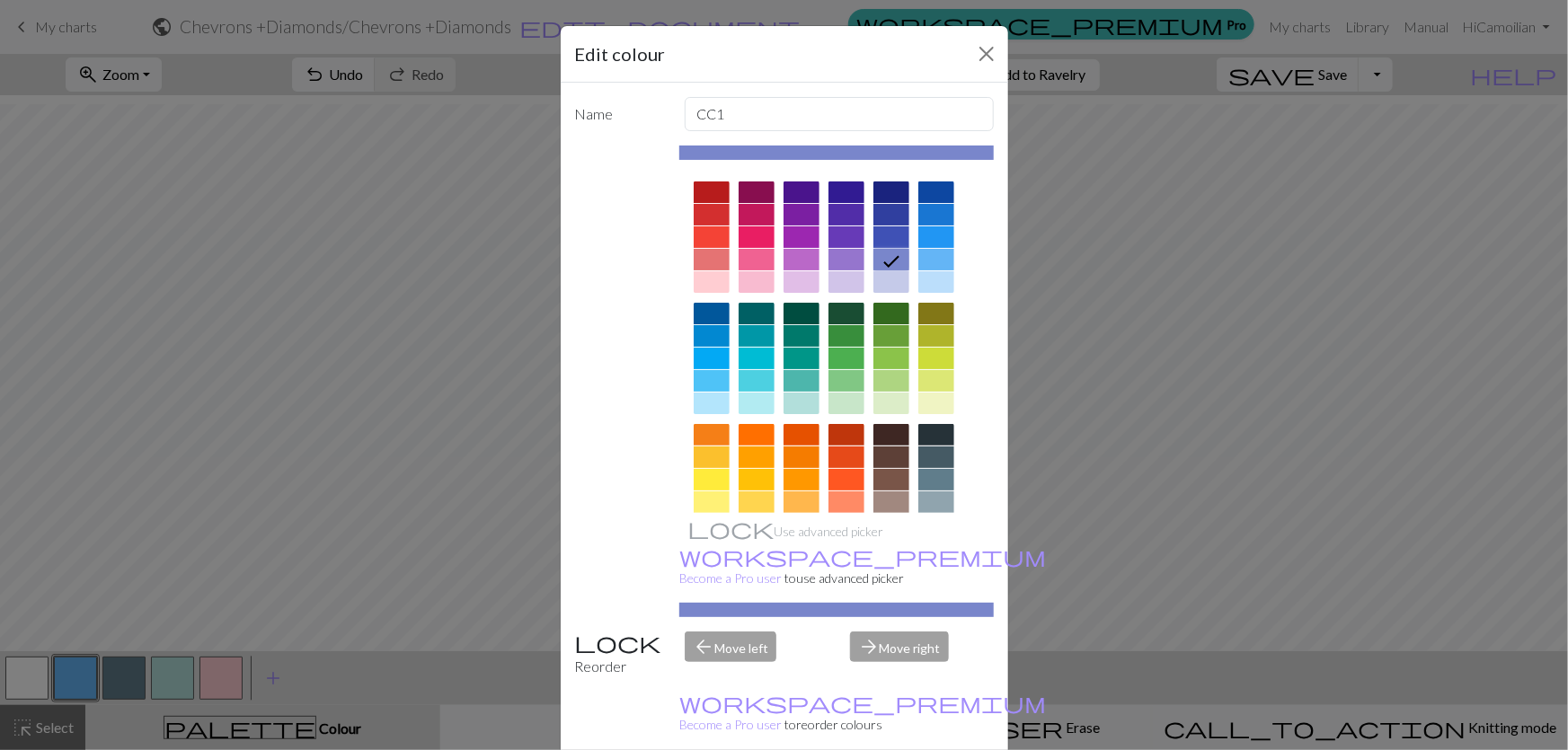
click at [886, 227] on div at bounding box center [891, 237] width 36 height 21
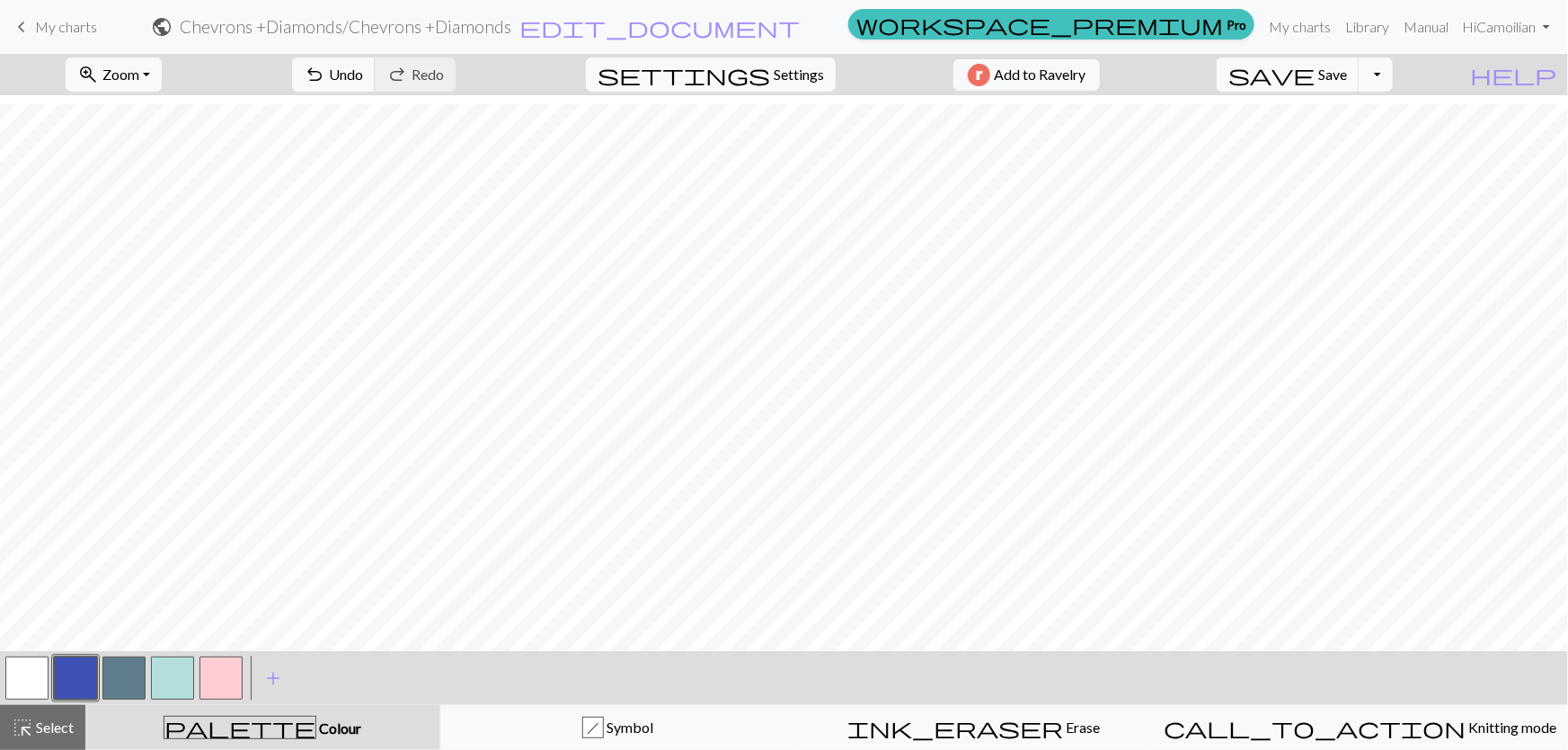
click at [71, 682] on button "button" at bounding box center [76, 678] width 43 height 43
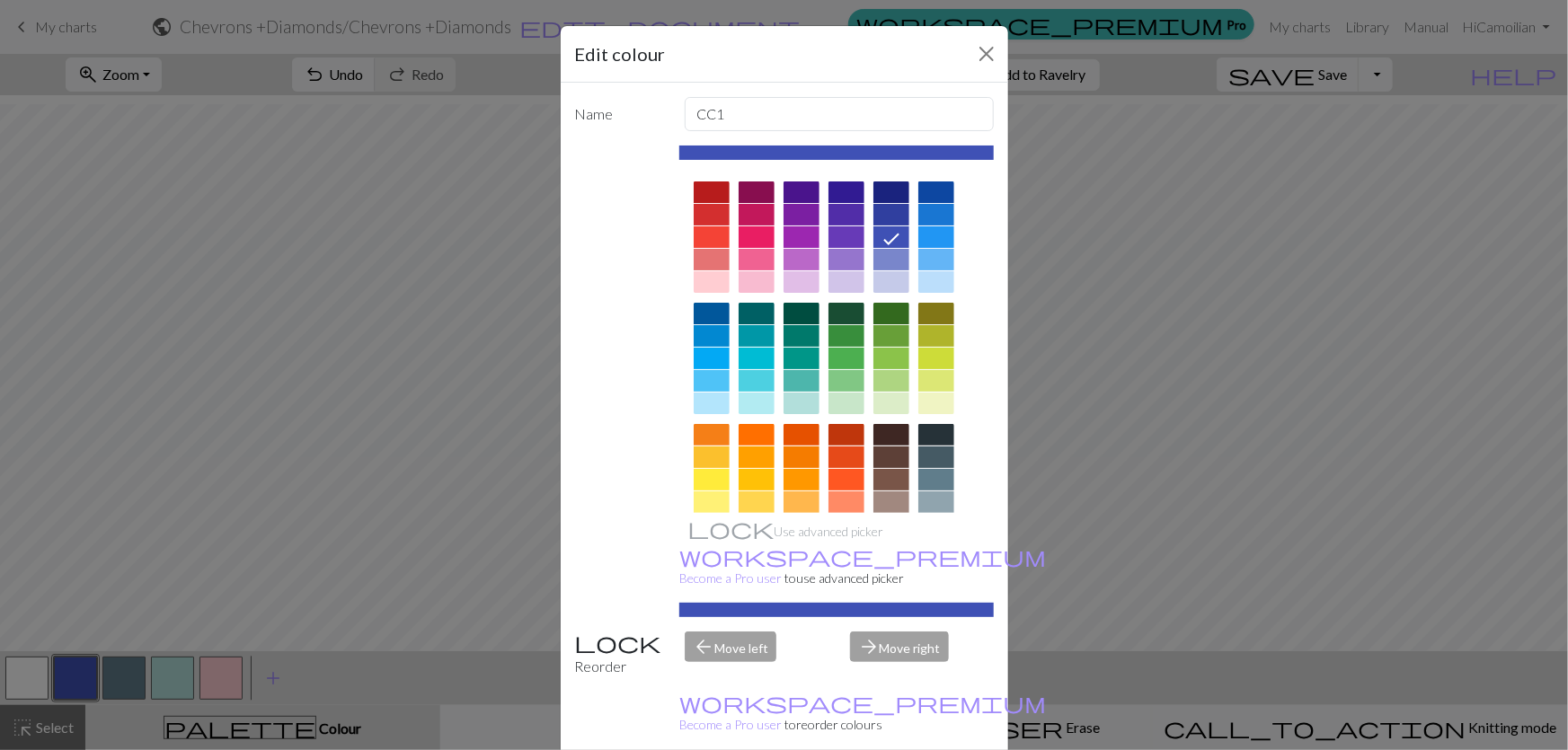
click at [883, 204] on div at bounding box center [891, 214] width 36 height 21
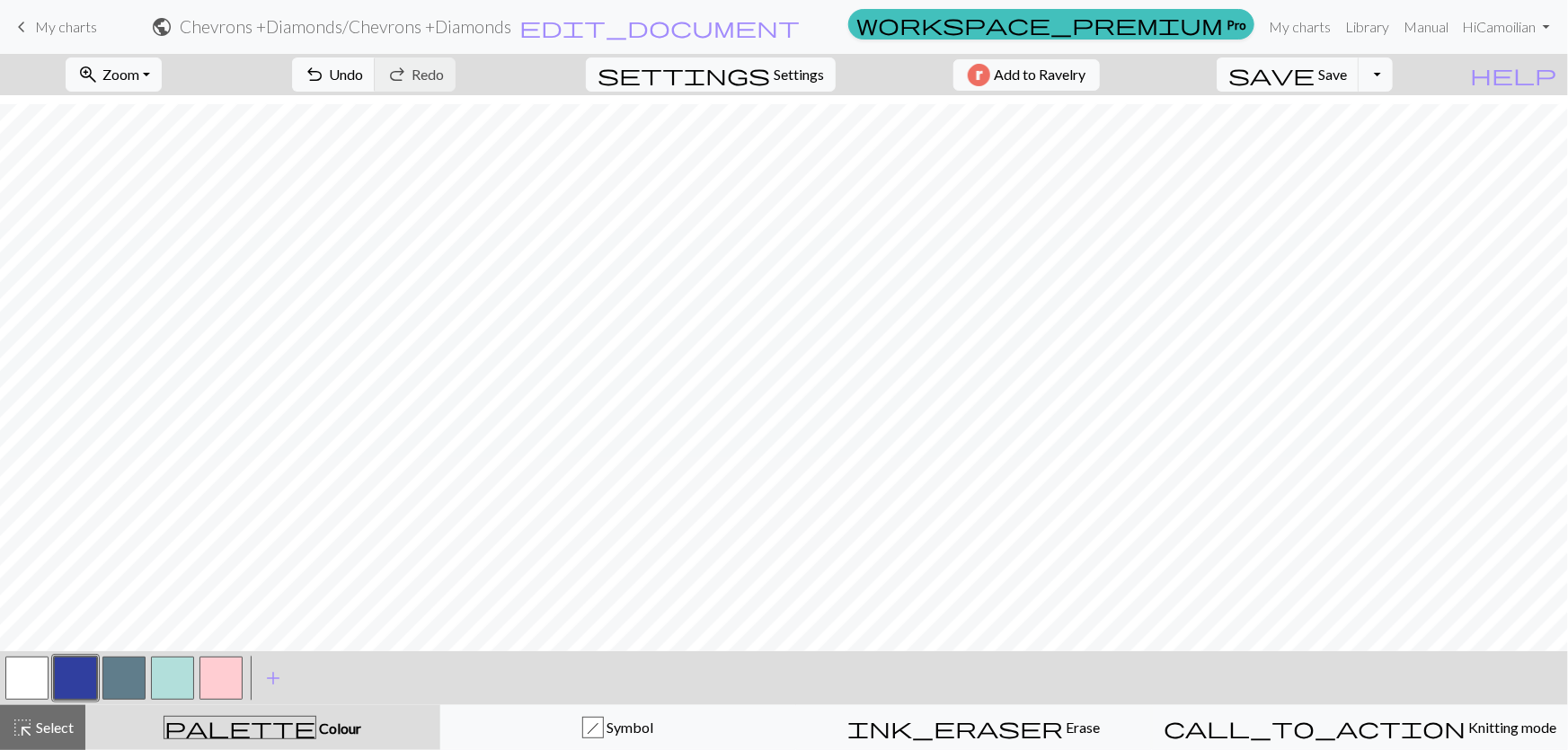
click at [99, 687] on div at bounding box center [123, 678] width 49 height 49
click at [84, 688] on button "button" at bounding box center [76, 678] width 43 height 43
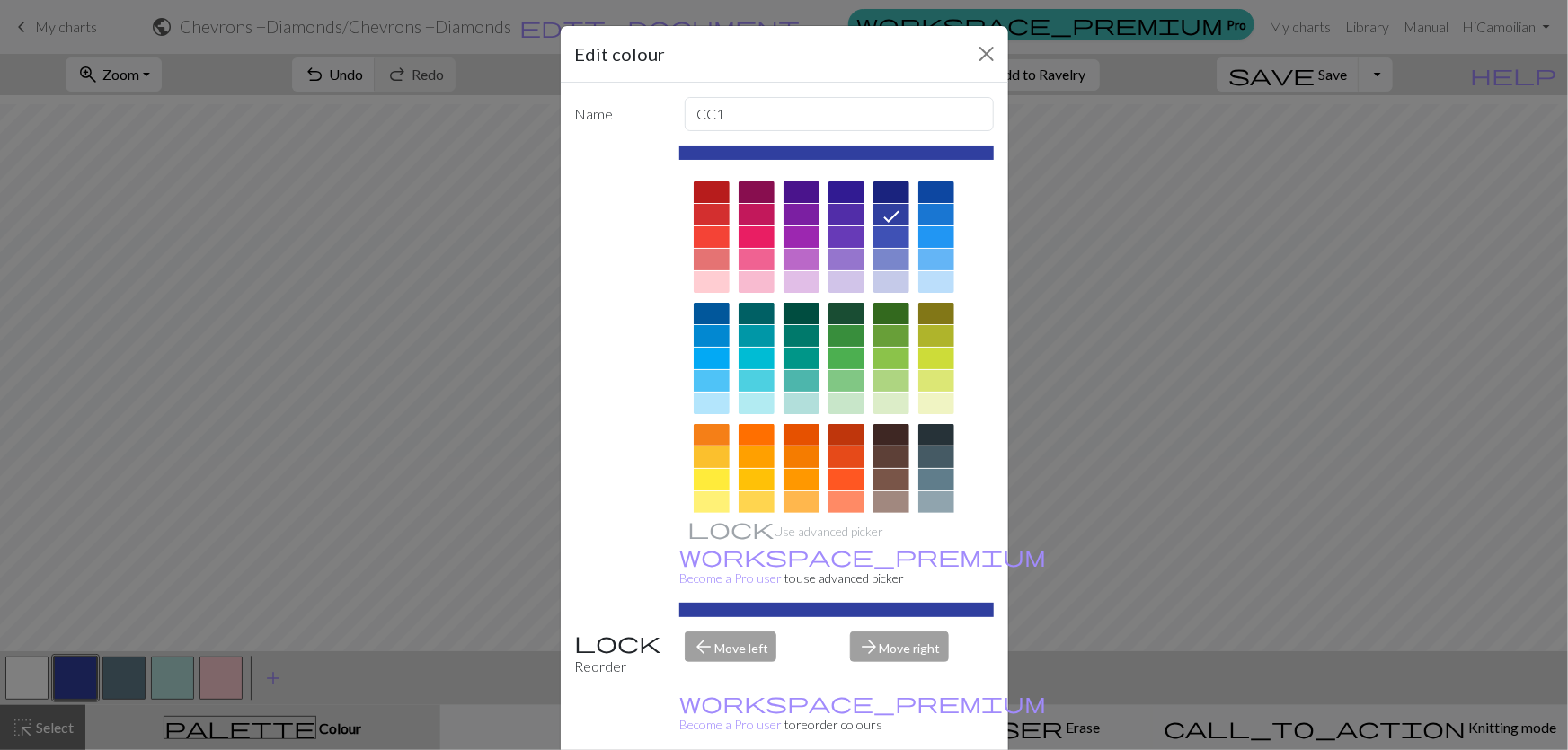
click at [942, 204] on div at bounding box center [936, 214] width 36 height 21
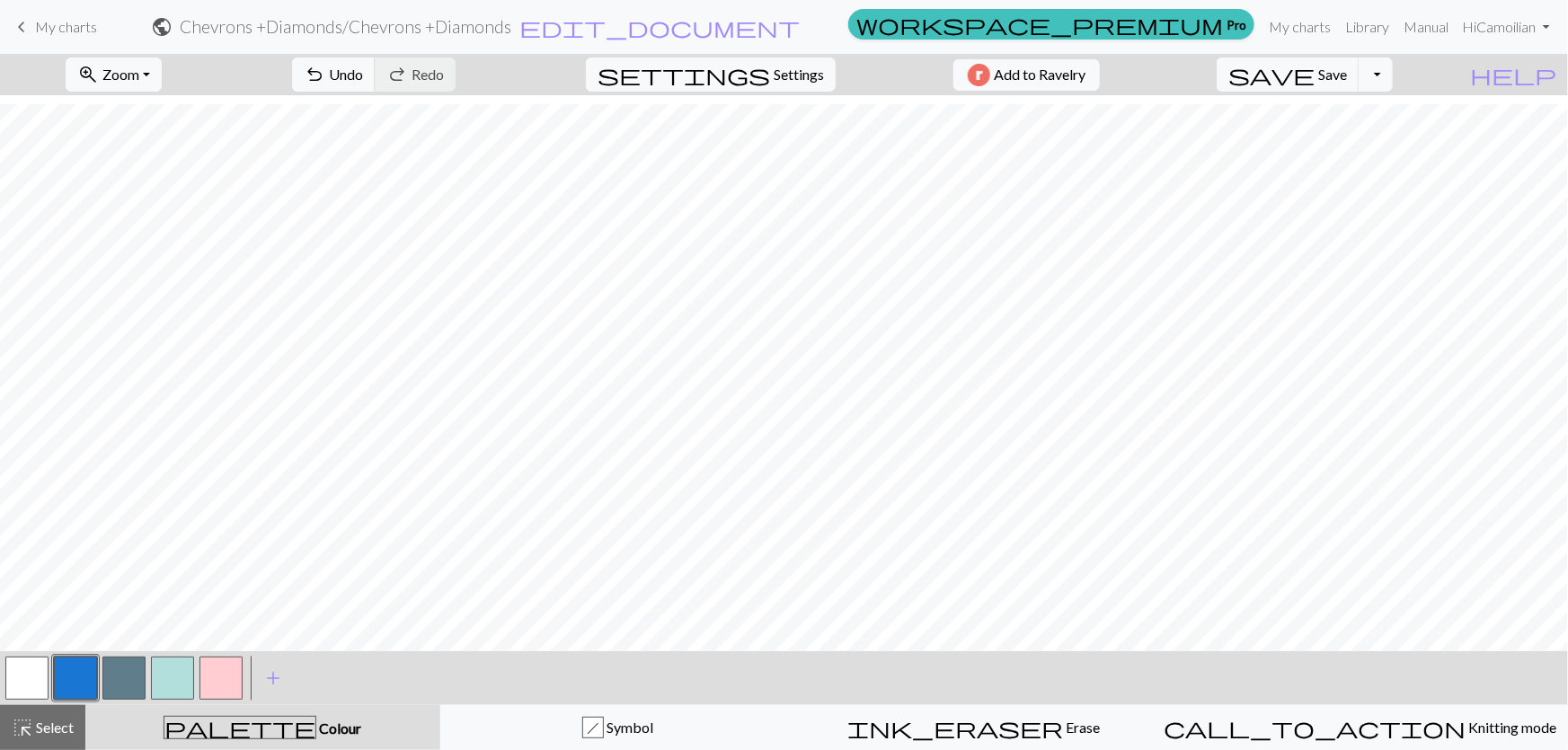
click at [64, 677] on button "button" at bounding box center [76, 678] width 43 height 43
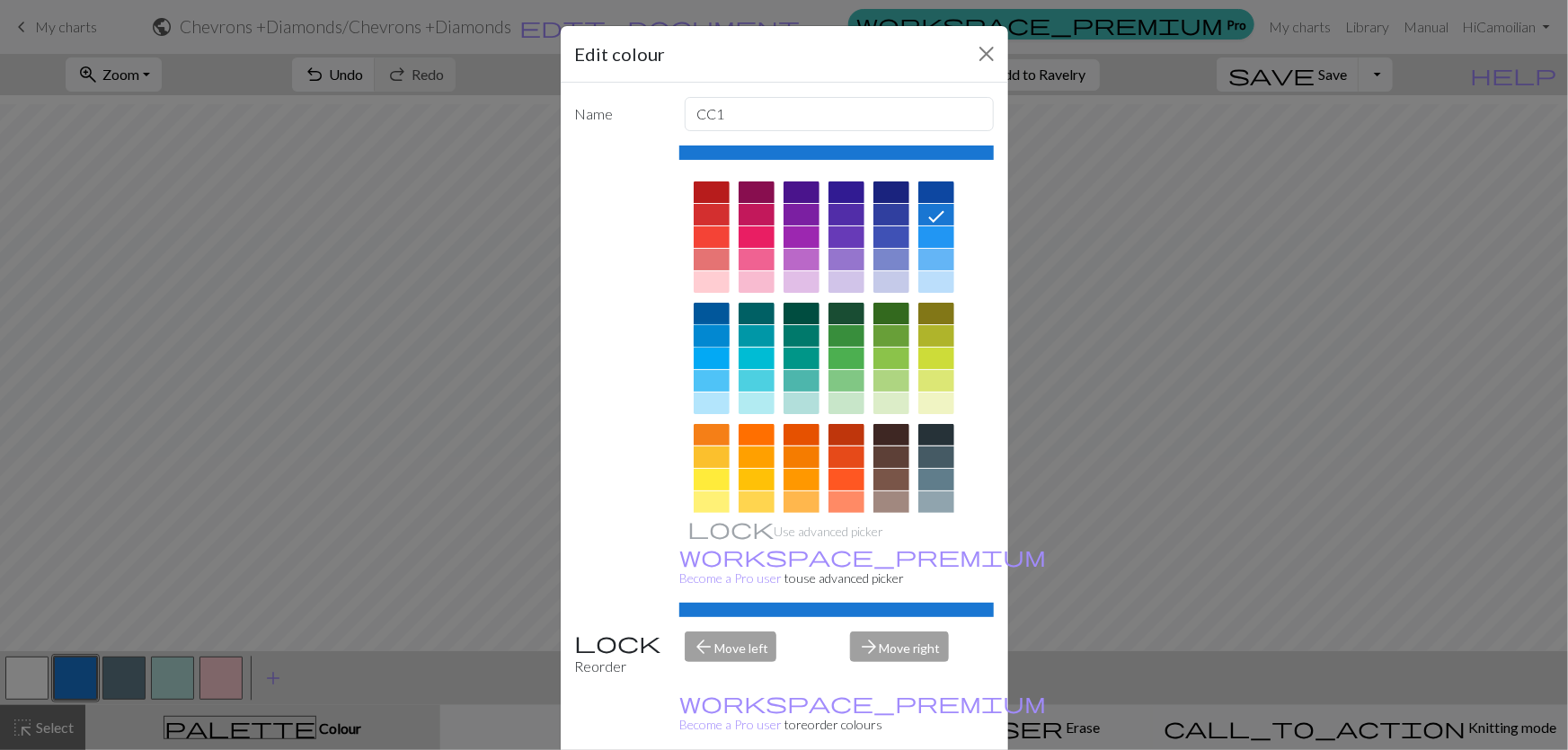
click at [705, 325] on div at bounding box center [711, 335] width 36 height 21
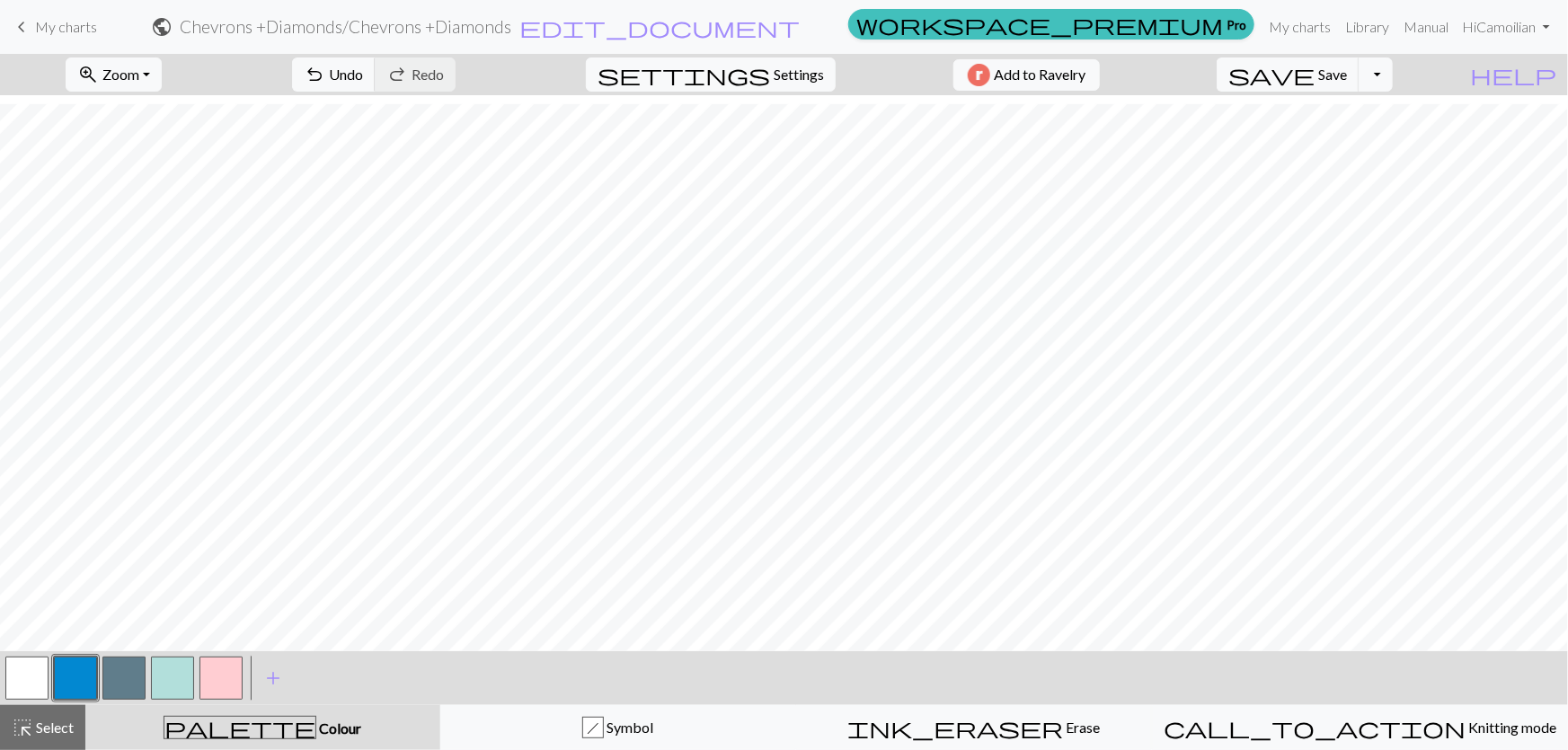
click at [76, 685] on button "button" at bounding box center [76, 678] width 43 height 43
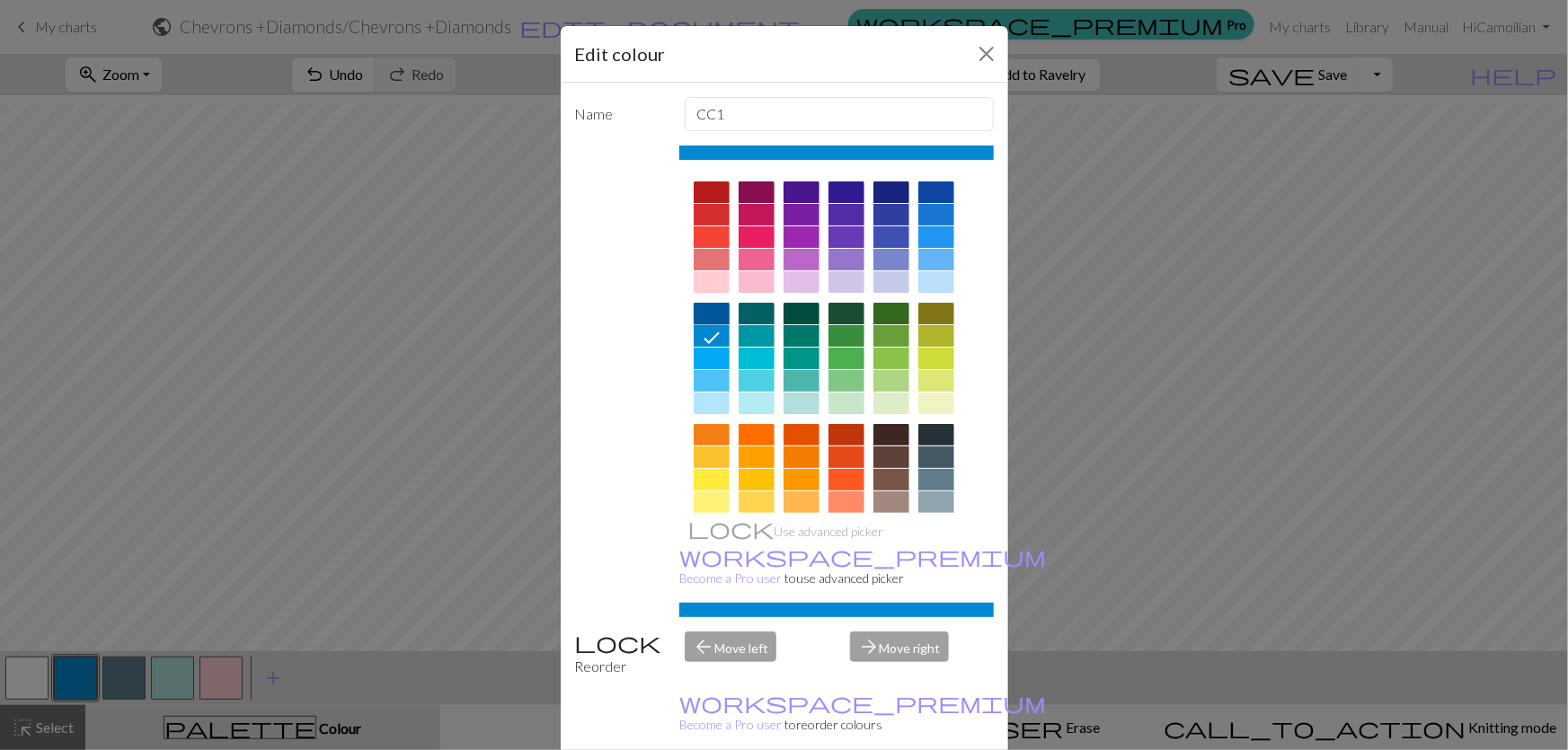
click at [719, 303] on div at bounding box center [711, 313] width 36 height 21
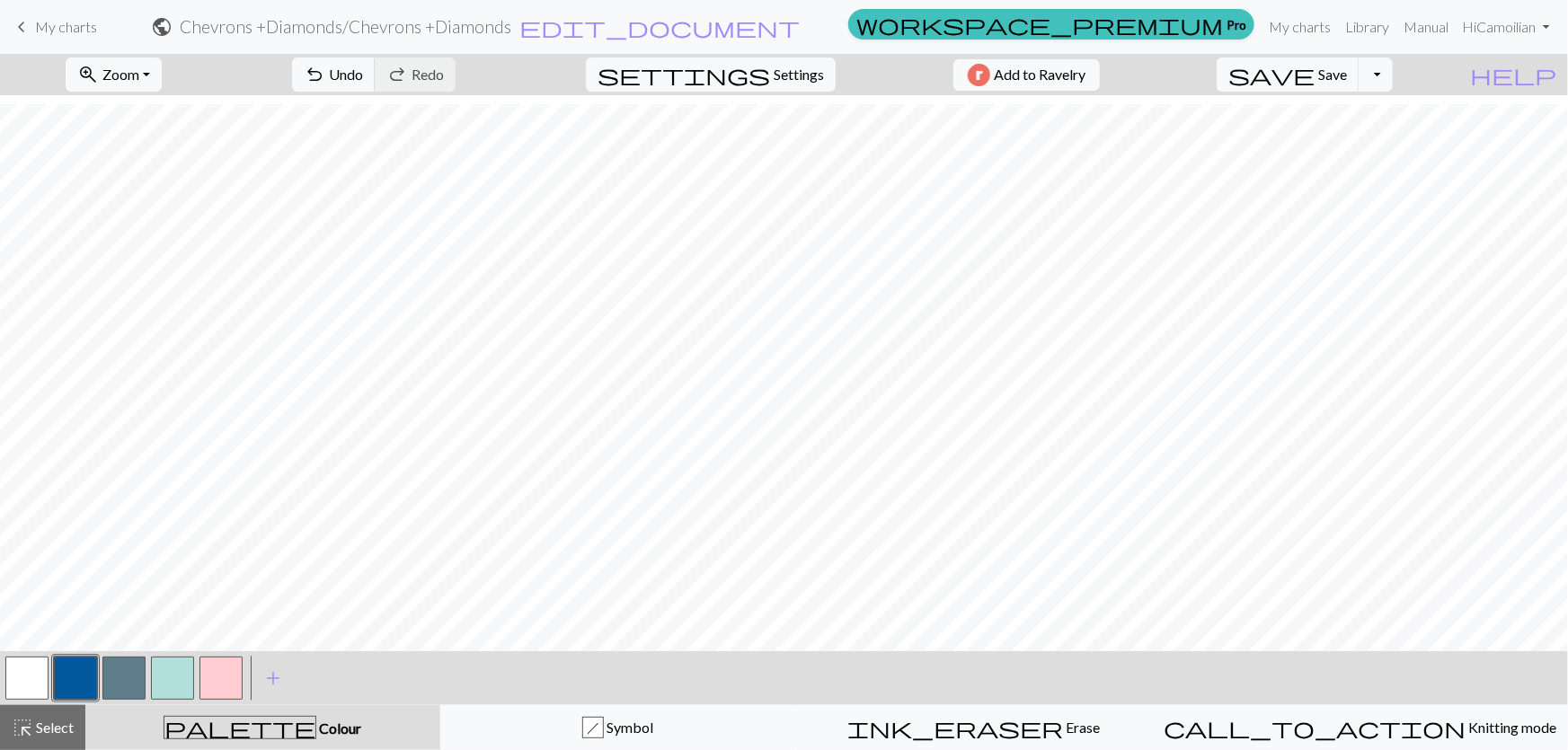
click at [65, 680] on button "button" at bounding box center [76, 678] width 43 height 43
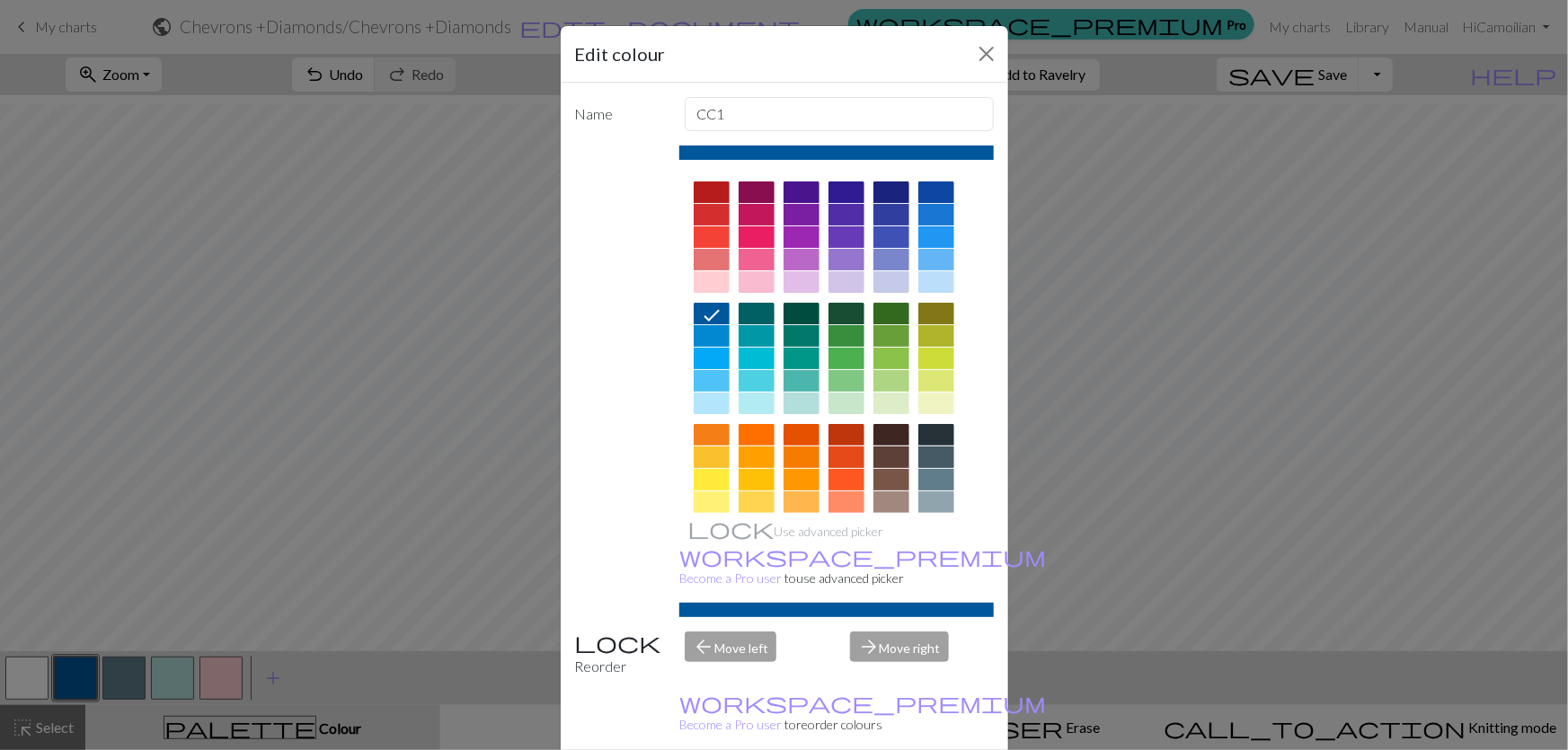
click at [929, 182] on div at bounding box center [936, 192] width 36 height 21
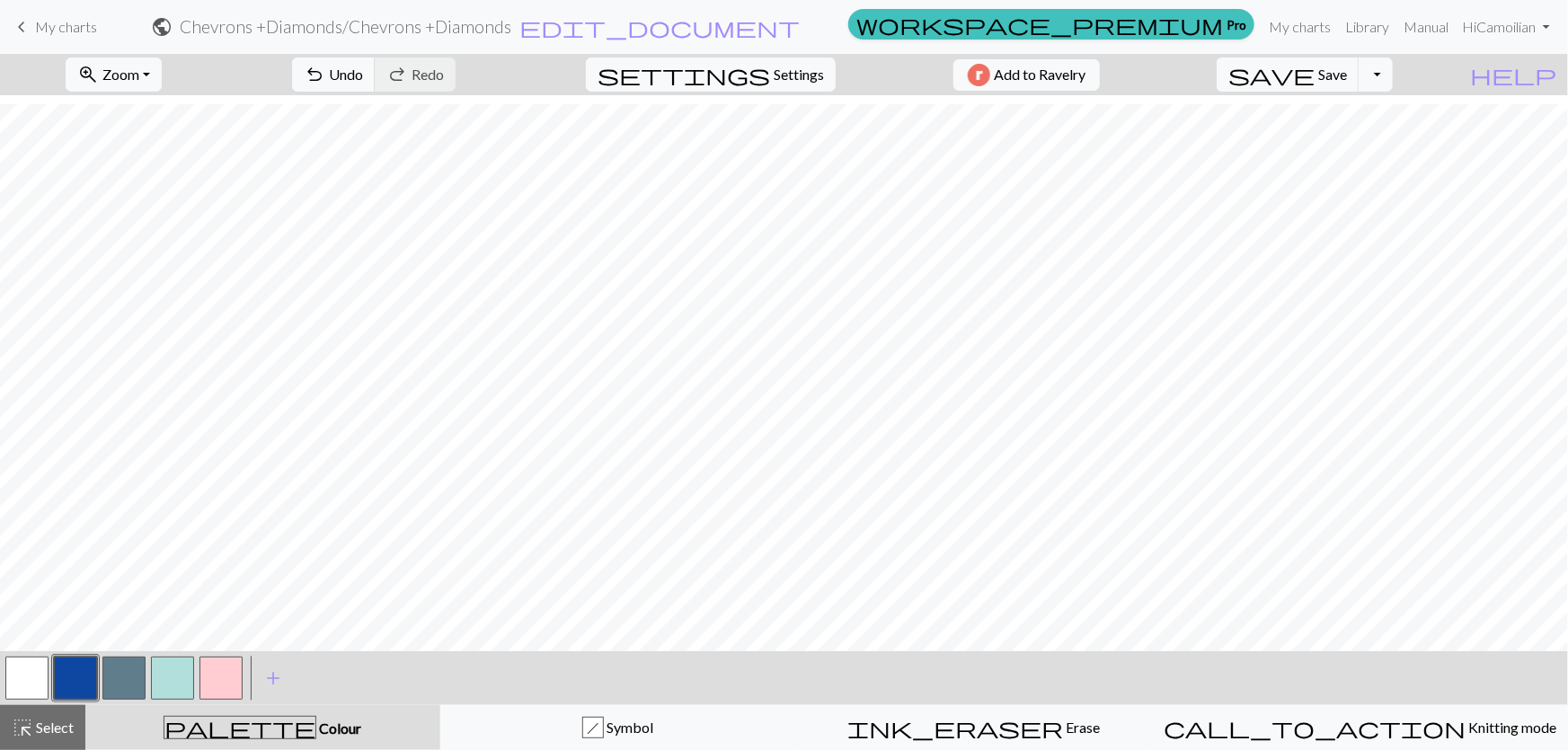
click at [66, 674] on button "button" at bounding box center [76, 678] width 43 height 43
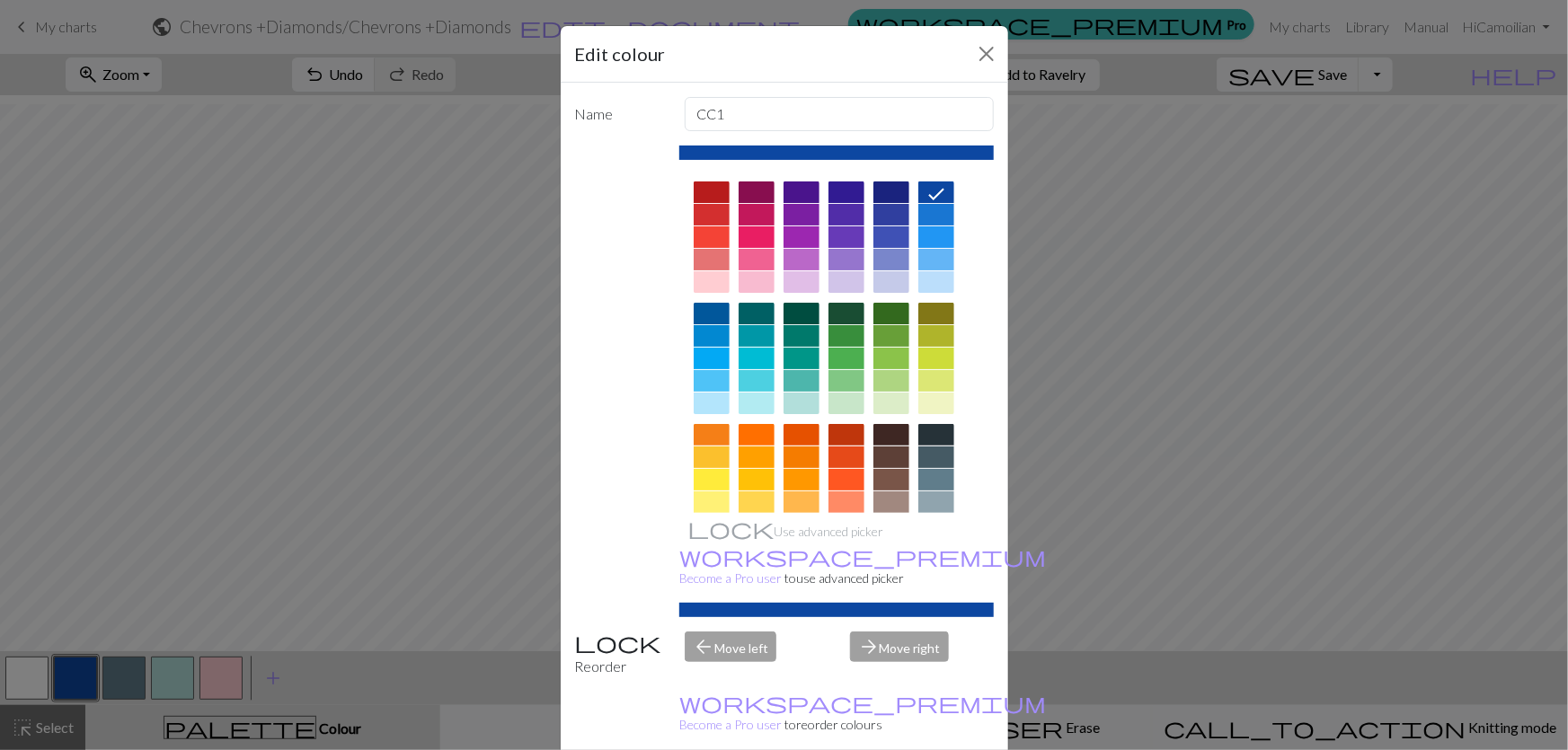
click at [745, 325] on div at bounding box center [756, 335] width 36 height 21
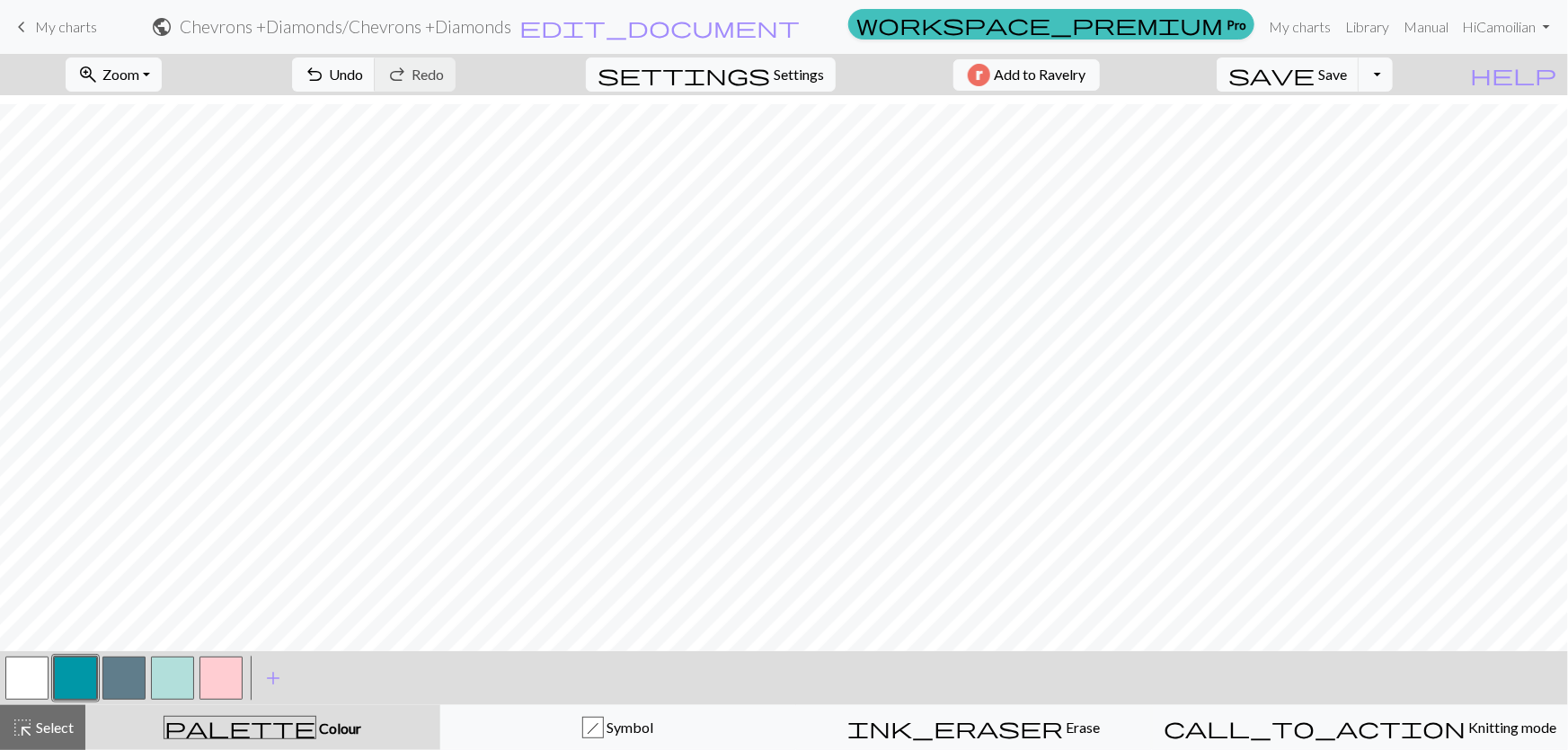
click at [75, 678] on button "button" at bounding box center [76, 678] width 43 height 43
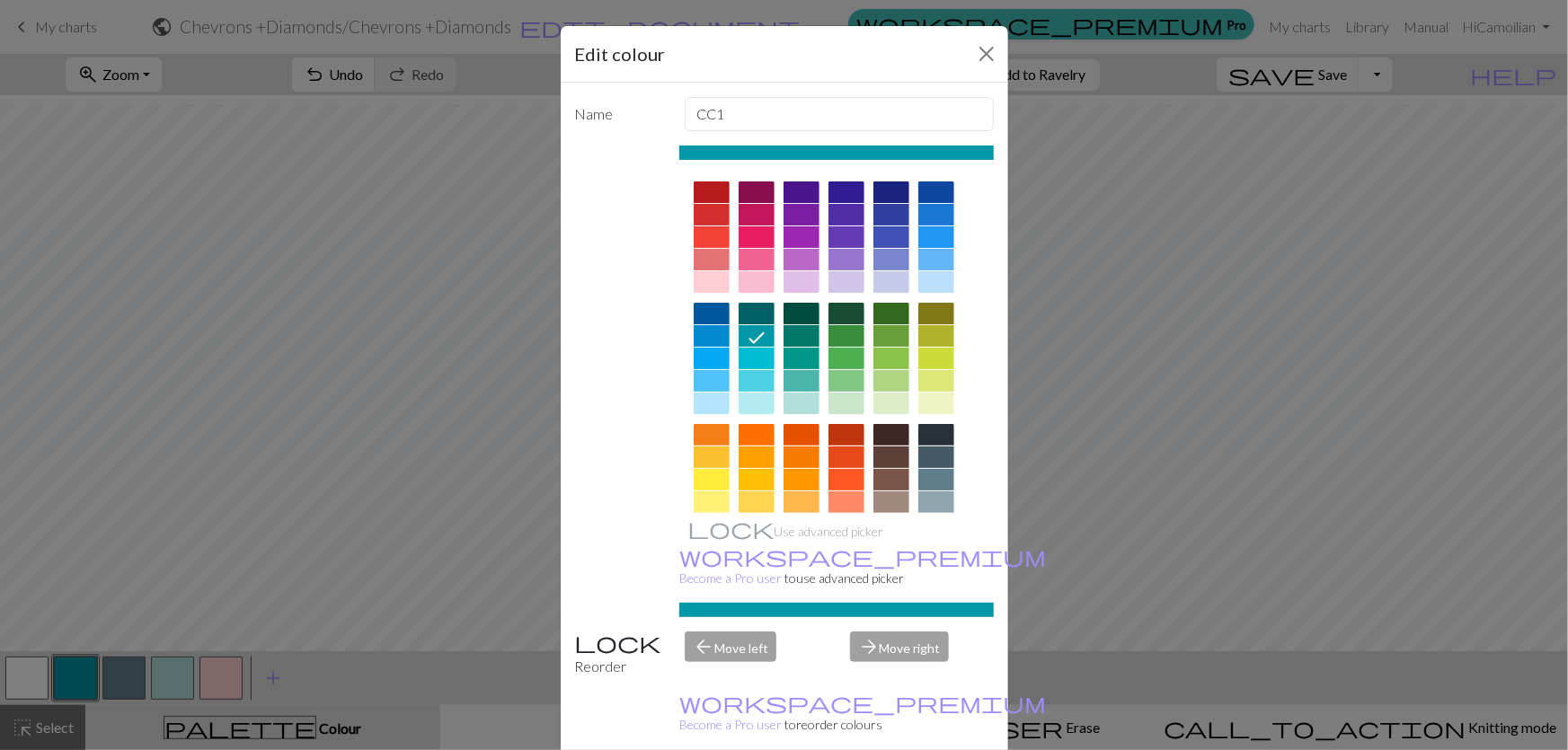
click at [931, 272] on div at bounding box center [936, 282] width 36 height 21
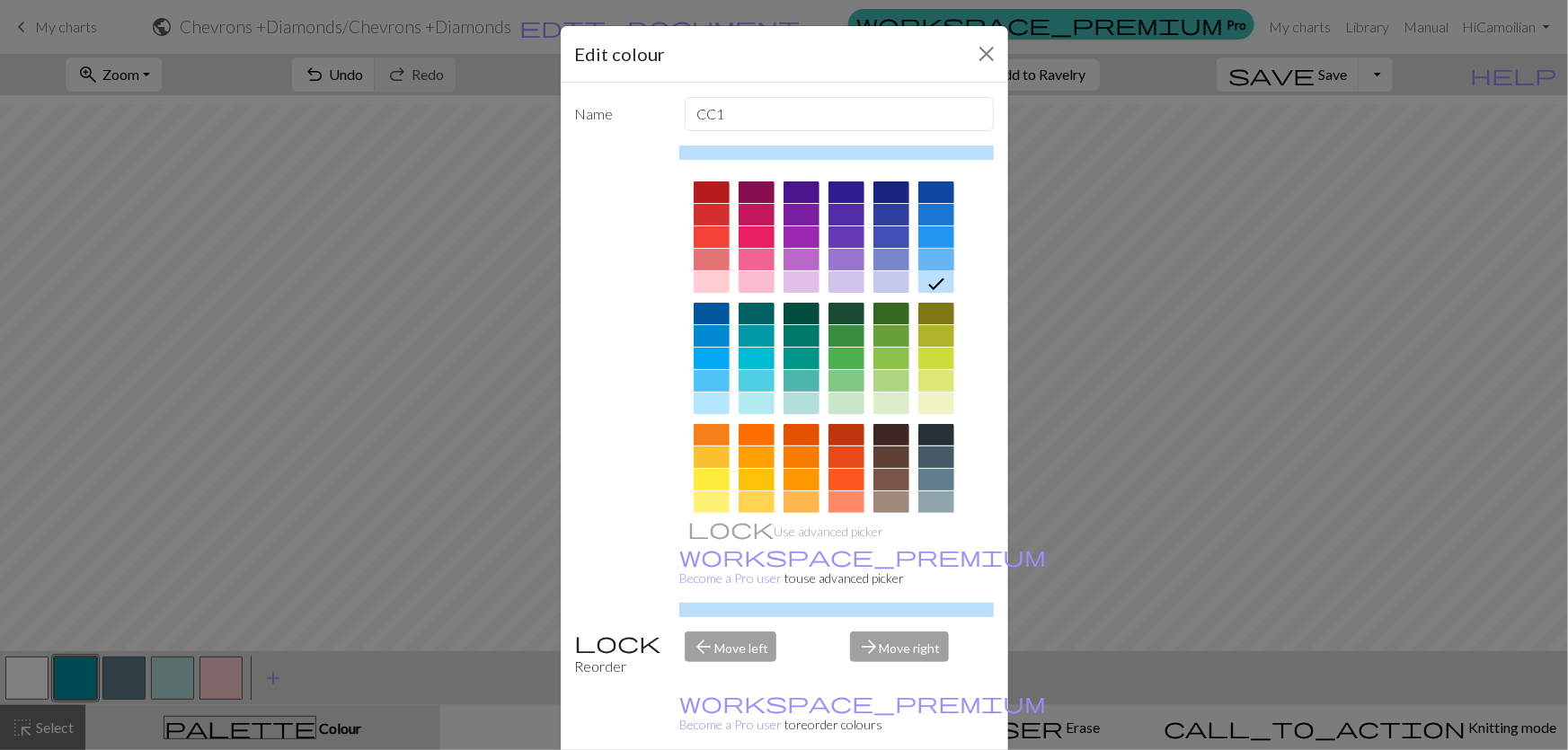
click at [941, 249] on div at bounding box center [936, 259] width 36 height 21
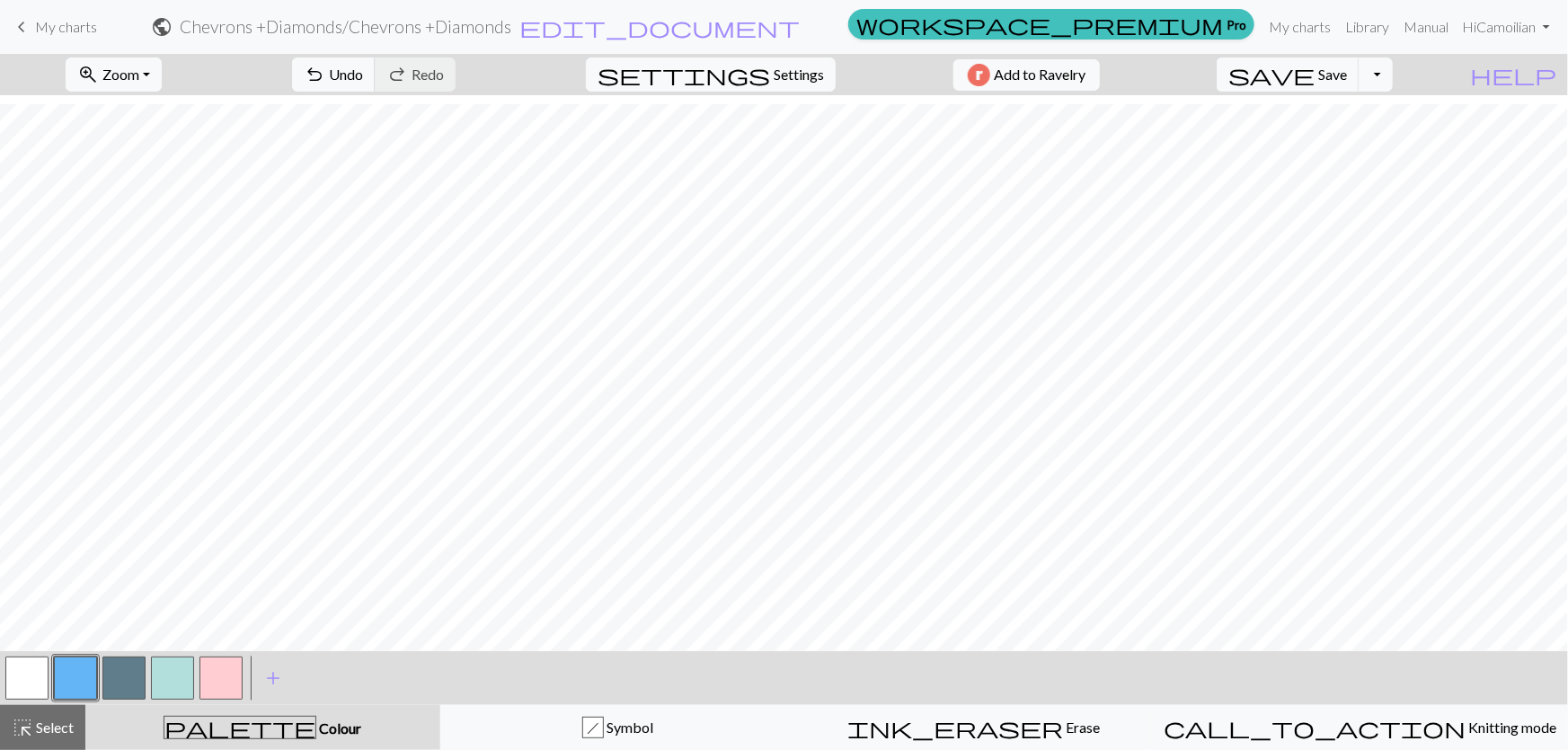
click at [316, 734] on span "Colour" at bounding box center [338, 728] width 45 height 18
click at [261, 664] on button "add Add a colour" at bounding box center [273, 678] width 45 height 45
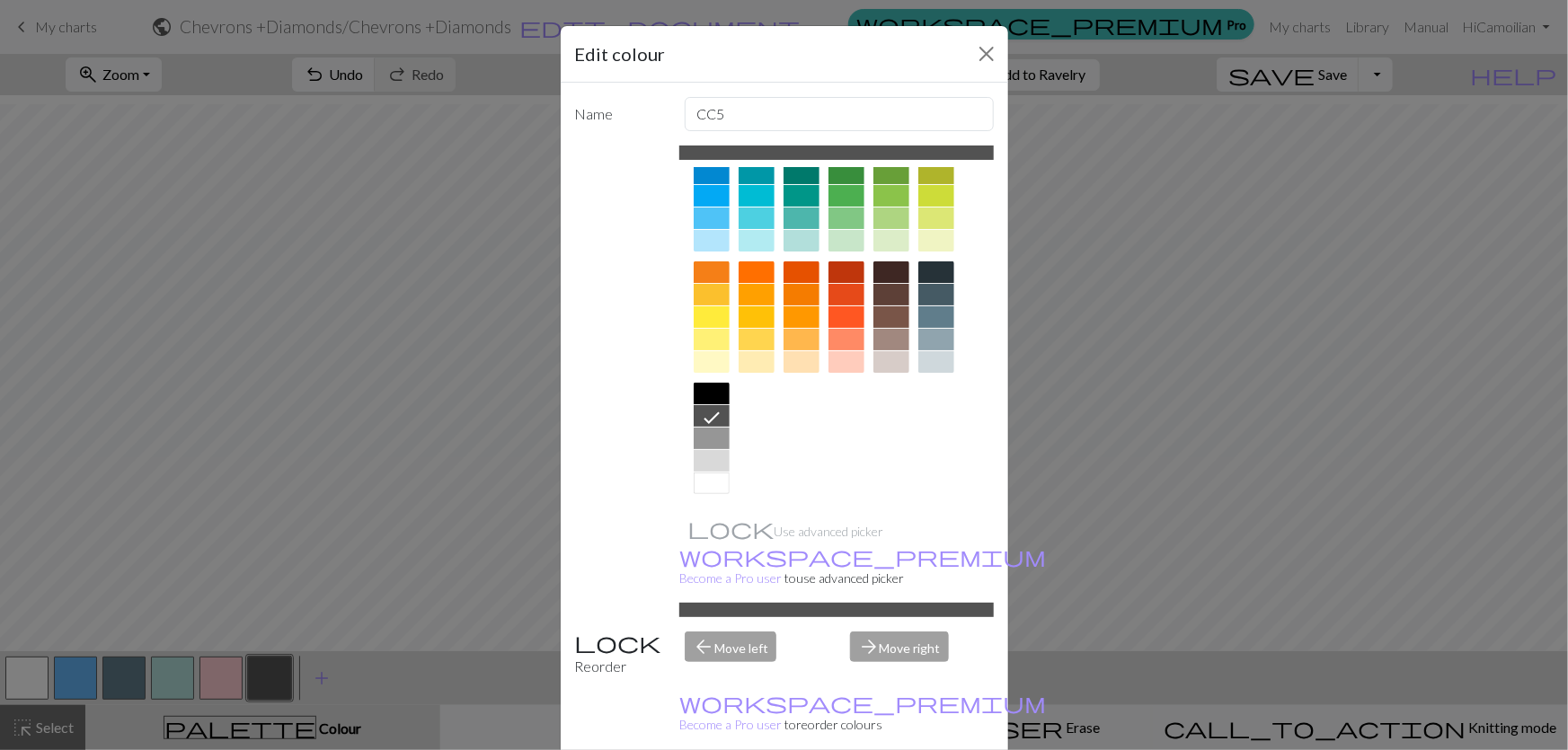
click at [708, 451] on div at bounding box center [711, 461] width 36 height 21
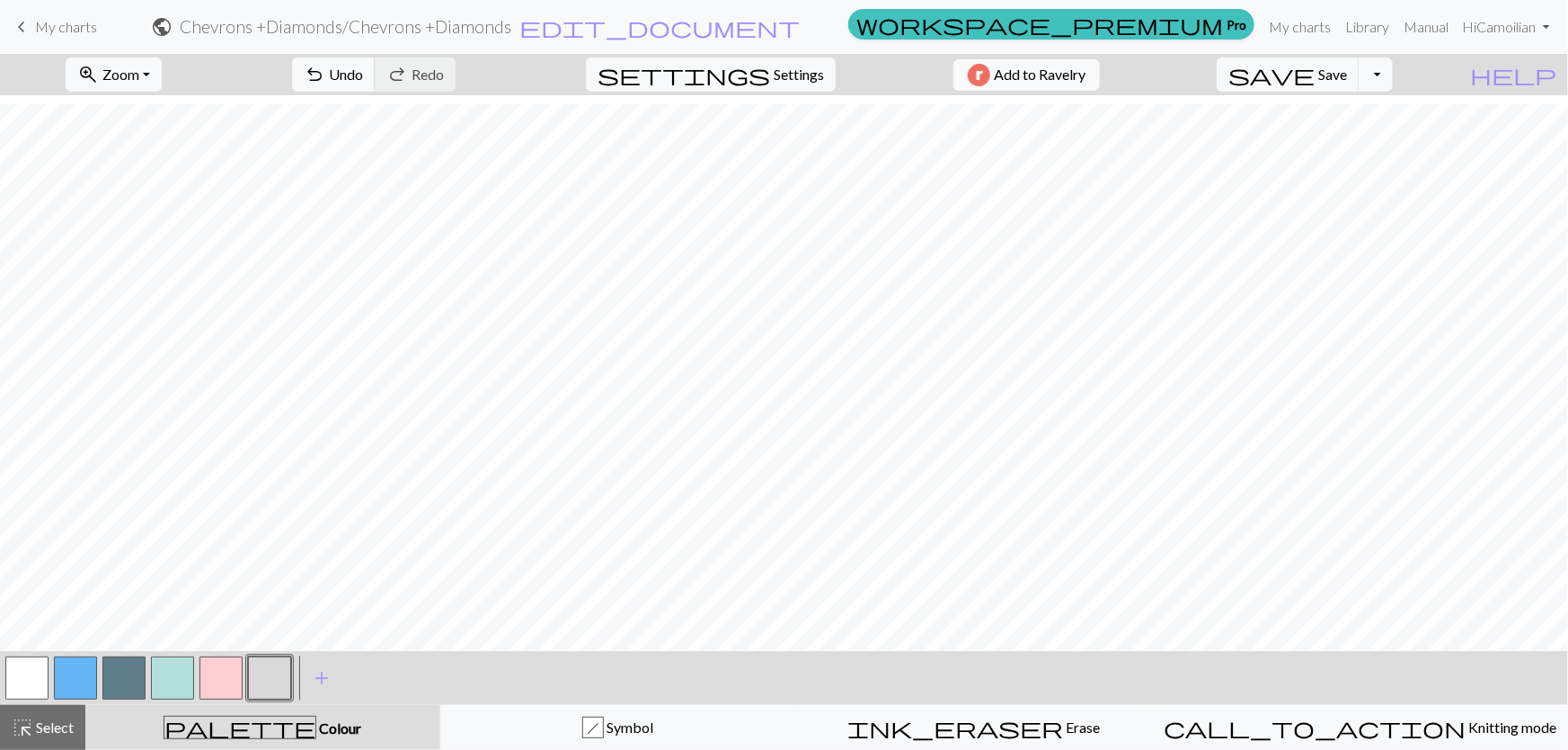
click at [209, 686] on button "button" at bounding box center [221, 678] width 43 height 43
click at [318, 677] on span "add" at bounding box center [321, 678] width 21 height 25
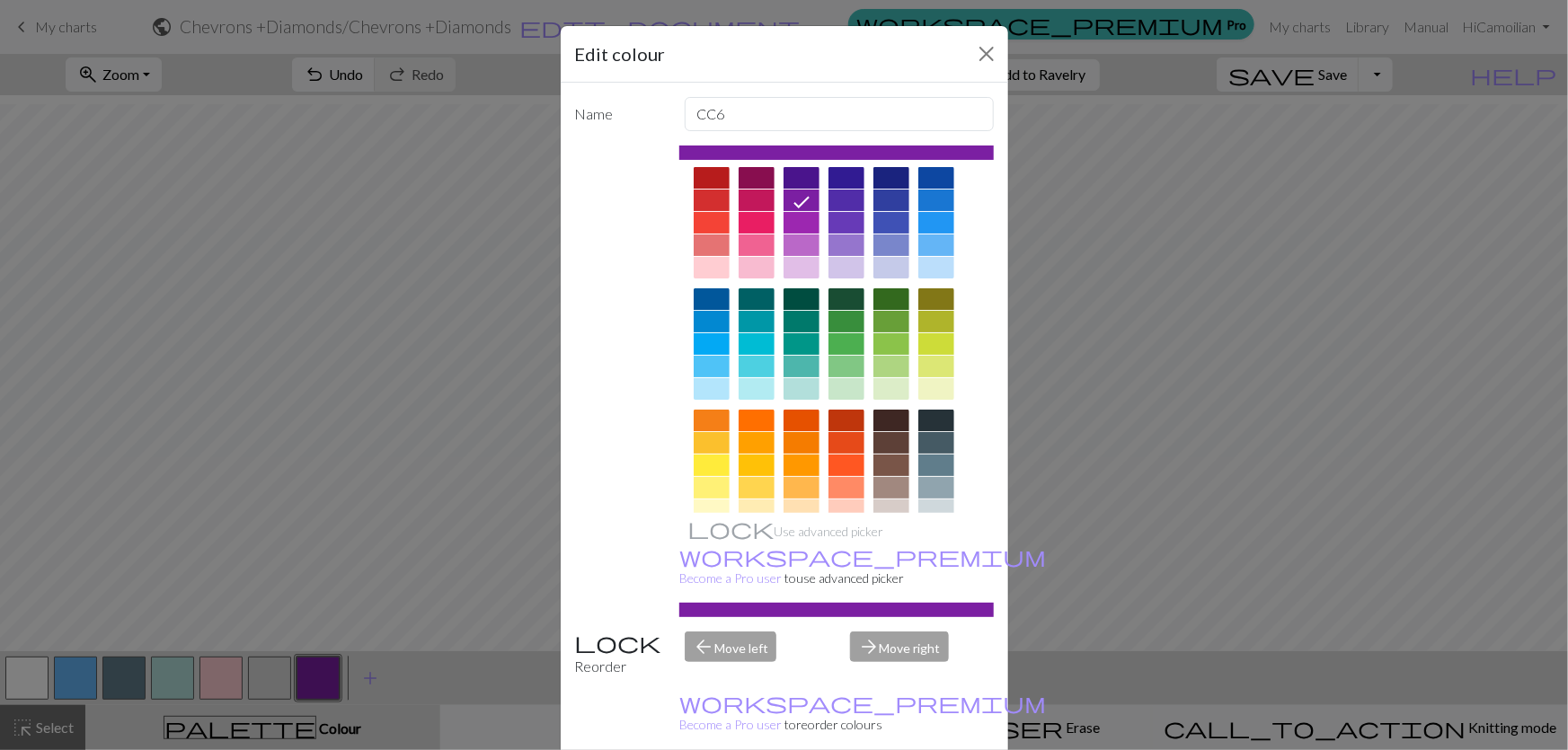
scroll to position [0, 0]
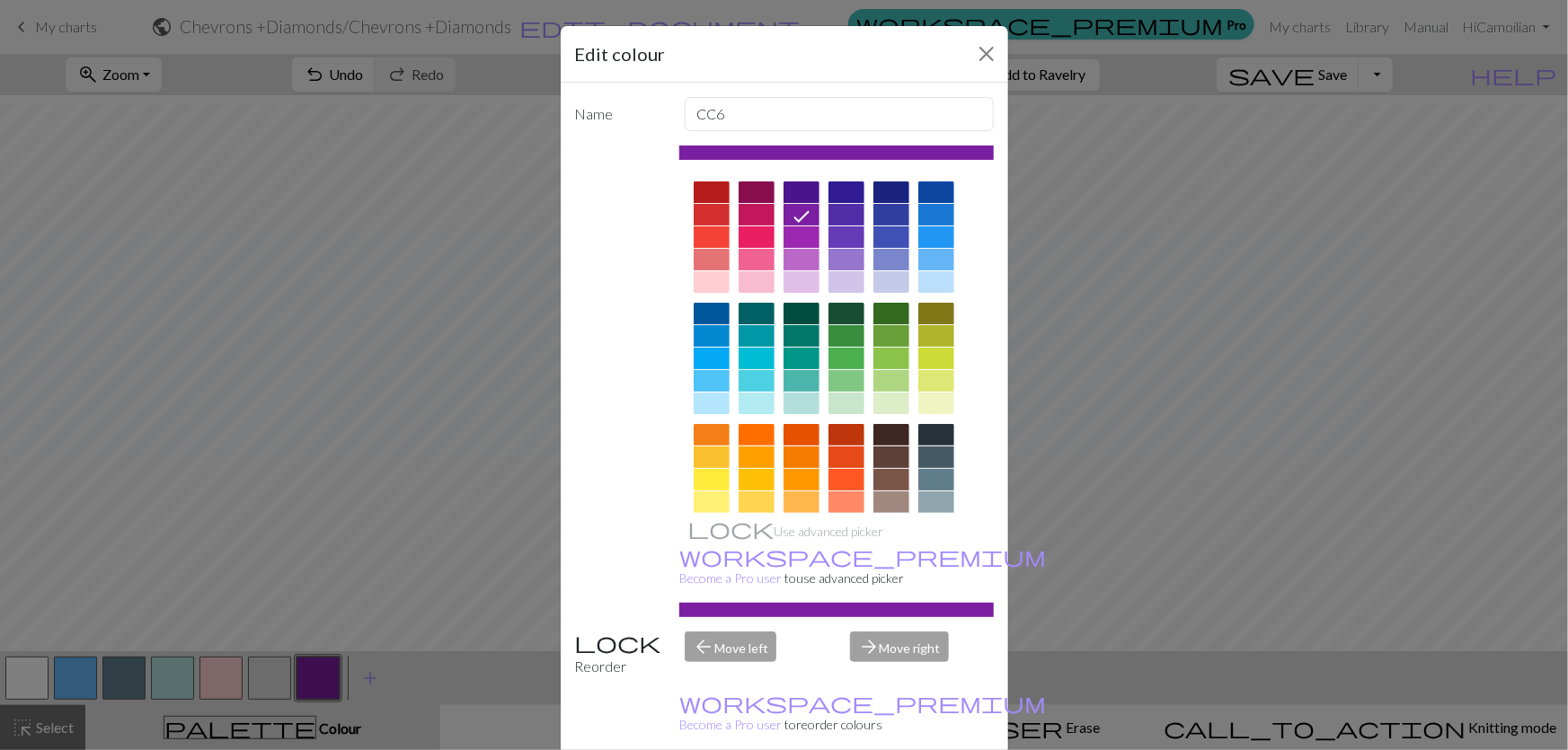
click at [940, 272] on div at bounding box center [936, 282] width 36 height 21
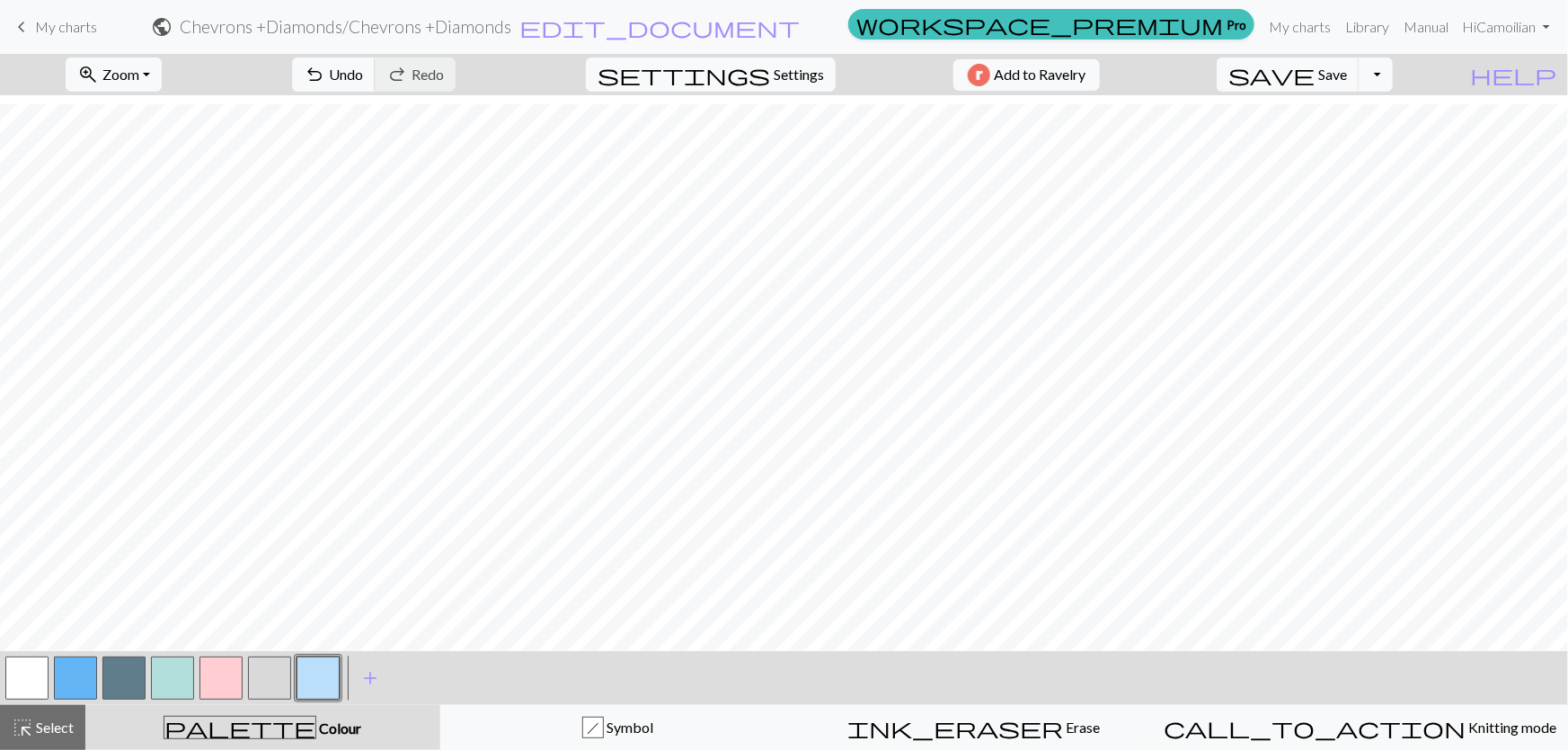
click at [329, 674] on button "button" at bounding box center [318, 678] width 43 height 43
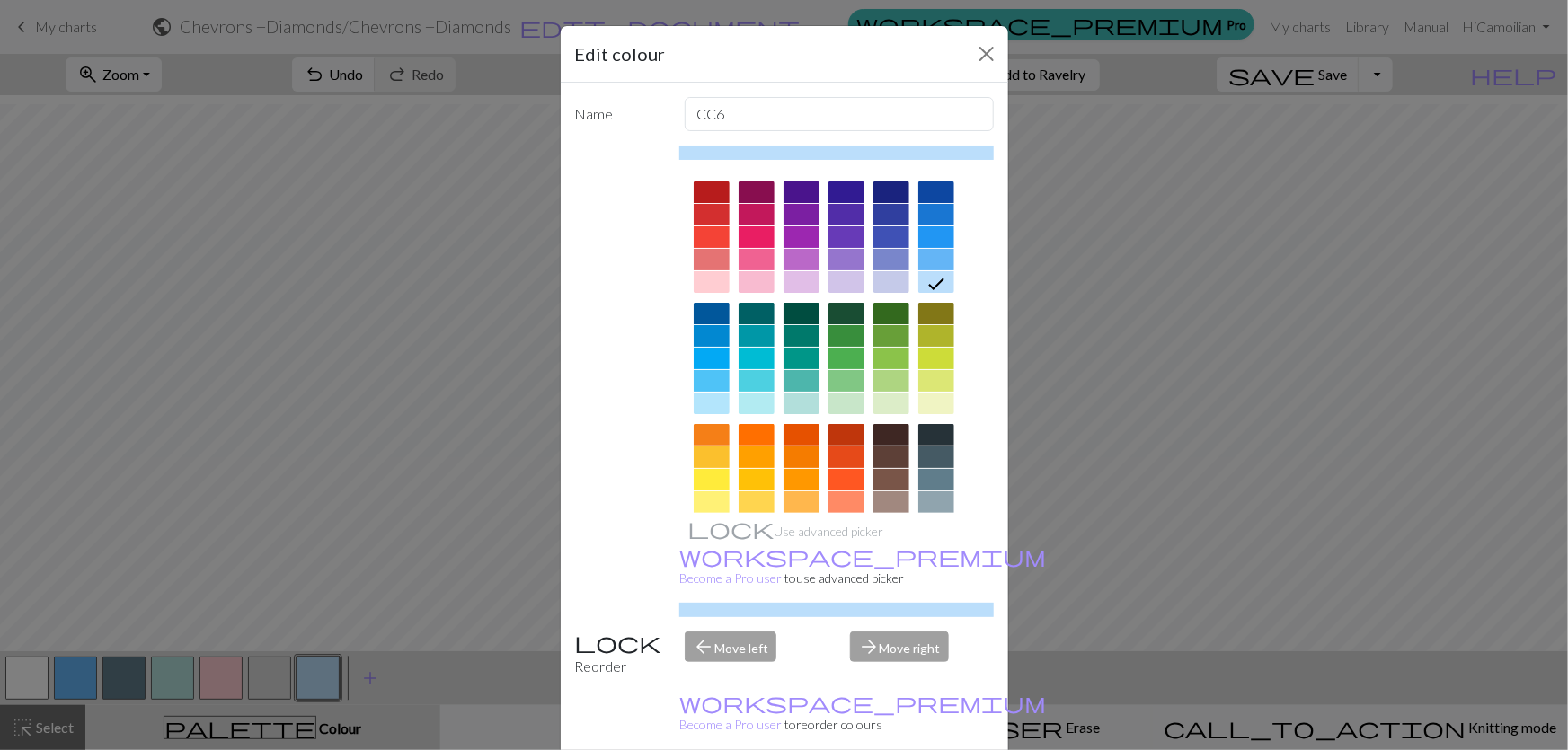
click at [704, 347] on div at bounding box center [711, 357] width 36 height 21
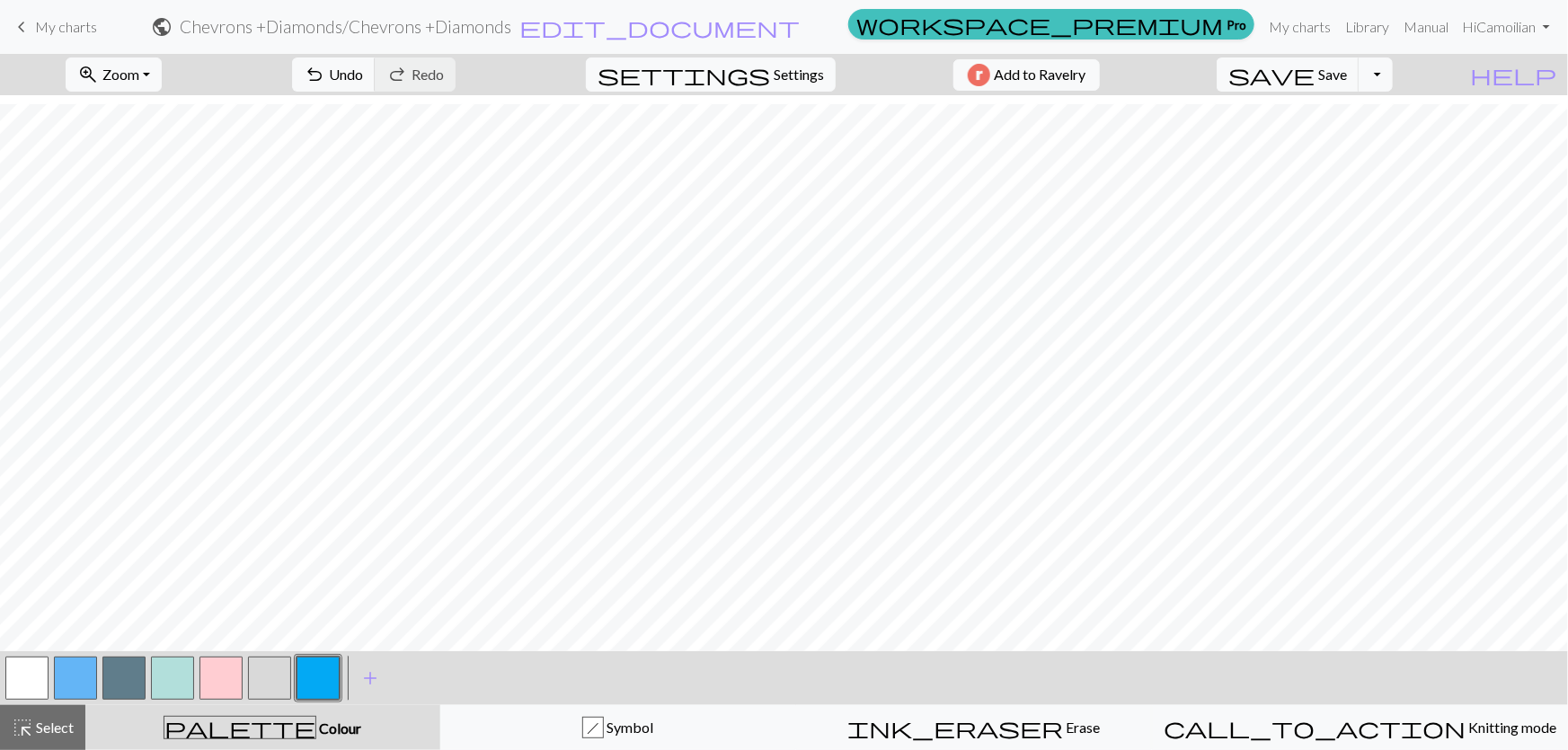
click at [72, 683] on button "button" at bounding box center [76, 678] width 43 height 43
click at [70, 674] on button "button" at bounding box center [76, 678] width 43 height 43
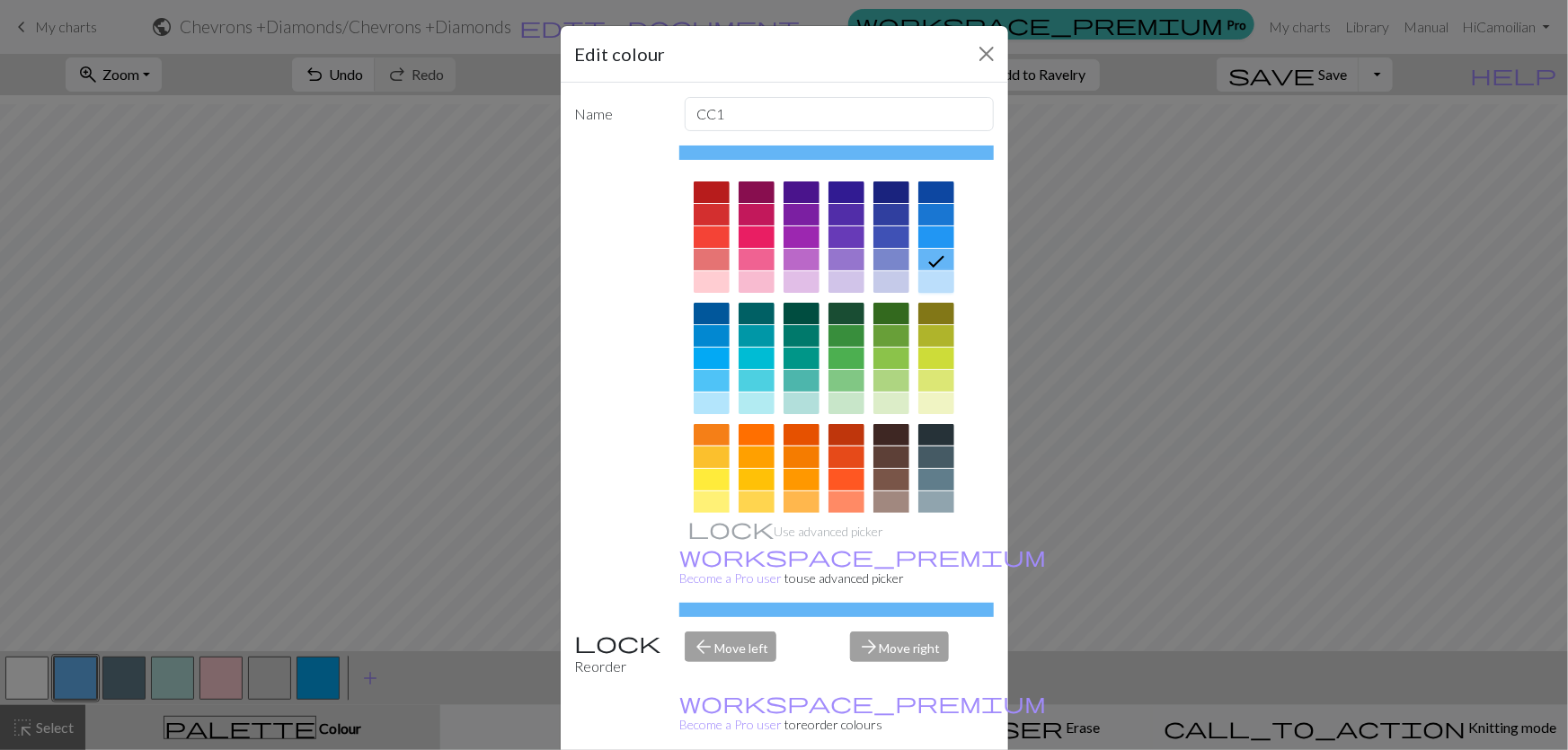
click at [938, 272] on div at bounding box center [936, 282] width 36 height 21
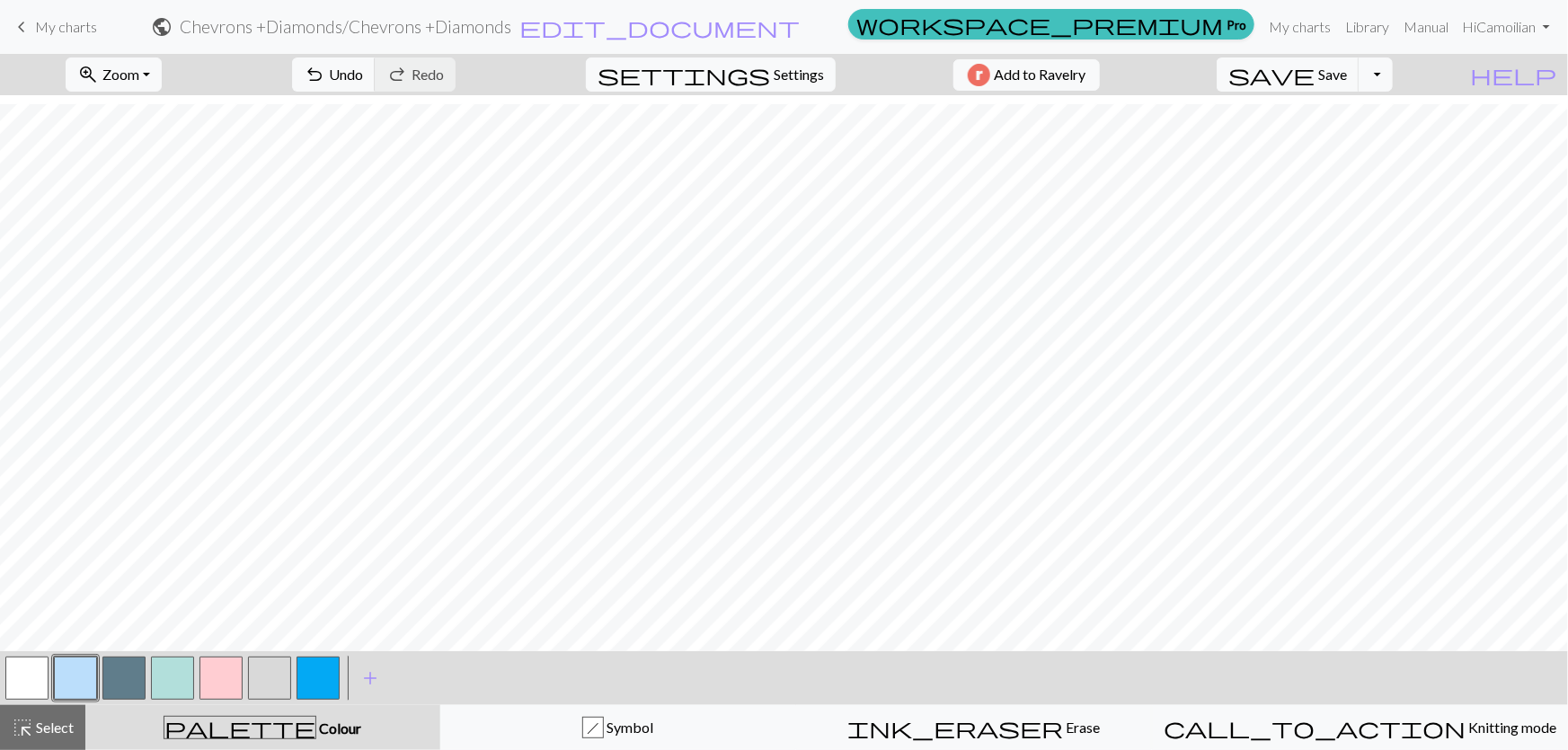
click at [339, 683] on button "button" at bounding box center [318, 678] width 43 height 43
click at [325, 669] on button "button" at bounding box center [318, 678] width 43 height 43
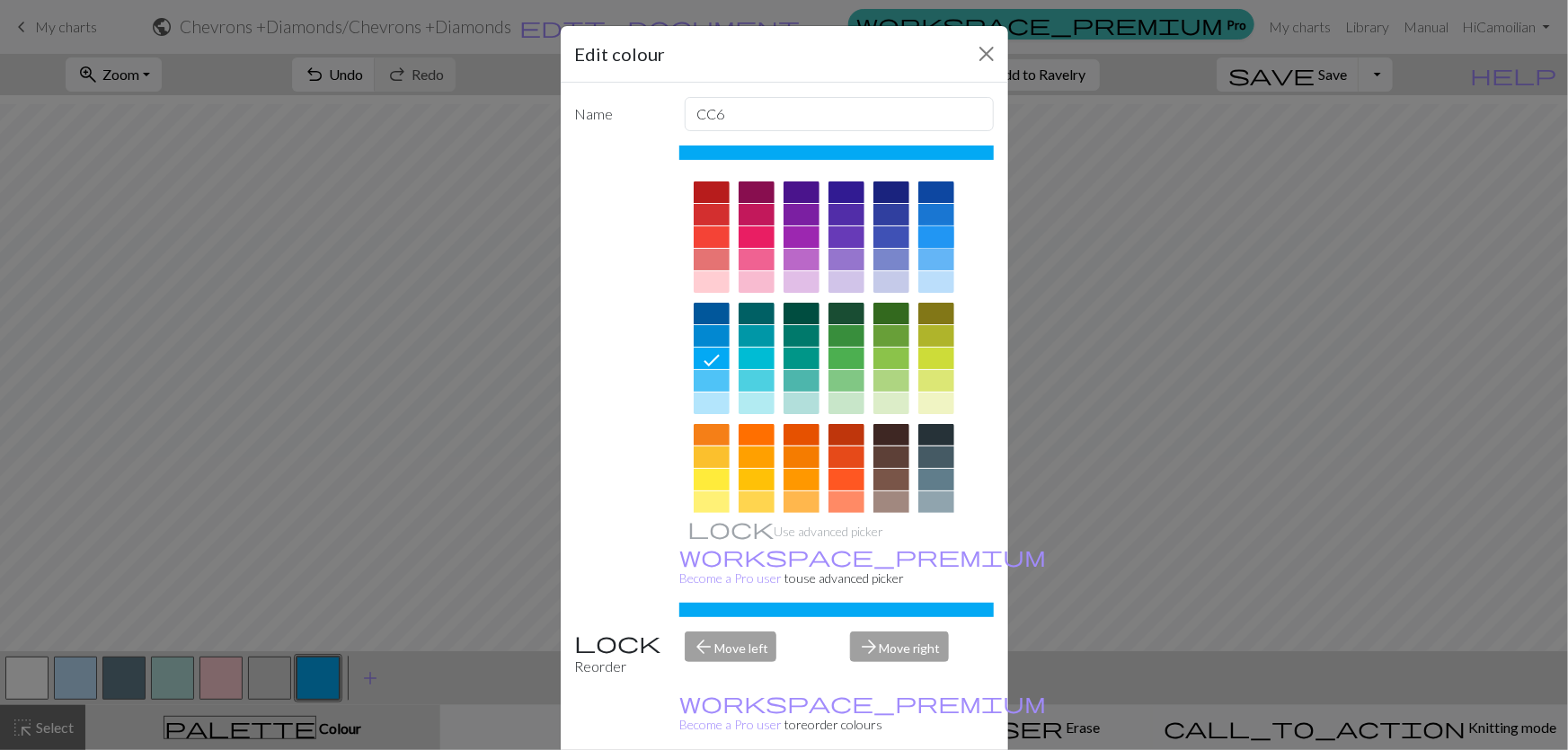
click at [937, 227] on div at bounding box center [936, 237] width 36 height 21
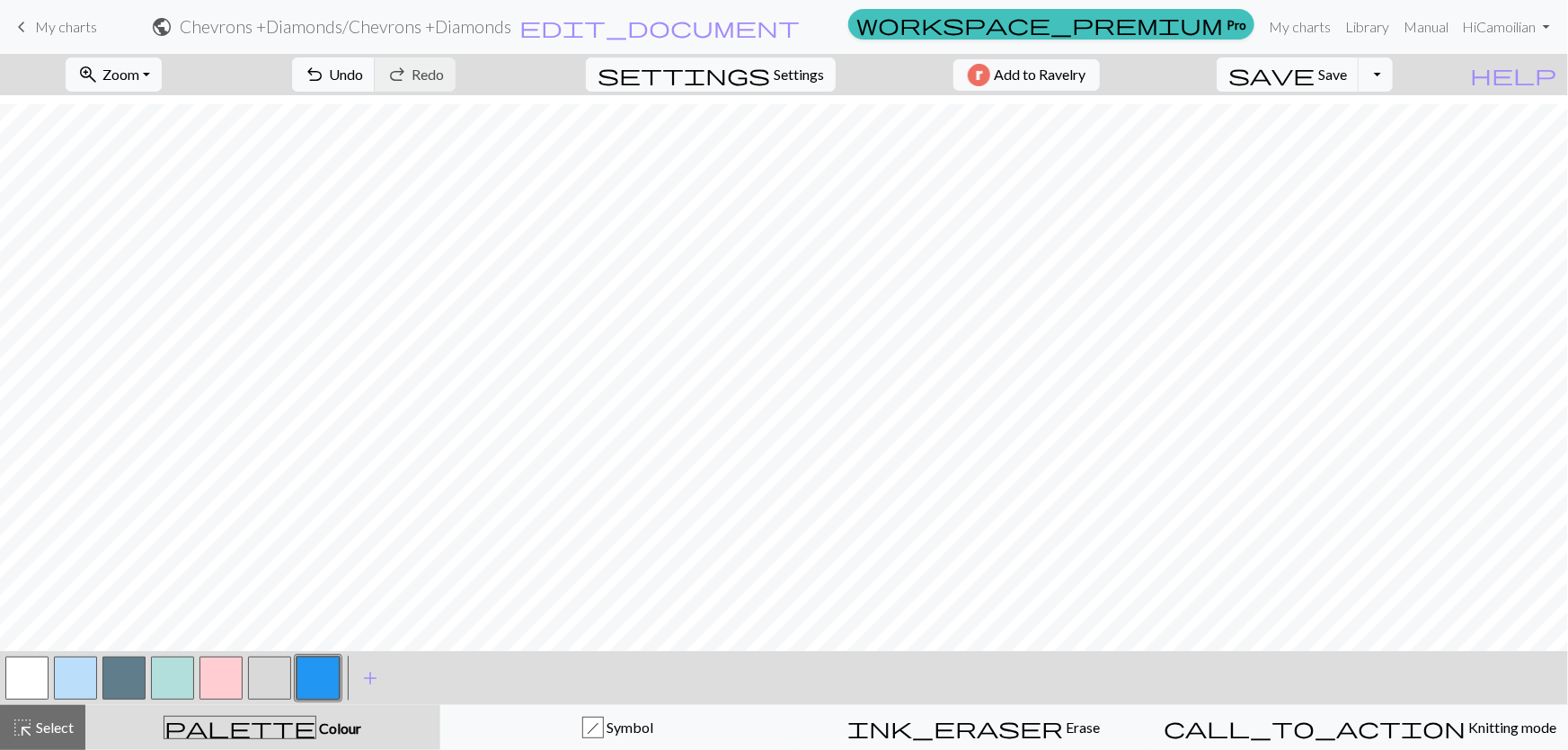
click at [37, 674] on button "button" at bounding box center [27, 678] width 43 height 43
click at [76, 677] on button "button" at bounding box center [76, 678] width 43 height 43
click at [68, 682] on button "button" at bounding box center [76, 678] width 43 height 43
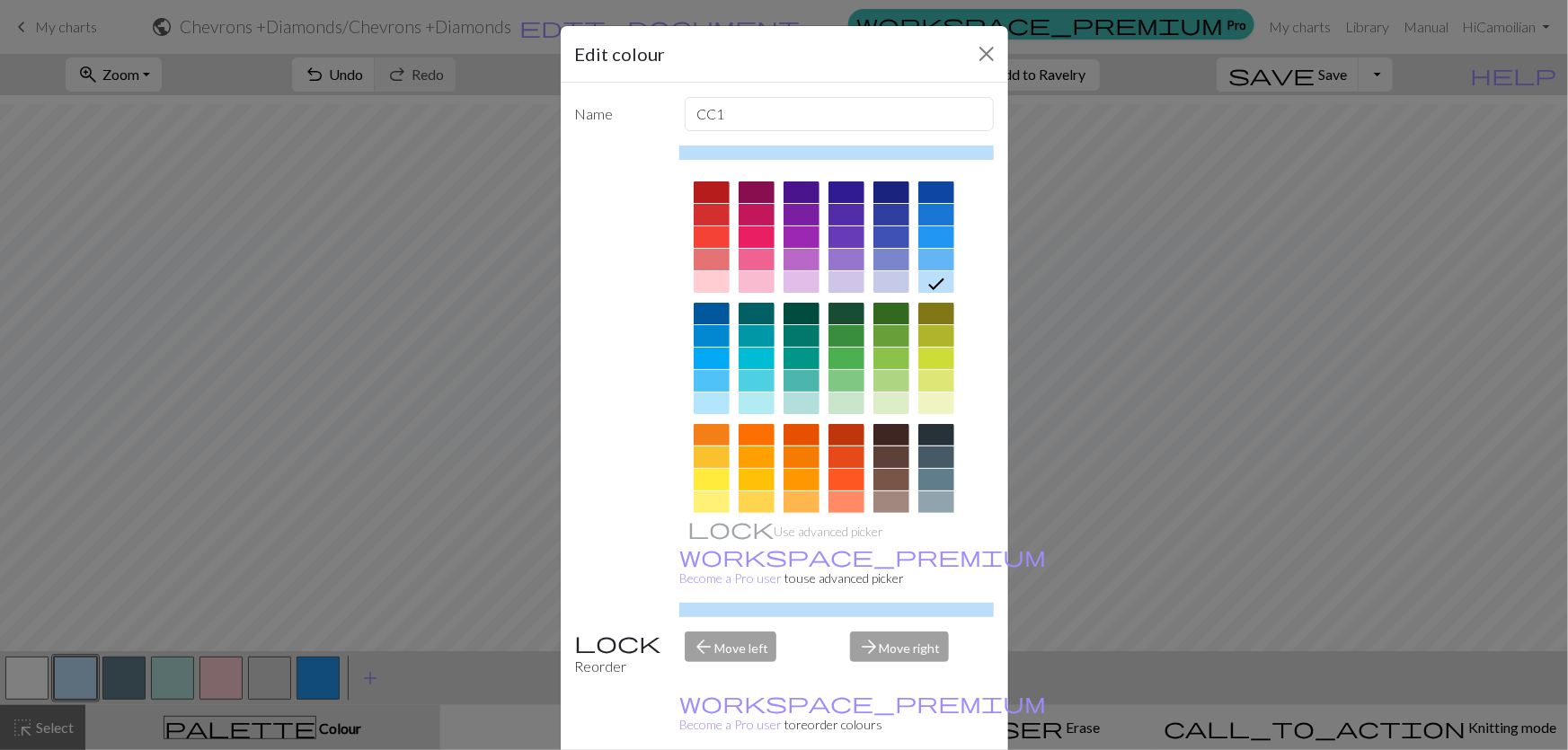
click at [948, 249] on div at bounding box center [936, 259] width 36 height 21
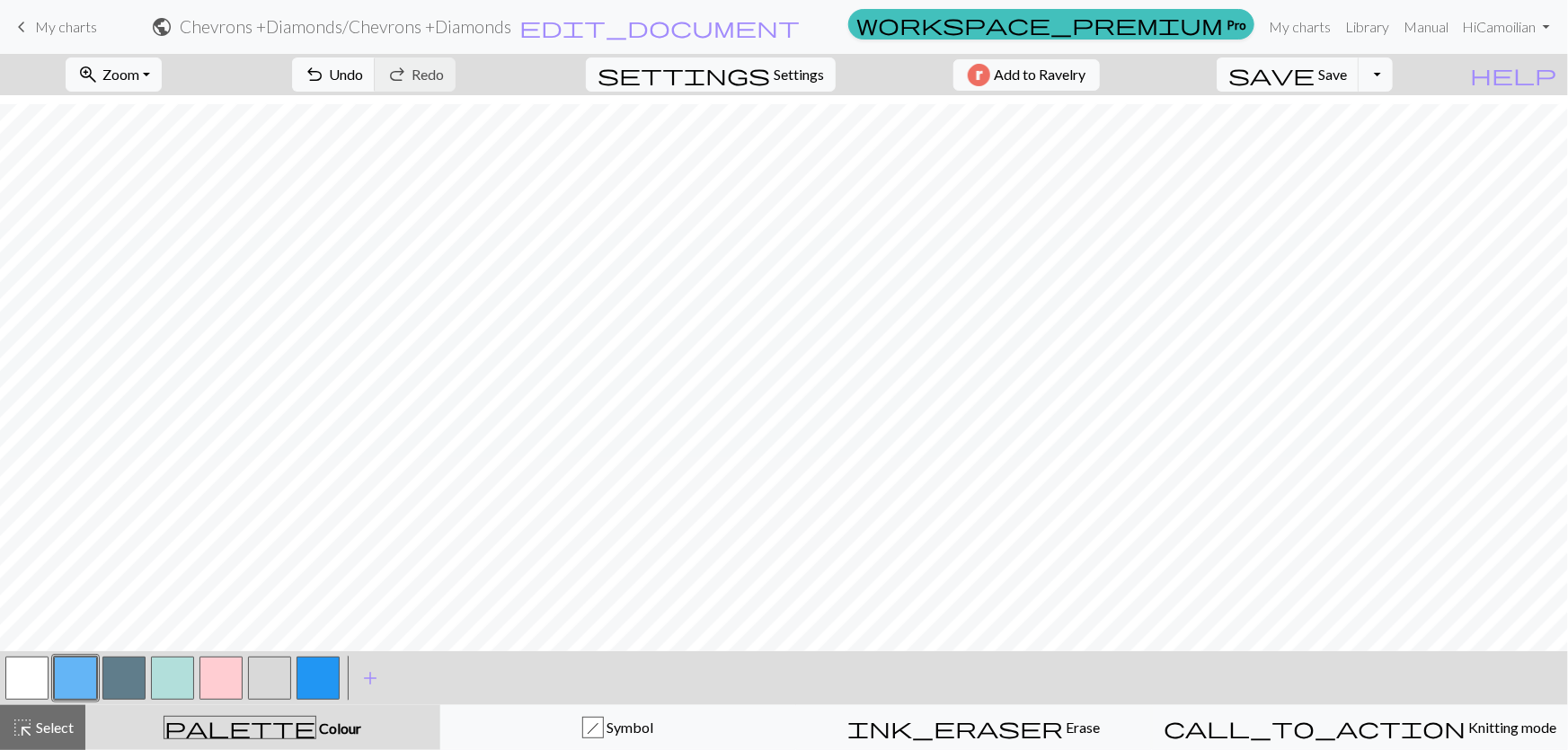
click at [786, 681] on div "< > add Add a colour" at bounding box center [784, 678] width 1568 height 54
click at [551, 729] on div "h Symbol" at bounding box center [618, 727] width 333 height 21
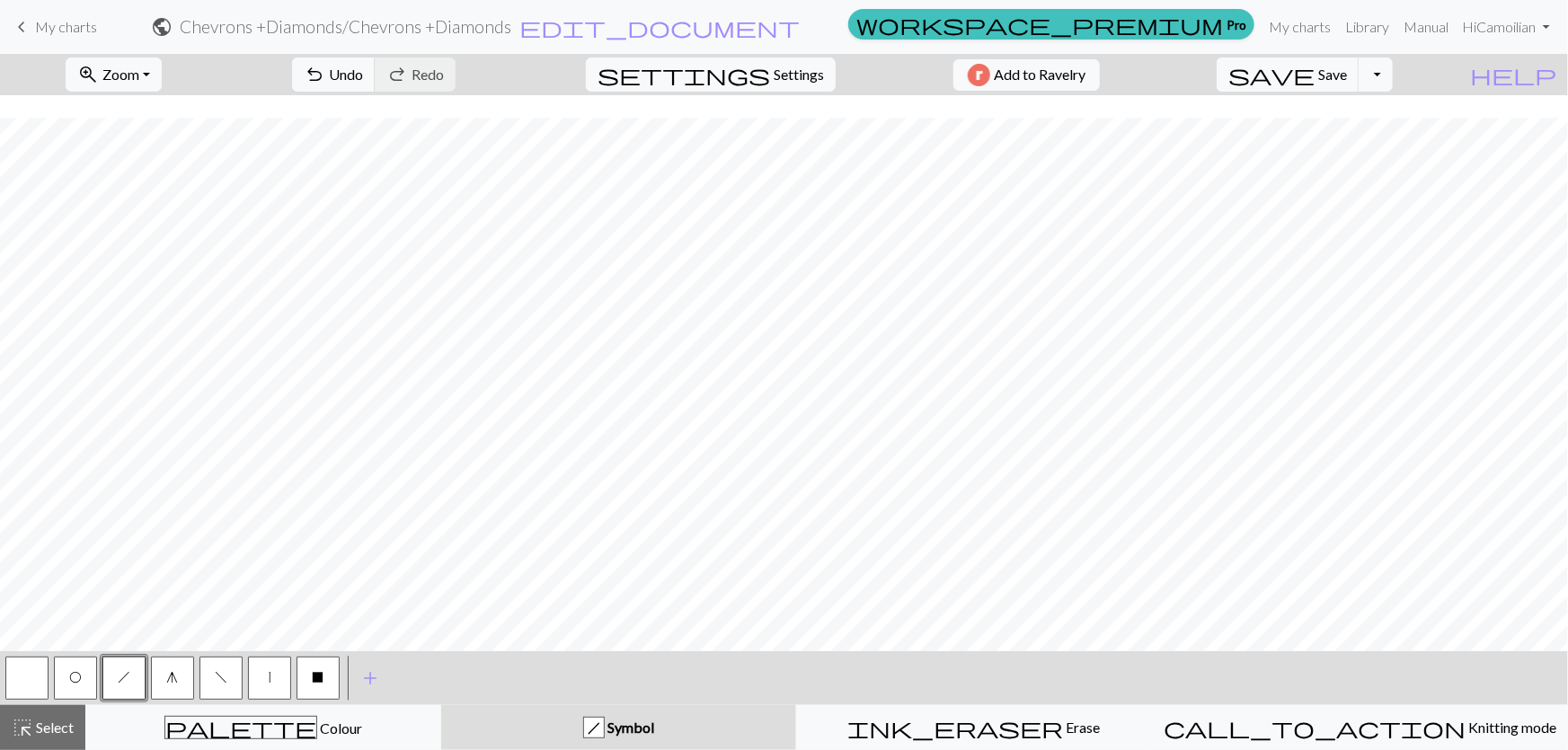
scroll to position [244, 0]
click at [179, 682] on button "g" at bounding box center [172, 678] width 43 height 43
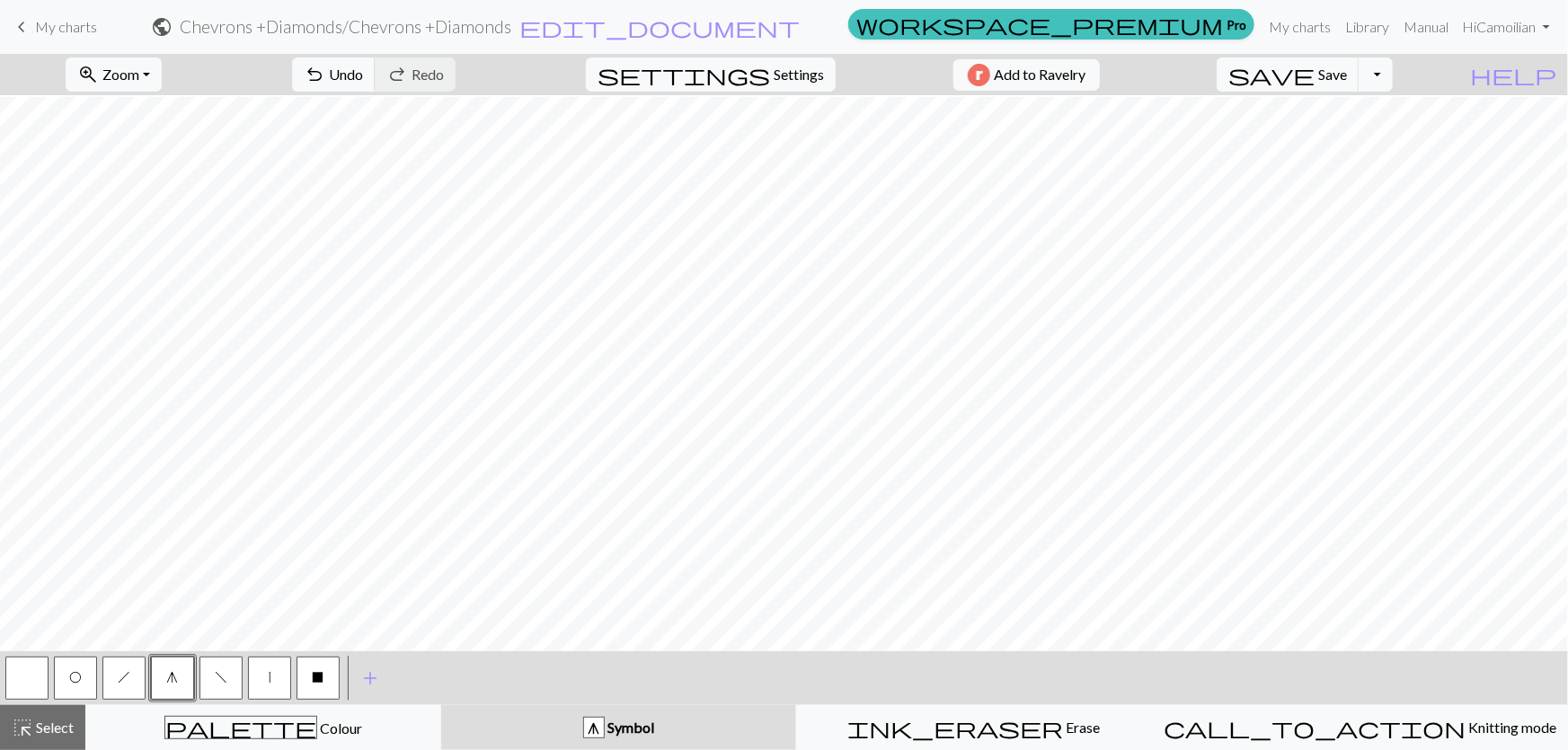
click at [12, 680] on button "button" at bounding box center [27, 678] width 43 height 43
click at [181, 674] on button "g" at bounding box center [172, 678] width 43 height 43
click at [206, 731] on div "palette Colour Colour" at bounding box center [263, 727] width 333 height 23
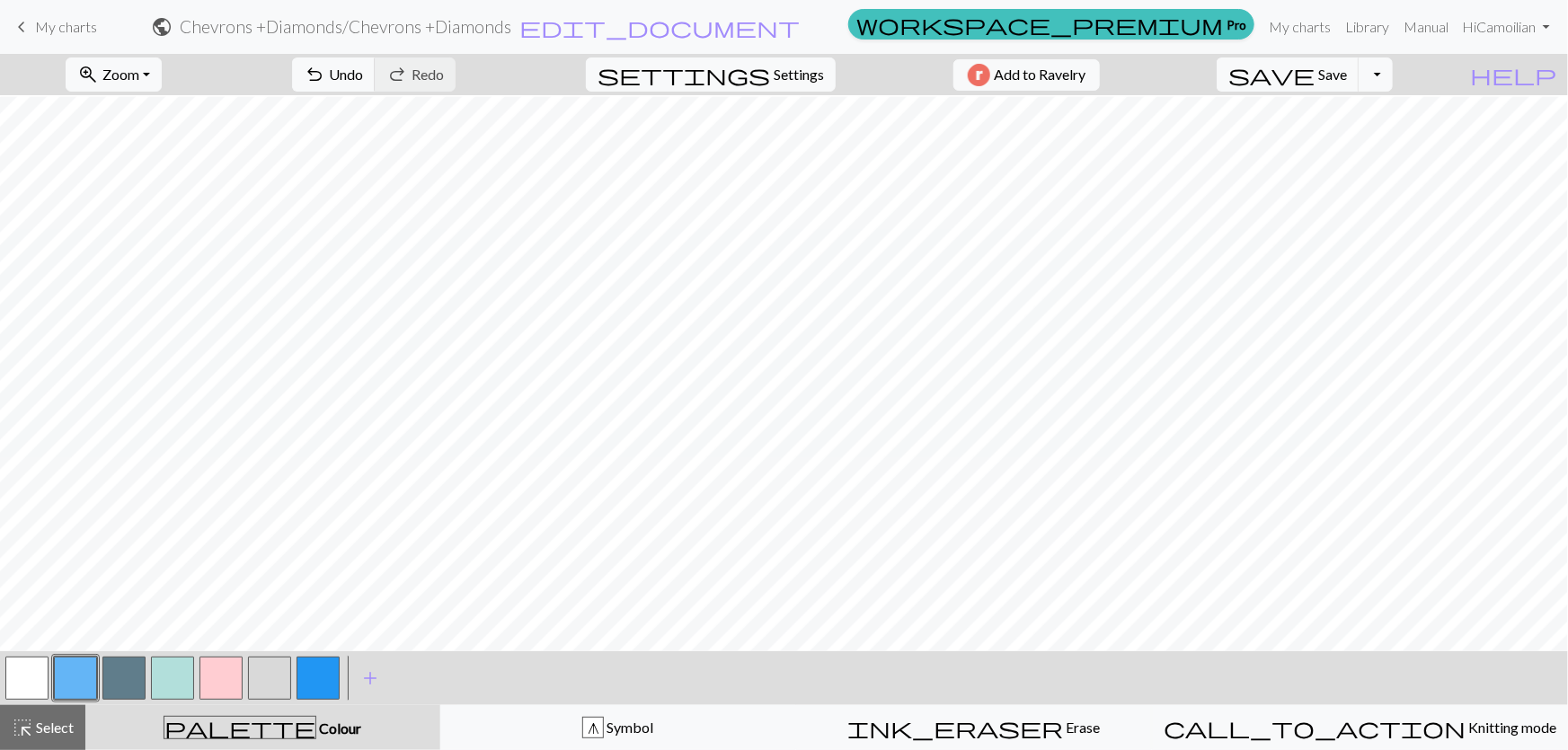
click at [20, 674] on button "button" at bounding box center [27, 678] width 43 height 43
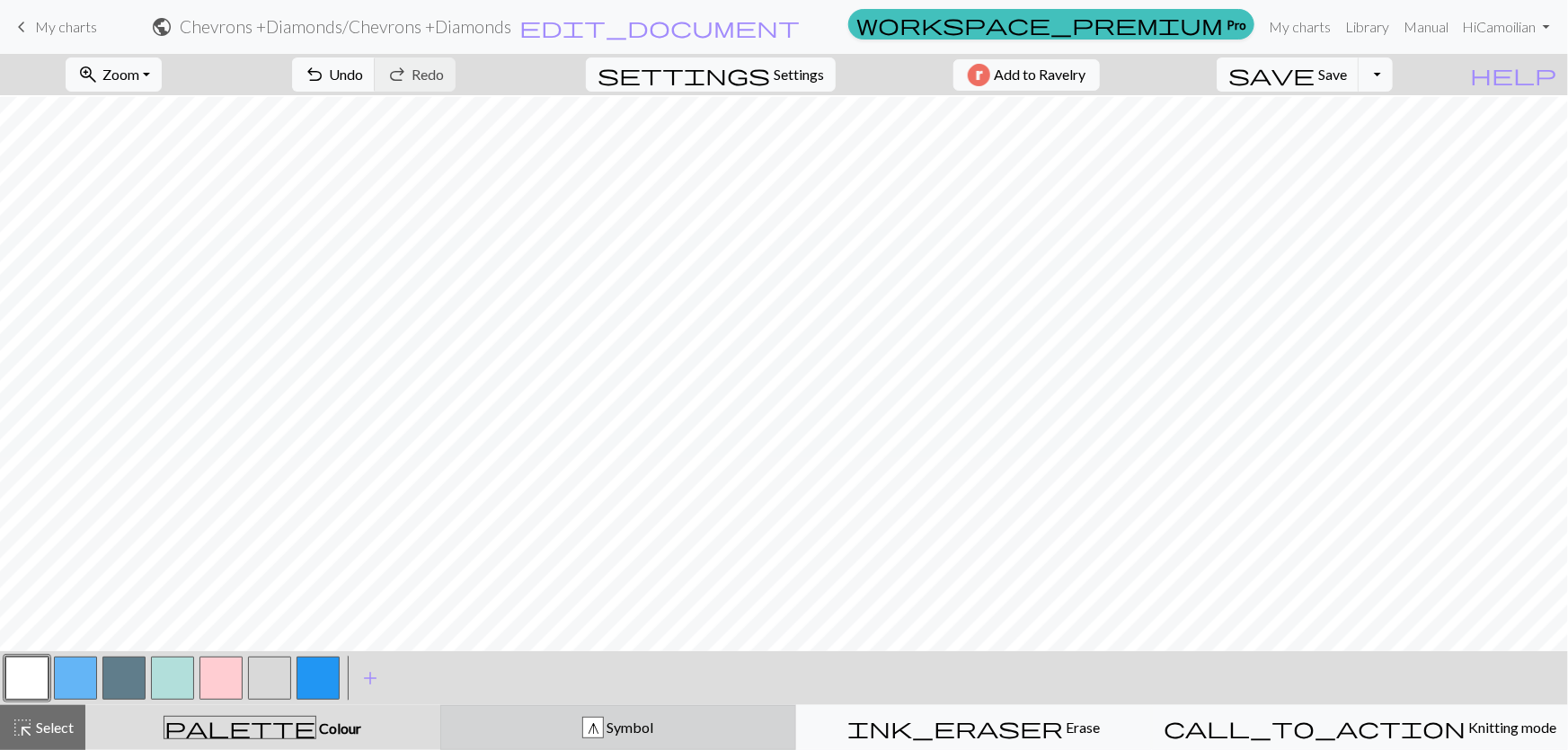
click at [713, 725] on div "g Symbol" at bounding box center [618, 727] width 333 height 21
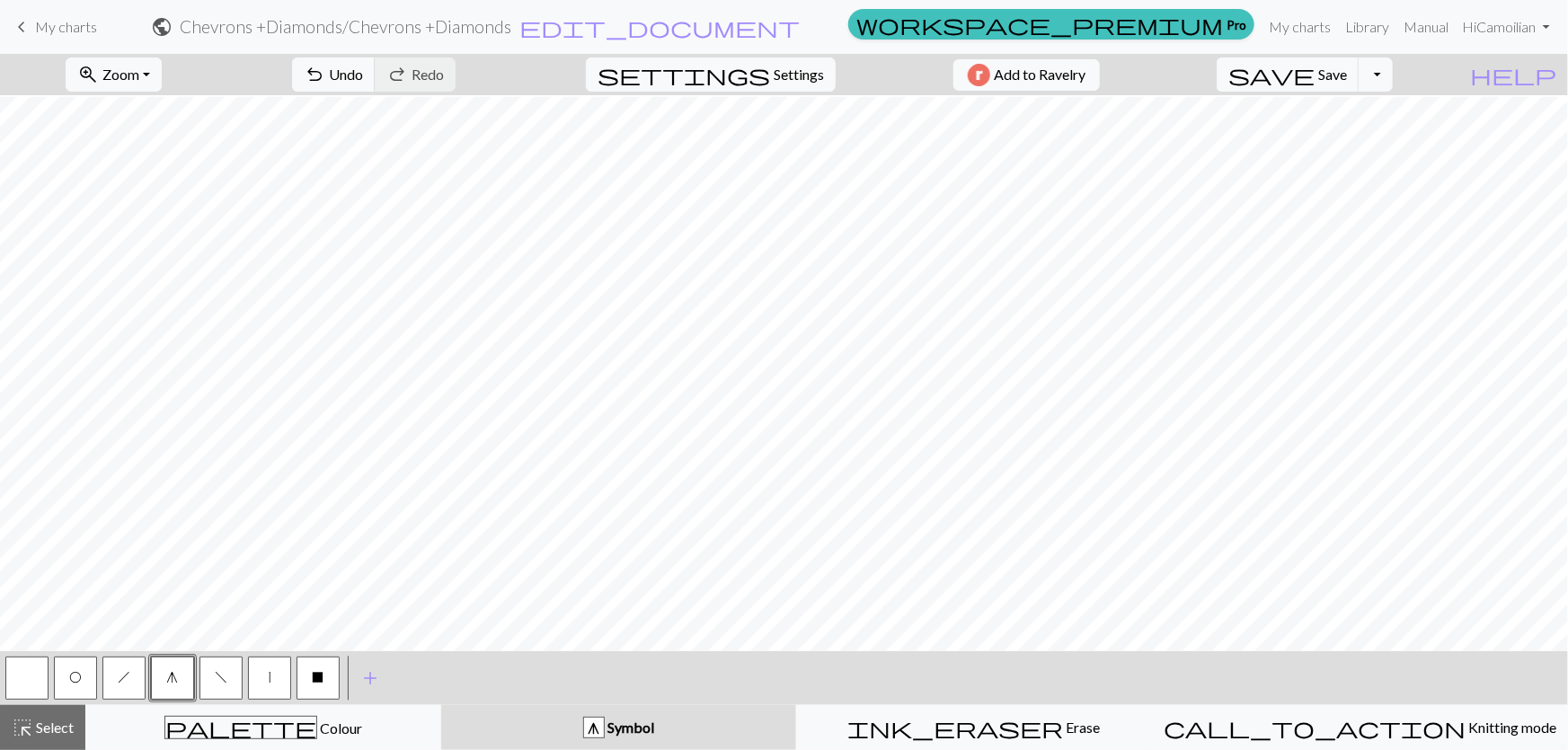
click at [25, 685] on button "button" at bounding box center [27, 678] width 43 height 43
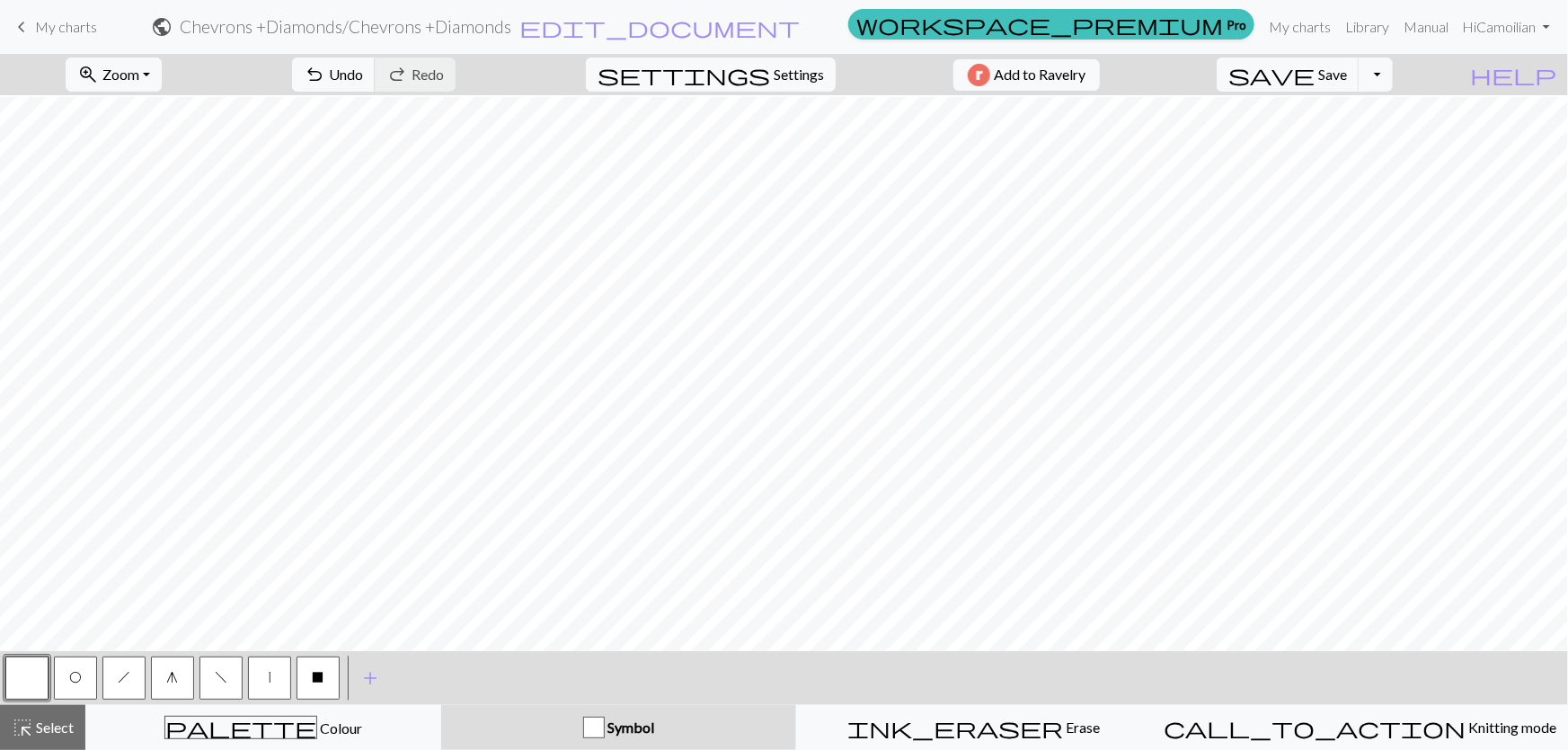
click at [162, 679] on button "g" at bounding box center [172, 678] width 43 height 43
click at [128, 678] on button "h" at bounding box center [123, 678] width 43 height 43
click at [226, 678] on button "f" at bounding box center [221, 678] width 43 height 43
click at [88, 686] on button "O" at bounding box center [76, 678] width 43 height 43
click at [110, 680] on button "h" at bounding box center [123, 678] width 43 height 43
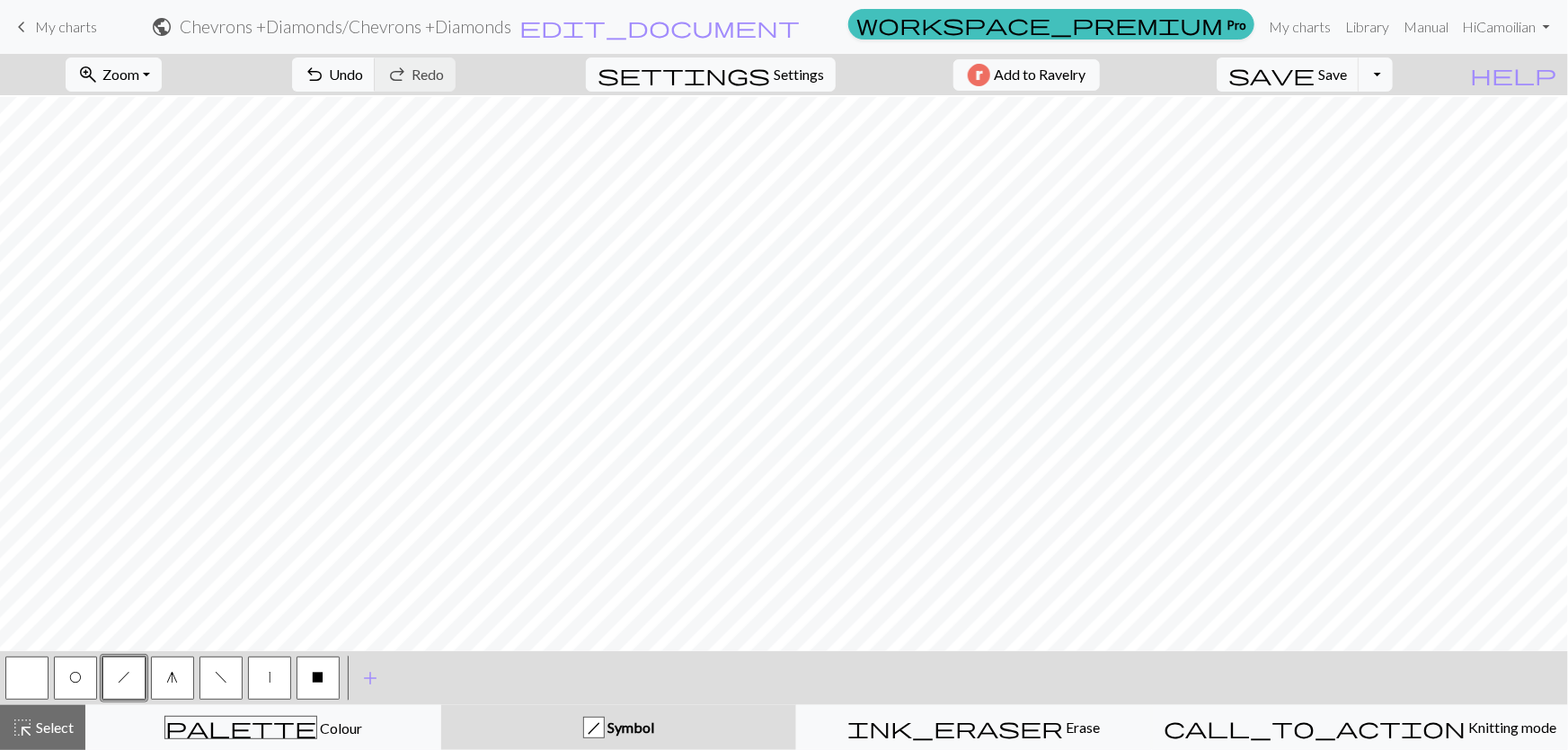
click at [220, 682] on span "f" at bounding box center [221, 678] width 13 height 15
click at [164, 677] on button "g" at bounding box center [172, 678] width 43 height 43
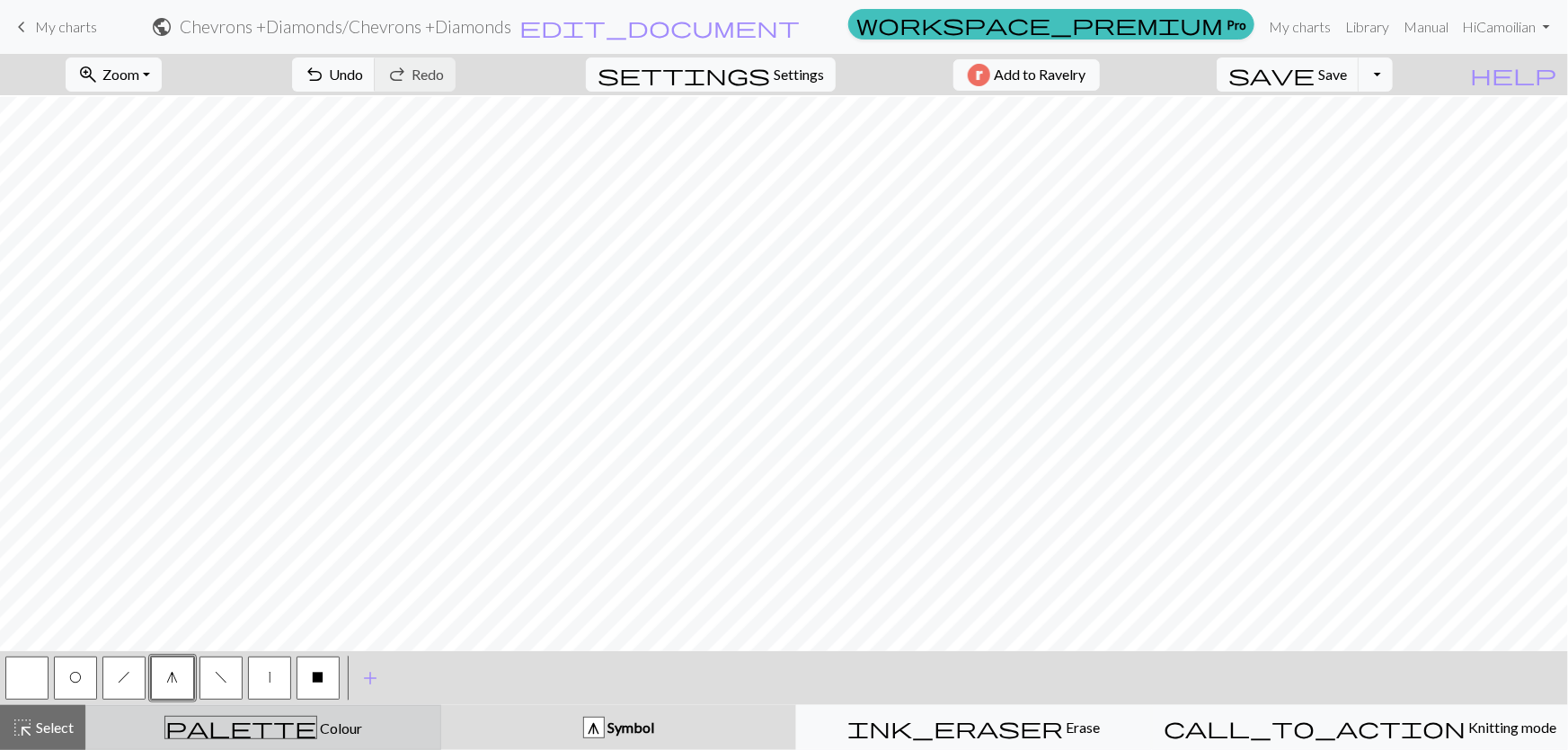
click at [210, 733] on div "palette Colour Colour" at bounding box center [263, 727] width 333 height 23
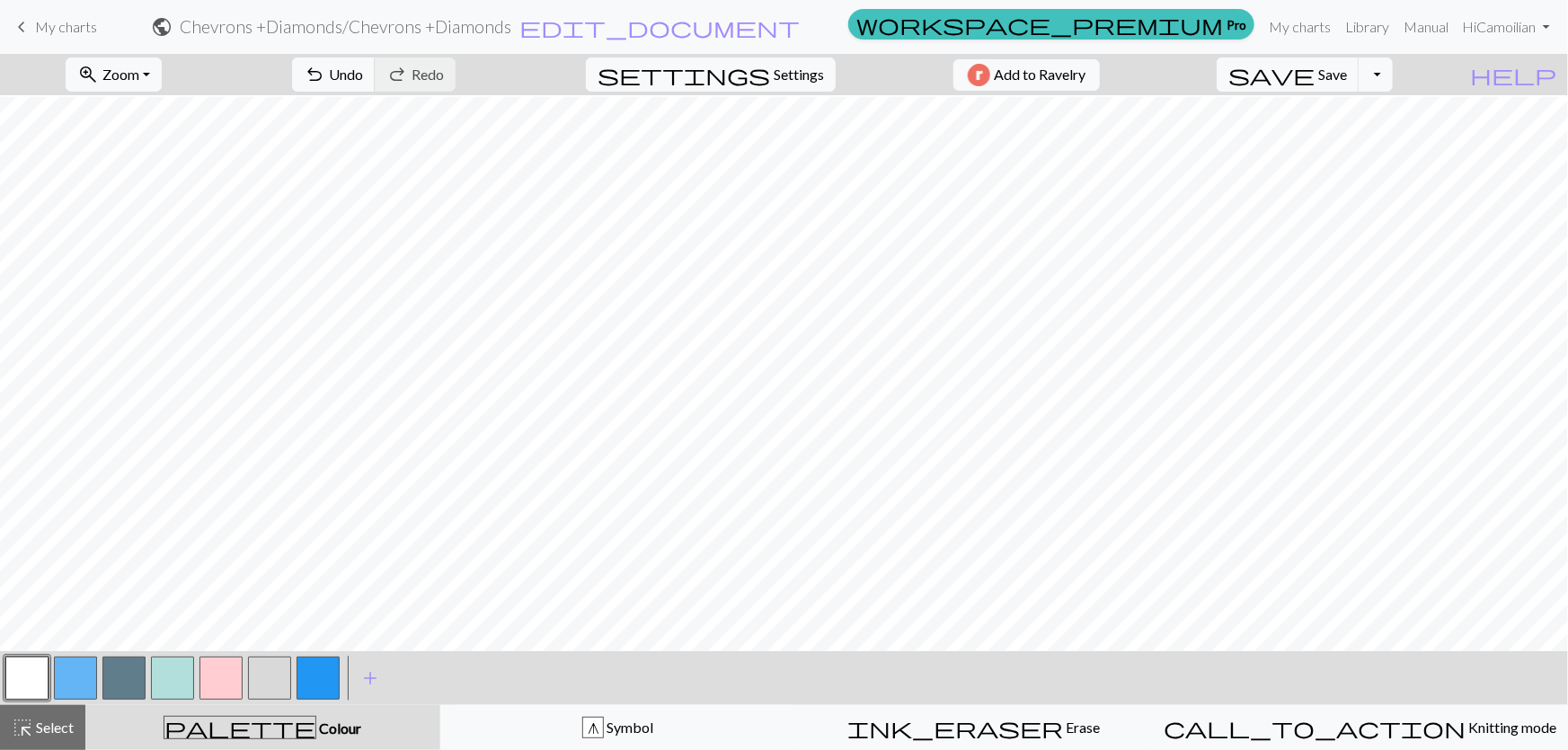
click at [59, 680] on button "button" at bounding box center [76, 678] width 43 height 43
click at [0, 678] on div "< > add Add a colour" at bounding box center [784, 678] width 1568 height 54
click at [36, 672] on button "button" at bounding box center [27, 678] width 43 height 43
click at [62, 674] on button "button" at bounding box center [76, 678] width 43 height 43
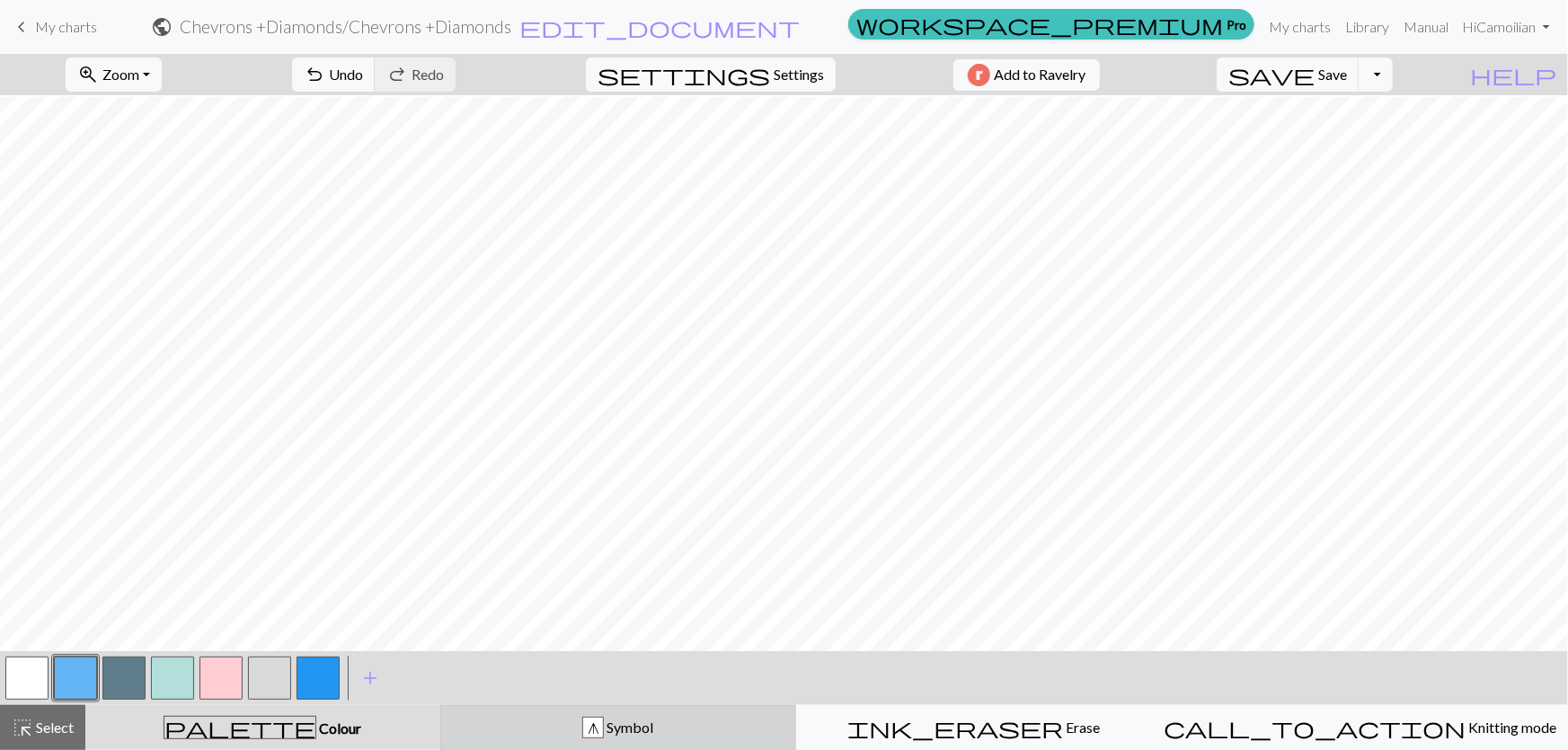
click at [641, 728] on span "Symbol" at bounding box center [628, 727] width 50 height 18
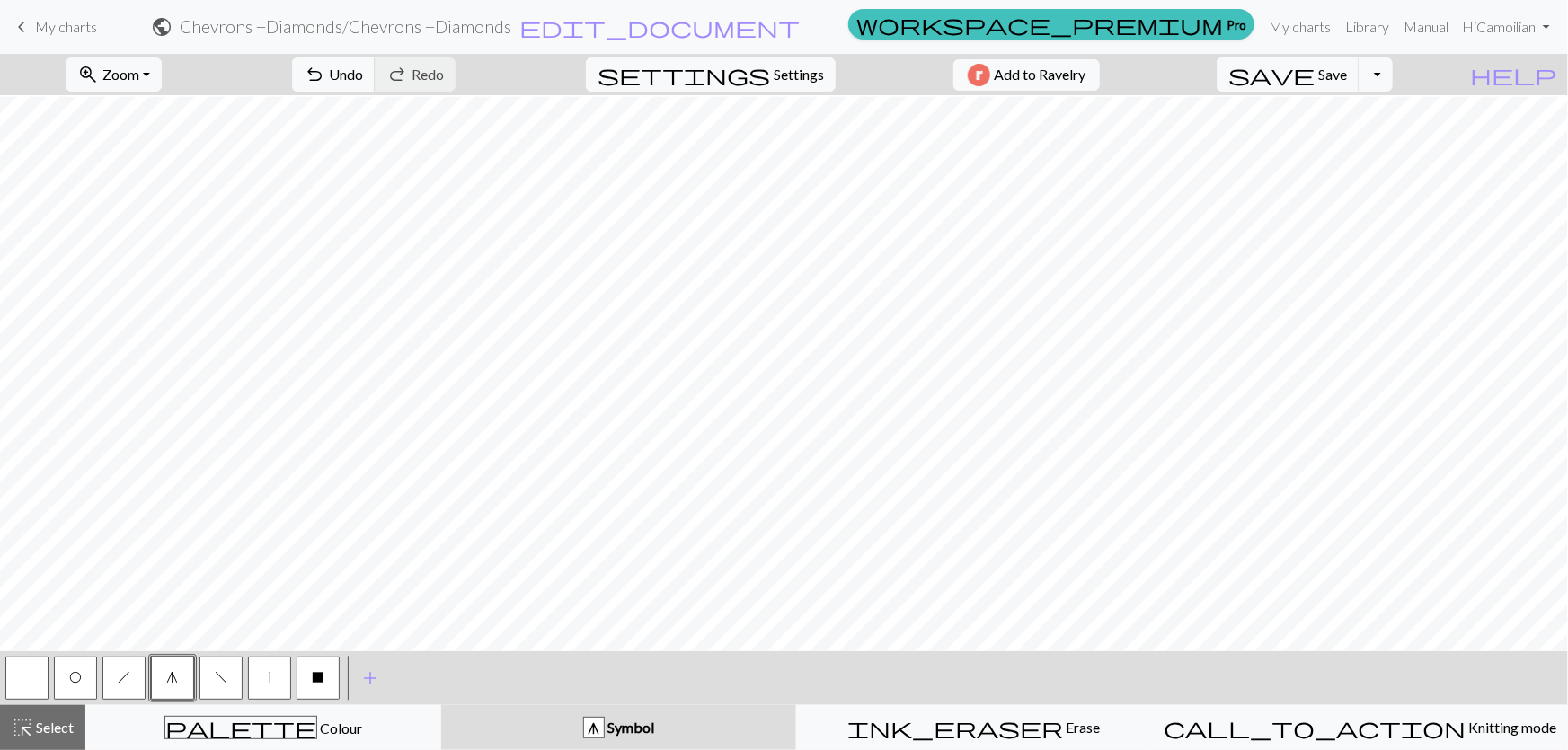
click at [129, 674] on button "h" at bounding box center [123, 678] width 43 height 43
click at [210, 683] on button "f" at bounding box center [221, 678] width 43 height 43
click at [84, 674] on button "O" at bounding box center [76, 678] width 43 height 43
click at [141, 676] on button "h" at bounding box center [123, 678] width 43 height 43
click at [73, 683] on span "O" at bounding box center [76, 678] width 13 height 15
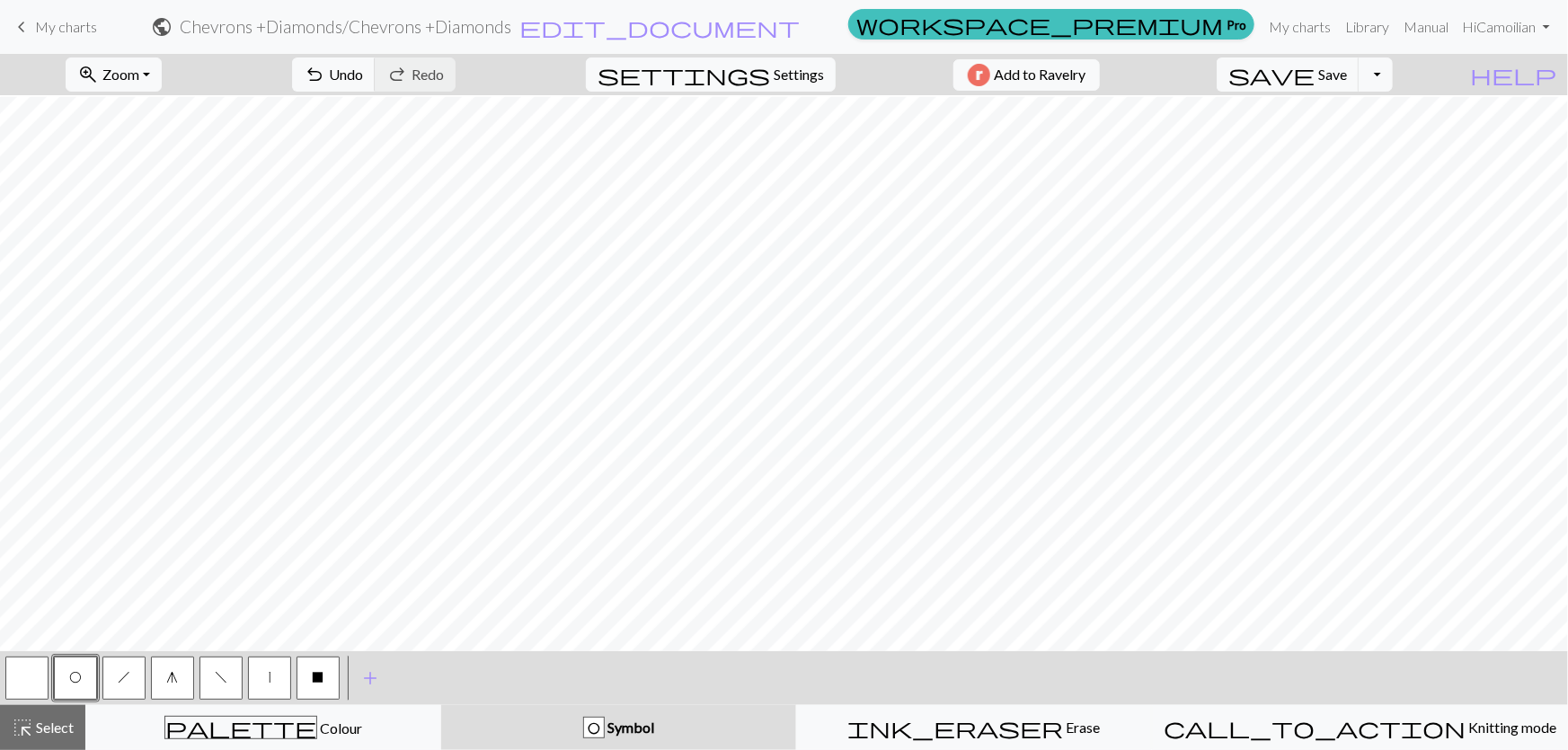
click at [114, 683] on button "h" at bounding box center [123, 678] width 43 height 43
click at [63, 674] on button "O" at bounding box center [76, 678] width 43 height 43
click at [29, 674] on button "button" at bounding box center [27, 678] width 43 height 43
click at [206, 674] on button "f" at bounding box center [221, 678] width 43 height 43
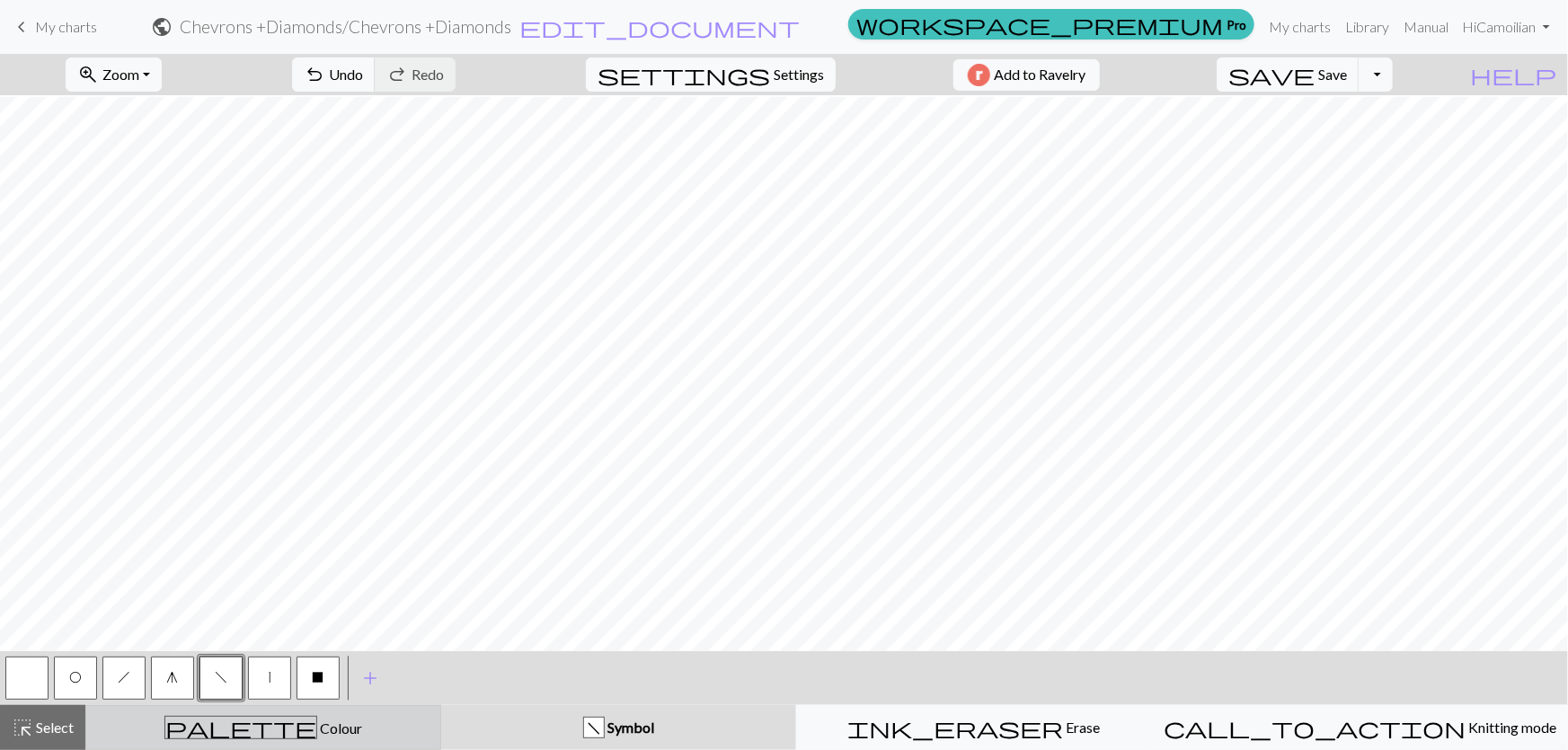
click at [327, 740] on button "palette Colour Colour" at bounding box center [263, 728] width 356 height 45
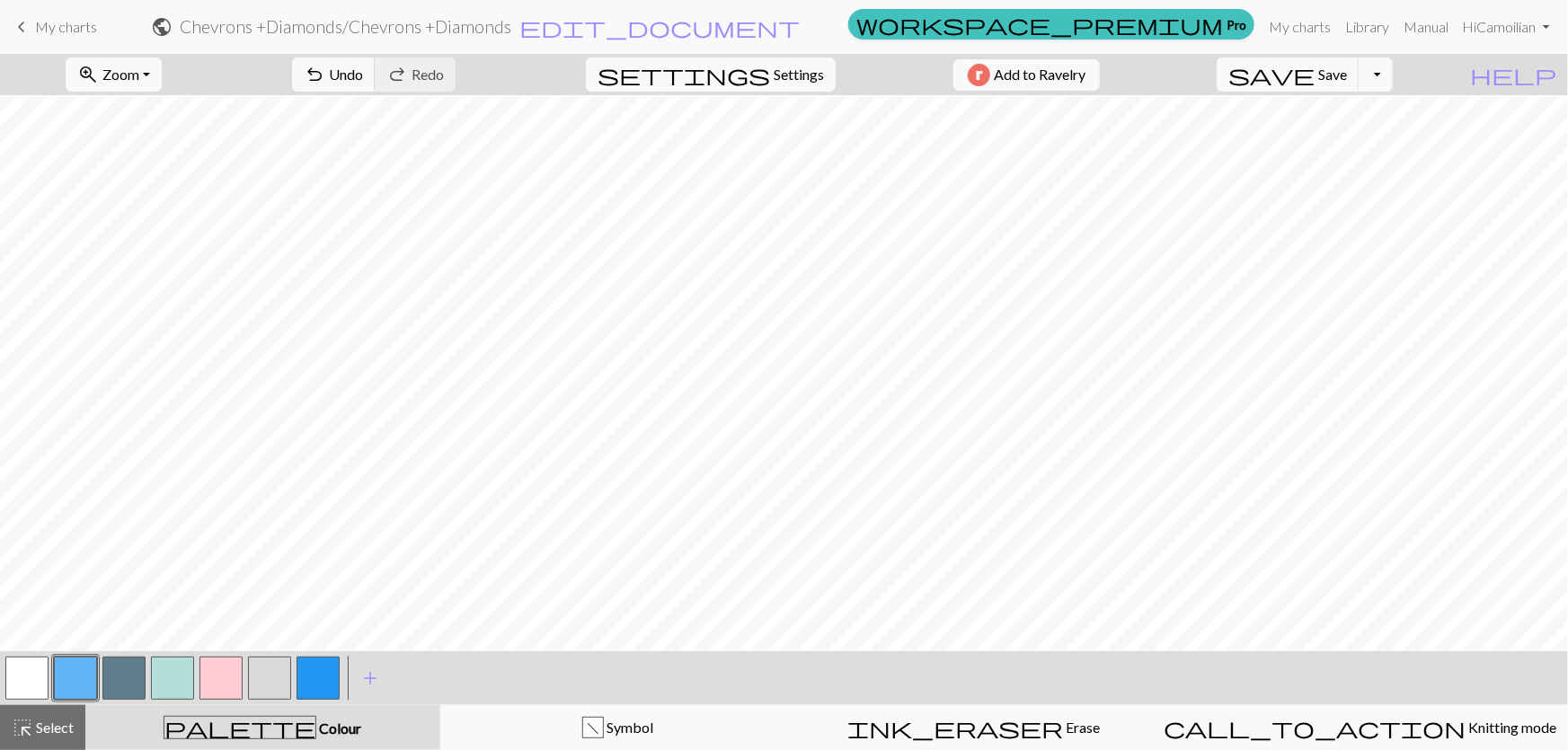
click at [170, 684] on button "button" at bounding box center [172, 678] width 43 height 43
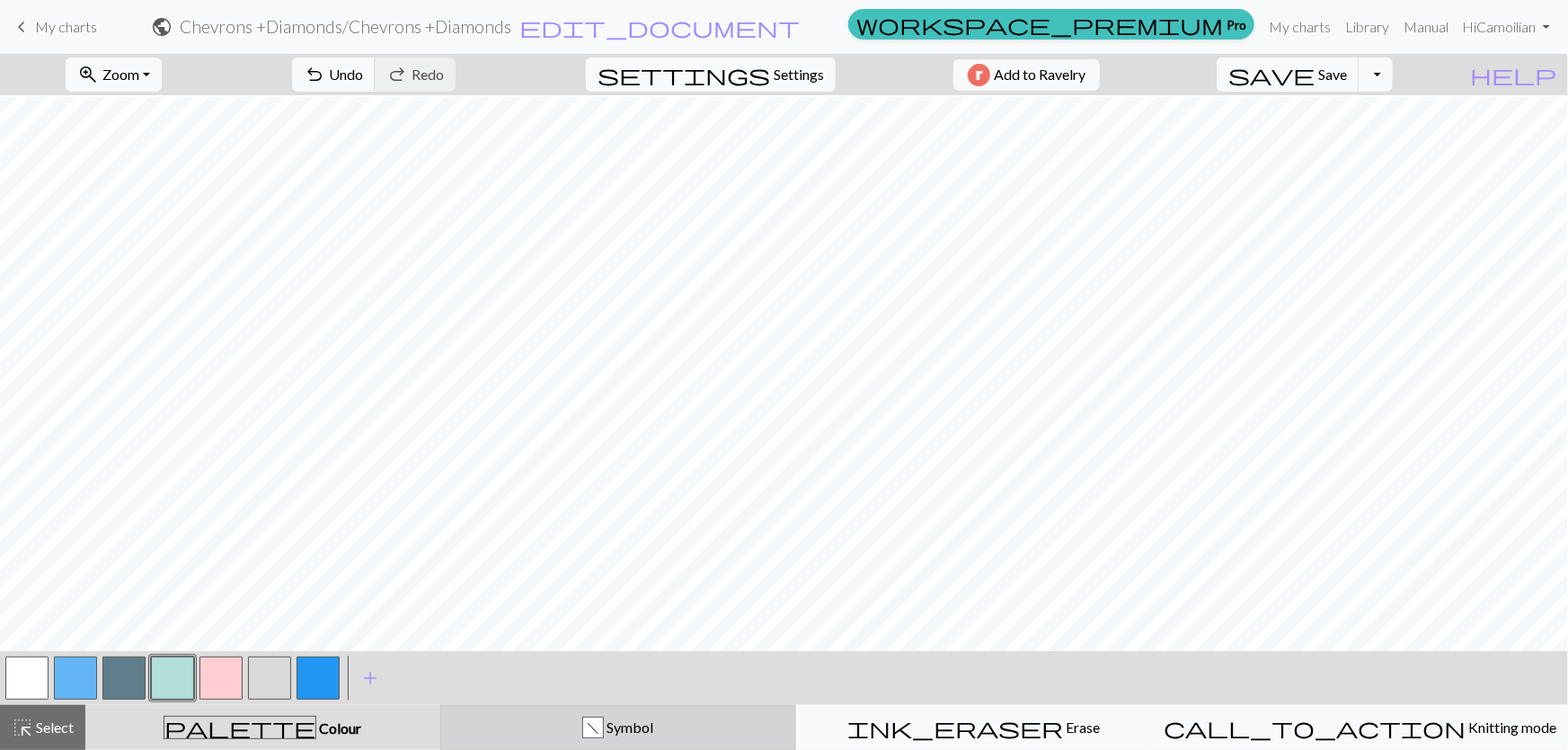
click at [573, 740] on button "f Symbol" at bounding box center [618, 728] width 356 height 45
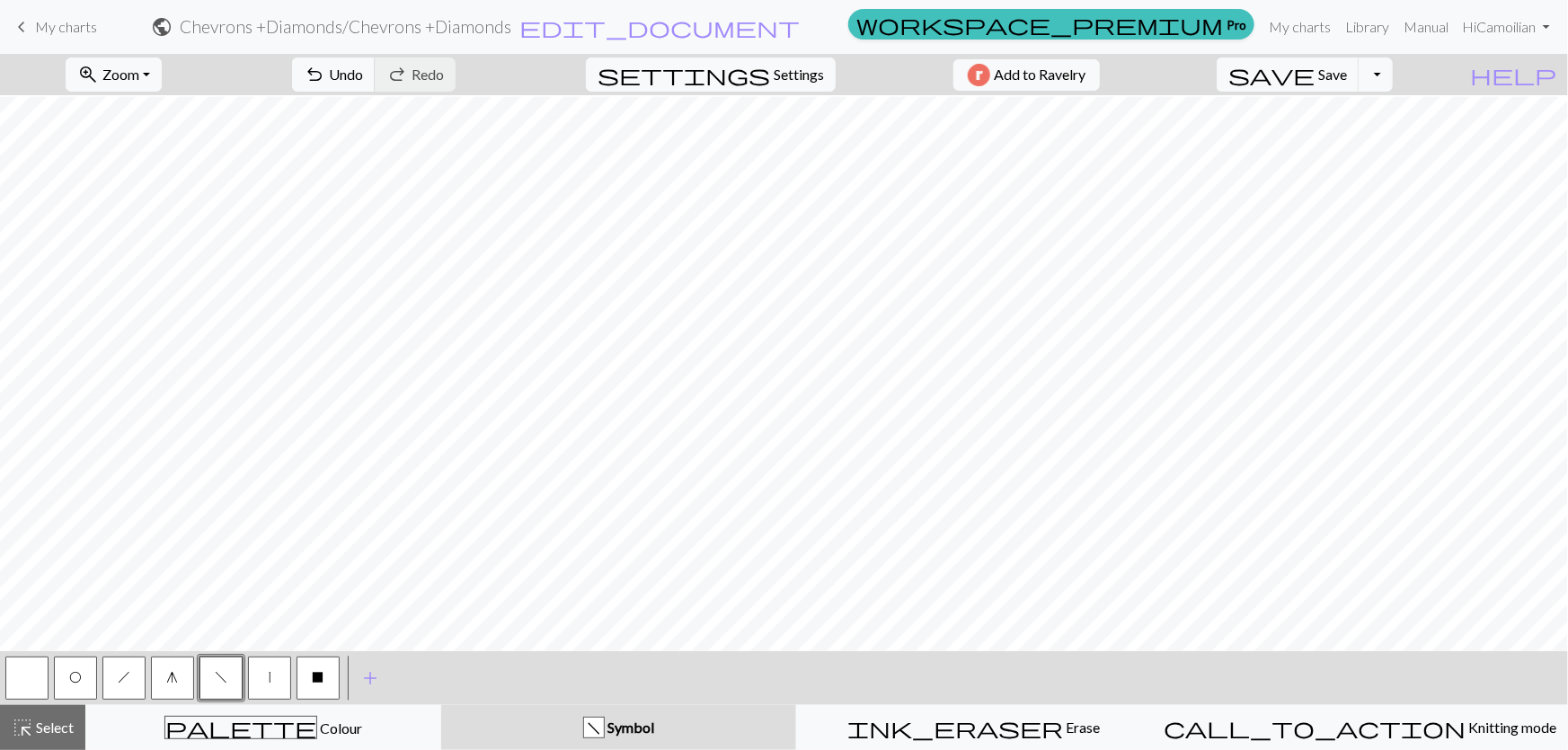
drag, startPoint x: 63, startPoint y: 678, endPoint x: 80, endPoint y: 671, distance: 18.4
click at [63, 677] on button "O" at bounding box center [76, 678] width 43 height 43
click at [120, 680] on span "h" at bounding box center [124, 678] width 13 height 15
click at [77, 678] on span "O" at bounding box center [76, 678] width 13 height 15
click at [127, 677] on span "h" at bounding box center [124, 678] width 13 height 15
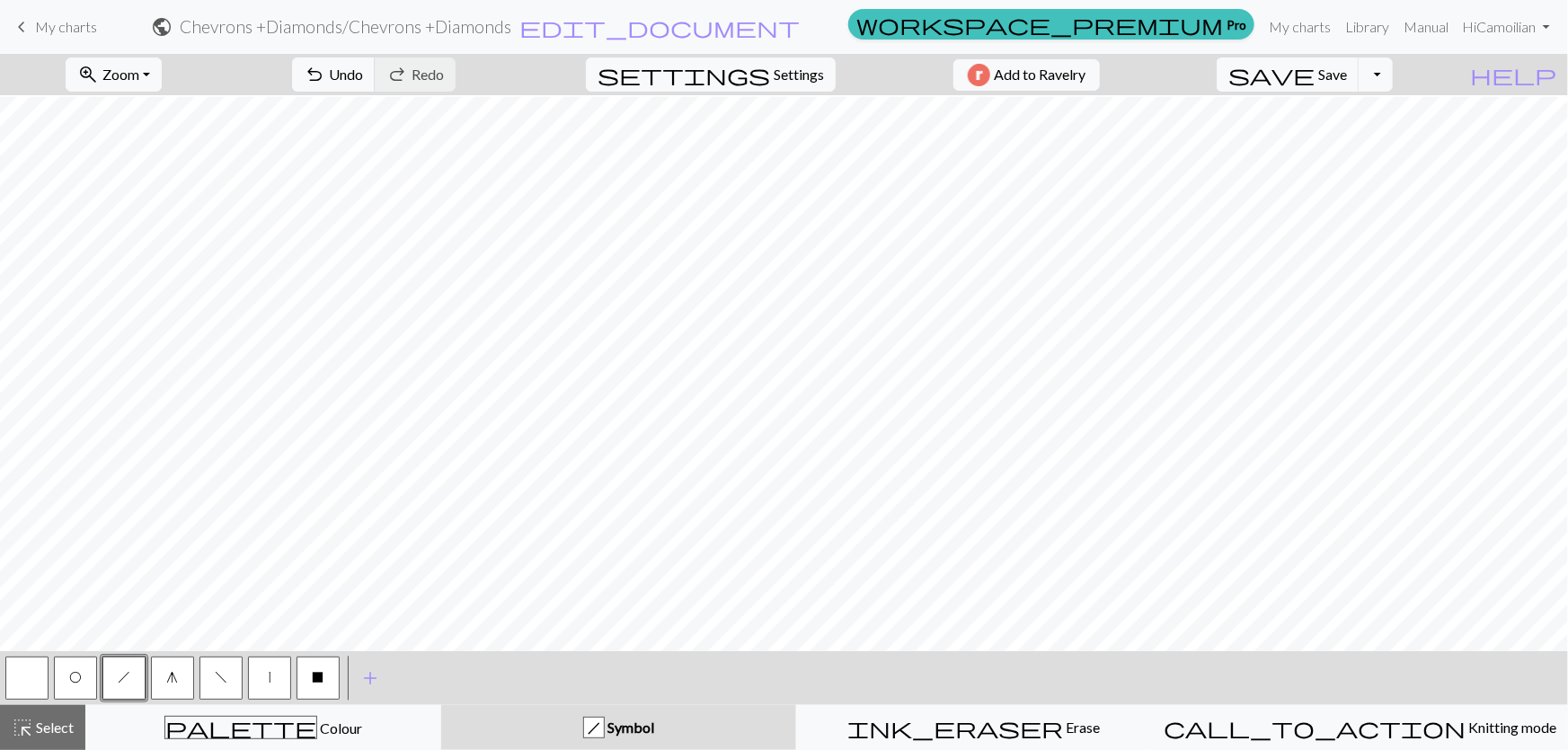
click at [73, 674] on span "O" at bounding box center [76, 678] width 13 height 15
click at [214, 676] on button "f" at bounding box center [221, 678] width 43 height 43
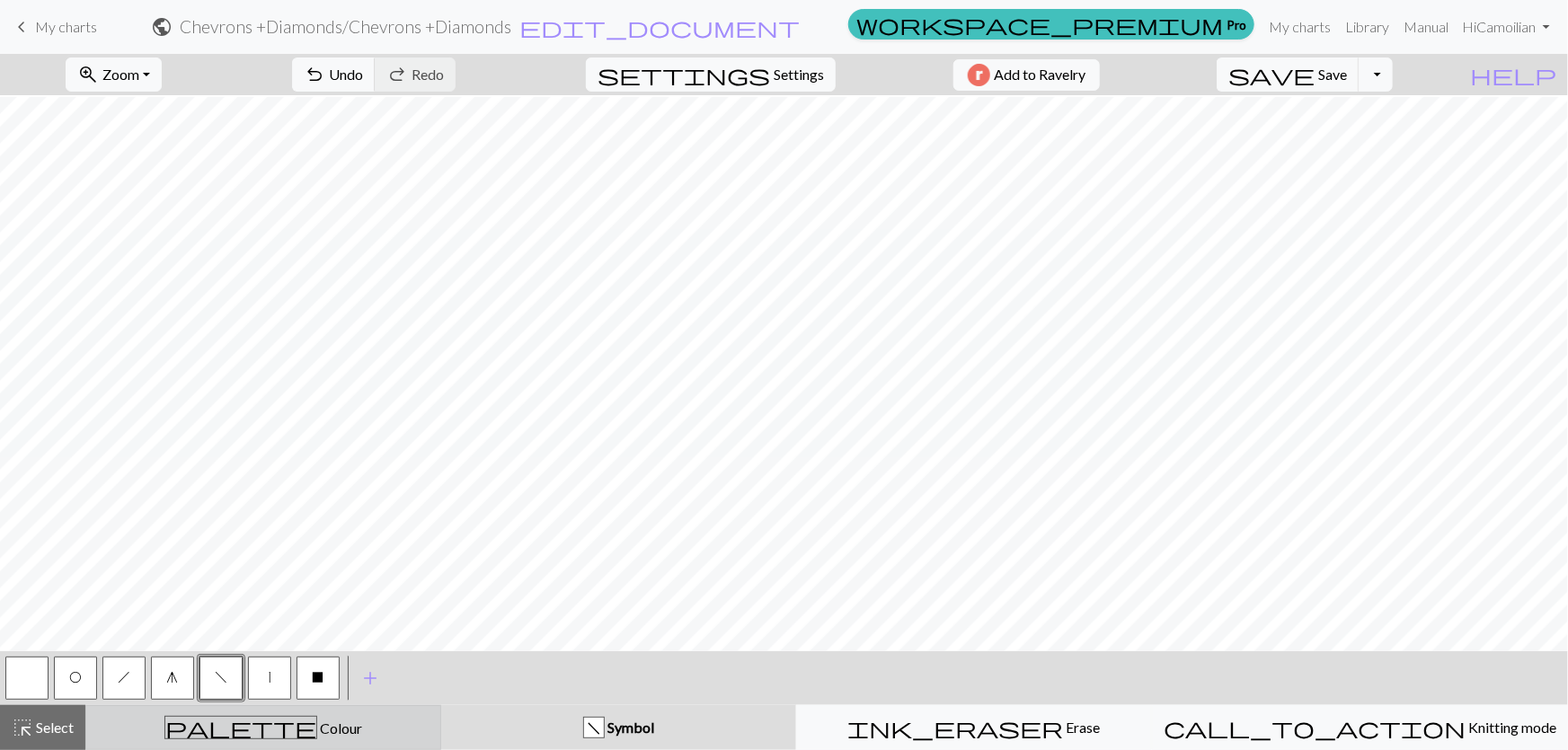
click at [345, 745] on button "palette Colour Colour" at bounding box center [263, 728] width 356 height 45
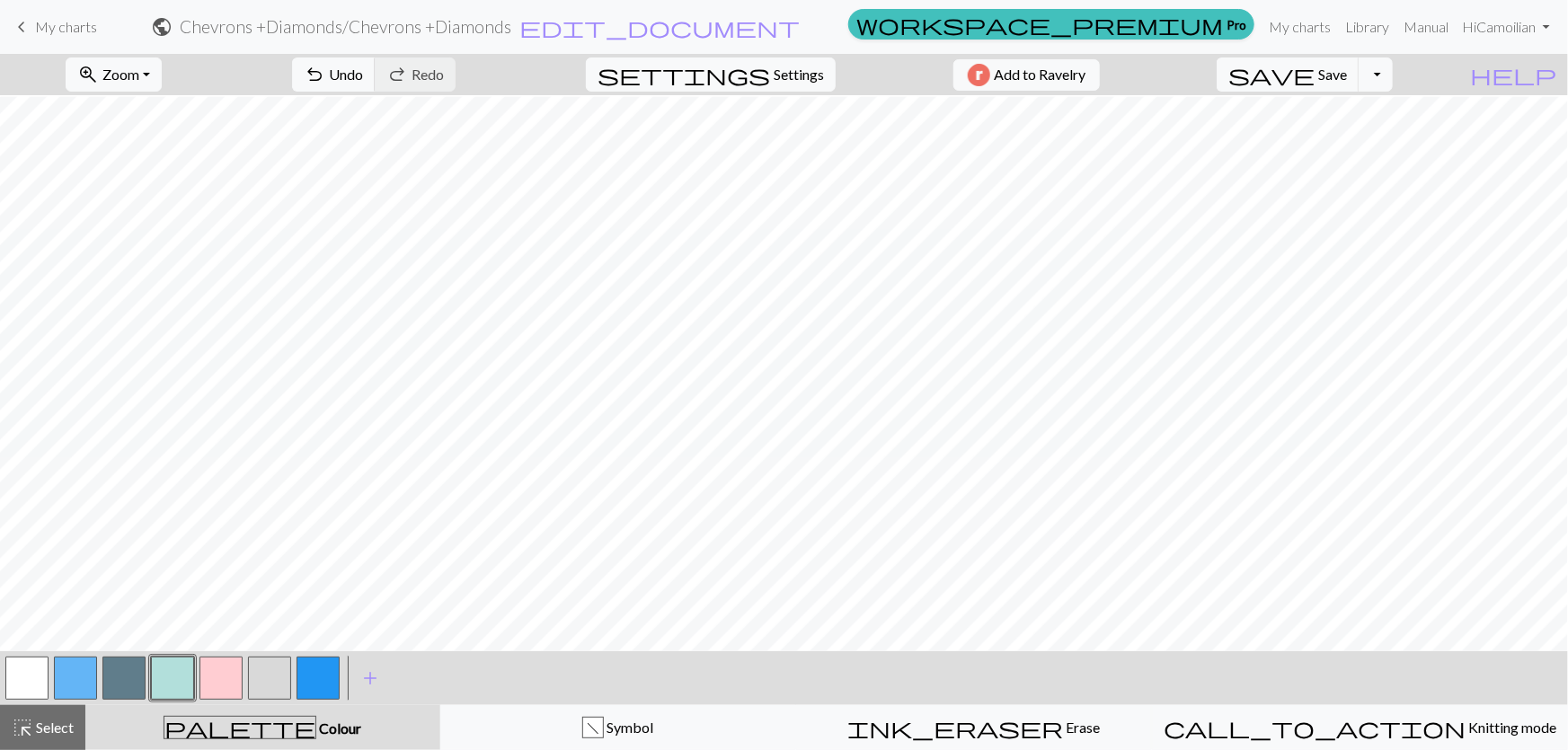
click at [205, 681] on button "button" at bounding box center [221, 678] width 43 height 43
click at [174, 668] on button "button" at bounding box center [172, 678] width 43 height 43
click at [277, 678] on button "button" at bounding box center [269, 678] width 43 height 43
click at [172, 675] on button "button" at bounding box center [172, 678] width 43 height 43
click at [575, 733] on div "f Symbol" at bounding box center [618, 727] width 333 height 21
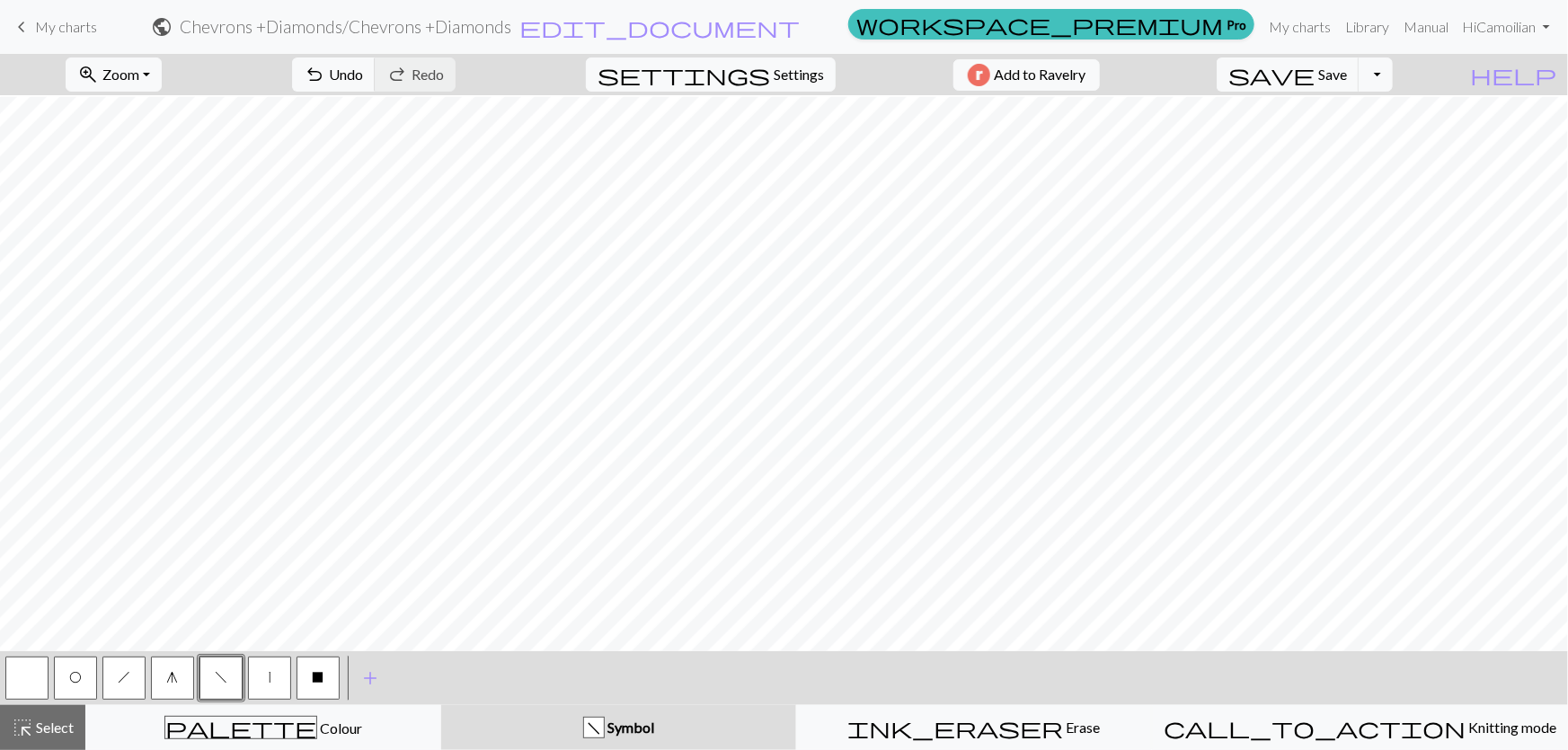
click at [127, 678] on span "h" at bounding box center [124, 678] width 13 height 15
click at [32, 687] on button "button" at bounding box center [27, 678] width 43 height 43
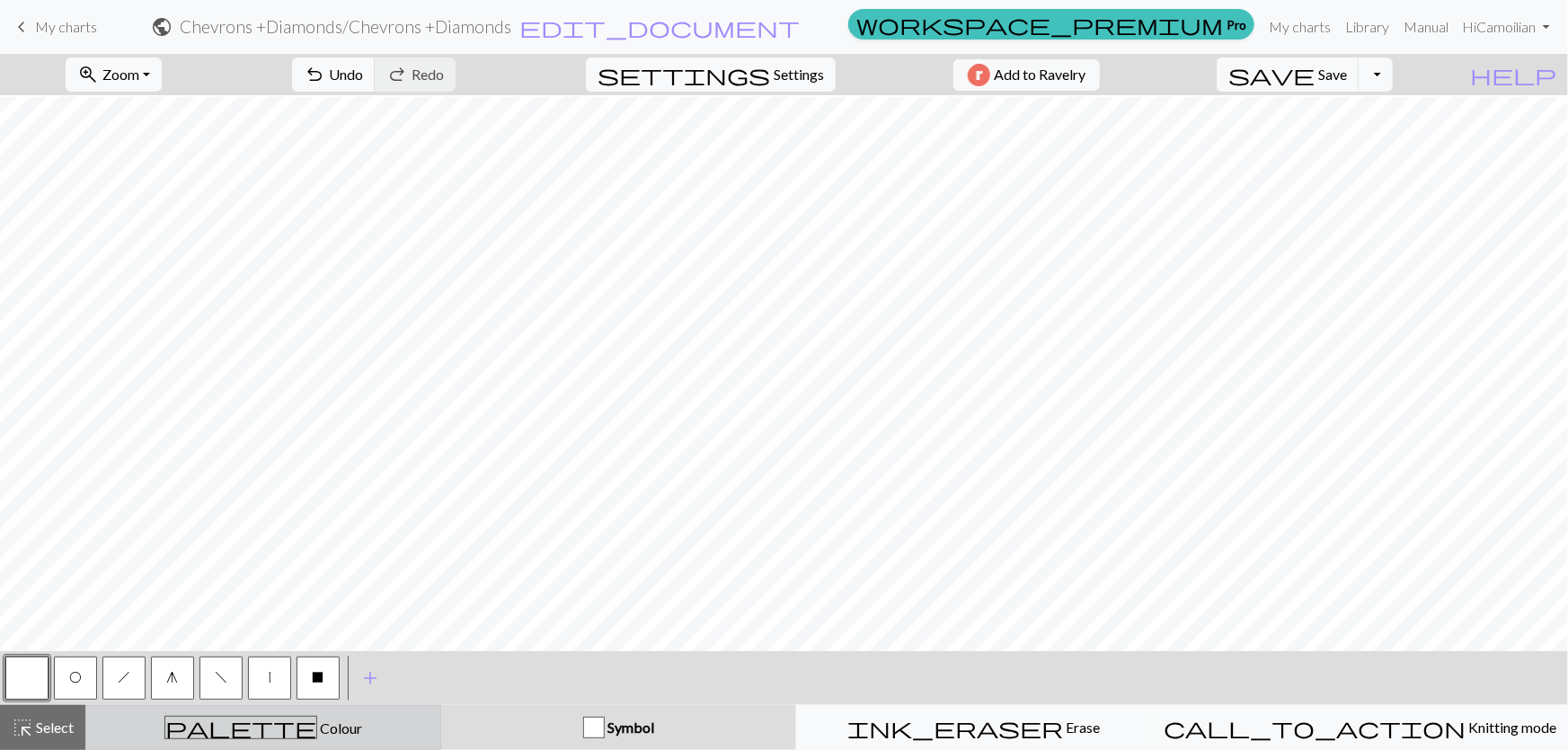
click at [321, 737] on div "palette Colour Colour" at bounding box center [263, 727] width 333 height 23
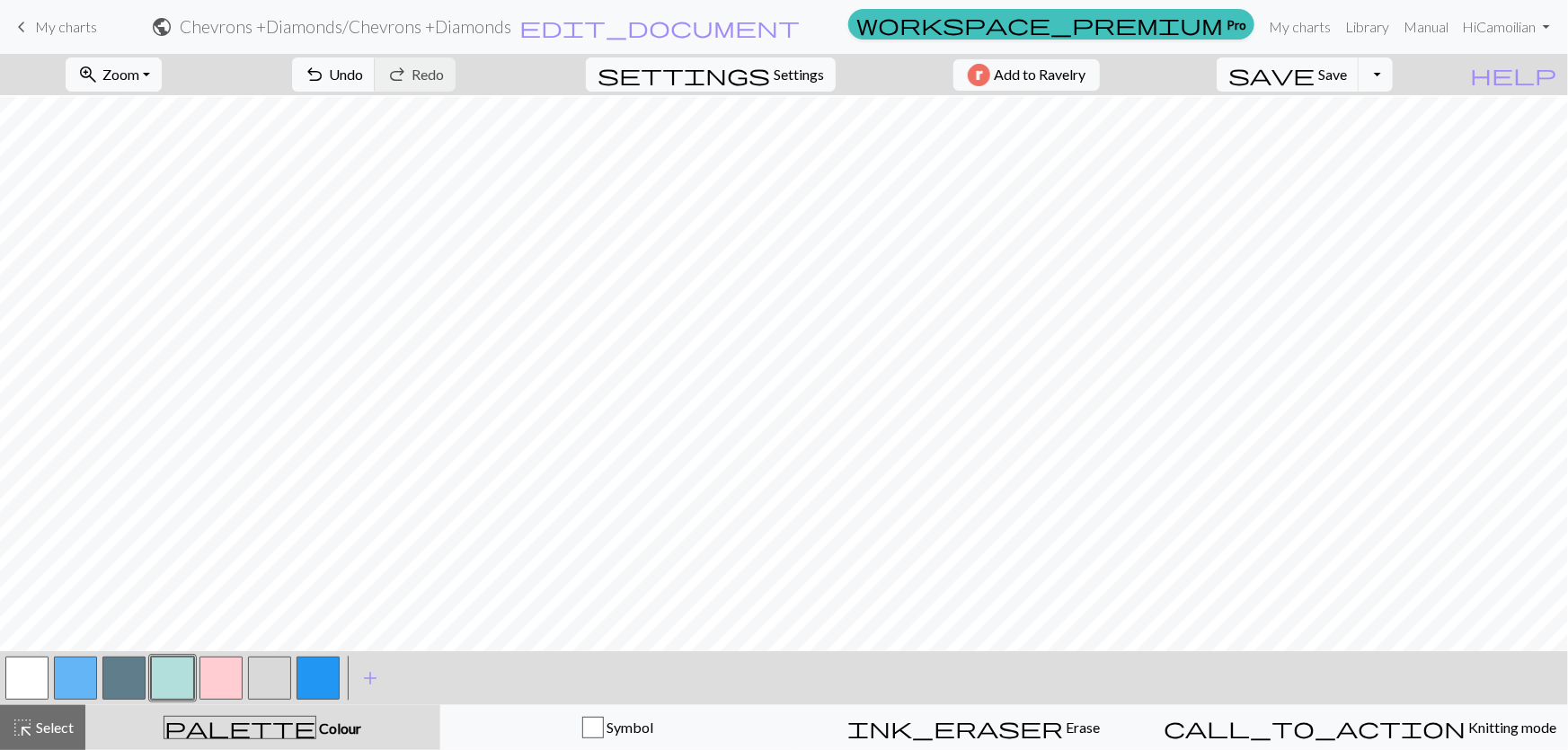
click at [73, 679] on button "button" at bounding box center [76, 678] width 43 height 43
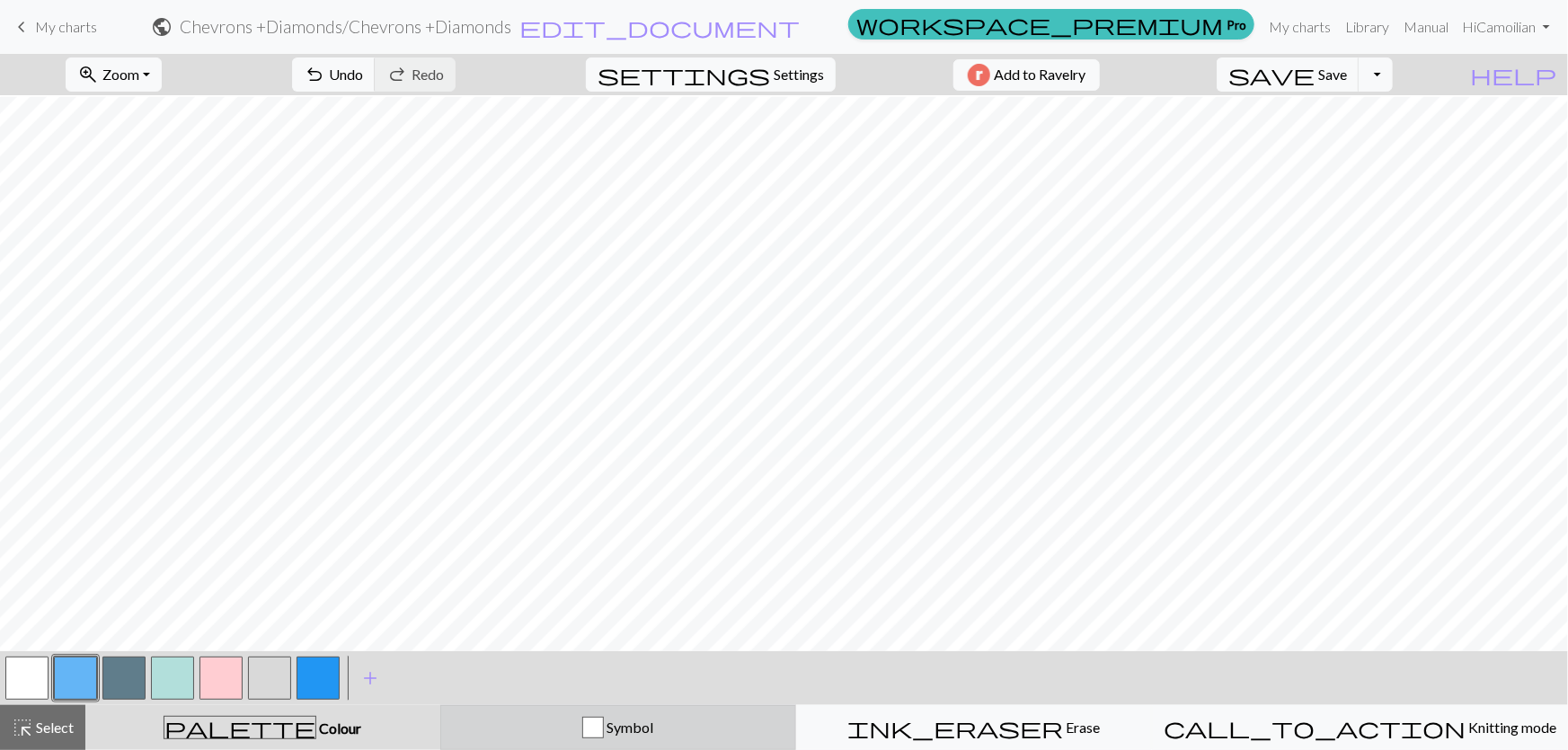
click at [564, 737] on div "Symbol" at bounding box center [618, 727] width 333 height 21
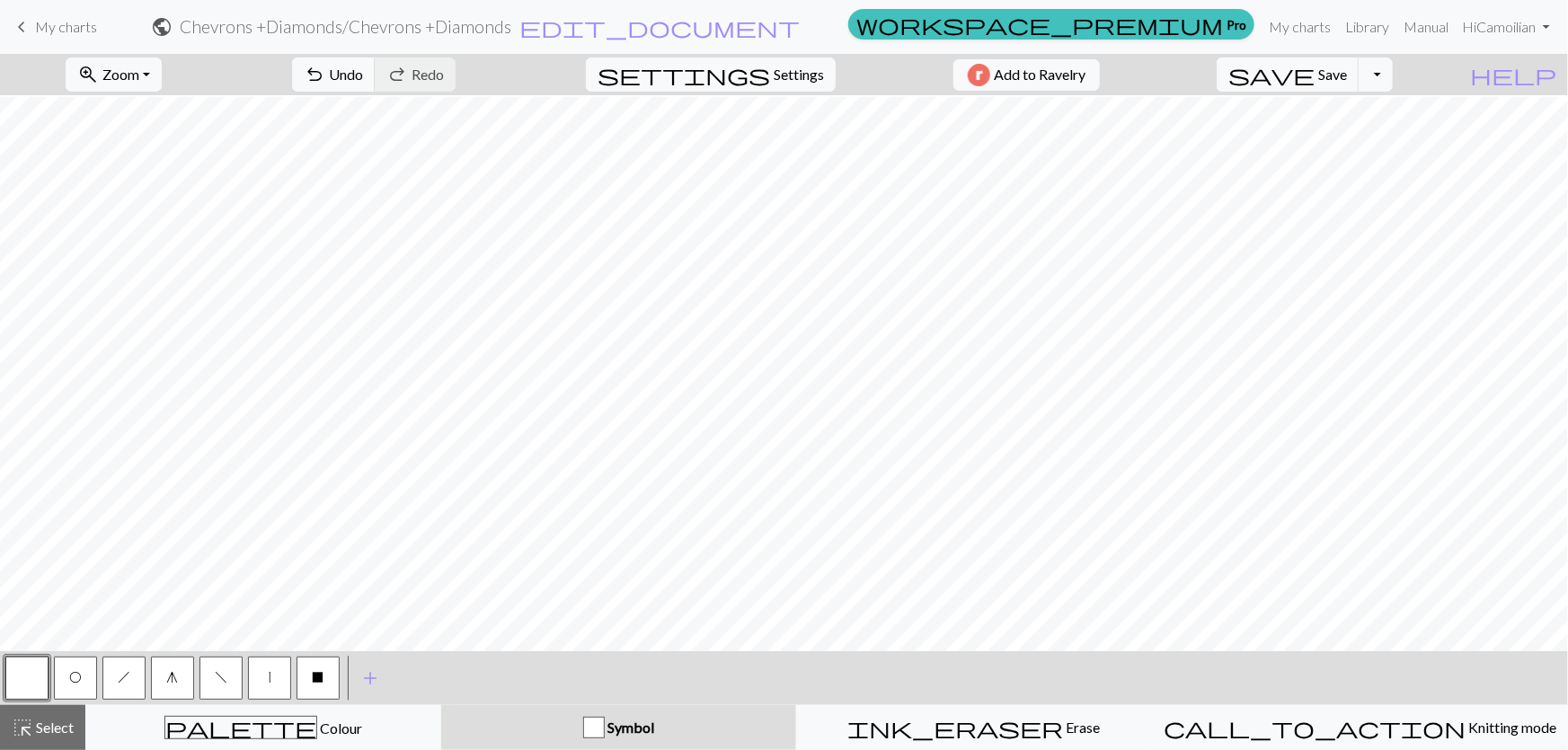
click at [90, 674] on button "O" at bounding box center [76, 678] width 43 height 43
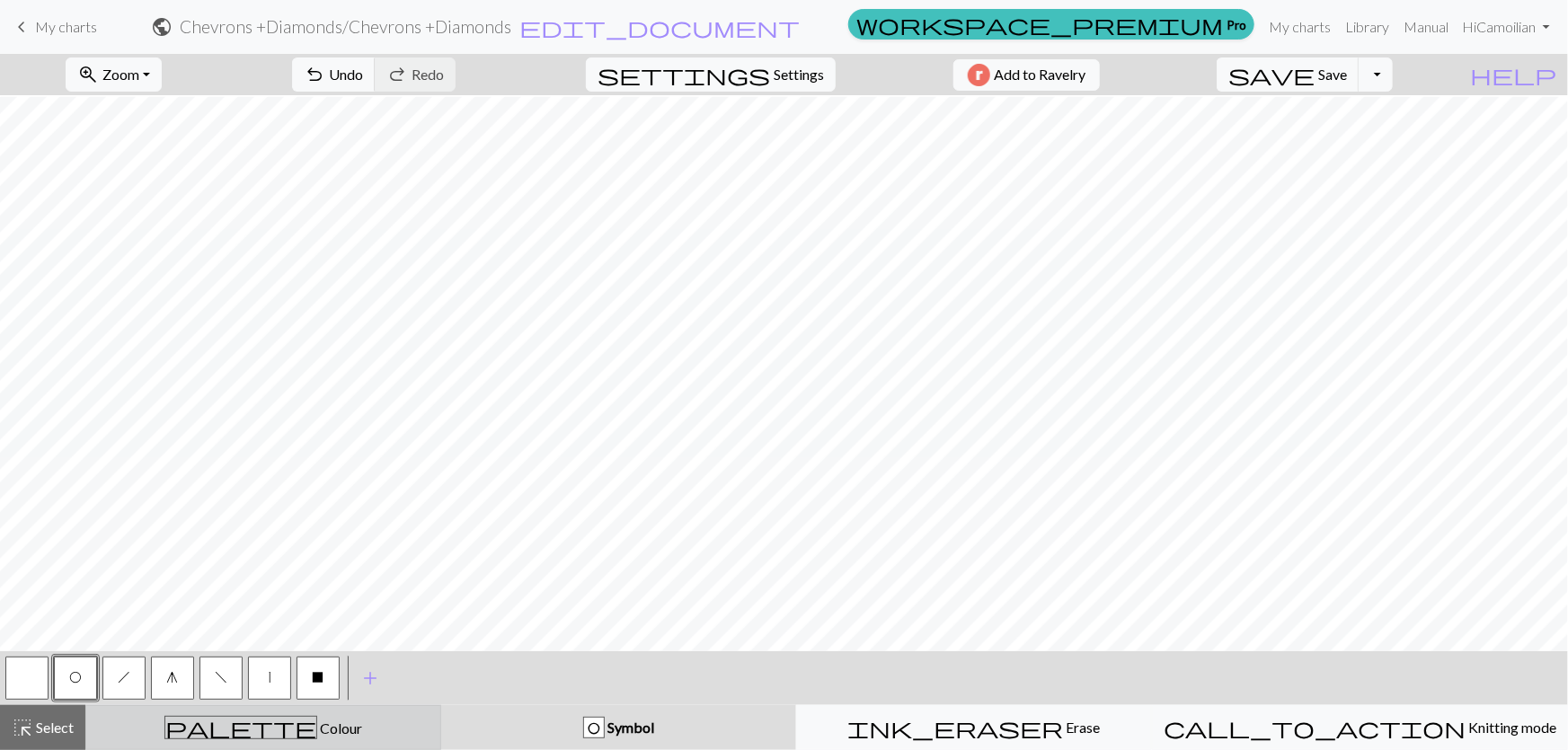
click at [283, 705] on div "< O h g f | X >" at bounding box center [172, 678] width 340 height 54
click at [317, 723] on span "Colour" at bounding box center [339, 728] width 45 height 18
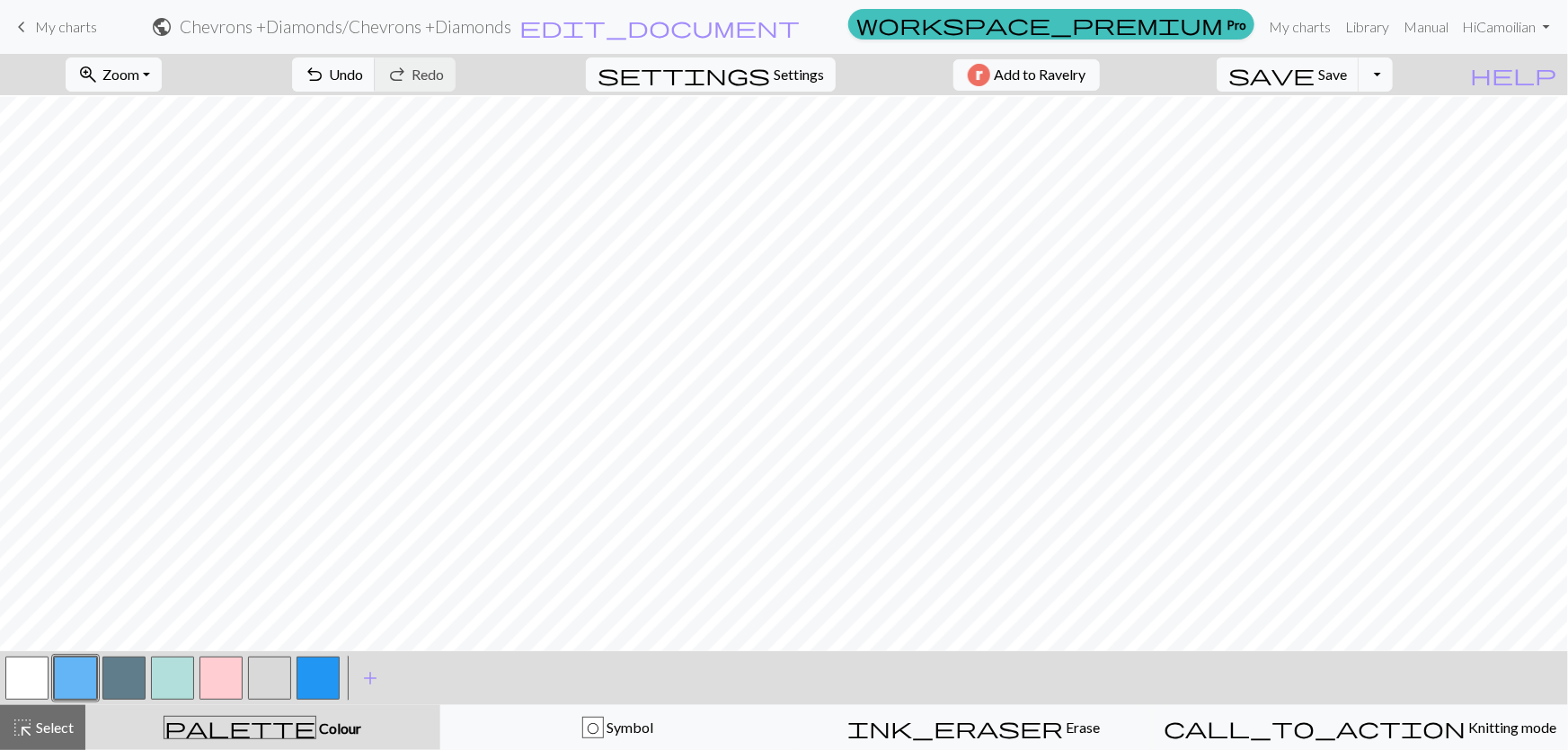
click at [319, 691] on button "button" at bounding box center [318, 678] width 43 height 43
click at [61, 676] on button "button" at bounding box center [76, 678] width 43 height 43
click at [173, 677] on button "button" at bounding box center [172, 678] width 43 height 43
click at [217, 691] on button "button" at bounding box center [221, 678] width 43 height 43
click at [36, 672] on button "button" at bounding box center [27, 678] width 43 height 43
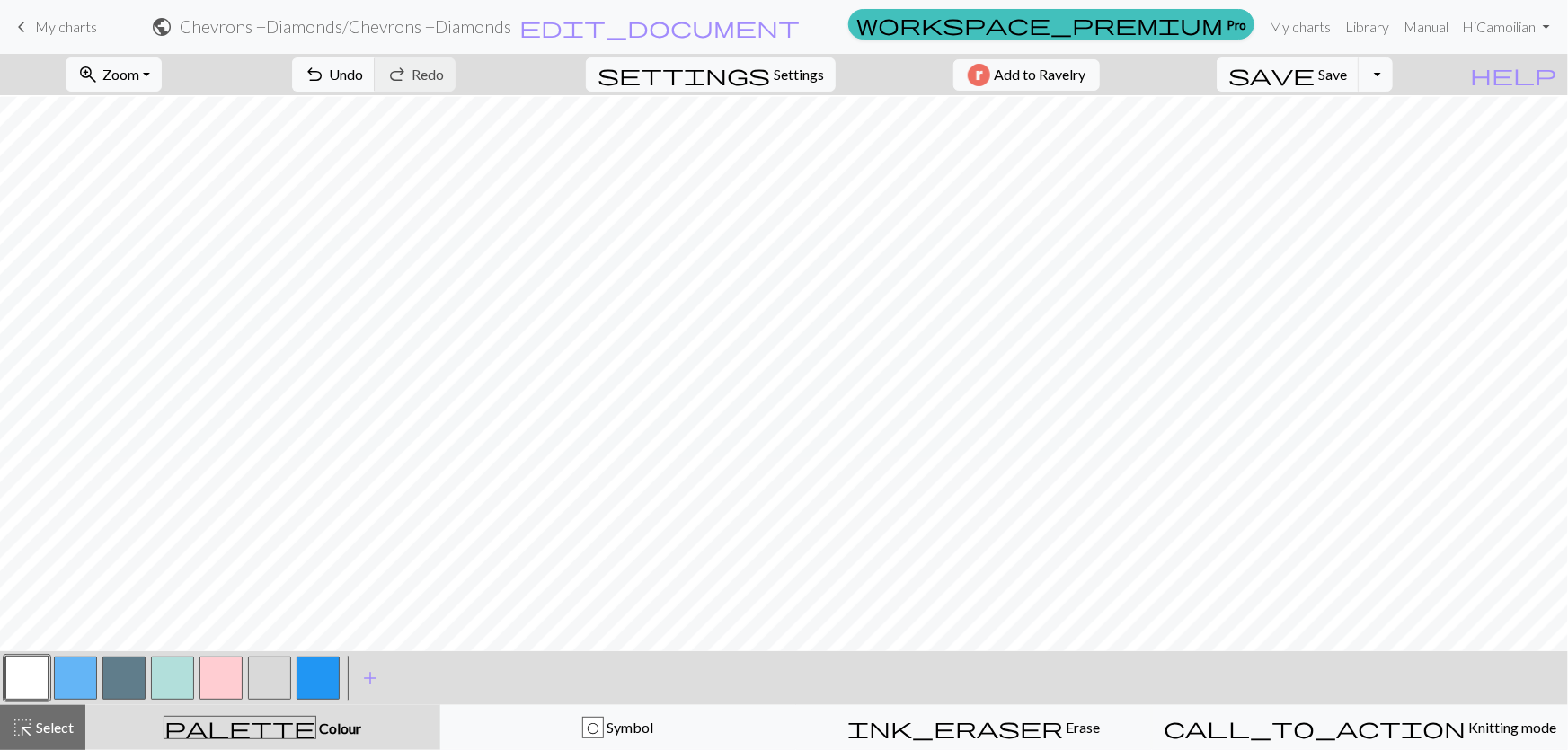
click at [277, 692] on button "button" at bounding box center [269, 678] width 43 height 43
click at [178, 686] on button "button" at bounding box center [172, 678] width 43 height 43
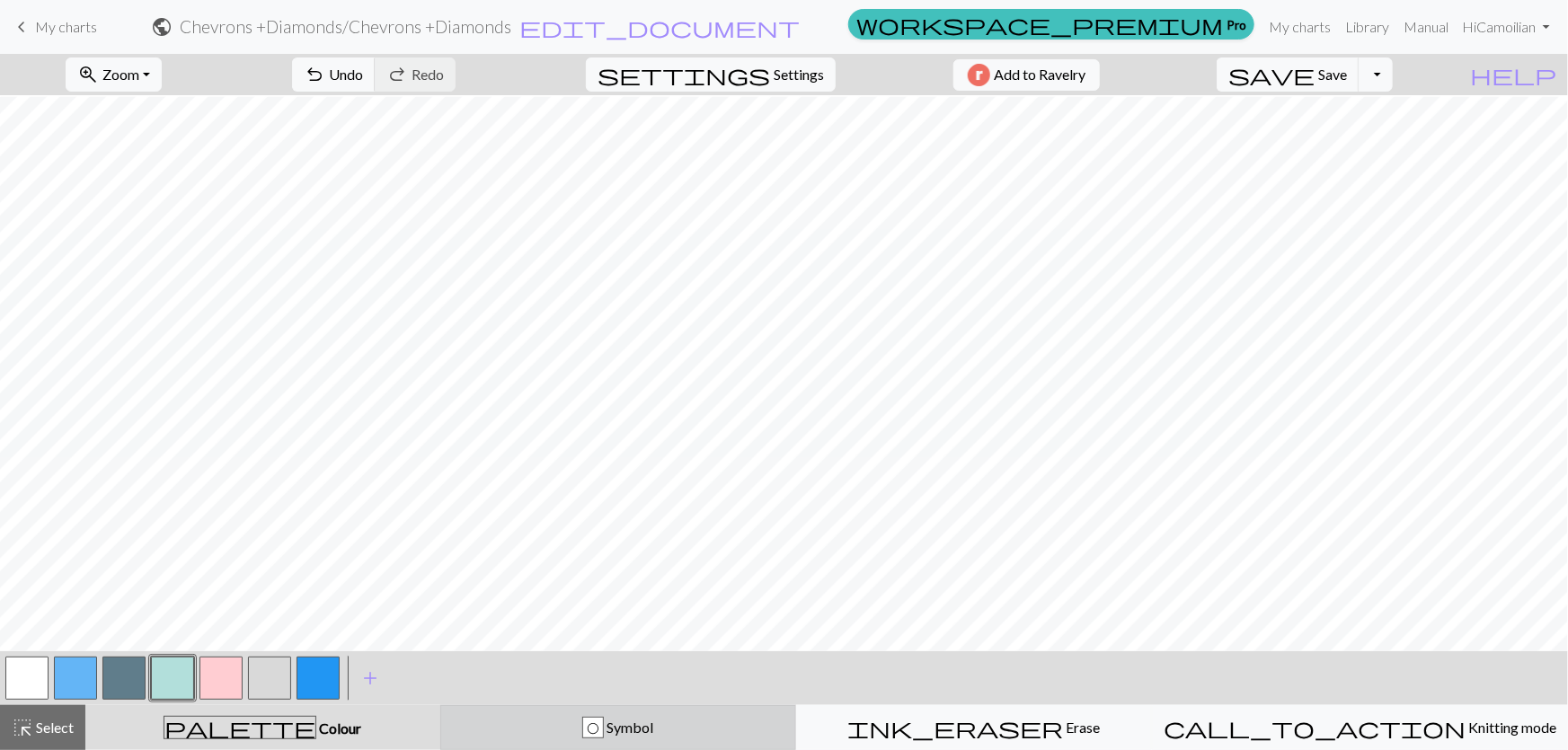
click at [575, 732] on div "O Symbol" at bounding box center [618, 727] width 333 height 21
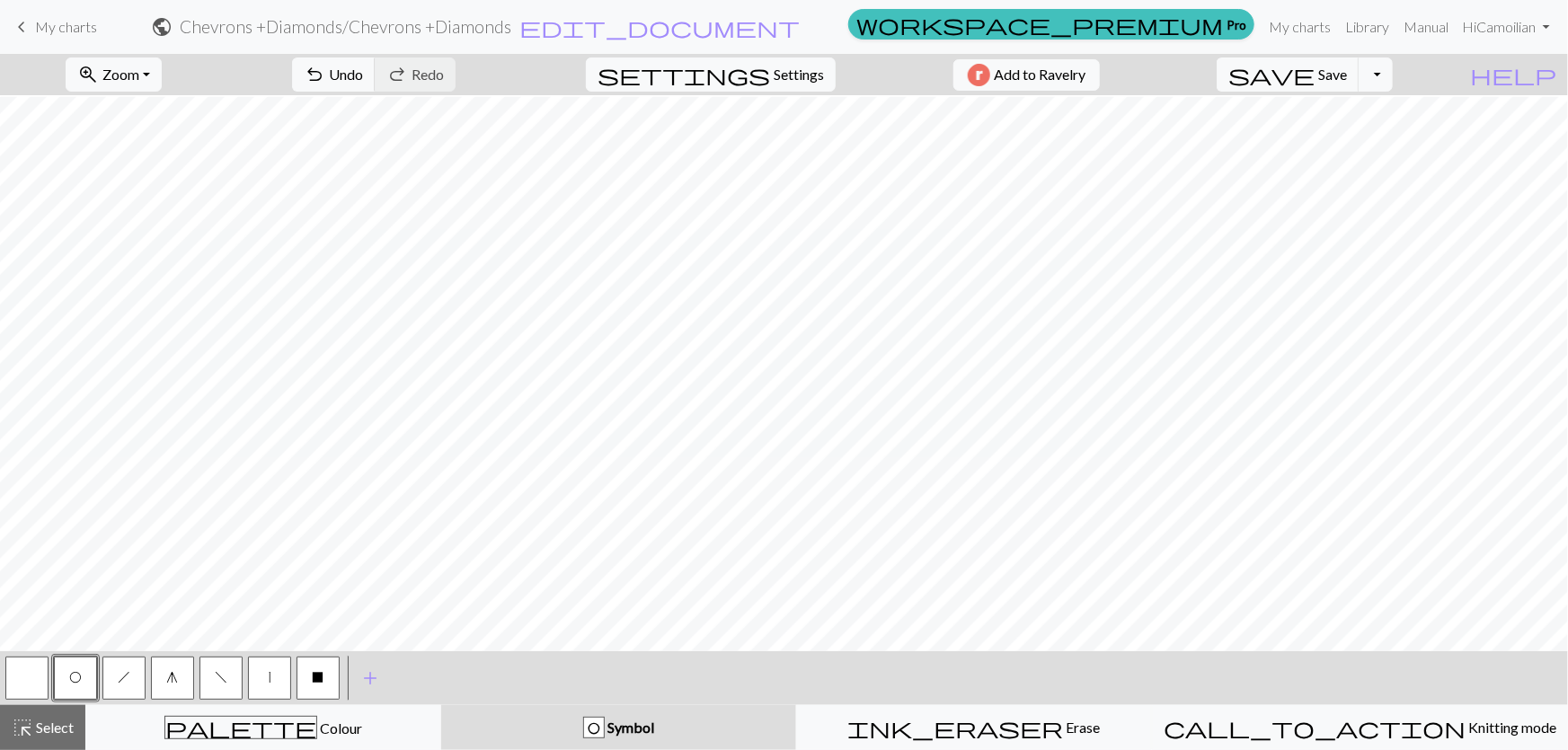
click at [118, 680] on button "h" at bounding box center [123, 678] width 43 height 43
click at [216, 678] on span "f" at bounding box center [221, 678] width 13 height 15
click at [83, 683] on button "O" at bounding box center [76, 678] width 43 height 43
click at [127, 689] on button "h" at bounding box center [123, 678] width 43 height 43
click at [300, 687] on button "X" at bounding box center [318, 678] width 43 height 43
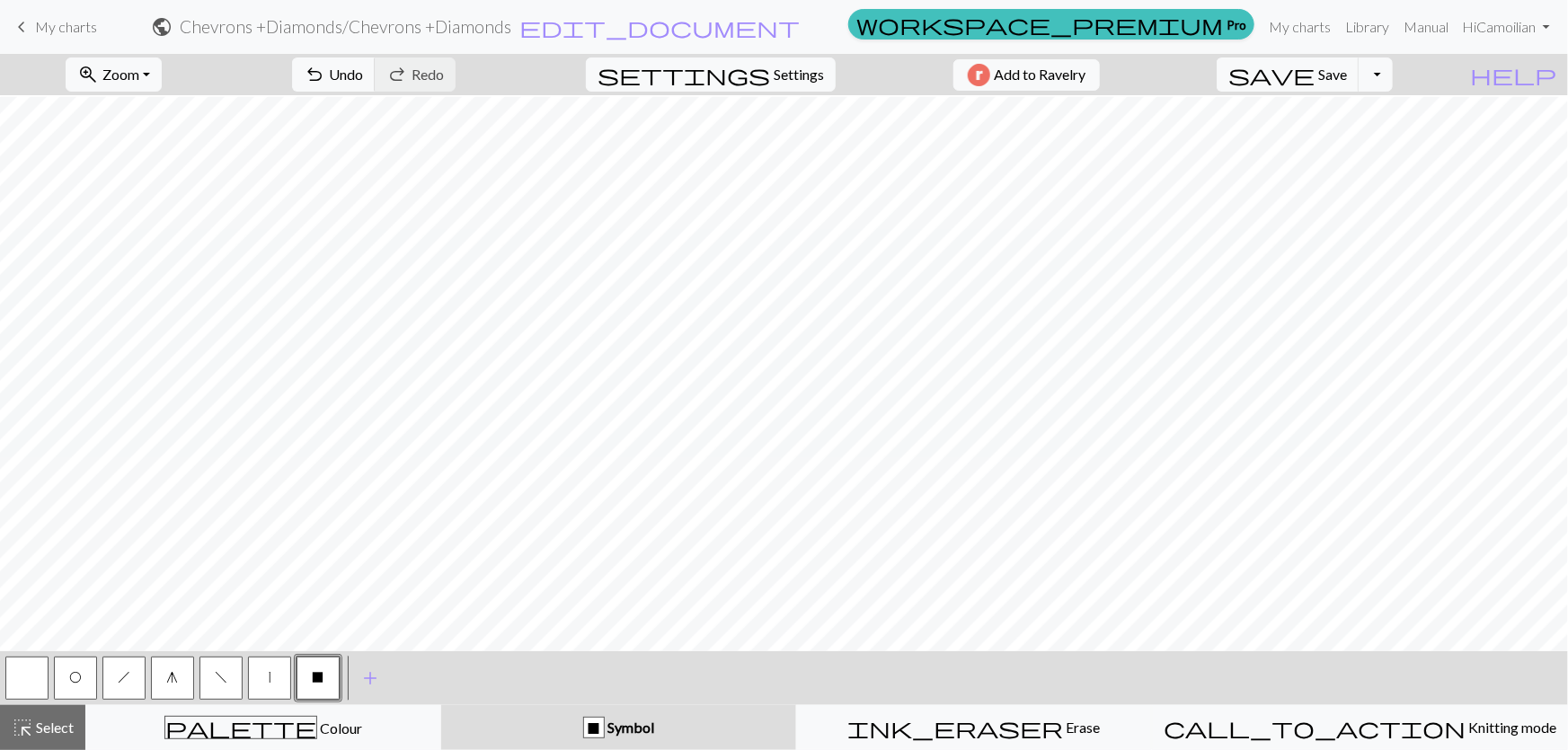
drag, startPoint x: 8, startPoint y: 686, endPoint x: 15, endPoint y: 676, distance: 12.2
click at [8, 685] on button "button" at bounding box center [27, 678] width 43 height 43
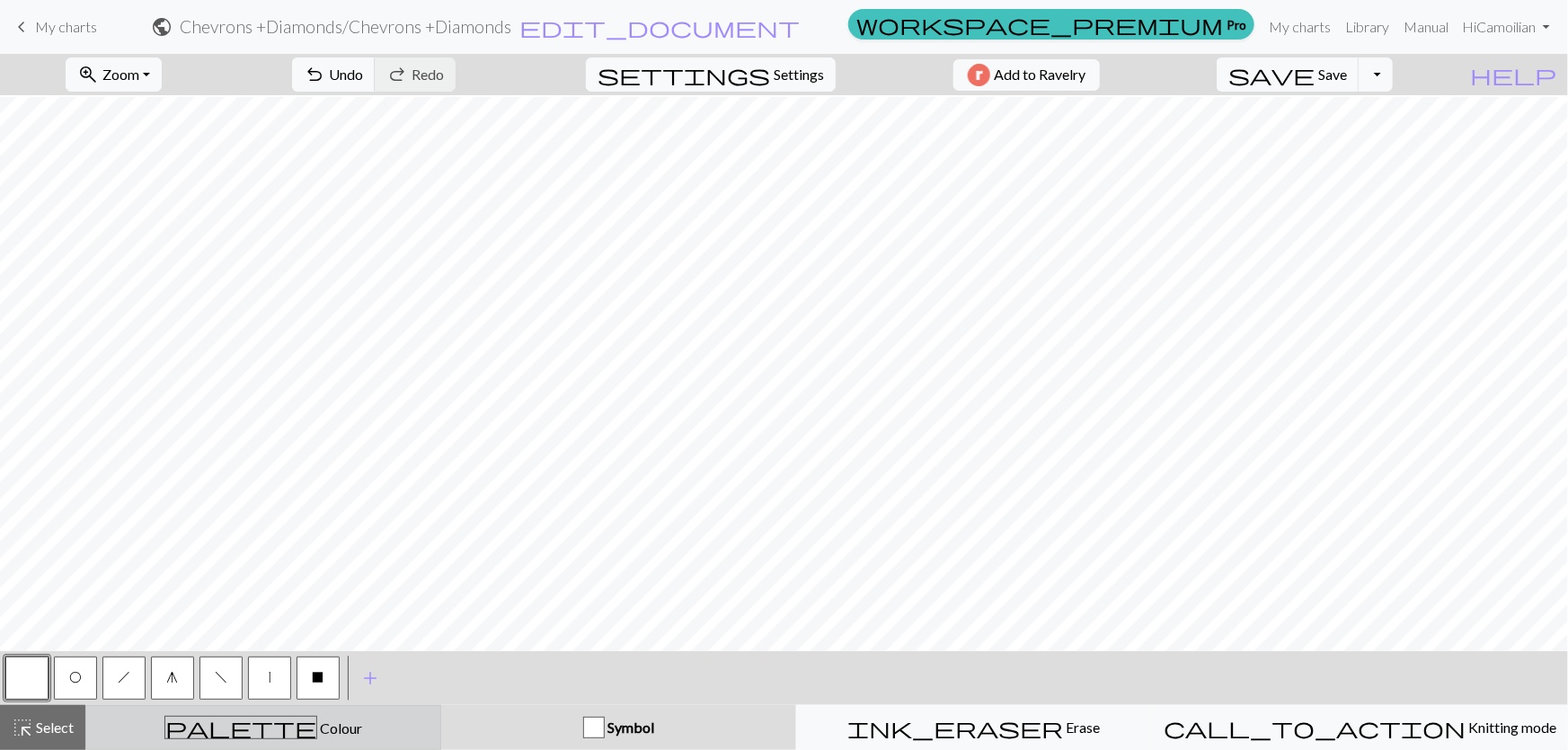
click at [355, 731] on div "palette Colour Colour" at bounding box center [263, 727] width 333 height 23
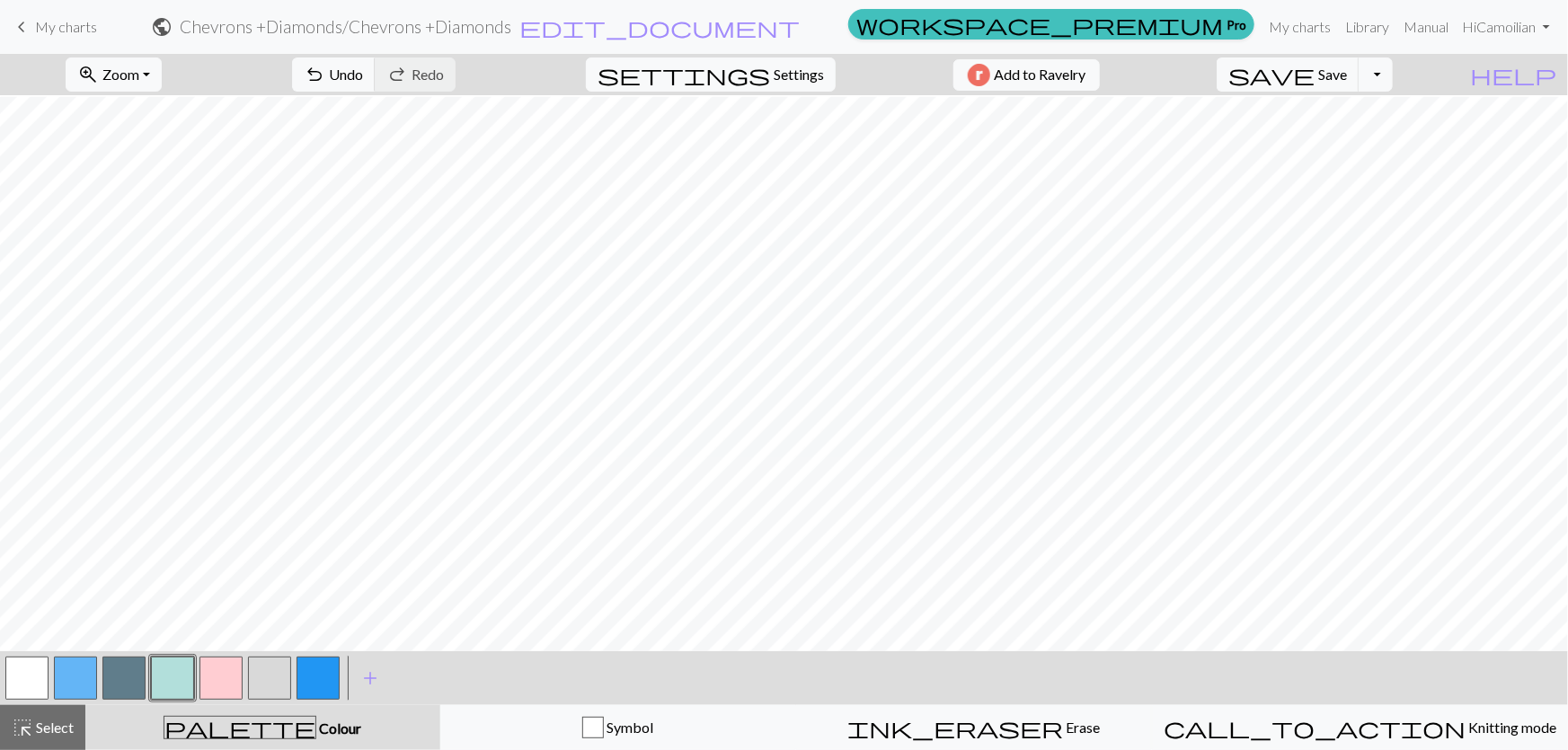
click at [67, 674] on button "button" at bounding box center [76, 678] width 43 height 43
click at [29, 685] on button "button" at bounding box center [27, 678] width 43 height 43
click at [78, 682] on button "button" at bounding box center [76, 678] width 43 height 43
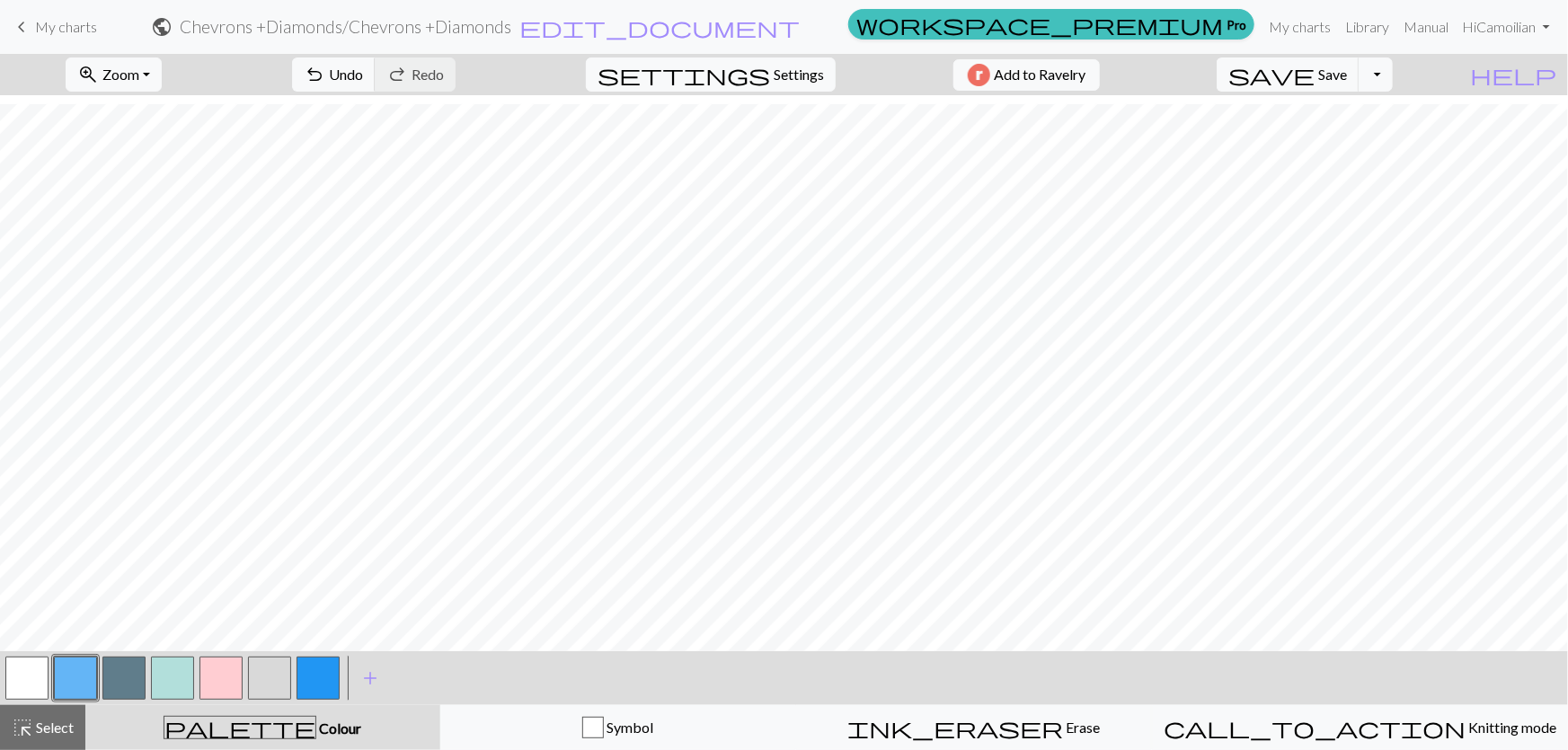
drag, startPoint x: 17, startPoint y: 674, endPoint x: 36, endPoint y: 647, distance: 33.0
click at [18, 674] on button "button" at bounding box center [27, 678] width 43 height 43
click at [72, 683] on button "button" at bounding box center [76, 678] width 43 height 43
click at [363, 72] on span "Undo" at bounding box center [345, 74] width 34 height 18
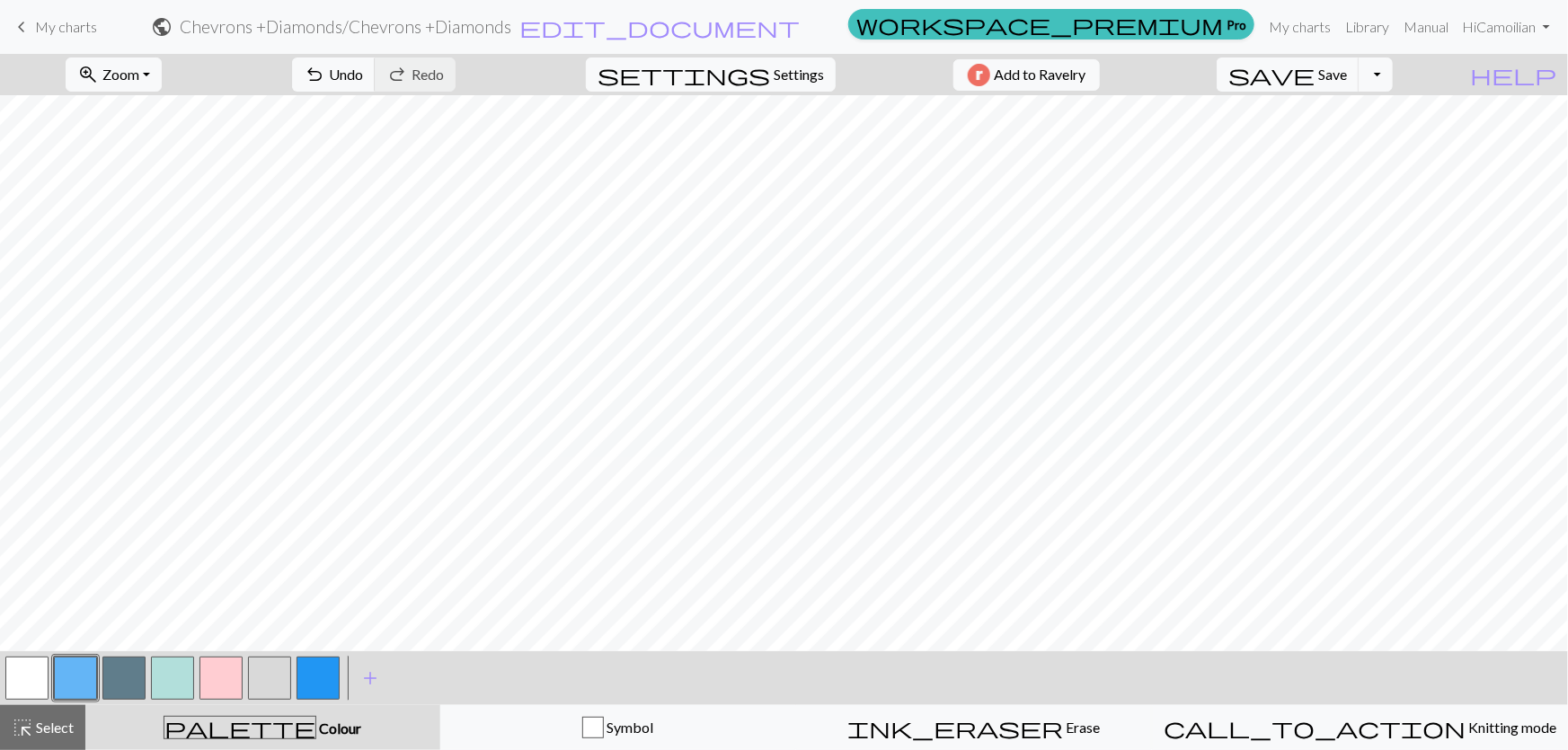
click at [322, 676] on button "button" at bounding box center [318, 678] width 43 height 43
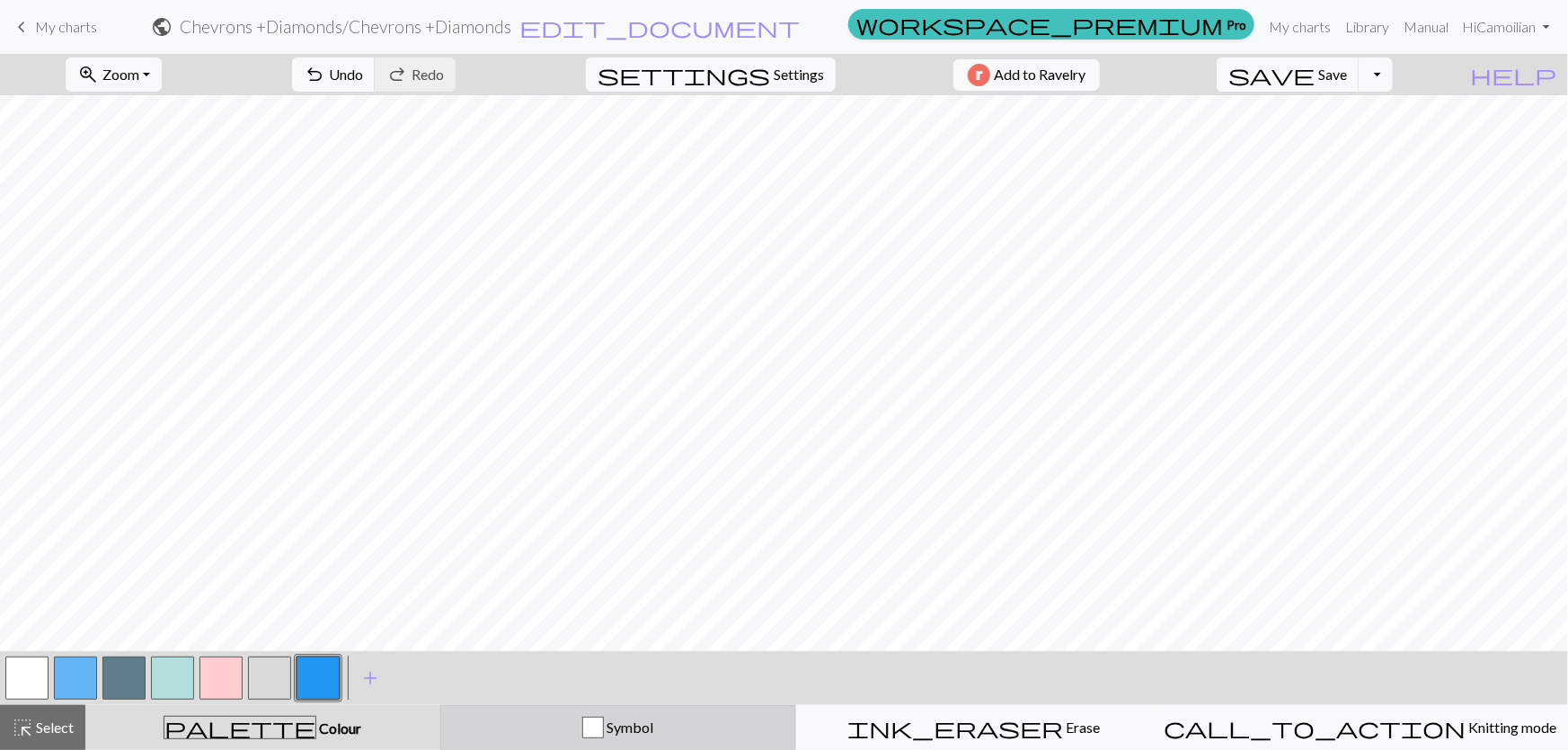
click at [595, 726] on div "Symbol" at bounding box center [618, 727] width 333 height 21
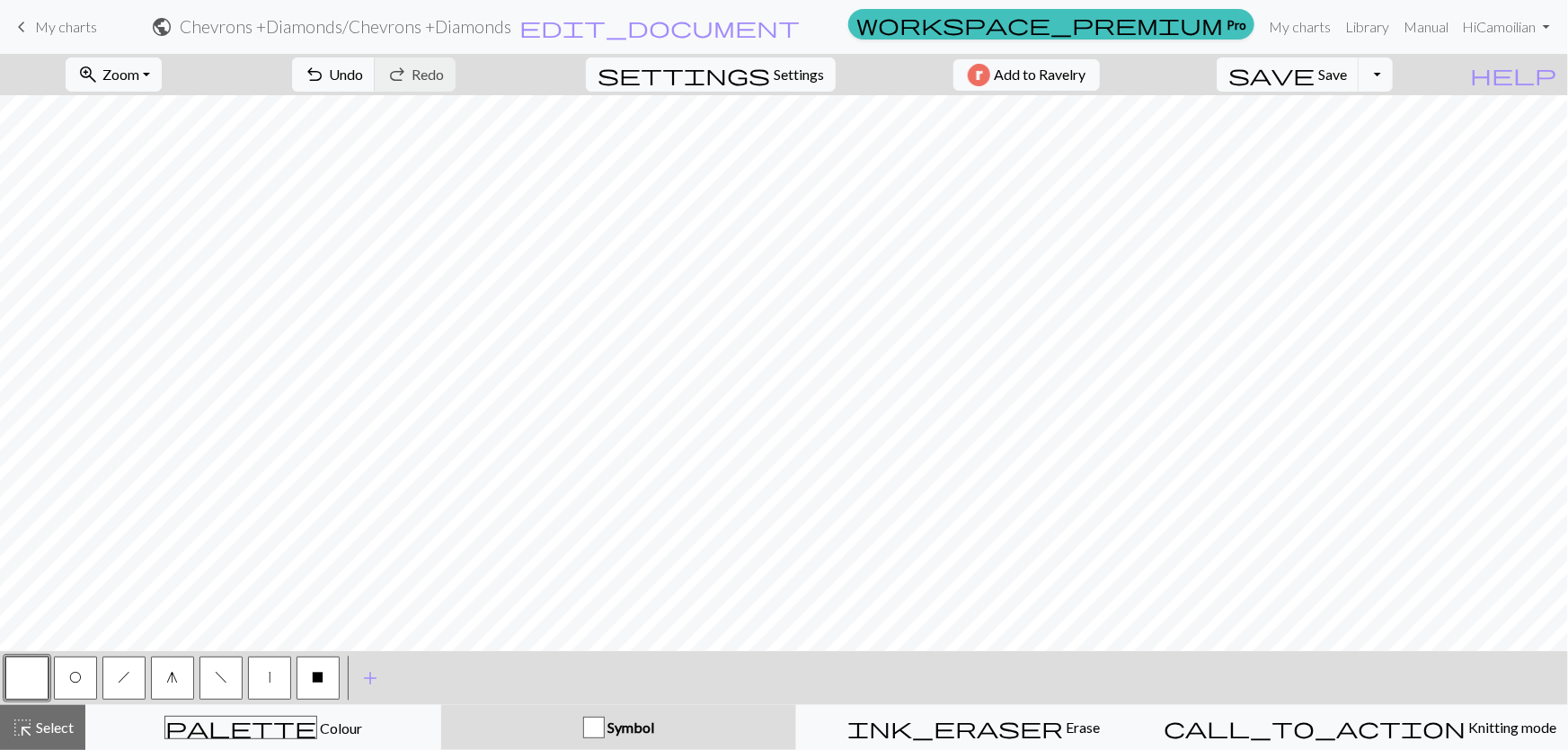
click at [163, 681] on button "g" at bounding box center [172, 678] width 43 height 43
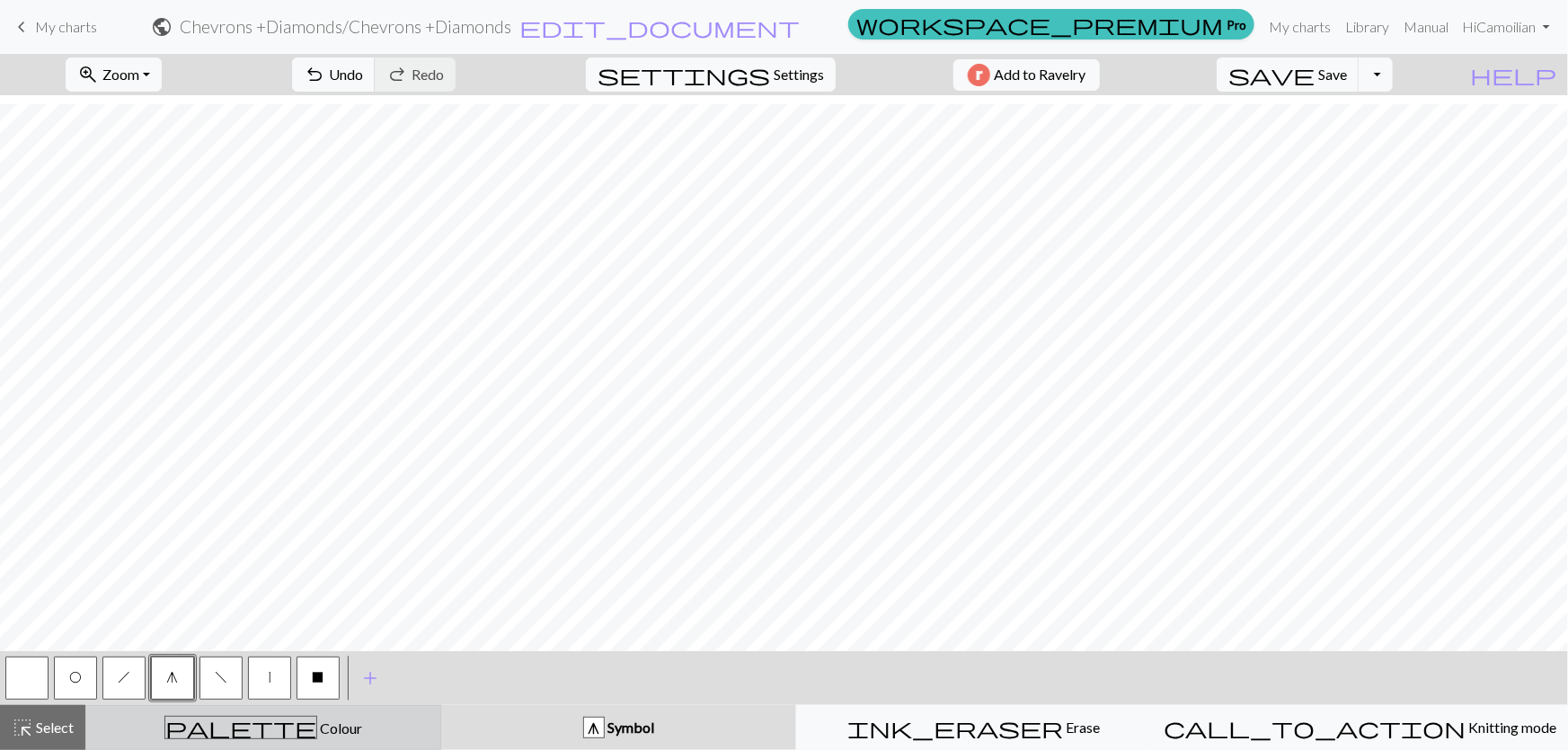
click at [201, 739] on button "palette Colour Colour" at bounding box center [263, 728] width 356 height 45
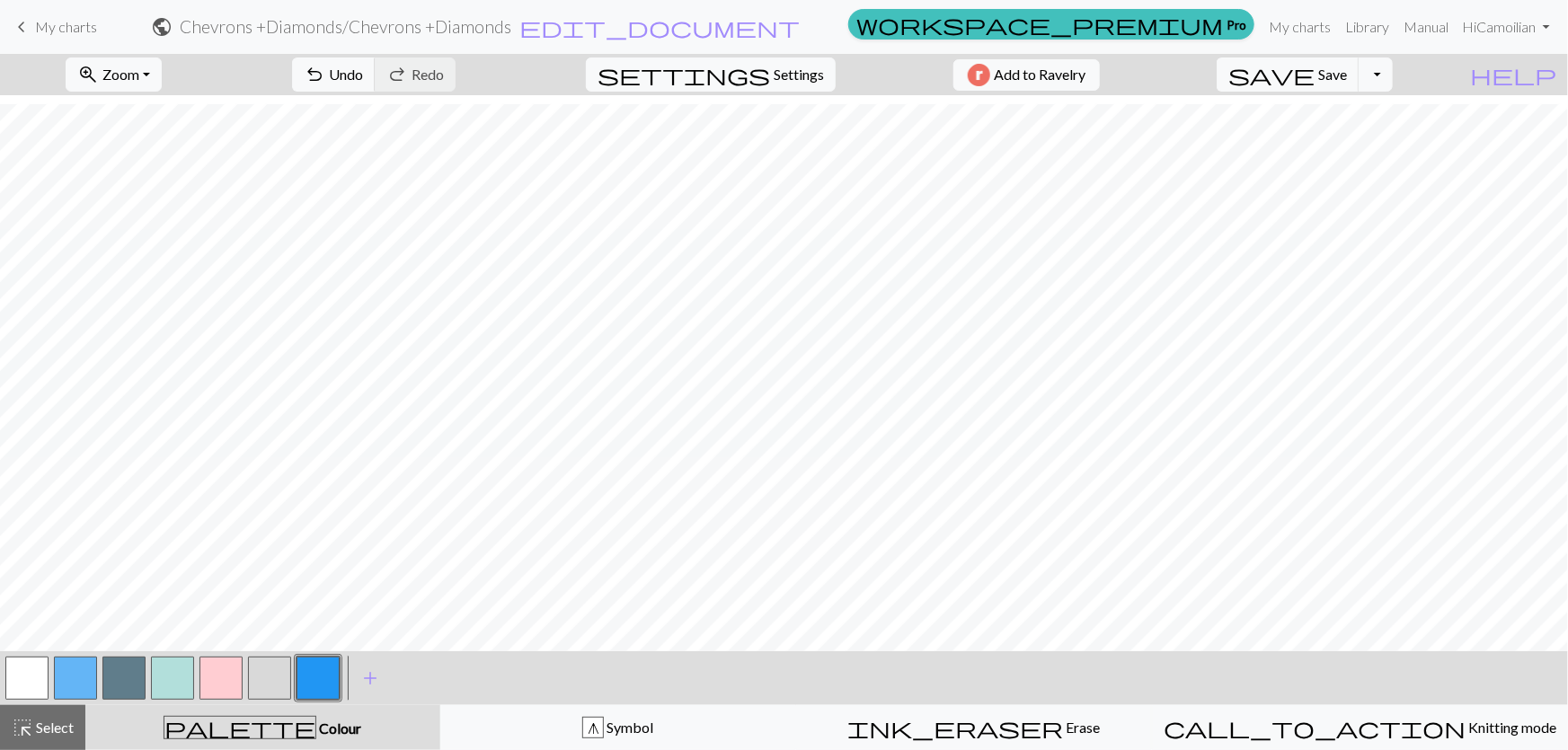
click at [85, 675] on button "button" at bounding box center [76, 678] width 43 height 43
click at [304, 731] on div "palette Colour Colour" at bounding box center [263, 727] width 333 height 23
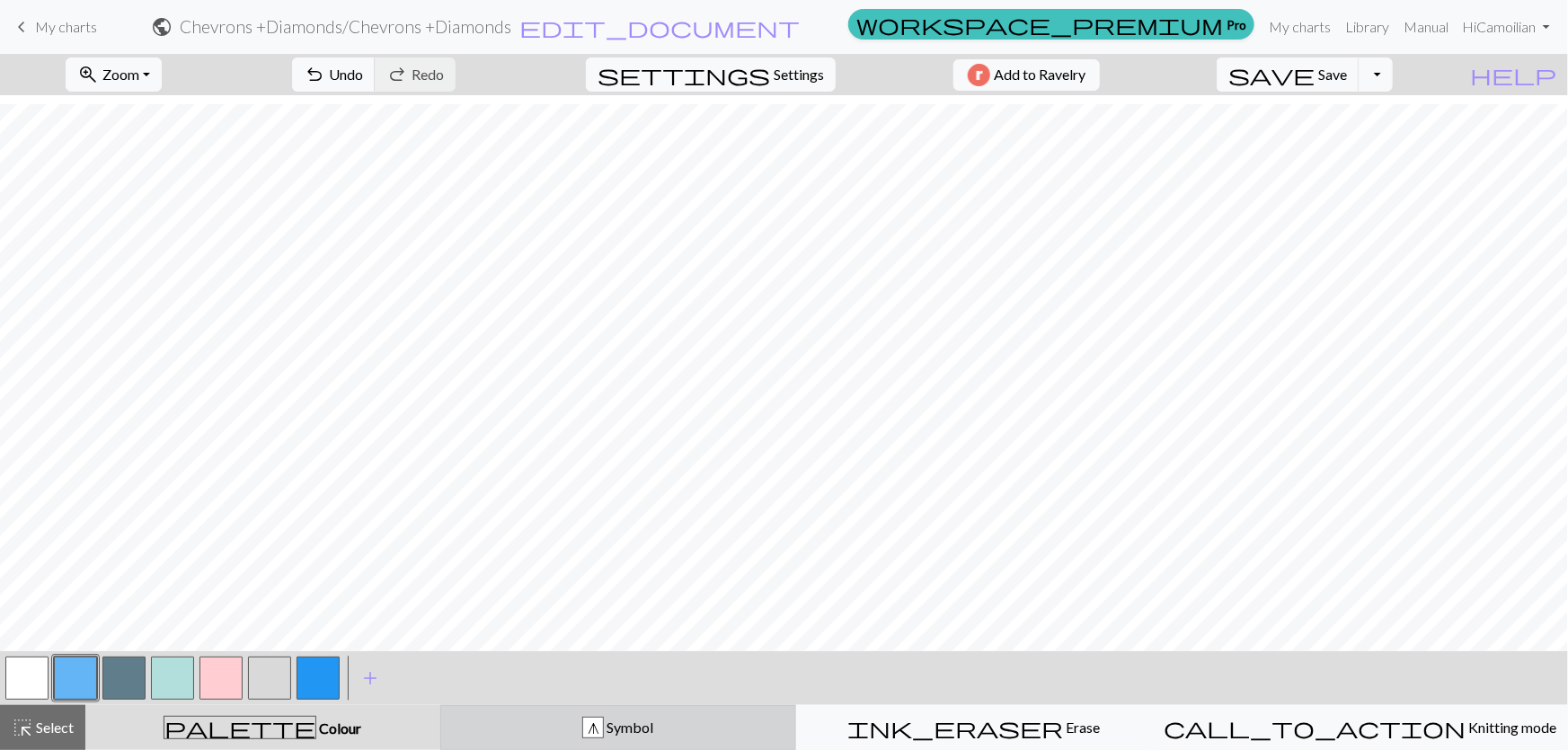
click at [491, 735] on div "g Symbol" at bounding box center [618, 727] width 333 height 21
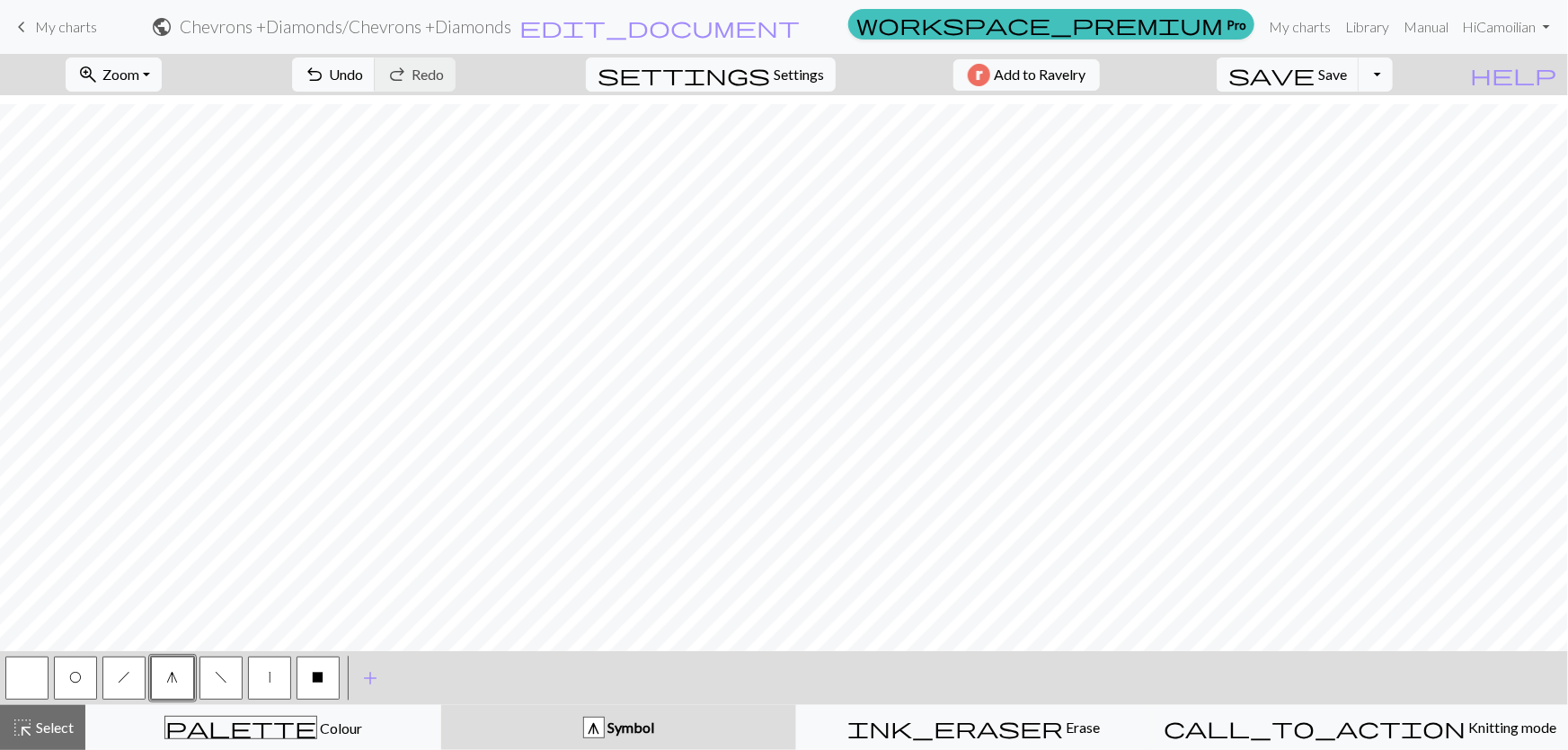
click at [74, 683] on button "O" at bounding box center [76, 678] width 43 height 43
click at [19, 674] on button "button" at bounding box center [27, 678] width 43 height 43
click at [76, 683] on button "O" at bounding box center [76, 678] width 43 height 43
click at [32, 681] on button "button" at bounding box center [27, 678] width 43 height 43
click at [123, 678] on span "h" at bounding box center [124, 678] width 13 height 15
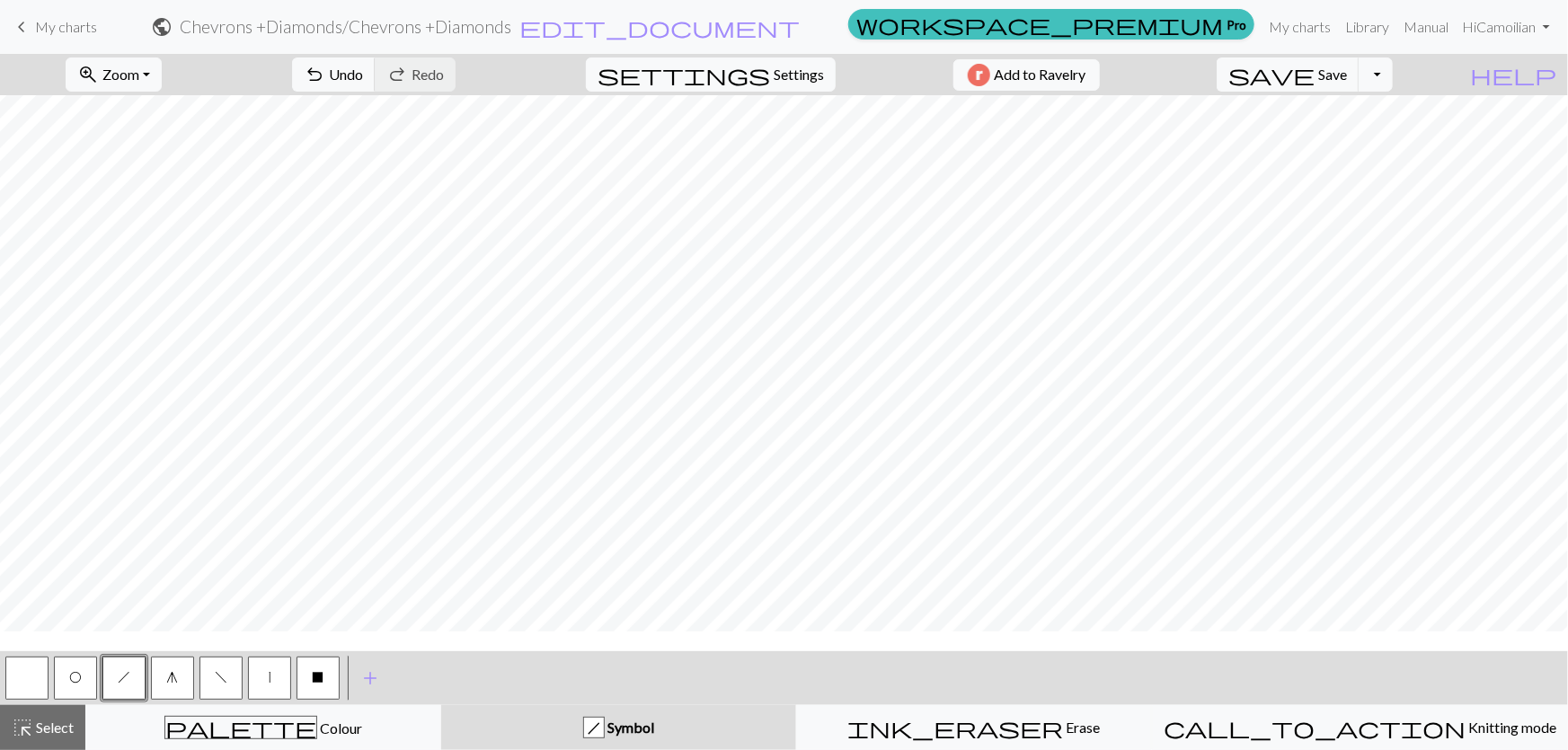
scroll to position [170, 0]
click at [228, 672] on button "f" at bounding box center [221, 678] width 43 height 43
click at [130, 680] on button "h" at bounding box center [123, 678] width 43 height 43
click at [230, 677] on button "f" at bounding box center [221, 678] width 43 height 43
click at [127, 688] on button "h" at bounding box center [123, 678] width 43 height 43
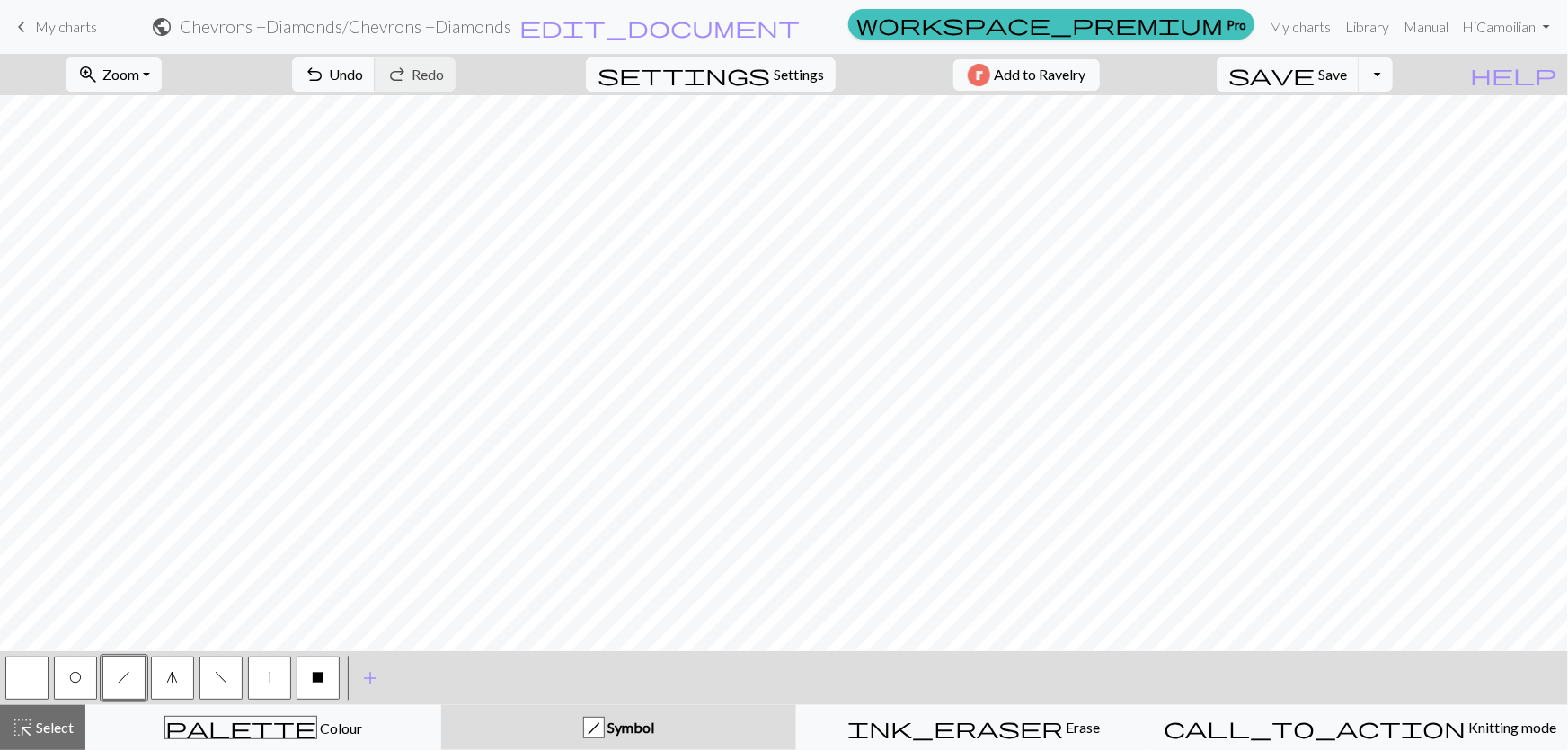
click at [35, 683] on button "button" at bounding box center [27, 678] width 43 height 43
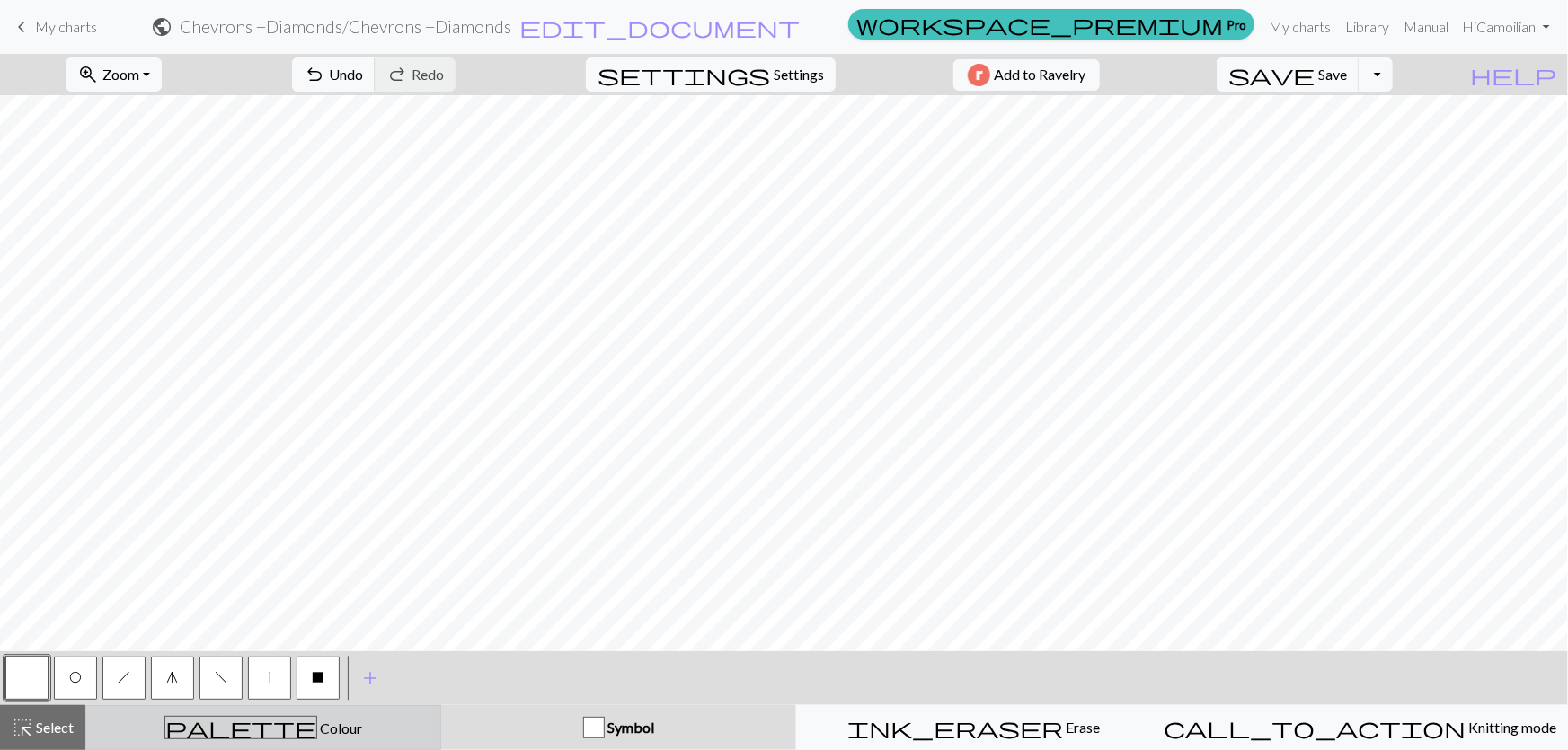
click at [194, 742] on button "palette Colour Colour" at bounding box center [263, 728] width 356 height 45
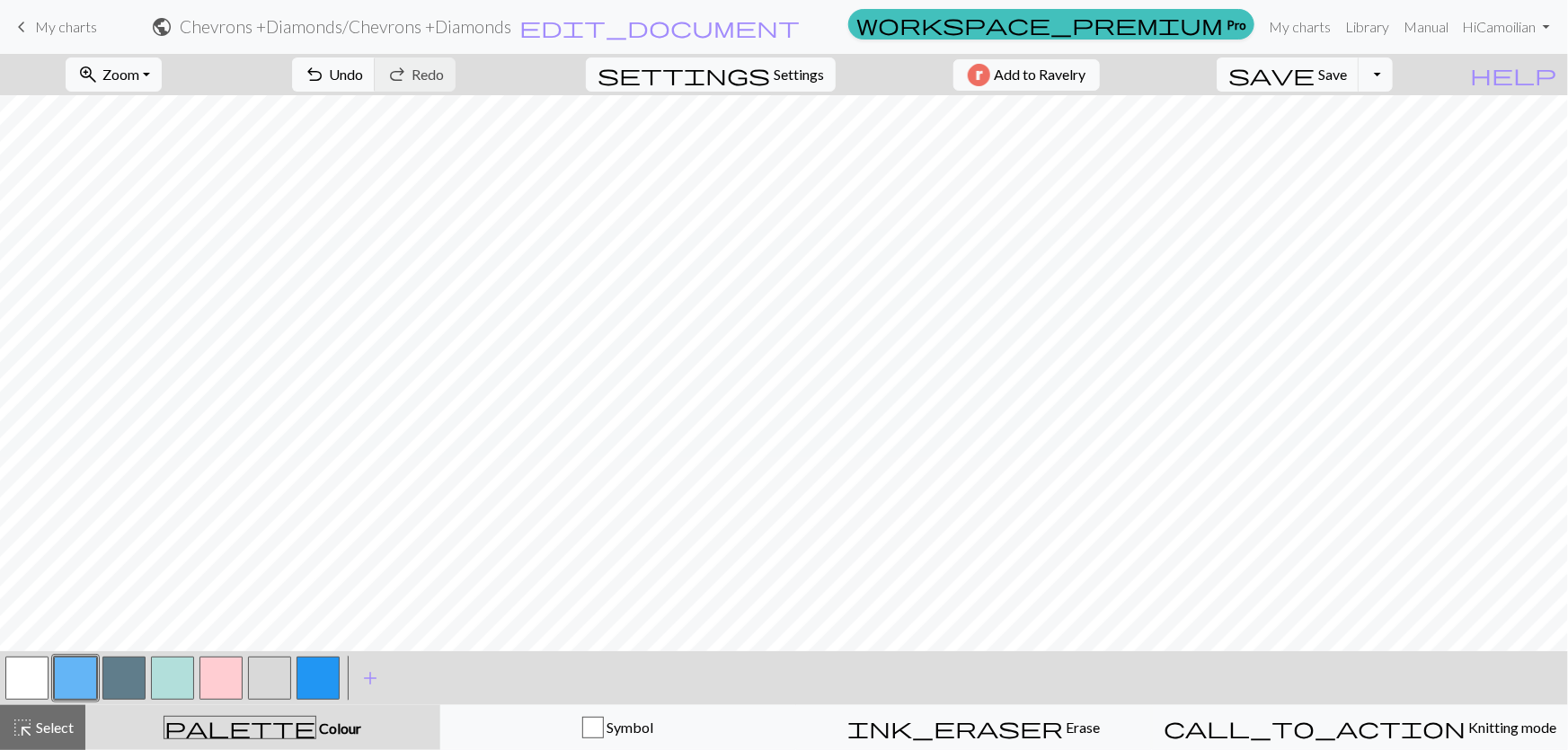
click at [264, 676] on button "button" at bounding box center [269, 678] width 43 height 43
click at [88, 679] on button "button" at bounding box center [76, 678] width 43 height 43
click at [276, 671] on button "button" at bounding box center [269, 678] width 43 height 43
click at [290, 708] on button "palette Colour Colour" at bounding box center [263, 728] width 355 height 45
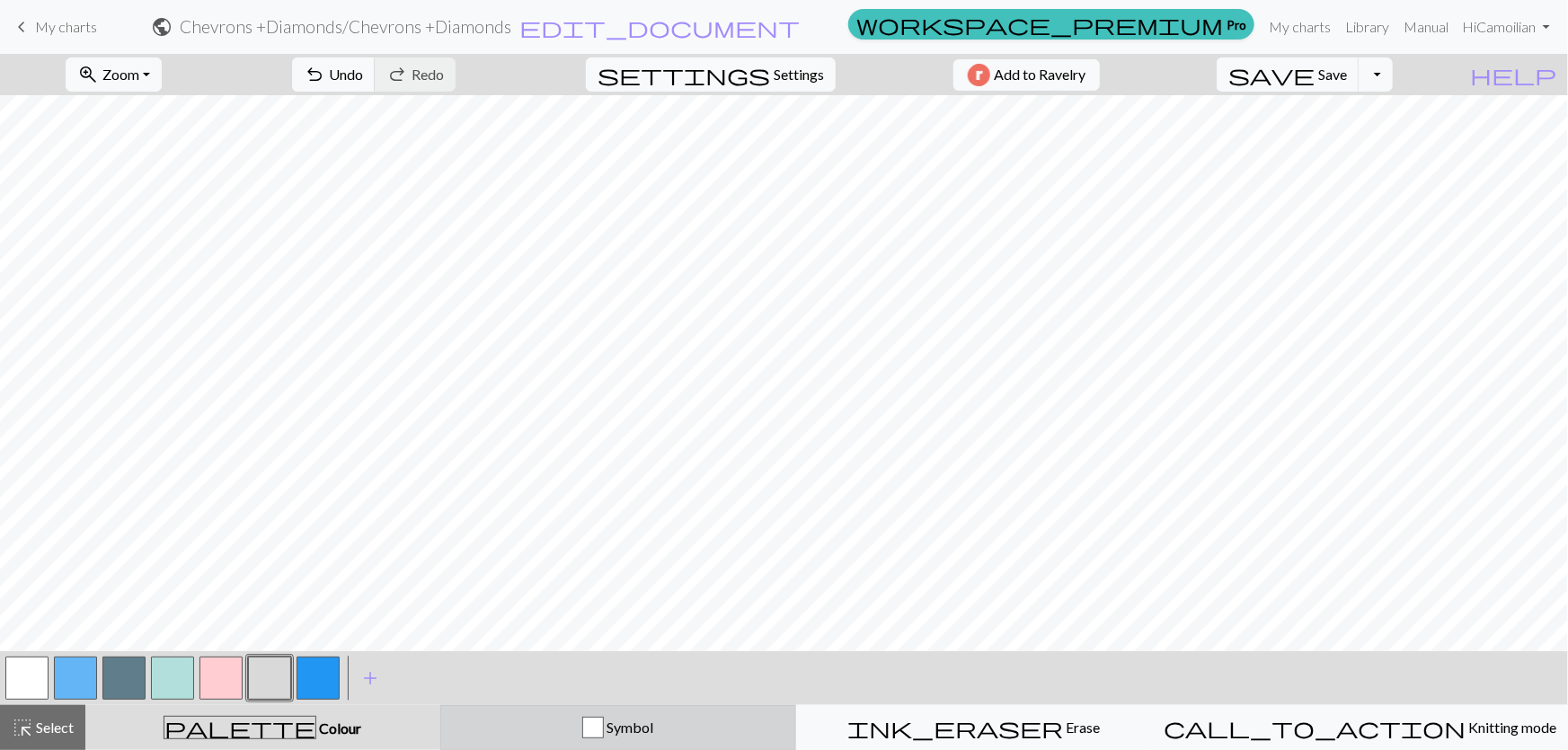
click at [574, 737] on div "Symbol" at bounding box center [618, 727] width 333 height 21
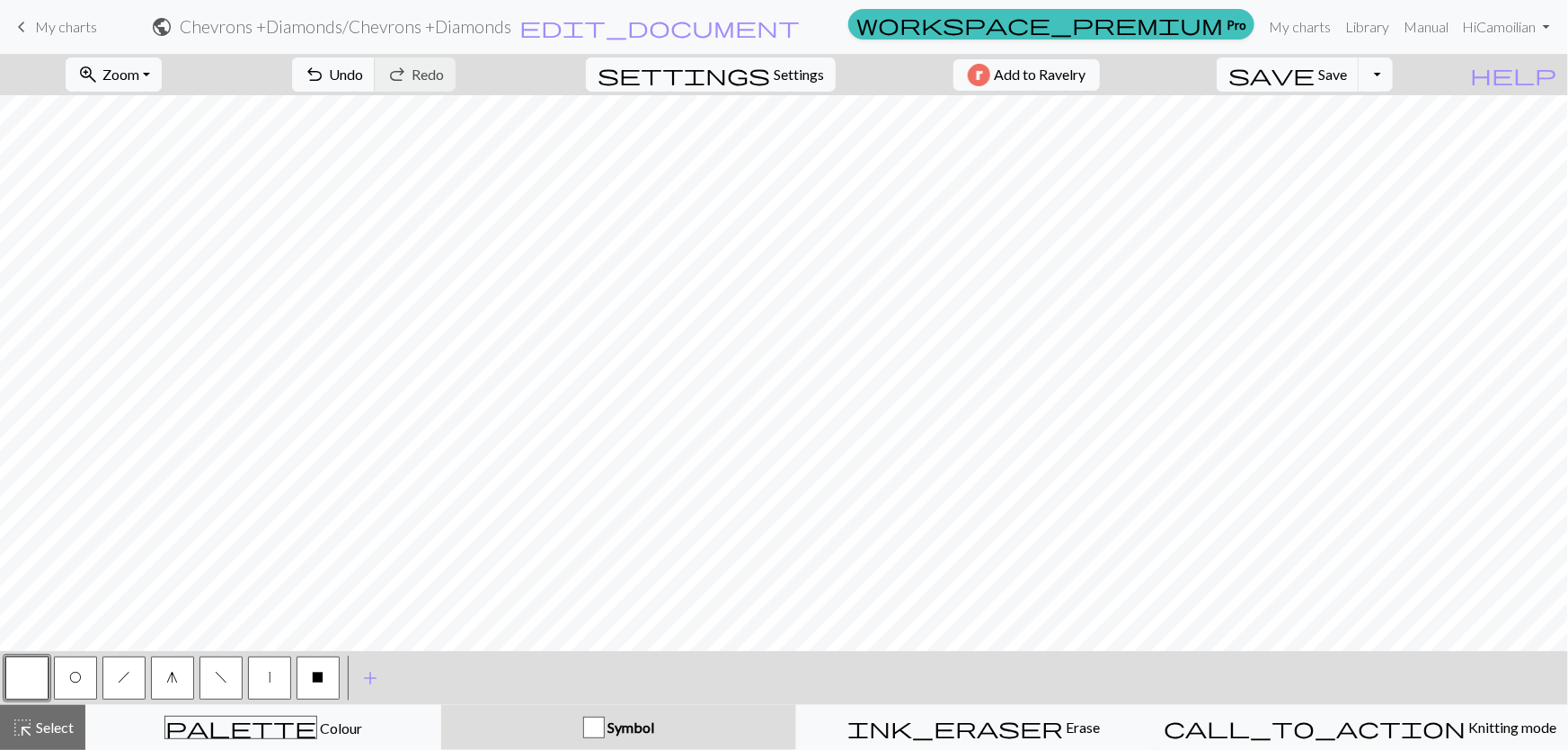
click at [77, 686] on button "O" at bounding box center [76, 678] width 43 height 43
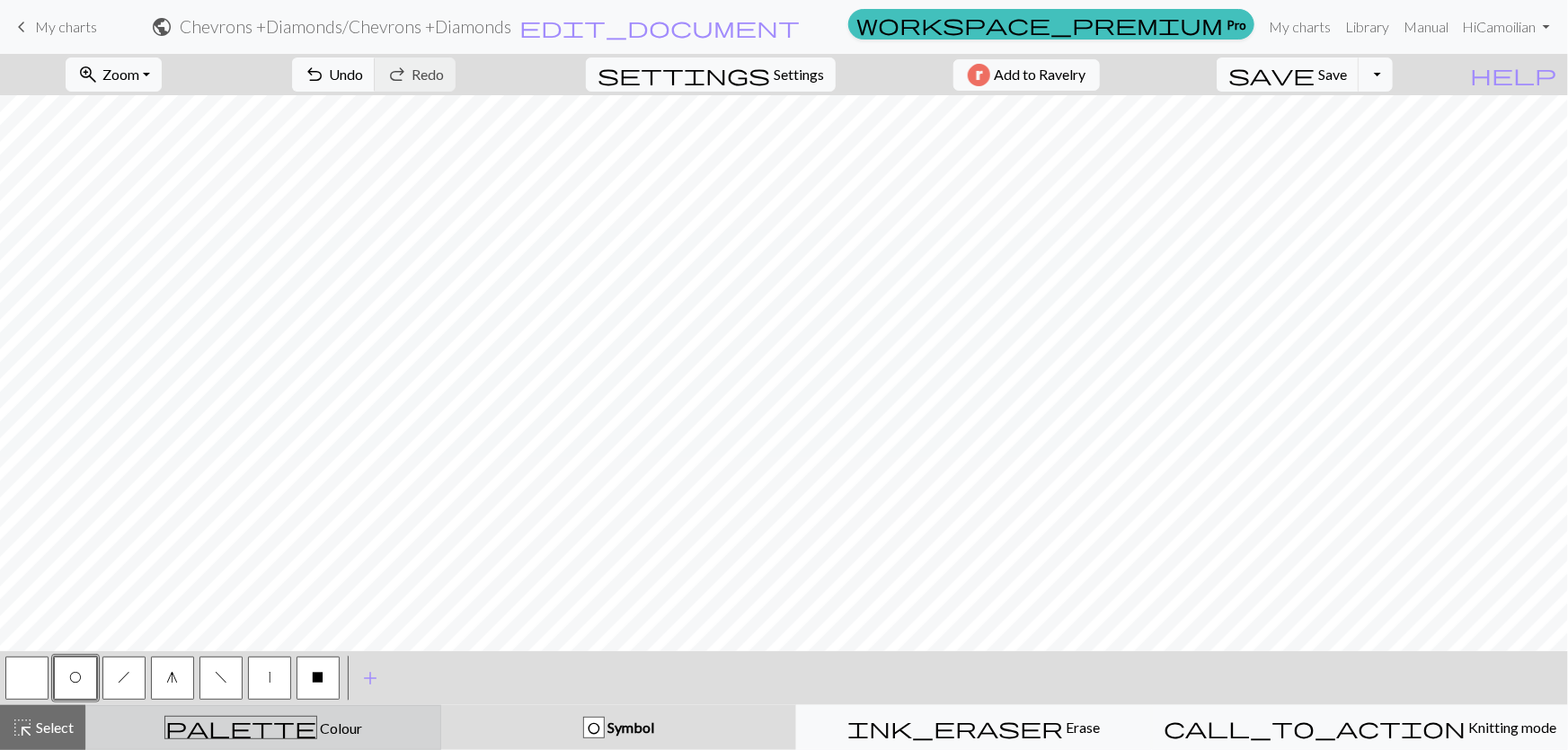
click at [234, 745] on button "palette Colour Colour" at bounding box center [263, 728] width 356 height 45
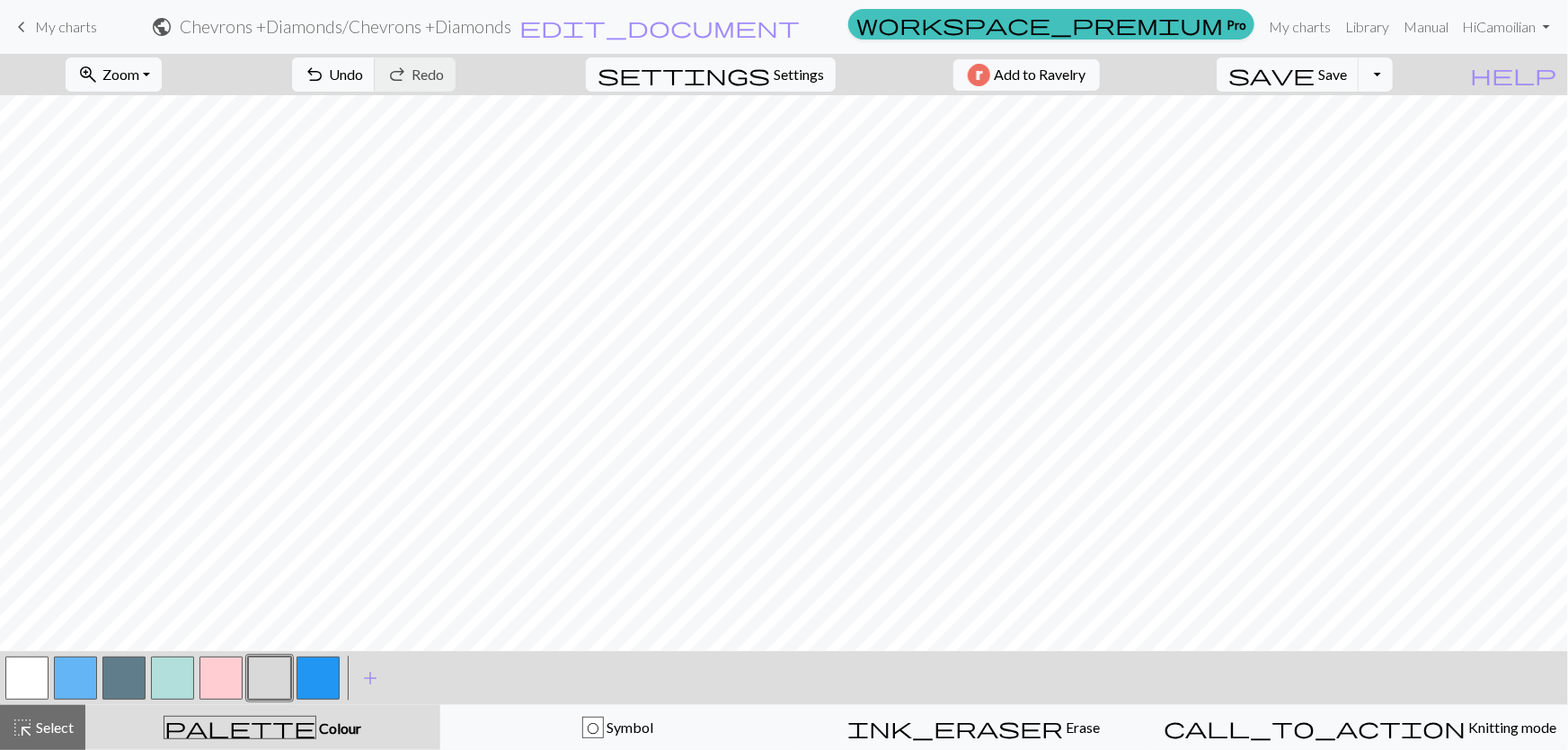
click at [175, 675] on button "button" at bounding box center [172, 678] width 43 height 43
click at [225, 678] on button "button" at bounding box center [221, 678] width 43 height 43
click at [273, 686] on button "button" at bounding box center [269, 678] width 43 height 43
click at [222, 683] on button "button" at bounding box center [221, 678] width 43 height 43
click at [169, 679] on button "button" at bounding box center [172, 678] width 43 height 43
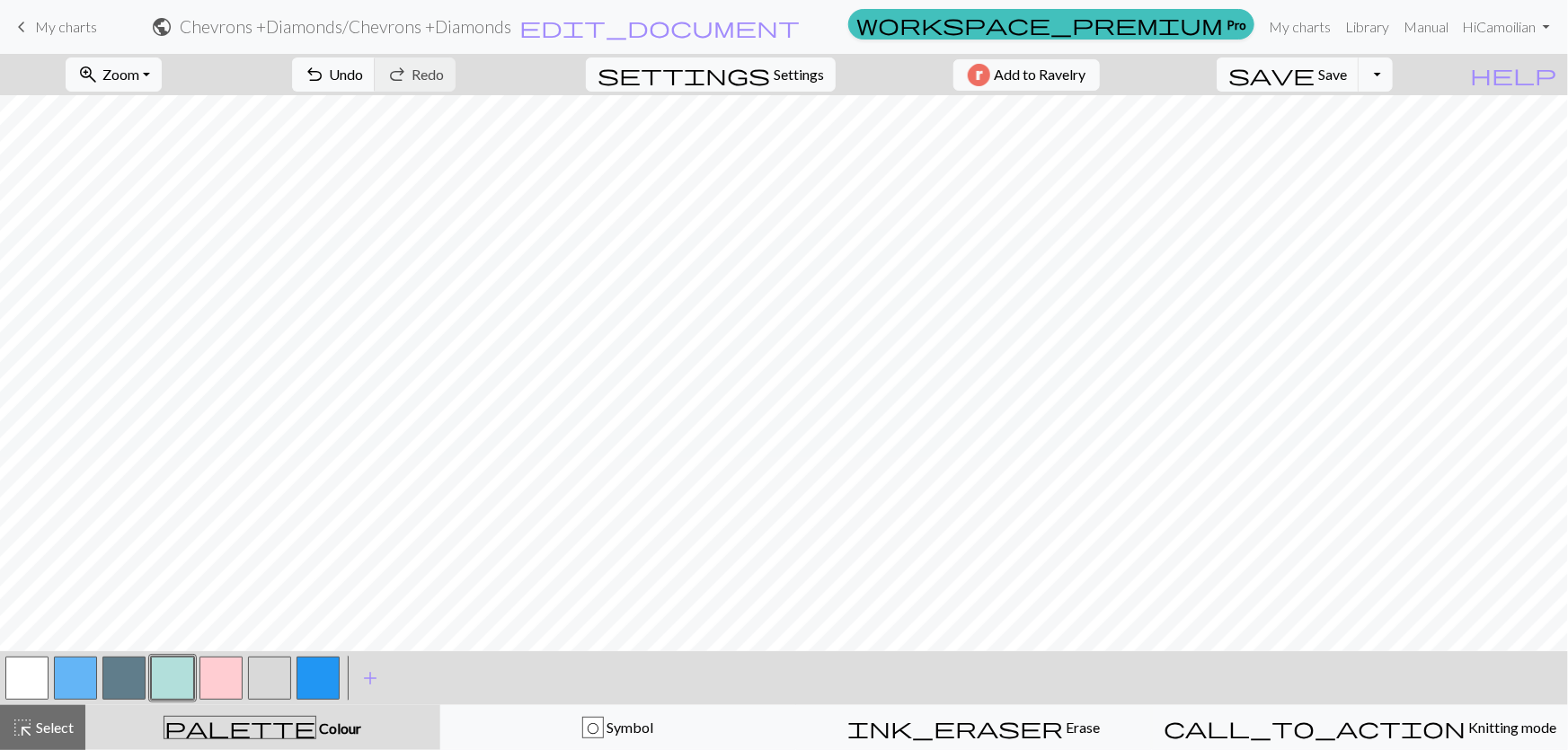
click at [318, 678] on button "button" at bounding box center [318, 678] width 43 height 43
click at [65, 695] on button "button" at bounding box center [76, 678] width 43 height 43
click at [0, 674] on div "< > add Add a colour" at bounding box center [784, 678] width 1568 height 54
click at [7, 683] on button "button" at bounding box center [27, 678] width 43 height 43
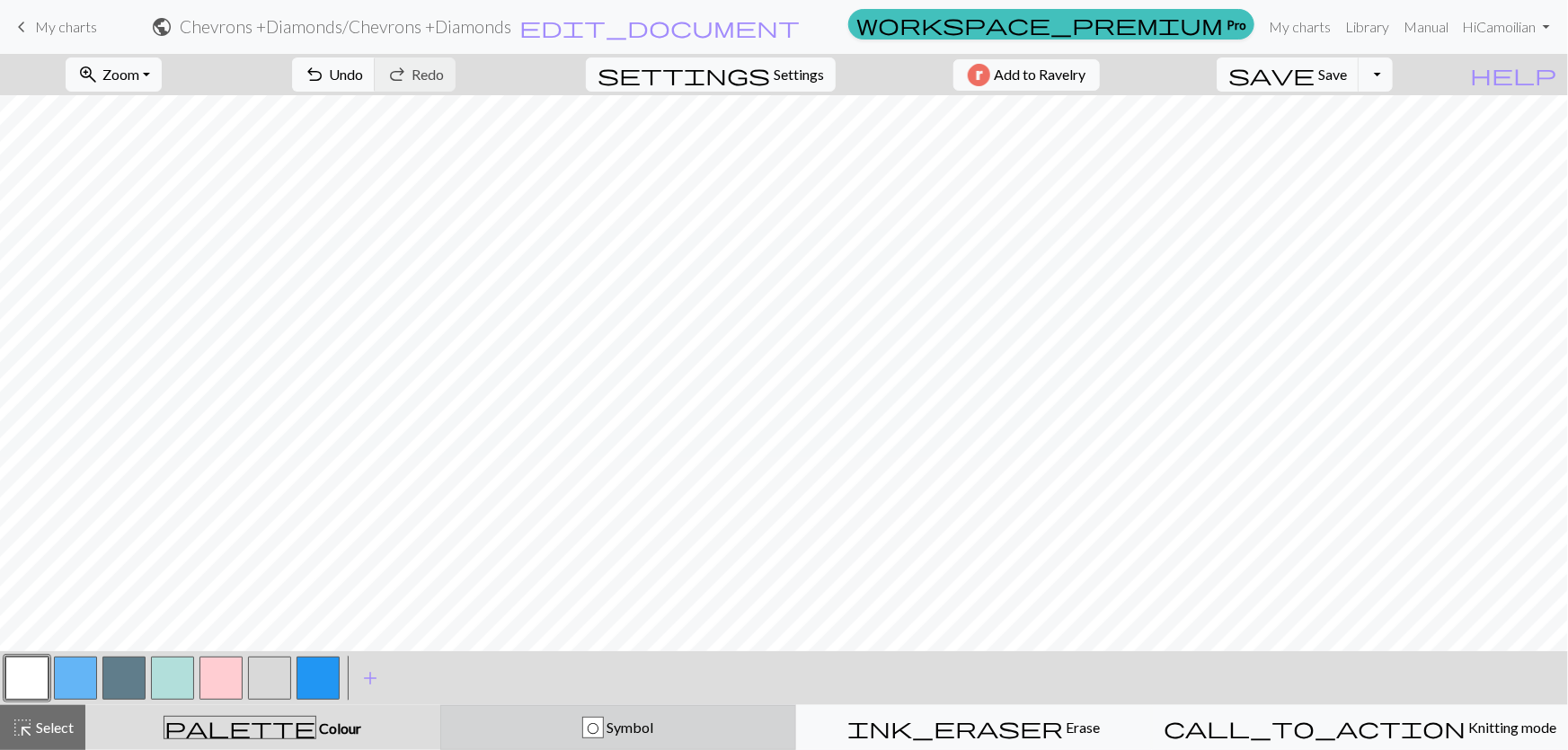
click at [599, 722] on div "O Symbol" at bounding box center [618, 727] width 333 height 21
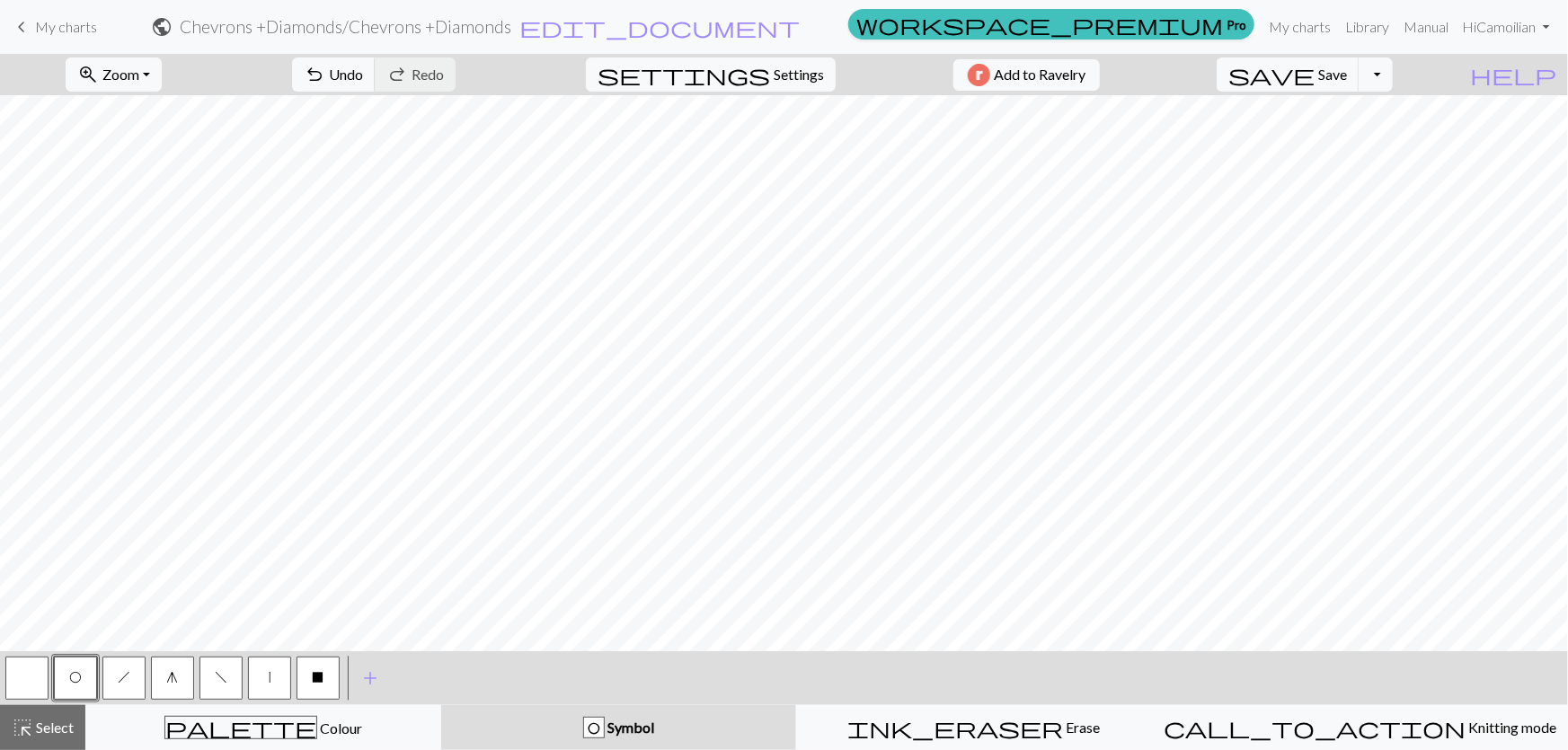
click at [124, 680] on span "h" at bounding box center [124, 678] width 13 height 15
click at [201, 679] on button "f" at bounding box center [221, 678] width 43 height 43
click at [74, 671] on button "O" at bounding box center [76, 678] width 43 height 43
click at [9, 692] on button "button" at bounding box center [27, 678] width 43 height 43
click at [69, 682] on button "O" at bounding box center [76, 678] width 43 height 43
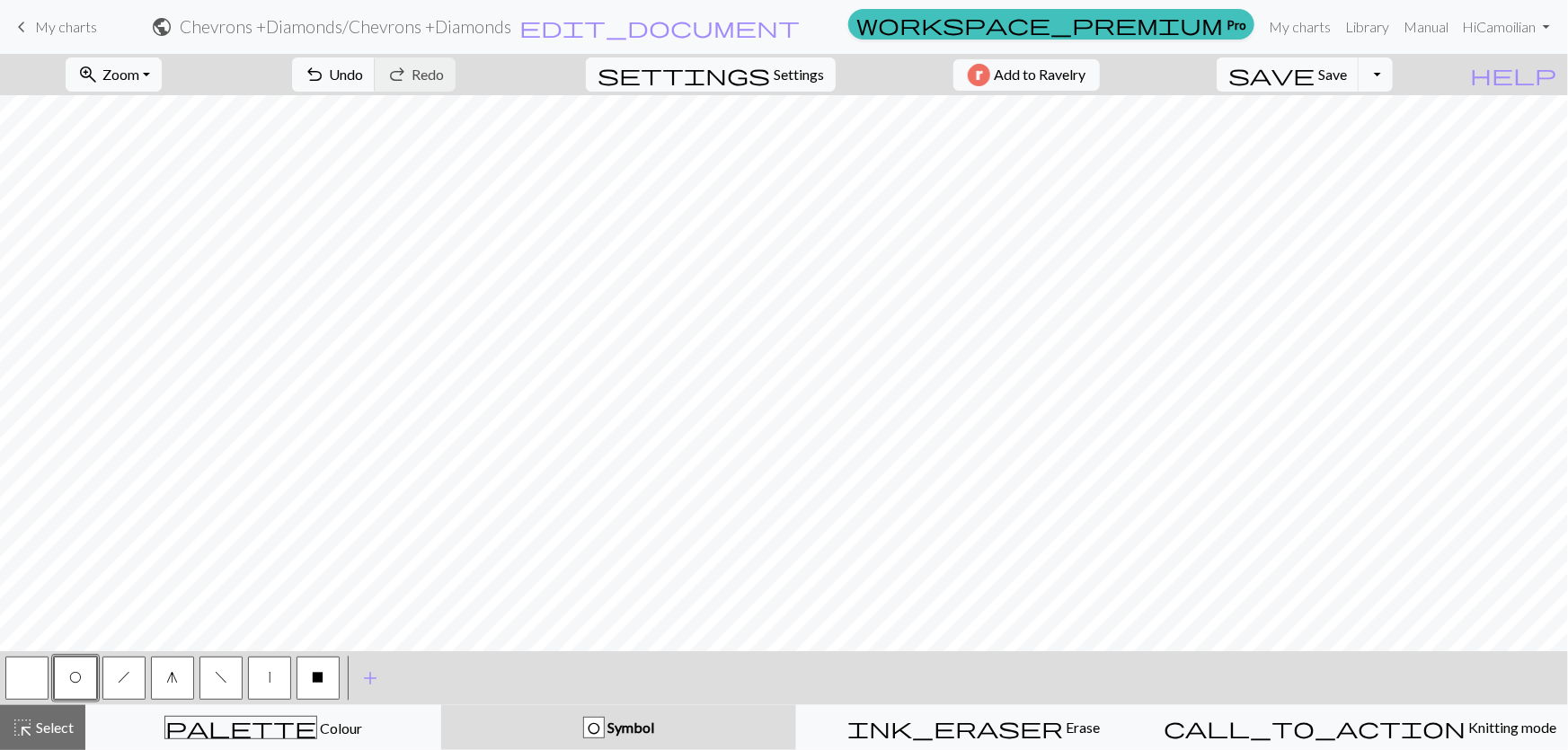
click at [15, 680] on button "button" at bounding box center [27, 678] width 43 height 43
click at [64, 678] on button "O" at bounding box center [76, 678] width 43 height 43
click at [36, 675] on button "button" at bounding box center [27, 678] width 43 height 43
click at [172, 673] on span "g" at bounding box center [172, 678] width 12 height 15
click at [63, 678] on button "O" at bounding box center [76, 678] width 43 height 43
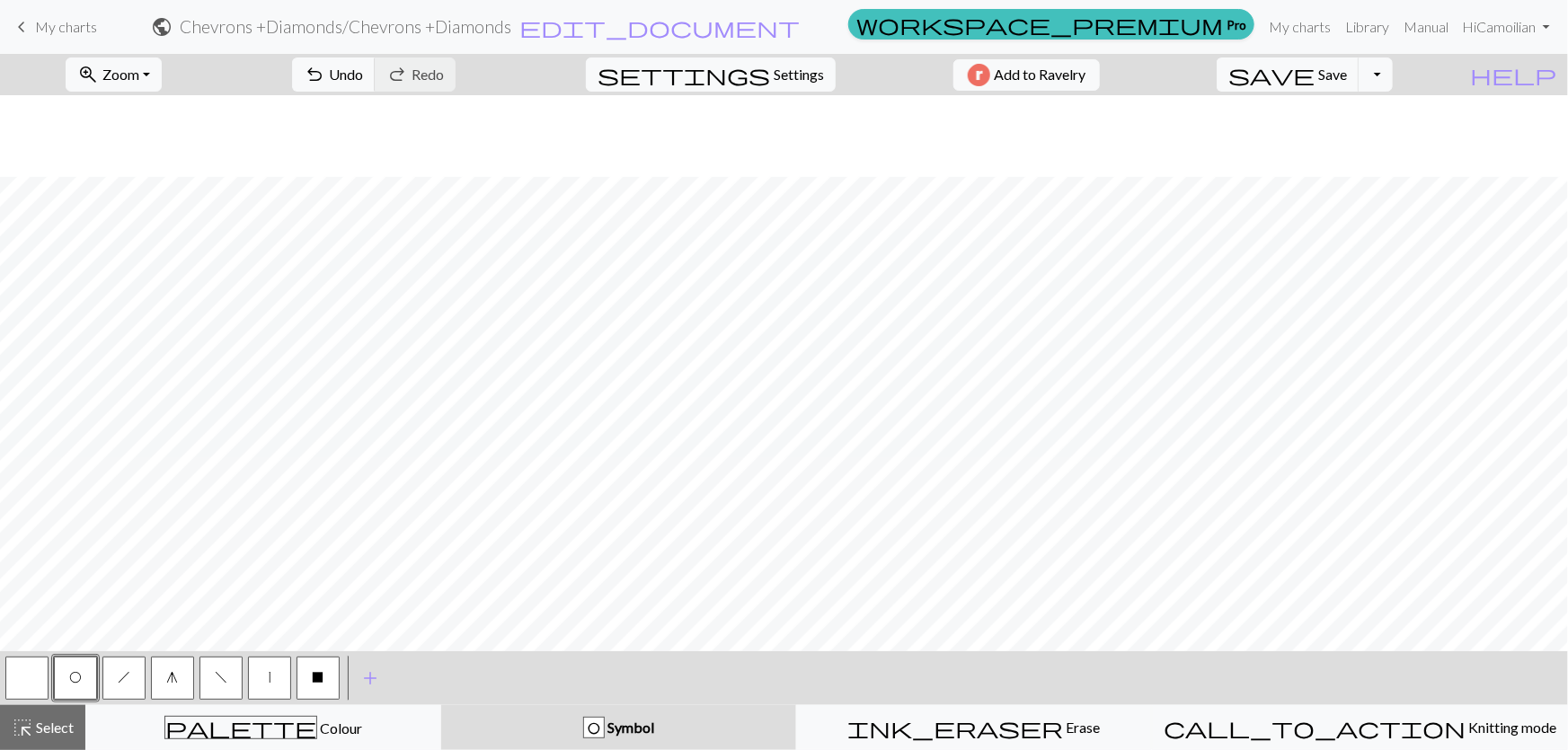
scroll to position [252, 0]
drag, startPoint x: 36, startPoint y: 670, endPoint x: 53, endPoint y: 662, distance: 18.8
click at [38, 670] on button "button" at bounding box center [27, 678] width 43 height 43
click at [107, 686] on button "h" at bounding box center [123, 678] width 43 height 43
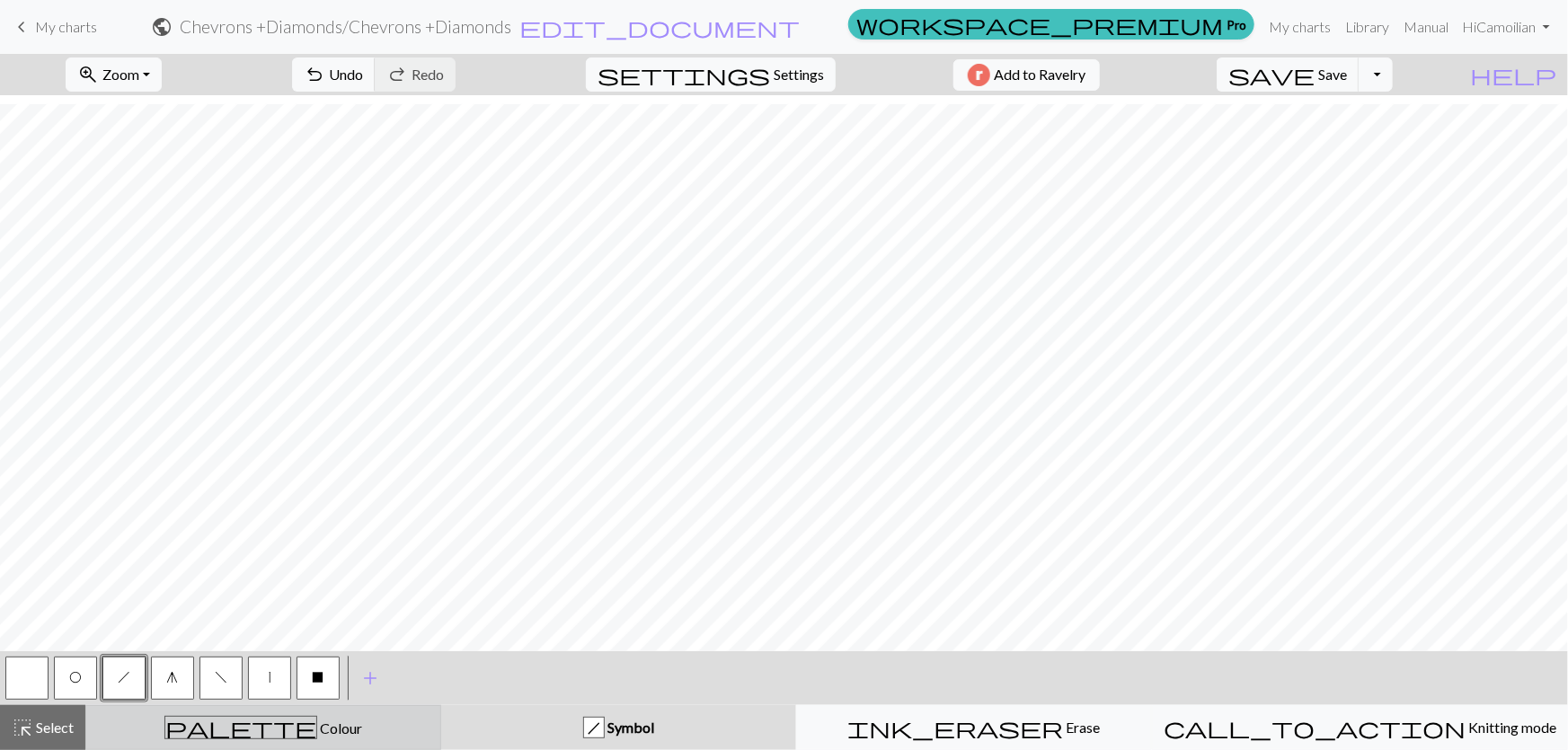
click at [192, 719] on div "palette Colour Colour" at bounding box center [263, 727] width 333 height 23
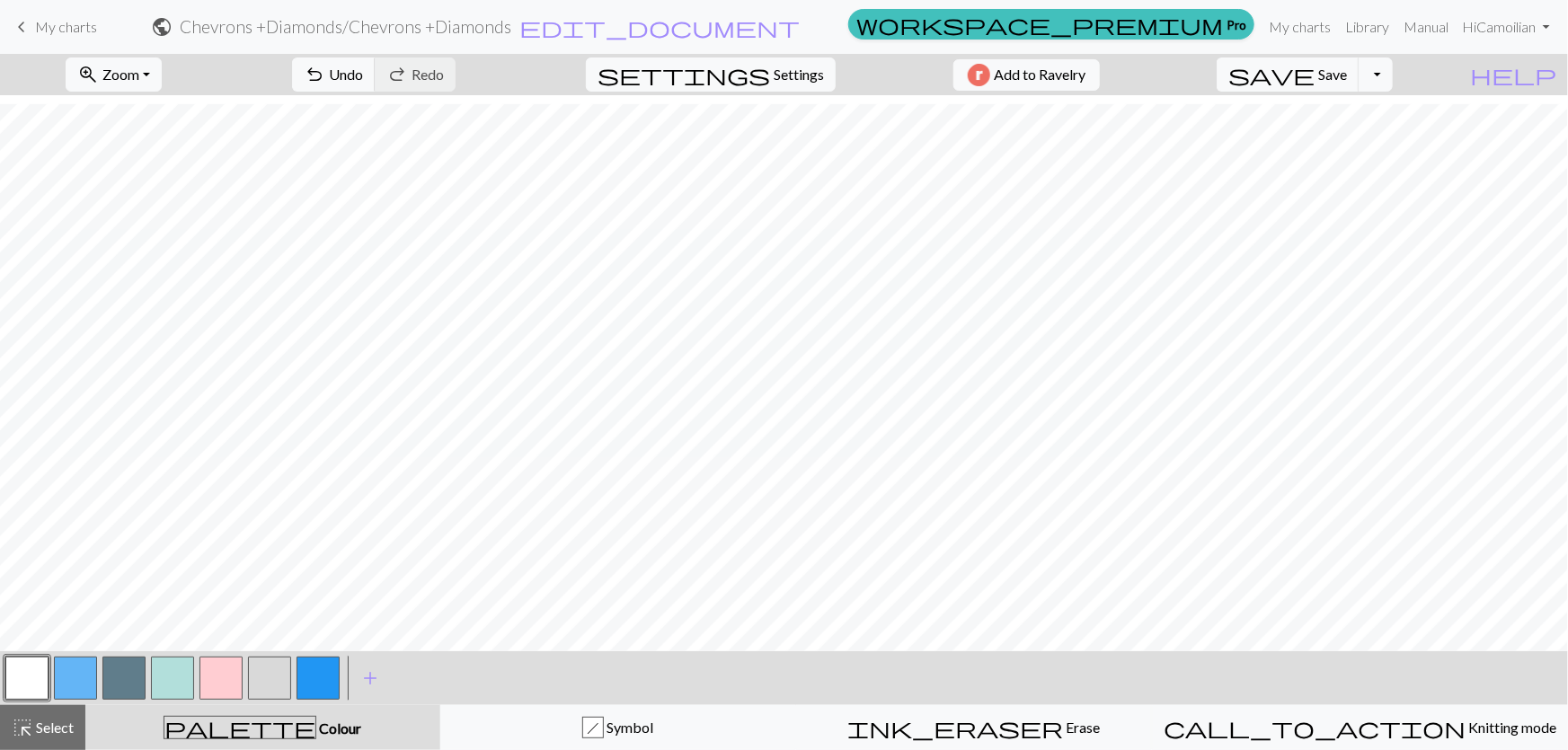
click at [170, 695] on button "button" at bounding box center [172, 678] width 43 height 43
click at [264, 689] on button "button" at bounding box center [269, 678] width 43 height 43
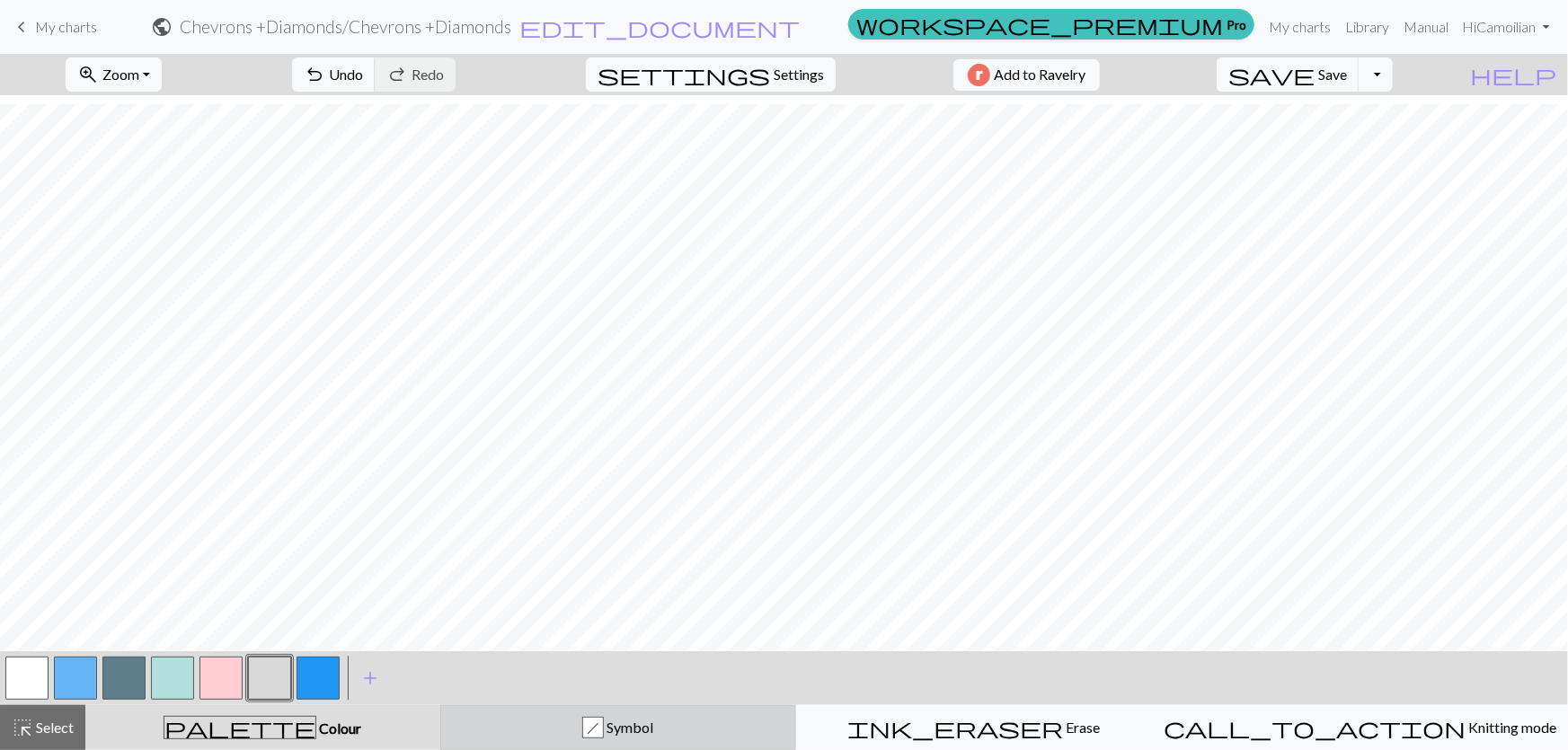
click at [521, 719] on div "h Symbol" at bounding box center [618, 727] width 333 height 21
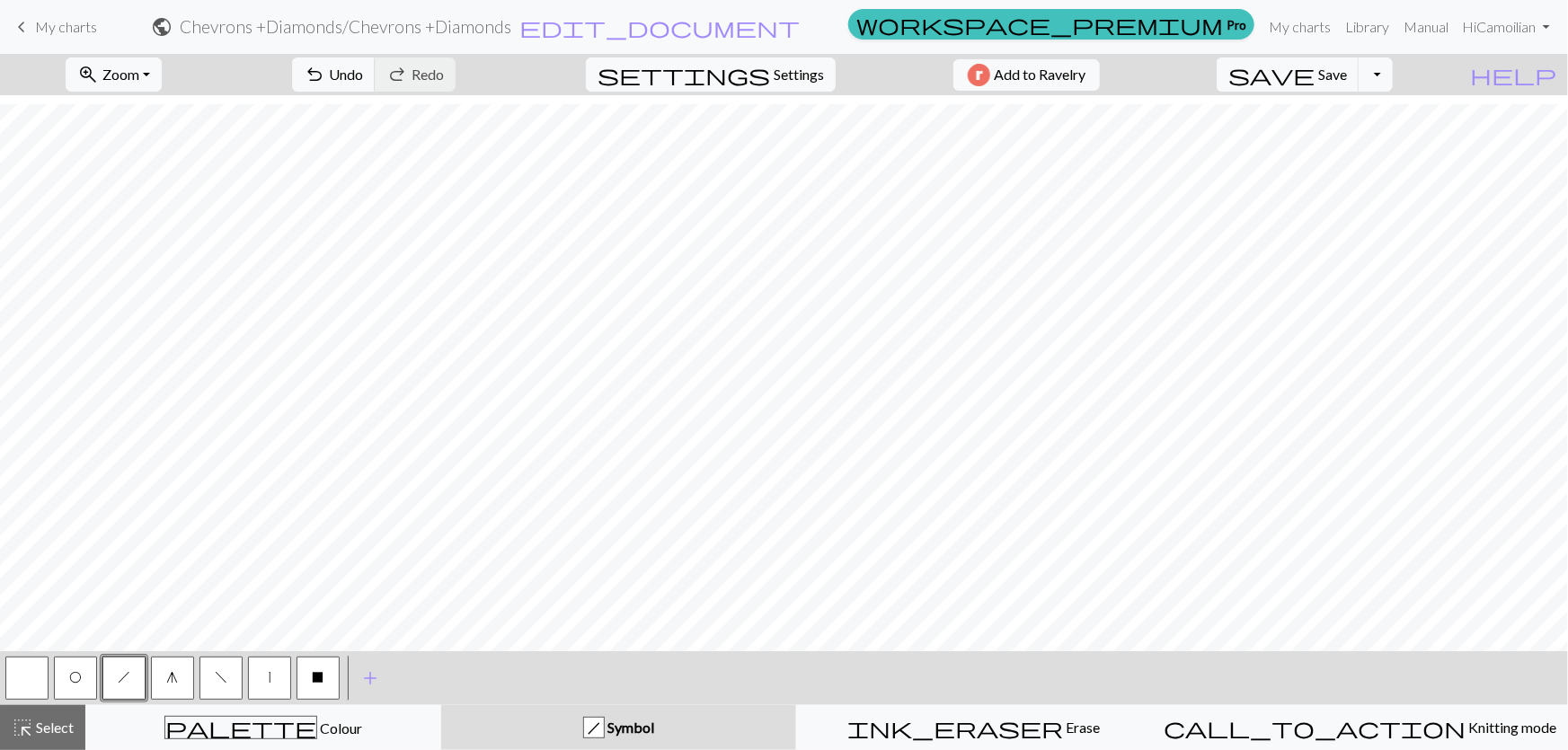
click at [58, 685] on button "O" at bounding box center [76, 678] width 43 height 43
click at [205, 689] on button "f" at bounding box center [221, 678] width 43 height 43
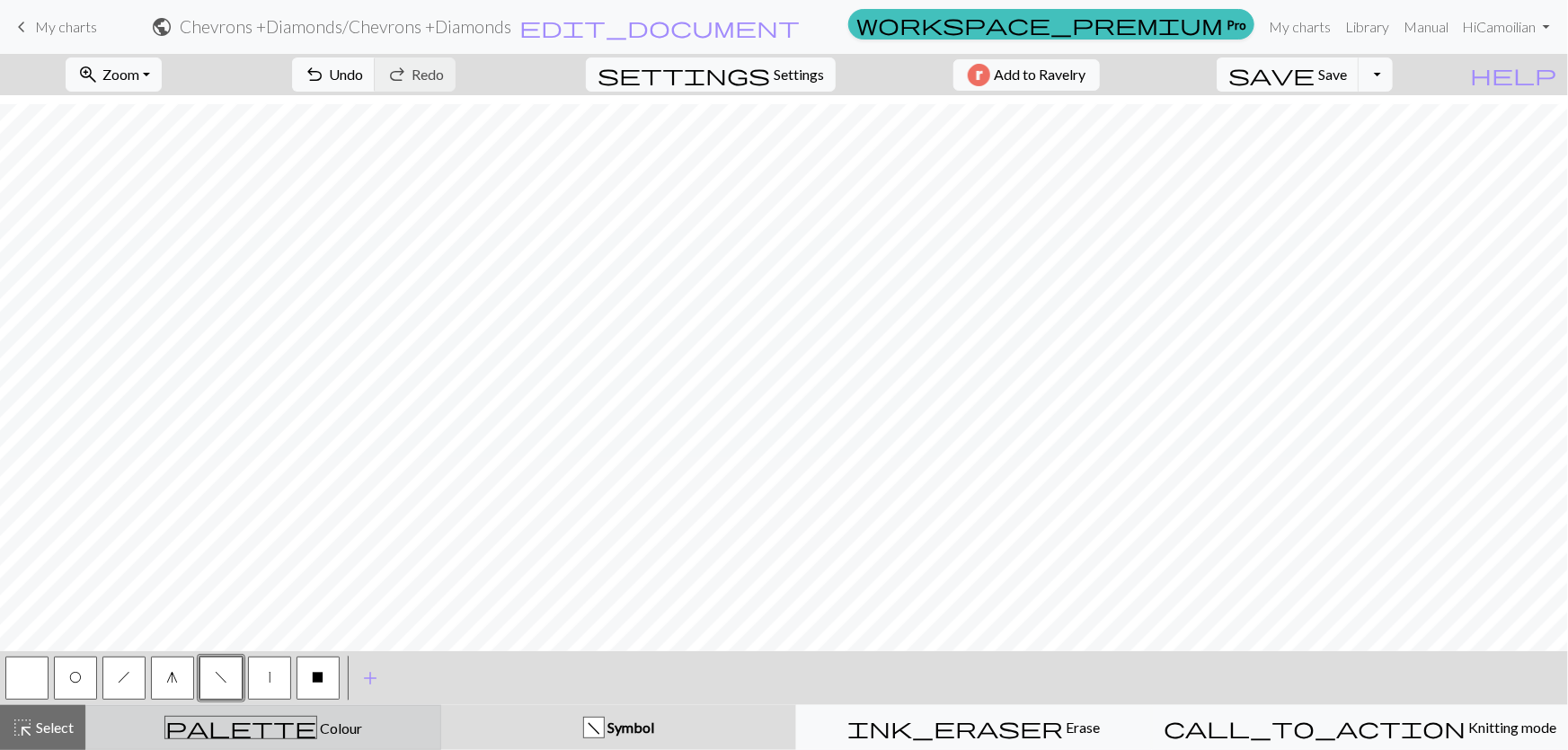
click at [158, 728] on div "palette Colour Colour" at bounding box center [263, 727] width 333 height 23
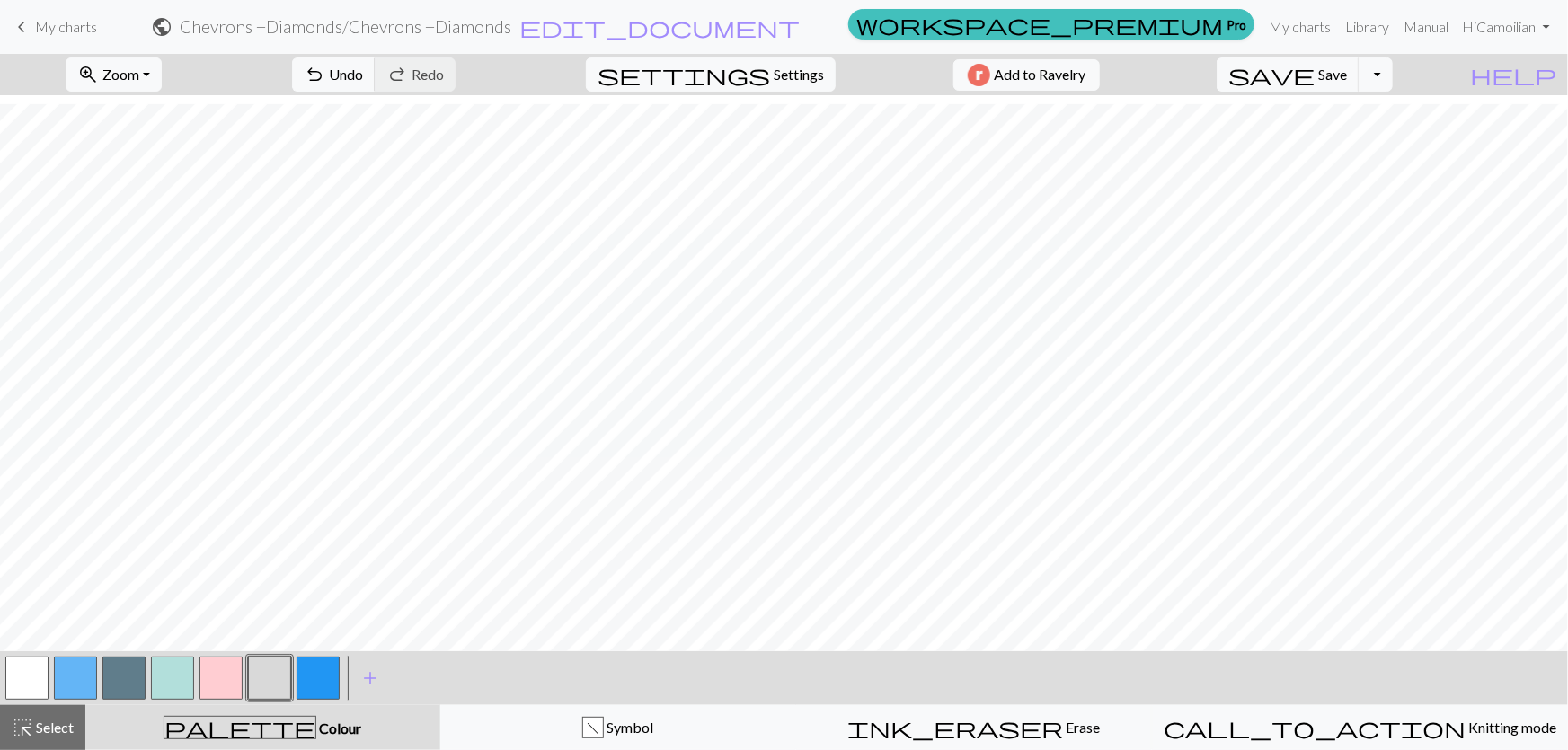
click at [210, 674] on button "button" at bounding box center [221, 678] width 43 height 43
click at [287, 731] on div "palette Colour Colour" at bounding box center [263, 727] width 333 height 23
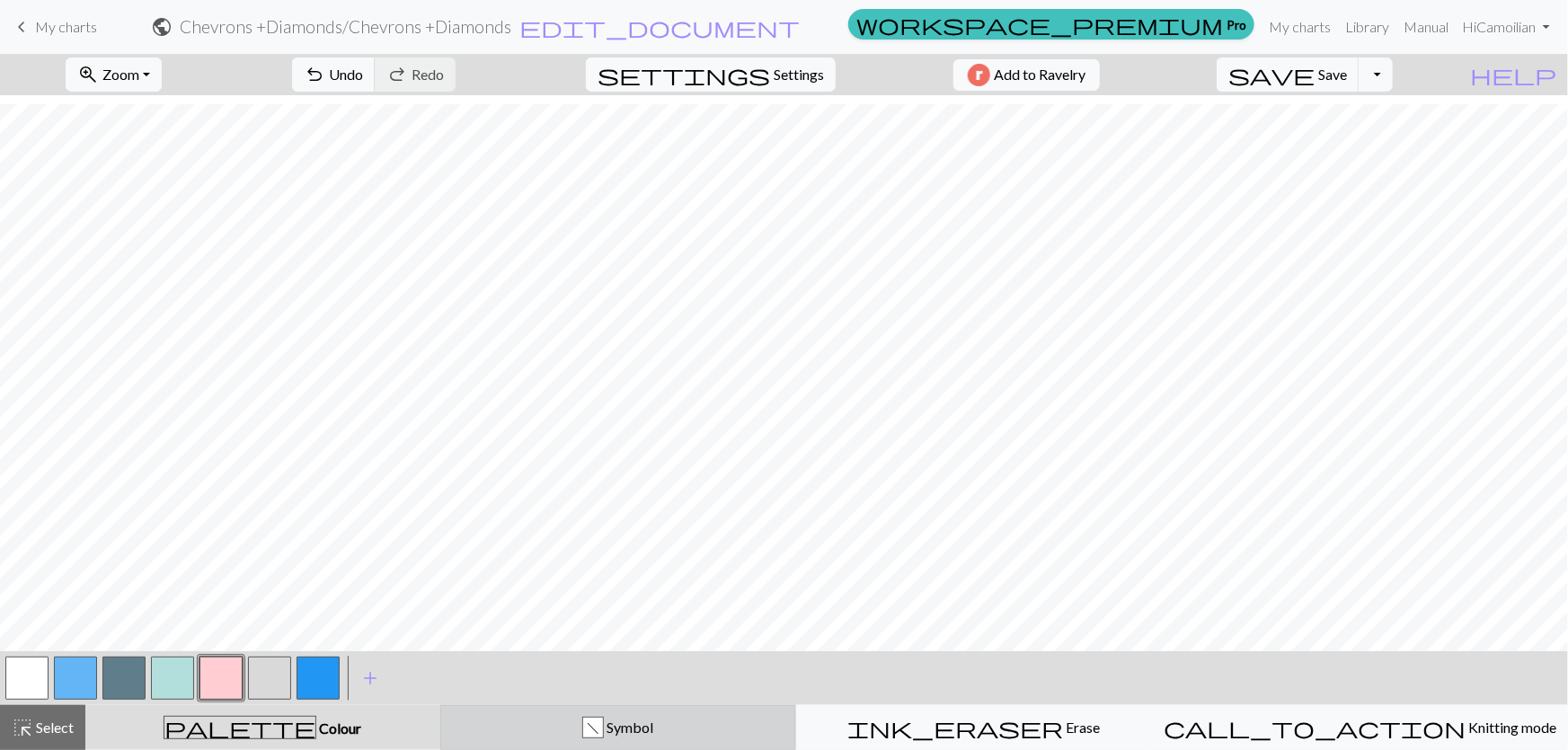
click at [521, 732] on div "f Symbol" at bounding box center [618, 727] width 333 height 21
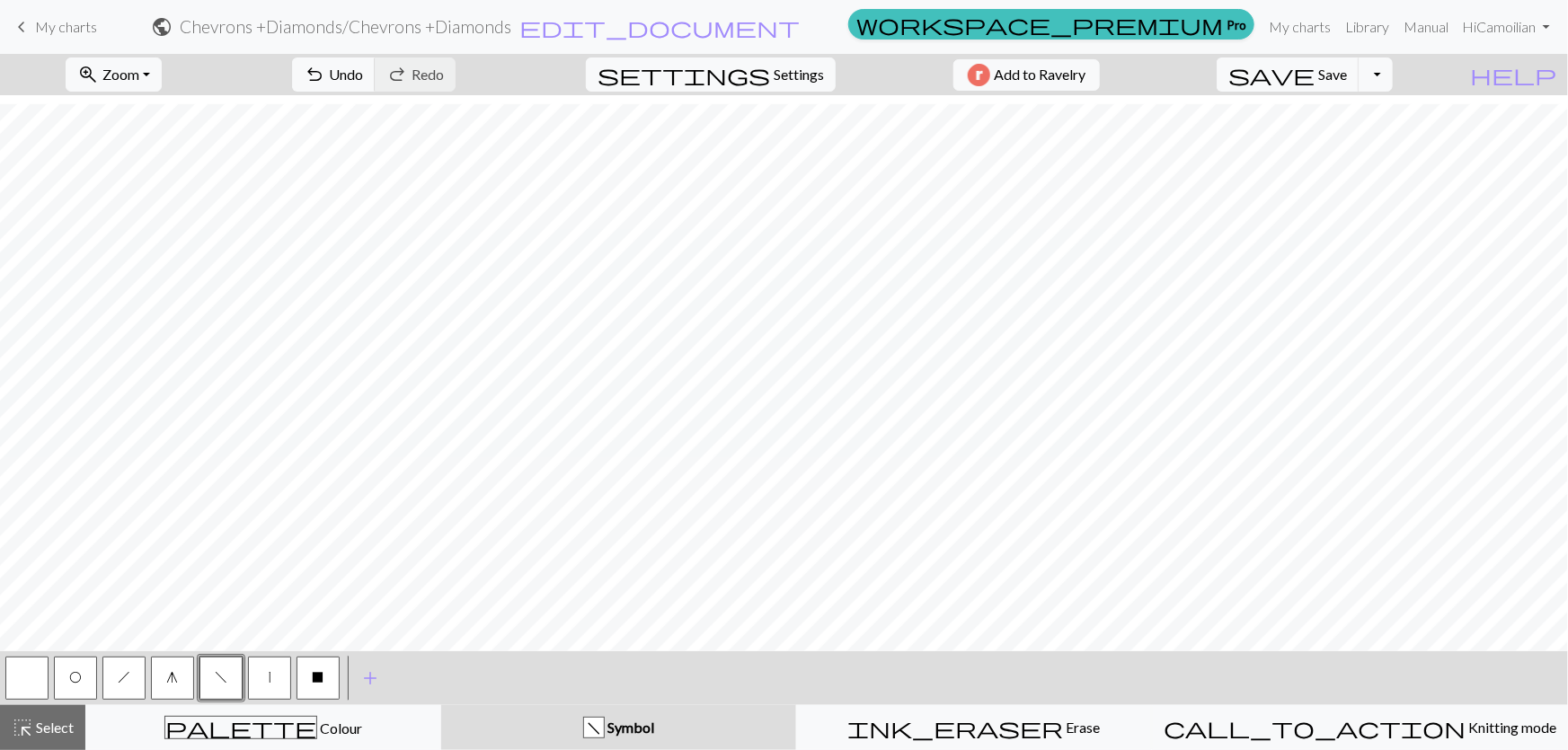
click at [153, 677] on button "g" at bounding box center [172, 678] width 43 height 43
click at [13, 676] on button "button" at bounding box center [27, 678] width 43 height 43
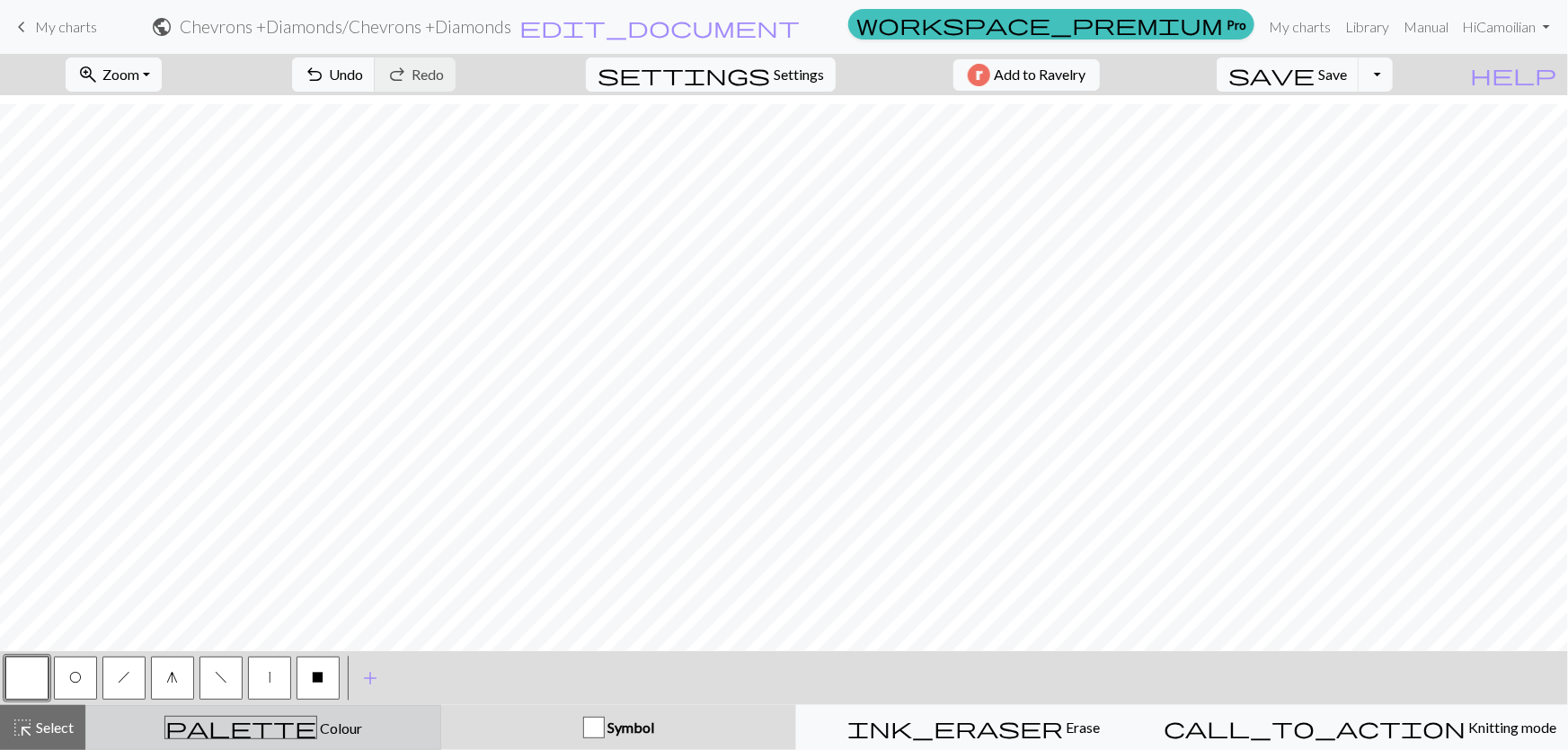
click at [297, 715] on button "palette Colour Colour" at bounding box center [263, 728] width 356 height 45
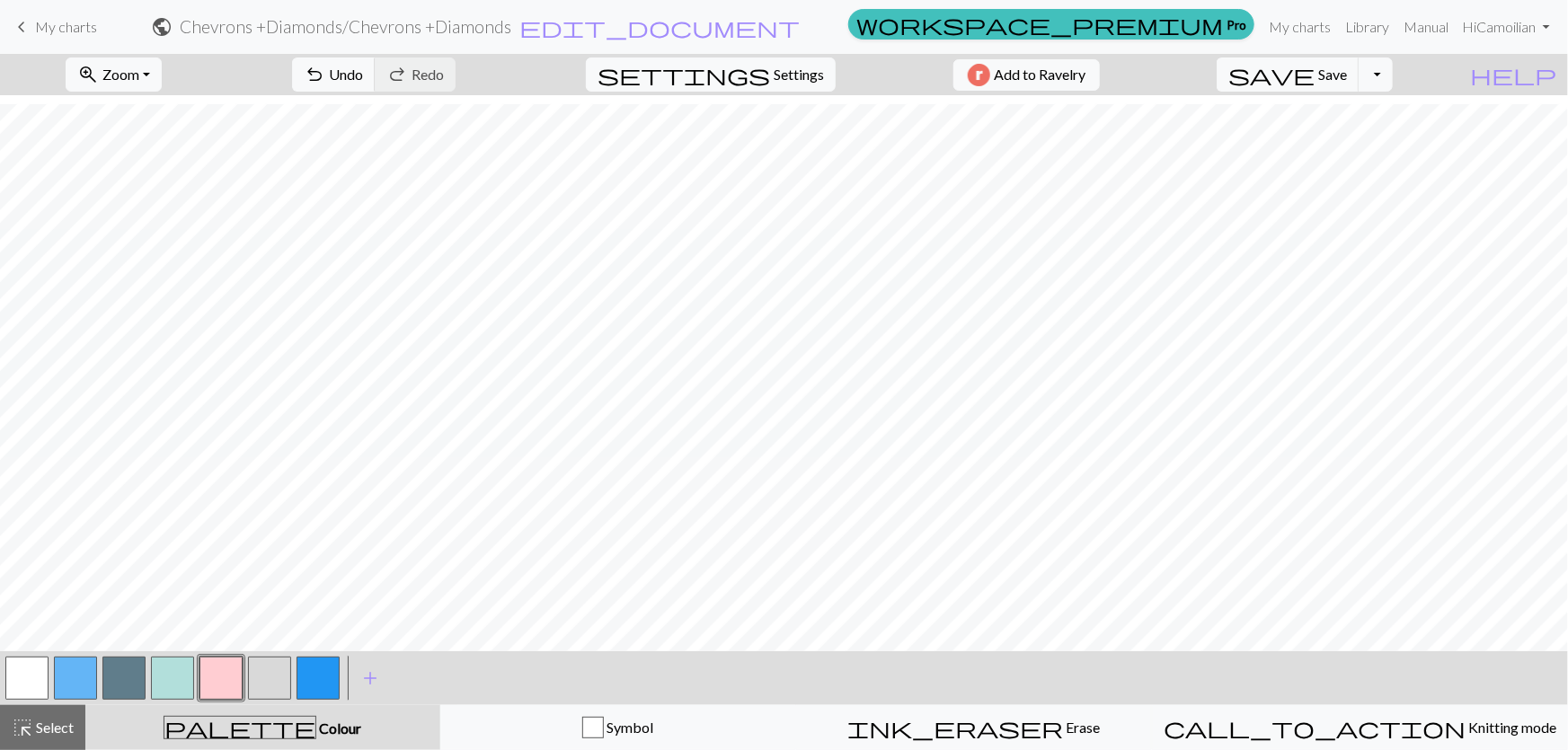
click at [24, 674] on button "button" at bounding box center [27, 678] width 43 height 43
click at [64, 669] on button "button" at bounding box center [76, 678] width 43 height 43
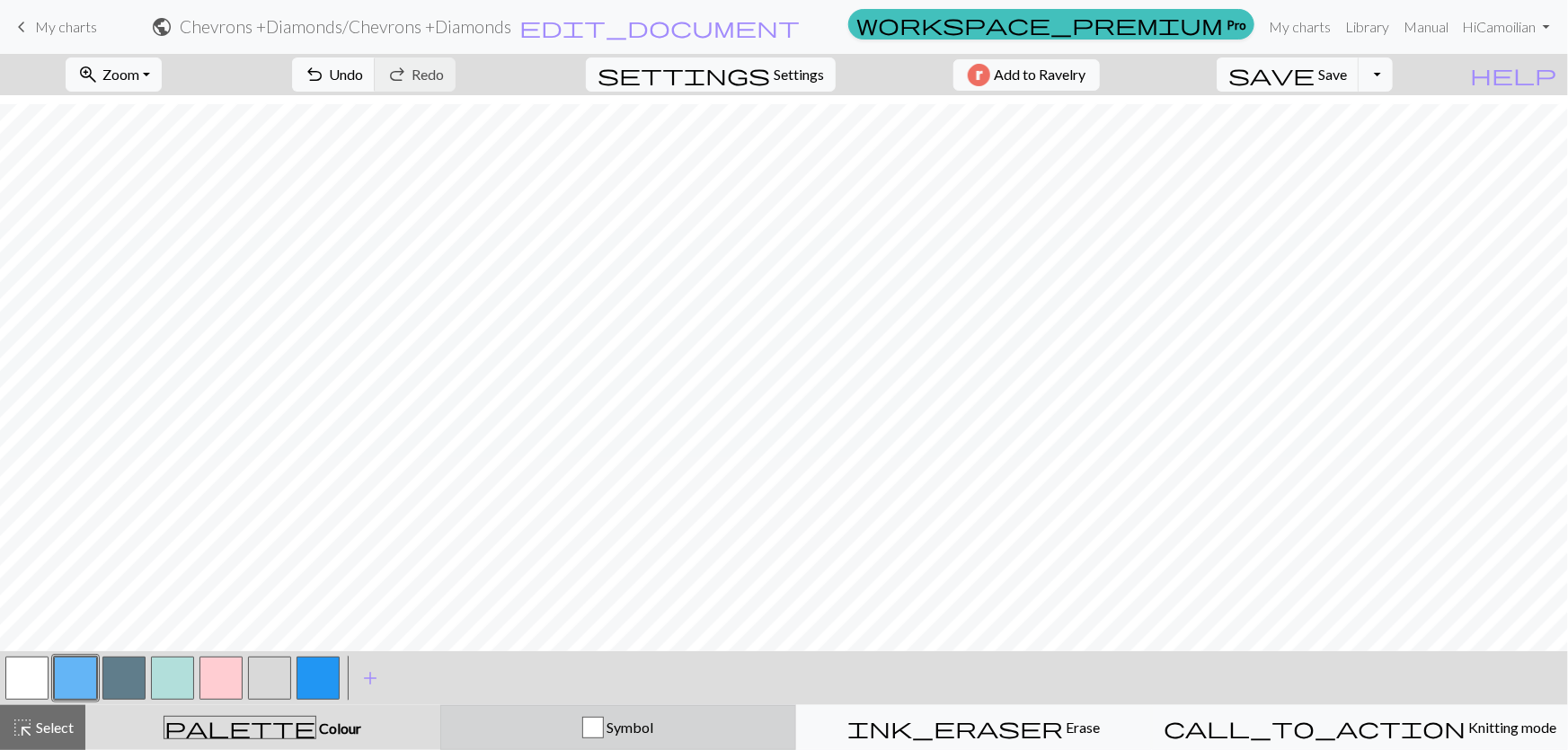
click at [600, 732] on div "Symbol" at bounding box center [618, 727] width 333 height 21
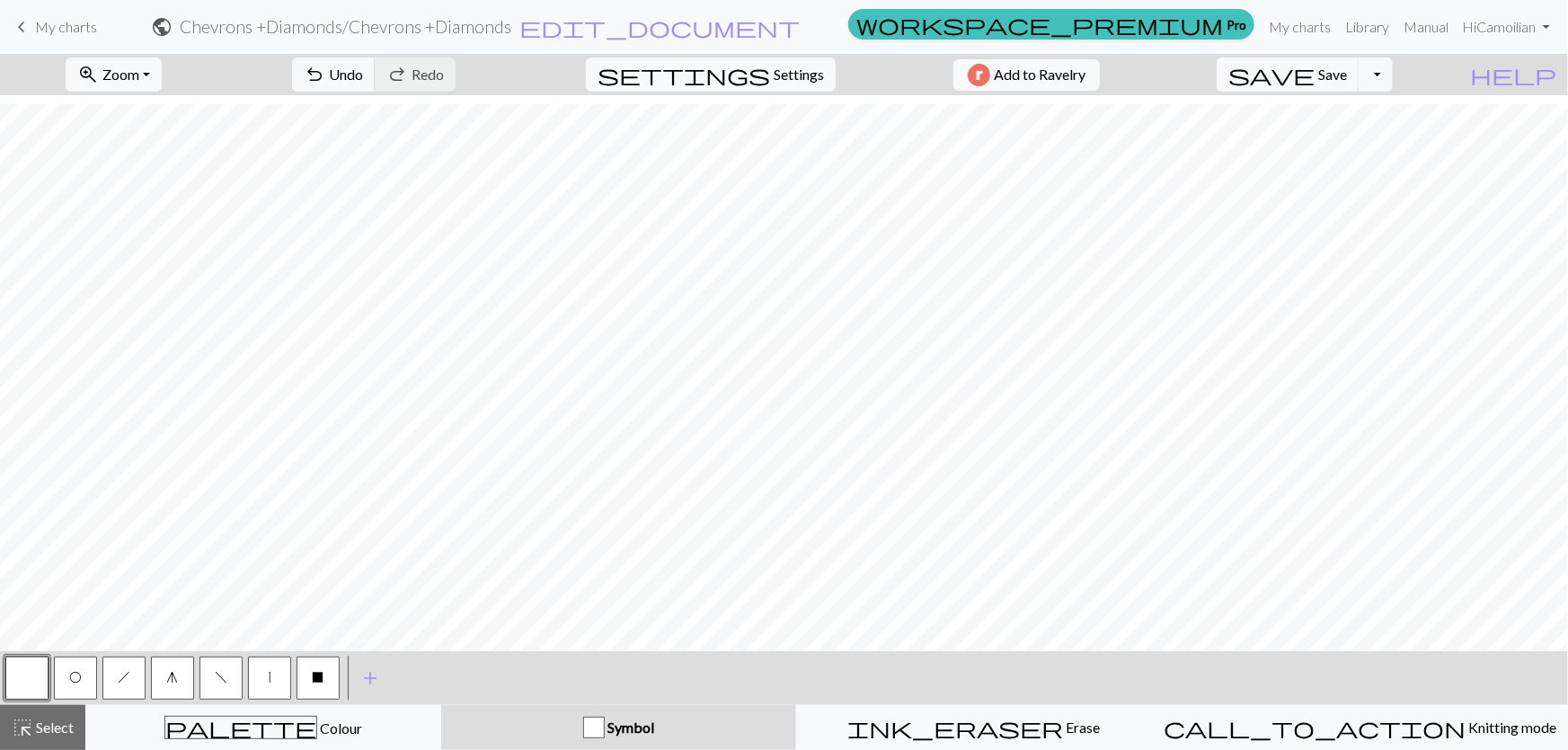
click at [175, 678] on span "g" at bounding box center [172, 678] width 12 height 15
click at [126, 680] on span "h" at bounding box center [124, 678] width 13 height 15
click at [215, 677] on span "f" at bounding box center [221, 678] width 13 height 15
click at [331, 677] on button "X" at bounding box center [318, 678] width 43 height 43
click at [58, 674] on button "O" at bounding box center [76, 678] width 43 height 43
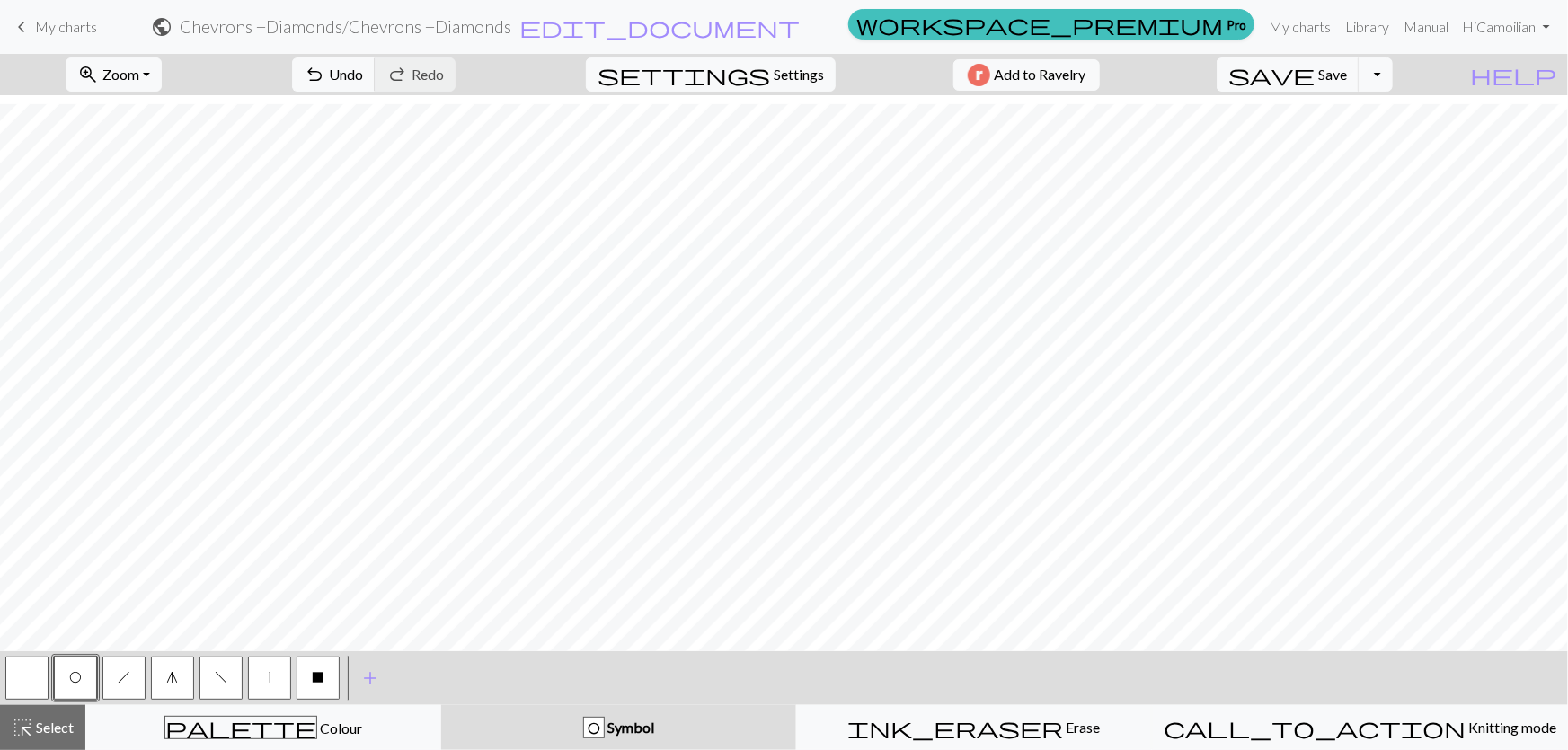
click at [182, 682] on button "g" at bounding box center [172, 678] width 43 height 43
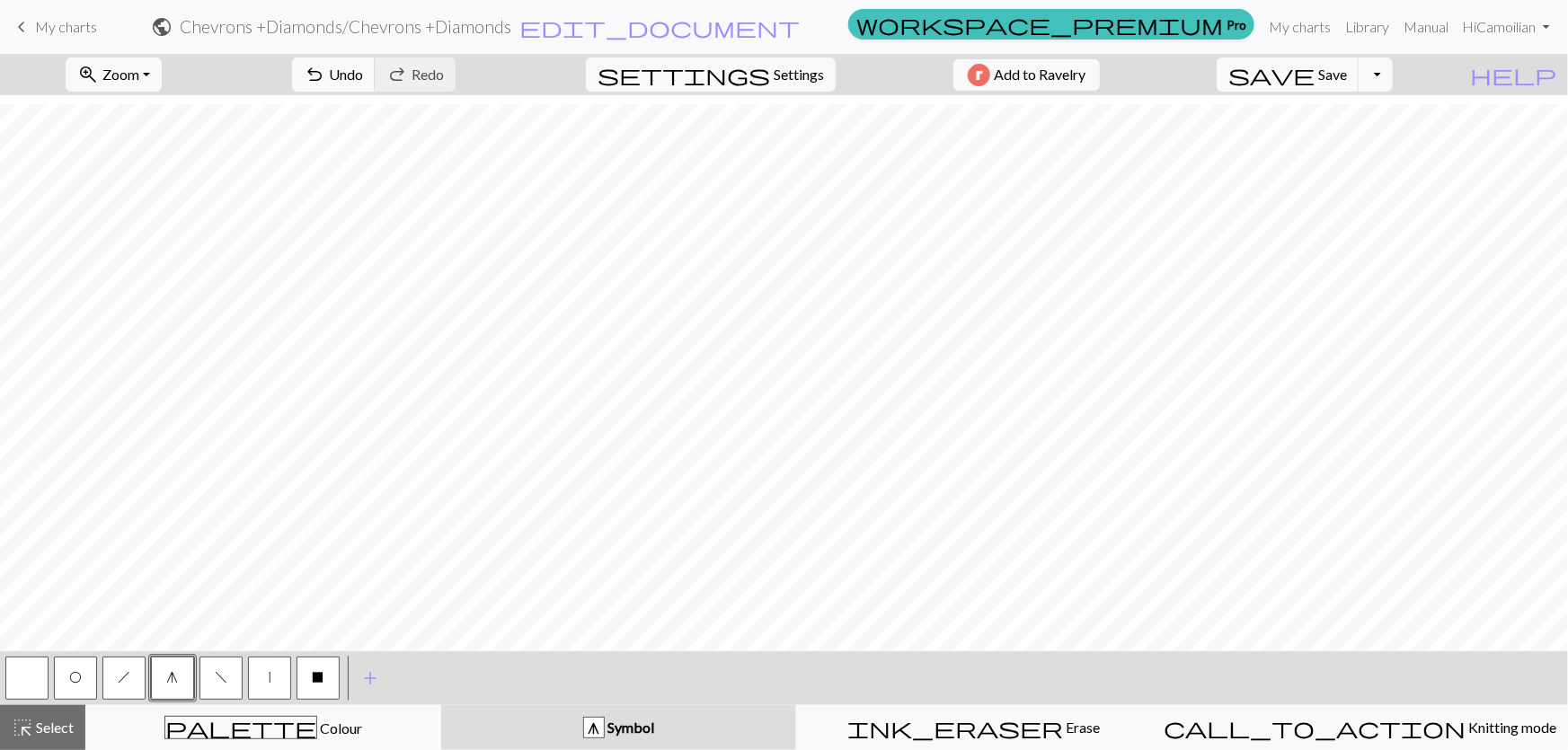
click at [126, 683] on span "h" at bounding box center [124, 678] width 13 height 15
click at [313, 676] on span "X" at bounding box center [318, 678] width 12 height 15
click at [23, 677] on button "button" at bounding box center [27, 678] width 43 height 43
click at [228, 684] on button "f" at bounding box center [221, 678] width 43 height 43
click at [312, 681] on button "X" at bounding box center [318, 678] width 43 height 43
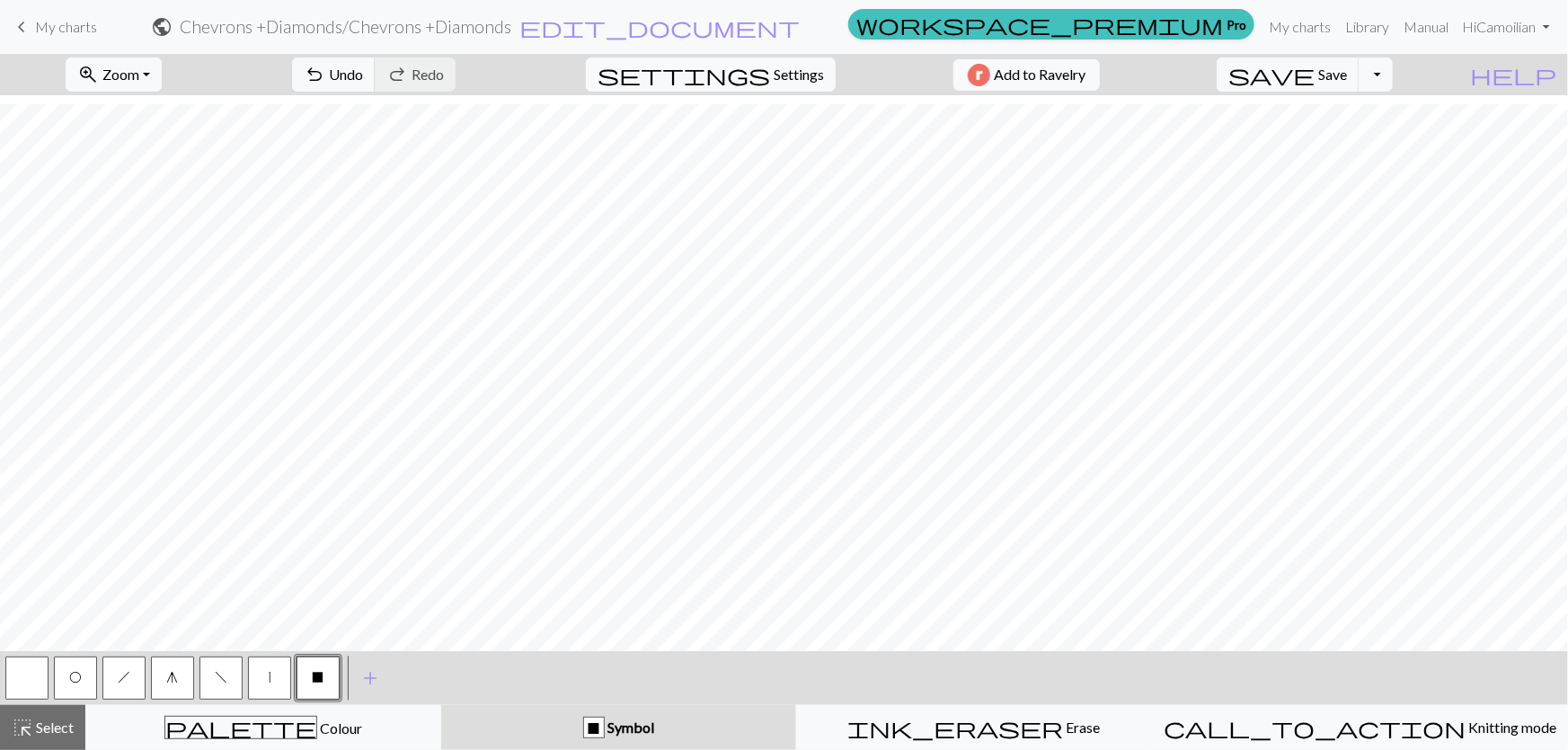
click at [72, 682] on span "O" at bounding box center [76, 678] width 13 height 15
click at [6, 680] on button "button" at bounding box center [27, 678] width 43 height 43
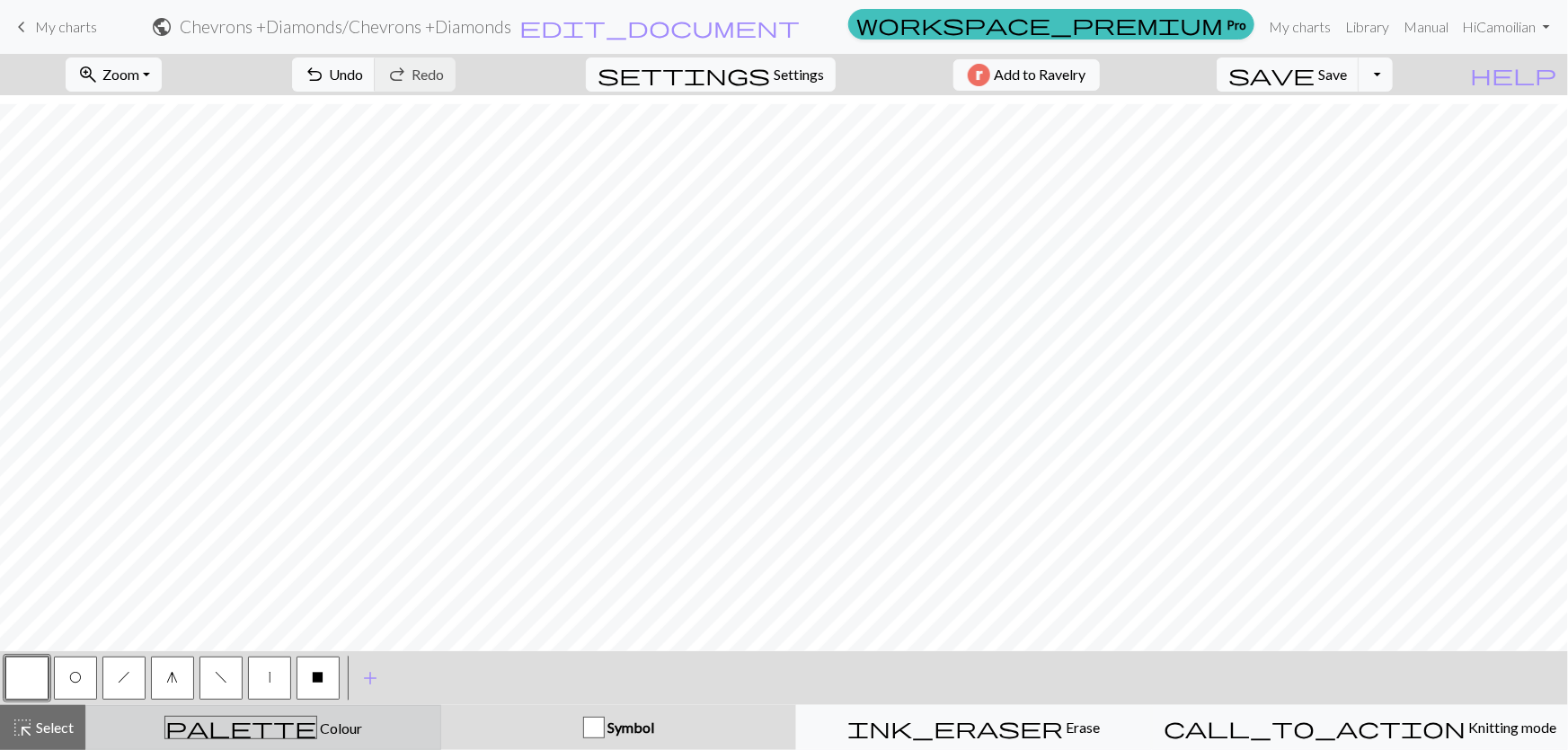
click at [275, 719] on div "palette Colour Colour" at bounding box center [263, 727] width 333 height 23
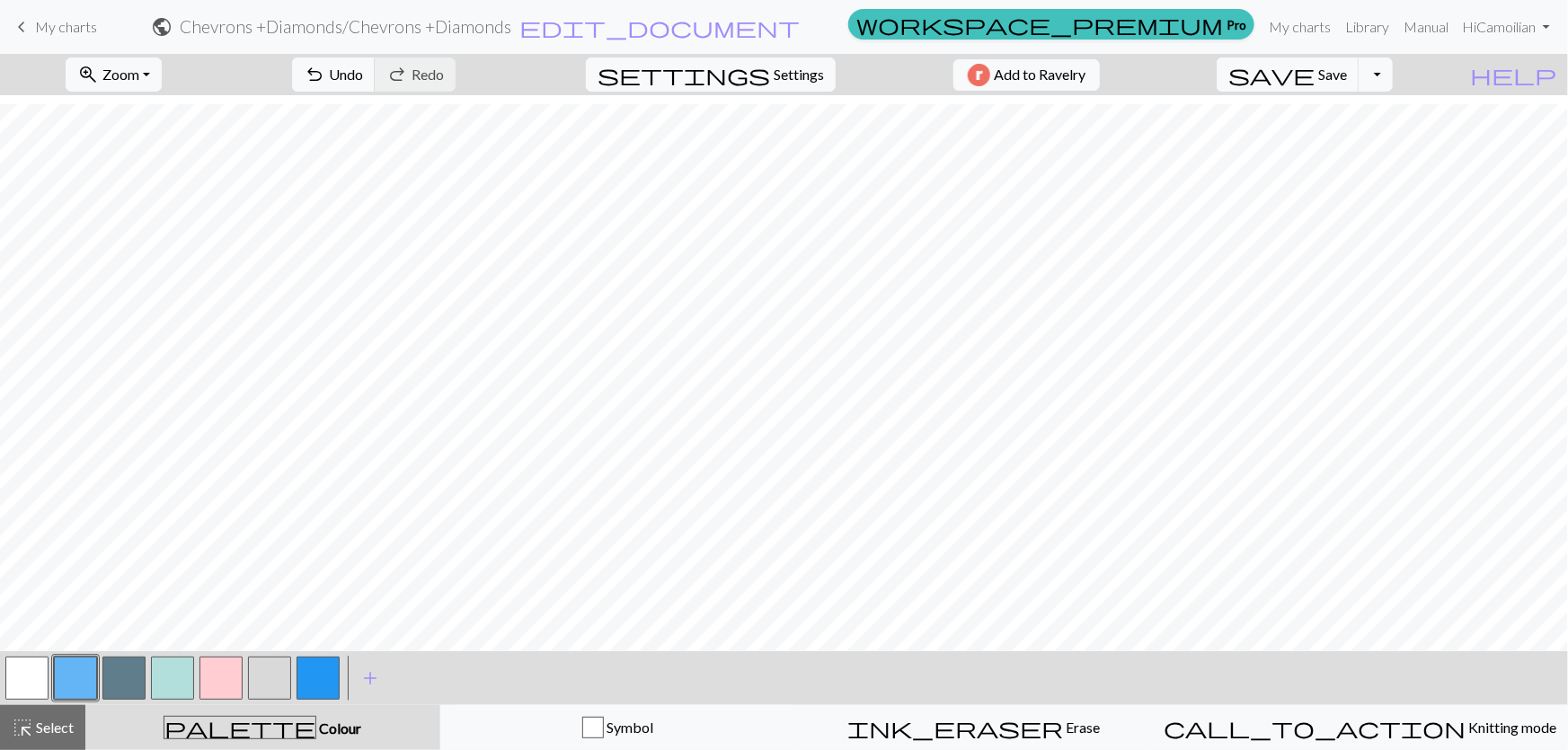
click at [30, 676] on button "button" at bounding box center [27, 678] width 43 height 43
click at [281, 676] on button "button" at bounding box center [269, 678] width 43 height 43
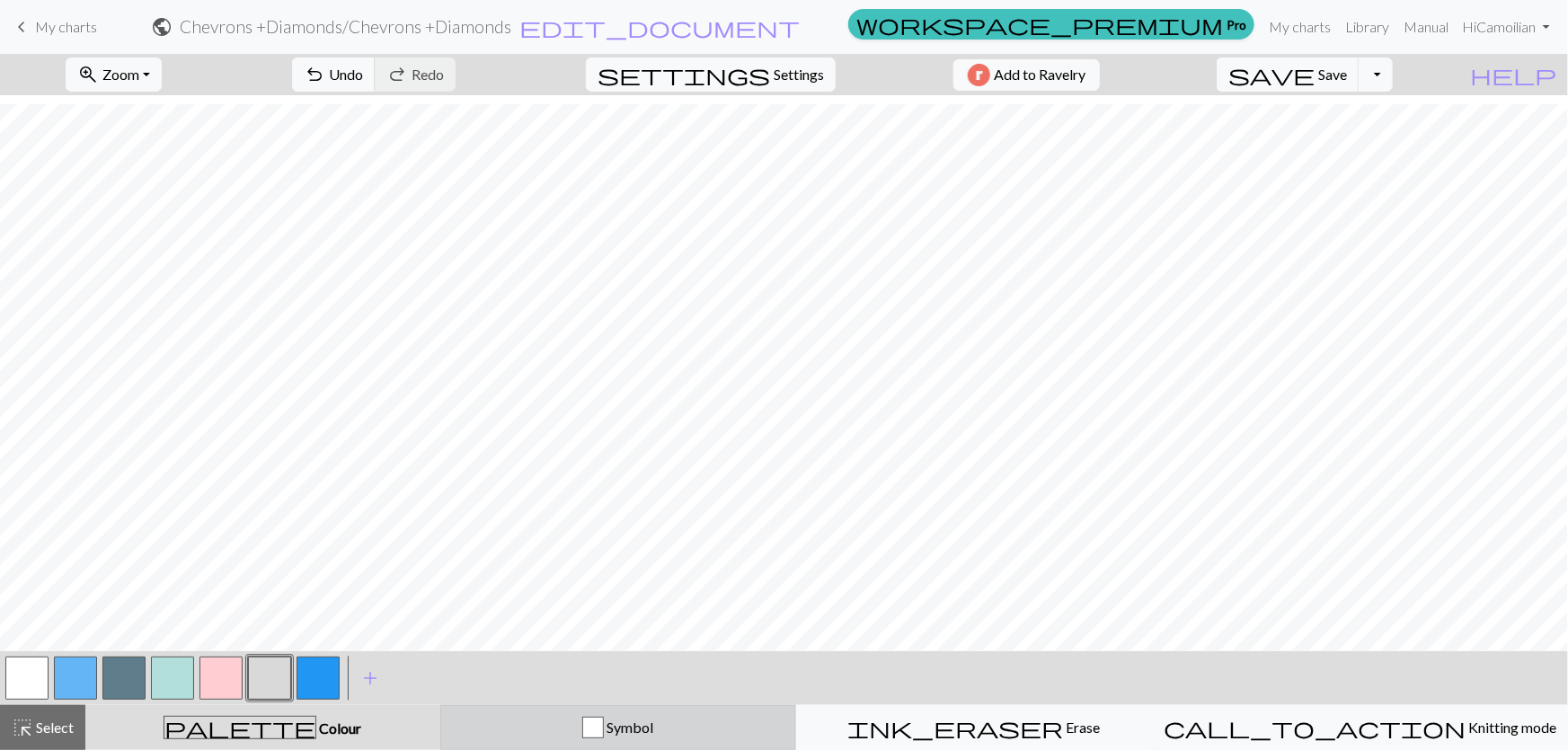
click at [584, 736] on div "Symbol" at bounding box center [618, 727] width 333 height 21
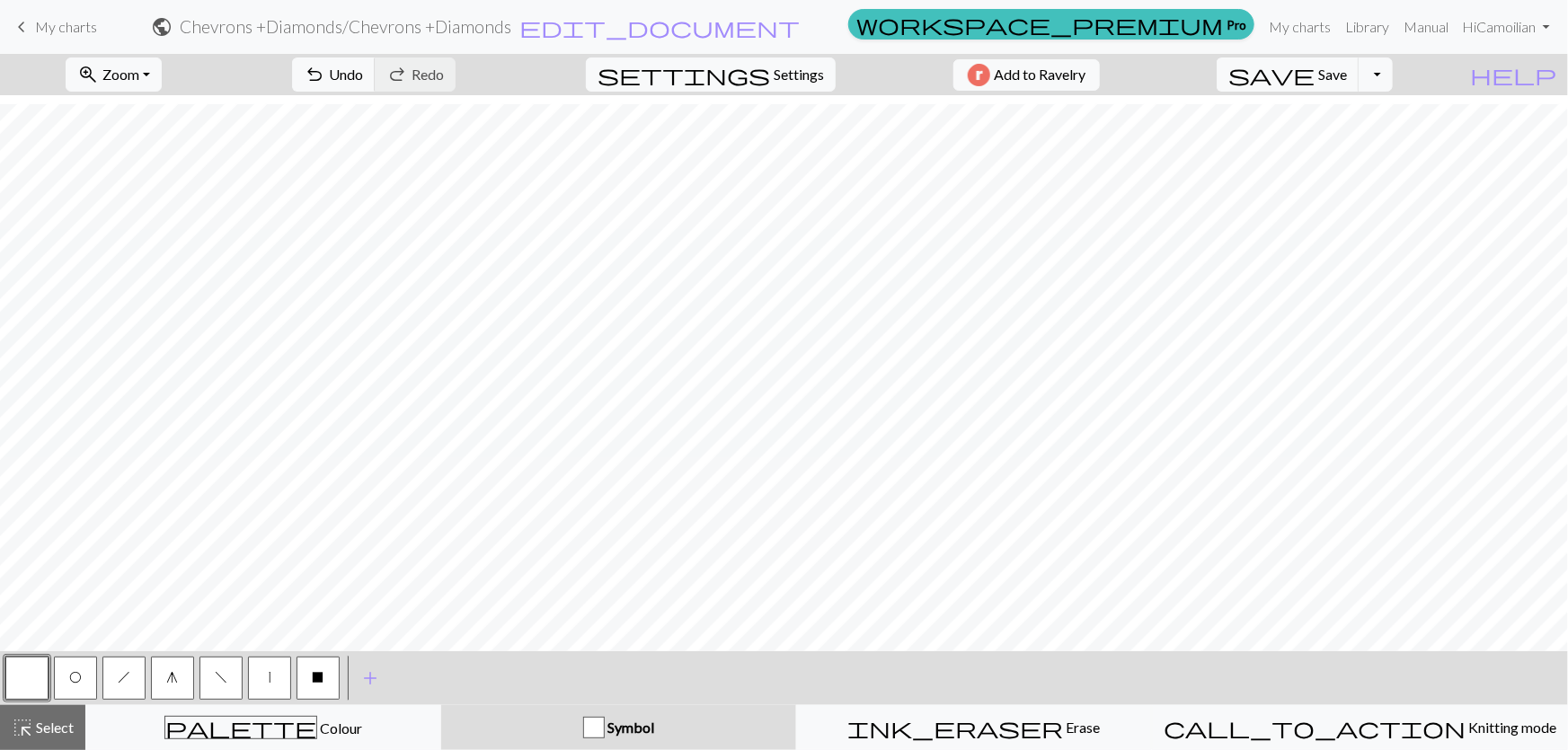
click at [176, 687] on button "g" at bounding box center [172, 678] width 43 height 43
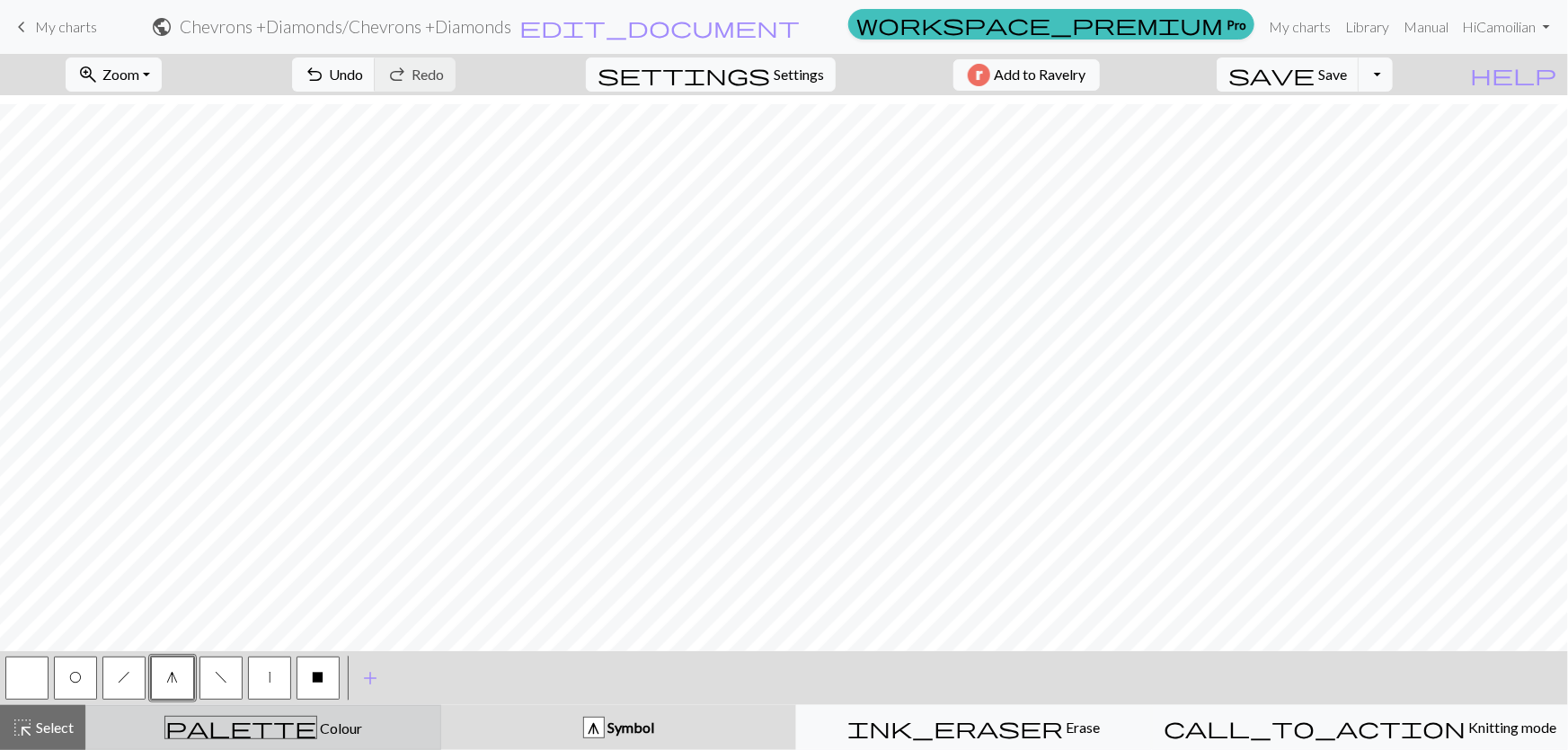
click at [212, 736] on div "palette Colour Colour" at bounding box center [263, 727] width 333 height 23
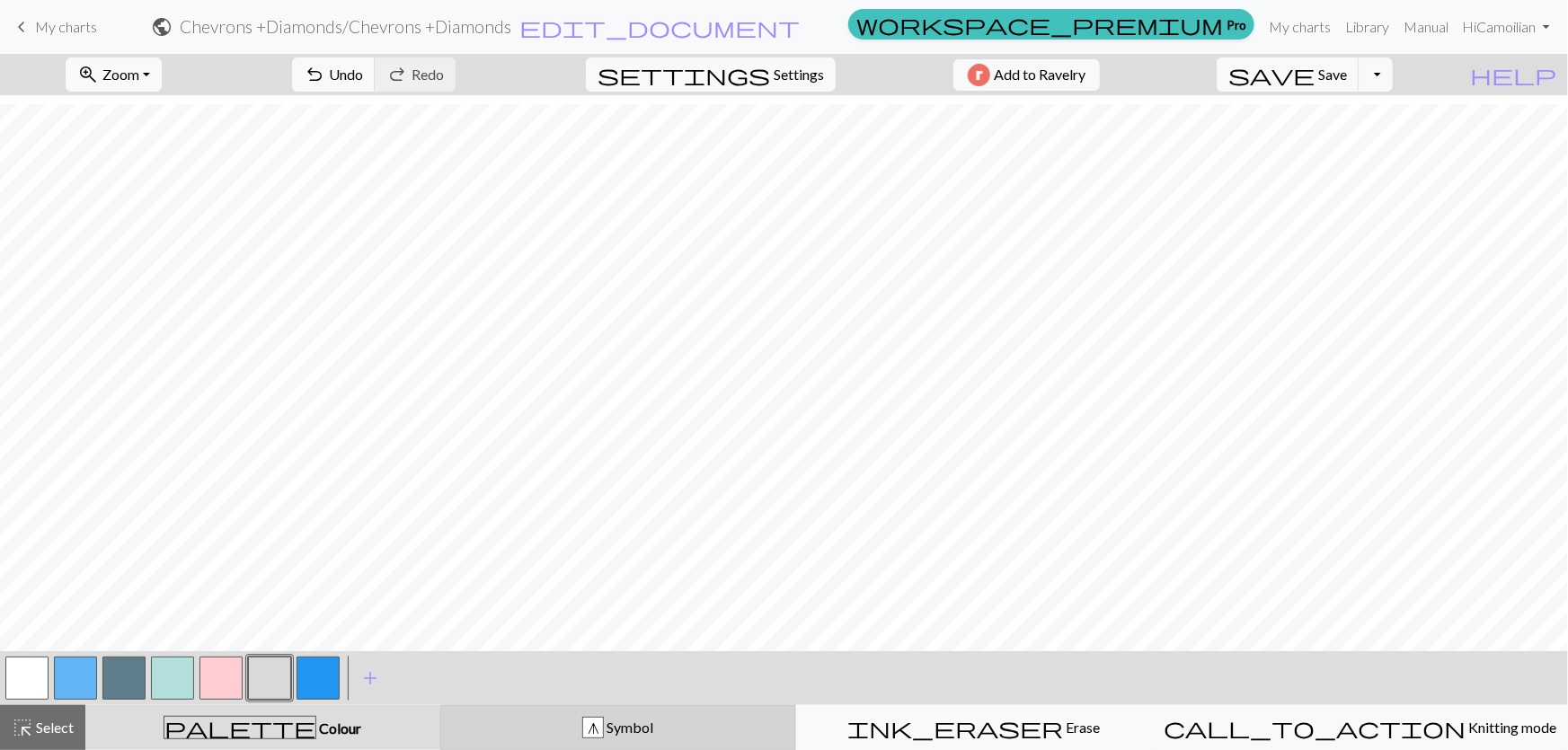
click at [628, 730] on span "Symbol" at bounding box center [628, 727] width 50 height 18
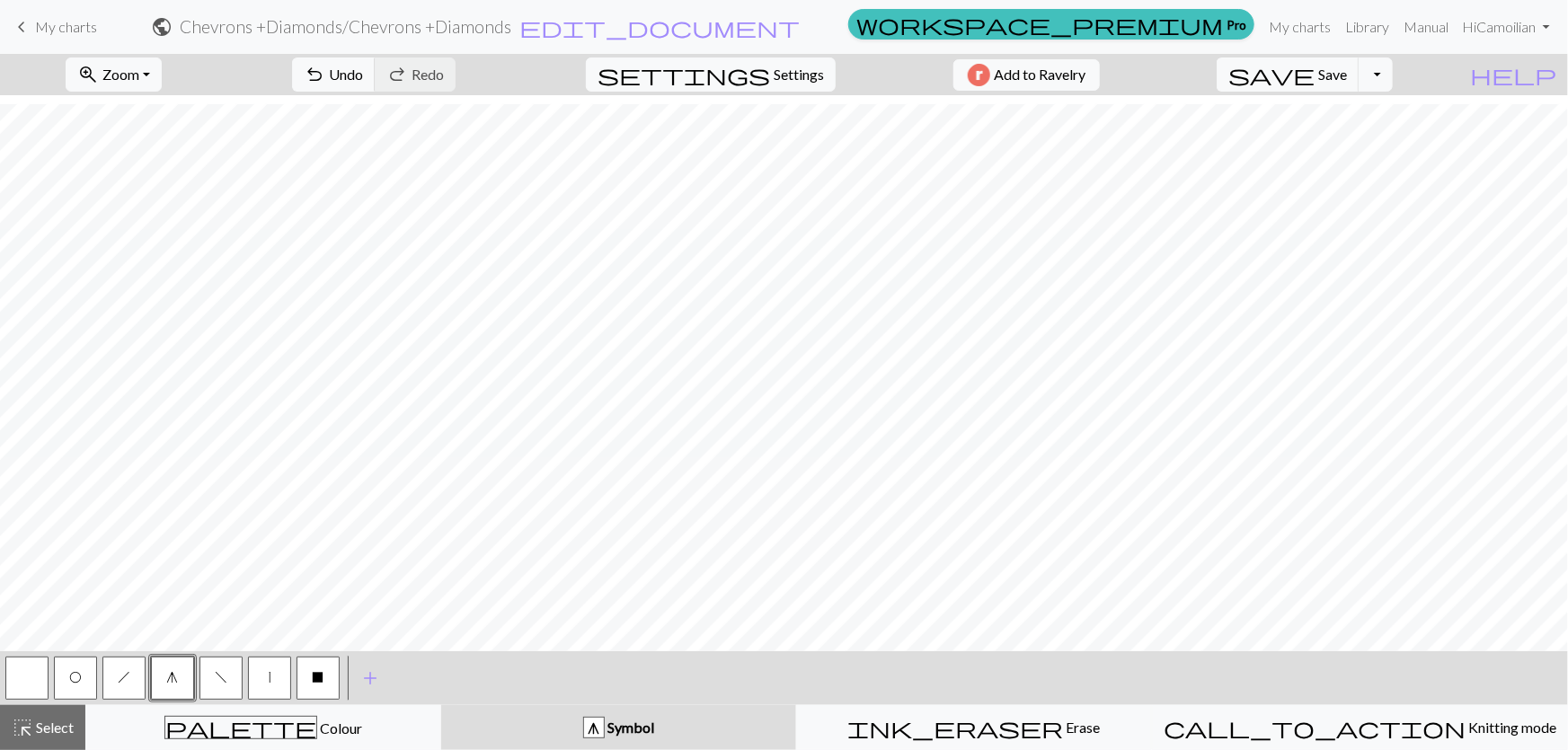
click at [30, 683] on button "button" at bounding box center [27, 678] width 43 height 43
click at [126, 683] on button "h" at bounding box center [123, 678] width 43 height 43
click at [20, 686] on button "button" at bounding box center [27, 678] width 43 height 43
click at [323, 688] on button "X" at bounding box center [318, 678] width 43 height 43
click at [191, 672] on button "g" at bounding box center [172, 678] width 43 height 43
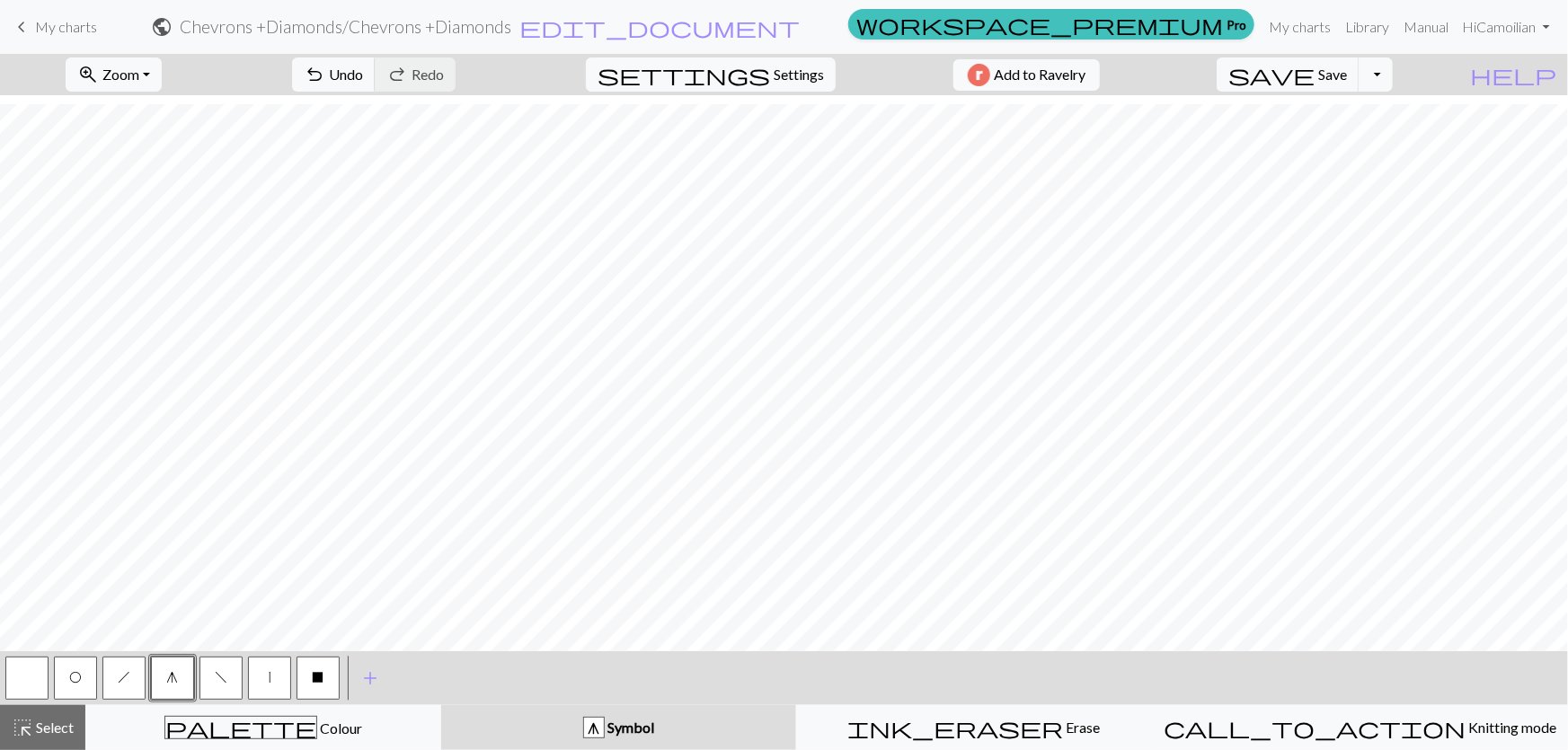
click at [203, 674] on button "f" at bounding box center [221, 678] width 43 height 43
click at [73, 675] on span "O" at bounding box center [76, 678] width 13 height 15
click at [129, 689] on button "h" at bounding box center [123, 678] width 43 height 43
click at [63, 686] on button "O" at bounding box center [76, 678] width 43 height 43
drag, startPoint x: 280, startPoint y: 684, endPoint x: 266, endPoint y: 684, distance: 14.0
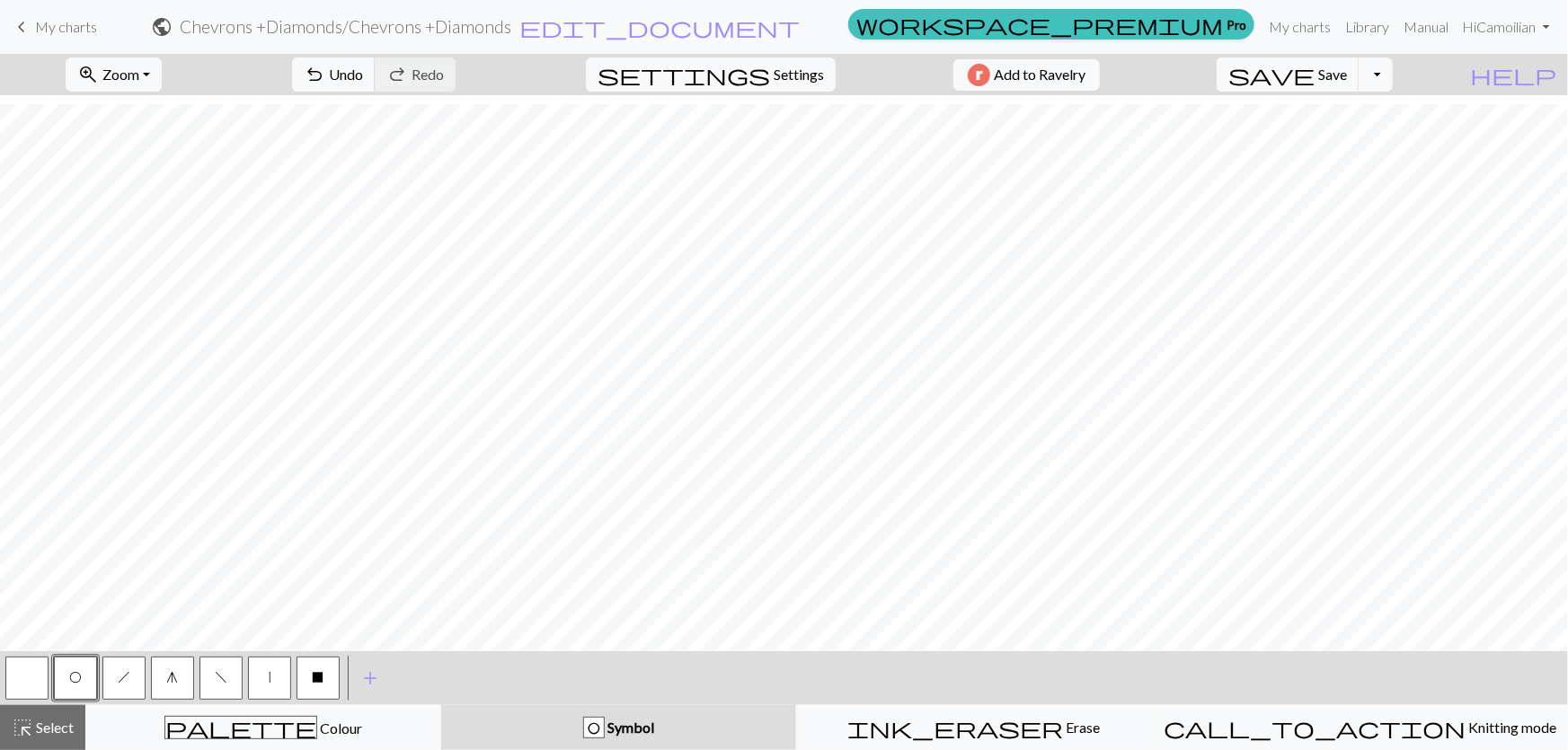
drag, startPoint x: 266, startPoint y: 684, endPoint x: 238, endPoint y: 687, distance: 28.2
drag, startPoint x: 238, startPoint y: 687, endPoint x: 34, endPoint y: 684, distance: 204.0
click at [34, 684] on button "button" at bounding box center [27, 678] width 43 height 43
click at [75, 677] on span "O" at bounding box center [76, 678] width 13 height 15
click at [314, 682] on span "X" at bounding box center [318, 678] width 12 height 15
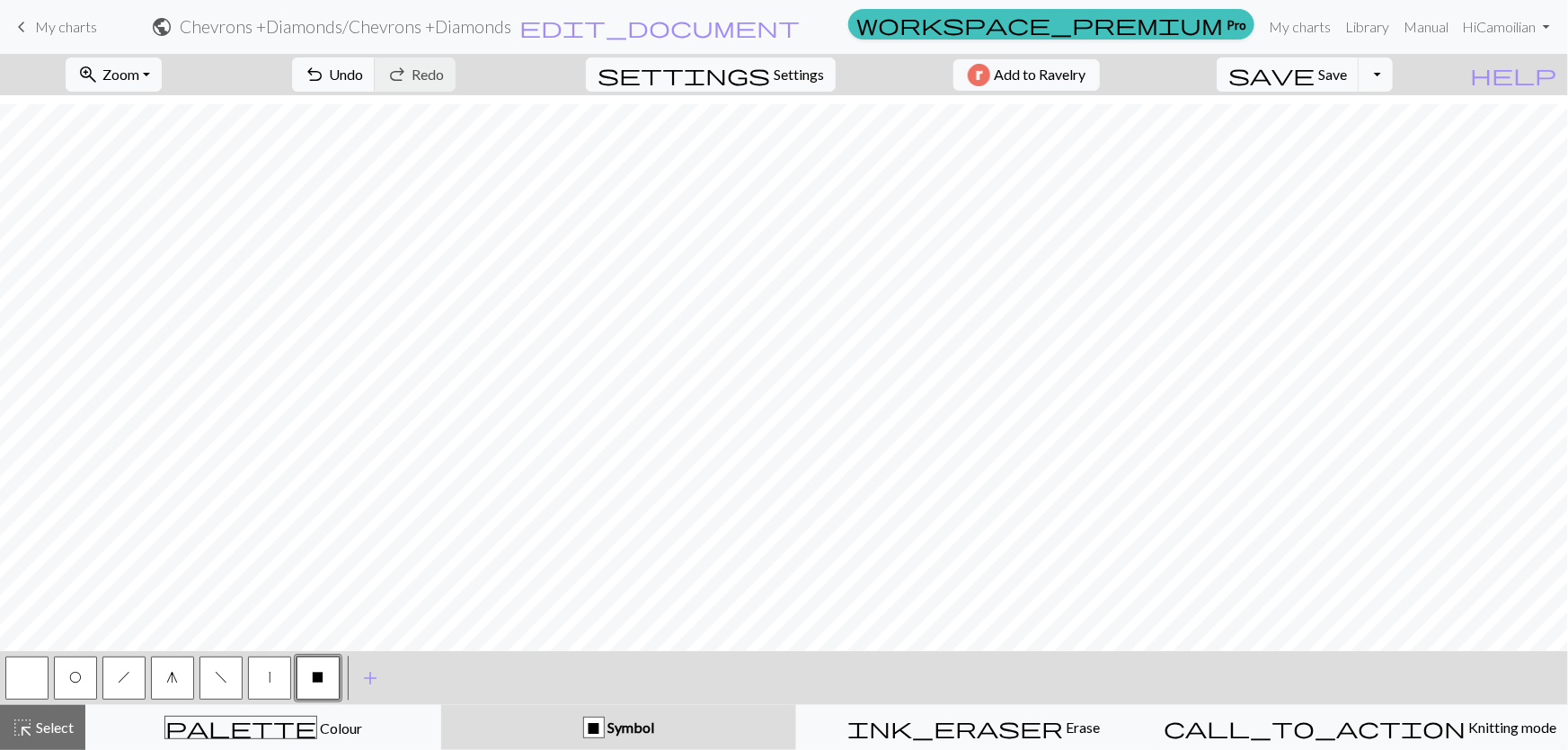
click at [64, 676] on button "O" at bounding box center [76, 678] width 43 height 43
click at [126, 681] on span "h" at bounding box center [124, 678] width 13 height 15
click at [79, 674] on span "O" at bounding box center [76, 678] width 13 height 15
click at [128, 679] on button "h" at bounding box center [123, 678] width 43 height 43
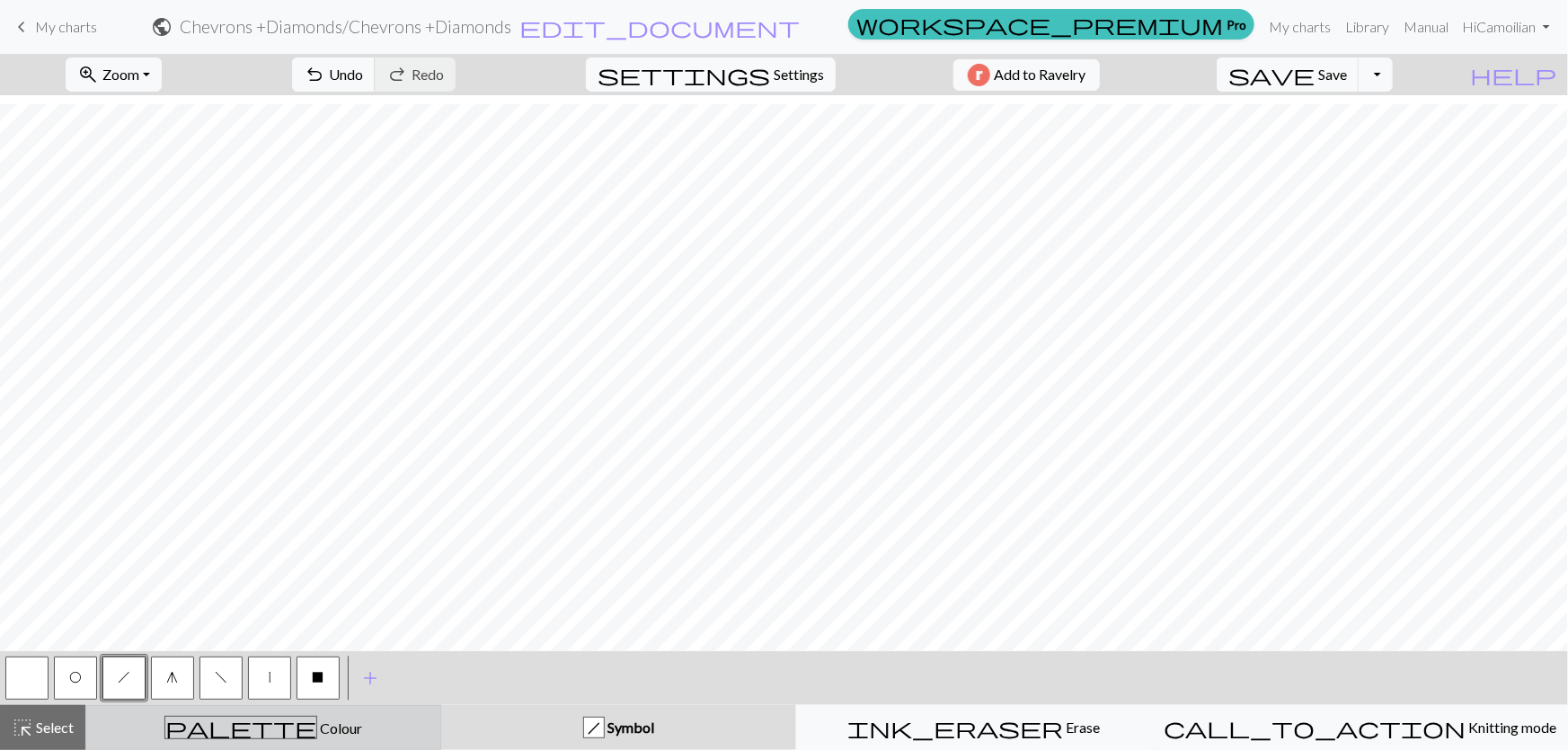
click at [303, 733] on div "palette Colour Colour" at bounding box center [263, 727] width 333 height 23
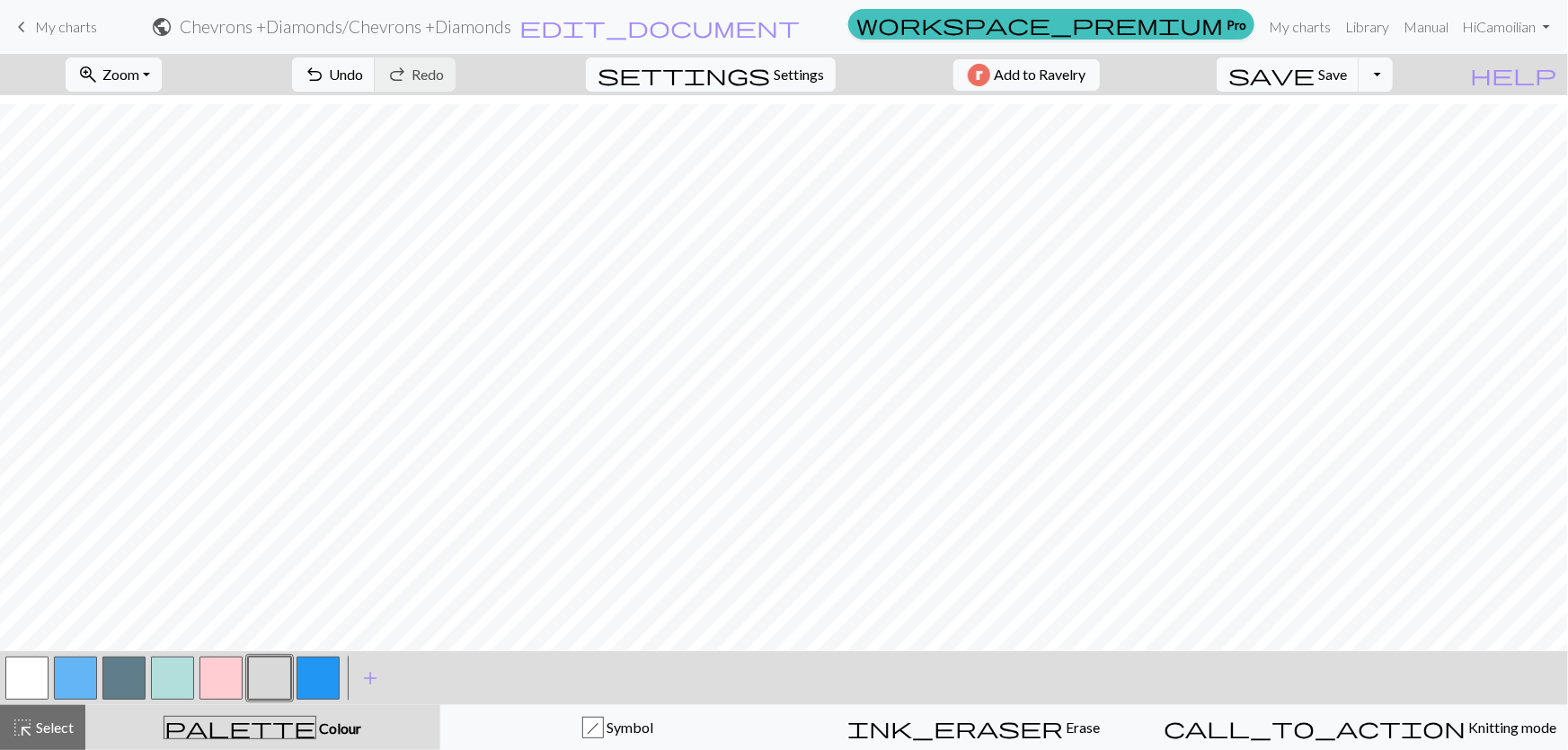
click at [31, 667] on button "button" at bounding box center [27, 678] width 43 height 43
click at [173, 683] on button "button" at bounding box center [172, 678] width 43 height 43
click at [329, 677] on button "button" at bounding box center [318, 678] width 43 height 43
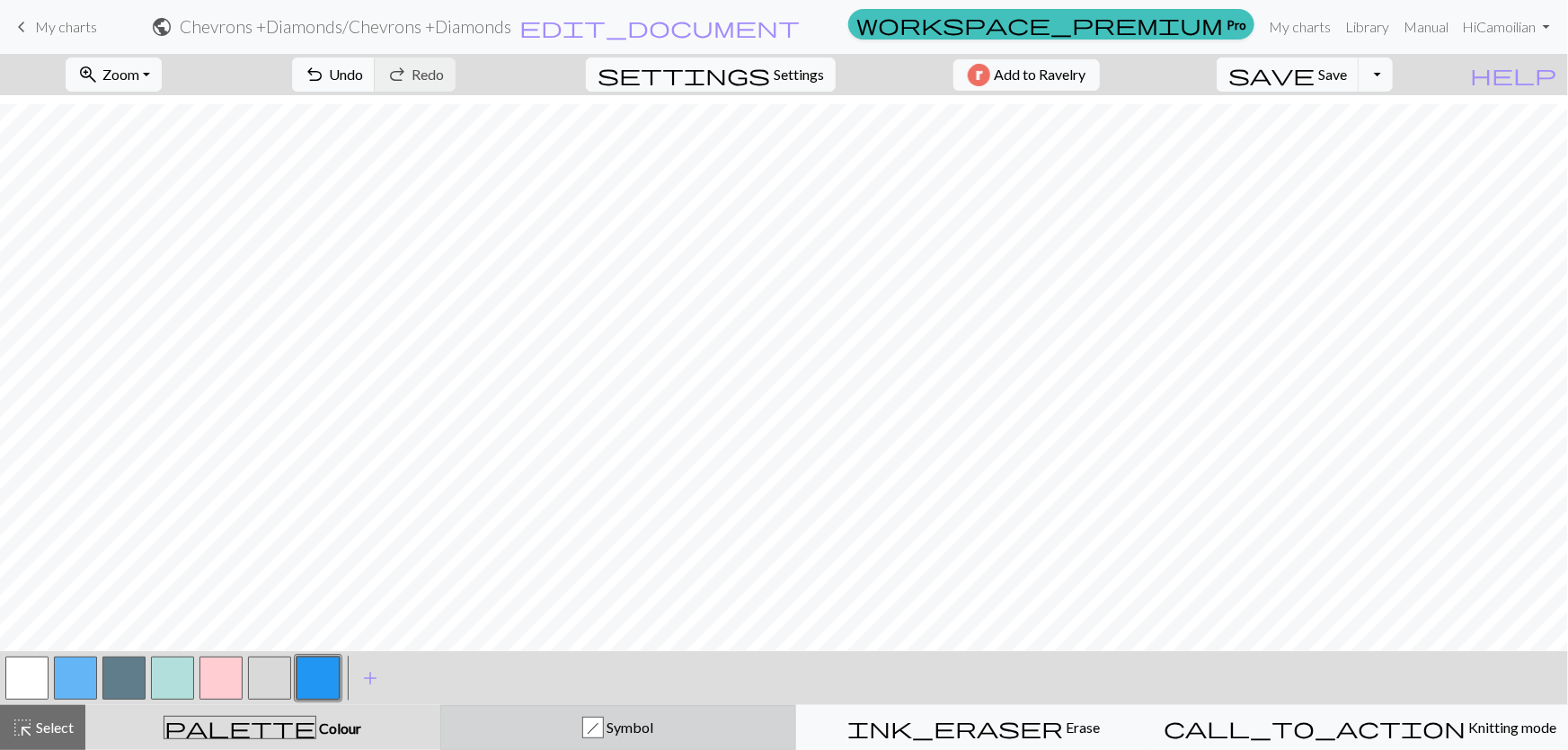
click at [530, 724] on div "h Symbol" at bounding box center [618, 727] width 333 height 21
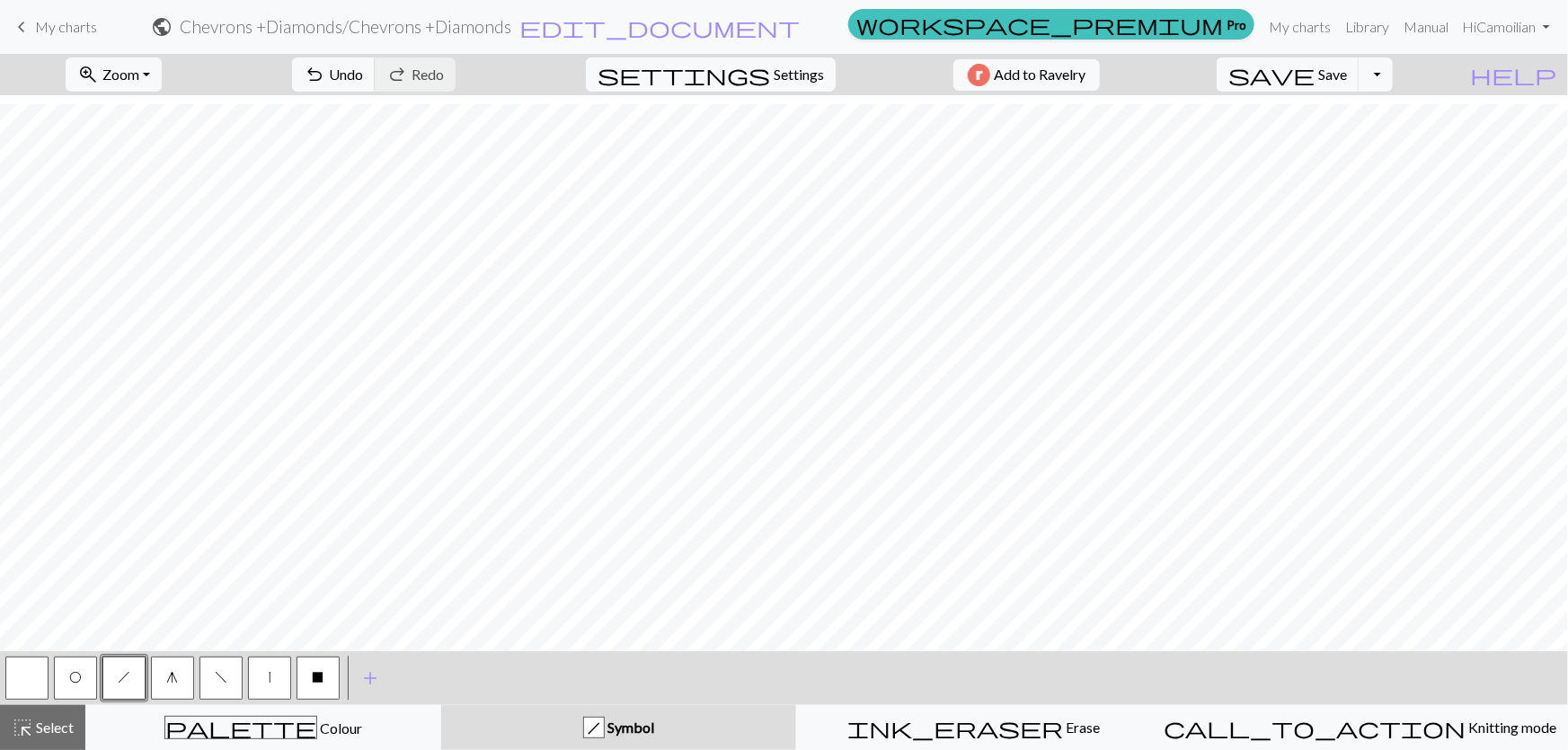
click at [41, 683] on button "button" at bounding box center [27, 678] width 43 height 43
drag, startPoint x: 126, startPoint y: 686, endPoint x: 135, endPoint y: 681, distance: 10.3
click at [127, 686] on button "h" at bounding box center [123, 678] width 43 height 43
click at [203, 676] on button "f" at bounding box center [221, 678] width 43 height 43
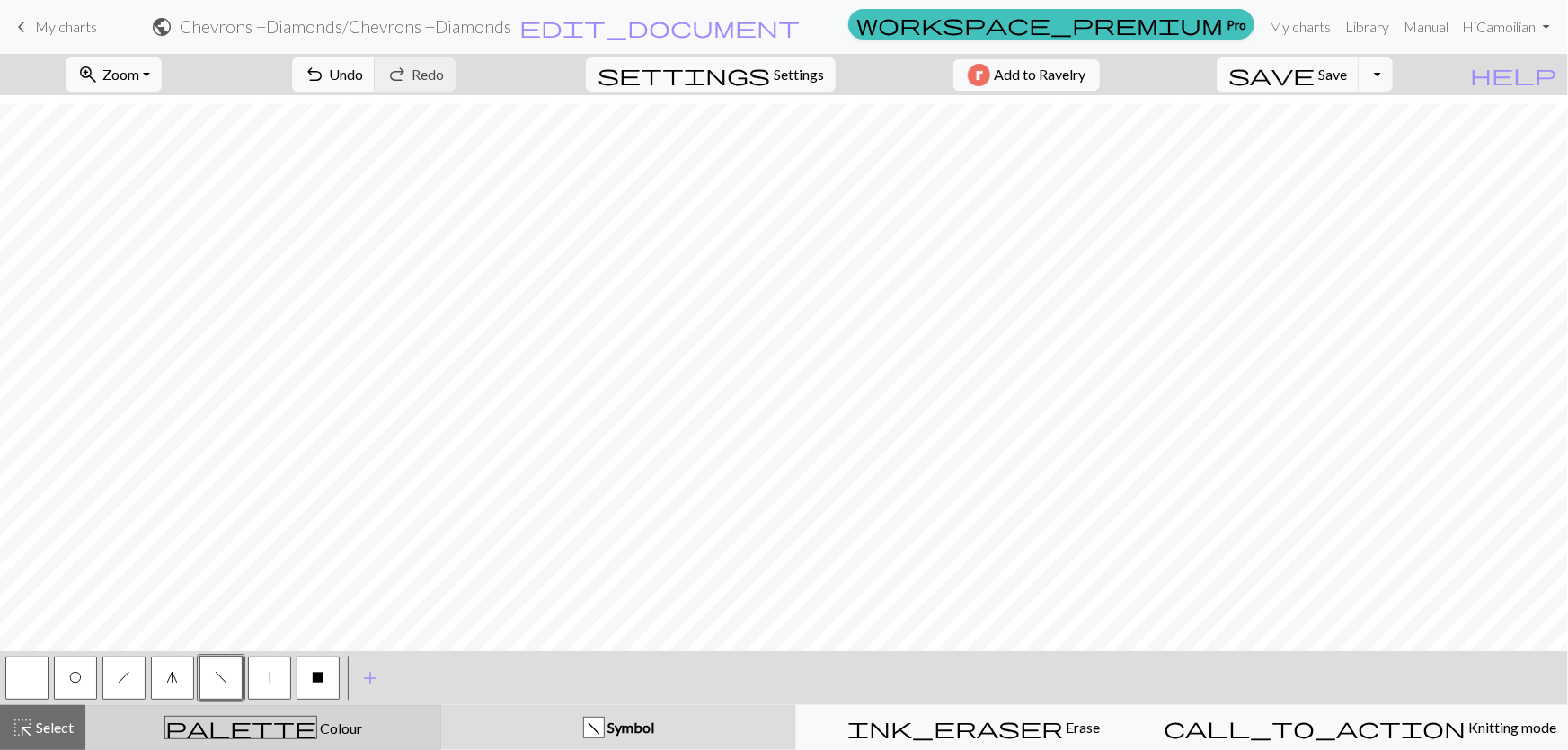
click at [299, 730] on div "palette Colour Colour" at bounding box center [263, 727] width 333 height 23
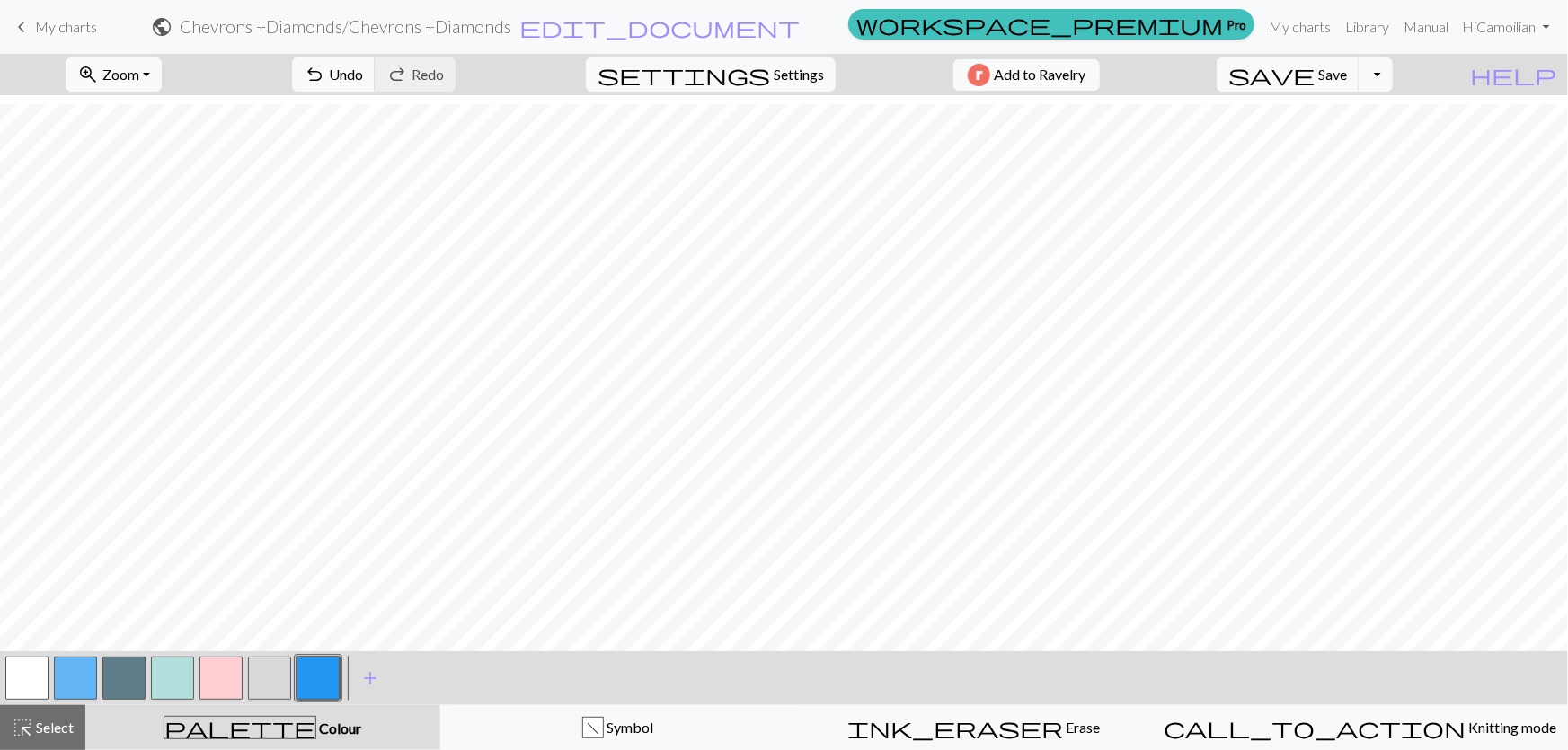
click at [231, 689] on button "button" at bounding box center [221, 678] width 43 height 43
click at [321, 691] on button "button" at bounding box center [318, 678] width 43 height 43
click at [19, 671] on button "button" at bounding box center [27, 678] width 43 height 43
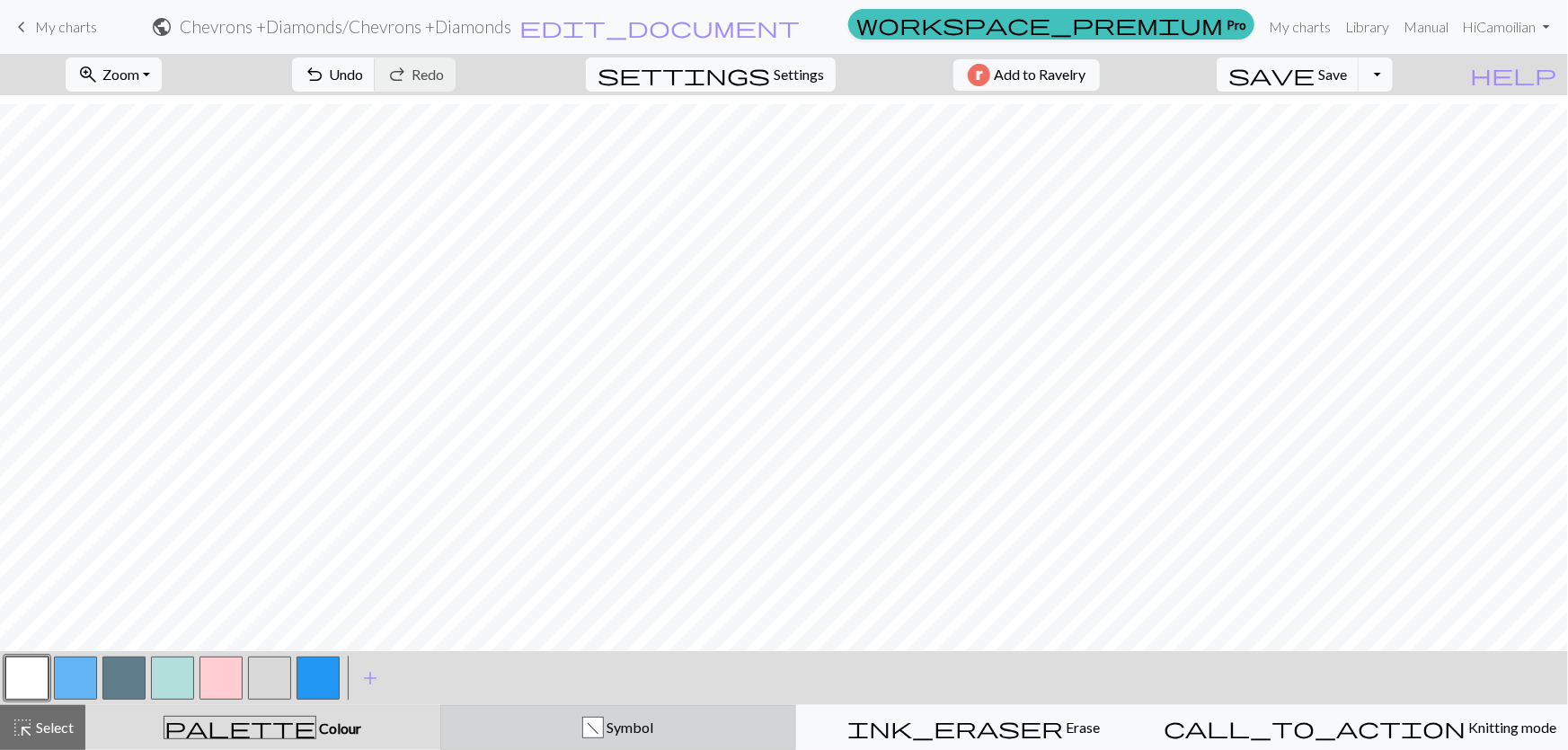
drag, startPoint x: 638, startPoint y: 711, endPoint x: 615, endPoint y: 724, distance: 26.4
click at [638, 712] on button "f Symbol" at bounding box center [618, 728] width 356 height 45
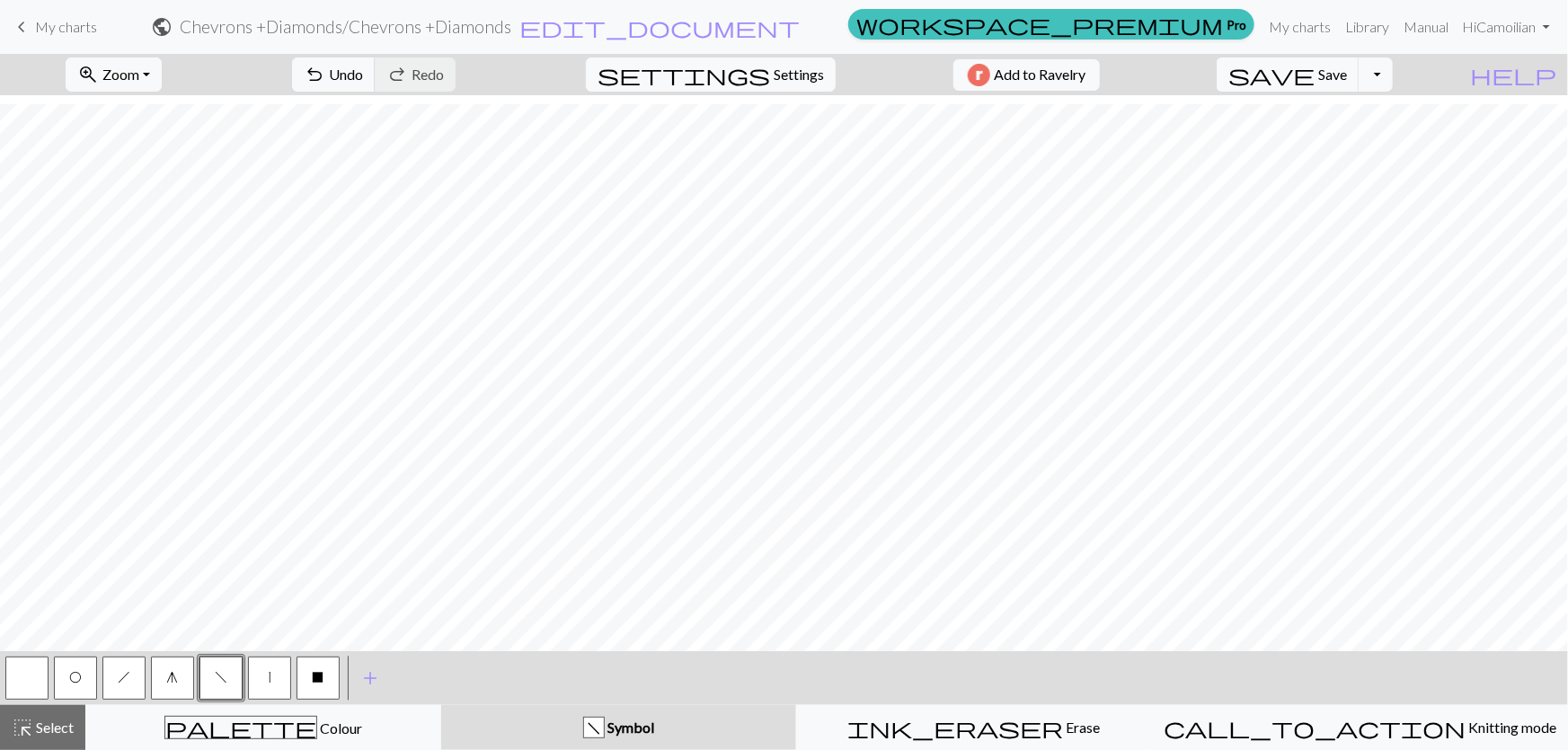
click at [18, 669] on button "button" at bounding box center [27, 678] width 43 height 43
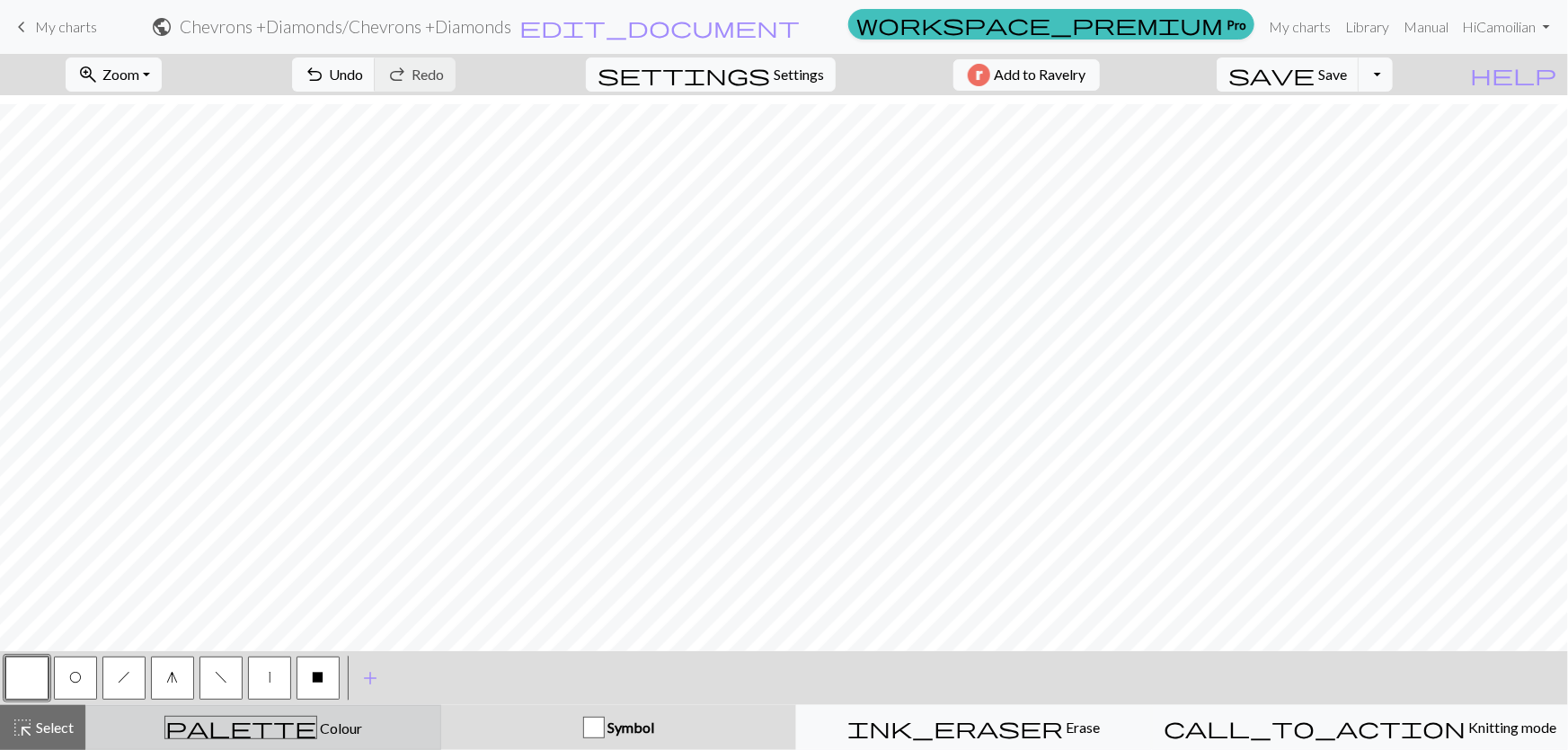
click at [289, 730] on div "palette Colour Colour" at bounding box center [263, 727] width 333 height 23
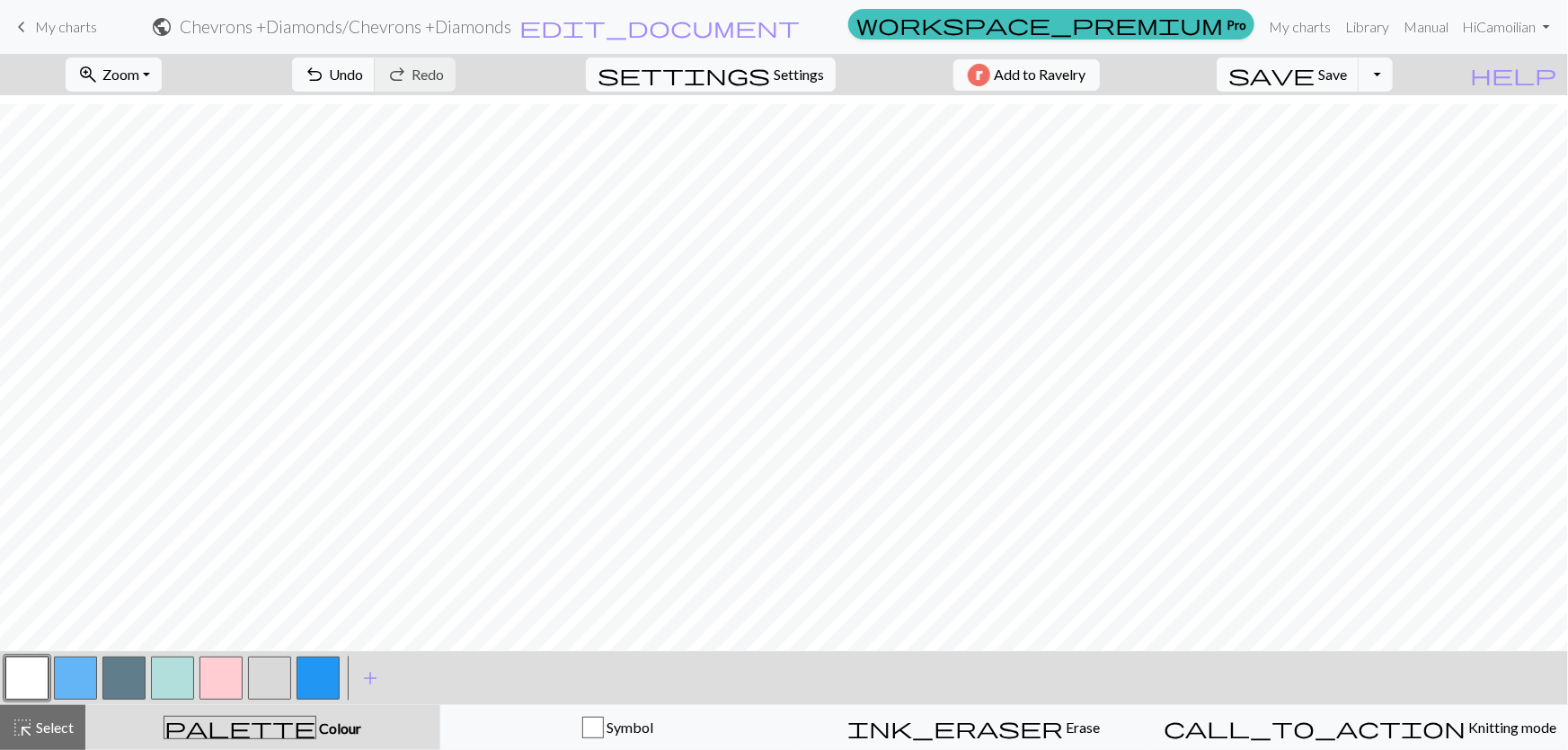
click at [67, 688] on button "button" at bounding box center [76, 678] width 43 height 43
click at [14, 680] on button "button" at bounding box center [27, 678] width 43 height 43
click at [603, 728] on div "button" at bounding box center [592, 727] width 21 height 21
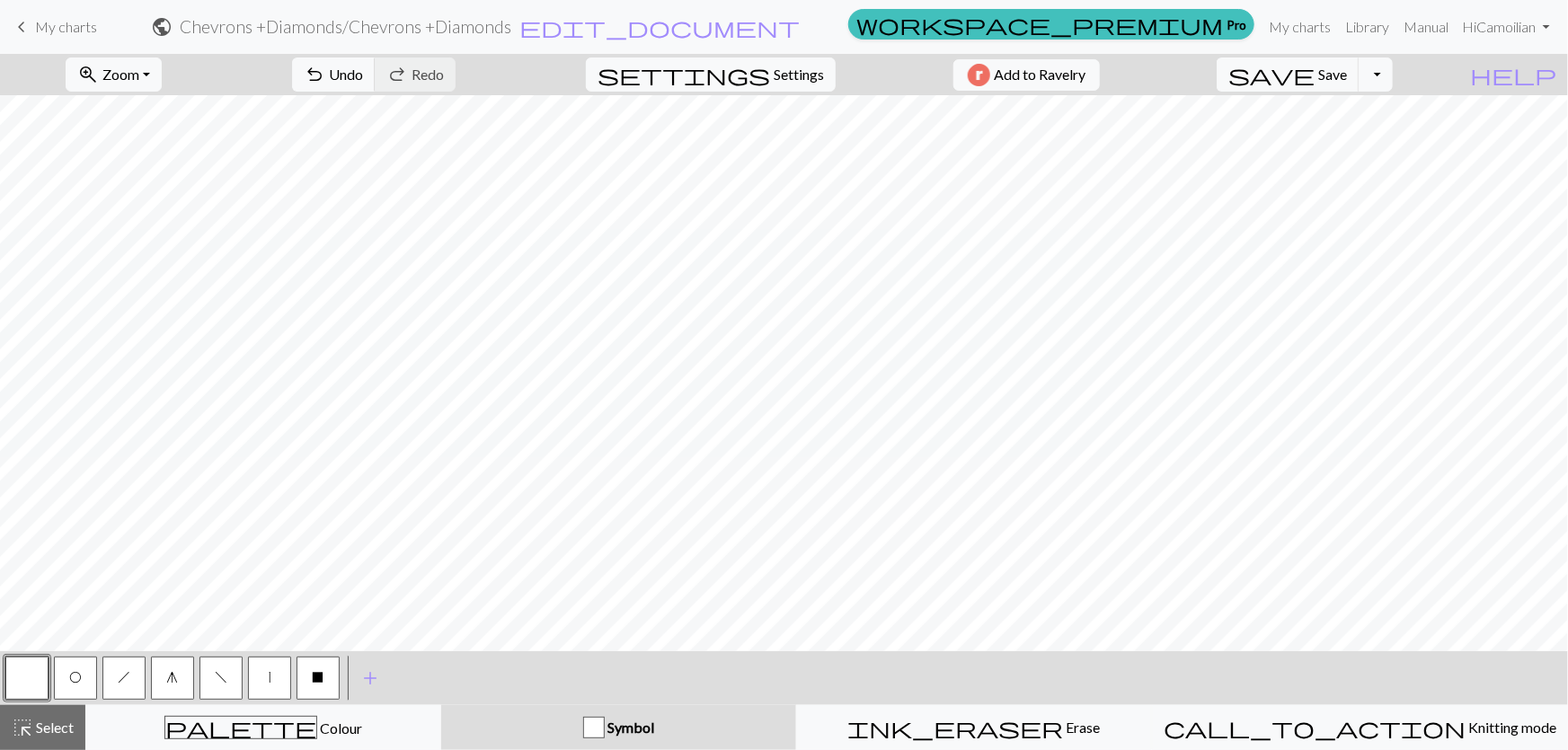
click at [84, 675] on button "O" at bounding box center [76, 678] width 43 height 43
click at [117, 687] on button "h" at bounding box center [123, 678] width 43 height 43
click at [82, 663] on button "O" at bounding box center [76, 678] width 43 height 43
click at [124, 686] on button "h" at bounding box center [123, 678] width 43 height 43
click at [213, 686] on button "f" at bounding box center [221, 678] width 43 height 43
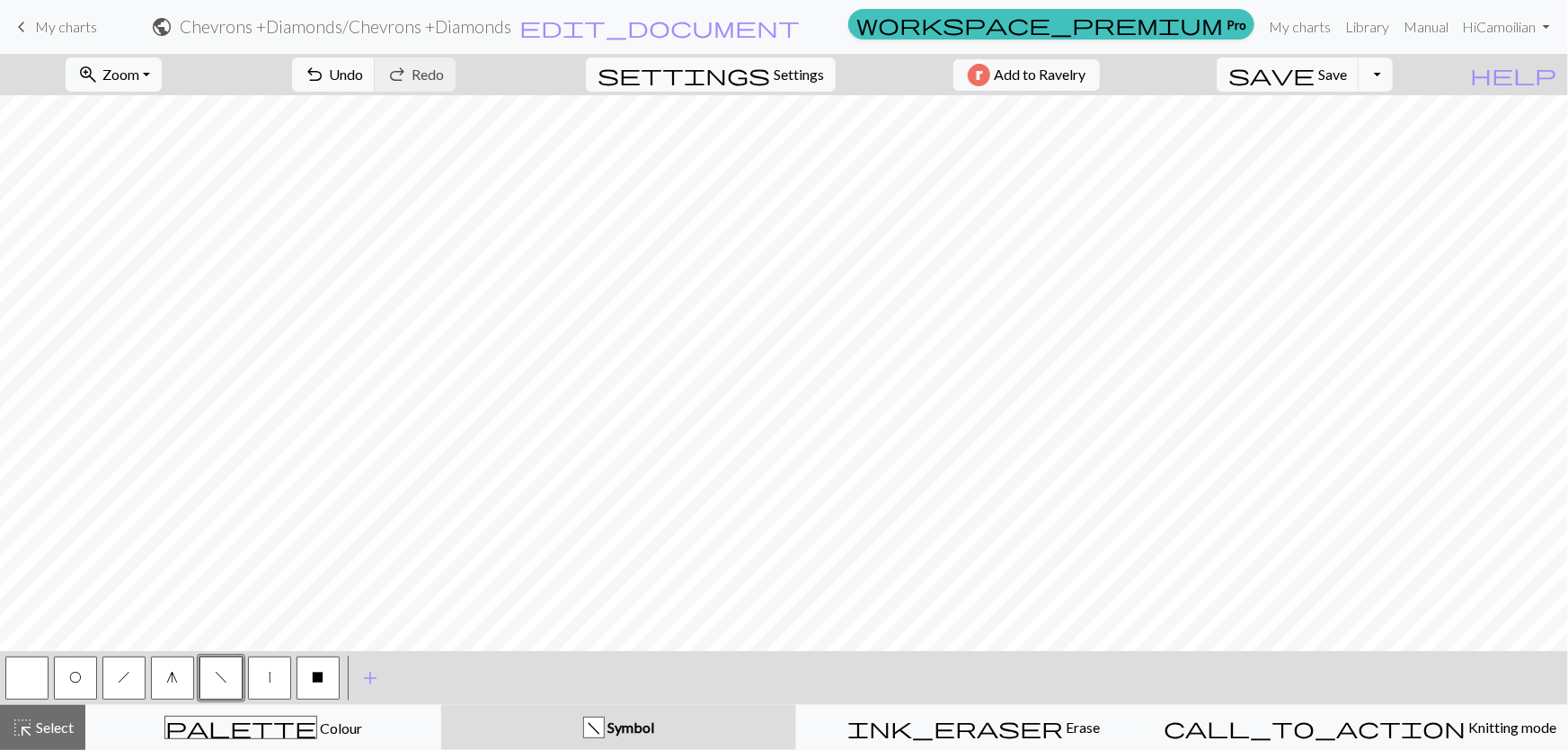
click at [233, 676] on button "f" at bounding box center [221, 678] width 43 height 43
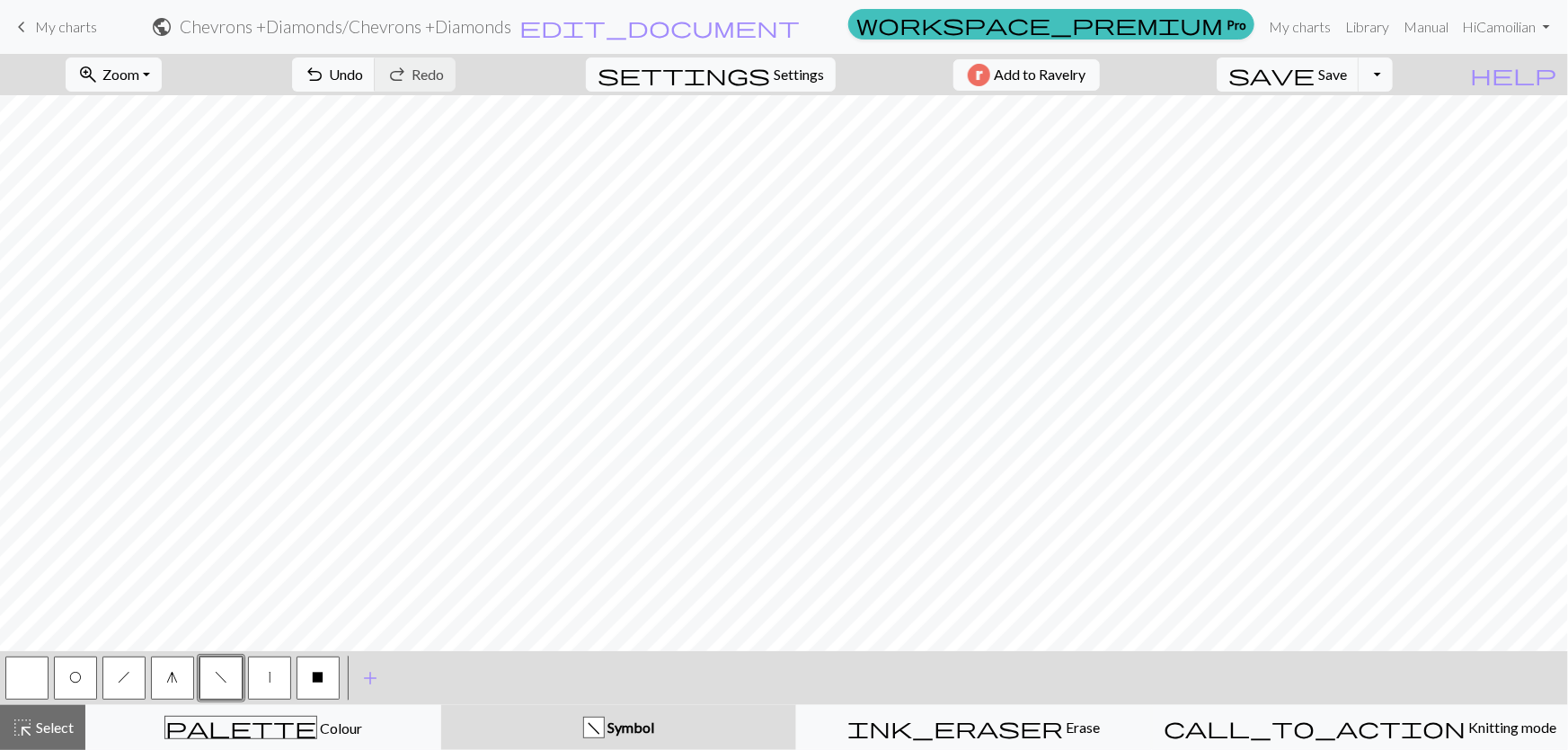
click at [76, 671] on button "O" at bounding box center [76, 678] width 43 height 43
click at [225, 683] on button "f" at bounding box center [221, 678] width 43 height 43
click at [116, 686] on button "h" at bounding box center [123, 678] width 43 height 43
click at [158, 683] on button "g" at bounding box center [172, 678] width 43 height 43
click at [138, 683] on button "h" at bounding box center [123, 678] width 43 height 43
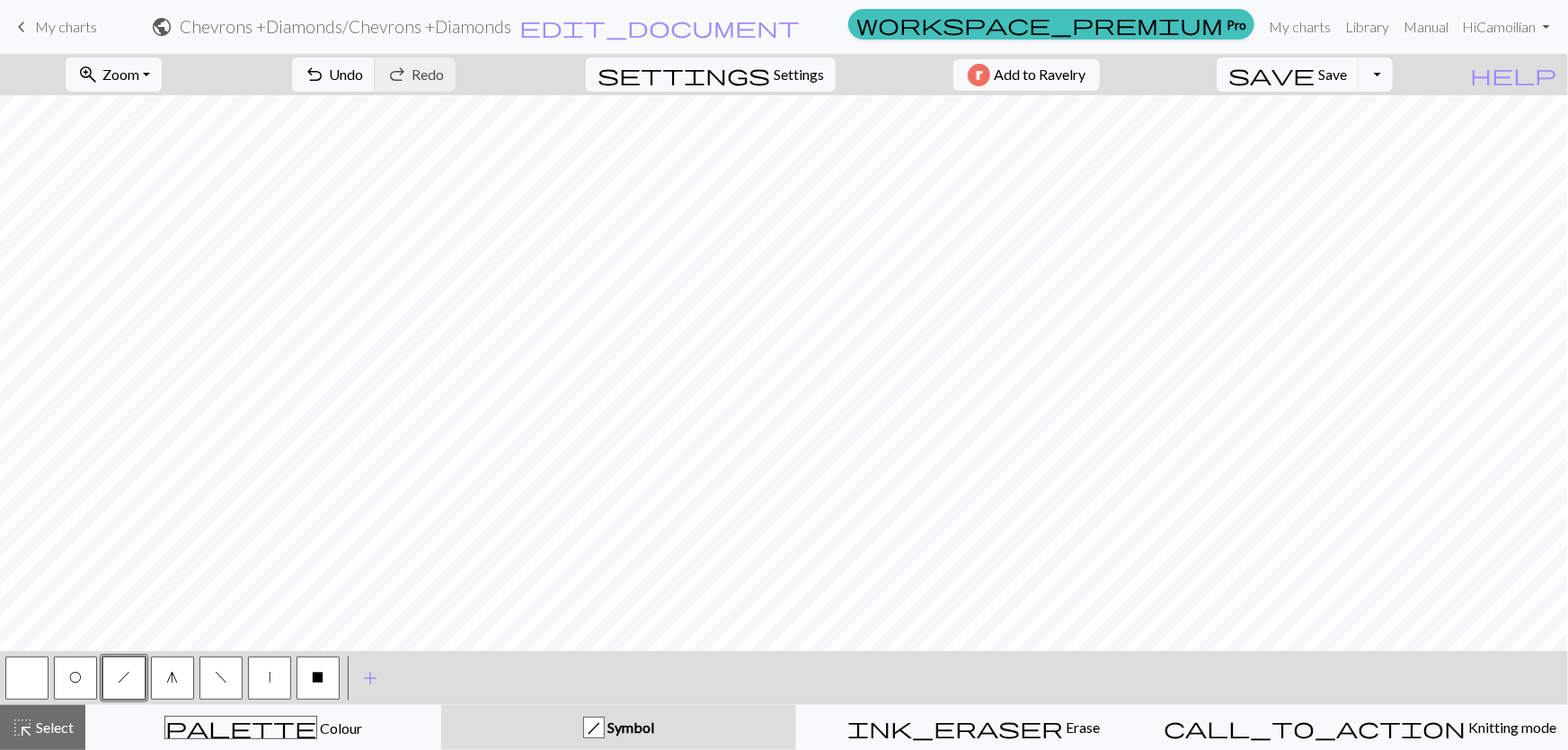
click at [40, 674] on button "button" at bounding box center [27, 678] width 43 height 43
click at [90, 678] on button "O" at bounding box center [76, 678] width 43 height 43
click at [216, 682] on span "f" at bounding box center [221, 678] width 13 height 15
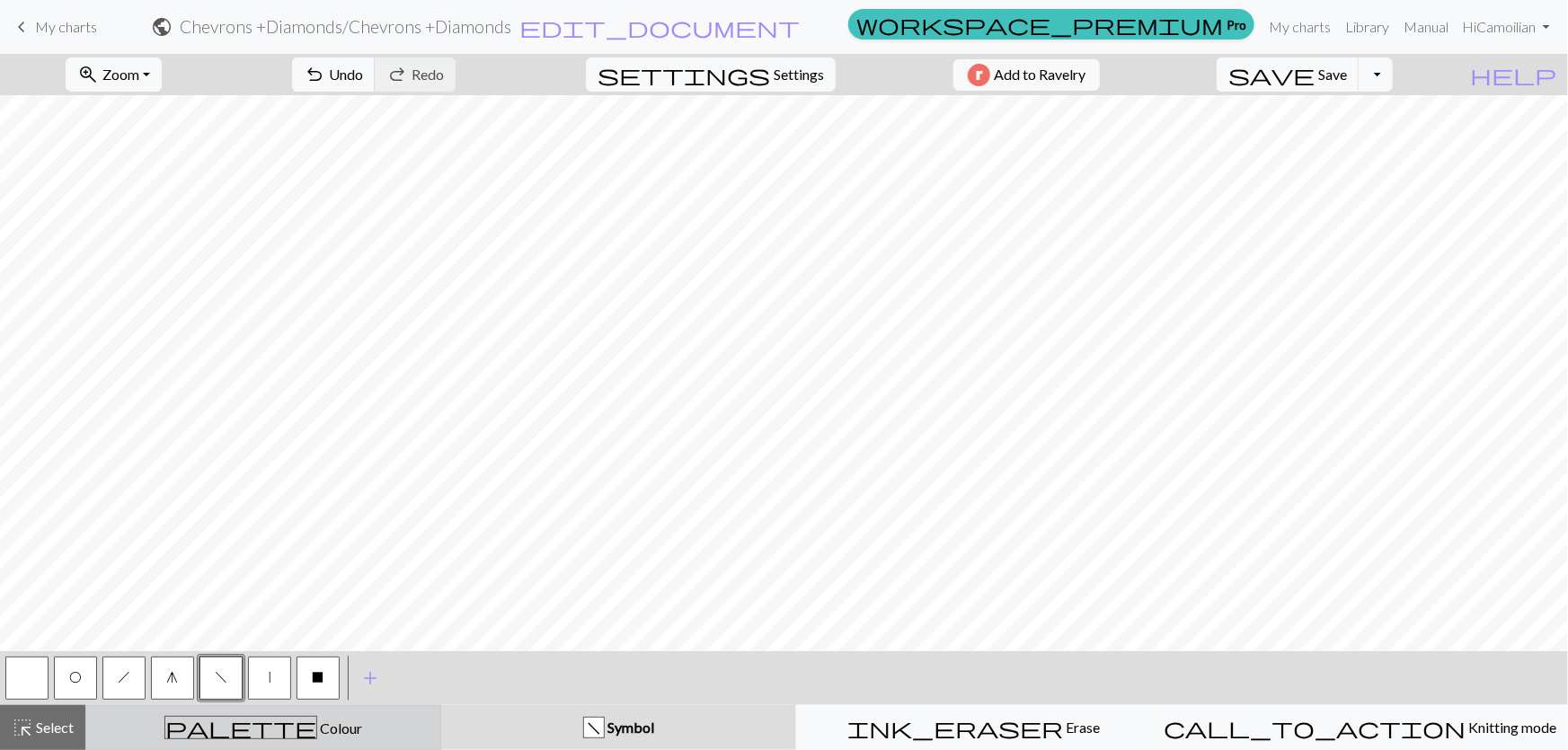
click at [309, 726] on div "palette Colour Colour" at bounding box center [263, 727] width 333 height 23
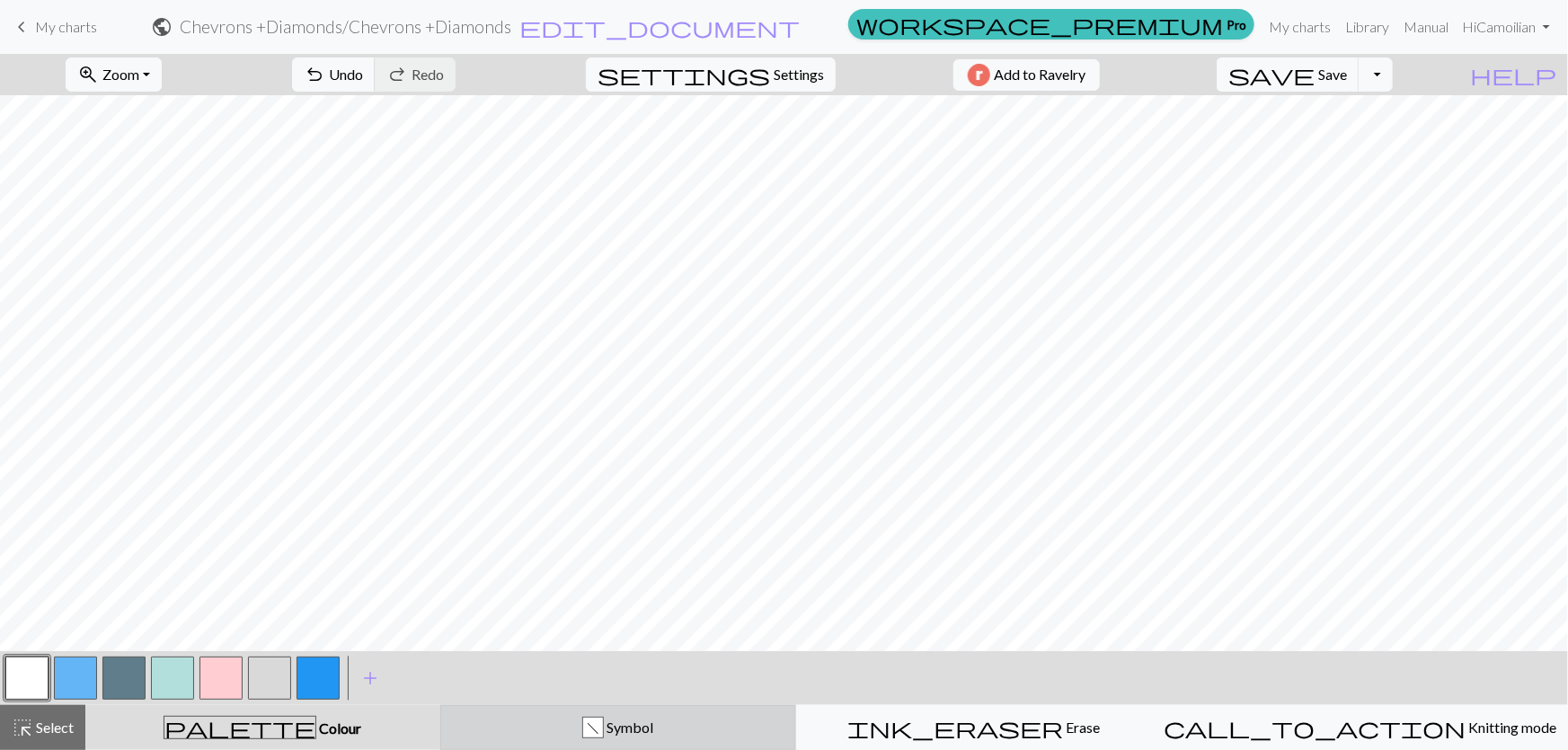
click at [582, 735] on div "f Symbol" at bounding box center [618, 727] width 333 height 21
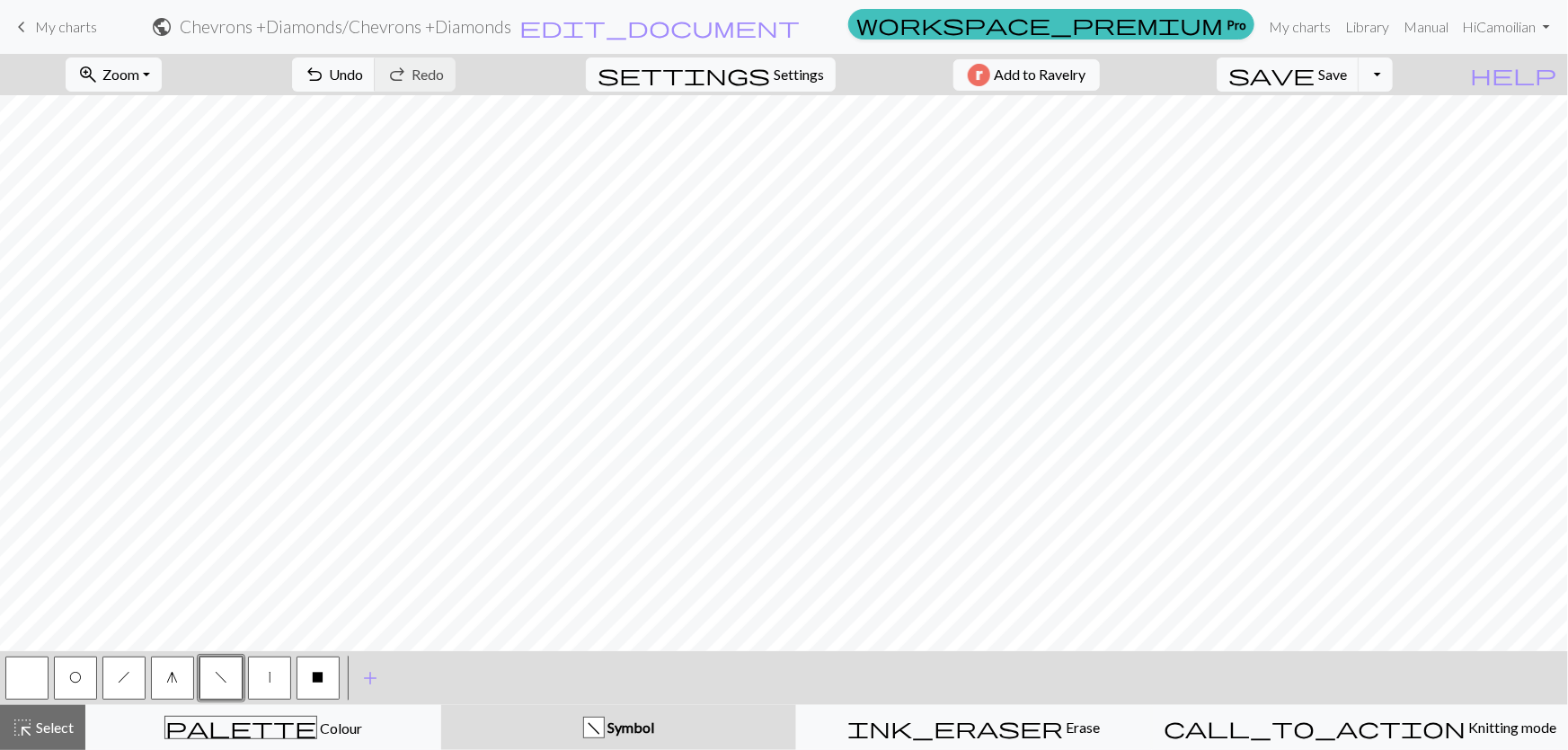
click at [25, 671] on button "button" at bounding box center [27, 678] width 43 height 43
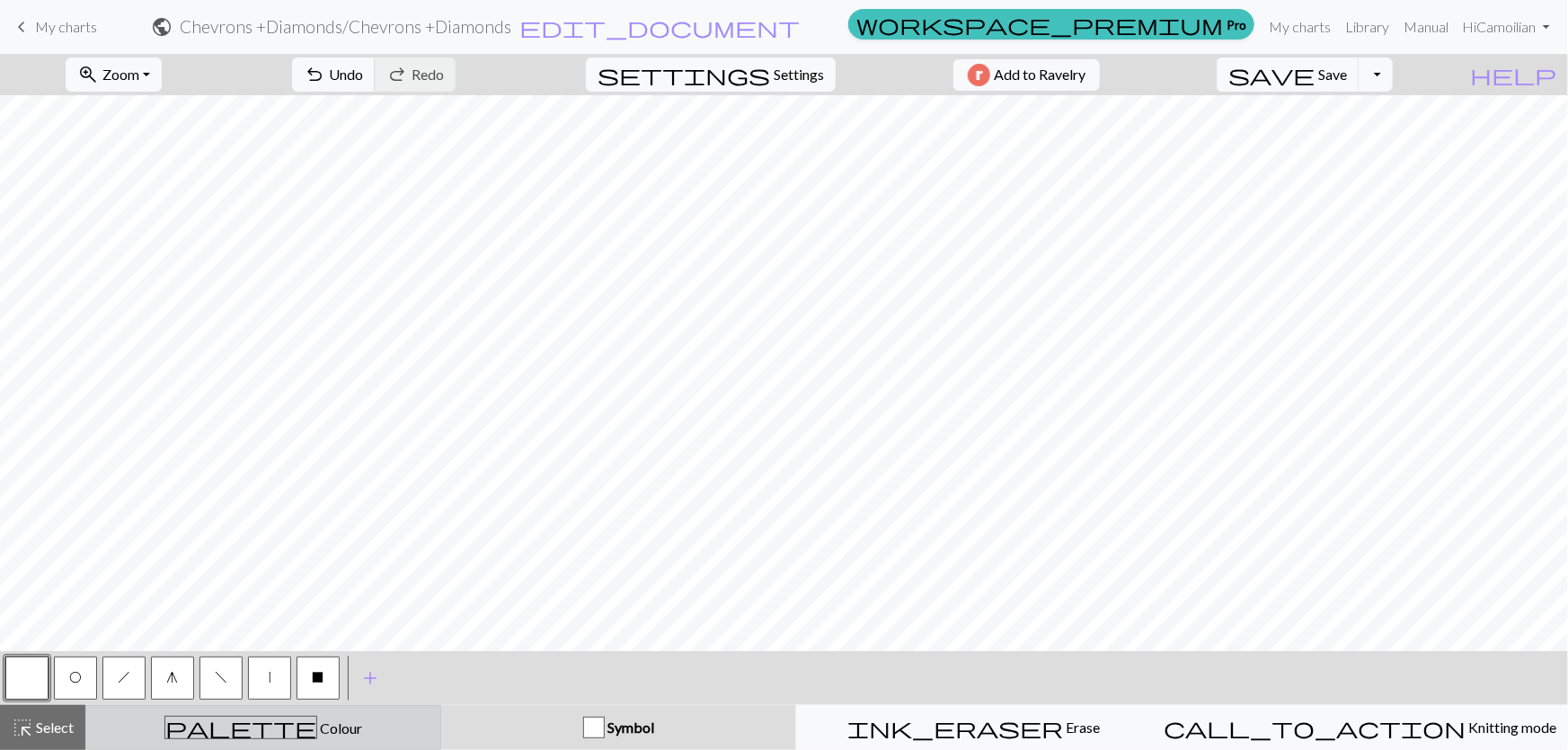
click at [270, 736] on div "palette Colour Colour" at bounding box center [263, 727] width 333 height 23
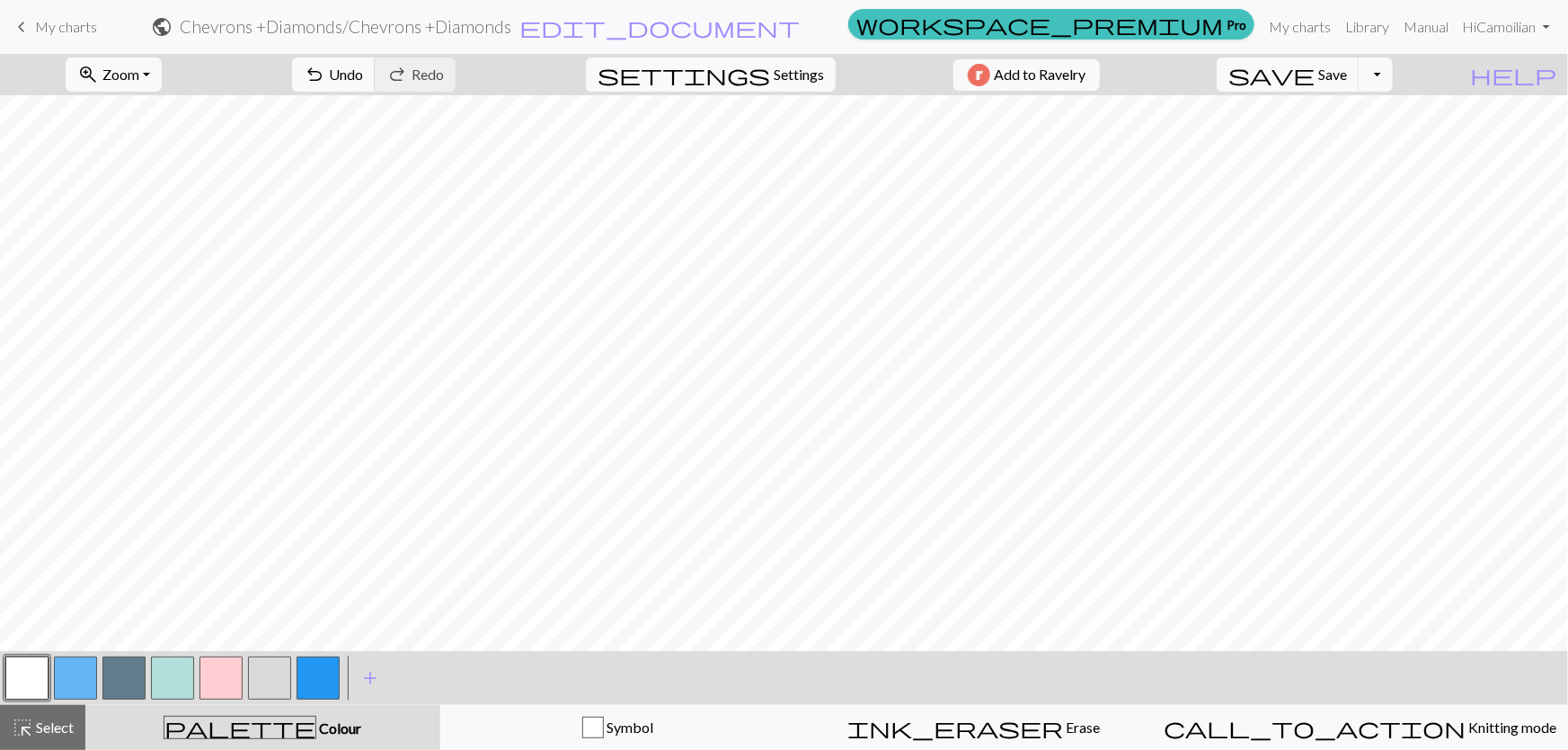
click at [78, 687] on button "button" at bounding box center [76, 678] width 43 height 43
click at [24, 675] on button "button" at bounding box center [27, 678] width 43 height 43
click at [316, 674] on button "button" at bounding box center [318, 678] width 43 height 43
click at [183, 678] on button "button" at bounding box center [172, 678] width 43 height 43
click at [252, 720] on div "palette Colour Colour" at bounding box center [263, 727] width 333 height 23
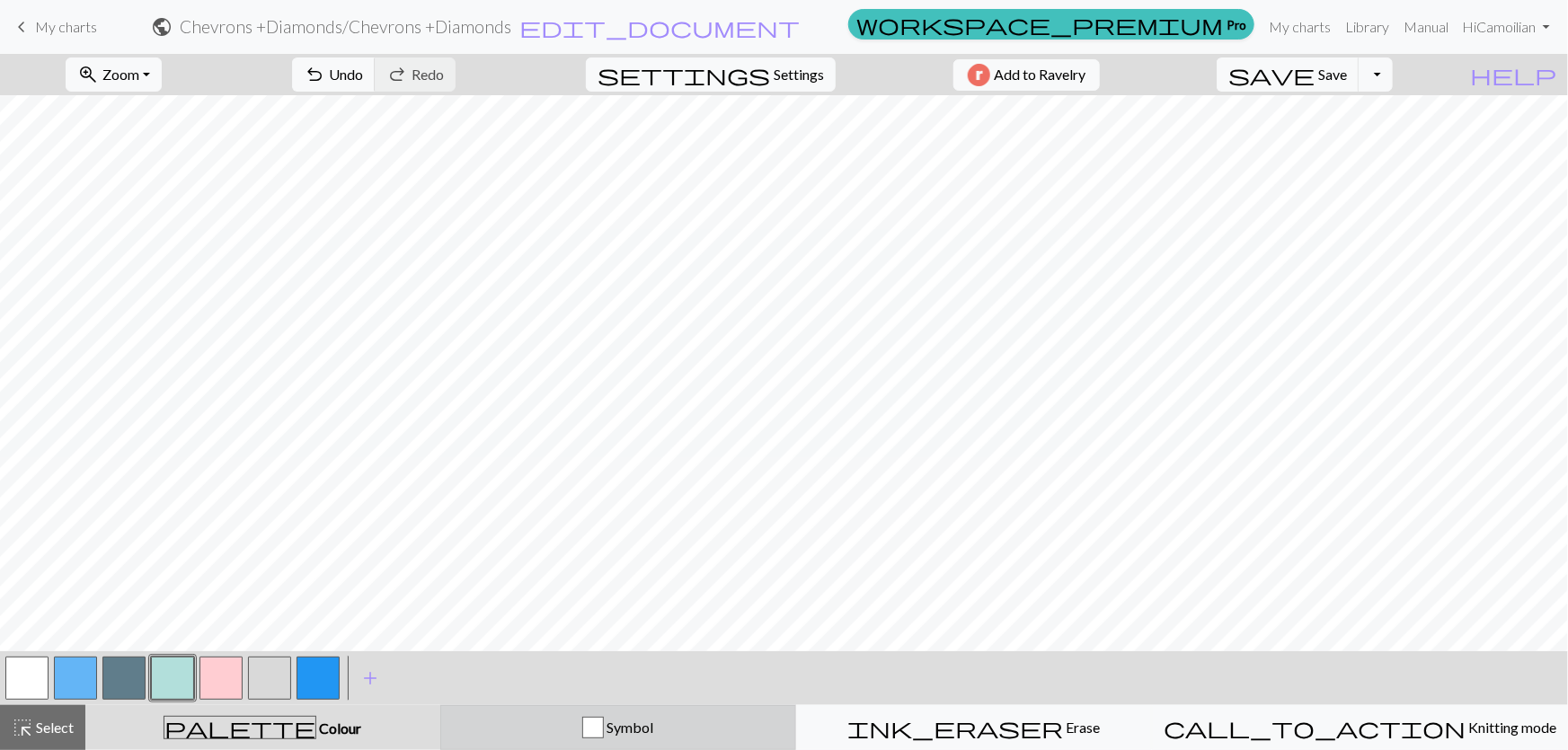
click at [512, 725] on div "Symbol" at bounding box center [618, 727] width 333 height 21
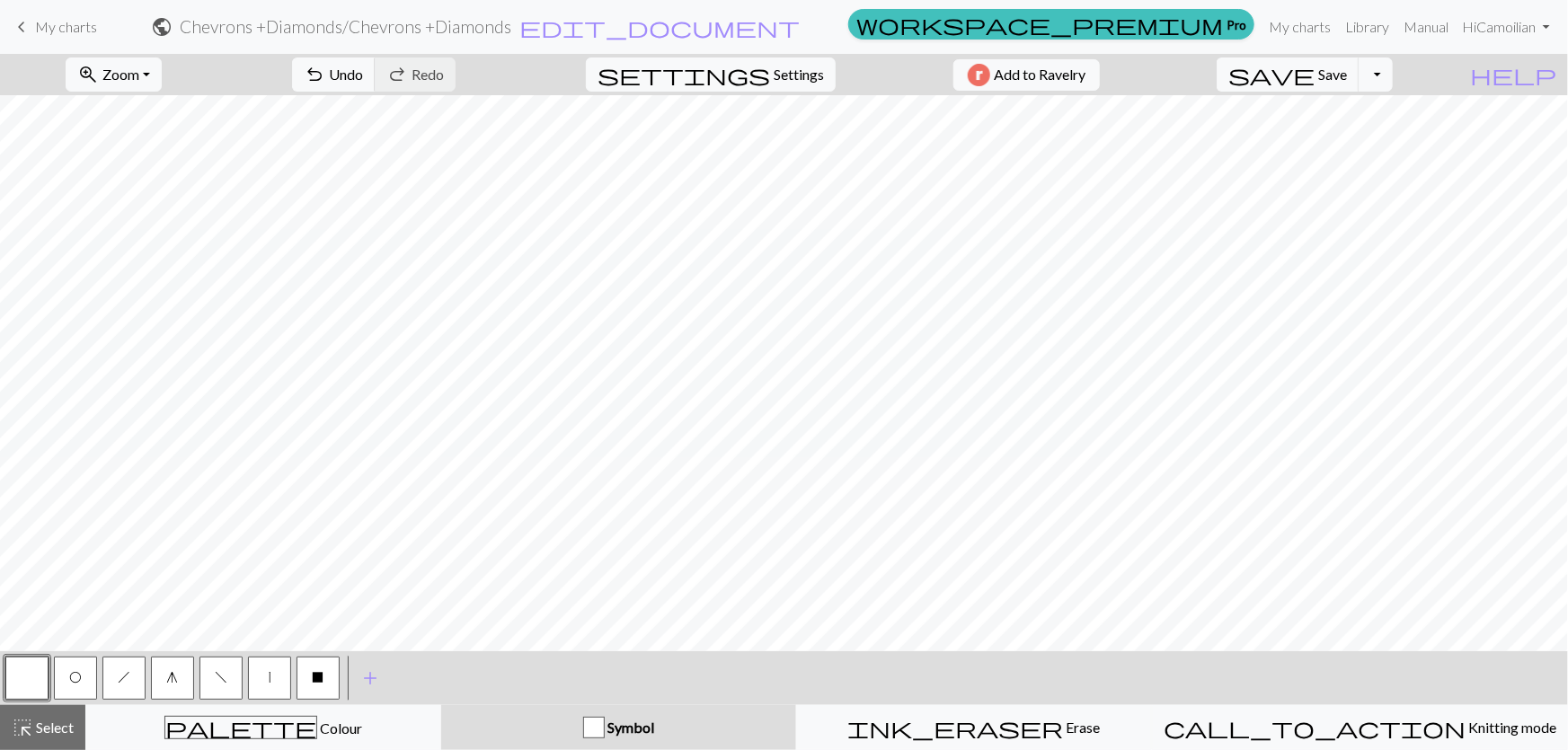
click at [174, 676] on span "g" at bounding box center [172, 678] width 12 height 15
click at [316, 685] on button "X" at bounding box center [318, 678] width 43 height 43
click at [123, 682] on span "h" at bounding box center [124, 678] width 13 height 15
click at [211, 673] on button "f" at bounding box center [221, 678] width 43 height 43
click at [61, 683] on button "O" at bounding box center [76, 678] width 43 height 43
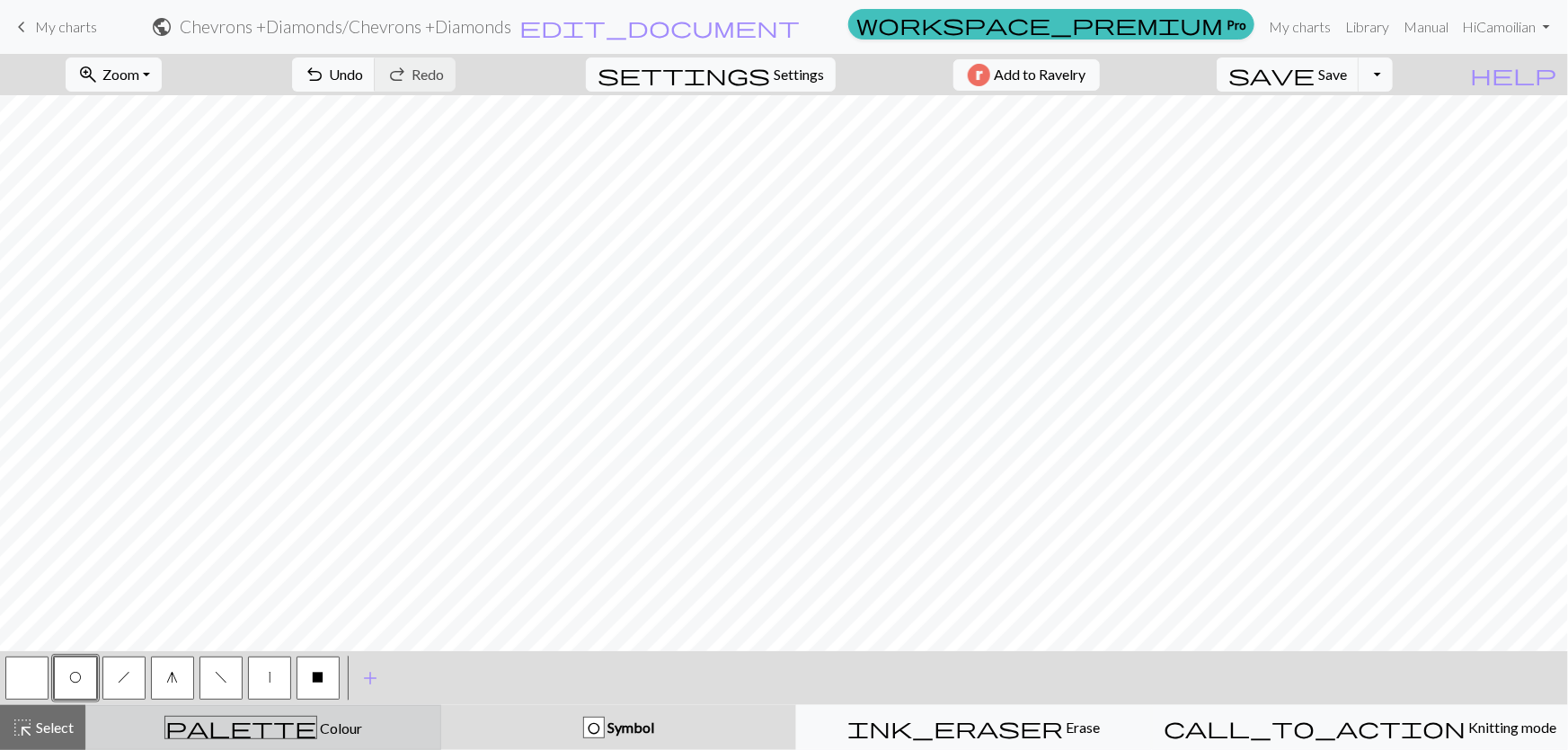
click at [395, 732] on div "palette Colour Colour" at bounding box center [263, 727] width 333 height 23
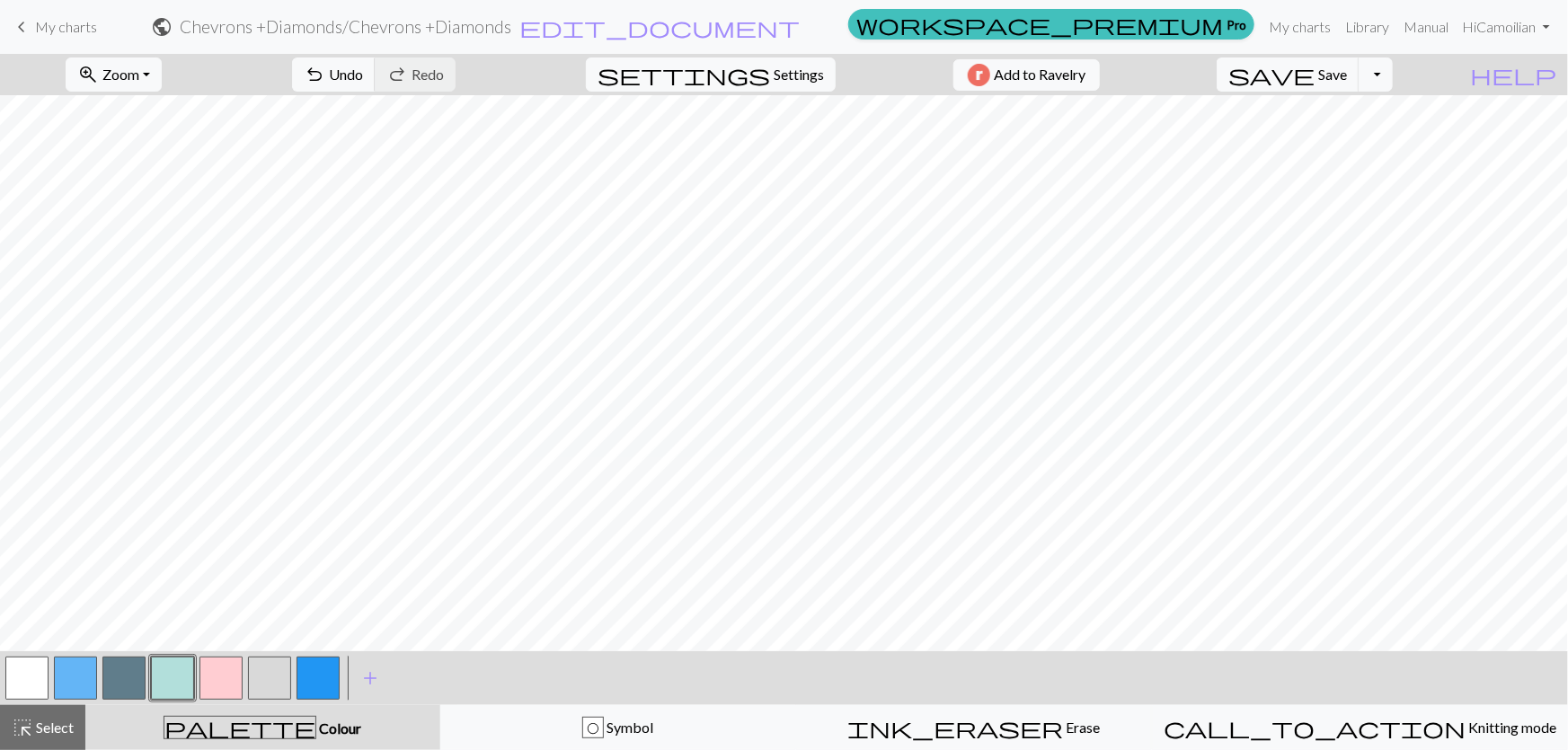
drag, startPoint x: 0, startPoint y: 679, endPoint x: 9, endPoint y: 677, distance: 9.2
click at [0, 679] on div "< > add Add a colour" at bounding box center [784, 678] width 1568 height 54
click at [12, 676] on button "button" at bounding box center [27, 678] width 43 height 43
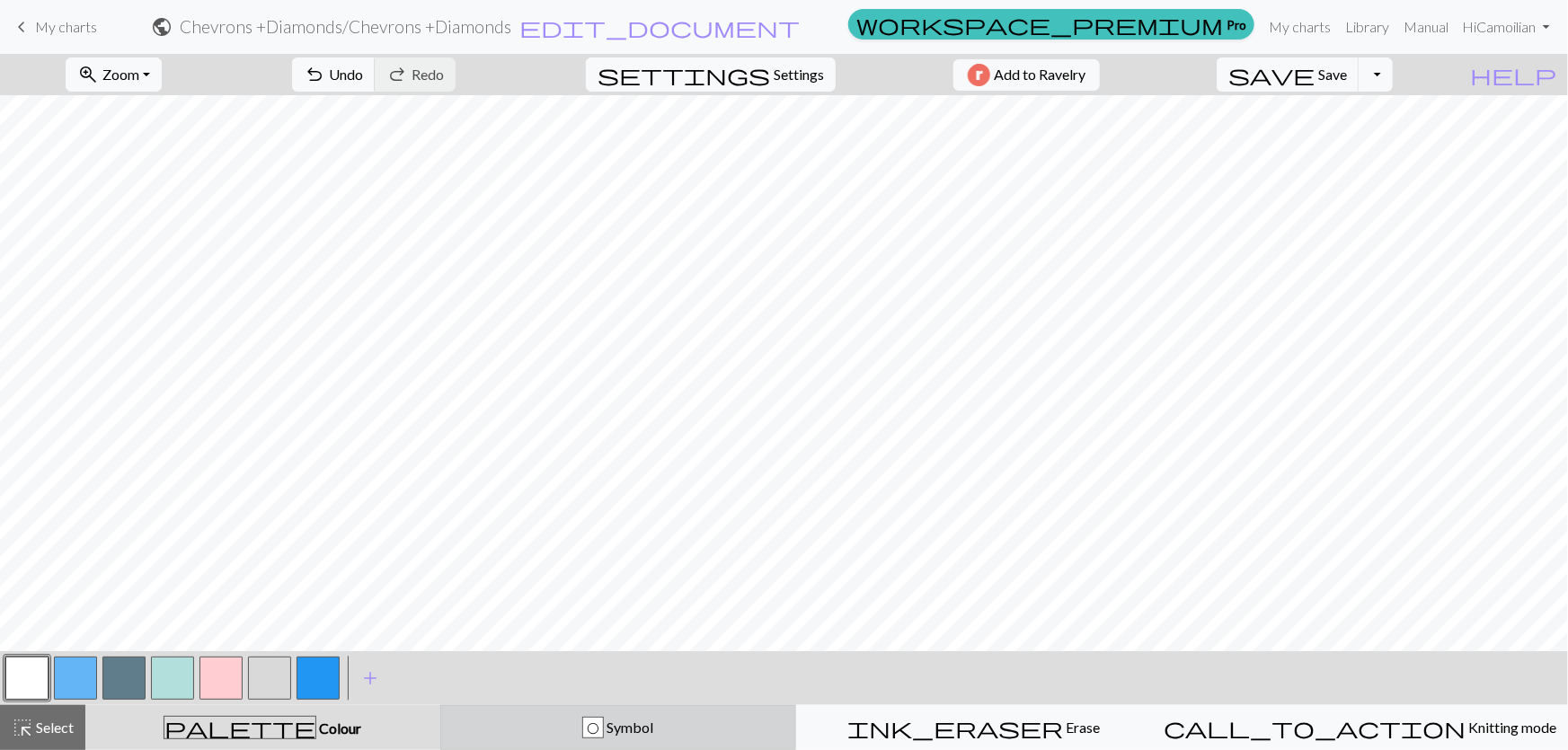
click at [645, 744] on button "O Symbol" at bounding box center [618, 728] width 356 height 45
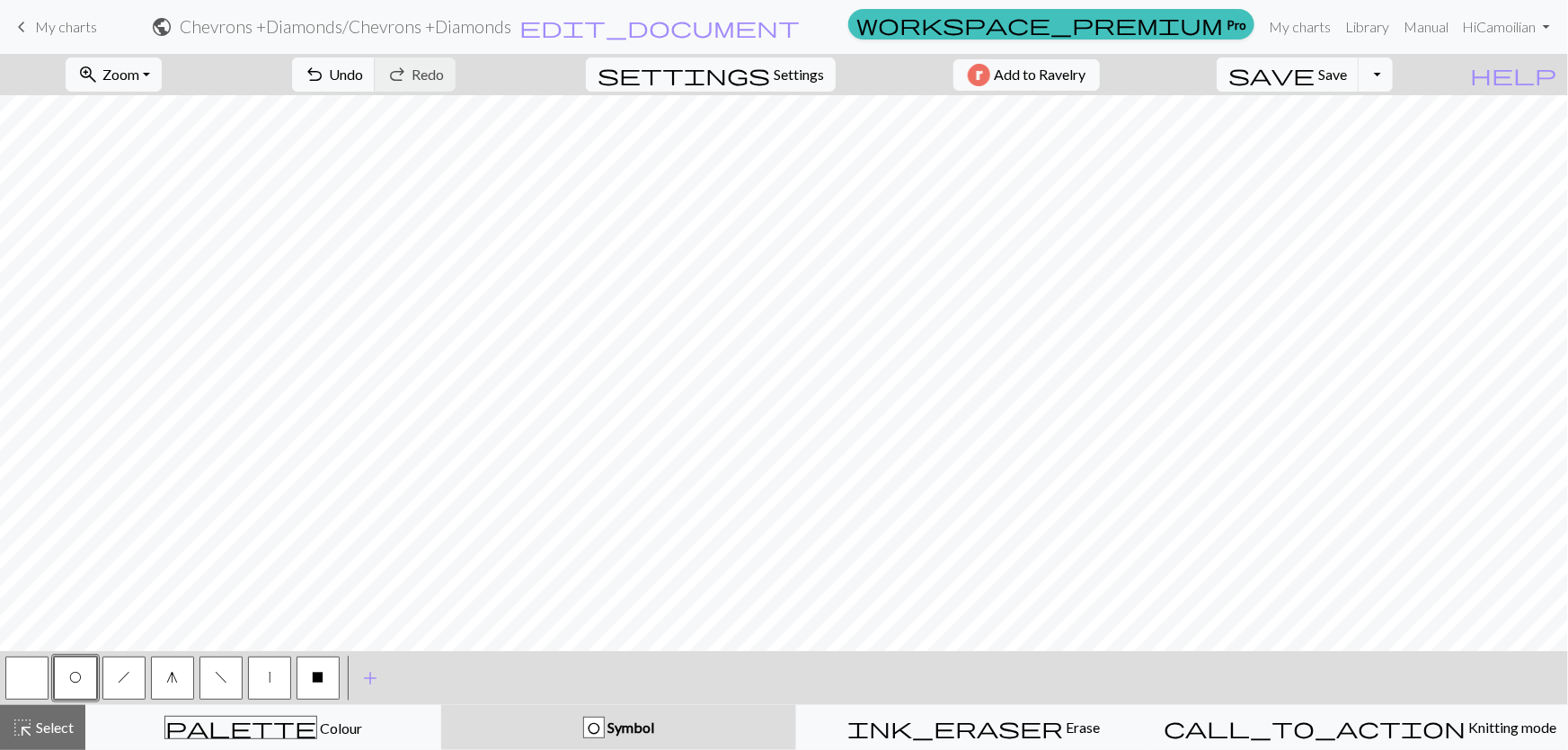
drag, startPoint x: 39, startPoint y: 688, endPoint x: 141, endPoint y: 646, distance: 110.3
click at [40, 688] on button "button" at bounding box center [27, 678] width 43 height 43
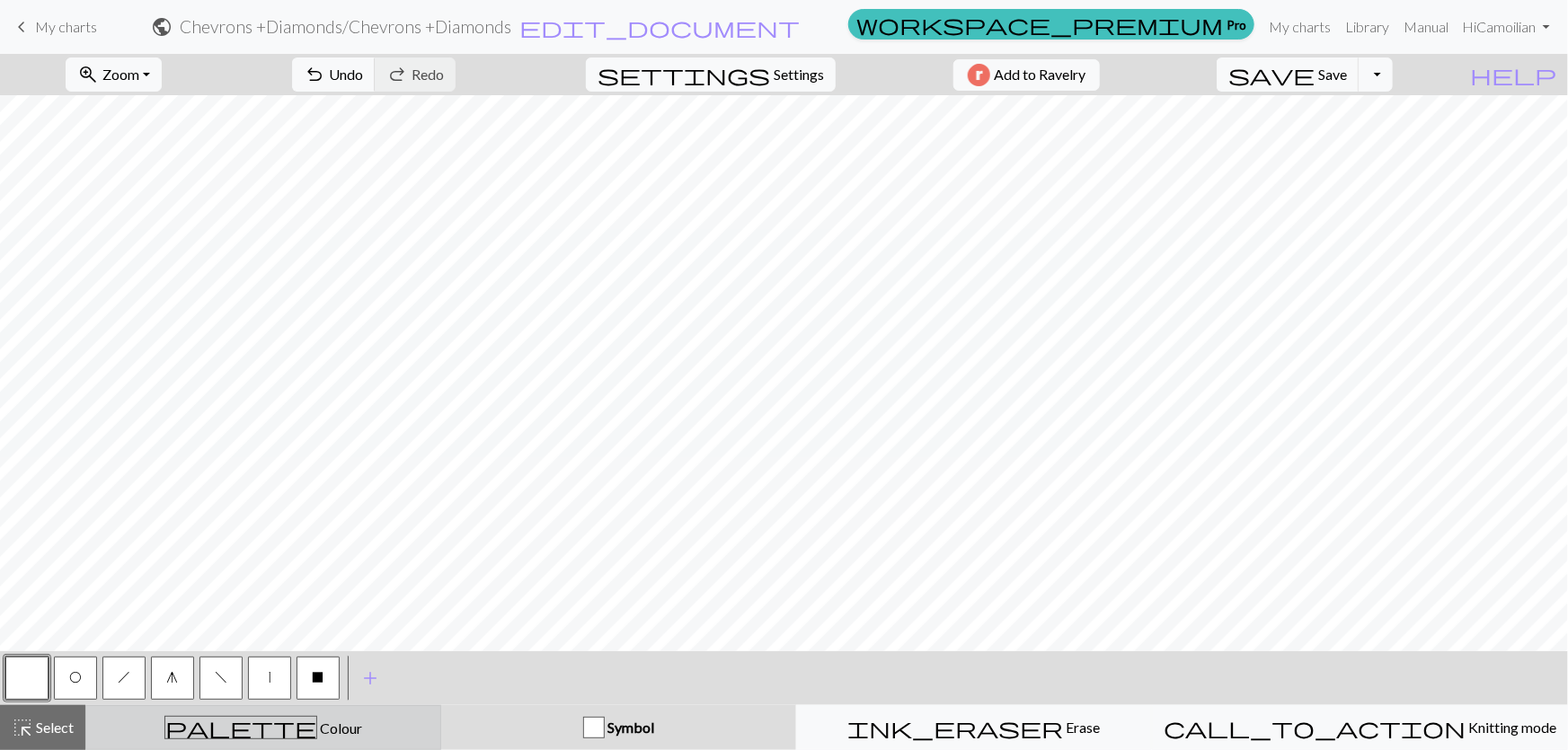
click at [300, 719] on div "palette Colour Colour" at bounding box center [263, 727] width 333 height 23
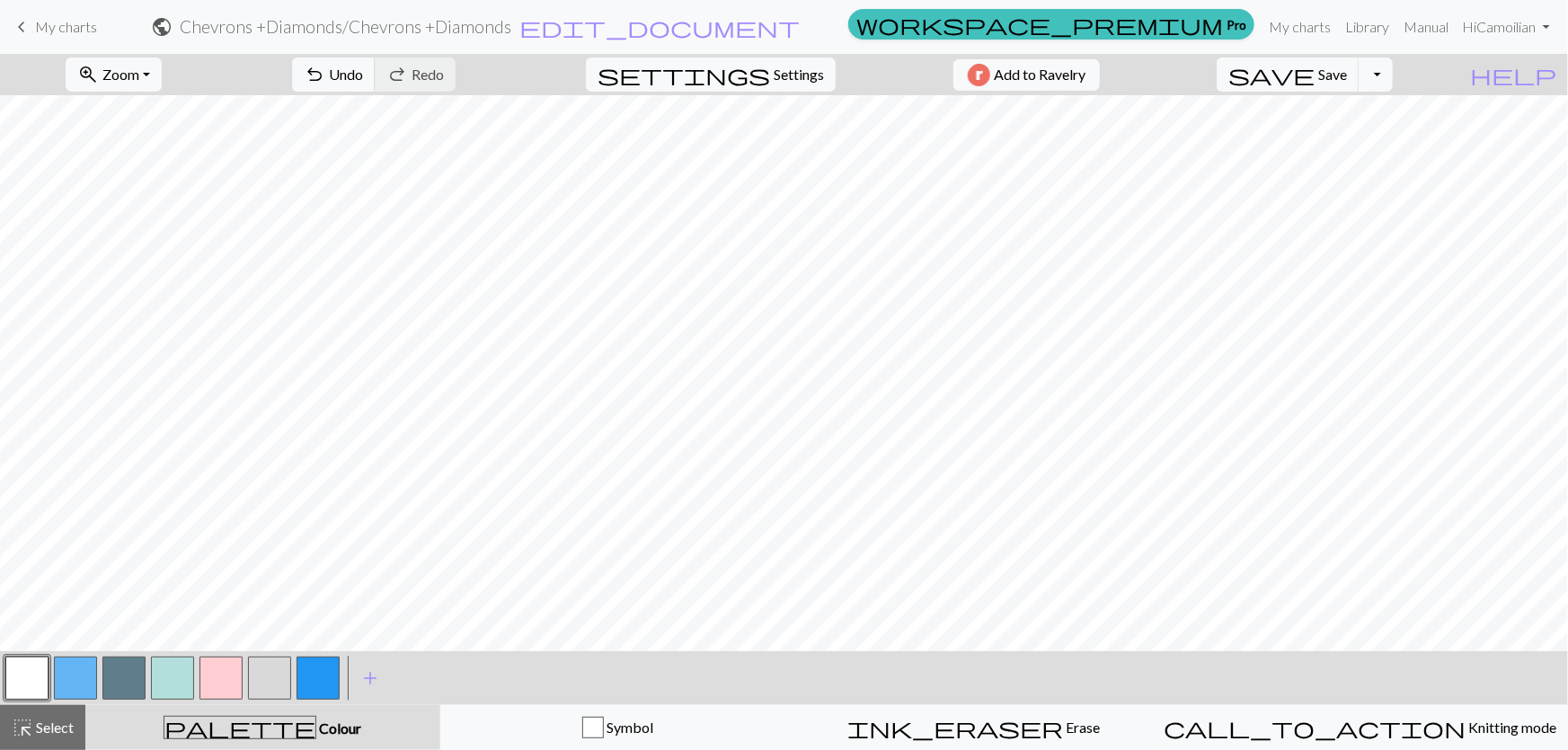
click at [79, 686] on button "button" at bounding box center [76, 678] width 43 height 43
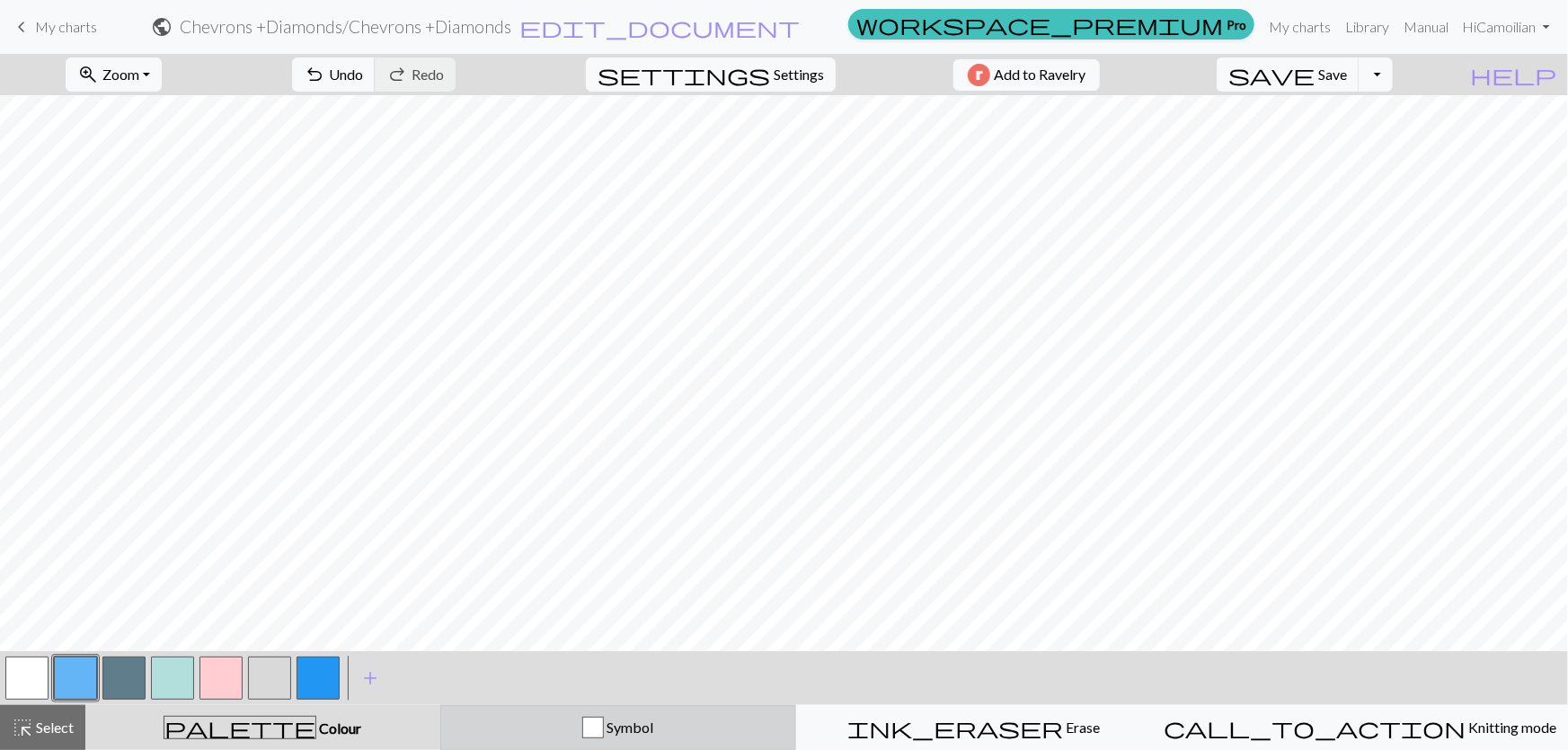
click at [553, 722] on div "Symbol" at bounding box center [618, 727] width 333 height 21
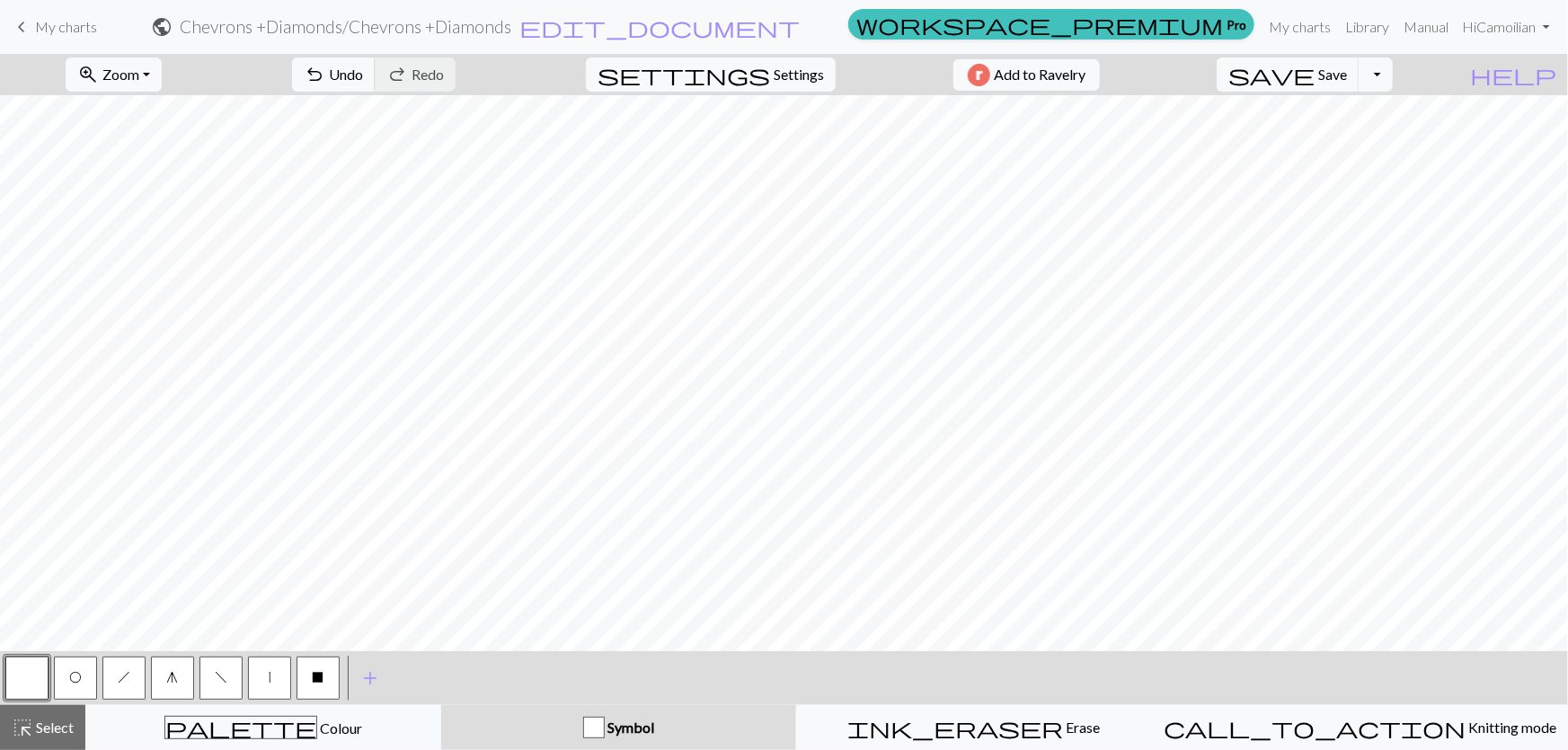
click at [231, 677] on button "f" at bounding box center [221, 678] width 43 height 43
drag, startPoint x: 126, startPoint y: 690, endPoint x: 227, endPoint y: 647, distance: 109.8
click at [126, 690] on button "h" at bounding box center [123, 678] width 43 height 43
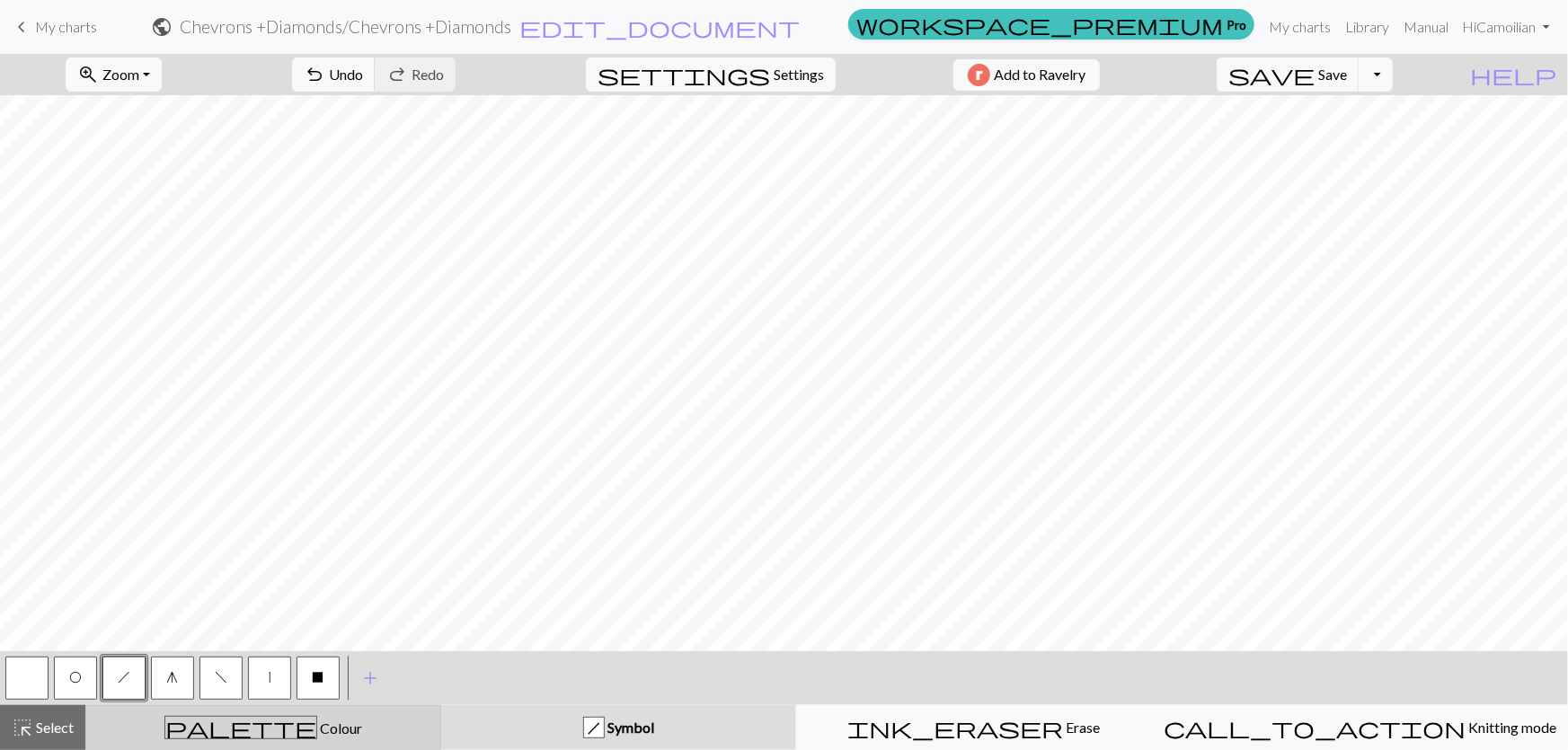
click at [178, 736] on div "palette Colour Colour" at bounding box center [263, 727] width 333 height 23
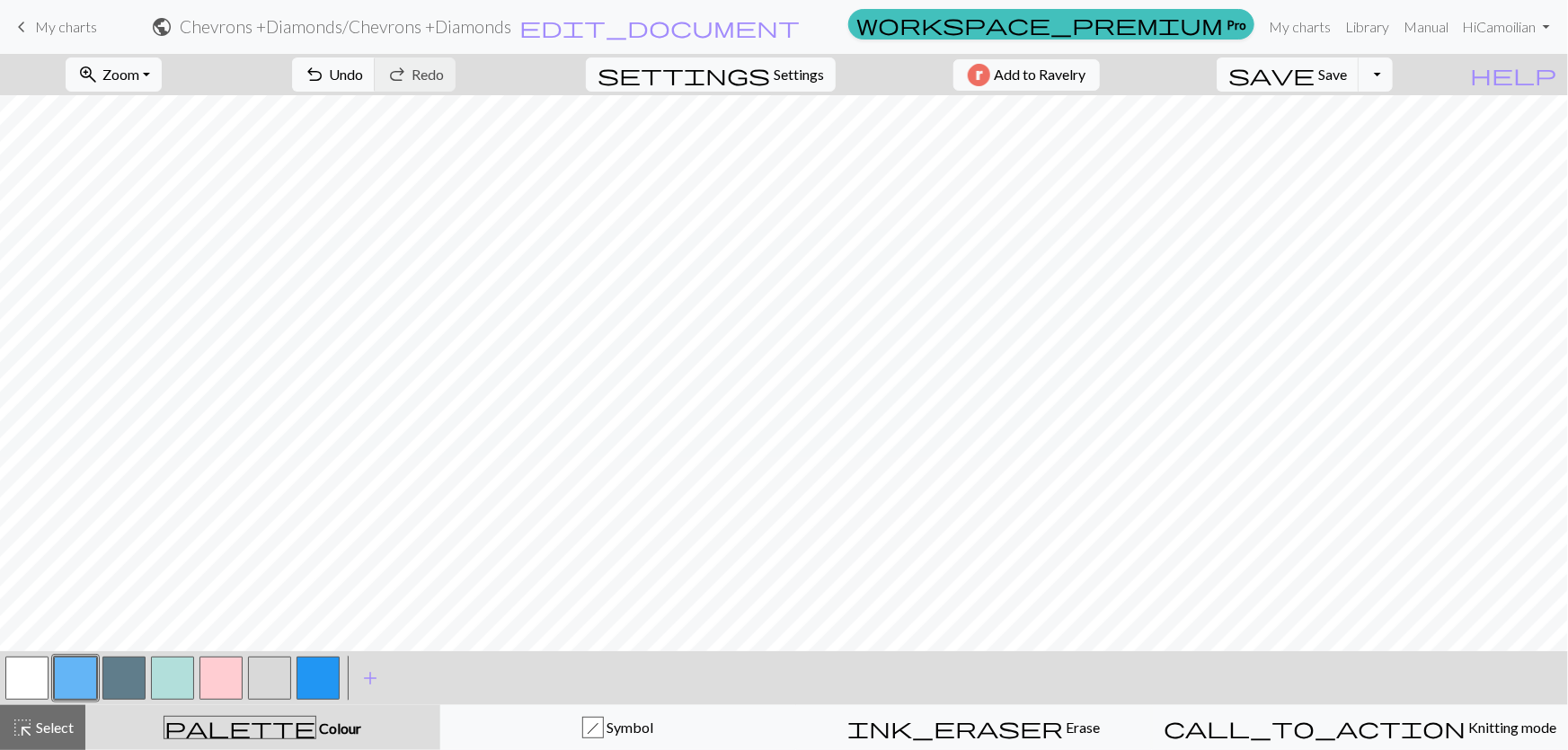
click at [18, 691] on button "button" at bounding box center [27, 678] width 43 height 43
click at [193, 671] on button "button" at bounding box center [172, 678] width 43 height 43
click at [111, 681] on button "button" at bounding box center [123, 678] width 43 height 43
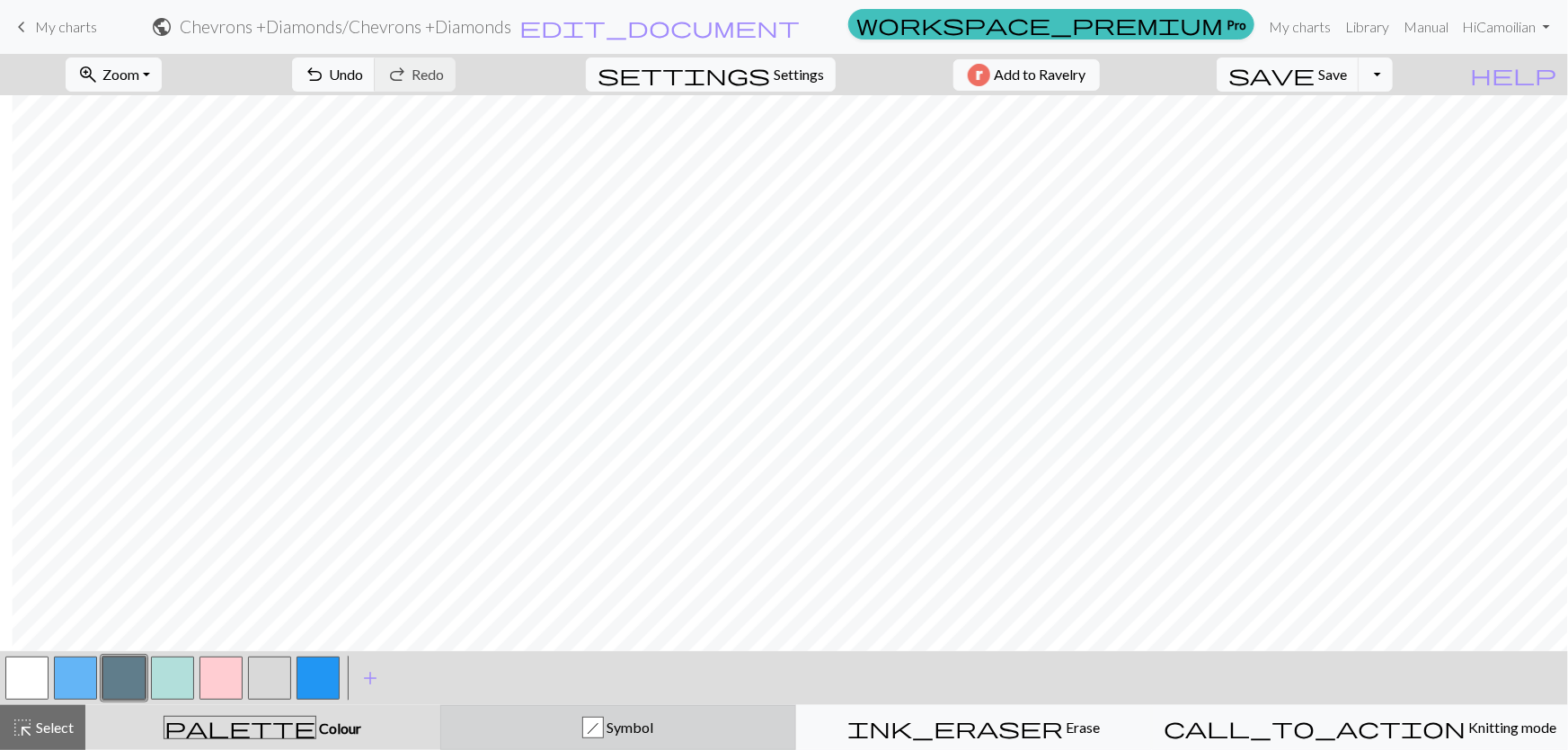
click at [528, 720] on div "h Symbol" at bounding box center [618, 727] width 333 height 21
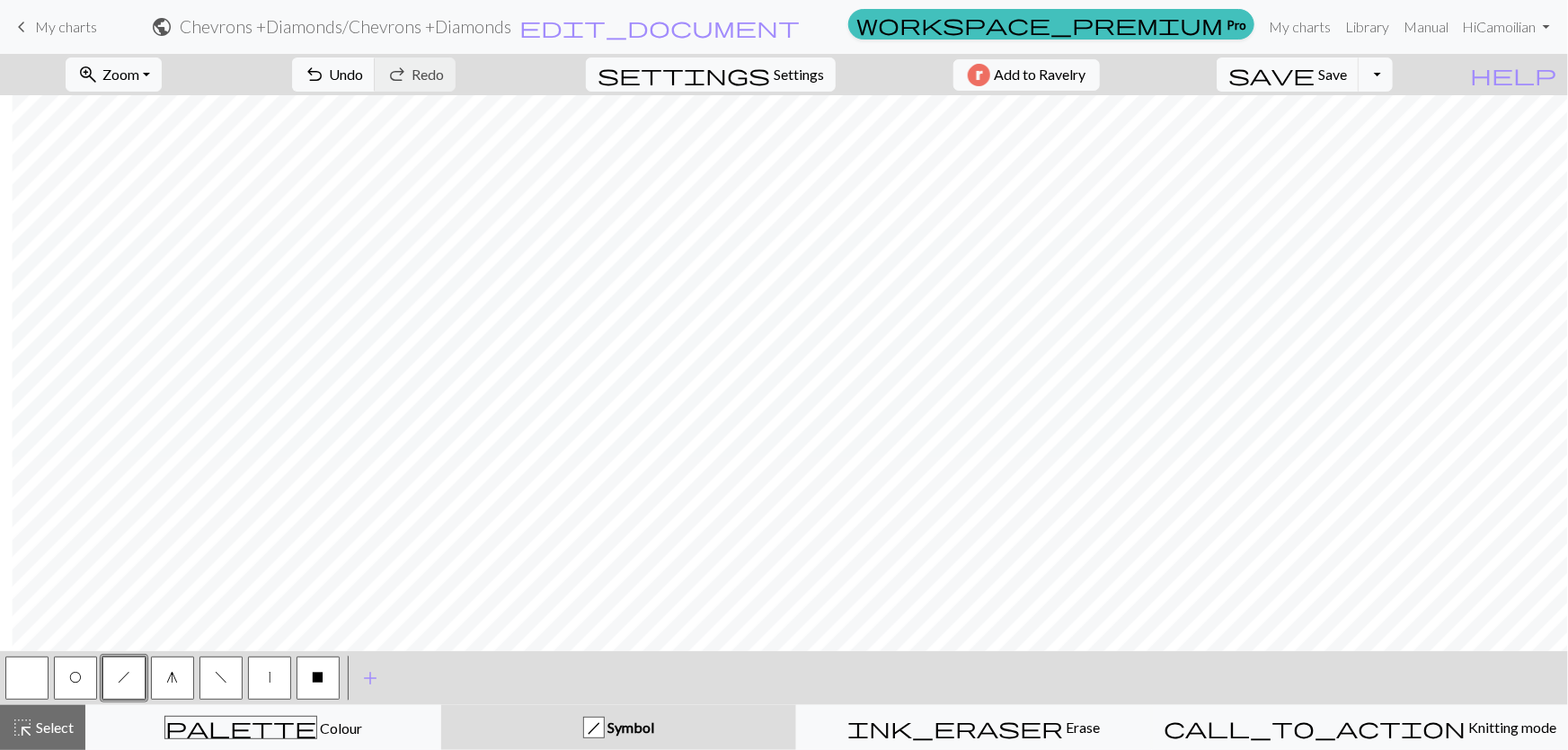
click at [69, 681] on button "O" at bounding box center [76, 678] width 43 height 43
click at [127, 681] on span "h" at bounding box center [124, 678] width 13 height 15
click at [25, 675] on button "button" at bounding box center [27, 678] width 43 height 43
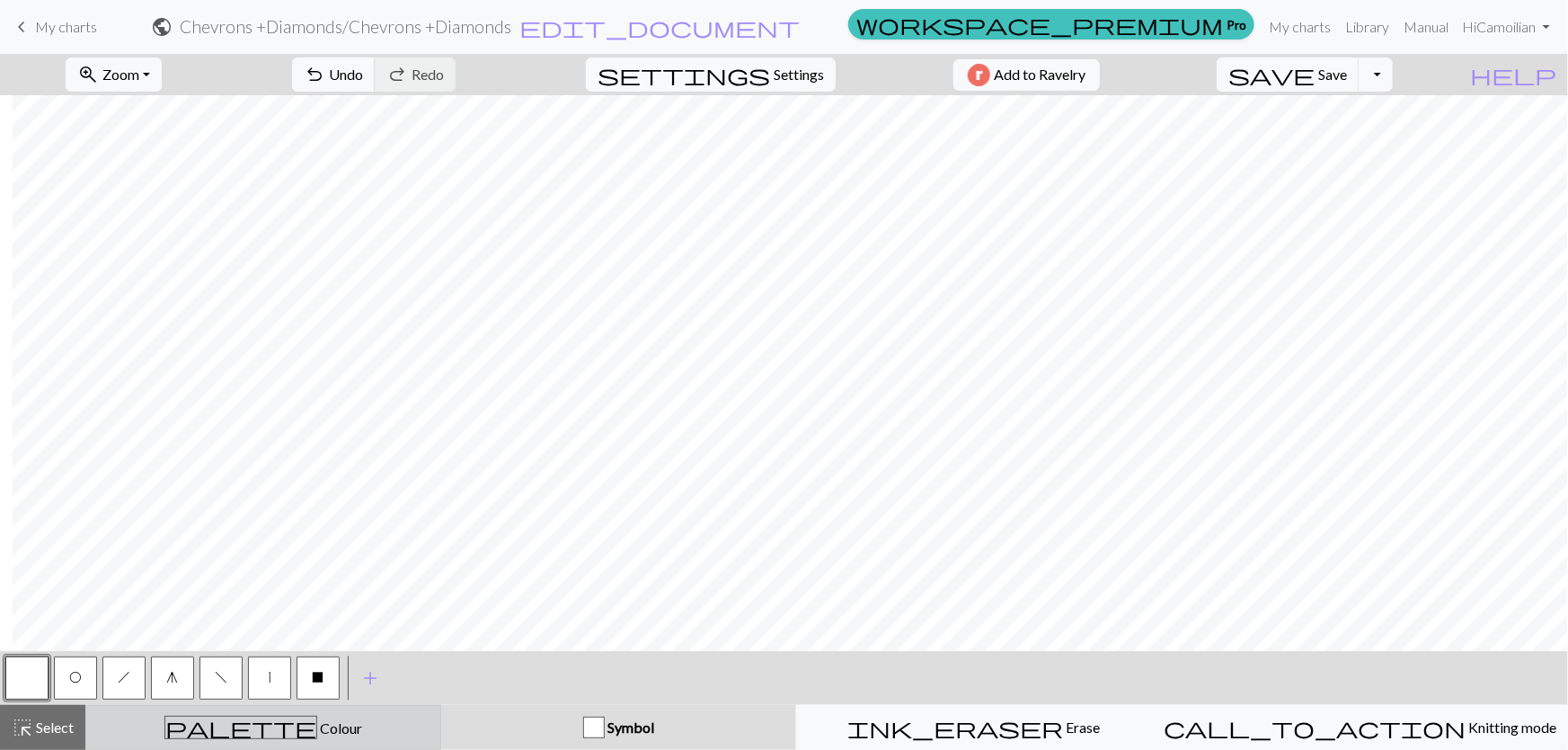
click at [317, 734] on span "Colour" at bounding box center [339, 728] width 45 height 18
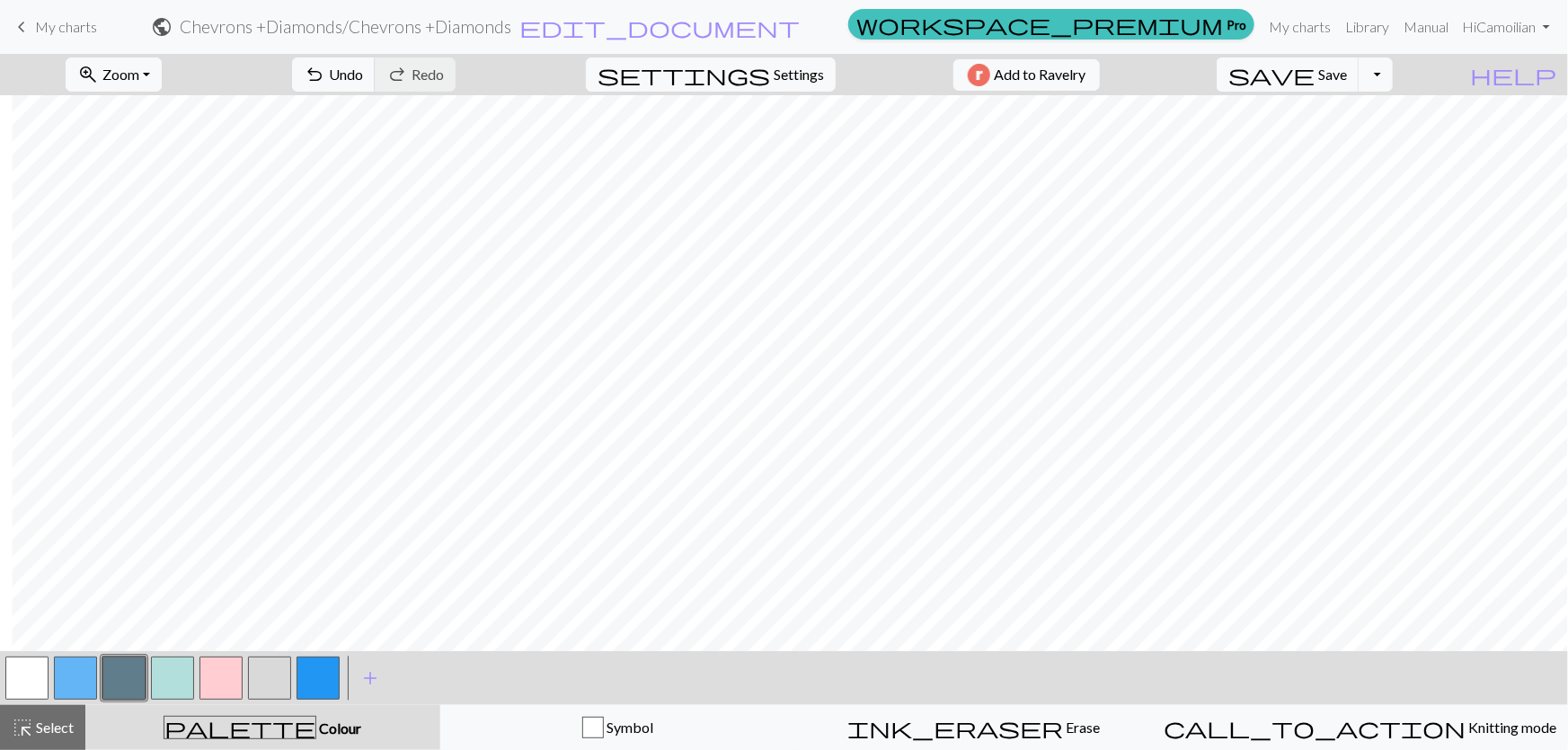
click at [17, 686] on button "button" at bounding box center [27, 678] width 43 height 43
click at [91, 684] on button "button" at bounding box center [76, 678] width 43 height 43
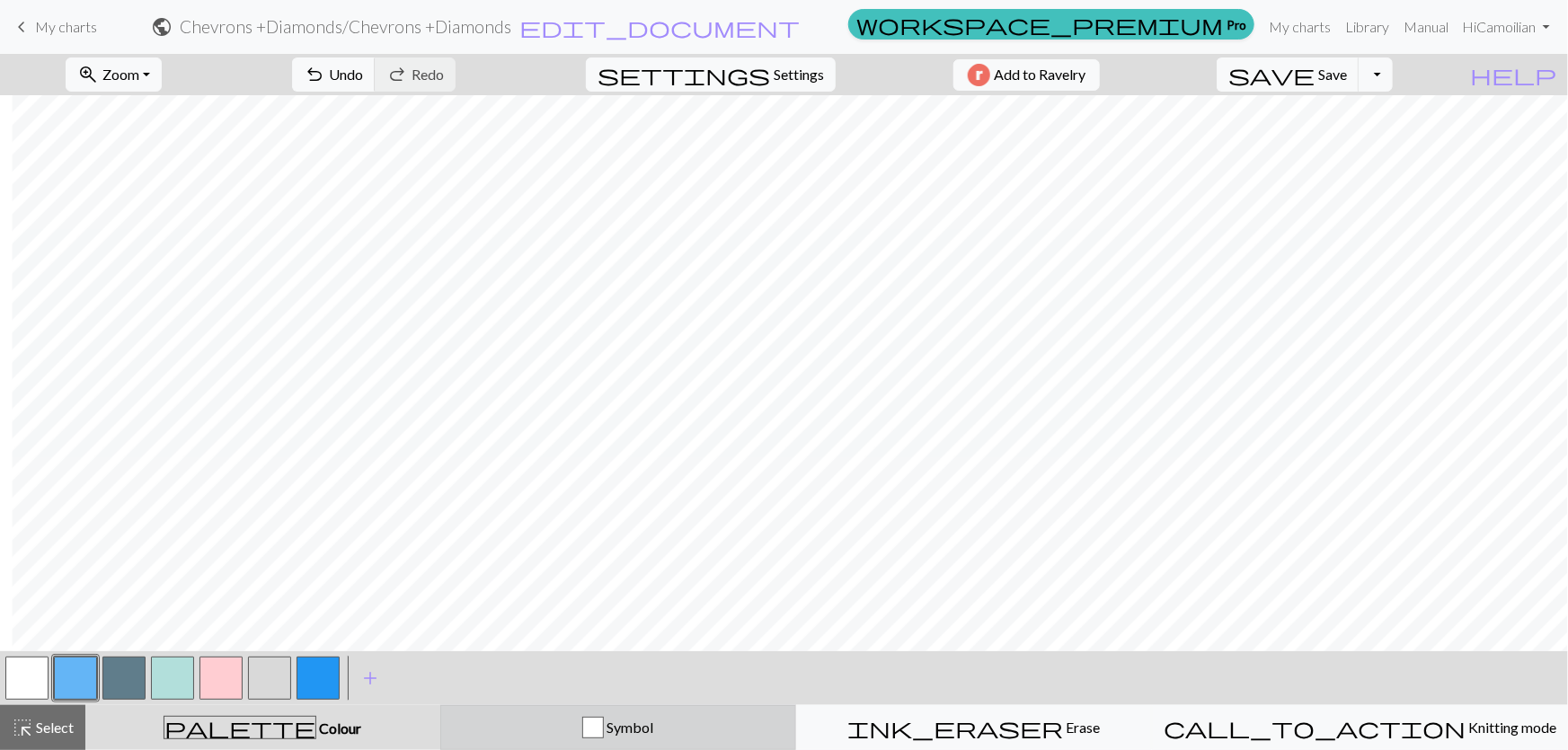
drag, startPoint x: 530, startPoint y: 729, endPoint x: 511, endPoint y: 728, distance: 19.0
click at [530, 729] on div "Symbol" at bounding box center [618, 727] width 333 height 21
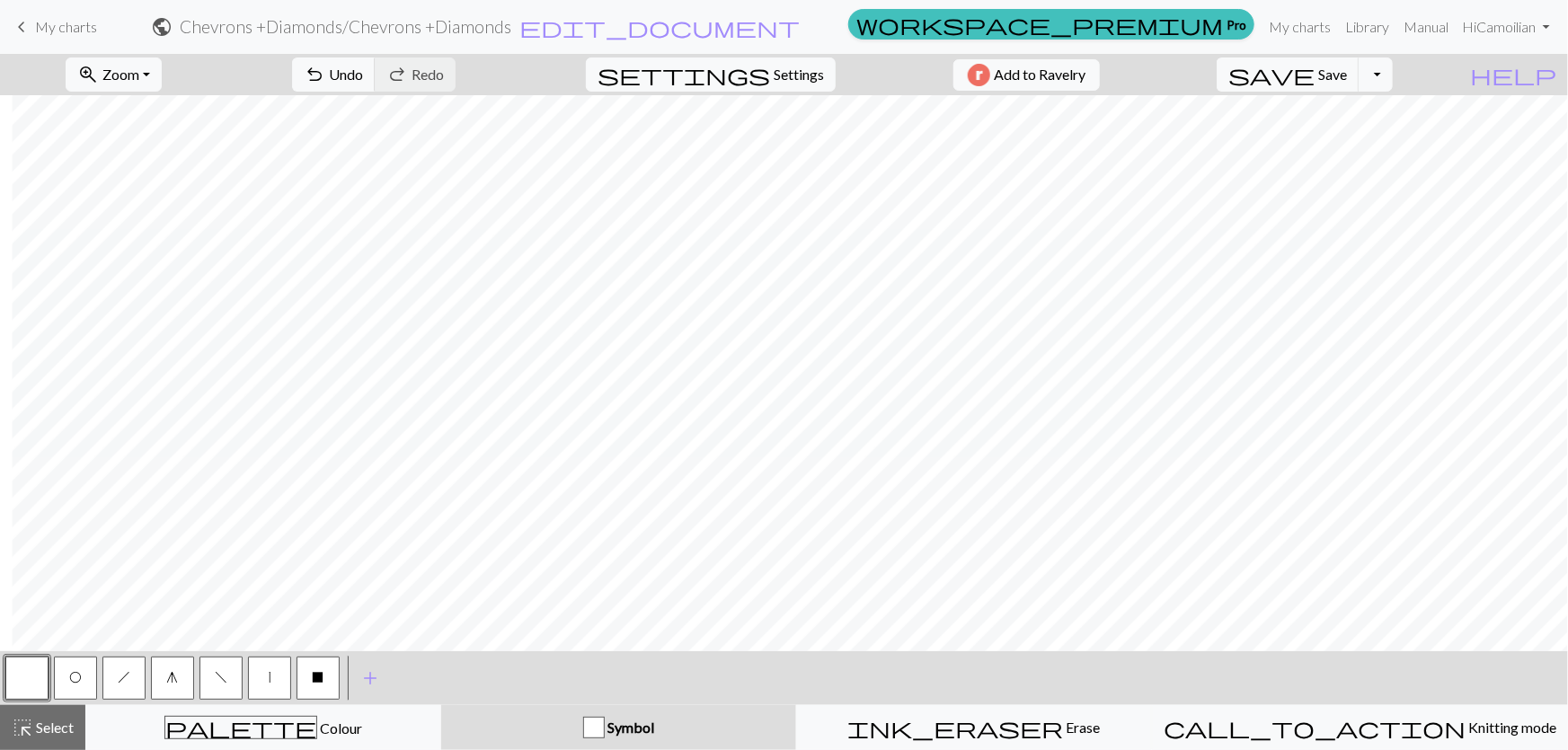
click at [226, 683] on button "f" at bounding box center [221, 678] width 43 height 43
click at [108, 676] on button "h" at bounding box center [123, 678] width 43 height 43
click at [310, 672] on button "X" at bounding box center [318, 678] width 43 height 43
click at [138, 684] on button "h" at bounding box center [123, 678] width 43 height 43
click at [72, 679] on span "O" at bounding box center [76, 678] width 13 height 15
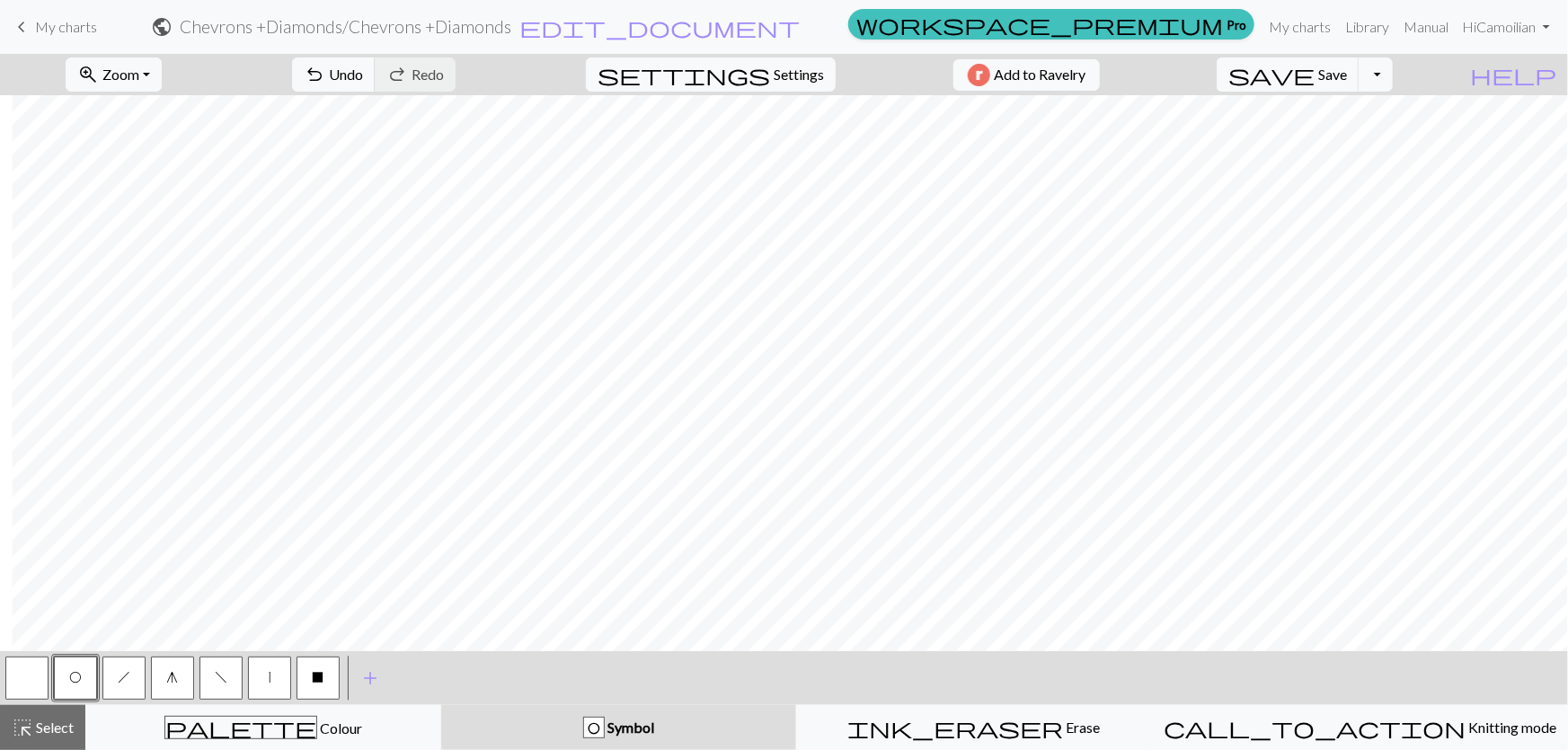
click at [174, 684] on button "g" at bounding box center [172, 678] width 43 height 43
click at [118, 687] on button "h" at bounding box center [123, 678] width 43 height 43
click at [324, 687] on button "X" at bounding box center [318, 678] width 43 height 43
click at [116, 681] on button "h" at bounding box center [123, 678] width 43 height 43
click at [36, 683] on button "button" at bounding box center [27, 678] width 43 height 43
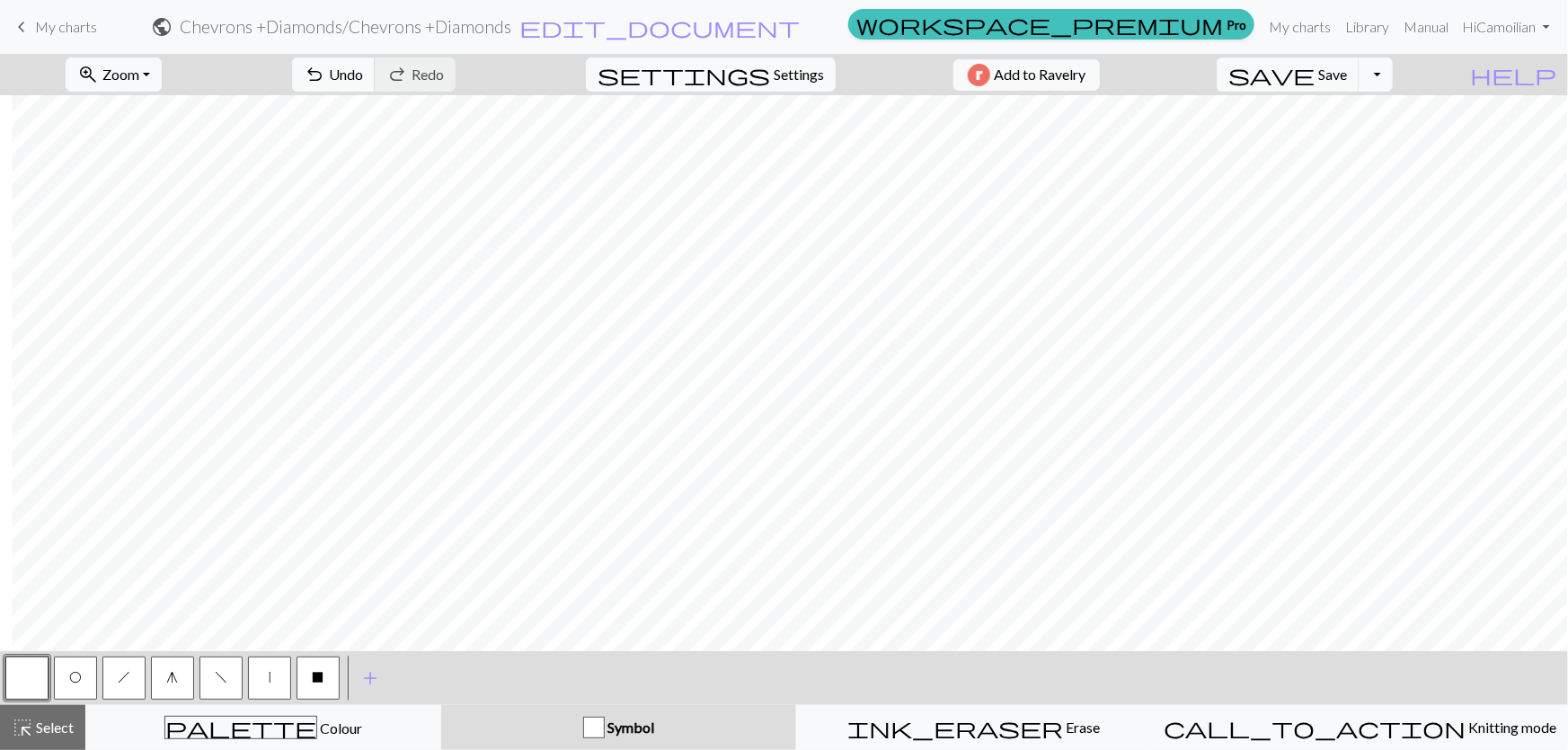
click at [174, 674] on span "g" at bounding box center [172, 678] width 12 height 15
click at [321, 674] on span "X" at bounding box center [318, 678] width 12 height 15
click at [182, 676] on button "g" at bounding box center [172, 678] width 43 height 43
click at [90, 692] on button "O" at bounding box center [76, 678] width 43 height 43
click at [318, 683] on button "X" at bounding box center [318, 678] width 43 height 43
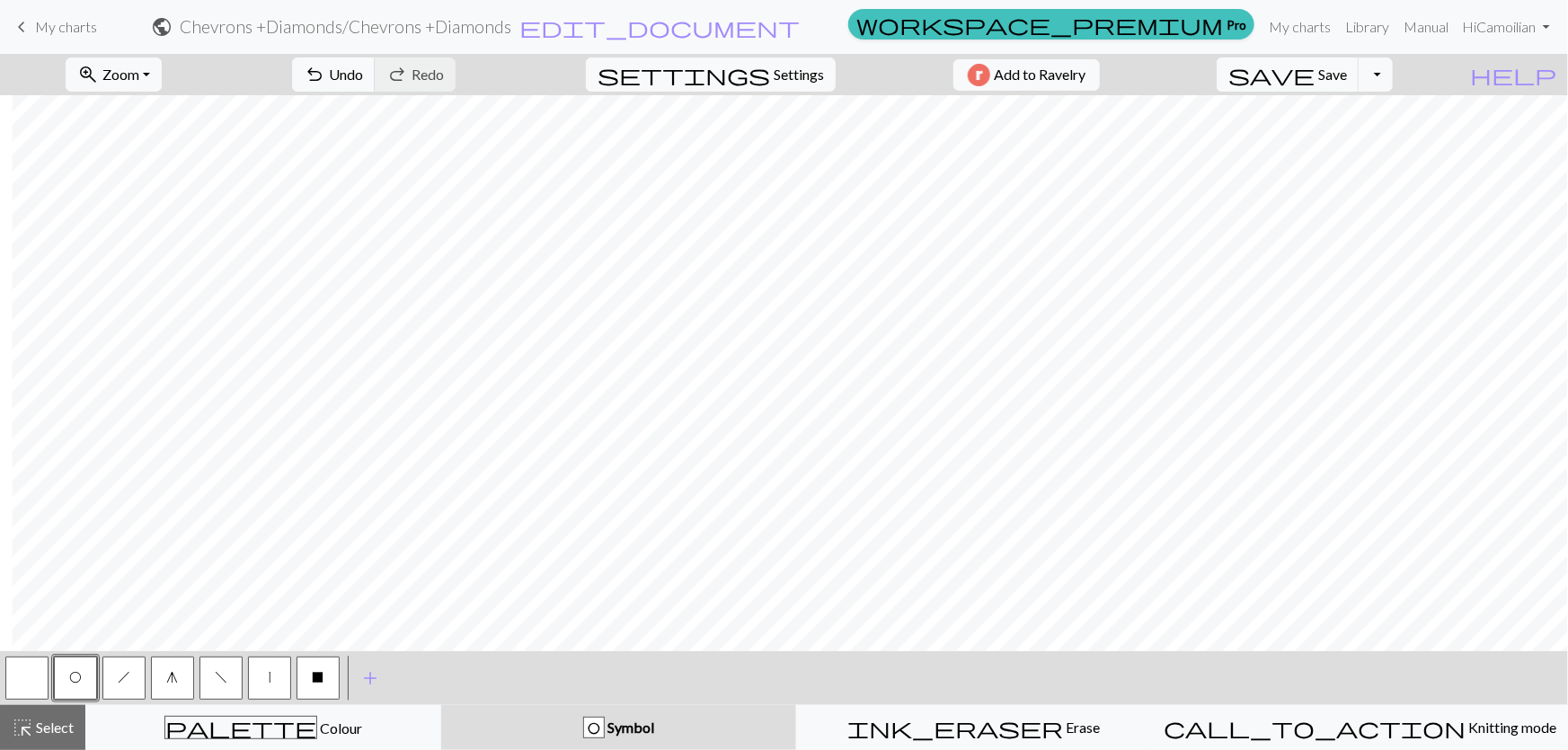
click at [318, 683] on button "X" at bounding box center [318, 678] width 43 height 43
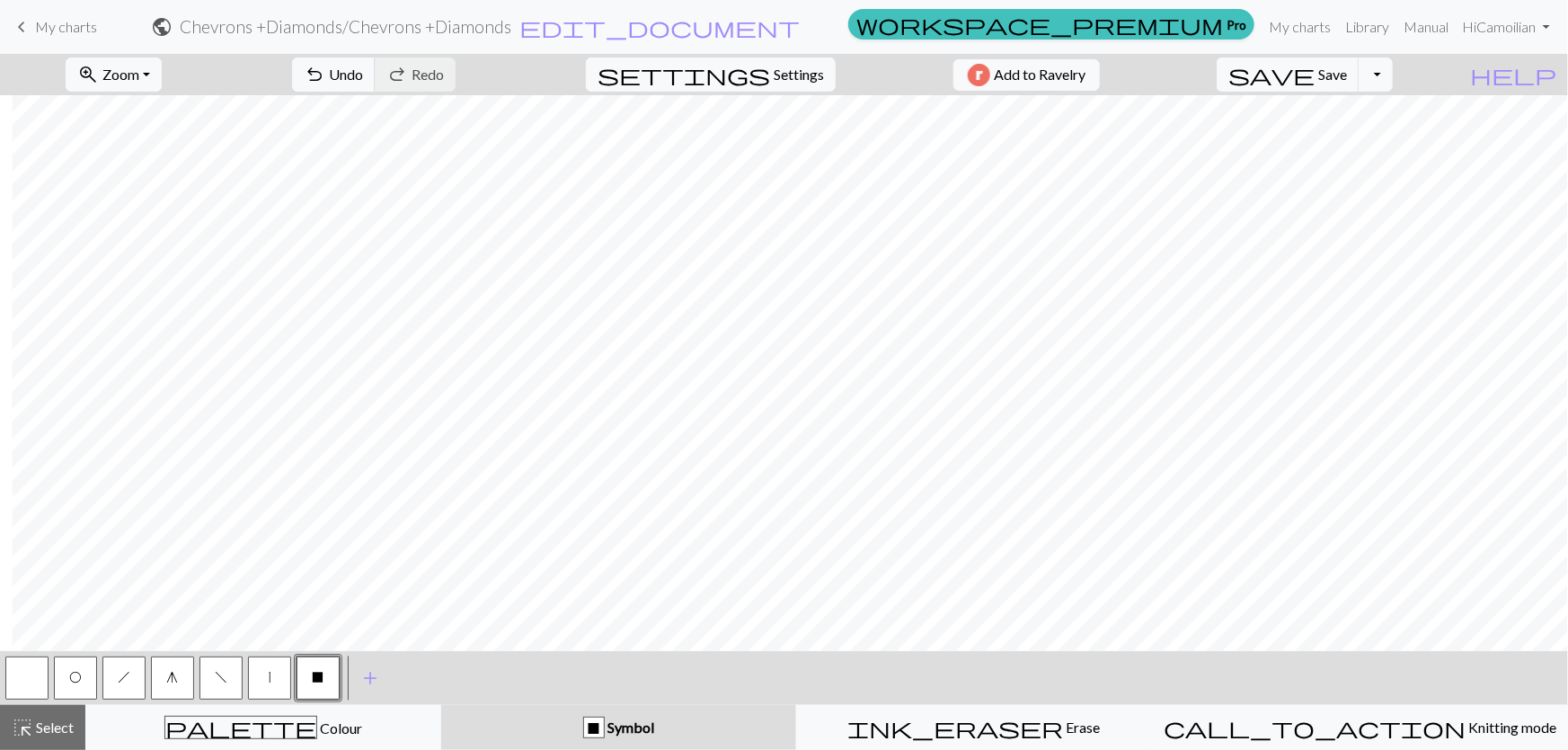
click at [34, 681] on button "button" at bounding box center [27, 678] width 43 height 43
click at [310, 674] on button "X" at bounding box center [318, 678] width 43 height 43
click at [133, 677] on button "h" at bounding box center [123, 678] width 43 height 43
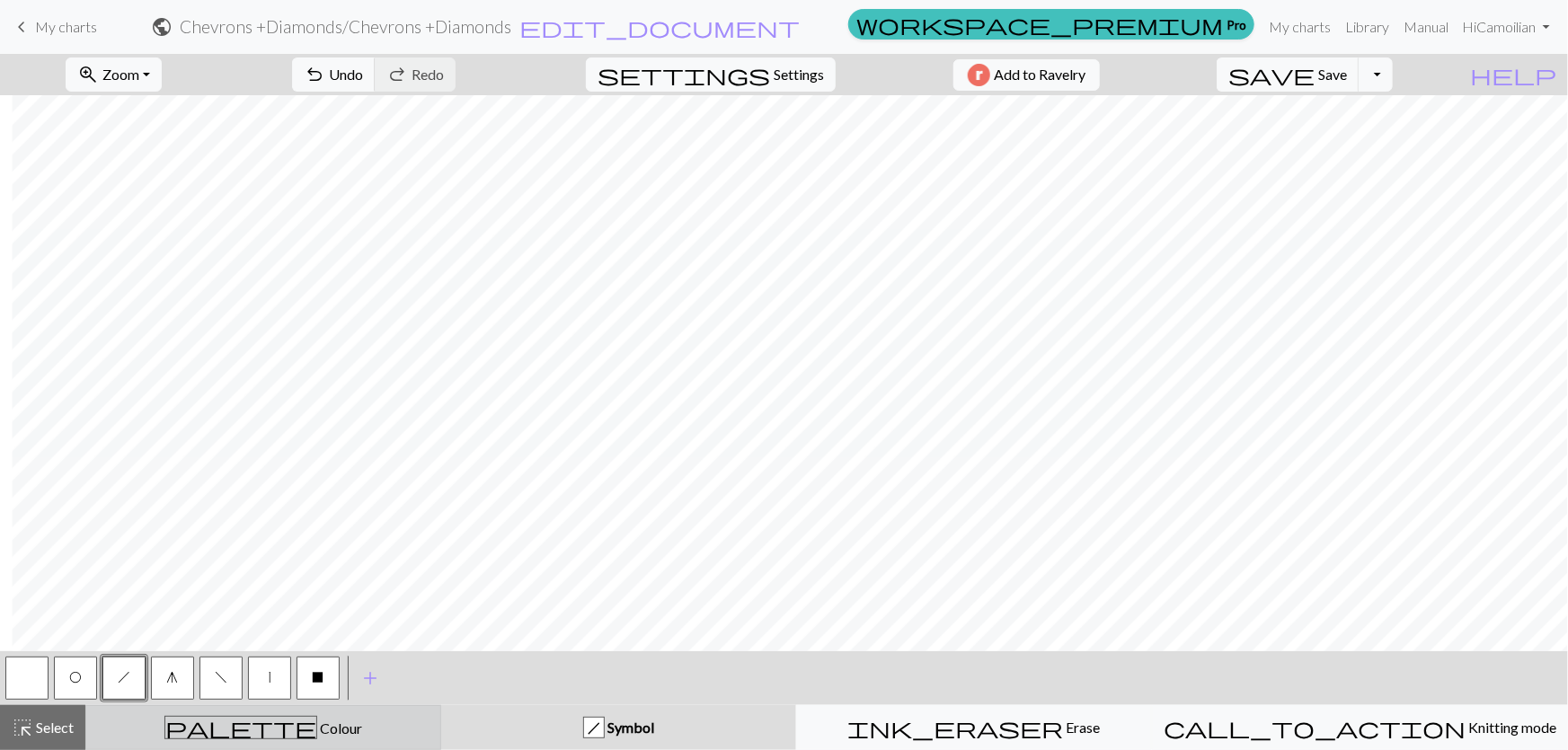
click at [317, 728] on span "Colour" at bounding box center [339, 728] width 45 height 18
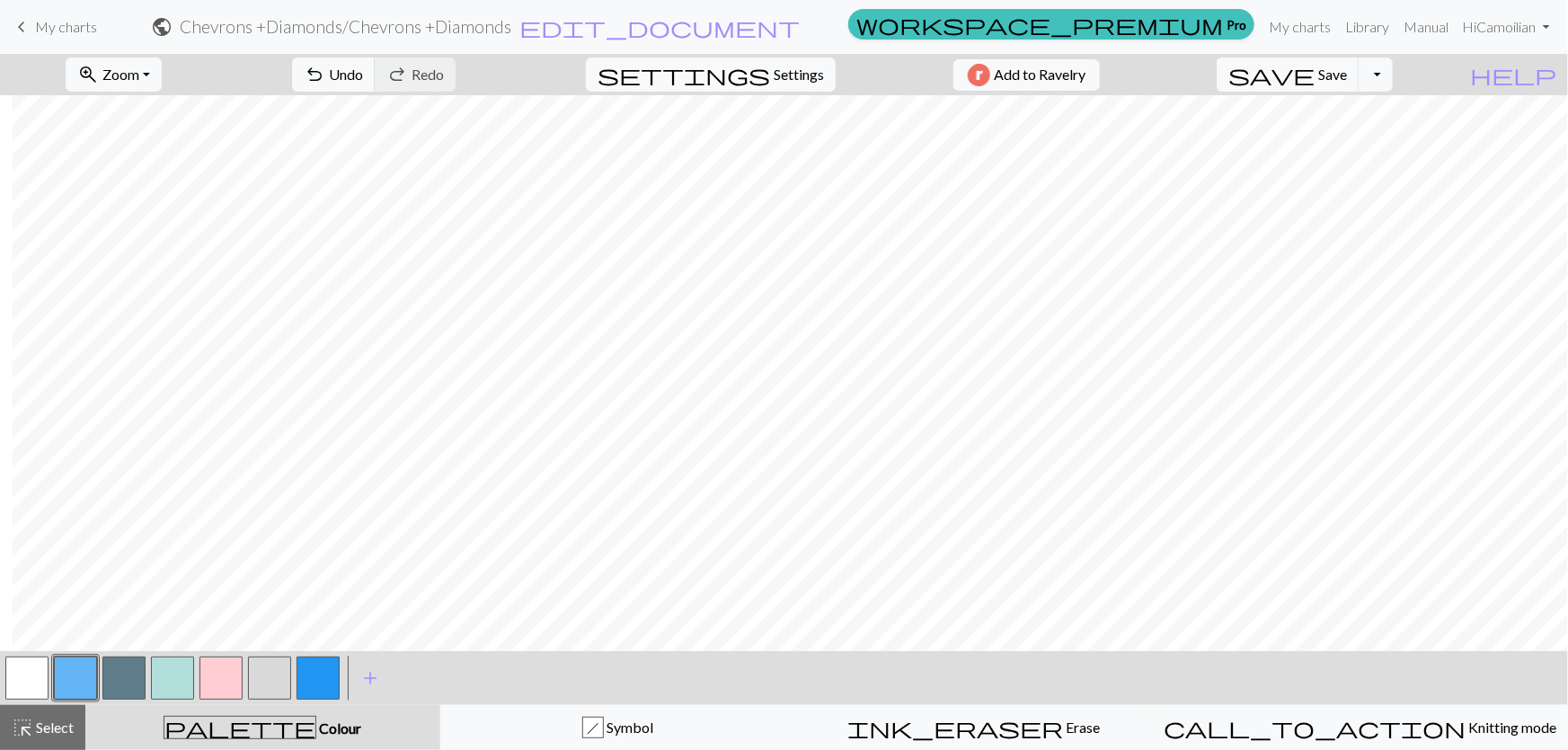
click at [45, 674] on button "button" at bounding box center [27, 678] width 43 height 43
click at [72, 682] on button "button" at bounding box center [76, 678] width 43 height 43
drag, startPoint x: 617, startPoint y: 729, endPoint x: 513, endPoint y: 737, distance: 104.3
click at [603, 730] on div "h" at bounding box center [592, 728] width 19 height 21
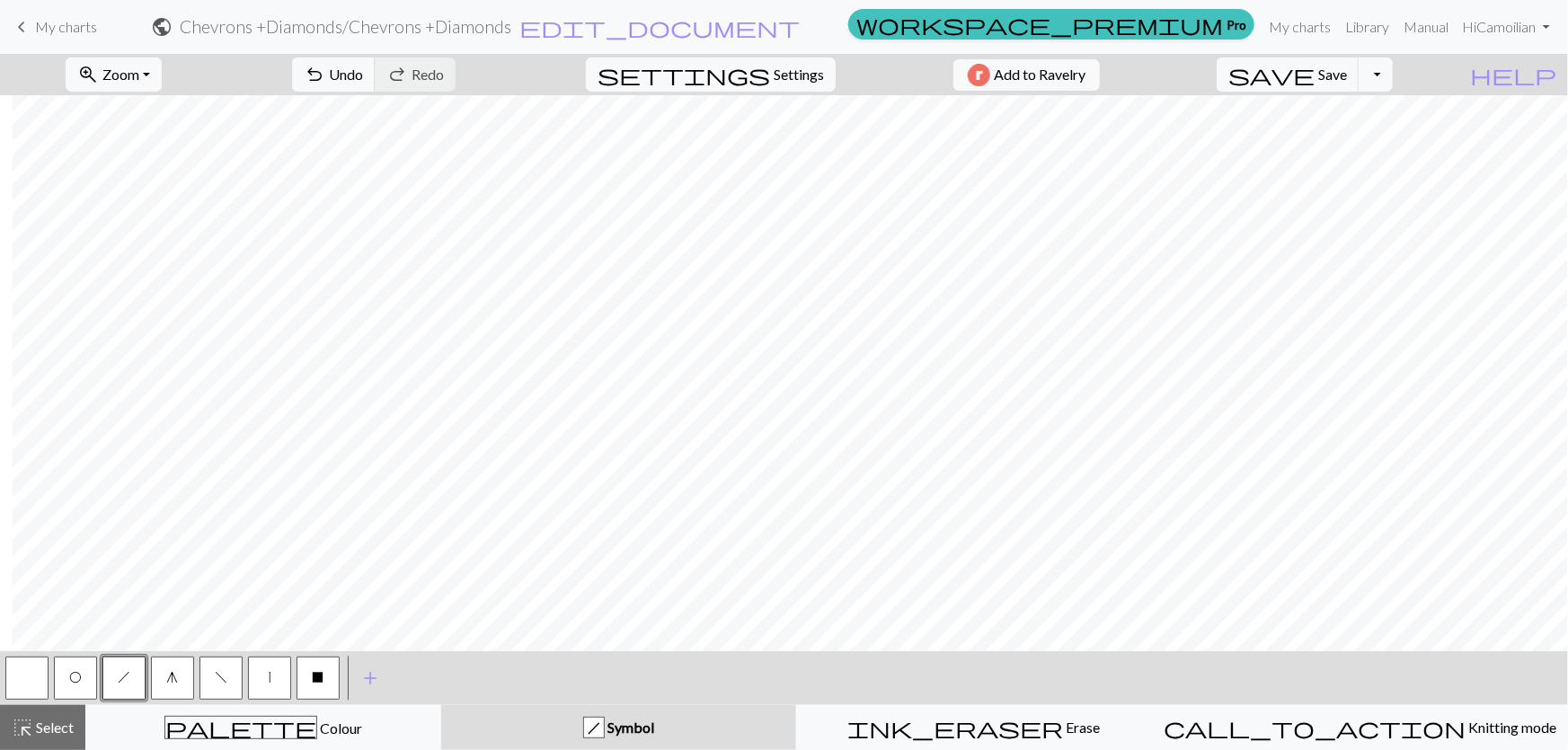
click at [230, 672] on button "f" at bounding box center [221, 678] width 43 height 43
click at [76, 671] on button "O" at bounding box center [76, 678] width 43 height 43
click at [21, 687] on button "button" at bounding box center [27, 678] width 43 height 43
click at [309, 679] on button "X" at bounding box center [318, 678] width 43 height 43
click at [116, 685] on button "h" at bounding box center [123, 678] width 43 height 43
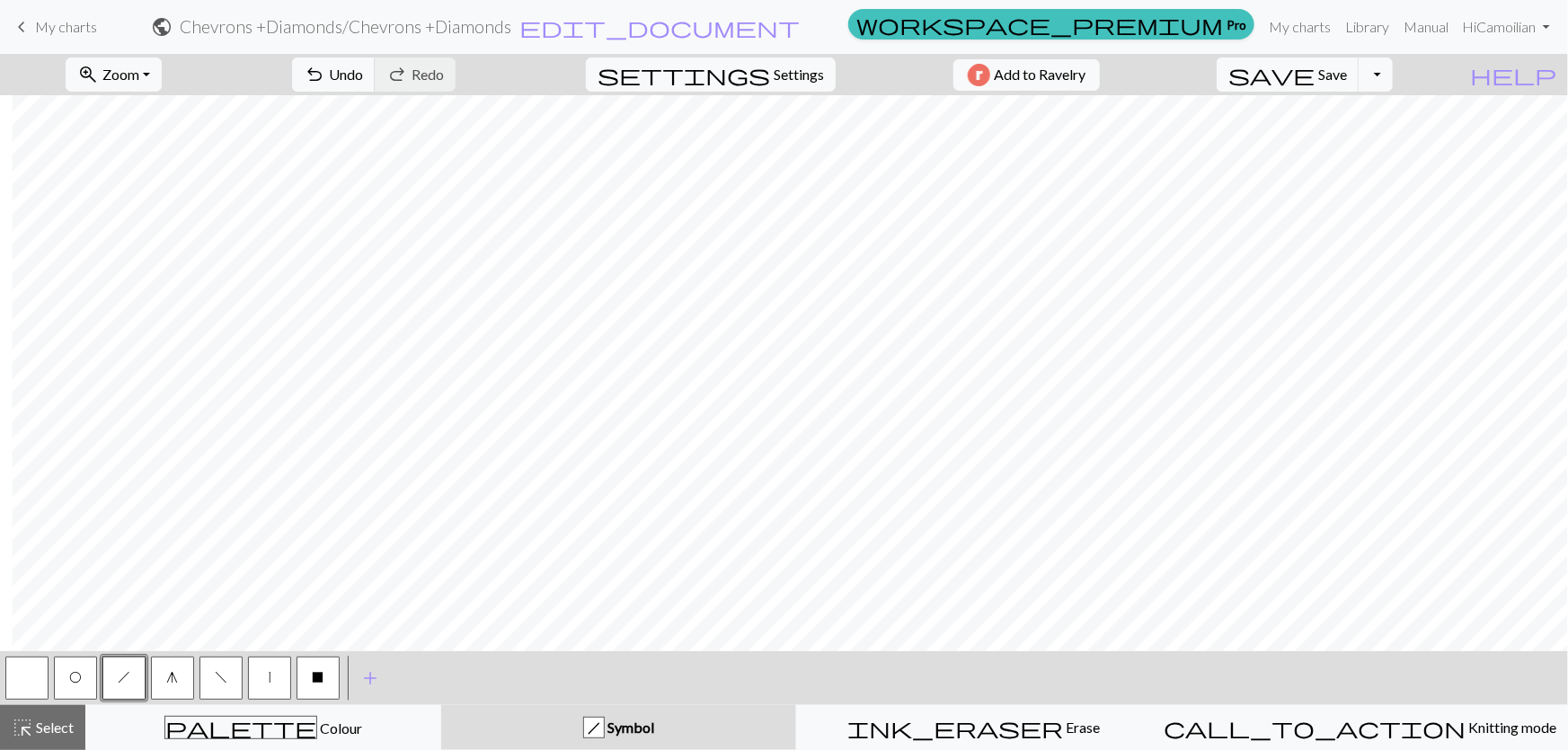
click at [78, 674] on span "O" at bounding box center [76, 678] width 13 height 15
click at [118, 679] on button "h" at bounding box center [123, 678] width 43 height 43
click at [177, 671] on button "g" at bounding box center [172, 678] width 43 height 43
drag, startPoint x: 81, startPoint y: 676, endPoint x: 220, endPoint y: 643, distance: 142.9
click at [76, 676] on button "O" at bounding box center [76, 678] width 43 height 43
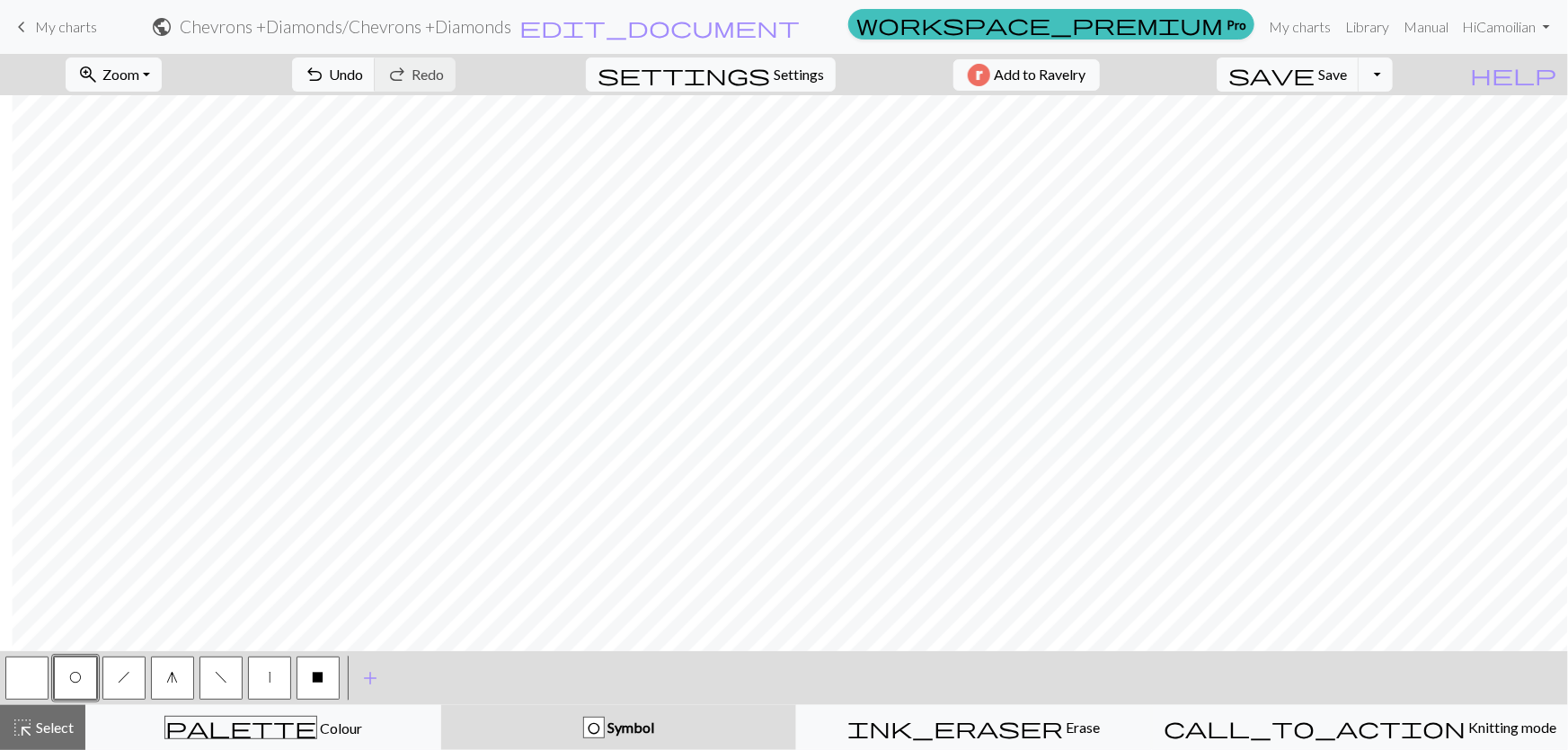
click at [14, 682] on button "button" at bounding box center [27, 678] width 43 height 43
click at [114, 678] on button "h" at bounding box center [123, 678] width 43 height 43
click at [76, 691] on button "O" at bounding box center [76, 678] width 43 height 43
click at [162, 738] on div "palette Colour Colour" at bounding box center [263, 727] width 333 height 23
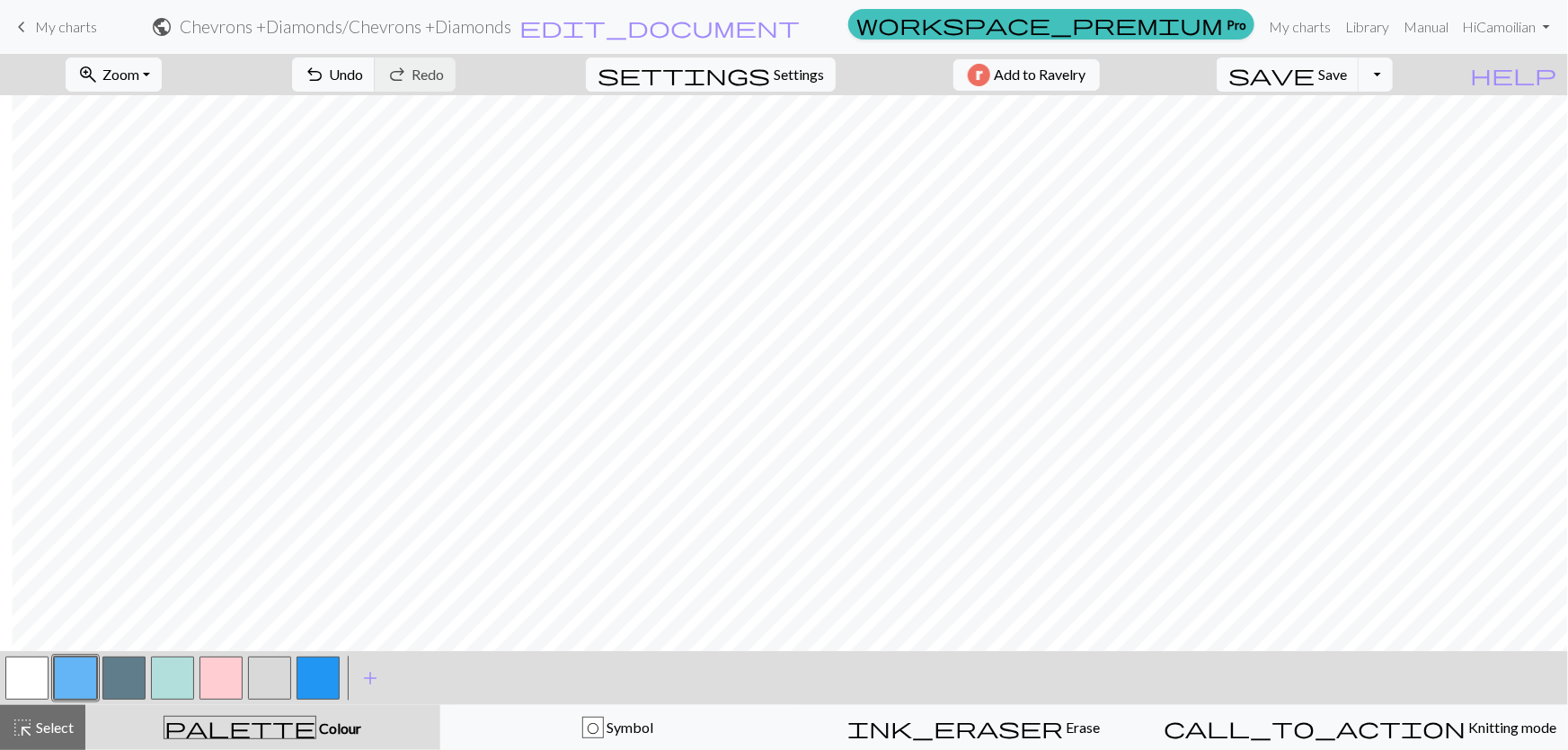
drag, startPoint x: 15, startPoint y: 681, endPoint x: 89, endPoint y: 662, distance: 76.4
click at [16, 681] on button "button" at bounding box center [27, 678] width 43 height 43
click at [169, 671] on button "button" at bounding box center [172, 678] width 43 height 43
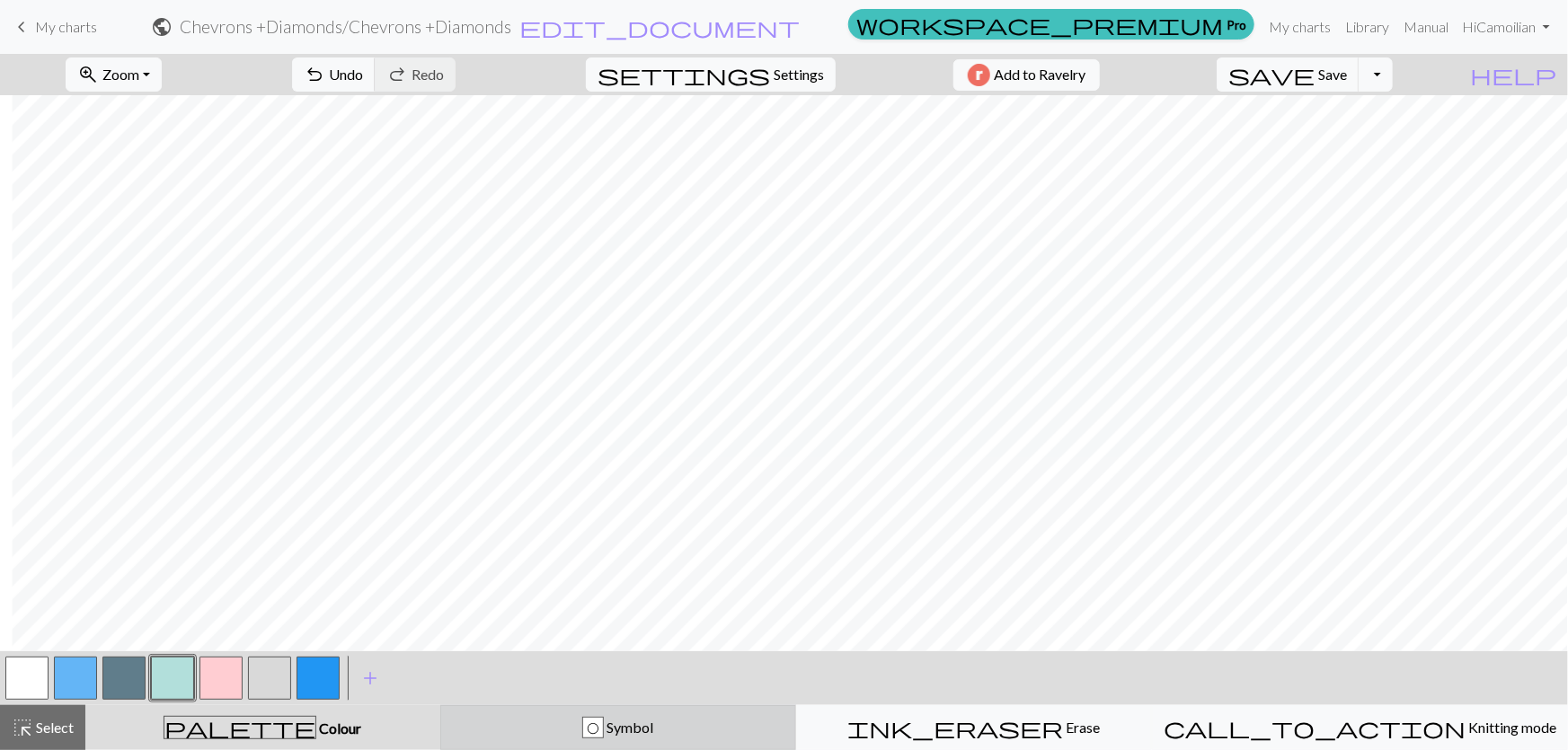
click at [521, 742] on button "O Symbol" at bounding box center [618, 728] width 356 height 45
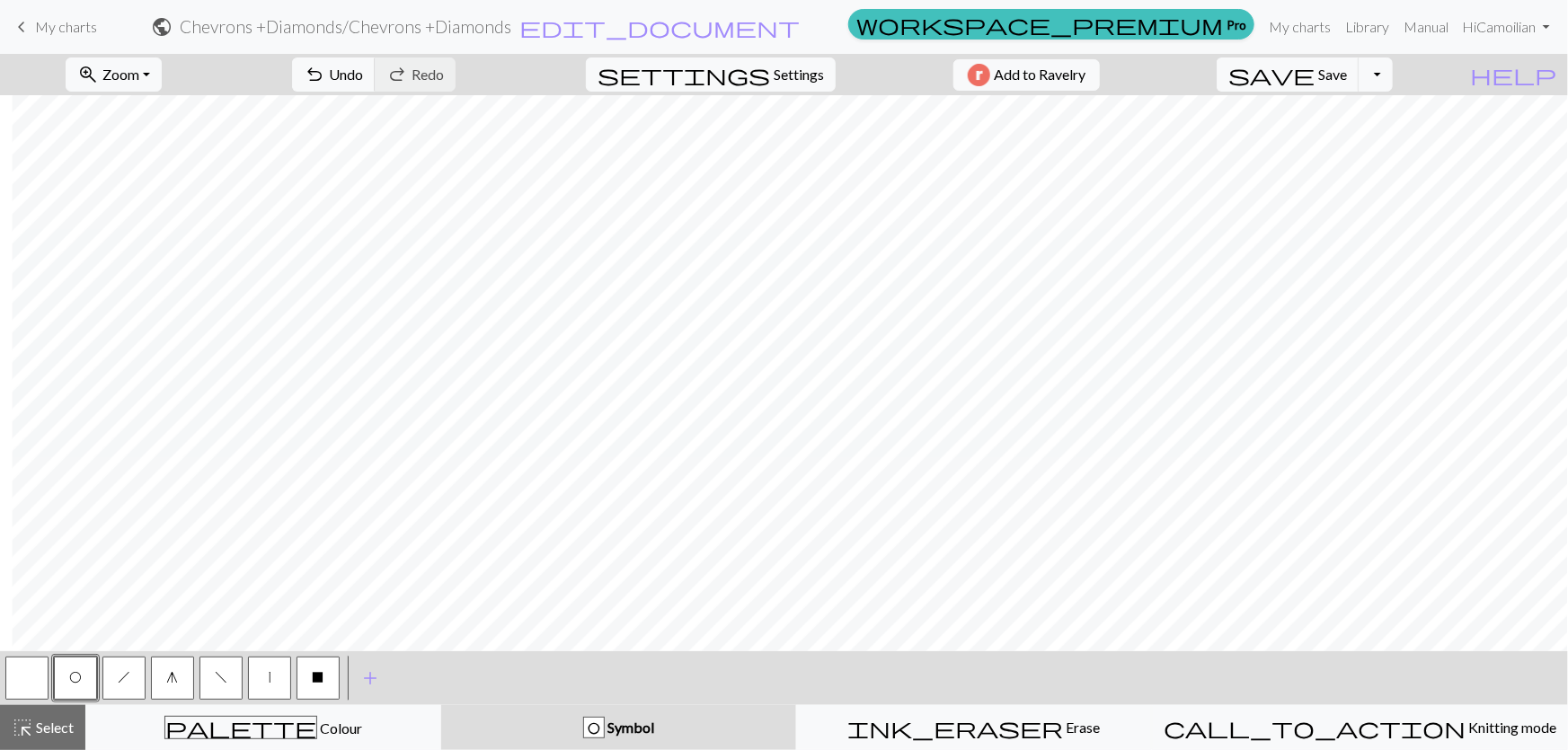
click at [31, 681] on button "button" at bounding box center [27, 678] width 43 height 43
click at [180, 670] on button "g" at bounding box center [172, 678] width 43 height 43
click at [11, 680] on button "button" at bounding box center [27, 678] width 43 height 43
click at [24, 683] on button "button" at bounding box center [27, 678] width 43 height 43
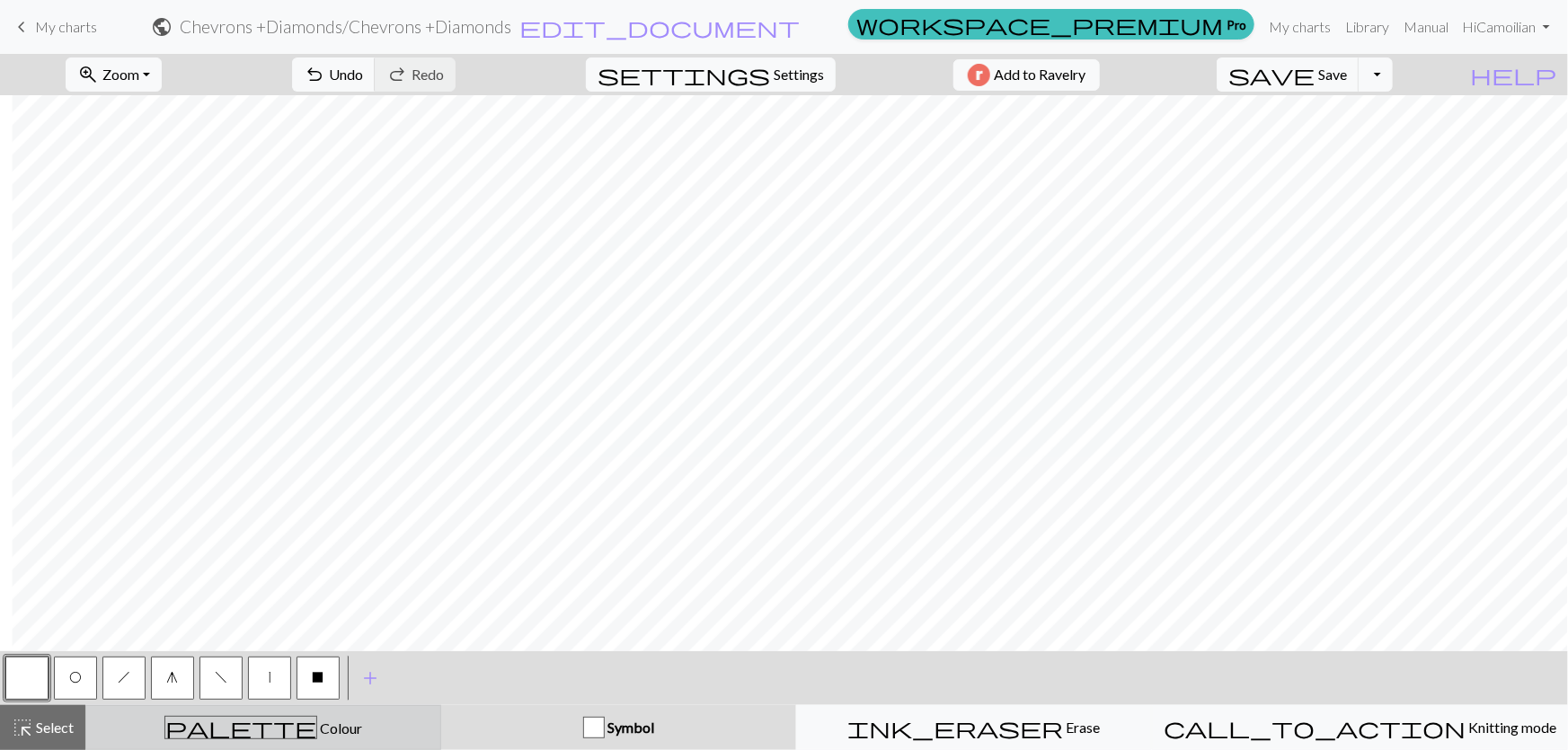
click at [316, 742] on button "palette Colour Colour" at bounding box center [263, 728] width 356 height 45
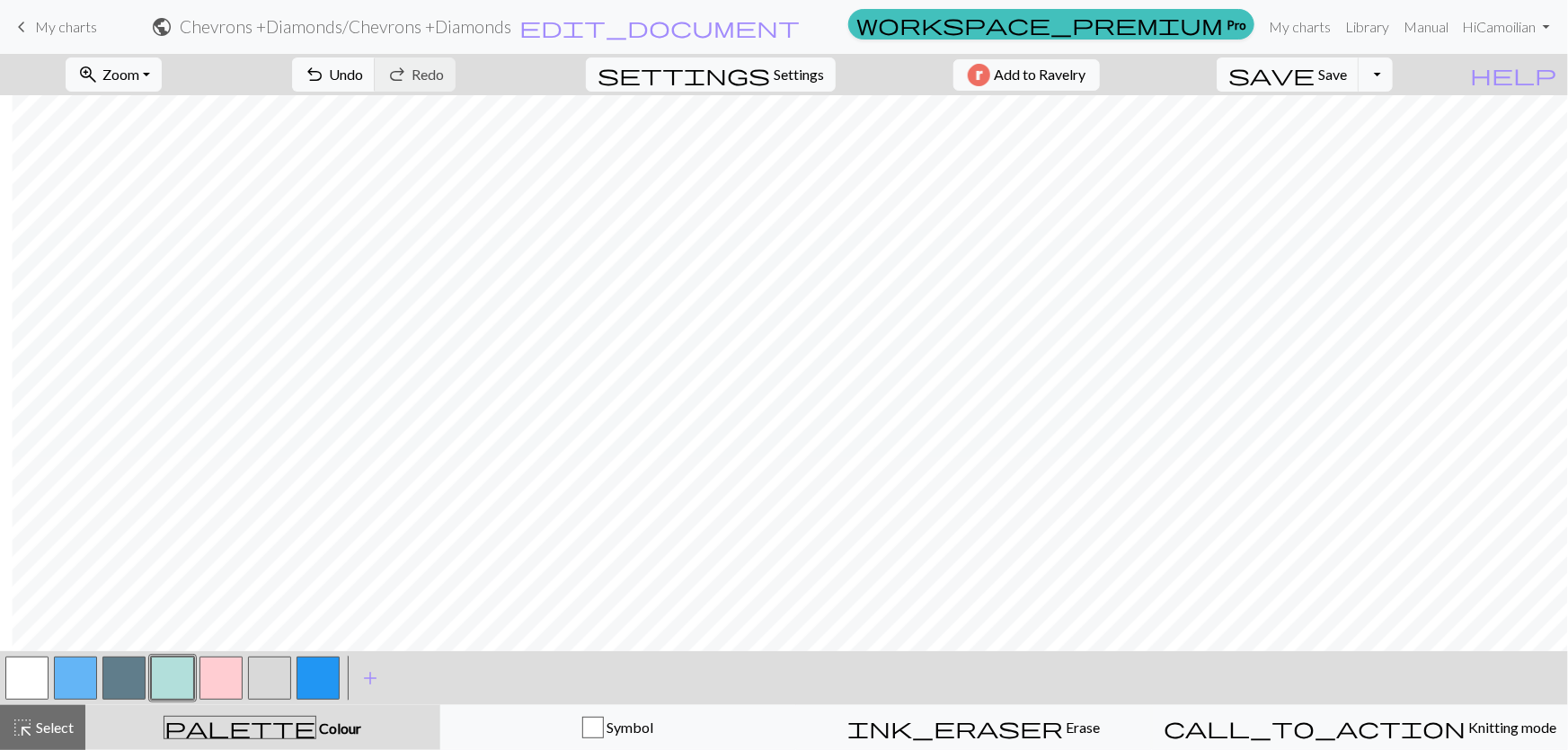
click at [11, 682] on button "button" at bounding box center [27, 678] width 43 height 43
click at [371, 716] on div "palette Colour Colour" at bounding box center [263, 727] width 333 height 23
drag, startPoint x: 371, startPoint y: 716, endPoint x: 371, endPoint y: 727, distance: 11.0
click at [371, 717] on div "palette Colour Colour" at bounding box center [263, 727] width 333 height 23
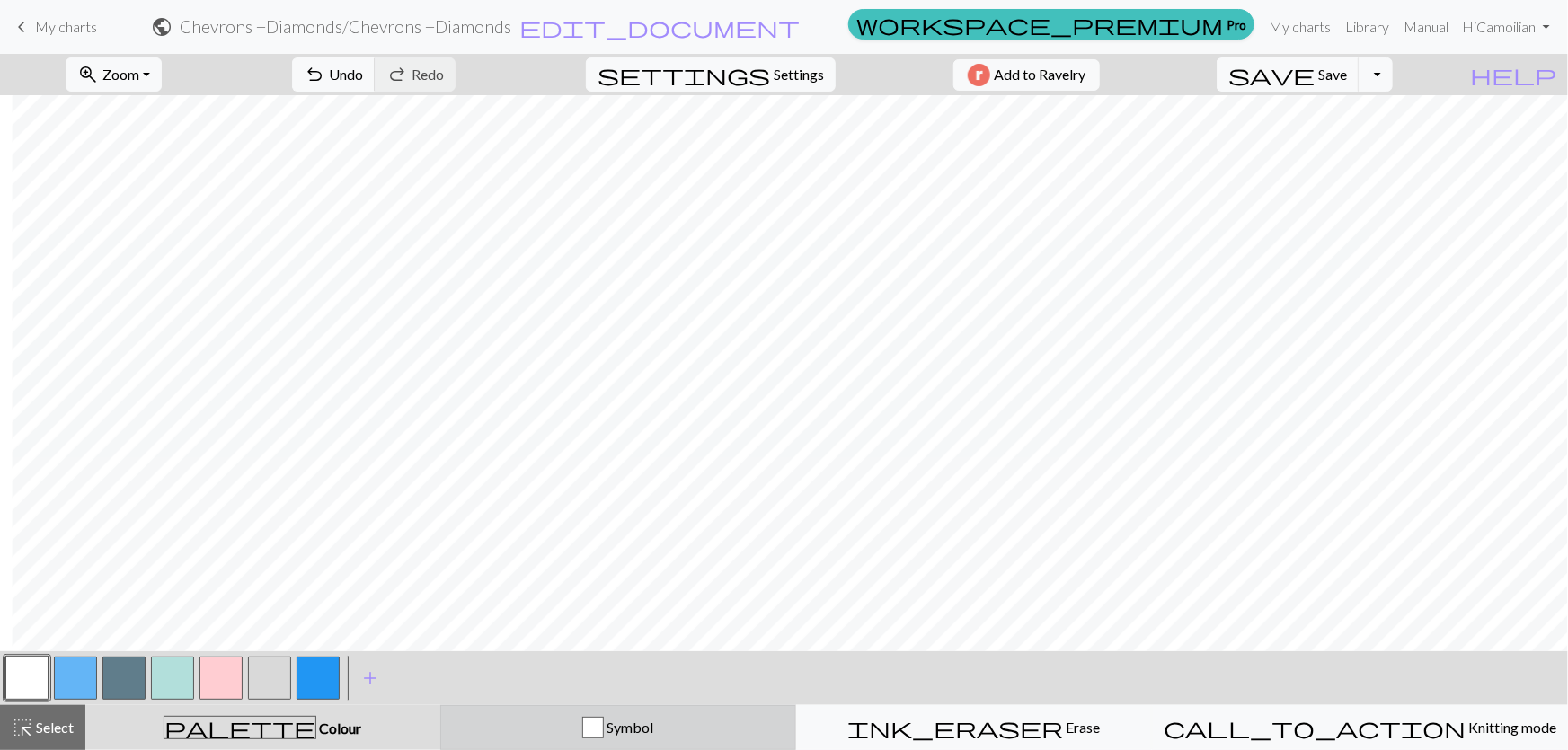
click at [509, 725] on div "Symbol" at bounding box center [618, 727] width 333 height 21
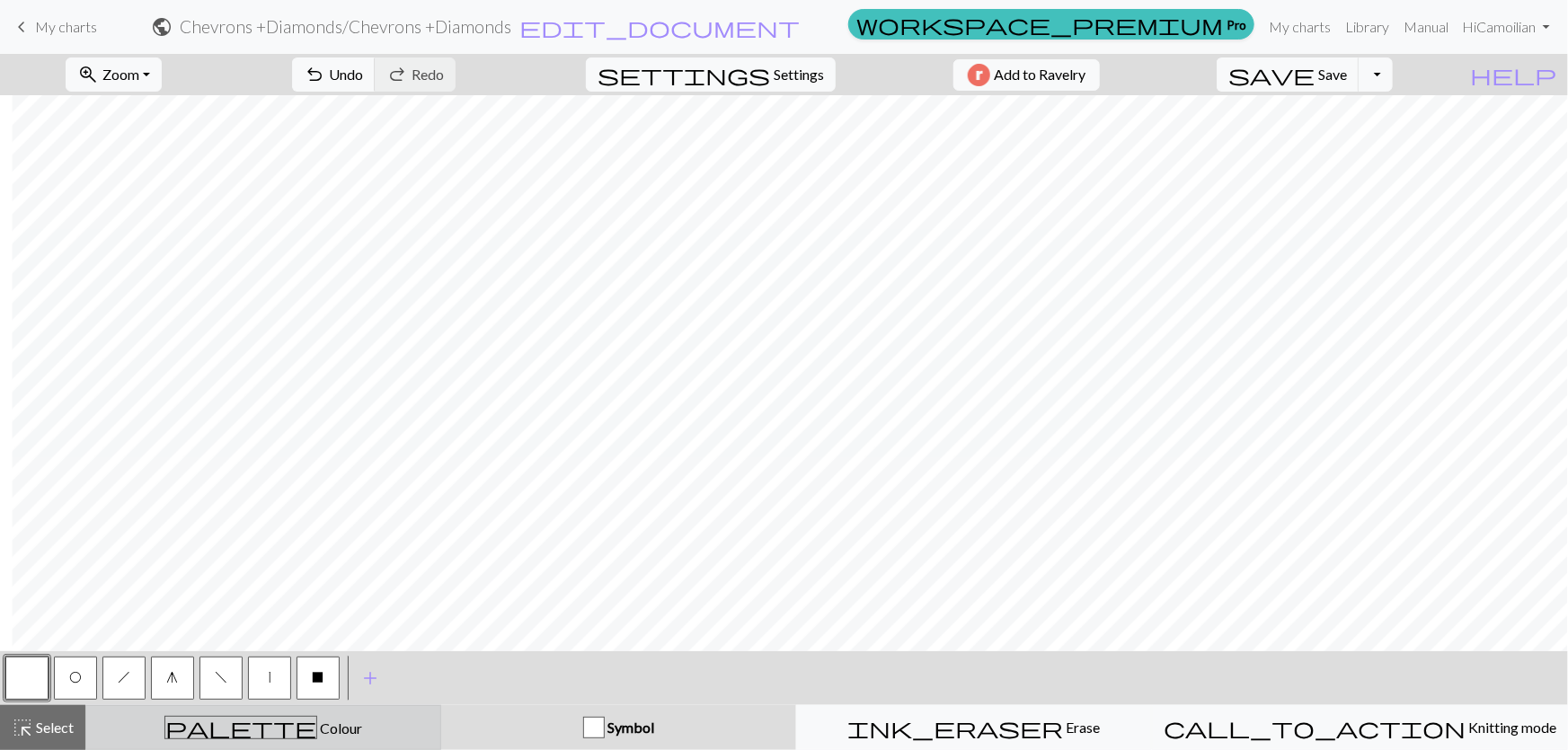
click at [278, 721] on div "palette Colour Colour" at bounding box center [263, 727] width 333 height 23
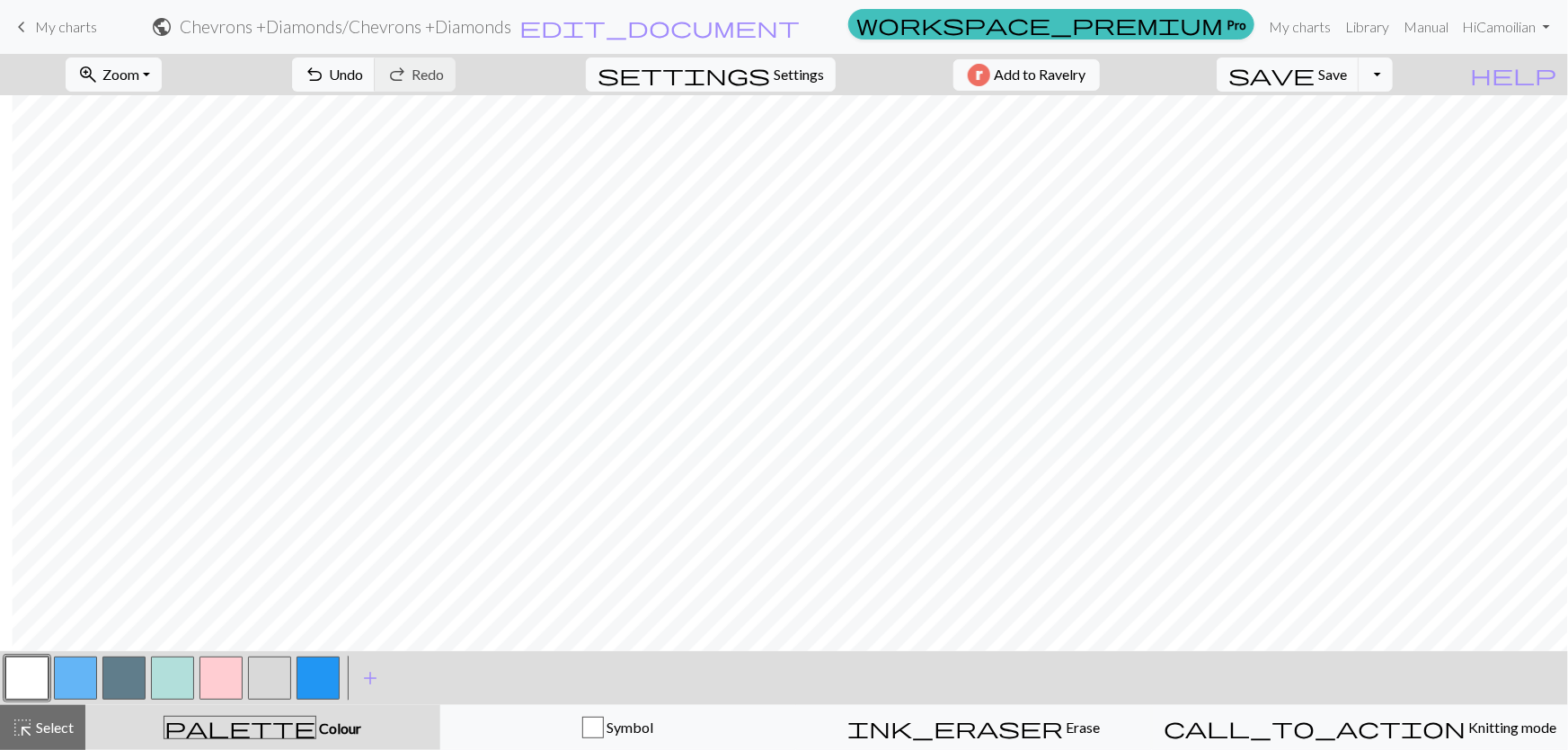
click at [54, 684] on button "button" at bounding box center [76, 678] width 43 height 43
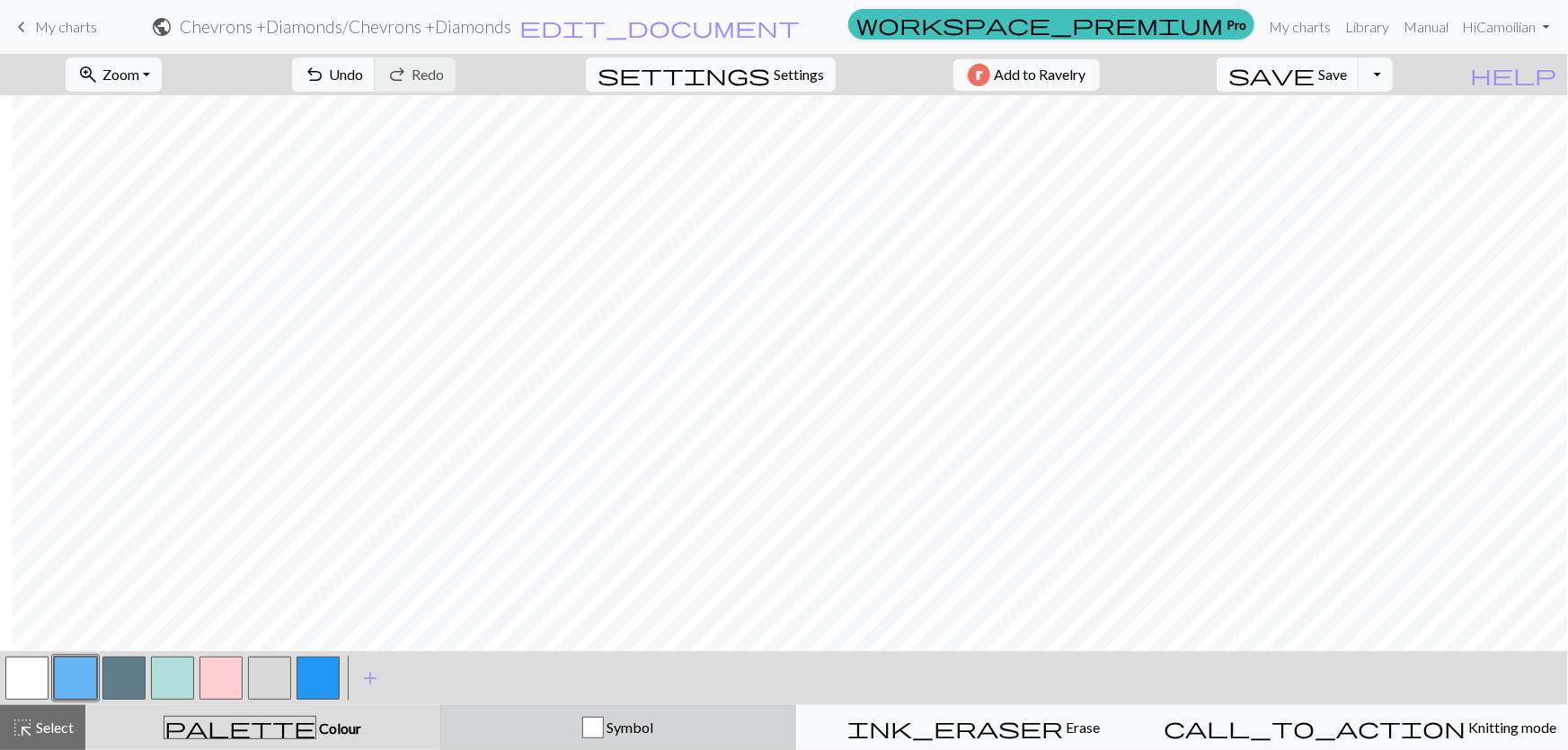
click at [591, 720] on div "Symbol" at bounding box center [618, 727] width 333 height 21
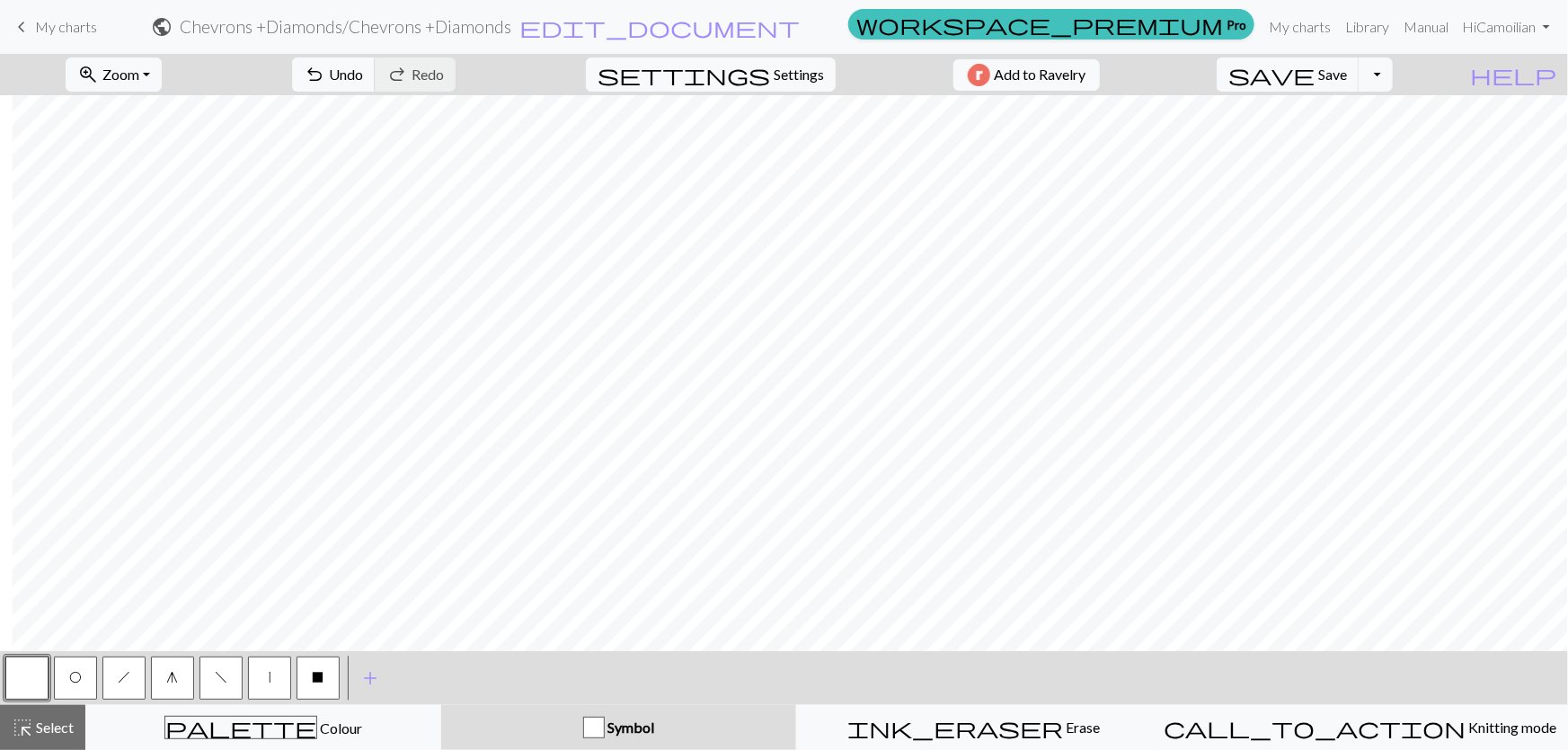
click at [76, 688] on button "O" at bounding box center [76, 678] width 43 height 43
click at [135, 688] on button "h" at bounding box center [123, 678] width 43 height 43
click at [77, 686] on button "O" at bounding box center [76, 678] width 43 height 43
click at [47, 668] on button "button" at bounding box center [27, 678] width 43 height 43
click at [88, 688] on button "O" at bounding box center [76, 678] width 43 height 43
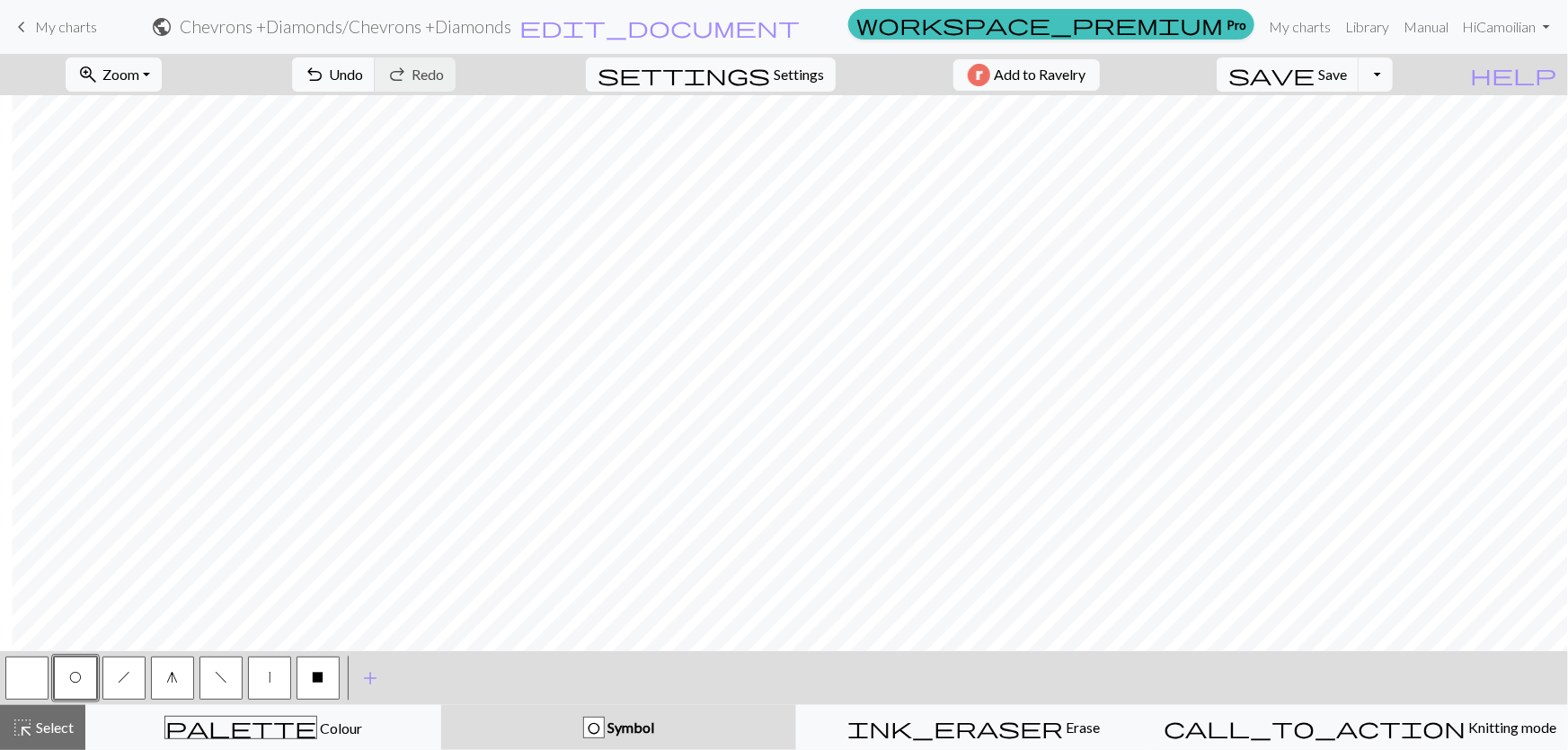
click at [170, 692] on button "g" at bounding box center [172, 678] width 43 height 43
click at [68, 673] on button "O" at bounding box center [76, 678] width 43 height 43
drag, startPoint x: 219, startPoint y: 674, endPoint x: 232, endPoint y: 670, distance: 13.6
click at [218, 674] on span "f" at bounding box center [221, 678] width 13 height 15
click at [119, 675] on span "h" at bounding box center [124, 678] width 13 height 15
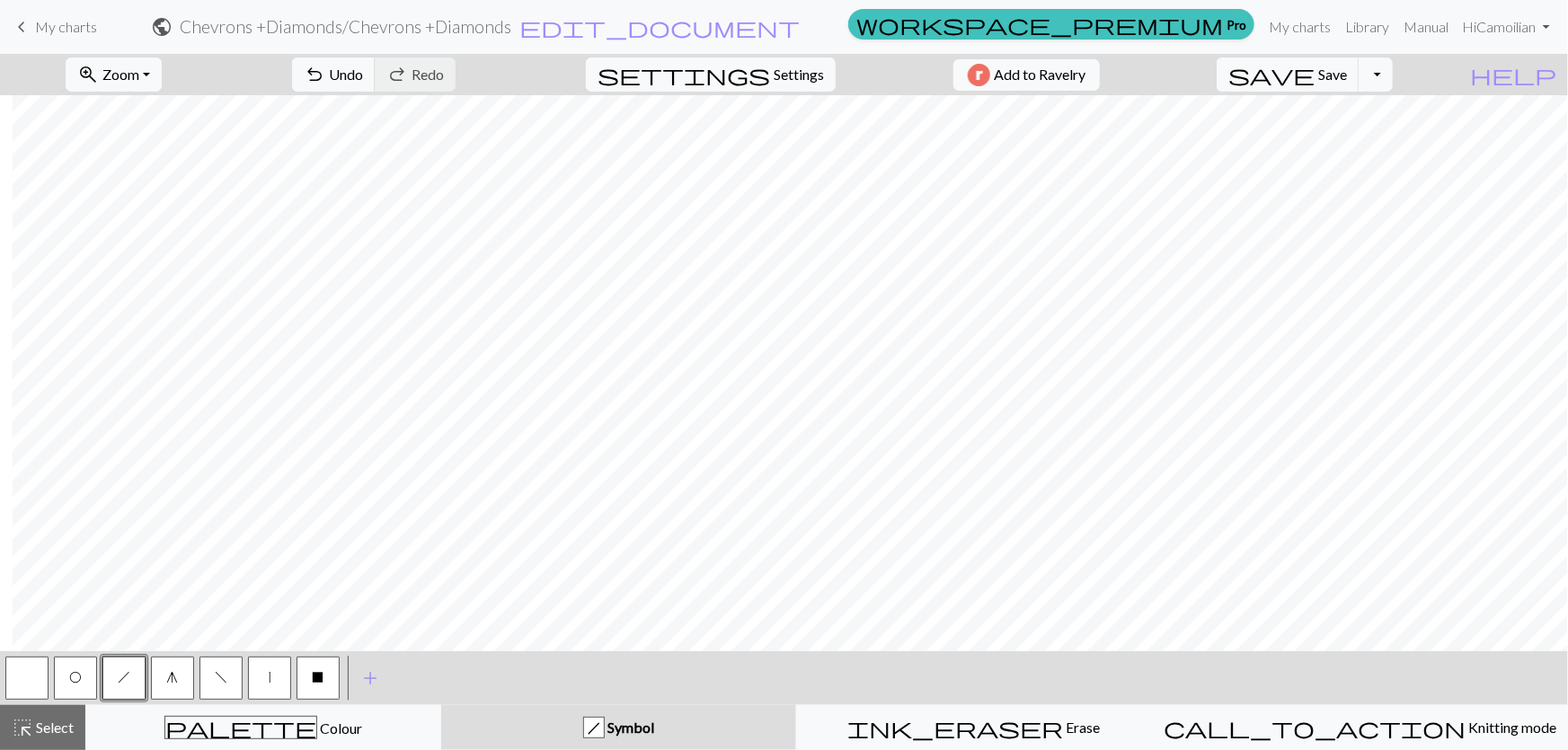
click at [224, 677] on span "f" at bounding box center [221, 678] width 13 height 15
click at [100, 691] on div "h" at bounding box center [123, 678] width 49 height 49
click at [108, 687] on button "h" at bounding box center [123, 678] width 43 height 43
click at [211, 682] on button "f" at bounding box center [221, 678] width 43 height 43
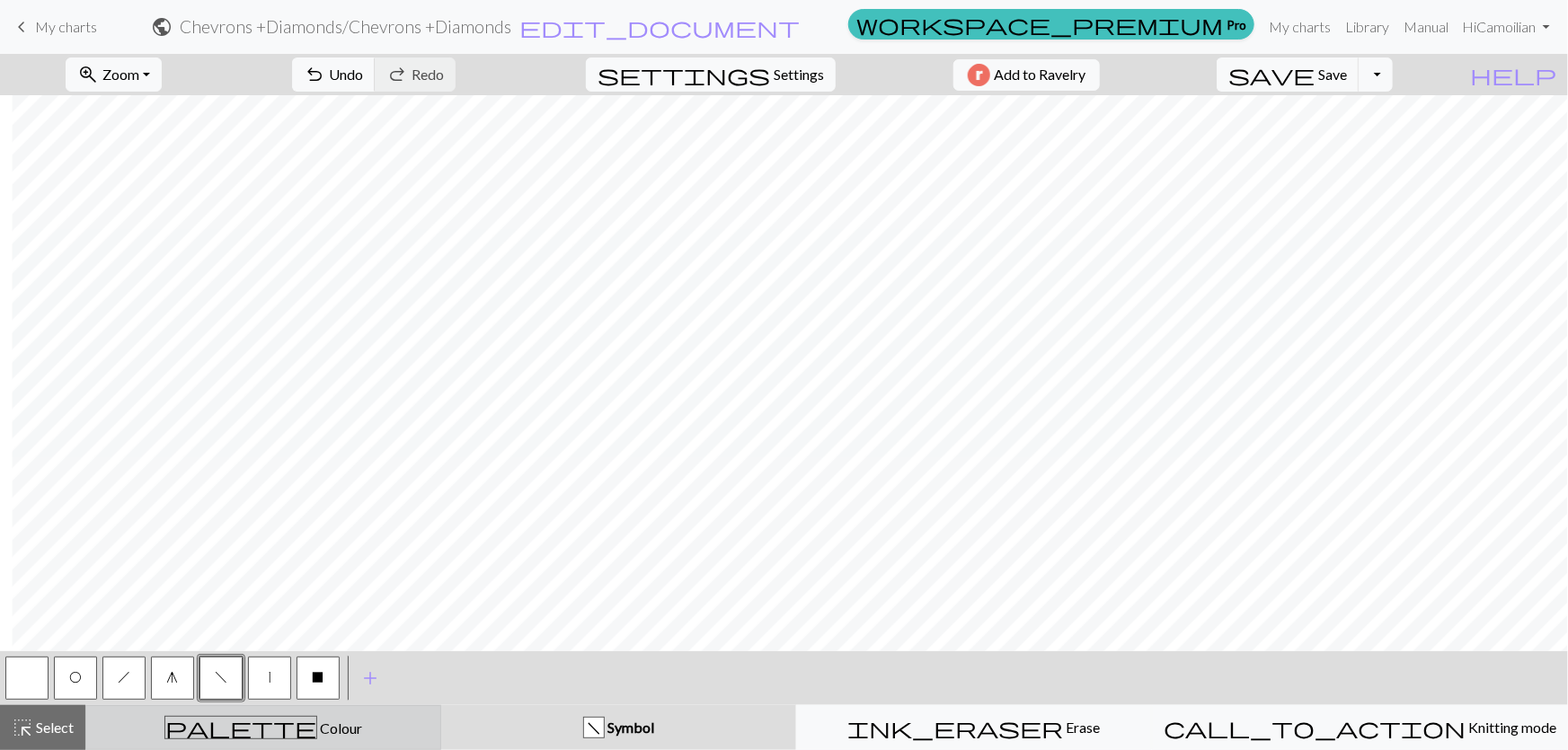
click at [173, 726] on div "palette Colour Colour" at bounding box center [263, 727] width 333 height 23
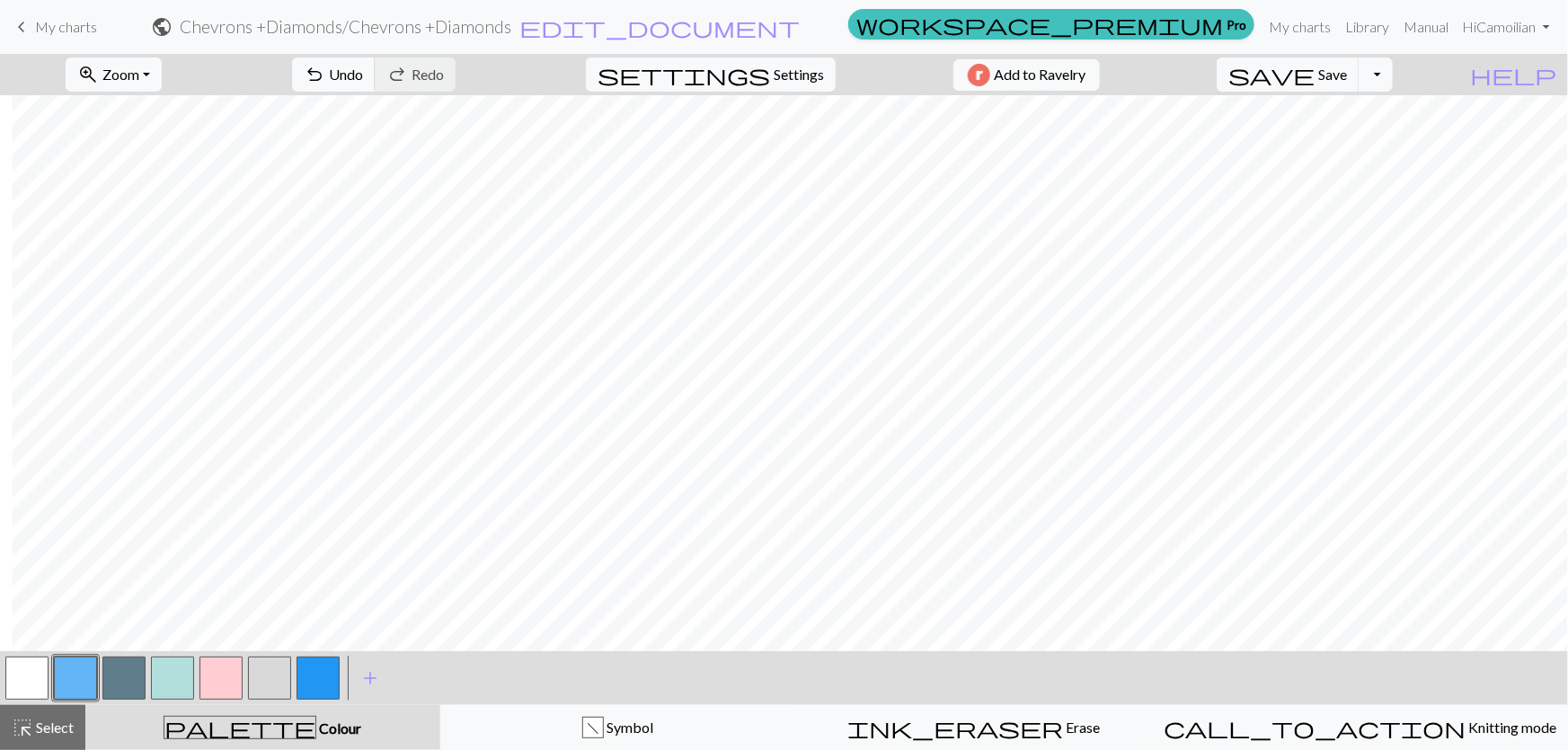
click at [14, 681] on button "button" at bounding box center [27, 678] width 43 height 43
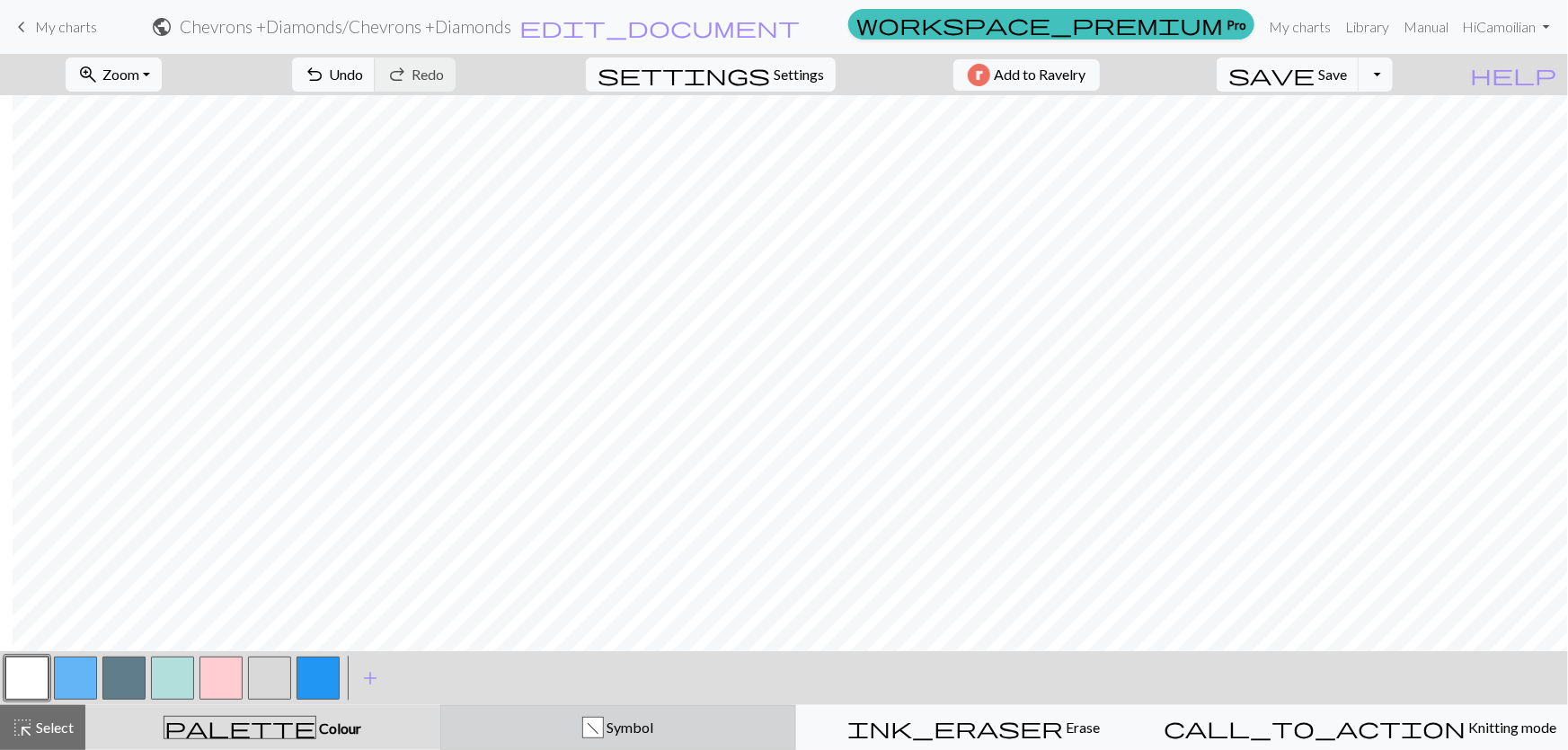
click at [530, 732] on div "f Symbol" at bounding box center [618, 727] width 333 height 21
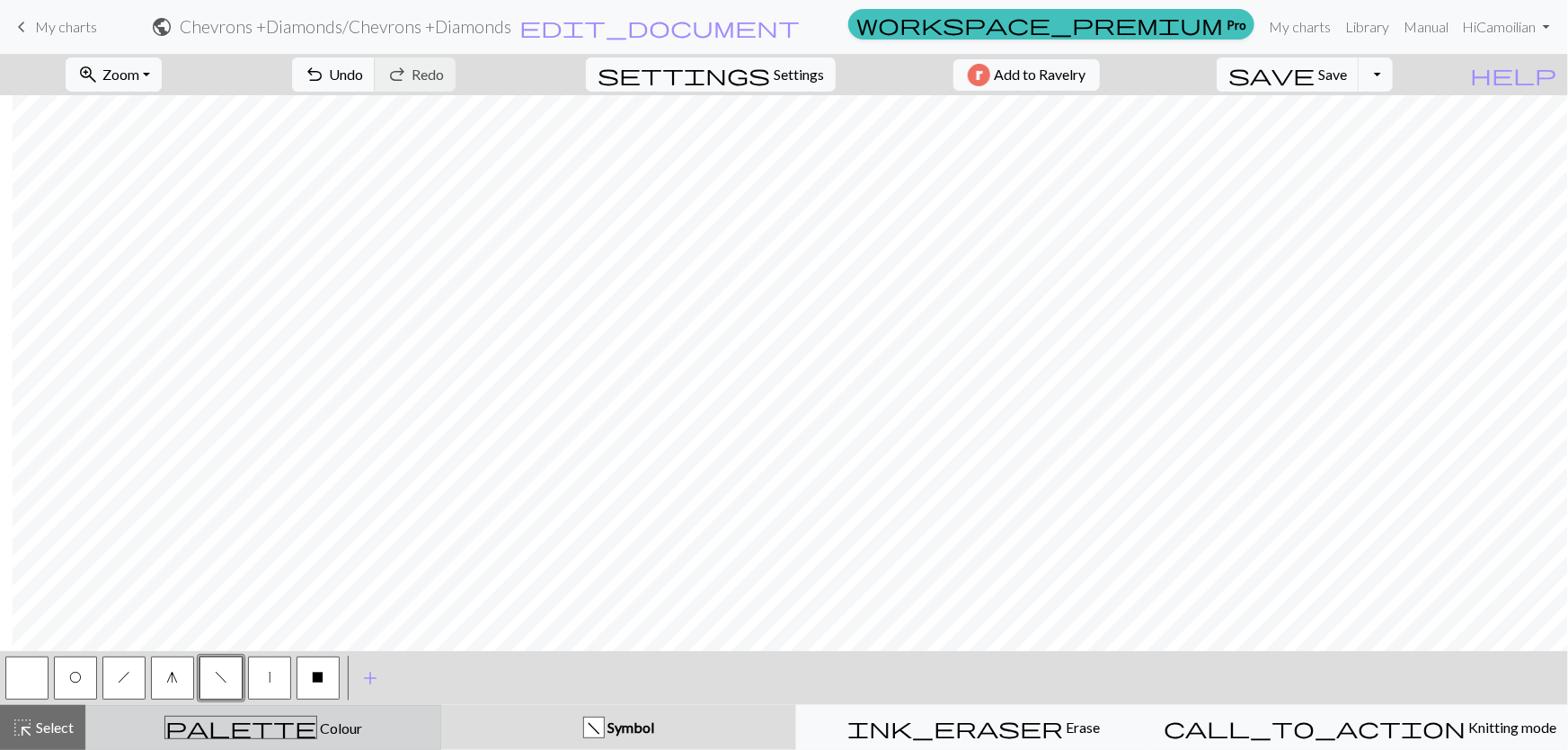
click at [305, 721] on div "palette Colour Colour" at bounding box center [263, 727] width 333 height 23
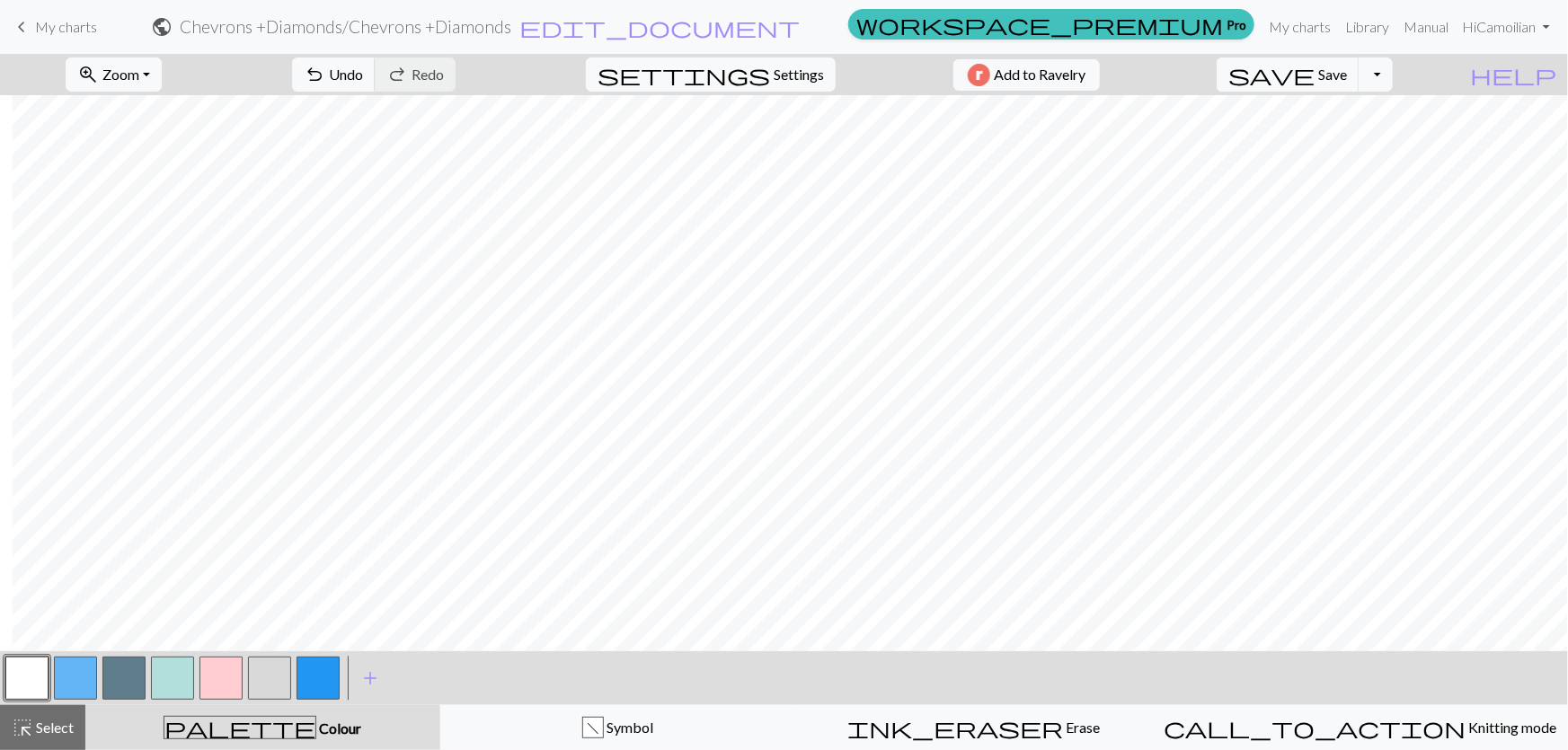
click at [262, 665] on button "button" at bounding box center [269, 678] width 43 height 43
click at [73, 670] on button "button" at bounding box center [76, 678] width 43 height 43
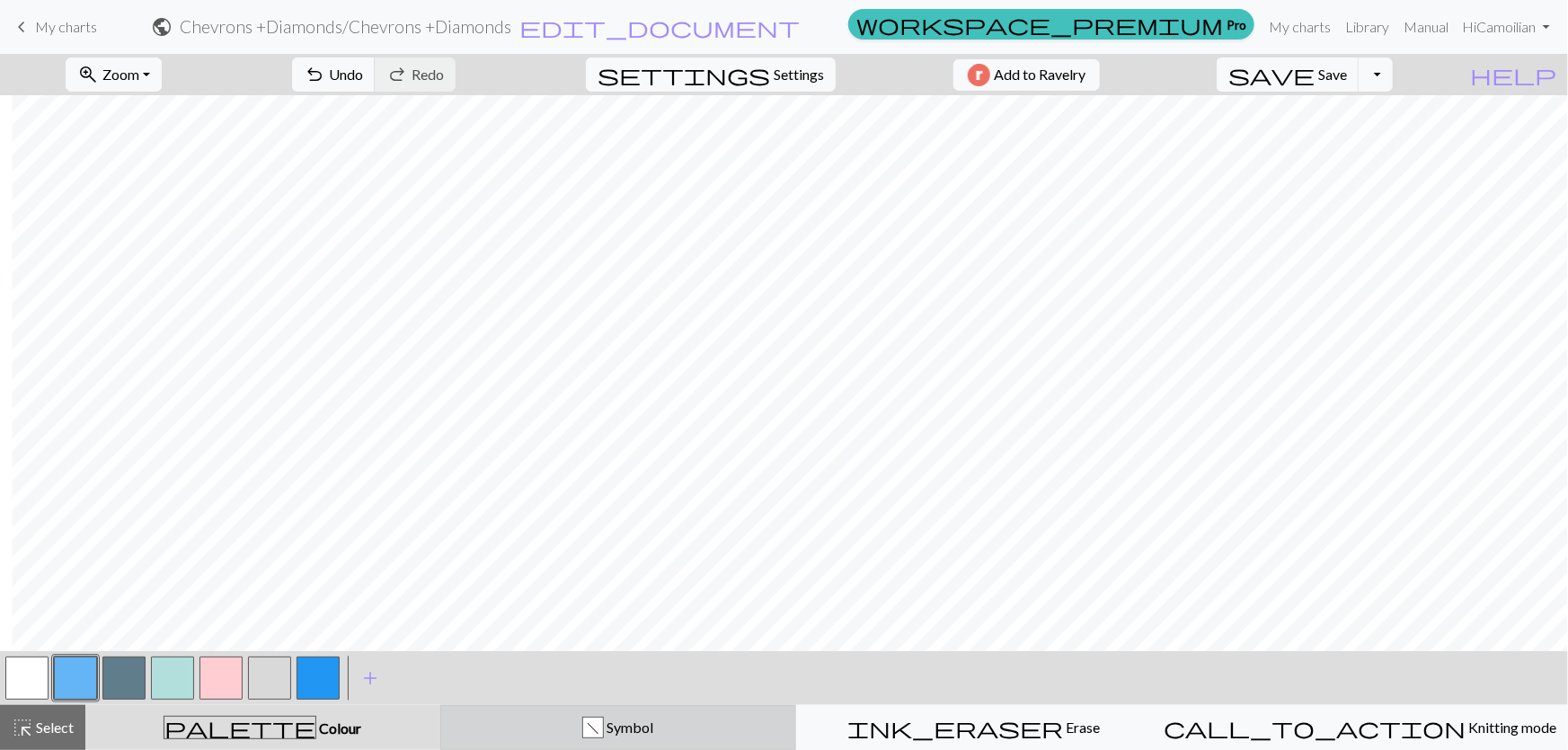
click at [585, 715] on button "f Symbol" at bounding box center [618, 728] width 356 height 45
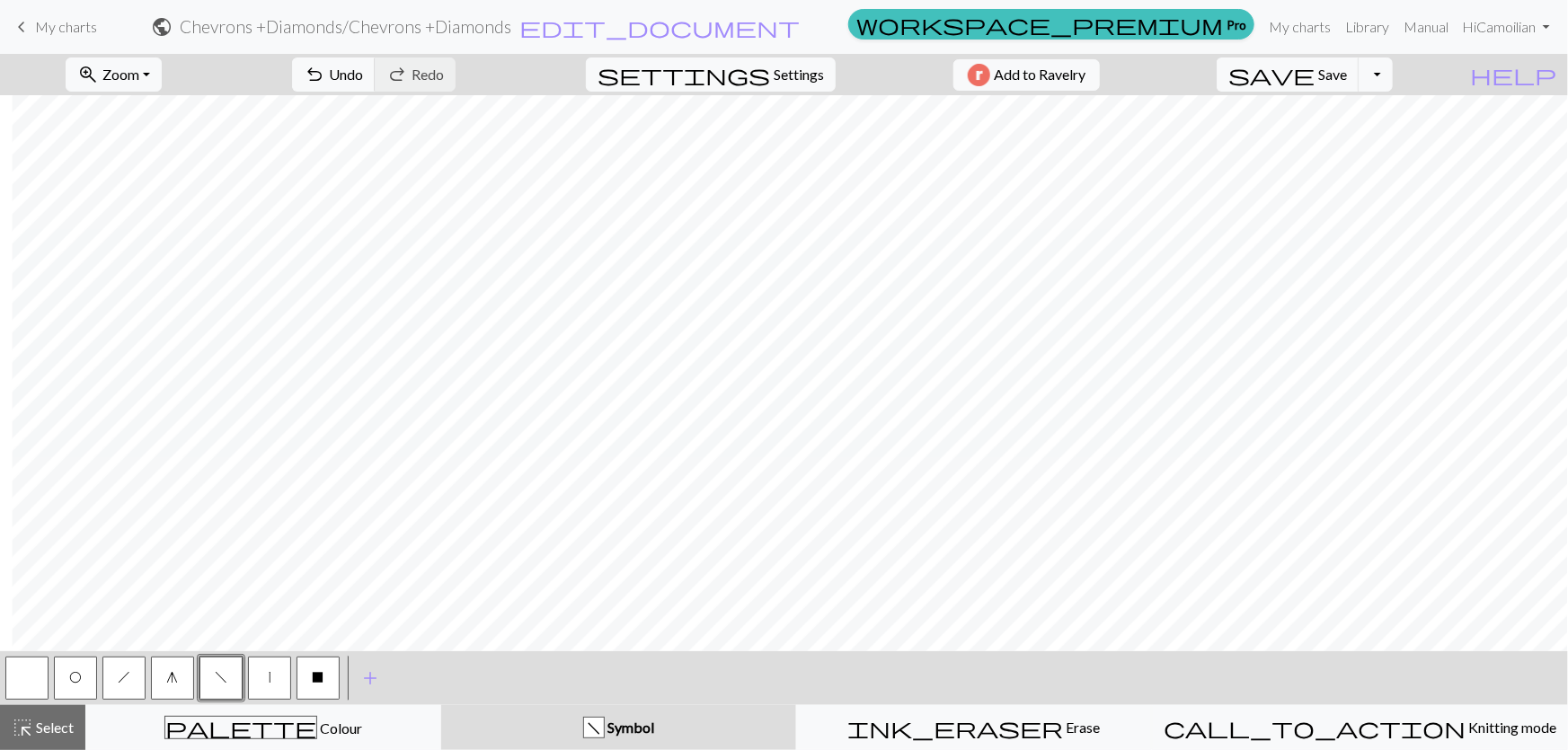
click at [171, 679] on span "g" at bounding box center [172, 678] width 12 height 15
click at [111, 683] on button "h" at bounding box center [123, 678] width 43 height 43
click at [72, 686] on button "O" at bounding box center [76, 678] width 43 height 43
click at [127, 674] on span "h" at bounding box center [124, 678] width 13 height 15
drag, startPoint x: 216, startPoint y: 679, endPoint x: 233, endPoint y: 674, distance: 17.7
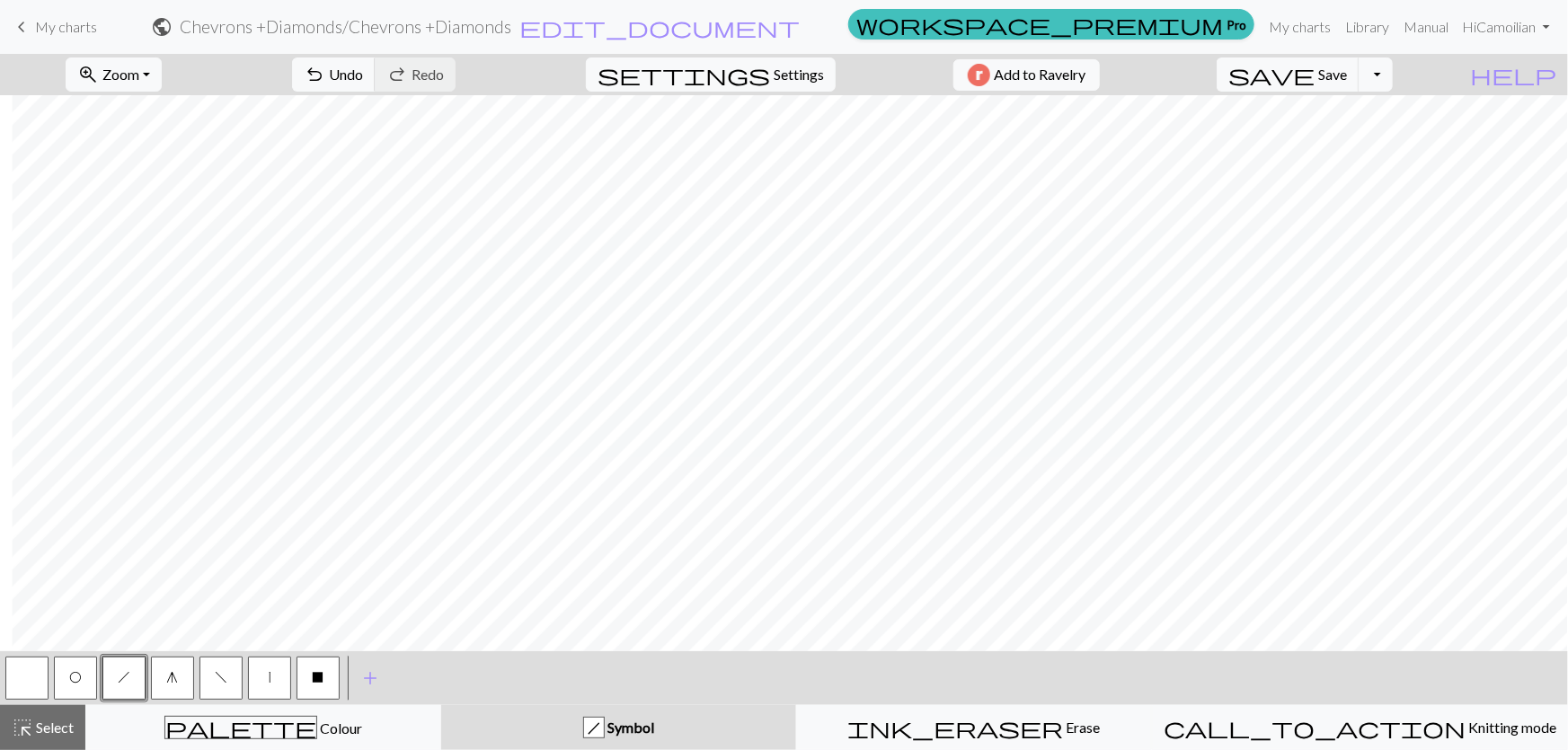
click at [216, 678] on span "f" at bounding box center [221, 678] width 13 height 15
click at [329, 673] on button "X" at bounding box center [318, 678] width 43 height 43
click at [29, 671] on button "button" at bounding box center [27, 678] width 43 height 43
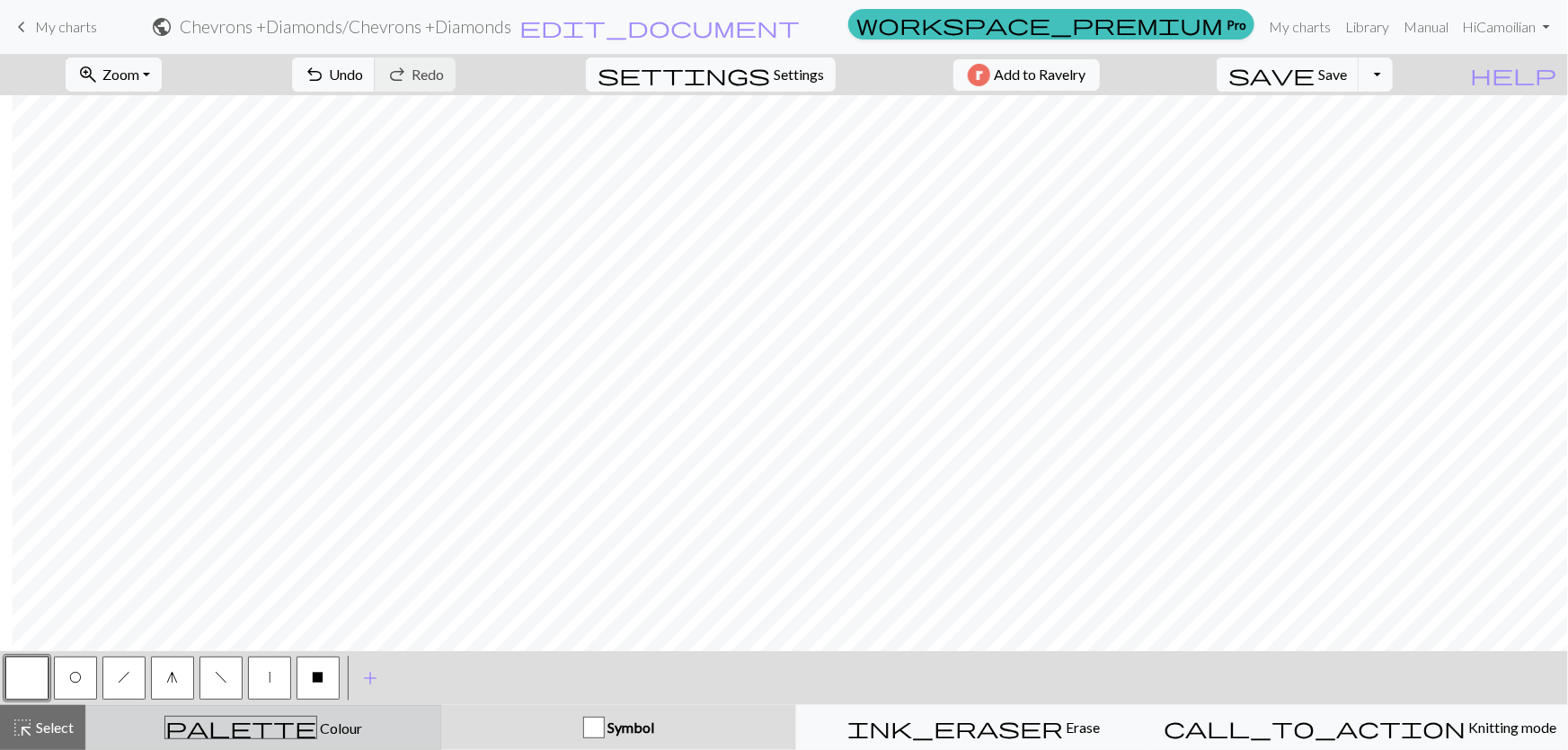
click at [156, 714] on button "palette Colour Colour" at bounding box center [263, 728] width 356 height 45
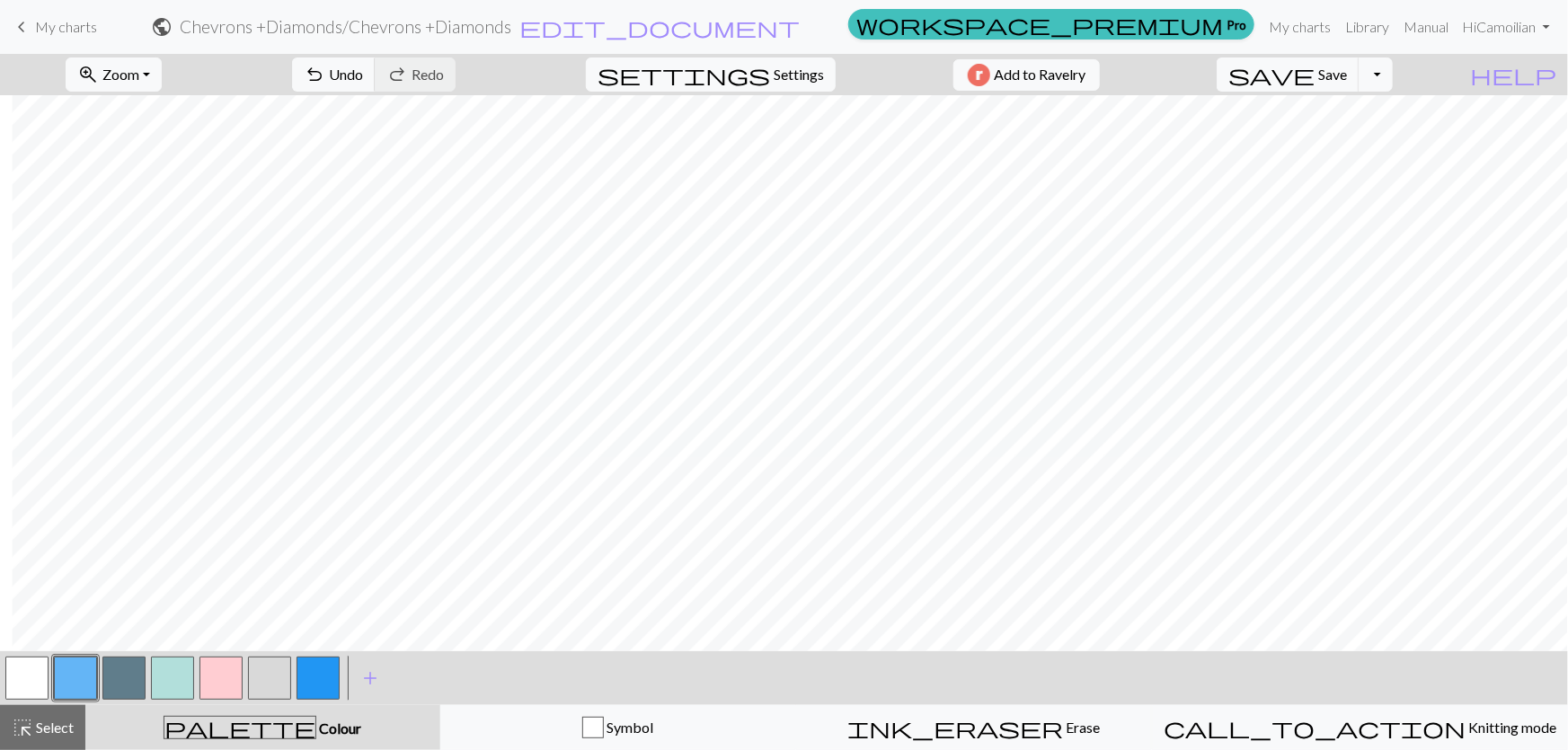
drag, startPoint x: 36, startPoint y: 680, endPoint x: 148, endPoint y: 661, distance: 113.6
click at [36, 679] on button "button" at bounding box center [27, 678] width 43 height 43
click at [73, 686] on button "button" at bounding box center [76, 678] width 43 height 43
click at [12, 679] on button "button" at bounding box center [27, 678] width 43 height 43
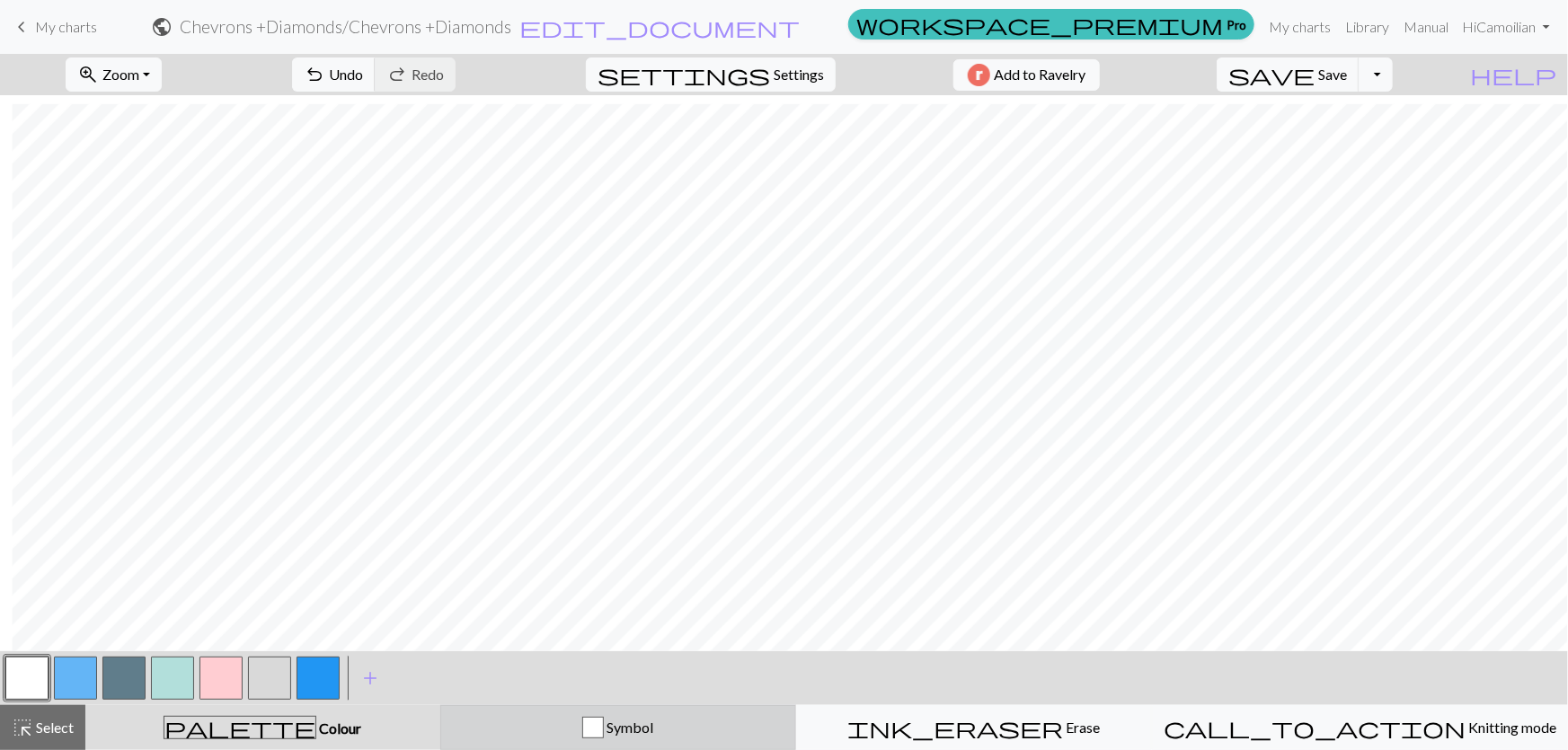
click at [603, 734] on div "button" at bounding box center [592, 727] width 21 height 21
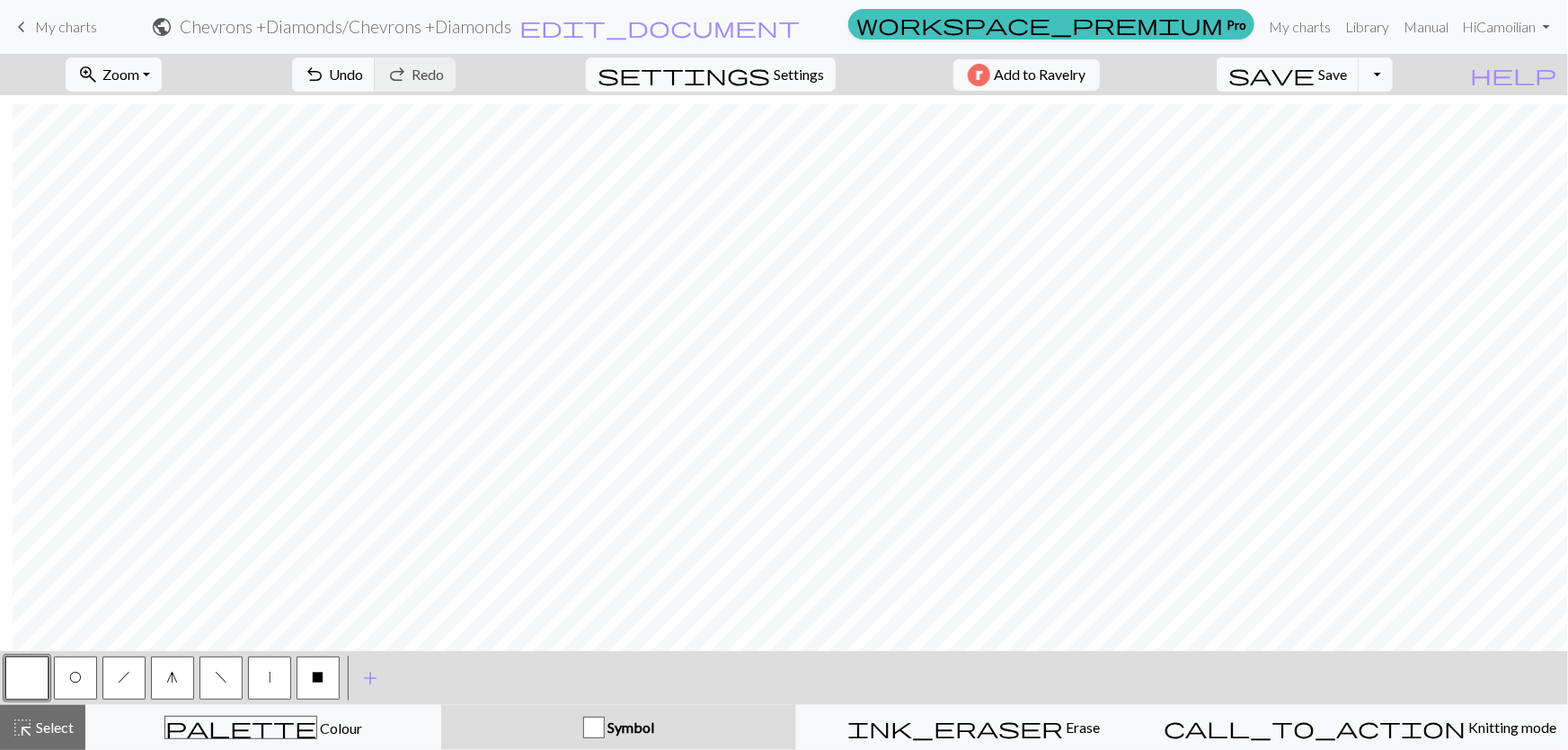
click at [323, 679] on button "X" at bounding box center [318, 678] width 43 height 43
click at [26, 679] on button "button" at bounding box center [27, 678] width 43 height 43
click at [327, 686] on button "X" at bounding box center [318, 678] width 43 height 43
click at [102, 676] on button "h" at bounding box center [123, 678] width 43 height 43
click at [72, 682] on span "O" at bounding box center [76, 678] width 13 height 15
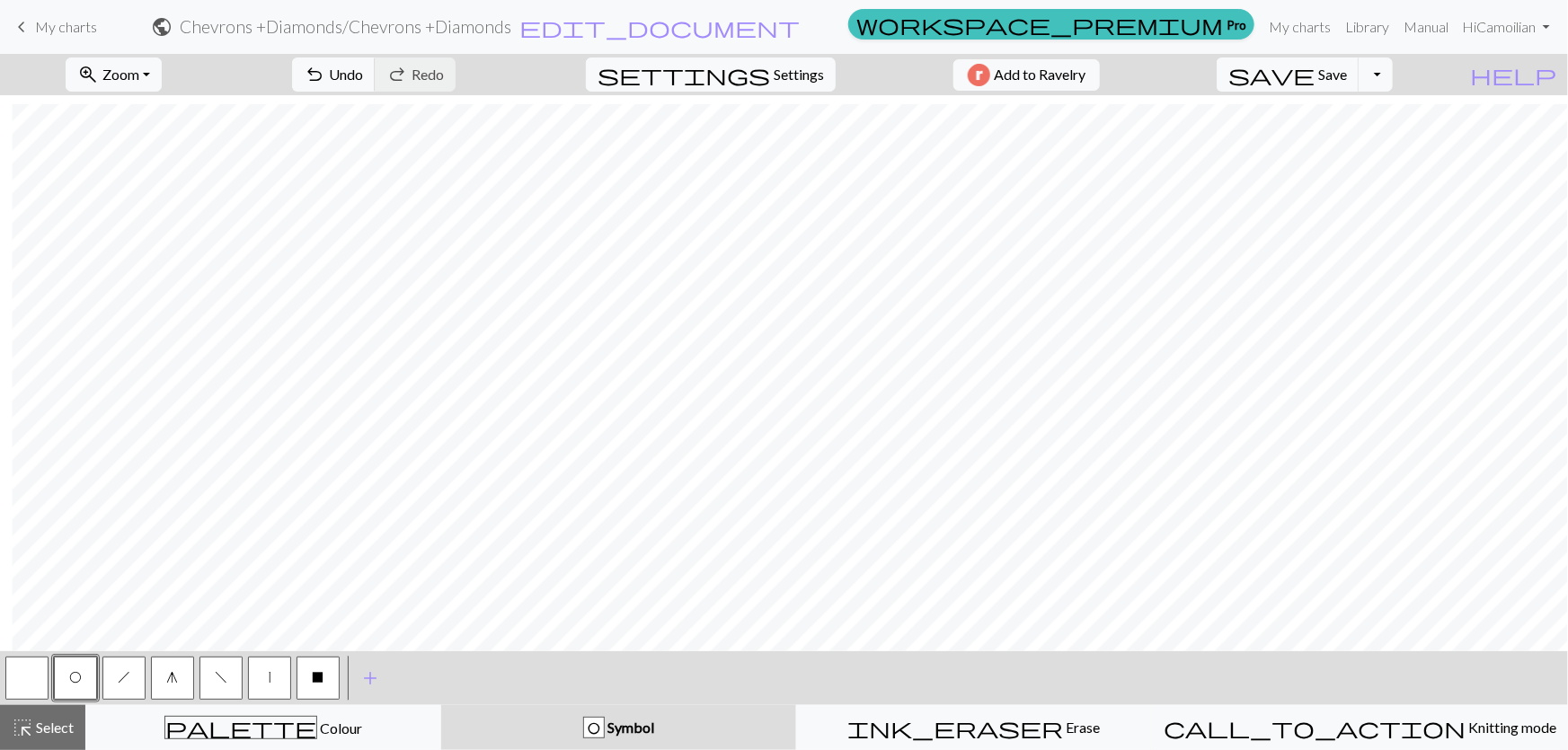
click at [31, 687] on button "button" at bounding box center [27, 678] width 43 height 43
click at [327, 688] on button "X" at bounding box center [318, 678] width 43 height 43
click at [45, 677] on button "button" at bounding box center [27, 678] width 43 height 43
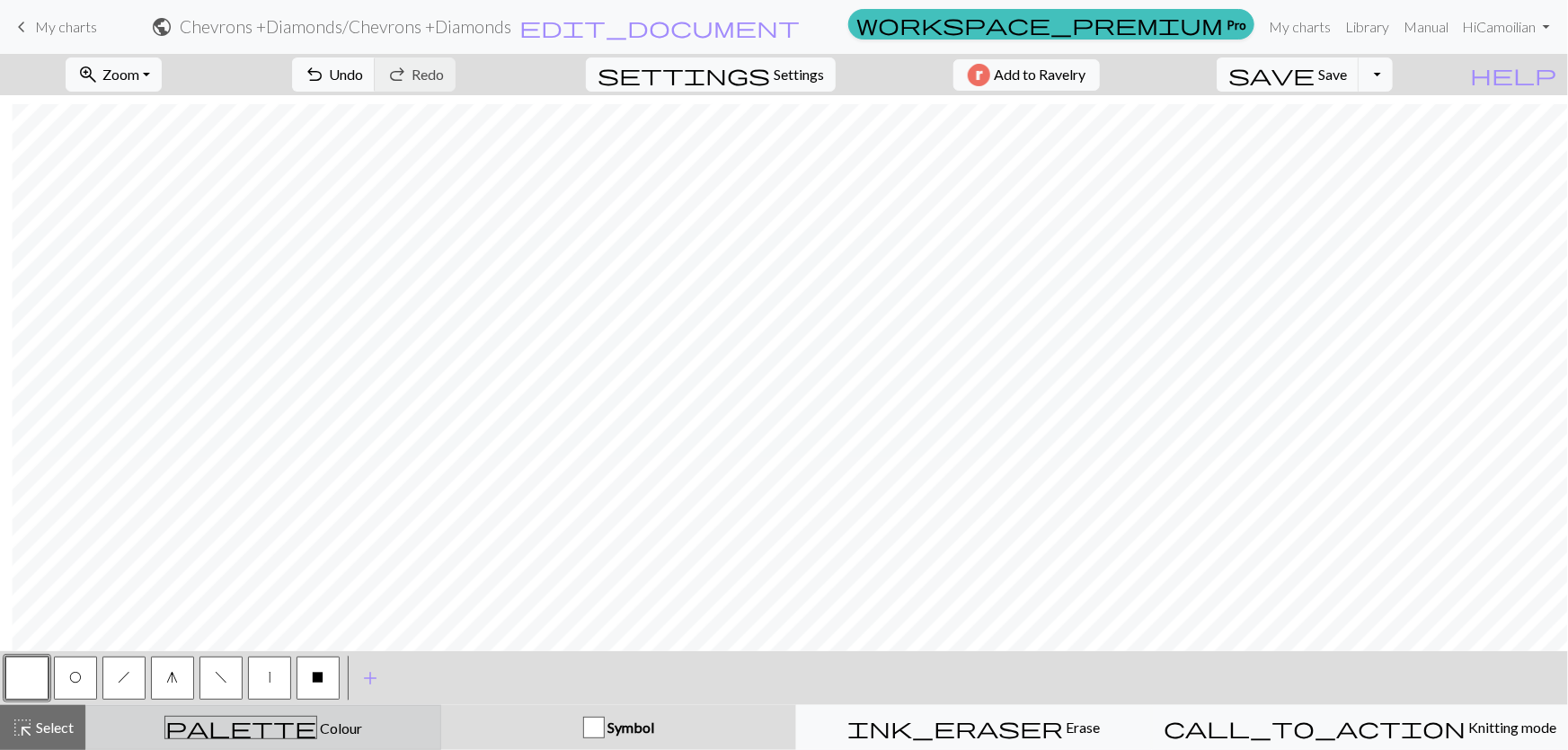
click at [210, 736] on div "palette Colour Colour" at bounding box center [263, 727] width 333 height 23
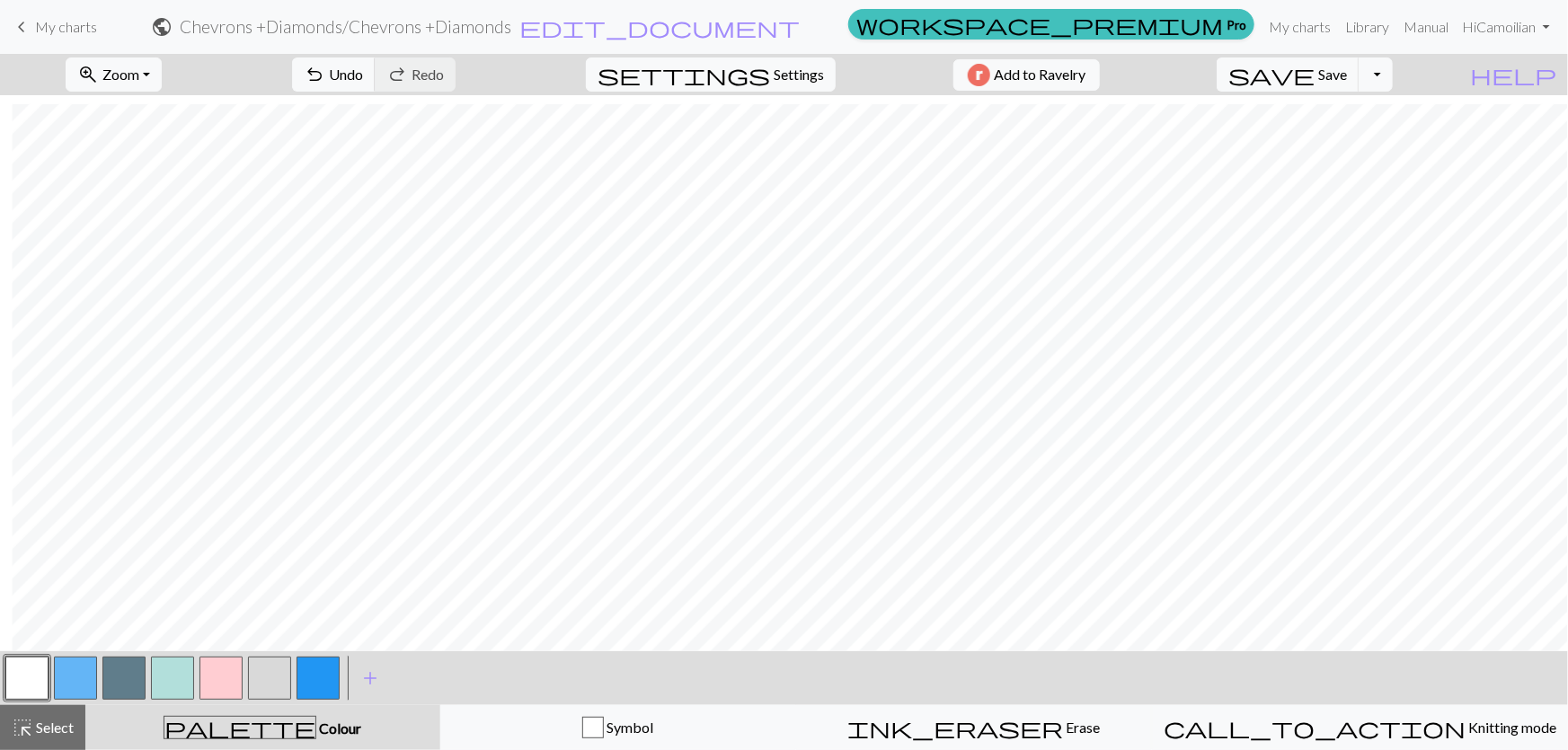
click at [56, 686] on button "button" at bounding box center [76, 678] width 43 height 43
click at [39, 676] on button "button" at bounding box center [27, 678] width 43 height 43
click at [270, 683] on button "button" at bounding box center [269, 678] width 43 height 43
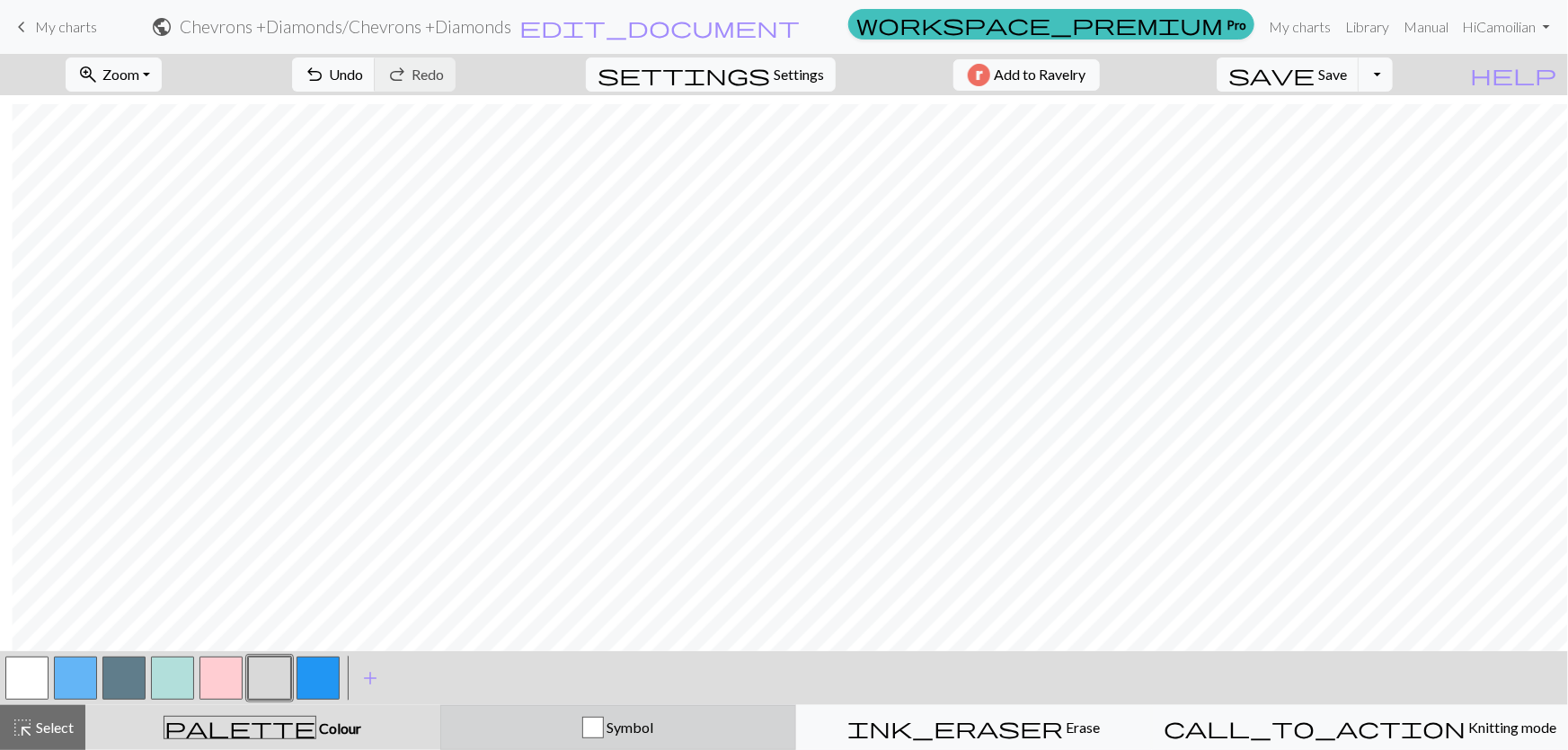
click at [603, 721] on div "button" at bounding box center [592, 727] width 21 height 21
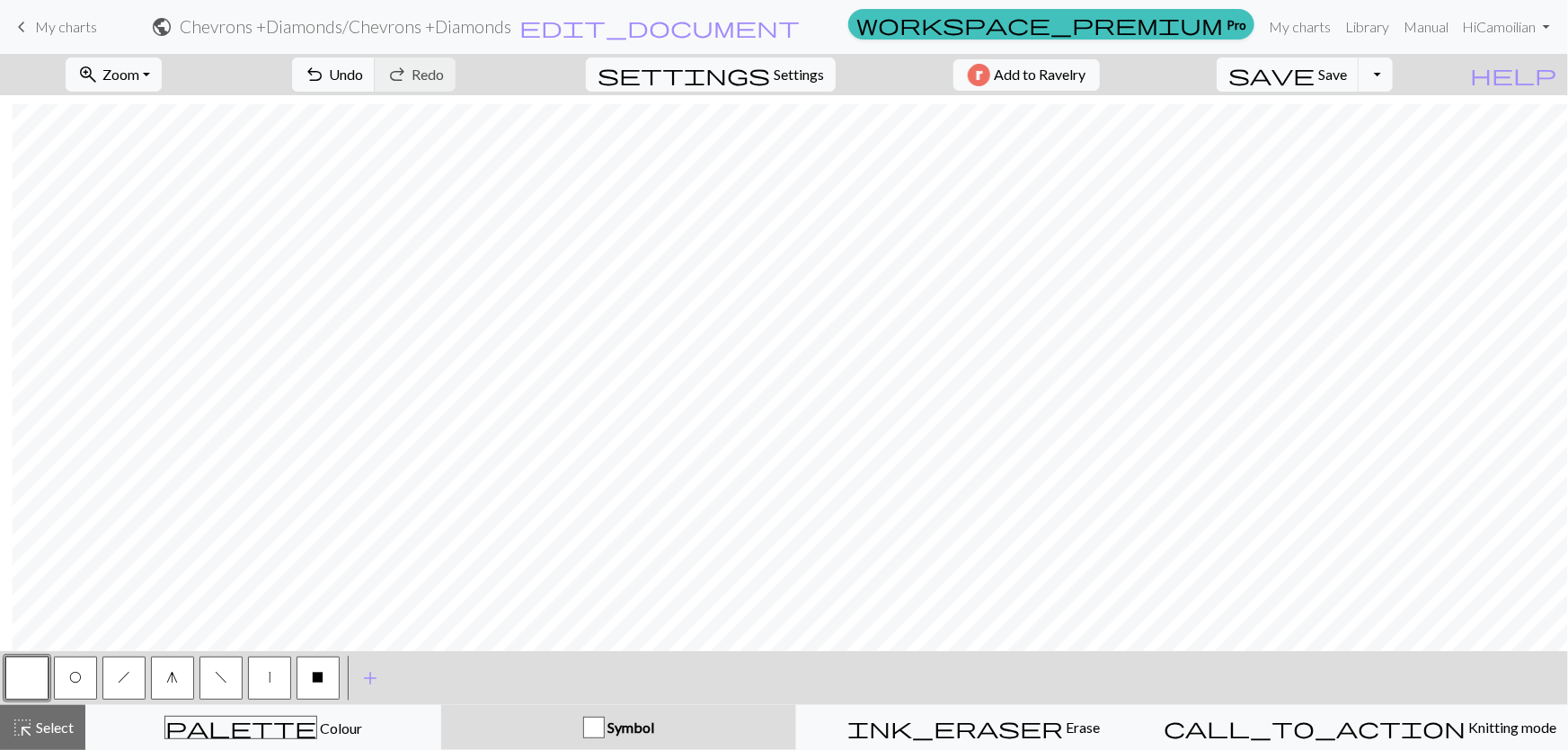
click at [77, 674] on span "O" at bounding box center [76, 678] width 13 height 15
click at [142, 679] on button "h" at bounding box center [123, 678] width 43 height 43
click at [38, 686] on button "button" at bounding box center [27, 678] width 43 height 43
drag, startPoint x: 231, startPoint y: 735, endPoint x: 139, endPoint y: 721, distance: 93.1
click at [230, 735] on span "palette" at bounding box center [240, 727] width 151 height 25
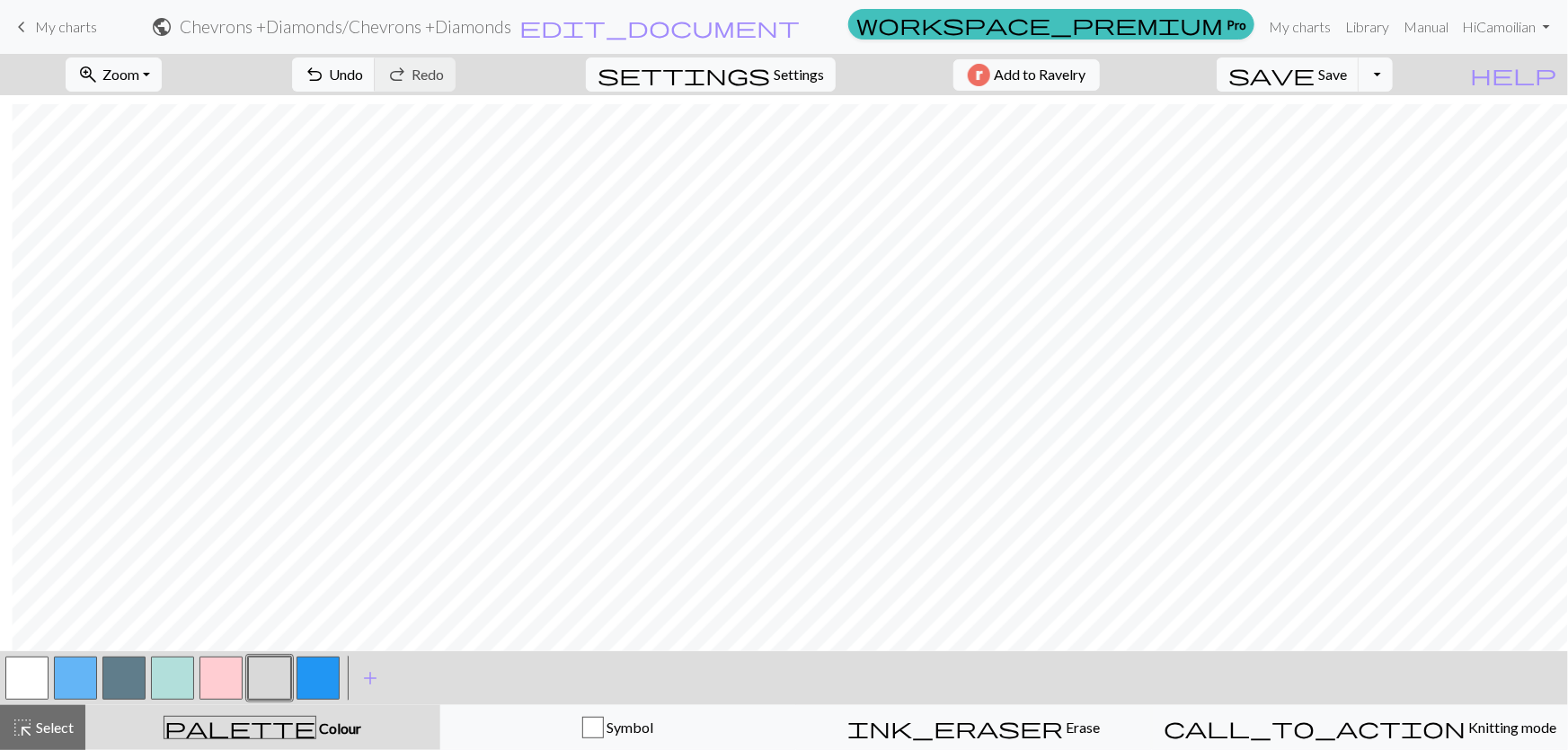
click at [20, 675] on button "button" at bounding box center [27, 678] width 43 height 43
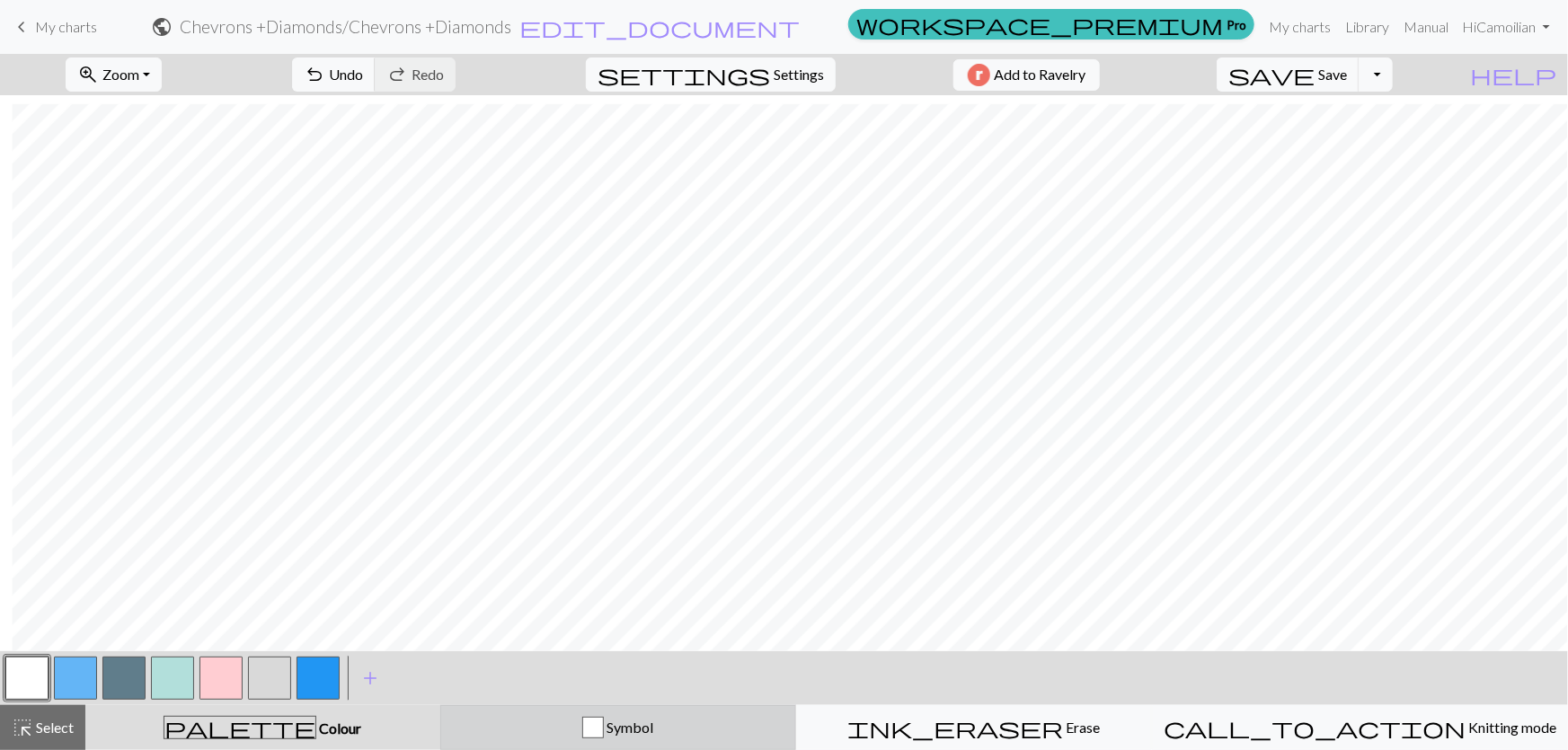
click at [529, 736] on div "Symbol" at bounding box center [618, 727] width 333 height 21
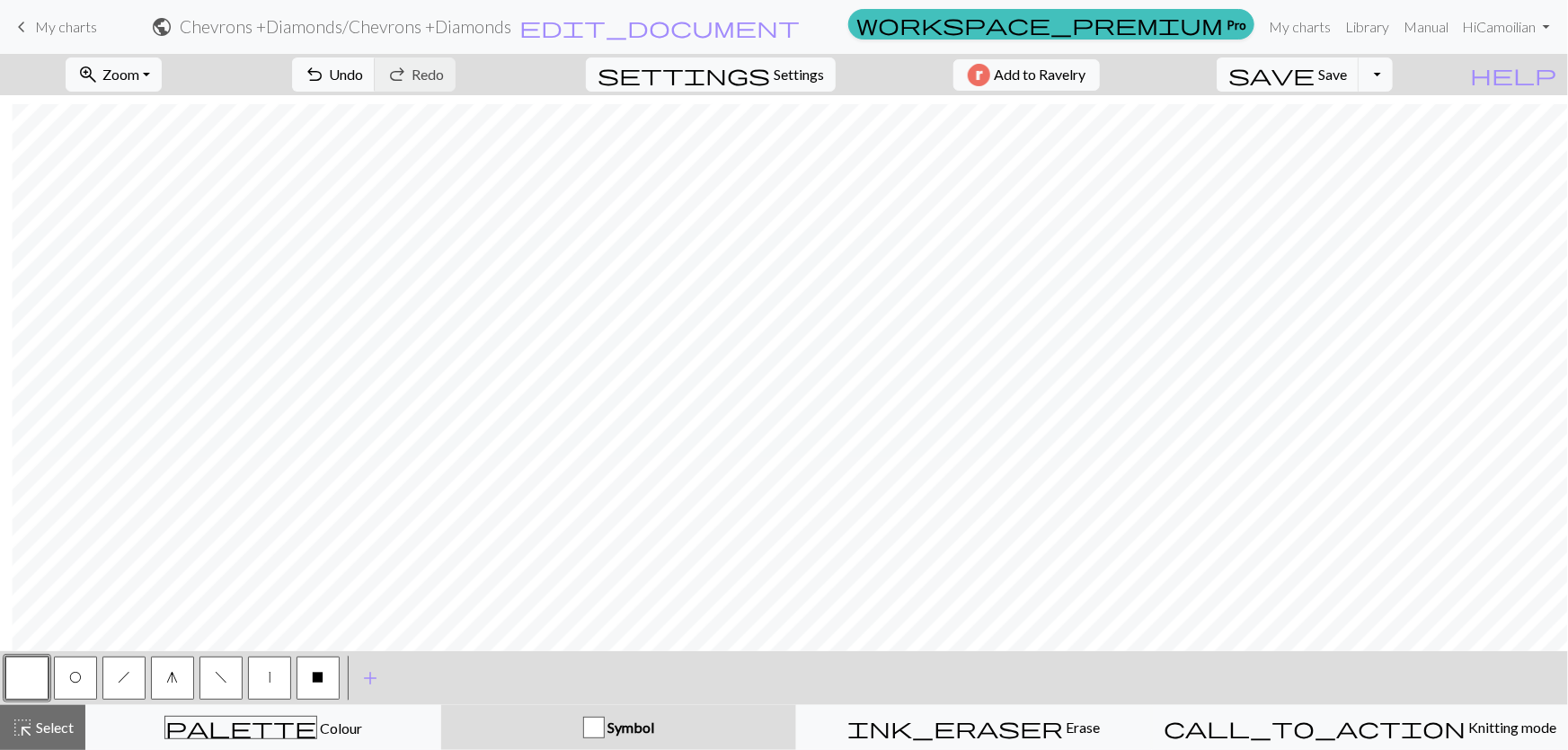
click at [120, 675] on span "h" at bounding box center [124, 678] width 13 height 15
click at [88, 676] on button "O" at bounding box center [76, 678] width 43 height 43
drag, startPoint x: 18, startPoint y: 685, endPoint x: 237, endPoint y: 643, distance: 223.0
click at [18, 685] on button "button" at bounding box center [27, 678] width 43 height 43
click at [26, 680] on button "button" at bounding box center [27, 678] width 43 height 43
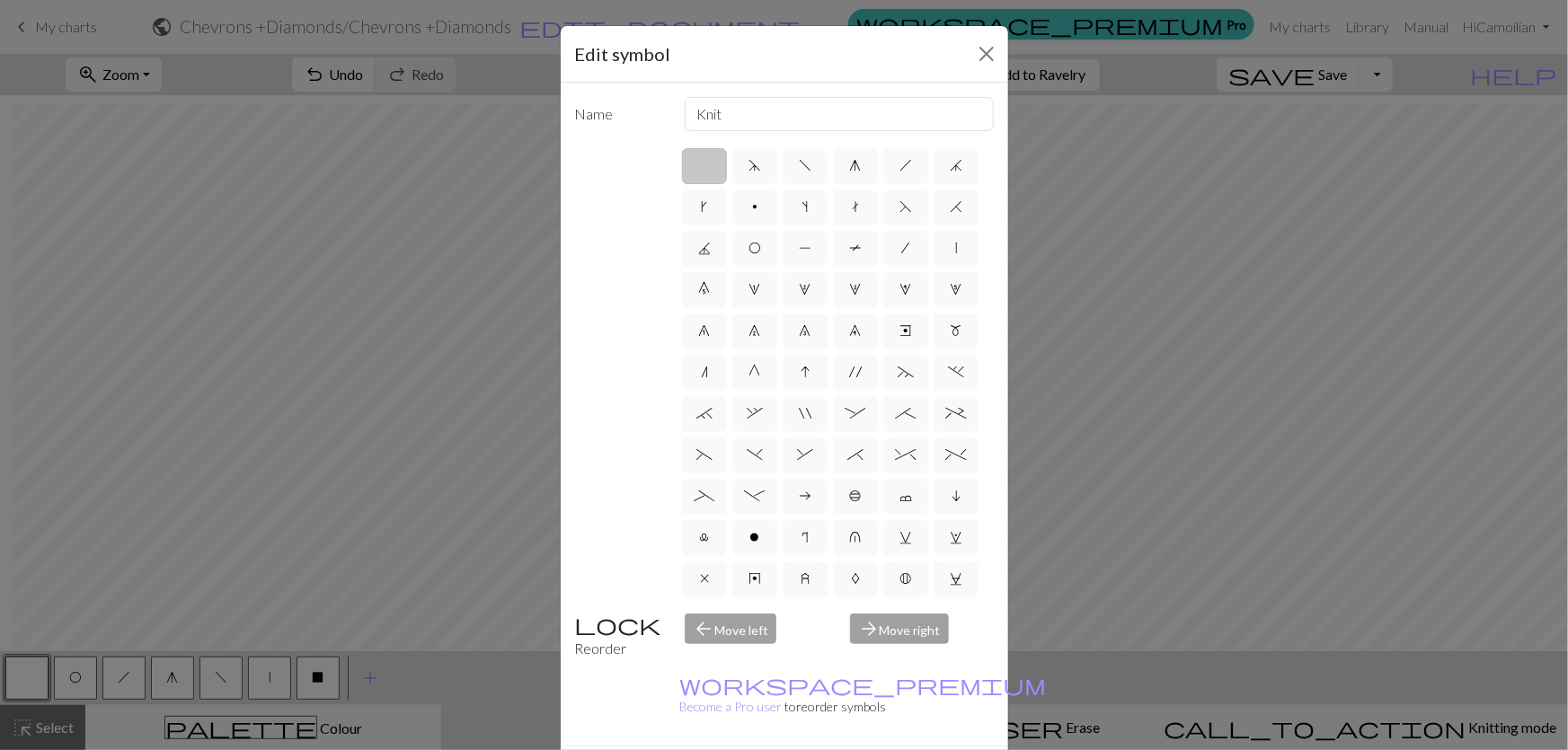
drag, startPoint x: 926, startPoint y: 685, endPoint x: 981, endPoint y: 641, distance: 70.4
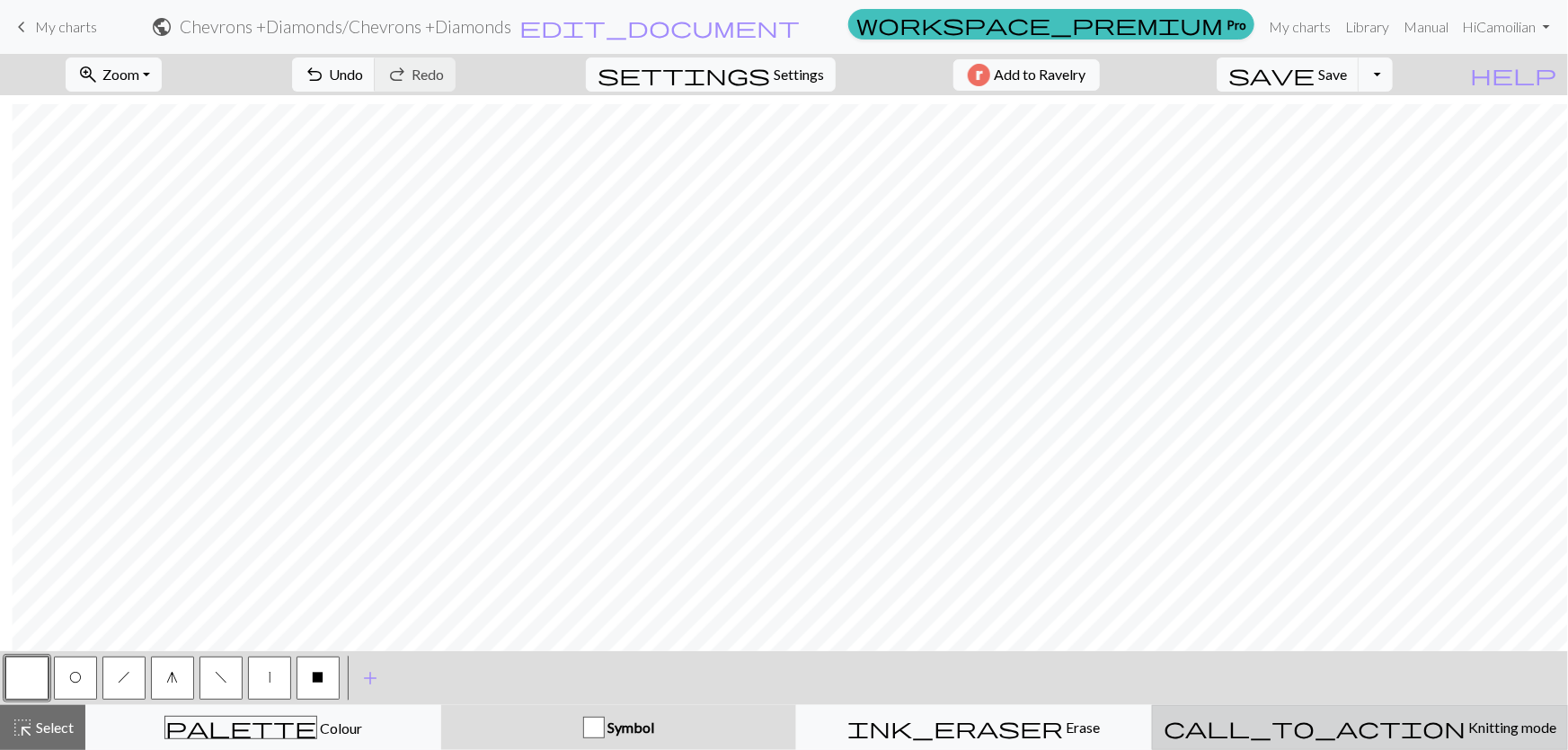
click at [1352, 738] on span "call_to_action" at bounding box center [1315, 727] width 302 height 25
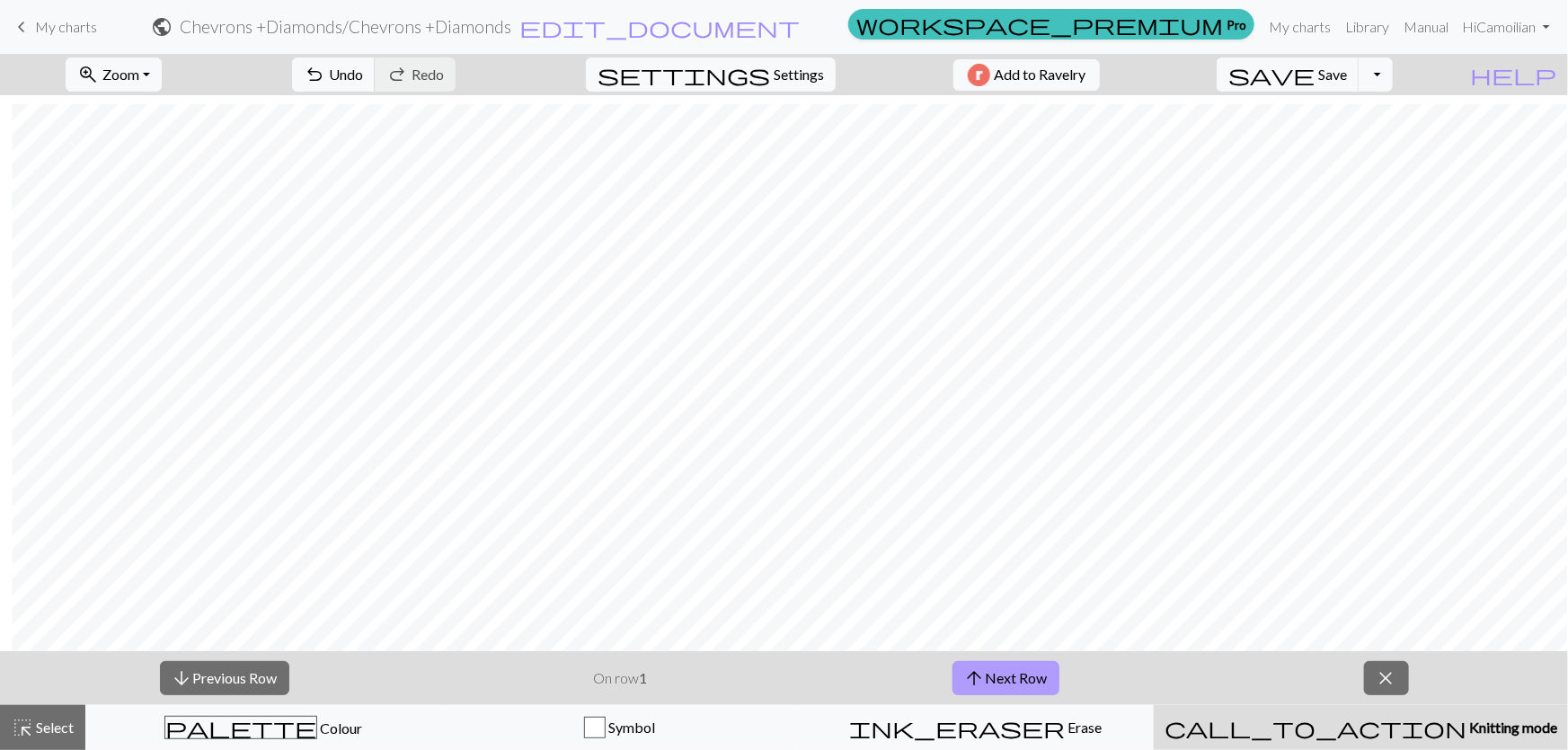
click at [989, 679] on button "arrow_upward Next Row" at bounding box center [1006, 678] width 107 height 34
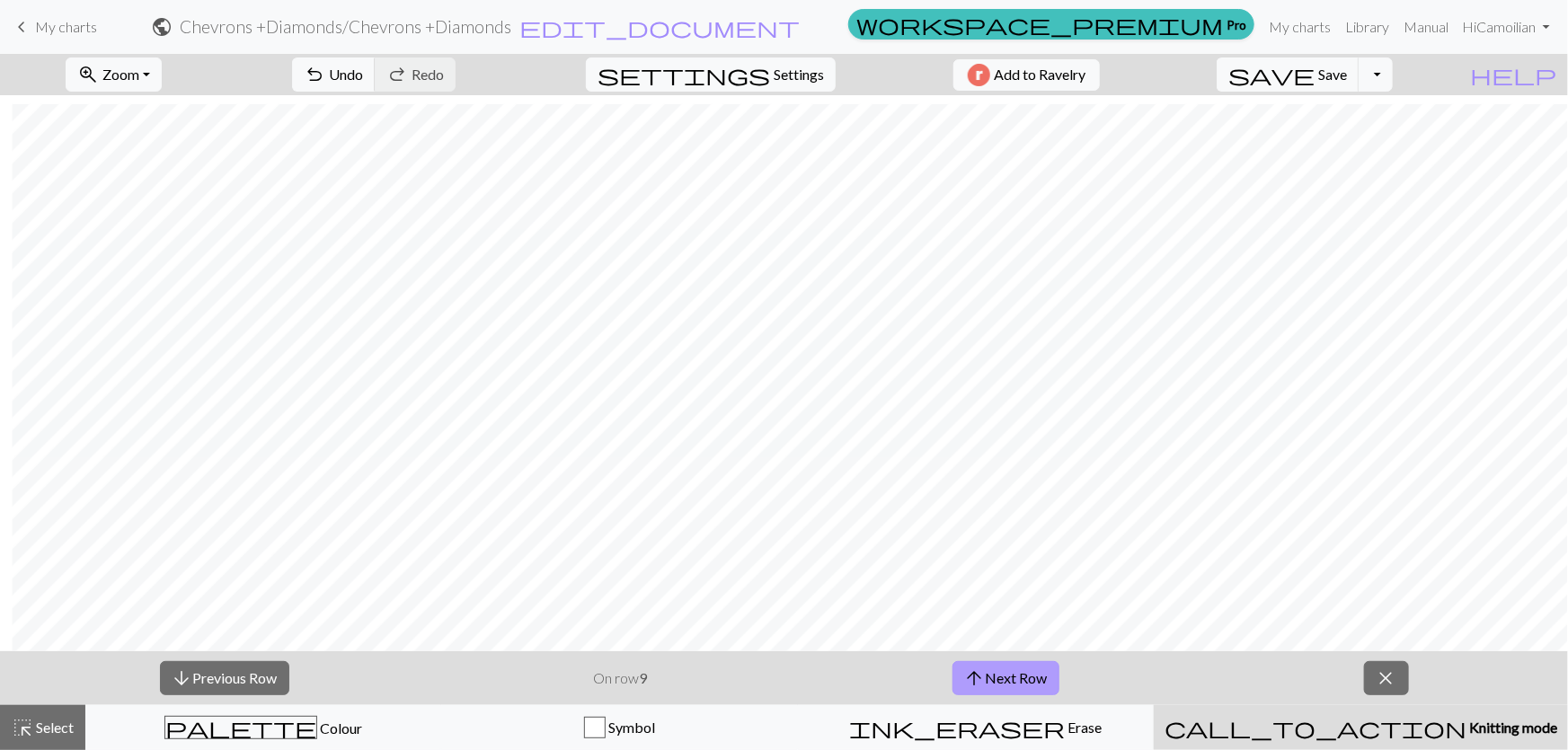
click at [989, 679] on button "arrow_upward Next Row" at bounding box center [1006, 678] width 107 height 34
click at [989, 679] on button "arrow_upward Next Row" at bounding box center [1009, 678] width 107 height 34
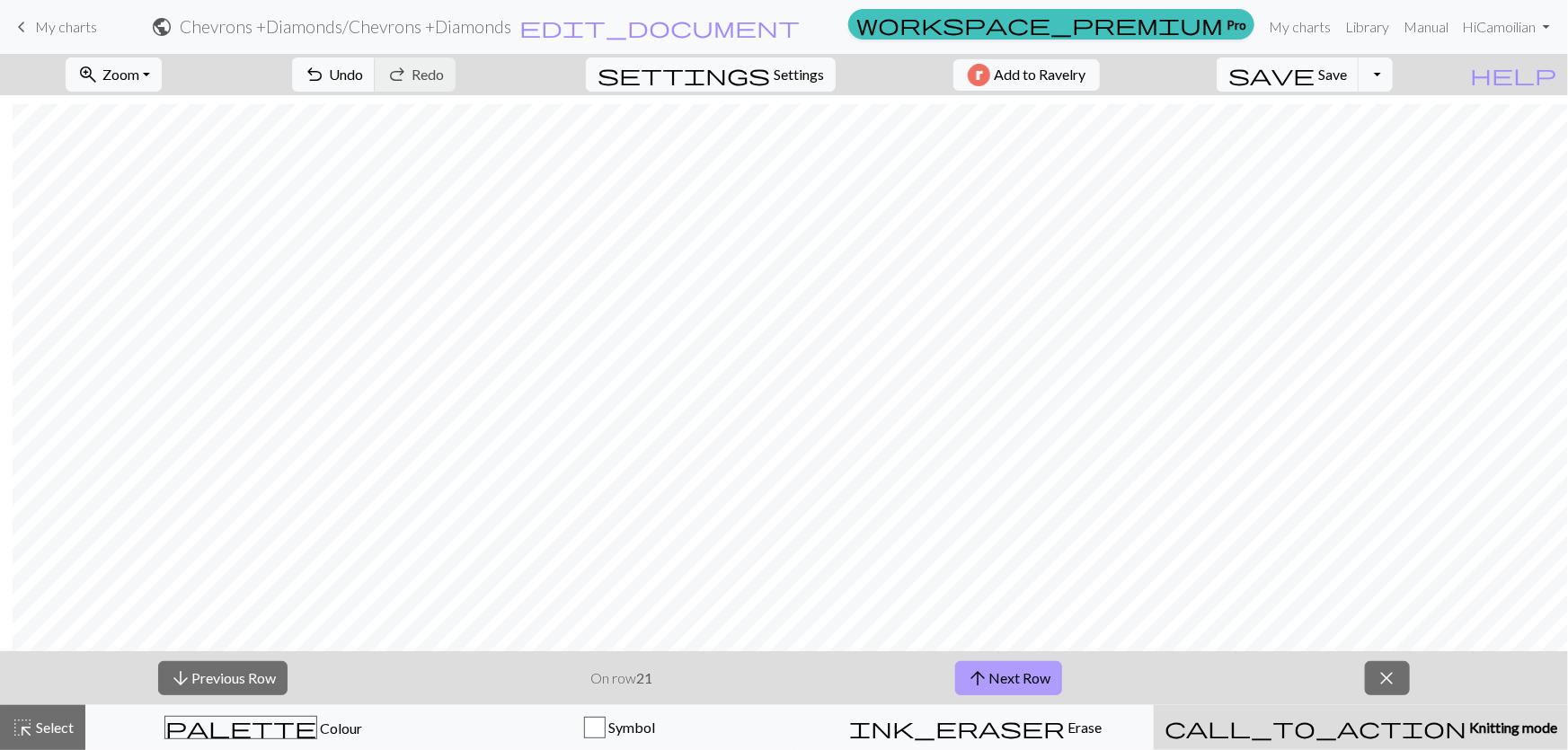
click at [989, 679] on button "arrow_upward Next Row" at bounding box center [1009, 678] width 107 height 34
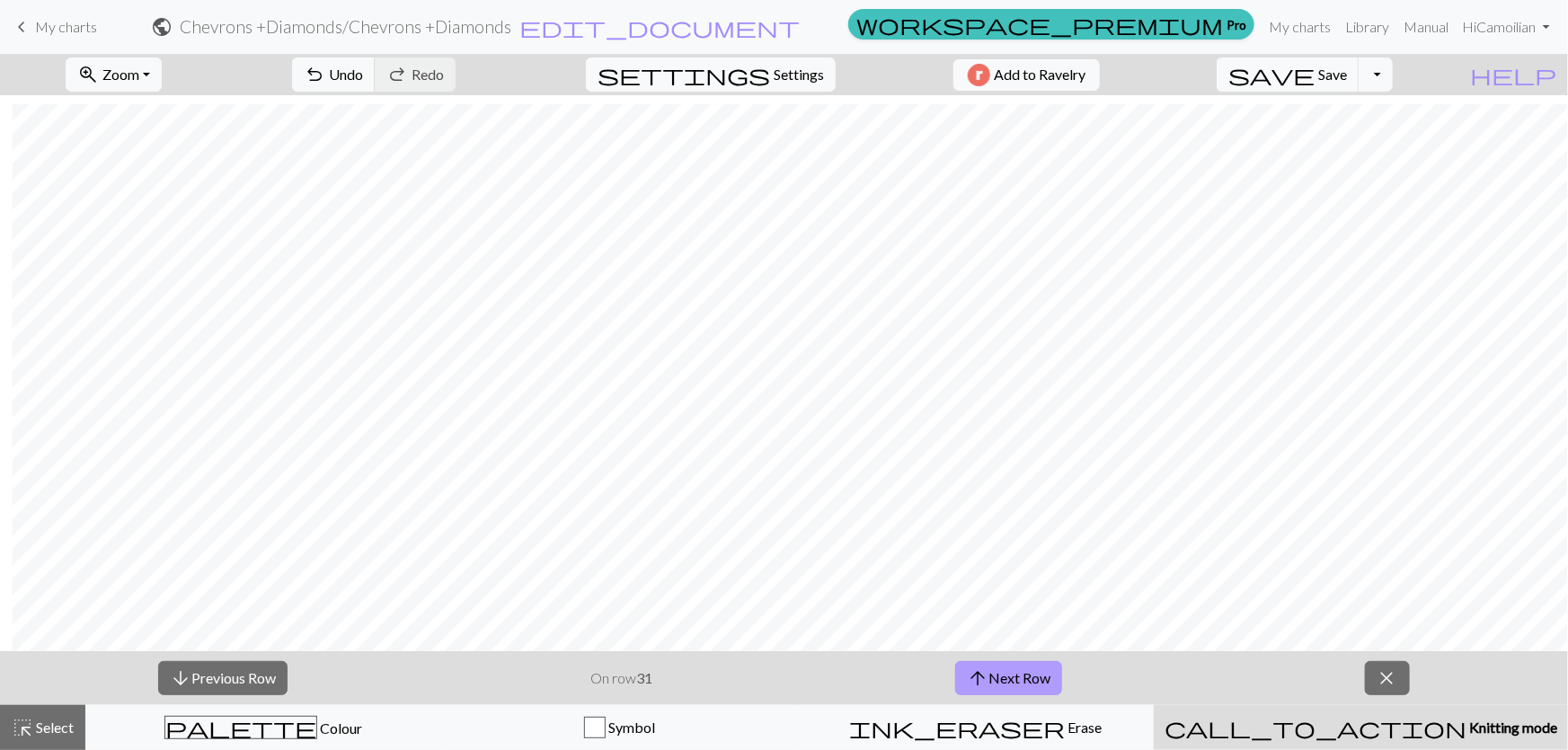
click at [989, 679] on button "arrow_upward Next Row" at bounding box center [1009, 678] width 107 height 34
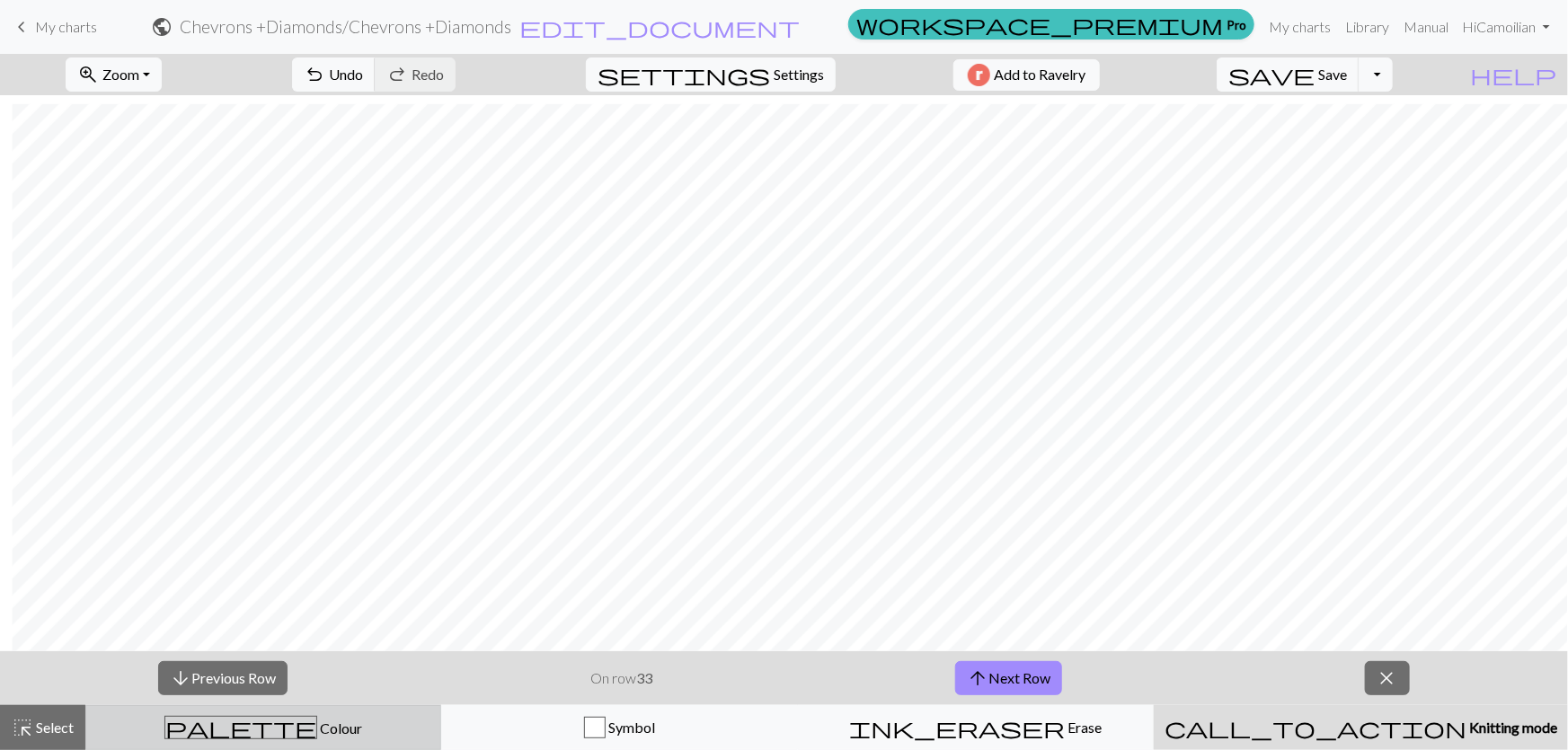
click at [162, 710] on button "palette Colour Colour" at bounding box center [263, 728] width 356 height 45
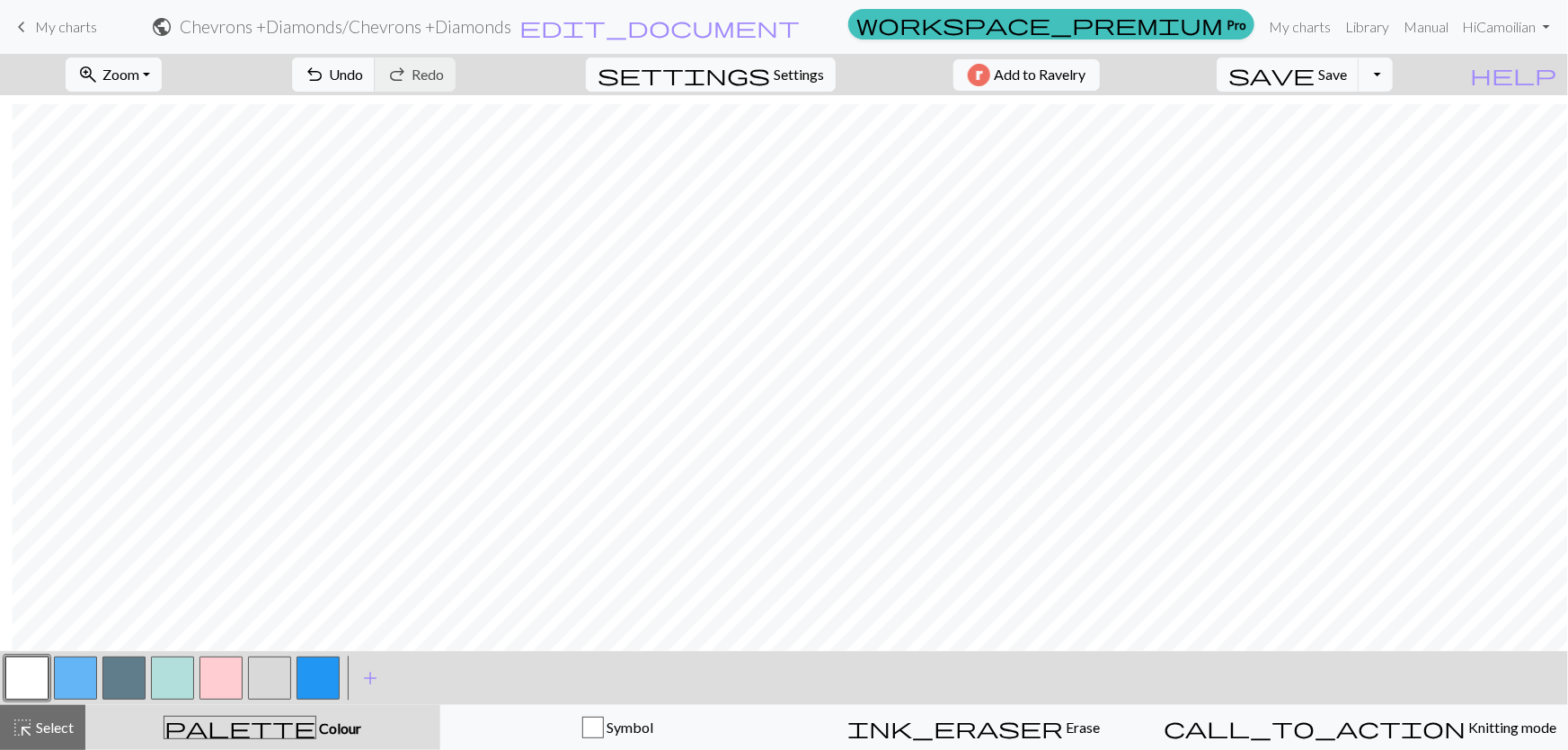
click at [3, 675] on div at bounding box center [27, 678] width 49 height 49
click at [603, 735] on div "button" at bounding box center [592, 727] width 21 height 21
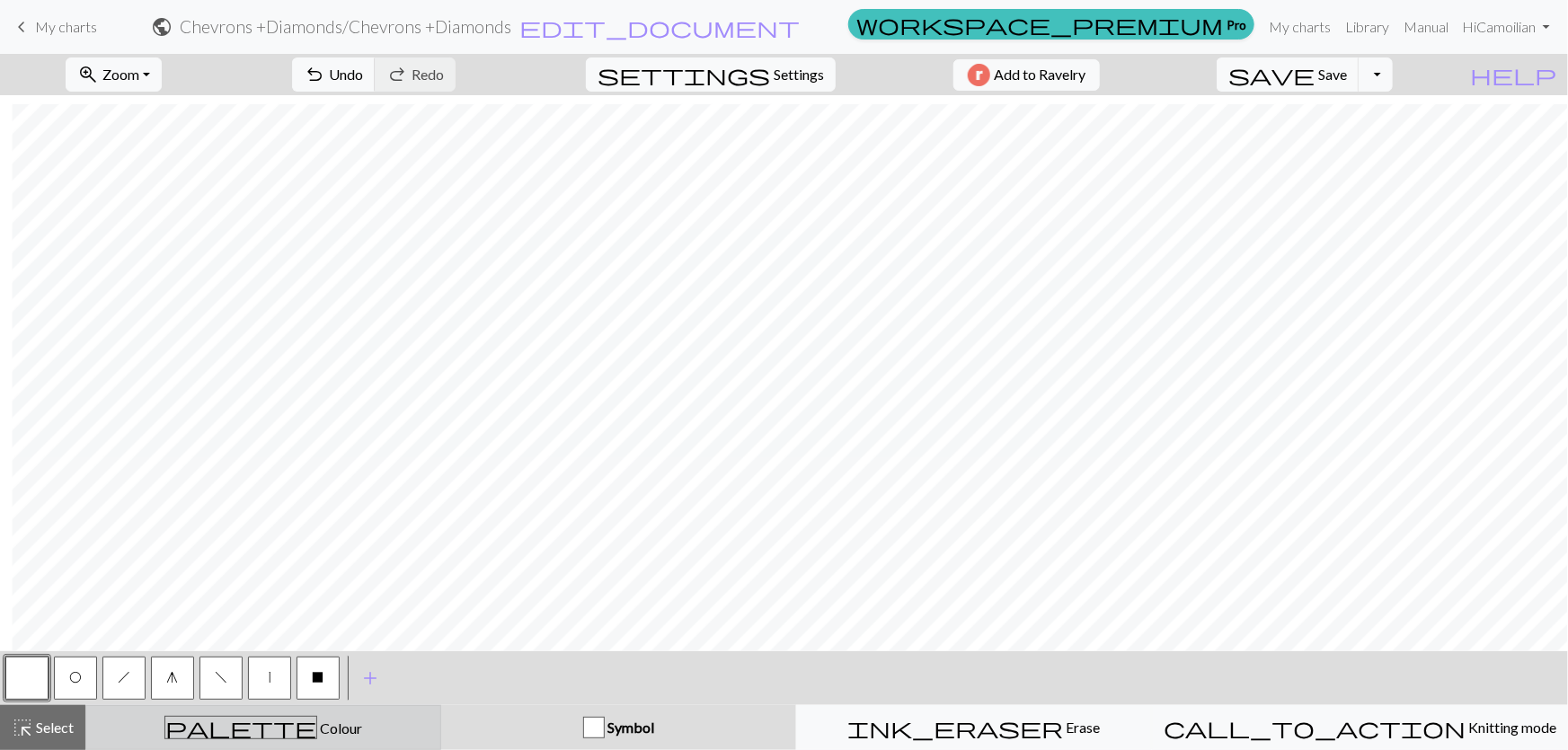
click at [287, 728] on div "palette Colour Colour" at bounding box center [263, 727] width 333 height 23
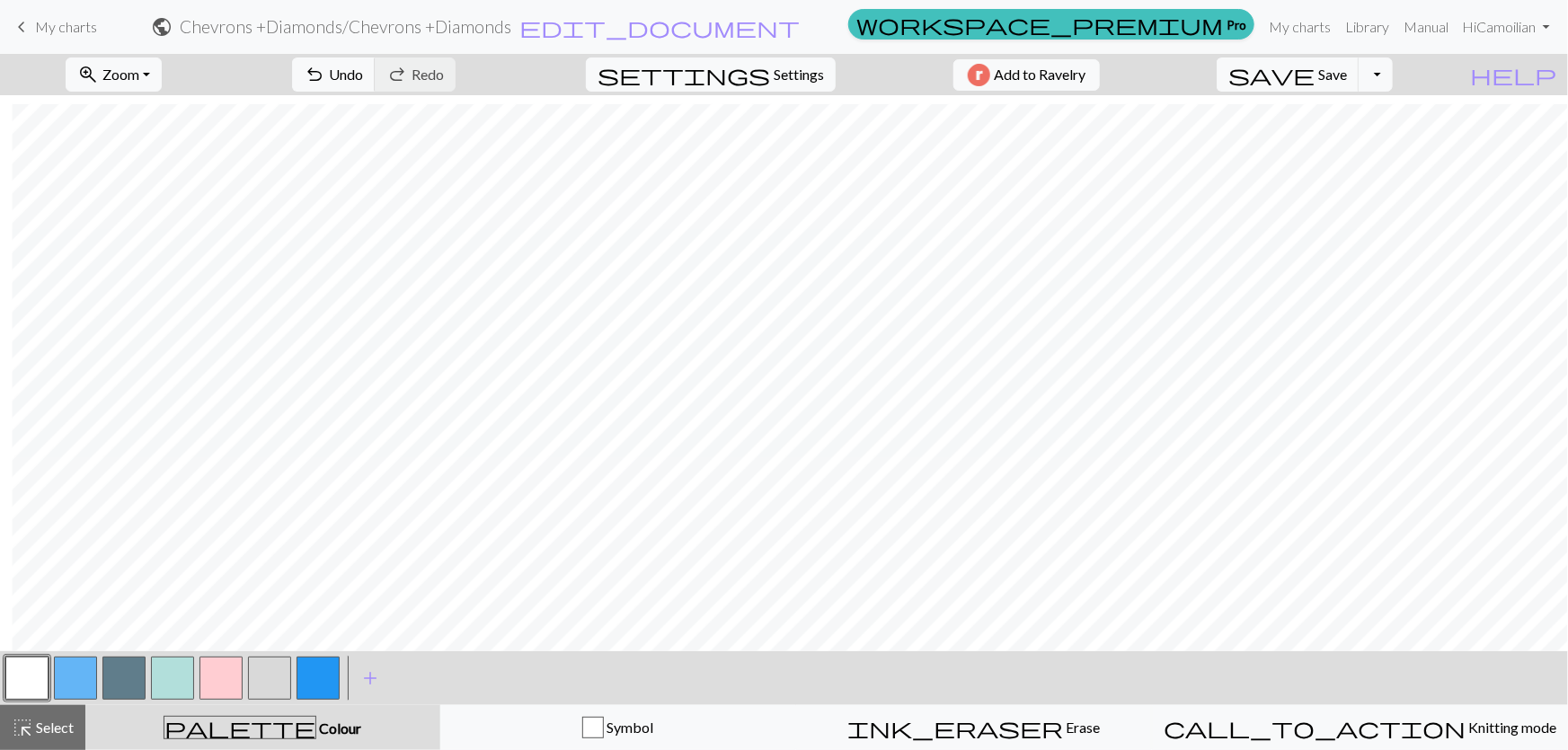
click at [322, 693] on button "button" at bounding box center [318, 678] width 43 height 43
click at [28, 676] on button "button" at bounding box center [27, 678] width 43 height 43
click at [314, 672] on button "button" at bounding box center [318, 678] width 43 height 43
click at [169, 686] on button "button" at bounding box center [172, 678] width 43 height 43
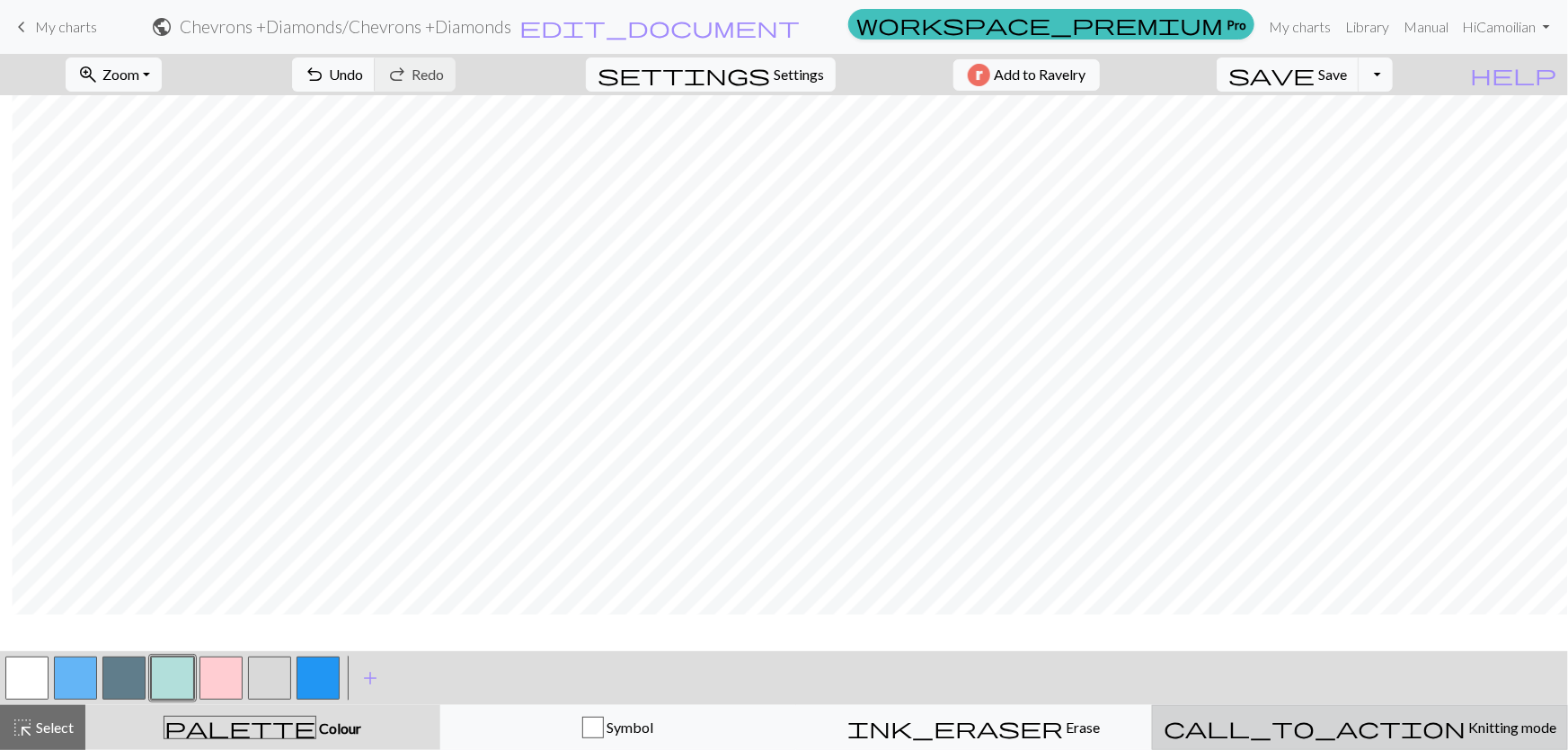
scroll to position [170, 12]
click at [1339, 728] on span "call_to_action" at bounding box center [1315, 727] width 302 height 25
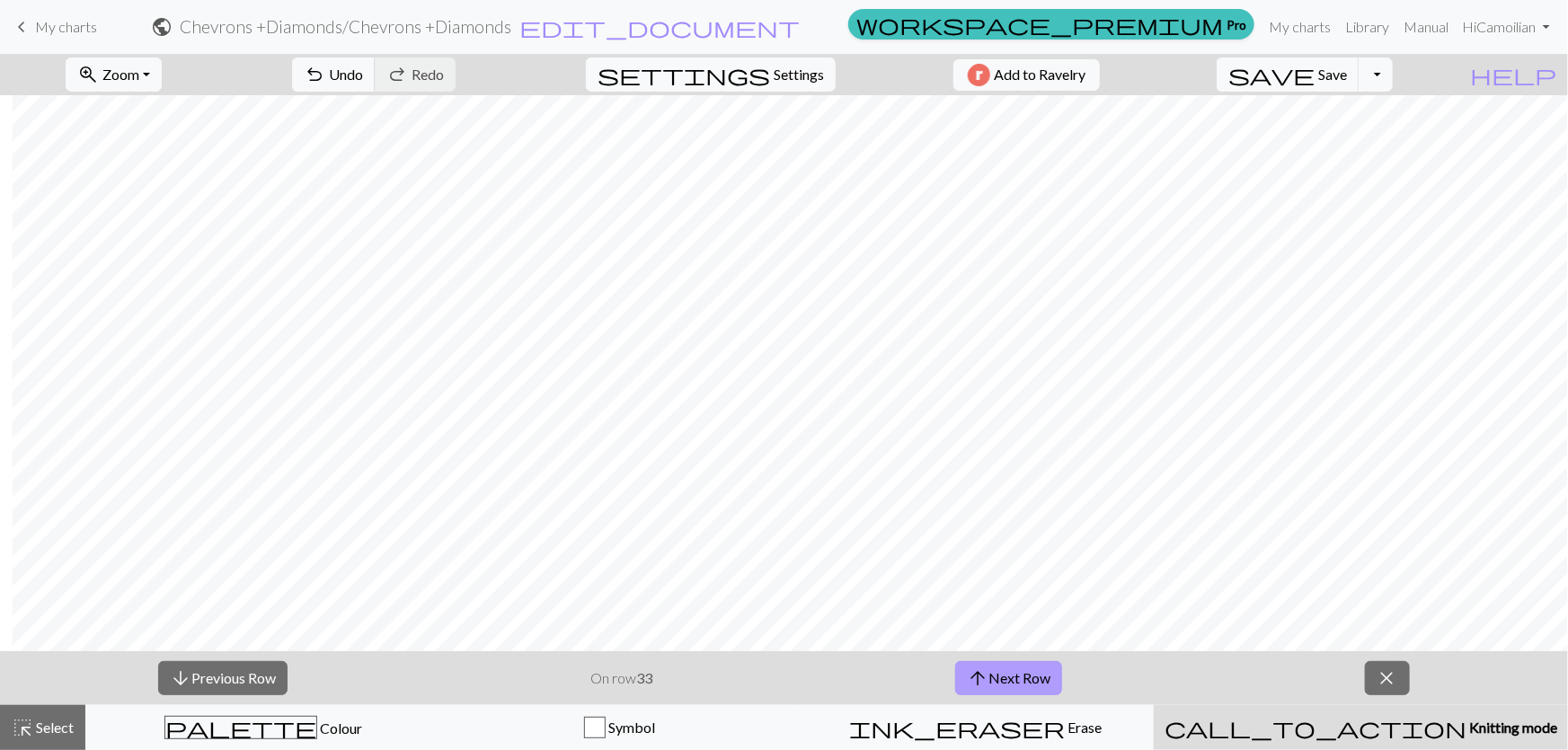
click at [995, 683] on button "arrow_upward Next Row" at bounding box center [1009, 678] width 107 height 34
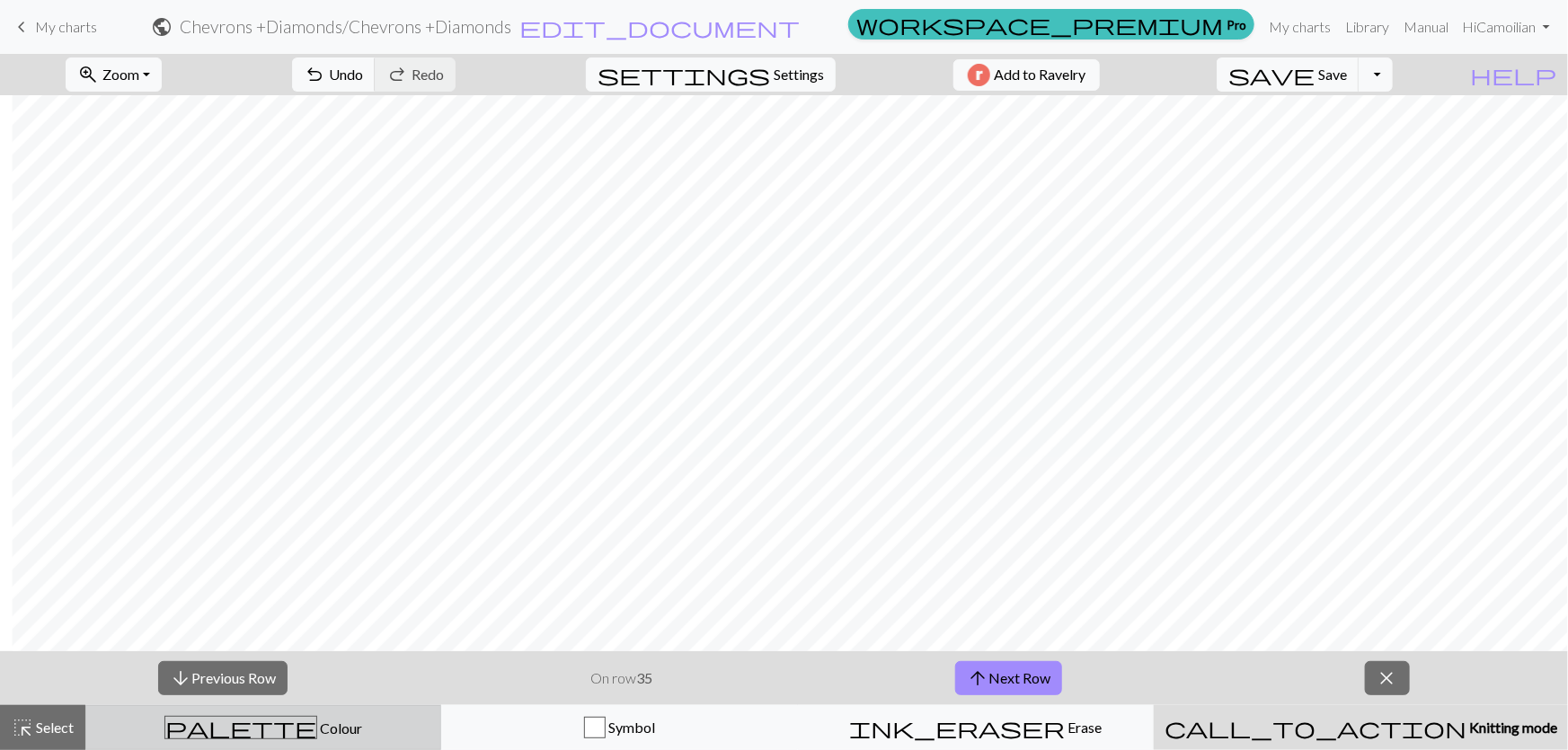
click at [224, 729] on div "palette Colour Colour" at bounding box center [263, 727] width 333 height 23
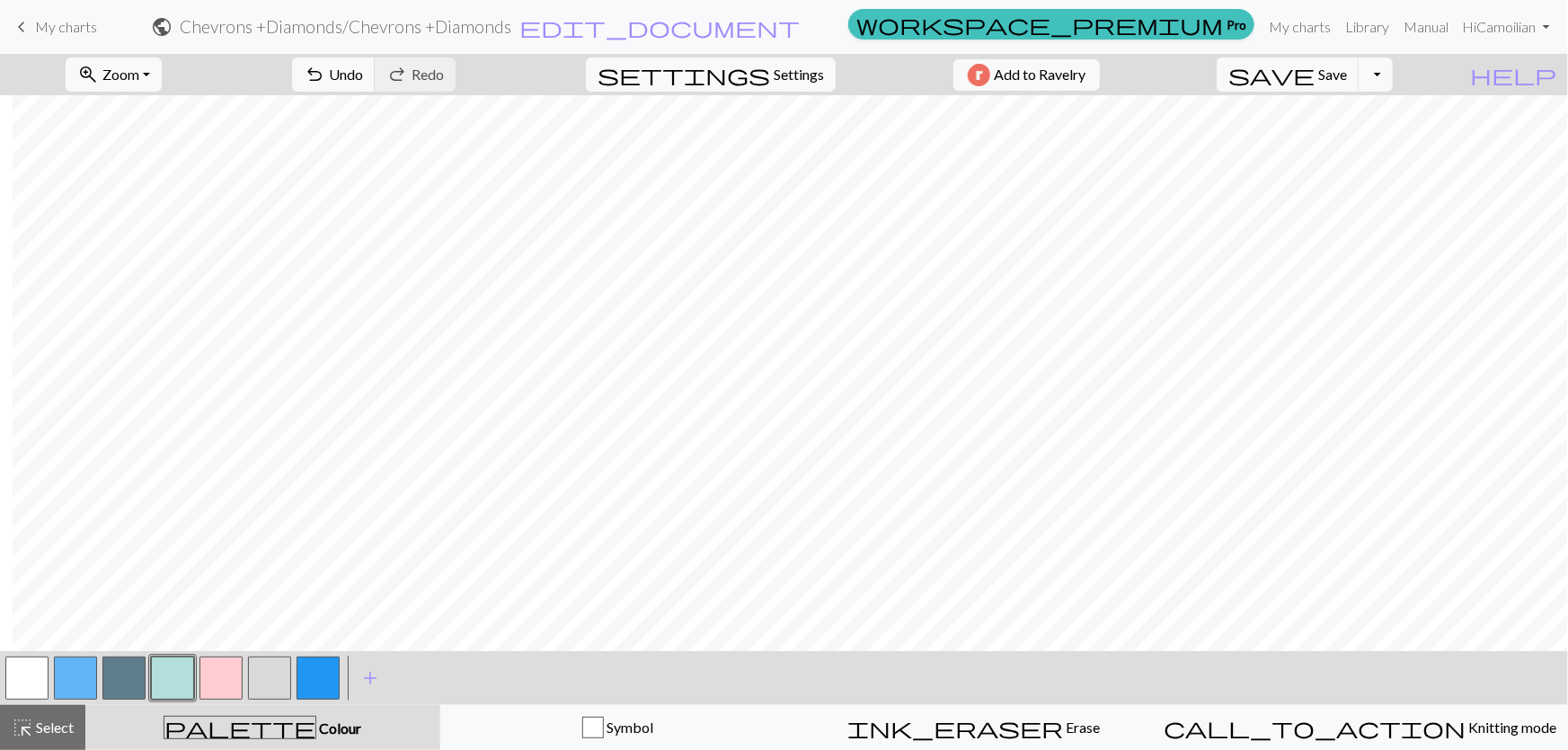
click at [310, 677] on button "button" at bounding box center [318, 678] width 43 height 43
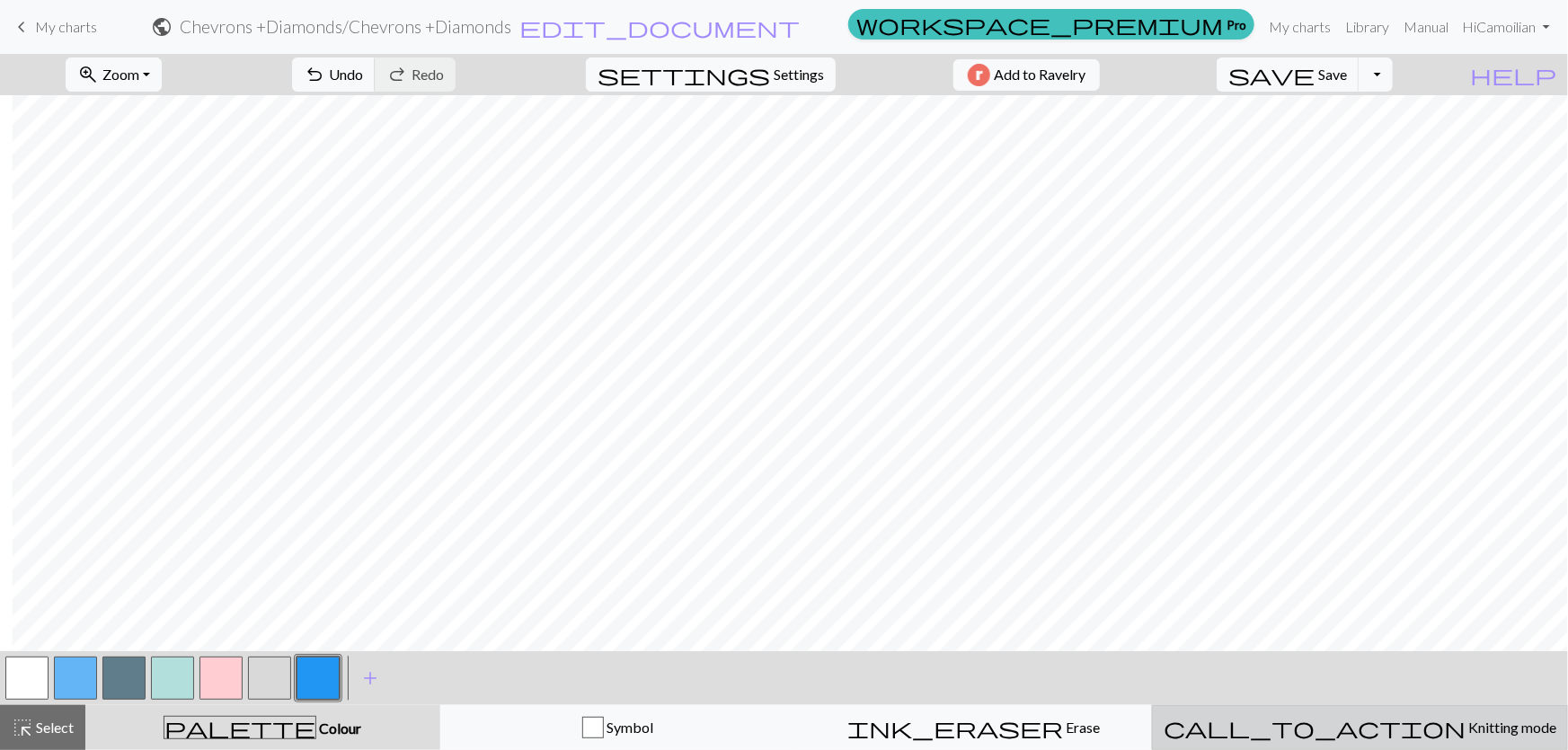
click at [1347, 739] on span "call_to_action" at bounding box center [1315, 727] width 302 height 25
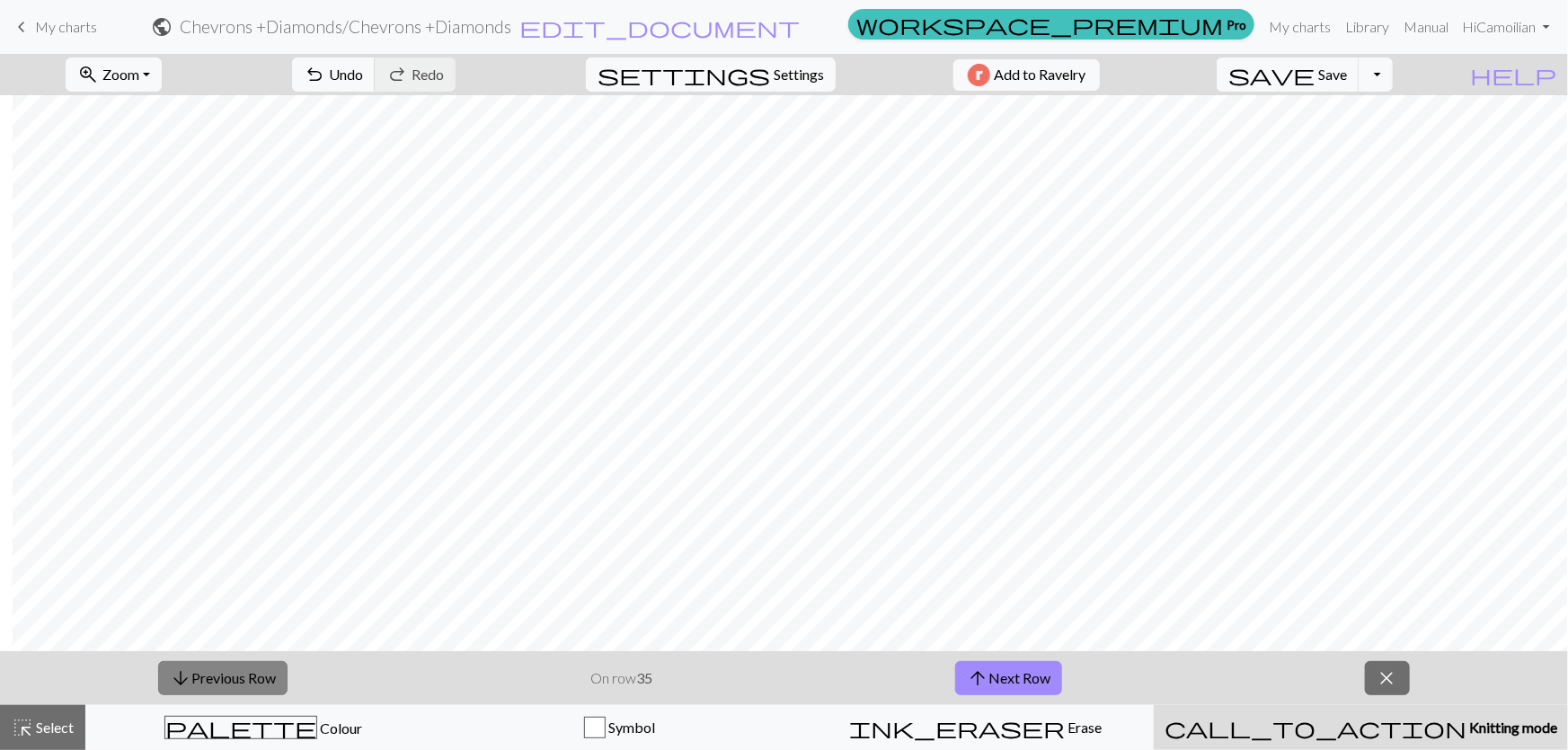
click at [216, 680] on button "arrow_downward Previous Row" at bounding box center [223, 678] width 129 height 34
click at [955, 685] on div "arrow_downward Previous Row On row 31 arrow_upward Next Row close" at bounding box center [784, 678] width 1568 height 54
click at [976, 682] on span "arrow_upward" at bounding box center [977, 678] width 21 height 25
click at [977, 682] on span "arrow_upward" at bounding box center [977, 678] width 21 height 25
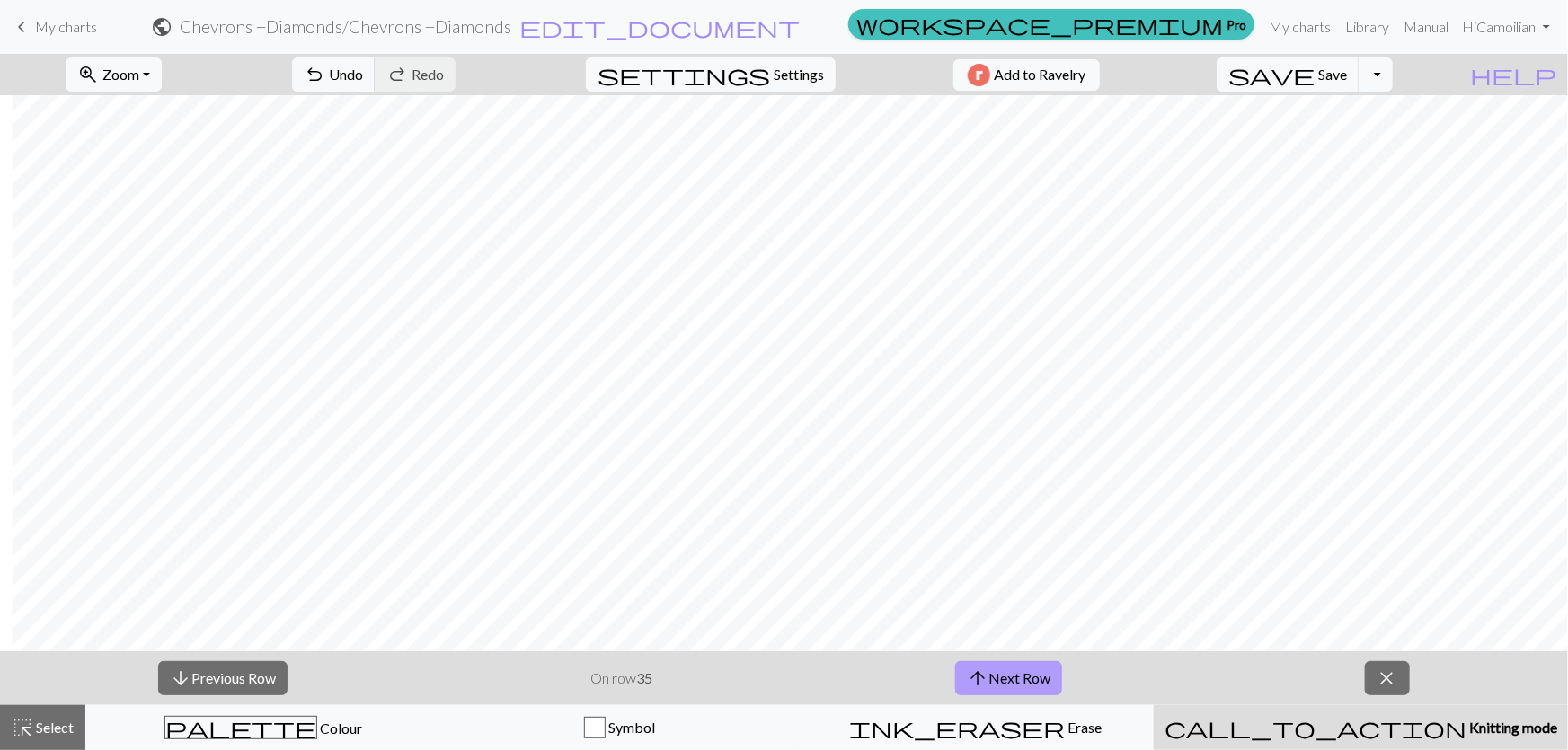
click at [974, 677] on span "arrow_upward" at bounding box center [977, 678] width 21 height 25
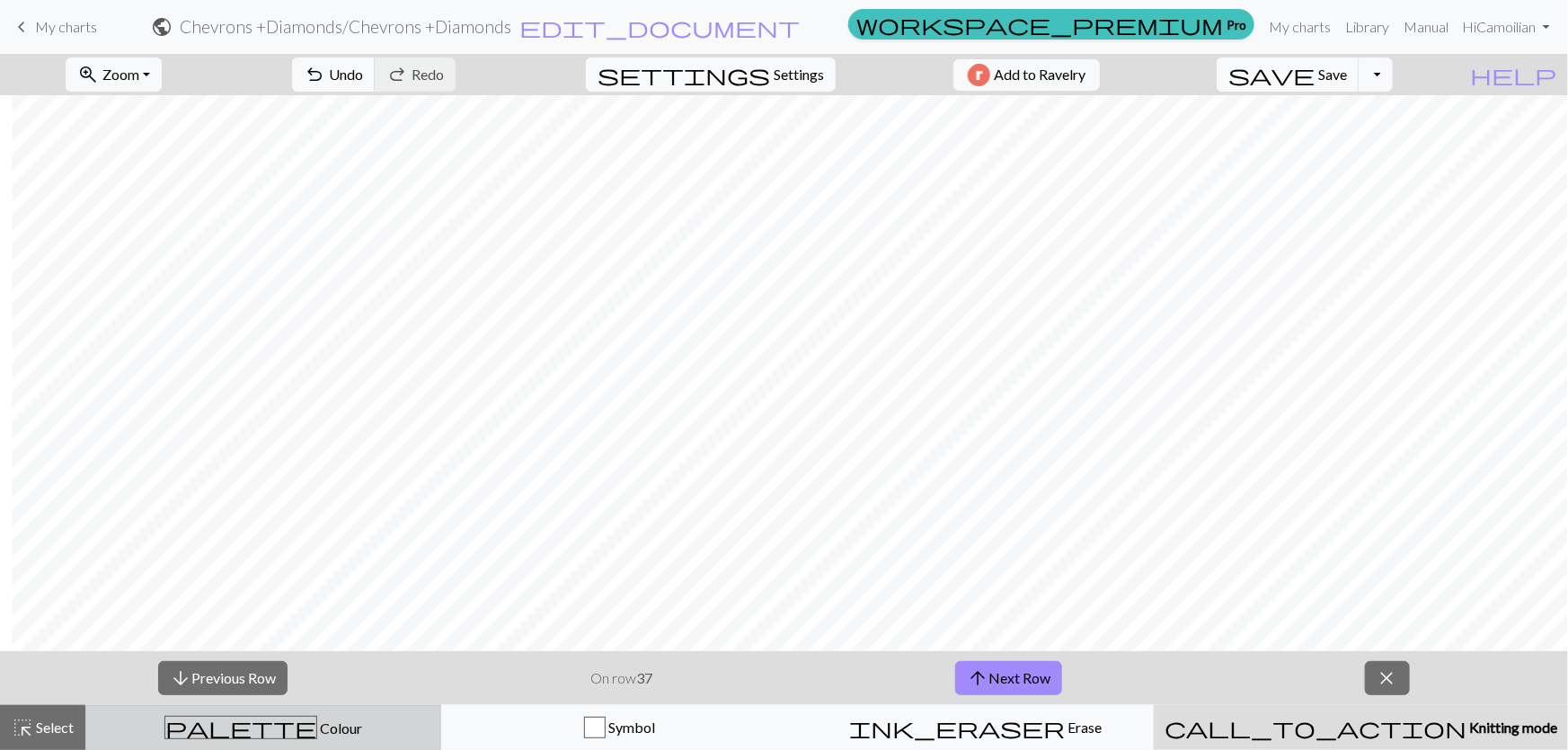
click at [294, 706] on button "palette Colour Colour" at bounding box center [263, 728] width 356 height 45
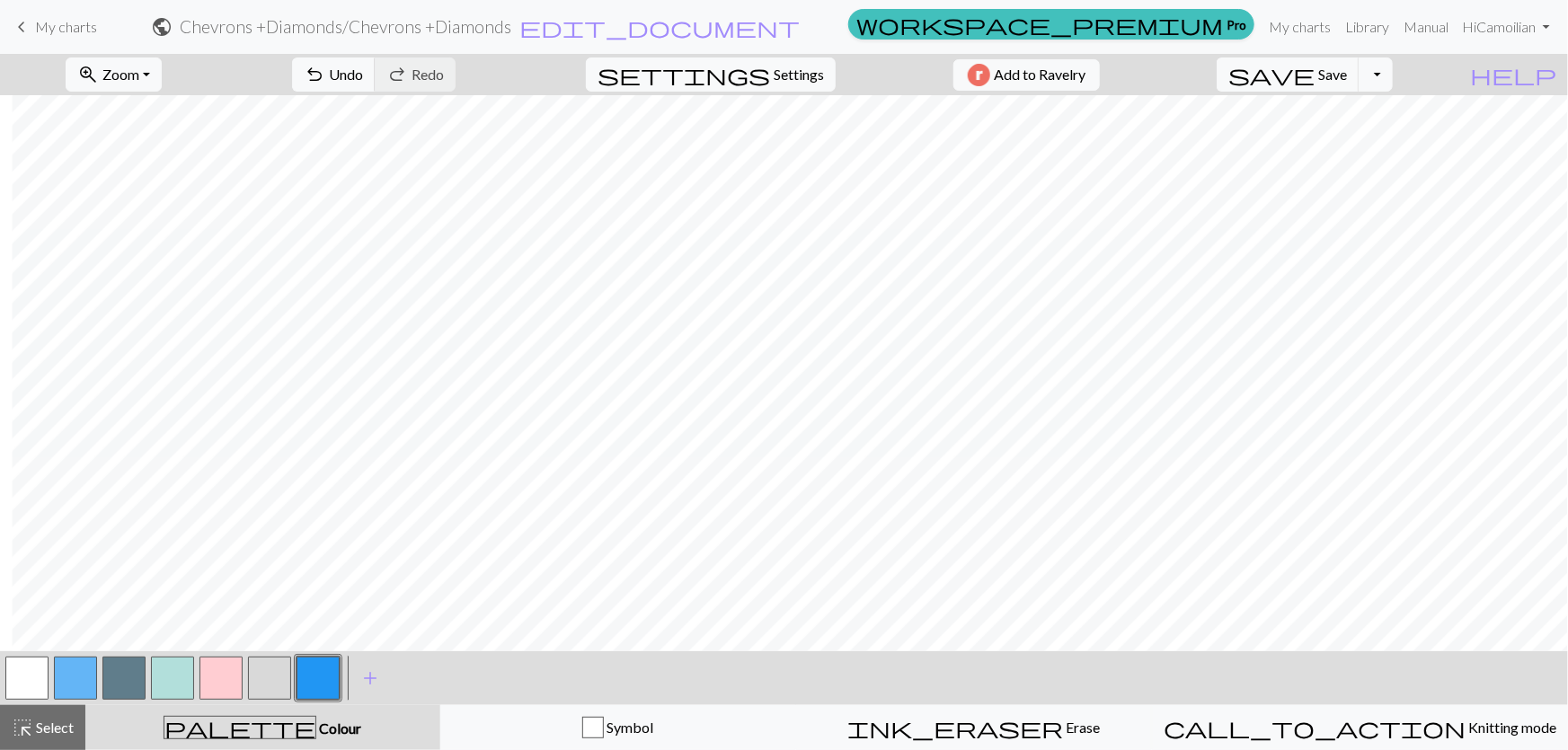
click at [297, 679] on button "button" at bounding box center [318, 678] width 43 height 43
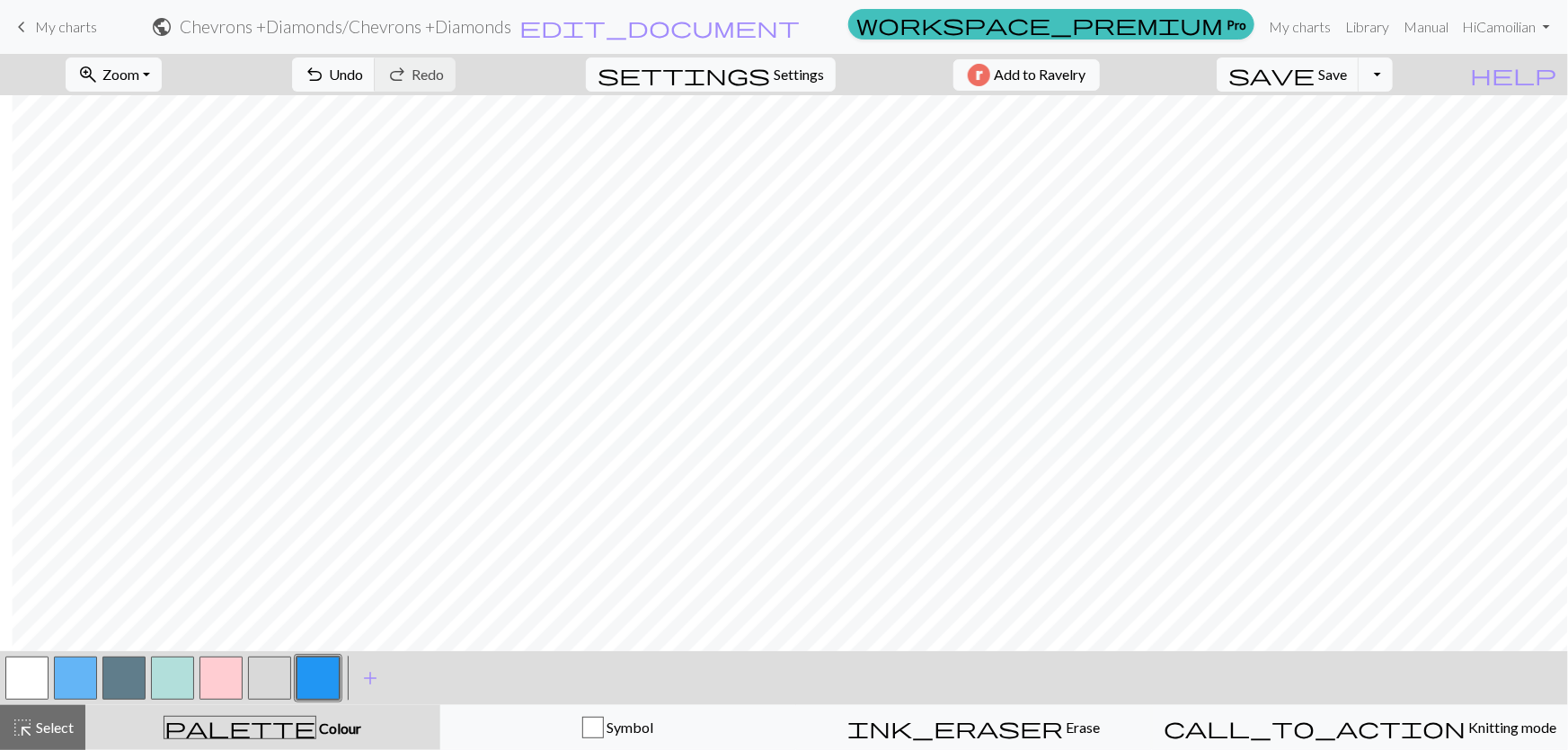
click at [83, 671] on button "button" at bounding box center [76, 678] width 43 height 43
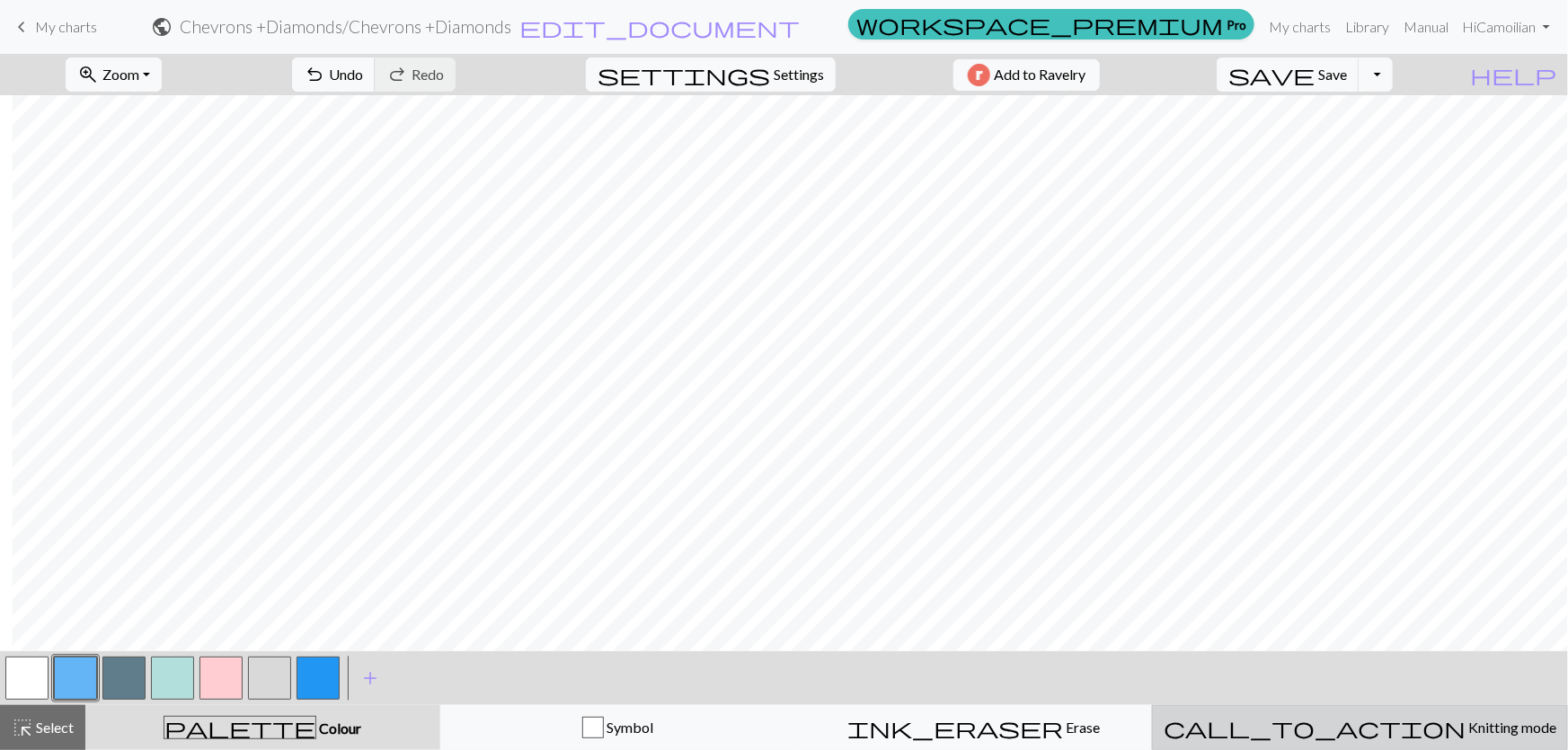
click at [1385, 739] on button "call_to_action Knitting mode Knitting mode" at bounding box center [1360, 728] width 416 height 45
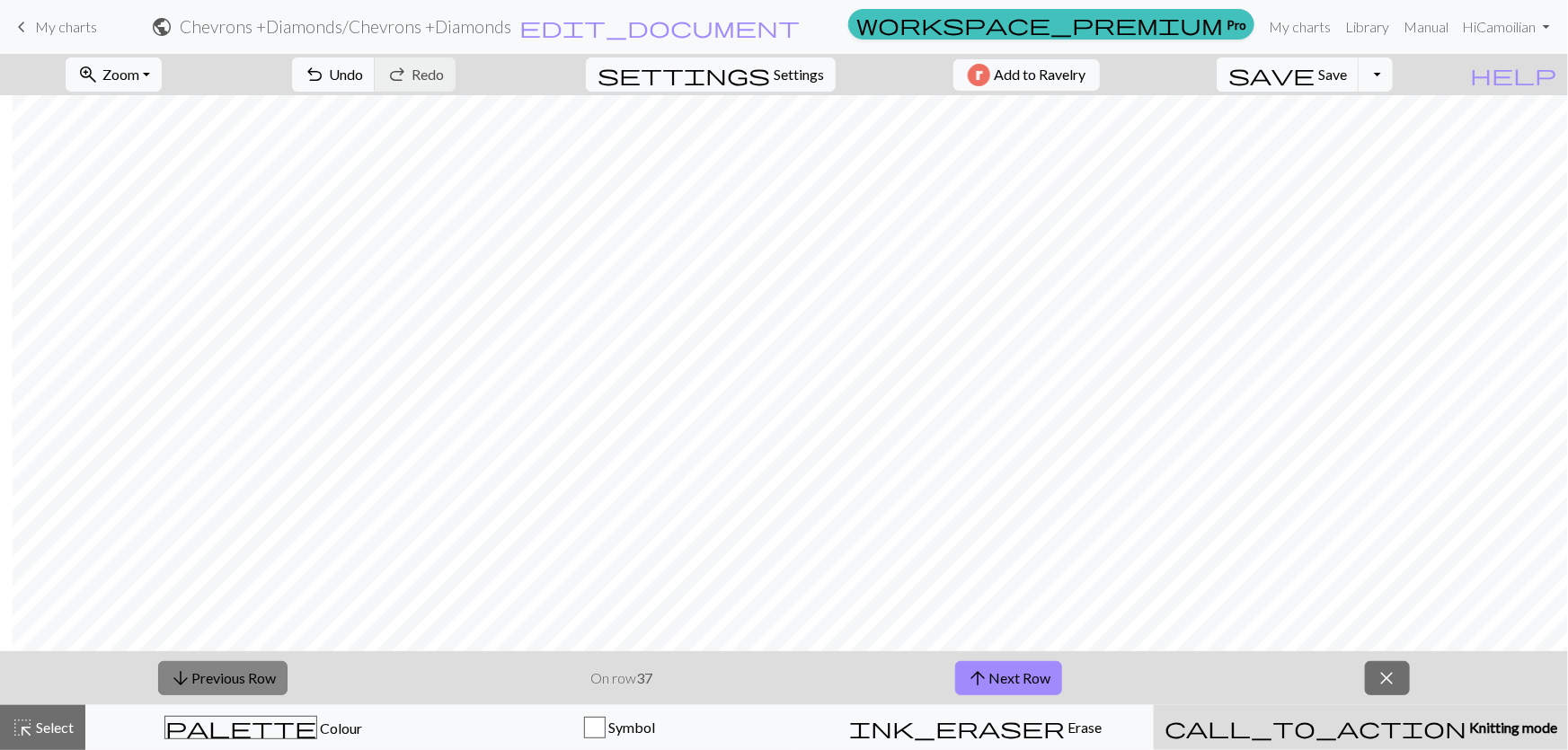
click at [200, 686] on button "arrow_downward Previous Row" at bounding box center [223, 678] width 129 height 34
click at [202, 675] on button "arrow_downward Previous Row" at bounding box center [223, 678] width 129 height 34
click at [1033, 680] on button "arrow_upward Next Row" at bounding box center [1009, 678] width 107 height 34
click at [973, 673] on span "arrow_upward" at bounding box center [977, 678] width 21 height 25
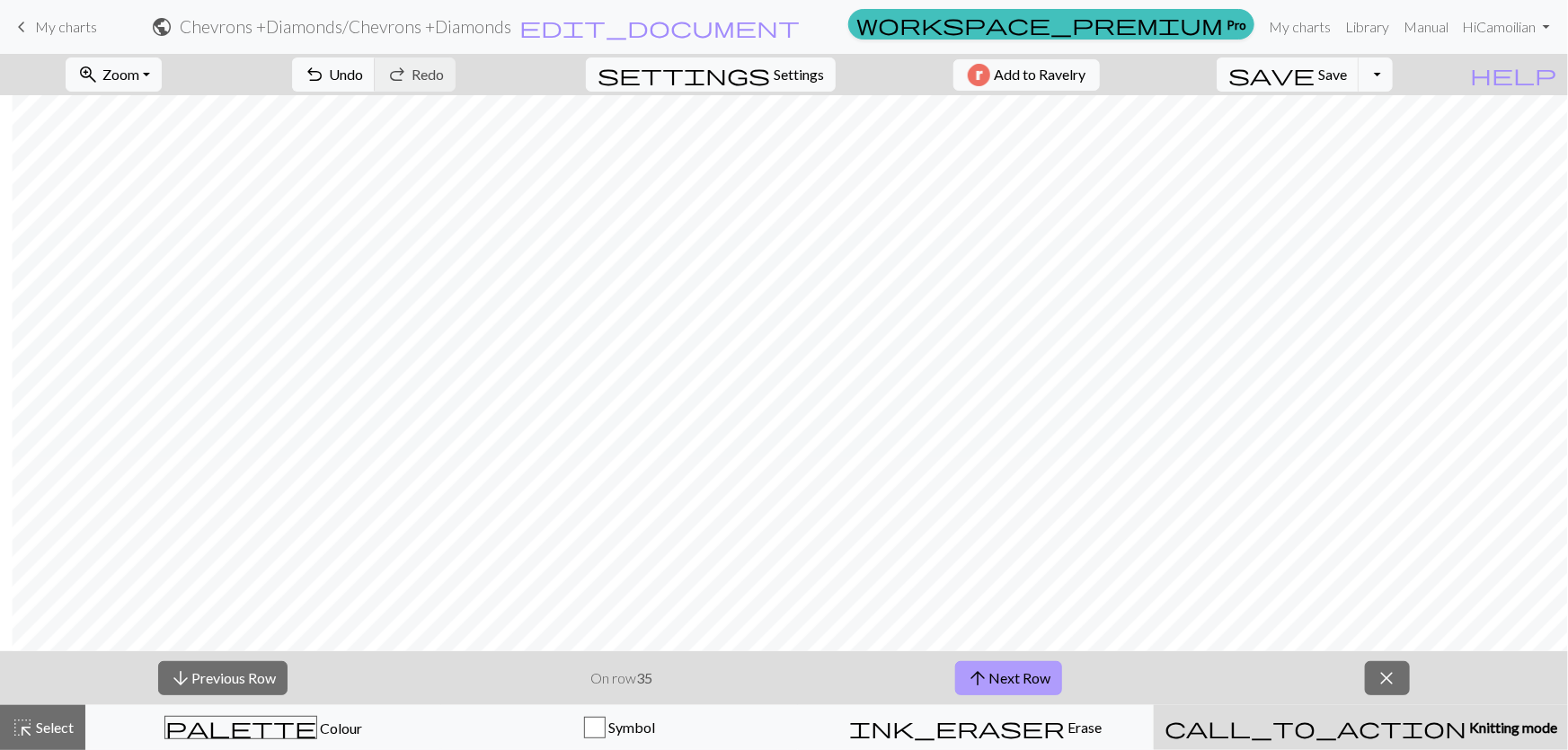
click at [973, 675] on span "arrow_upward" at bounding box center [977, 678] width 21 height 25
click at [973, 678] on span "arrow_upward" at bounding box center [977, 678] width 21 height 25
click at [970, 678] on span "arrow_upward" at bounding box center [977, 678] width 21 height 25
click at [1347, 76] on span "Save" at bounding box center [1332, 74] width 29 height 18
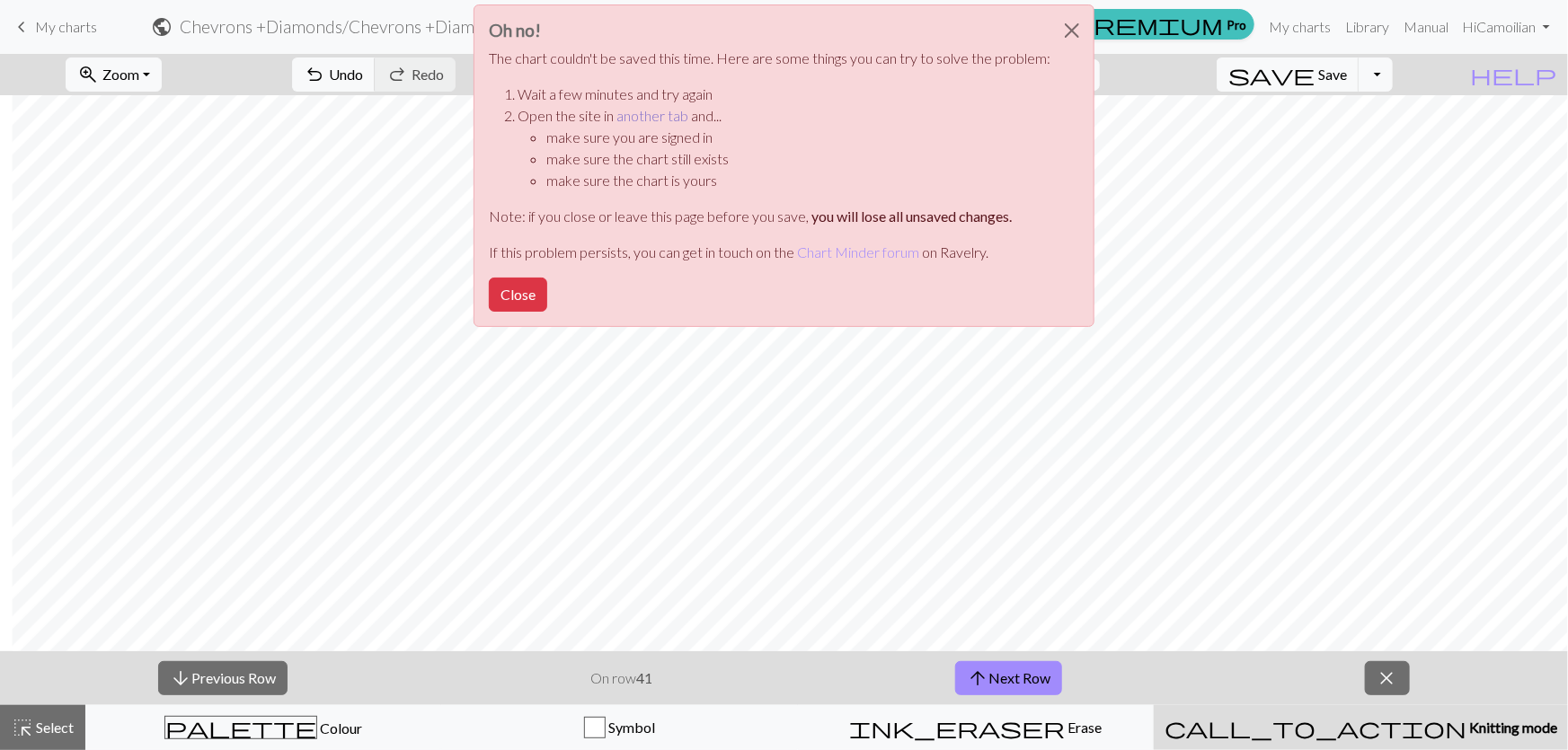
click at [683, 107] on link "another tab" at bounding box center [652, 115] width 72 height 18
click at [547, 277] on button "Close" at bounding box center [518, 294] width 58 height 34
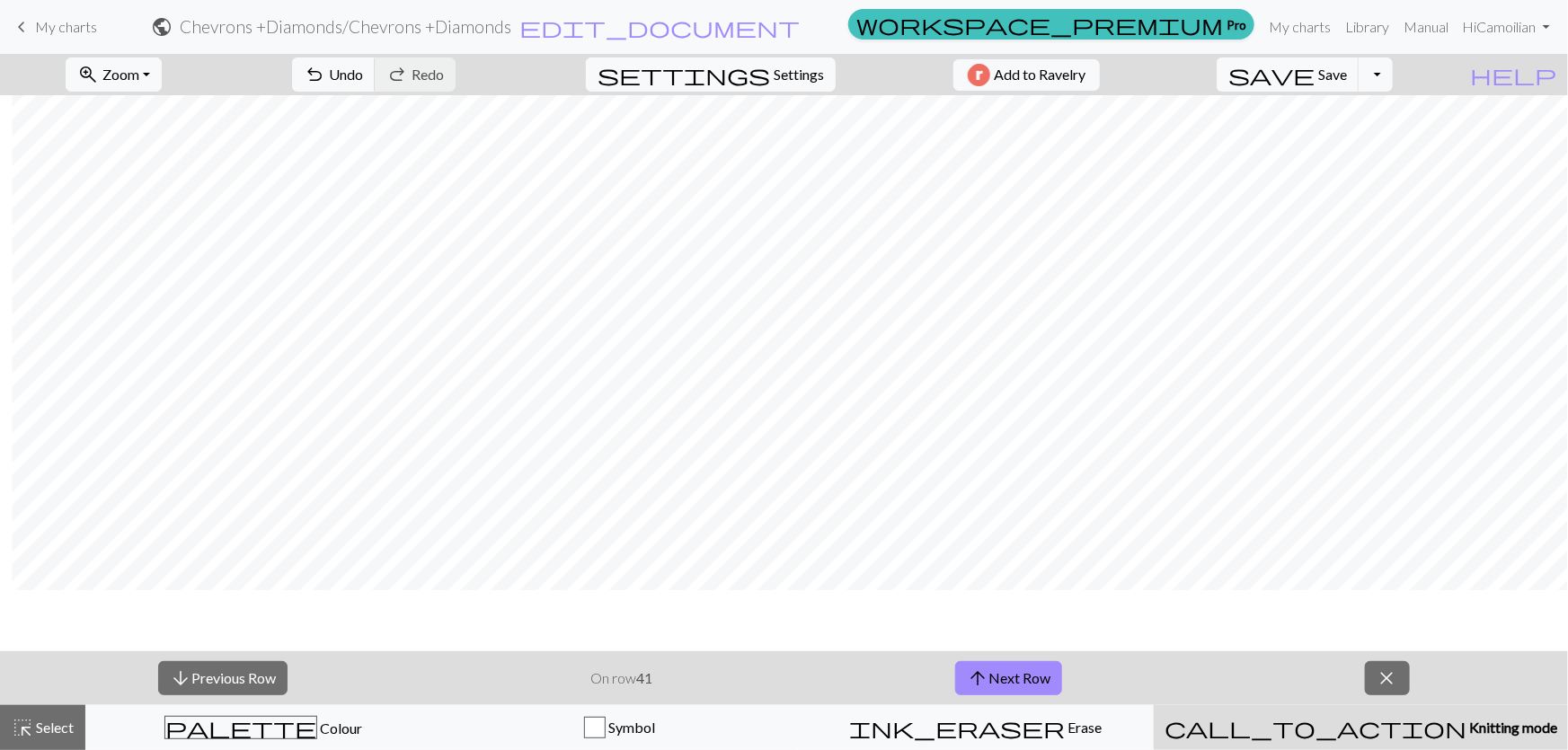
scroll to position [0, 12]
click at [1347, 80] on span "Save" at bounding box center [1332, 74] width 29 height 18
click at [511, 18] on h2 "Chevrons +Diamonds / Chevrons +Diamonds" at bounding box center [345, 27] width 332 height 20
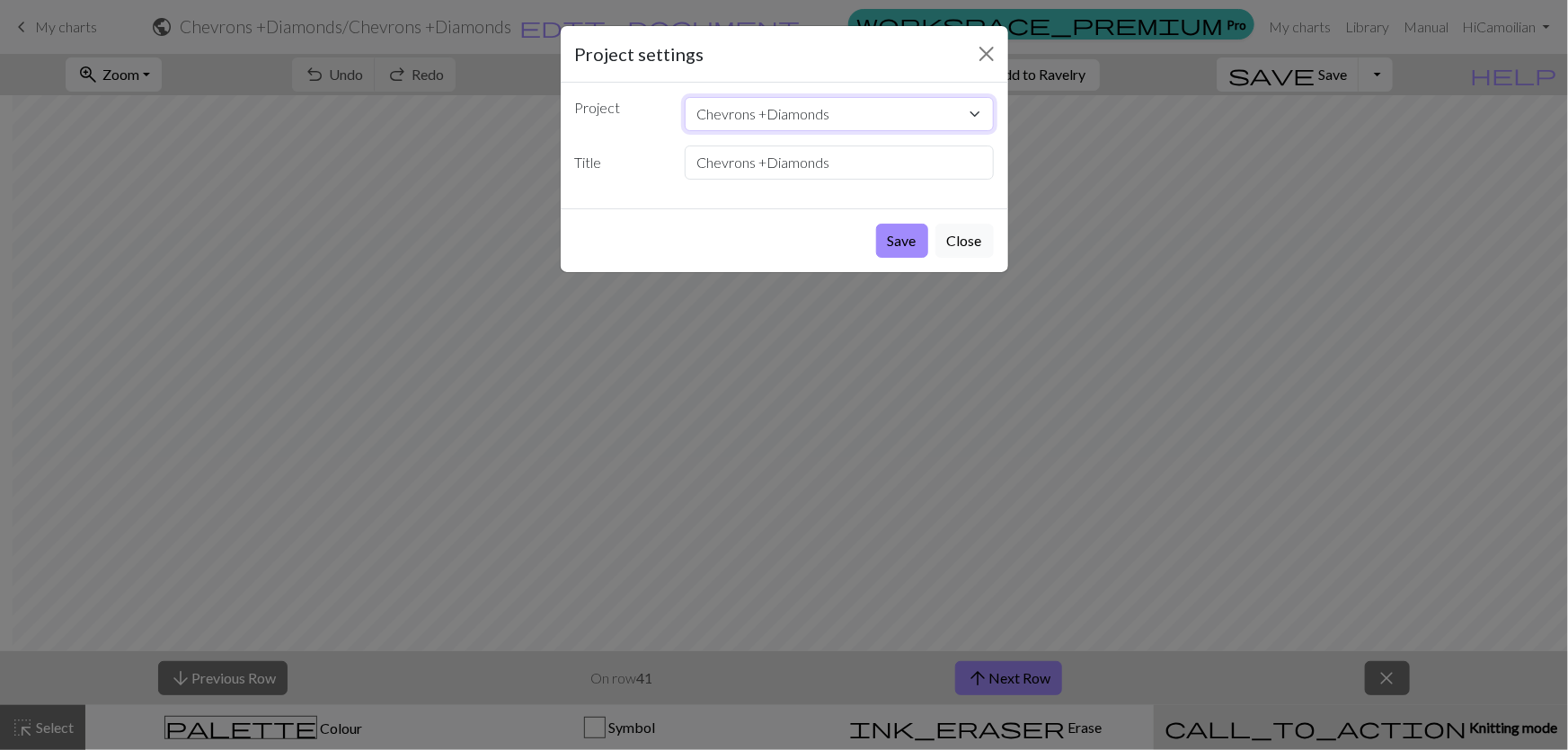
click at [793, 97] on select "Chevrons +Diamonds" at bounding box center [839, 113] width 310 height 34
click at [806, 97] on select "Chevrons +Diamonds" at bounding box center [839, 113] width 310 height 34
drag, startPoint x: 798, startPoint y: 123, endPoint x: 673, endPoint y: 122, distance: 125.0
click at [673, 146] on div "Chevrons +Diamonds" at bounding box center [838, 162] width 331 height 34
click at [928, 224] on button "Save" at bounding box center [902, 240] width 53 height 34
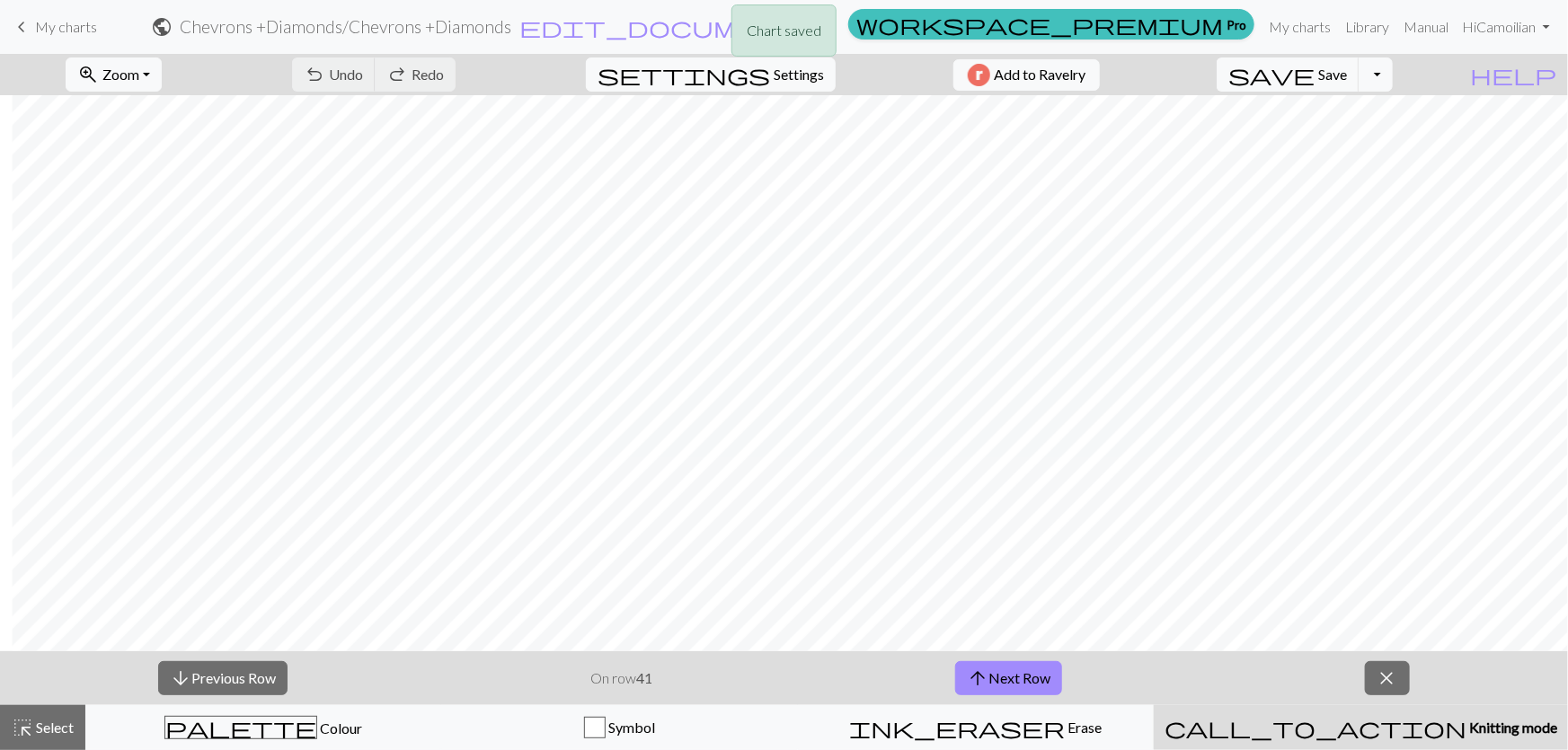
click at [42, 36] on div "Chart saved" at bounding box center [784, 35] width 1568 height 71
click at [35, 31] on div "Chart saved" at bounding box center [784, 35] width 1568 height 71
click at [25, 31] on span "keyboard_arrow_left" at bounding box center [21, 27] width 21 height 25
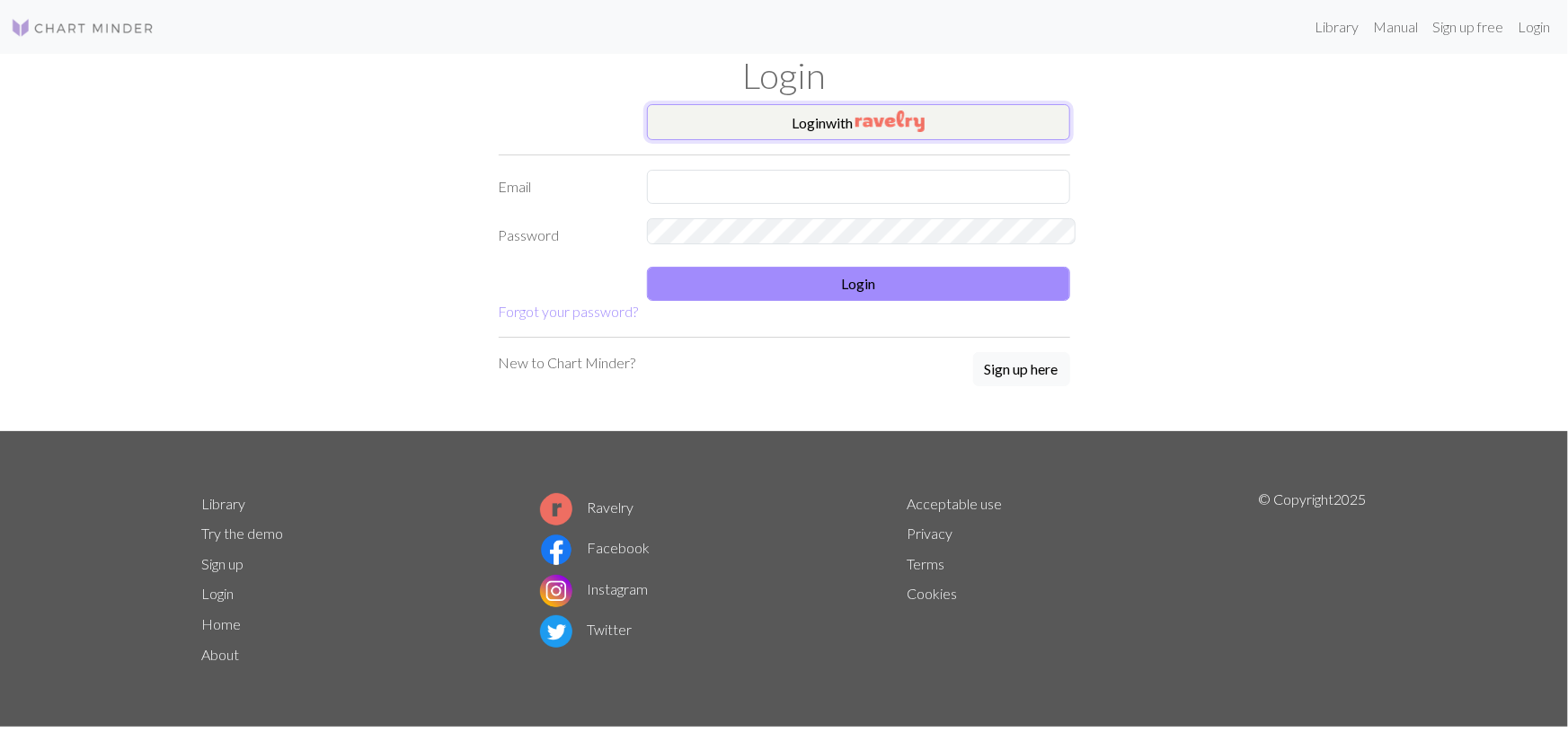
click at [818, 104] on button "Login with" at bounding box center [858, 122] width 423 height 36
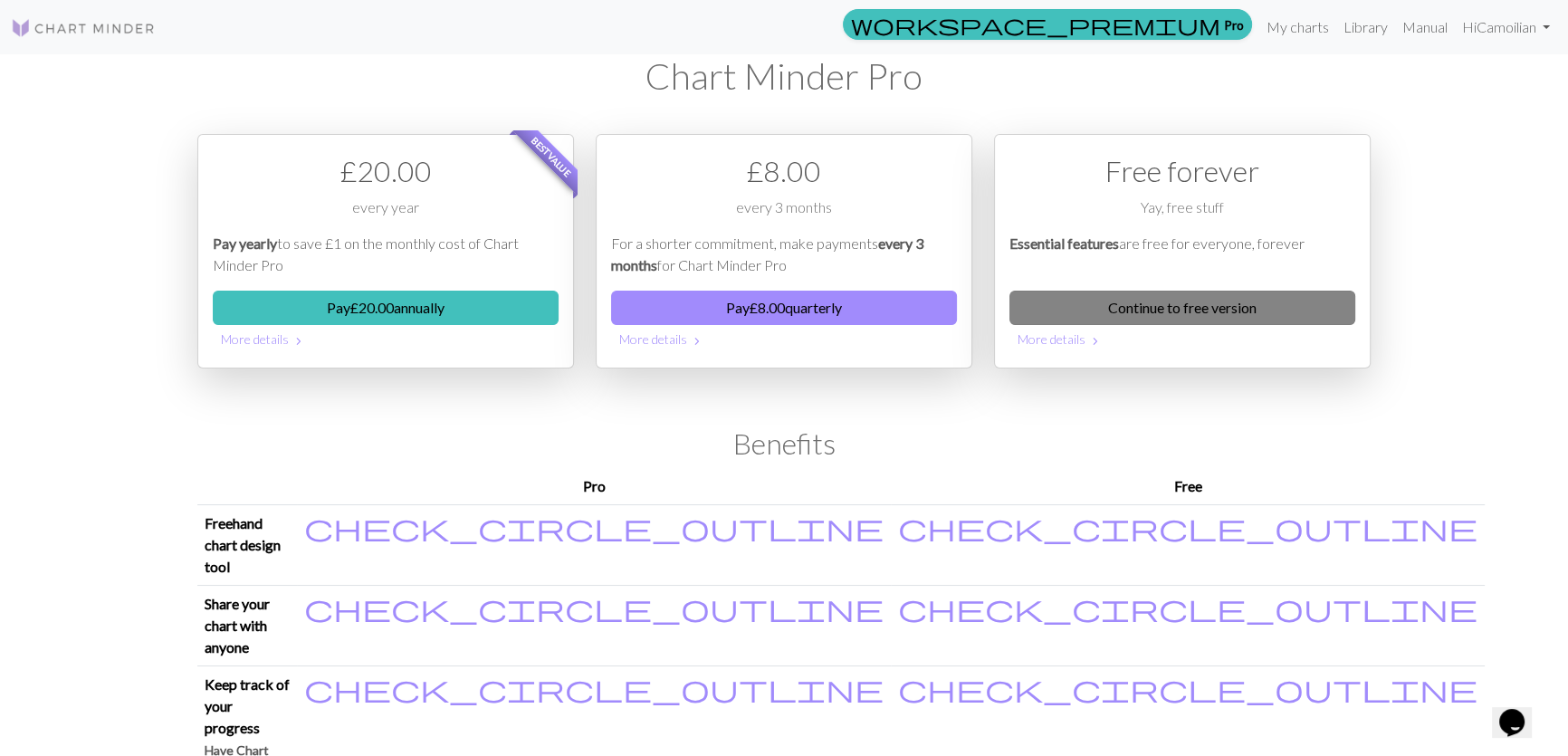
click at [1144, 291] on link "Continue to free version" at bounding box center [1182, 307] width 346 height 34
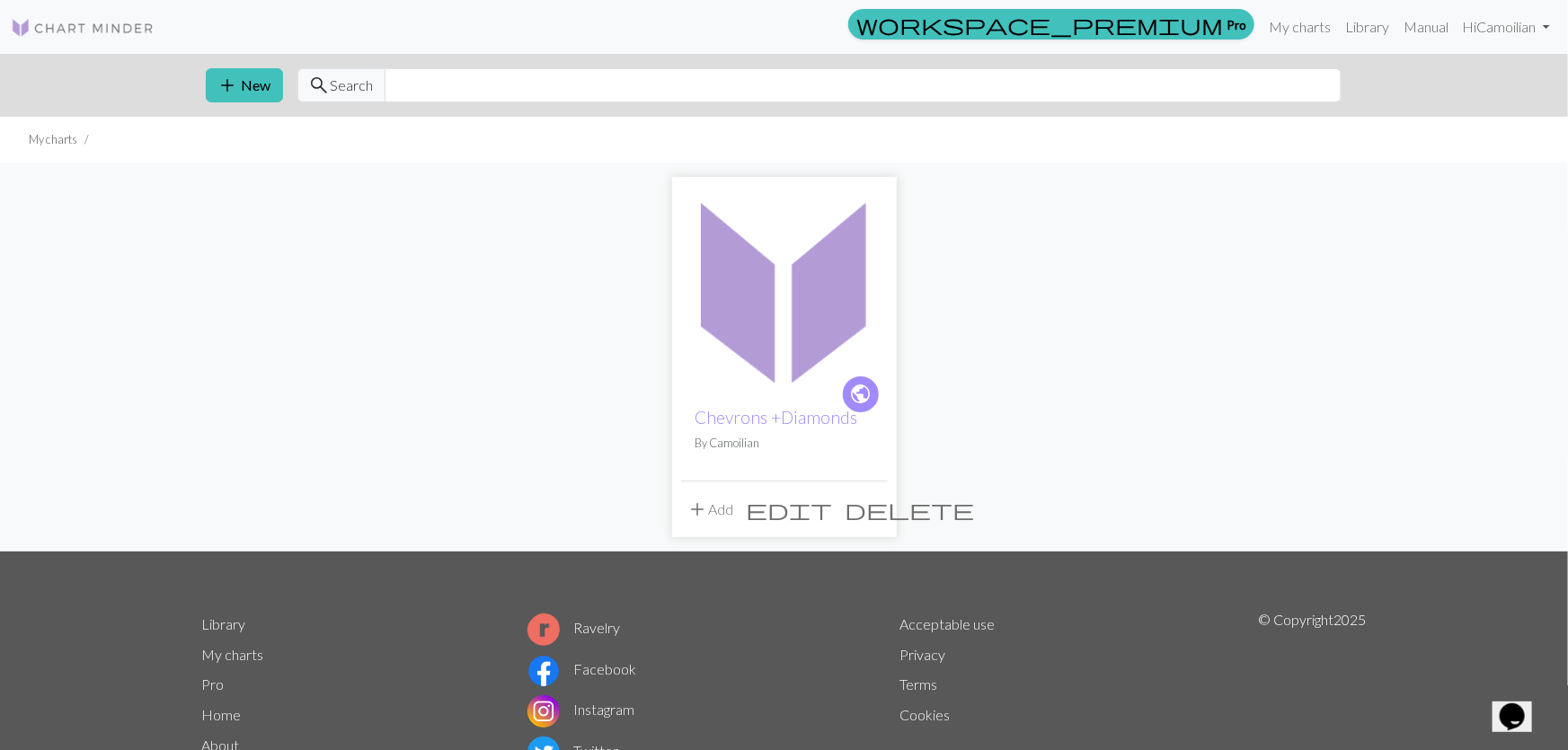
click at [778, 359] on img at bounding box center [784, 289] width 206 height 206
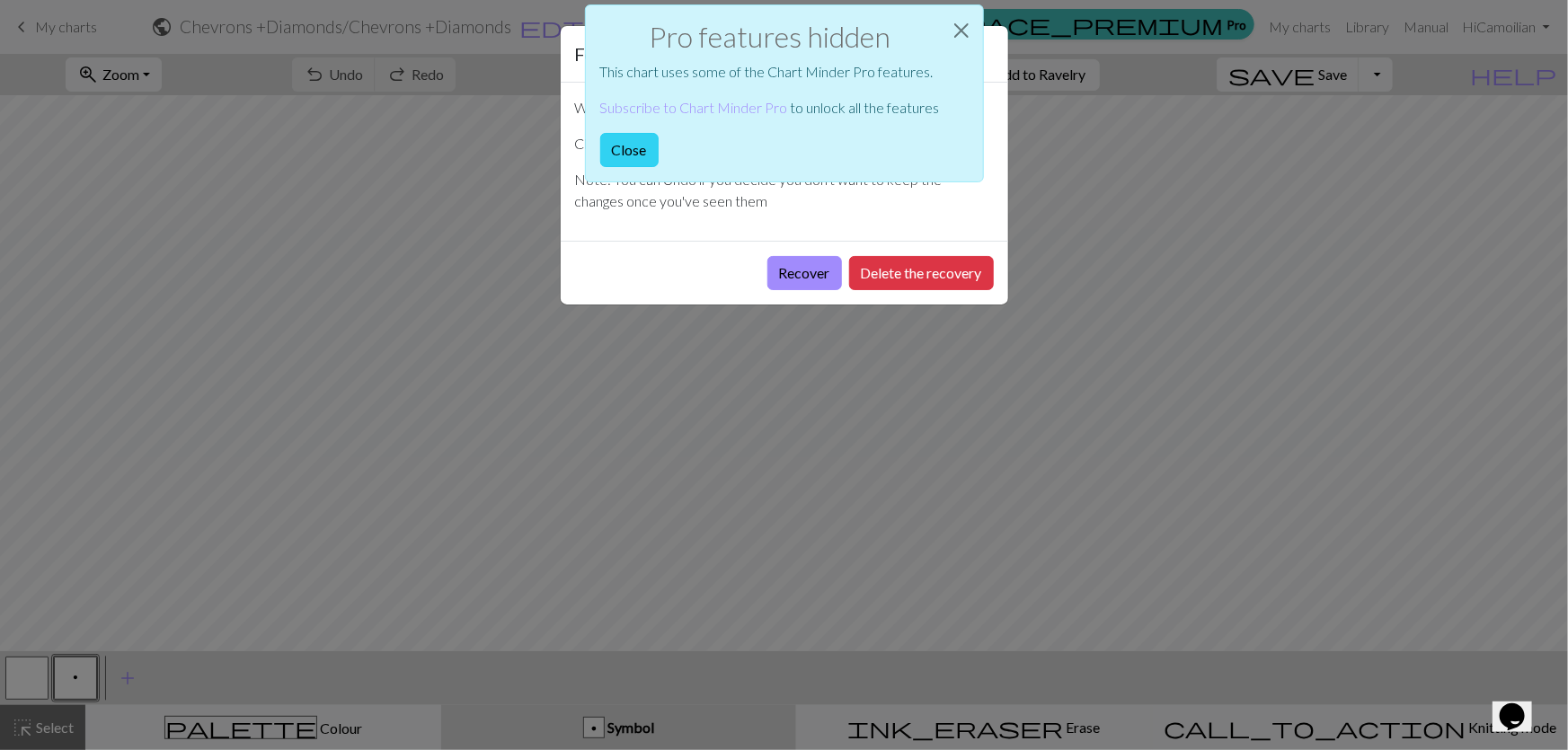
click at [659, 133] on button "Close" at bounding box center [629, 149] width 58 height 34
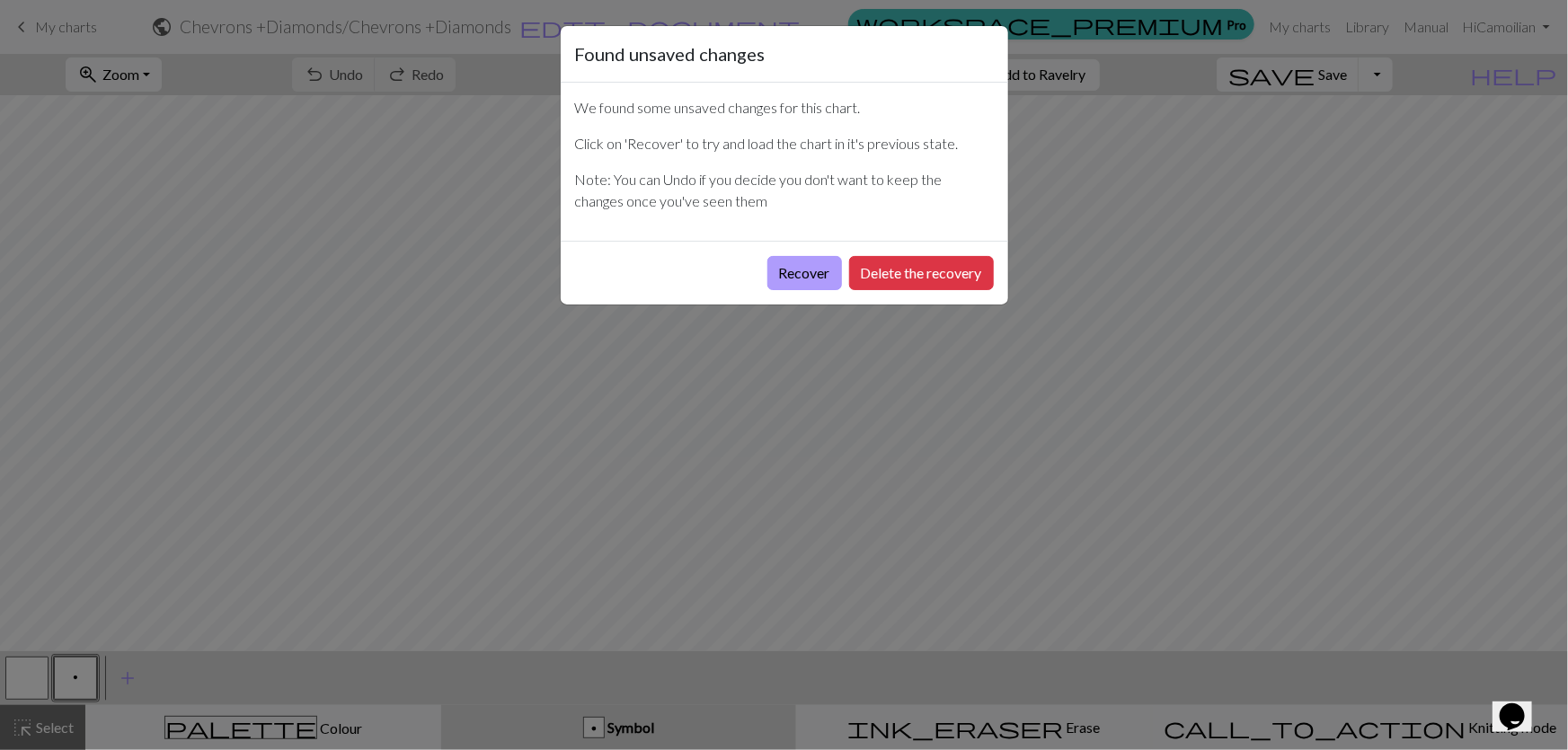
click at [842, 256] on button "Recover" at bounding box center [804, 273] width 75 height 34
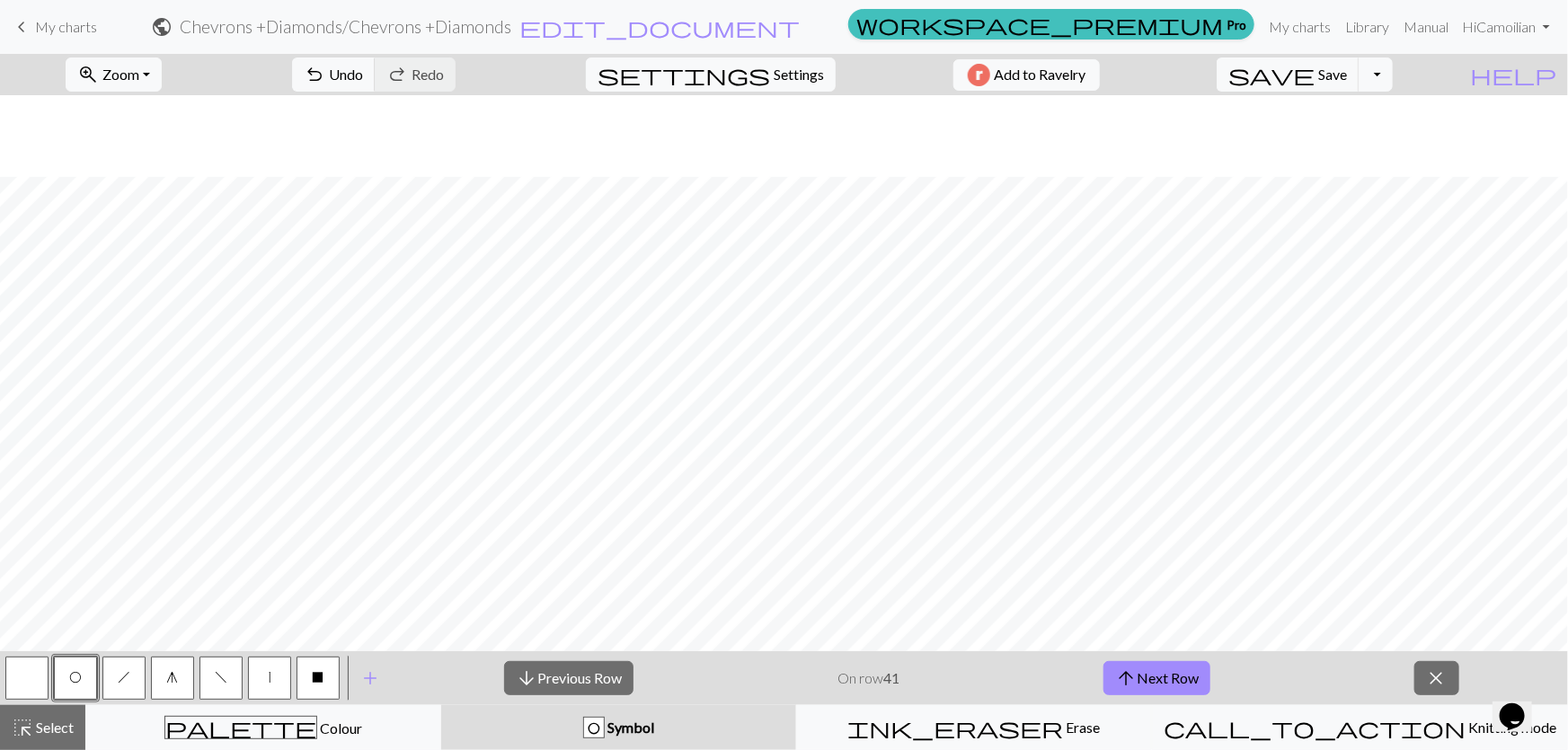
scroll to position [252, 0]
click at [1360, 82] on button "save Save Save" at bounding box center [1288, 74] width 143 height 34
click at [1315, 64] on span "save" at bounding box center [1271, 74] width 87 height 25
